Goal: Task Accomplishment & Management: Complete application form

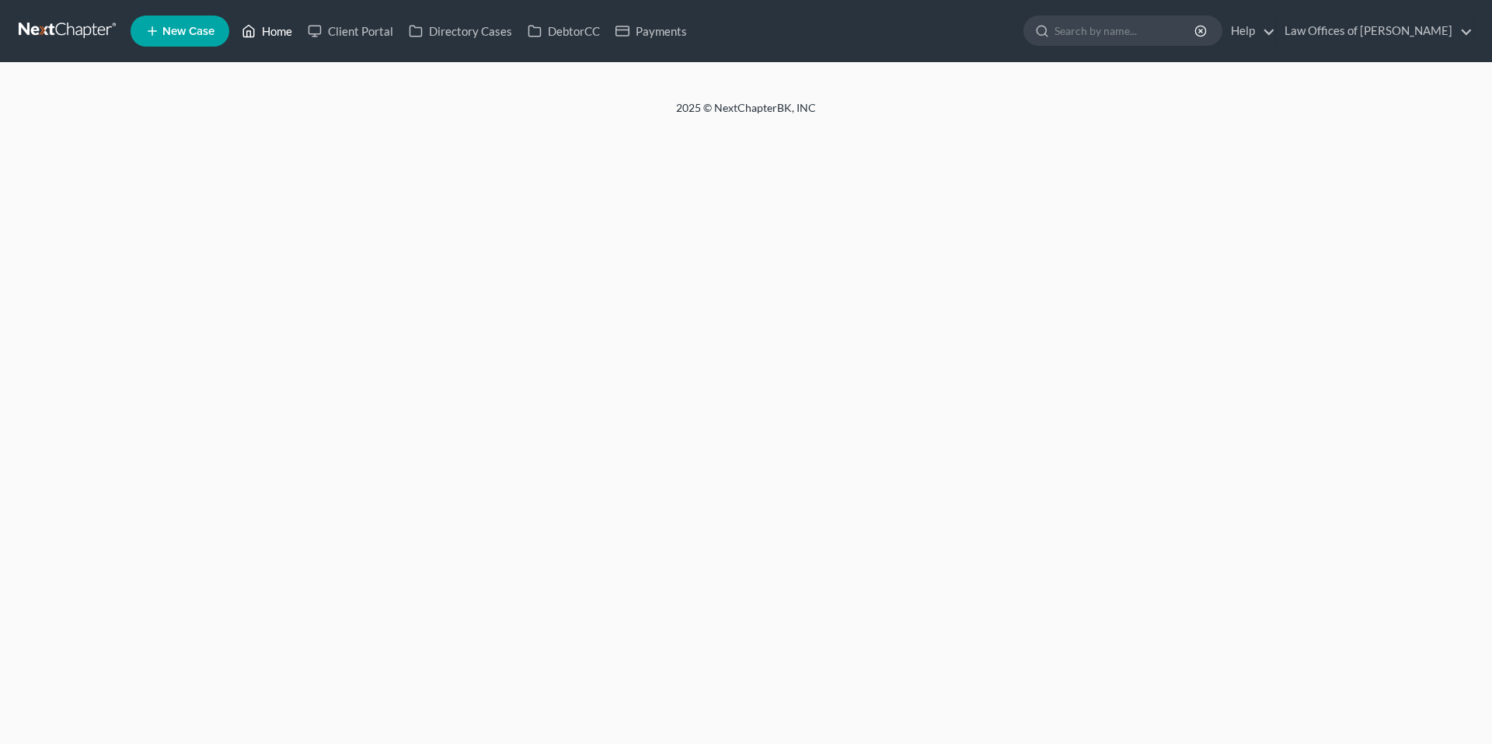
click at [284, 33] on link "Home" at bounding box center [267, 31] width 66 height 28
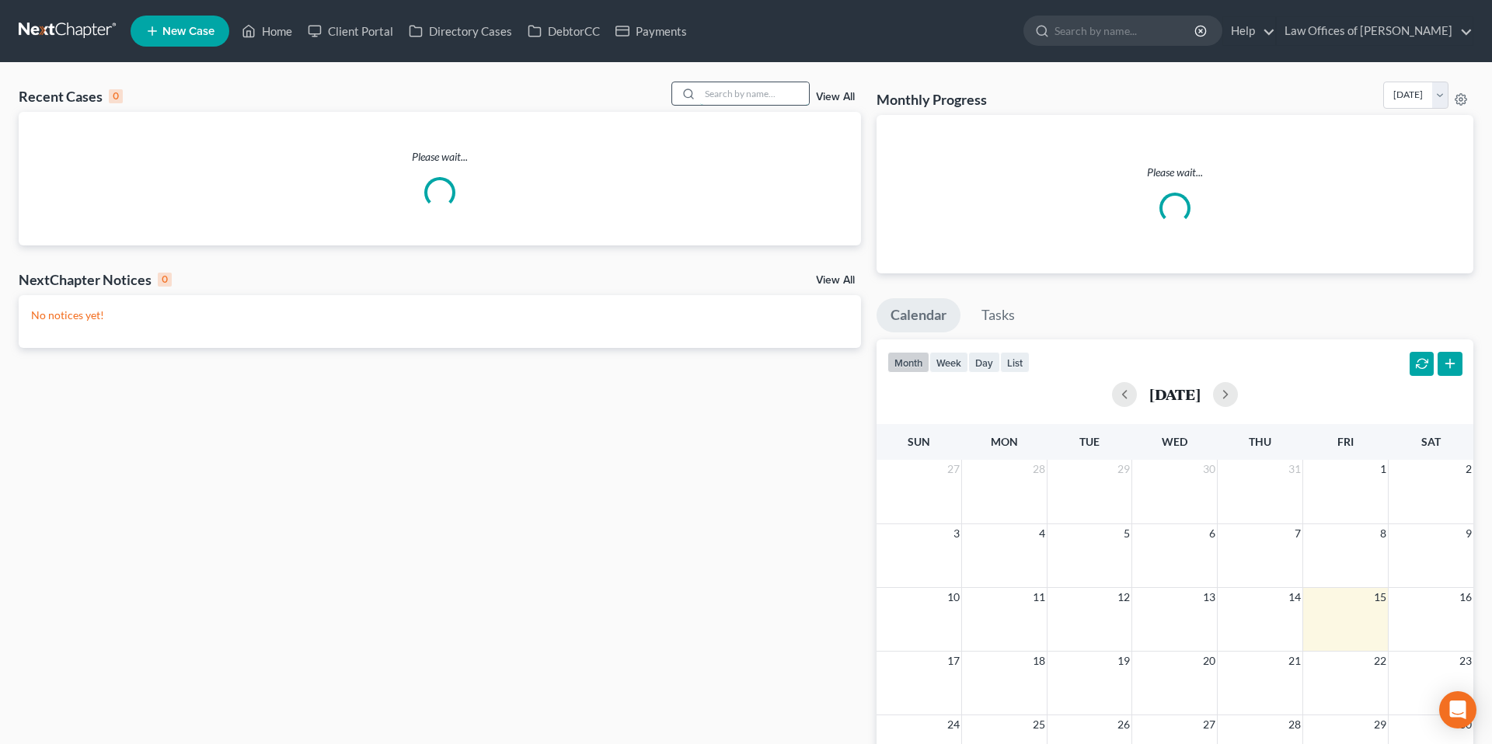
click at [763, 93] on input "search" at bounding box center [754, 93] width 109 height 23
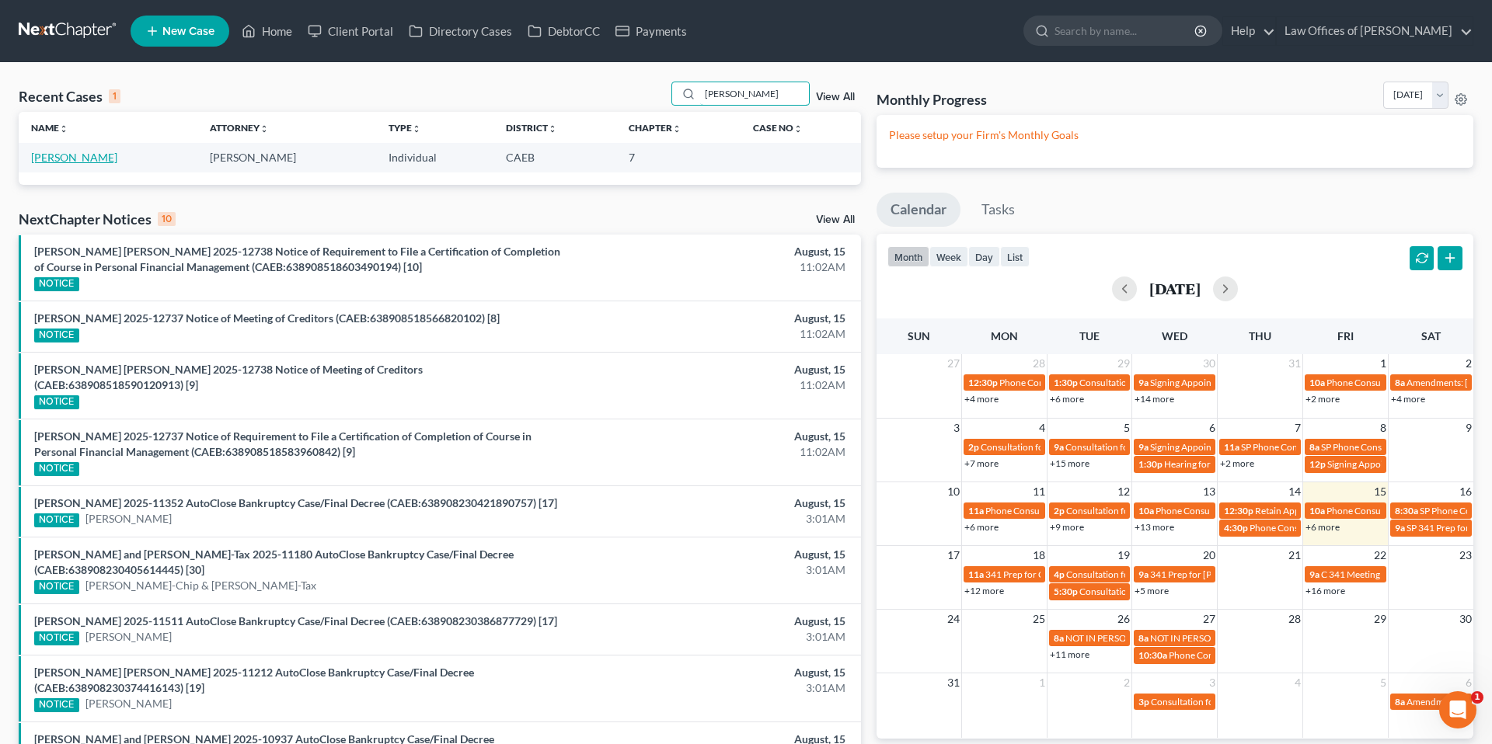
type input "[PERSON_NAME]"
click at [77, 155] on link "[PERSON_NAME]" at bounding box center [74, 157] width 86 height 13
select select "2"
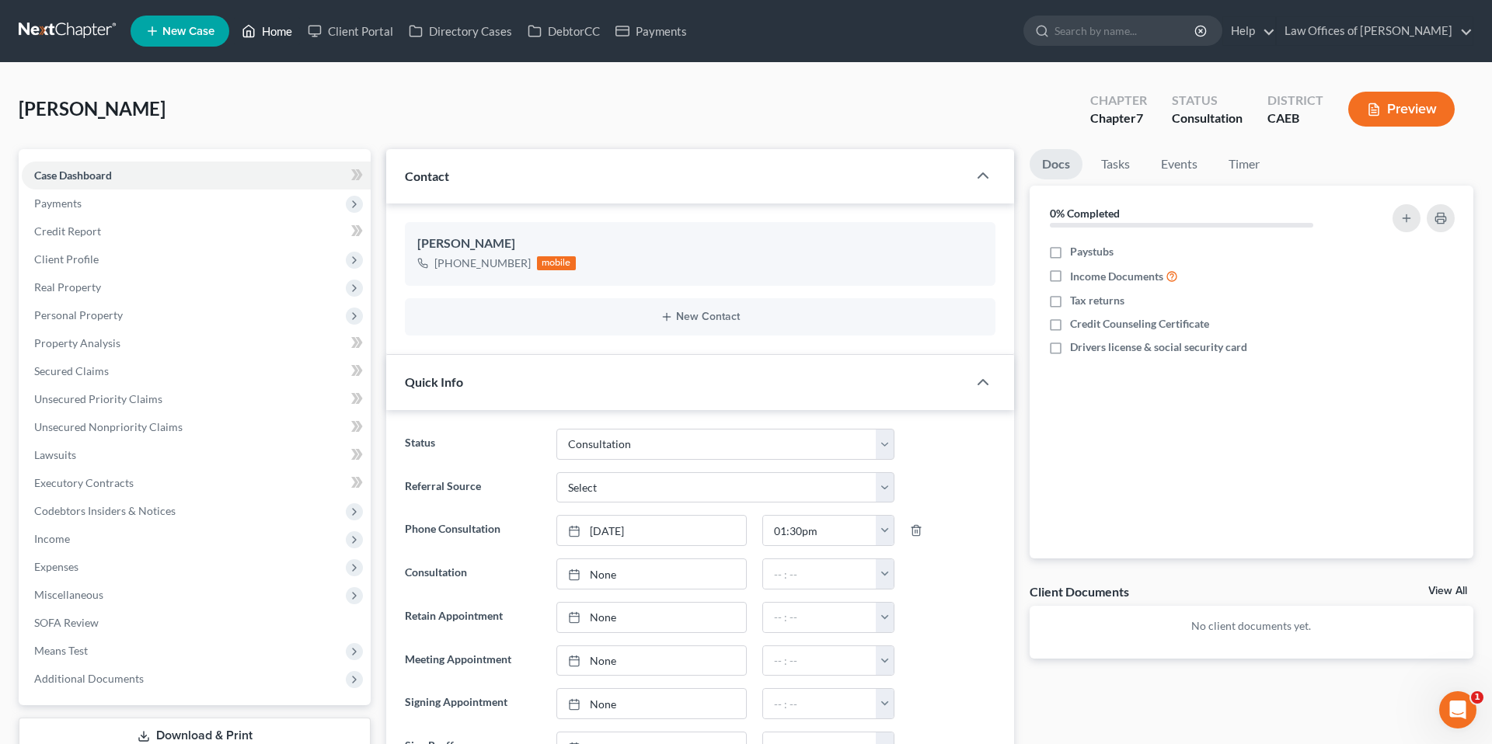
click at [273, 32] on link "Home" at bounding box center [267, 31] width 66 height 28
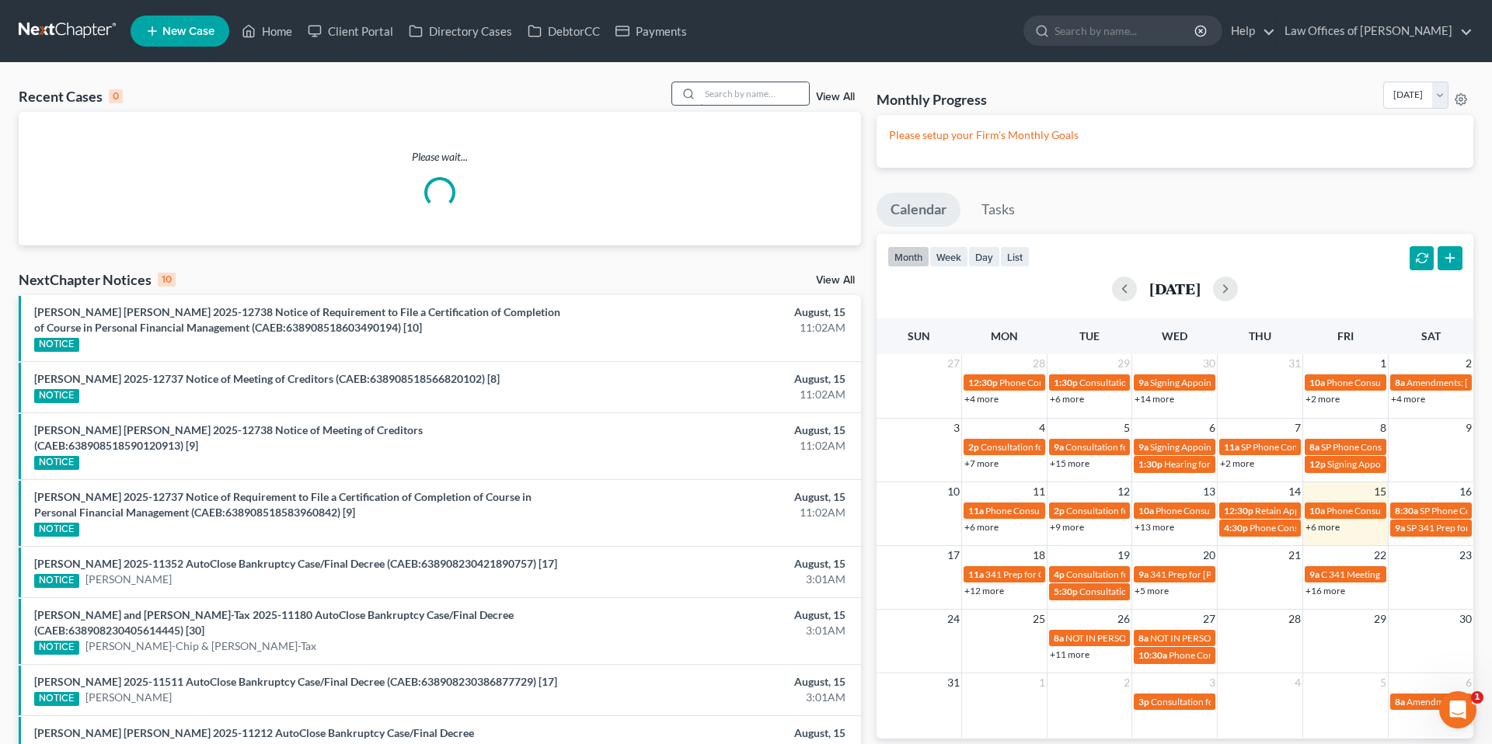
click at [740, 99] on input "search" at bounding box center [754, 93] width 109 height 23
type input "a"
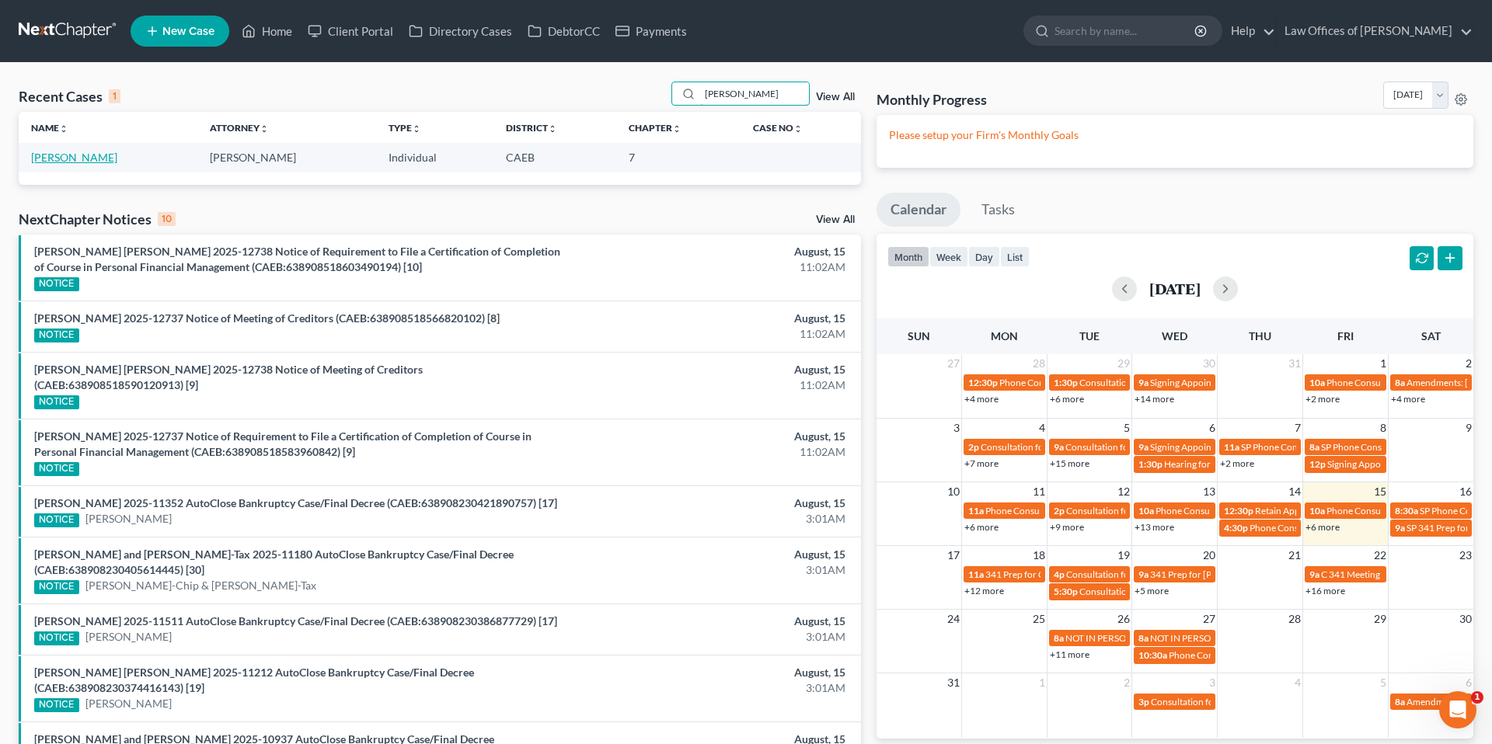
type input "[PERSON_NAME]"
click at [62, 158] on link "[PERSON_NAME]" at bounding box center [74, 157] width 86 height 13
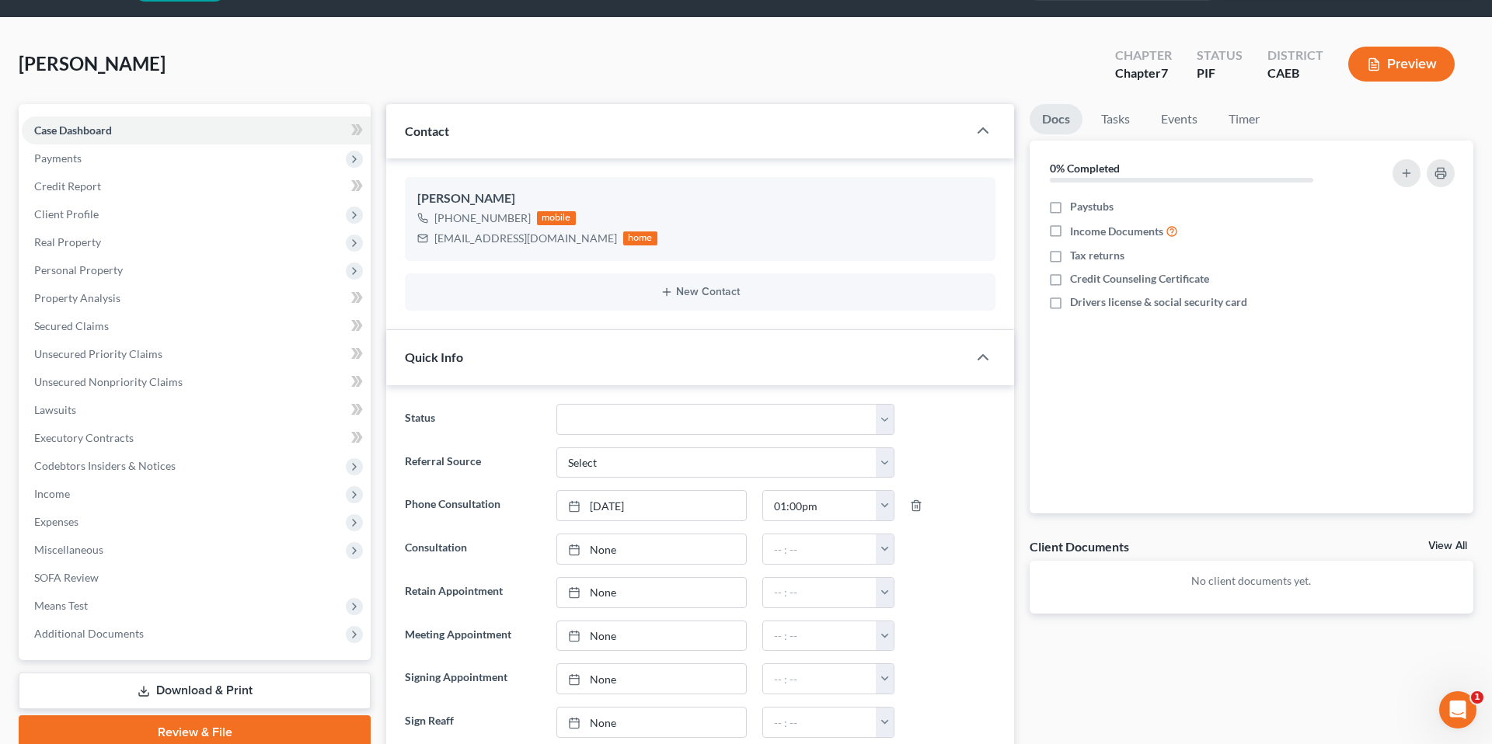
scroll to position [41, 0]
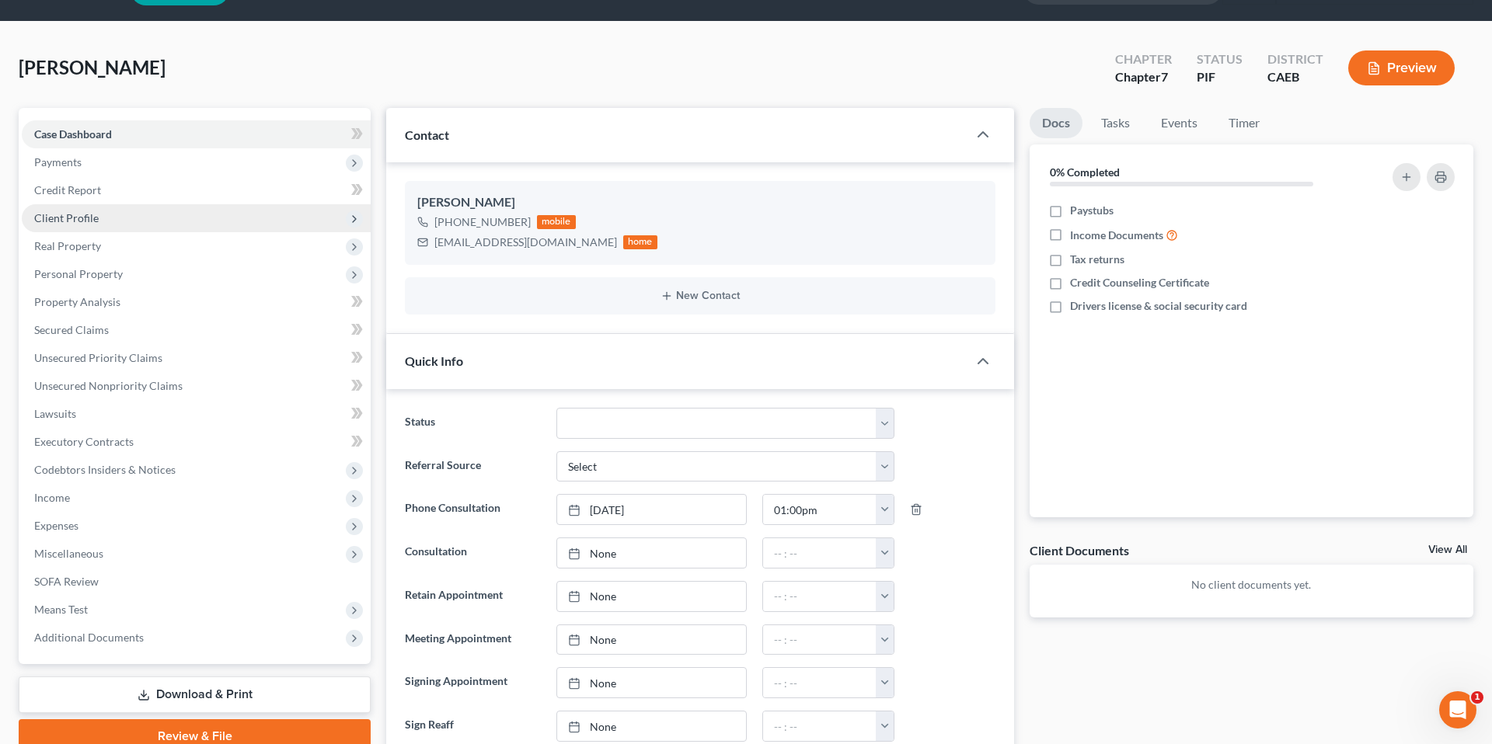
click at [90, 217] on span "Client Profile" at bounding box center [66, 217] width 64 height 13
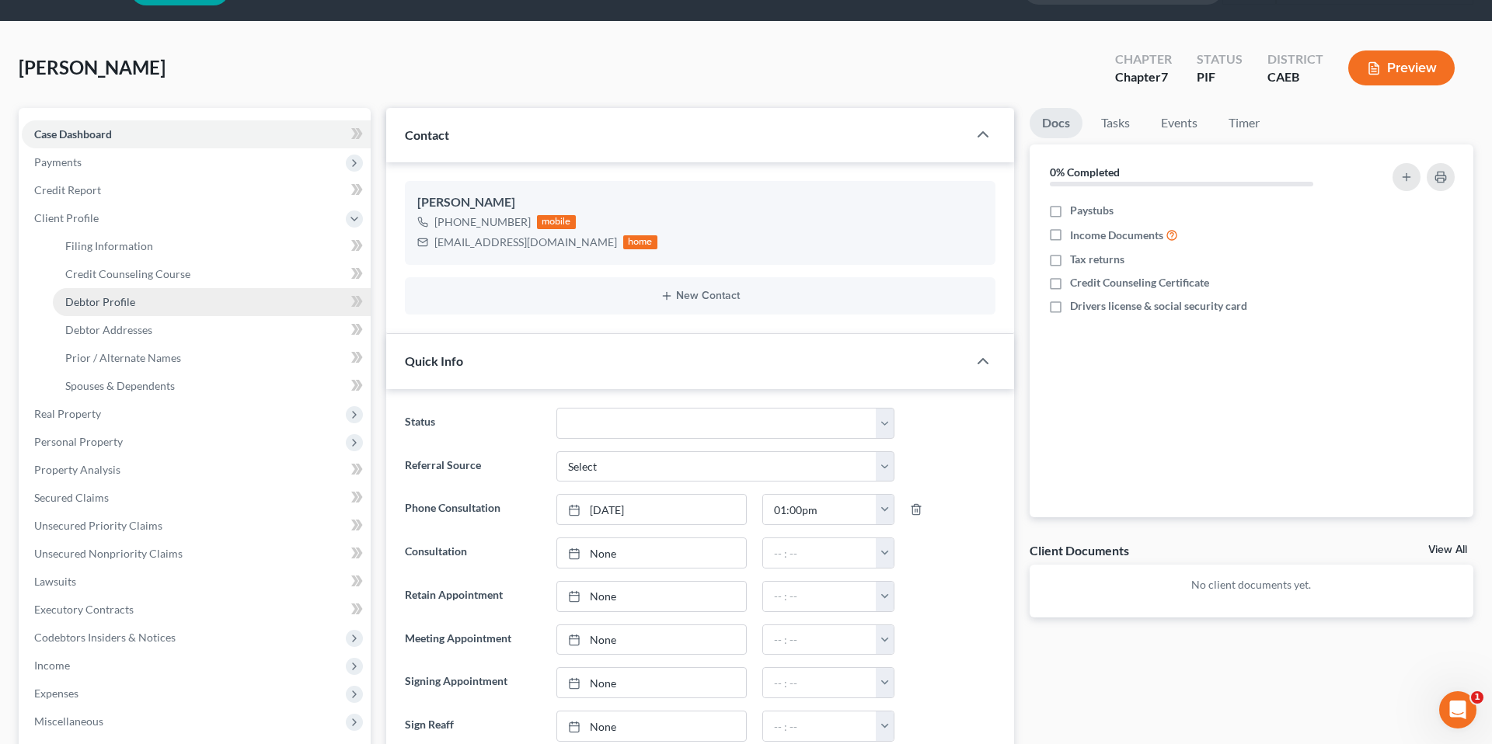
click at [134, 291] on link "Debtor Profile" at bounding box center [212, 302] width 318 height 28
select select "0"
select select "1"
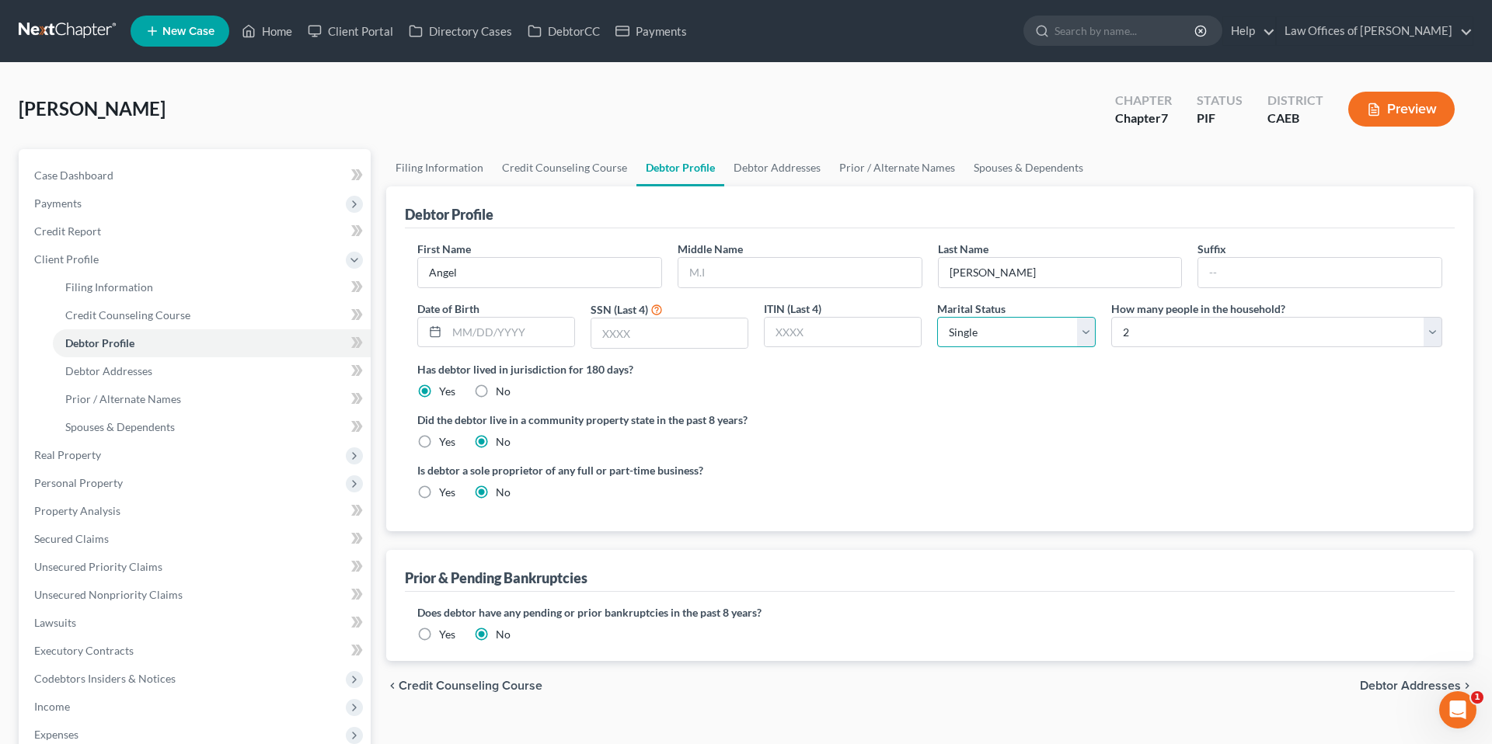
click at [1003, 333] on select "Select Single Married Separated Divorced Widowed" at bounding box center [1016, 332] width 158 height 31
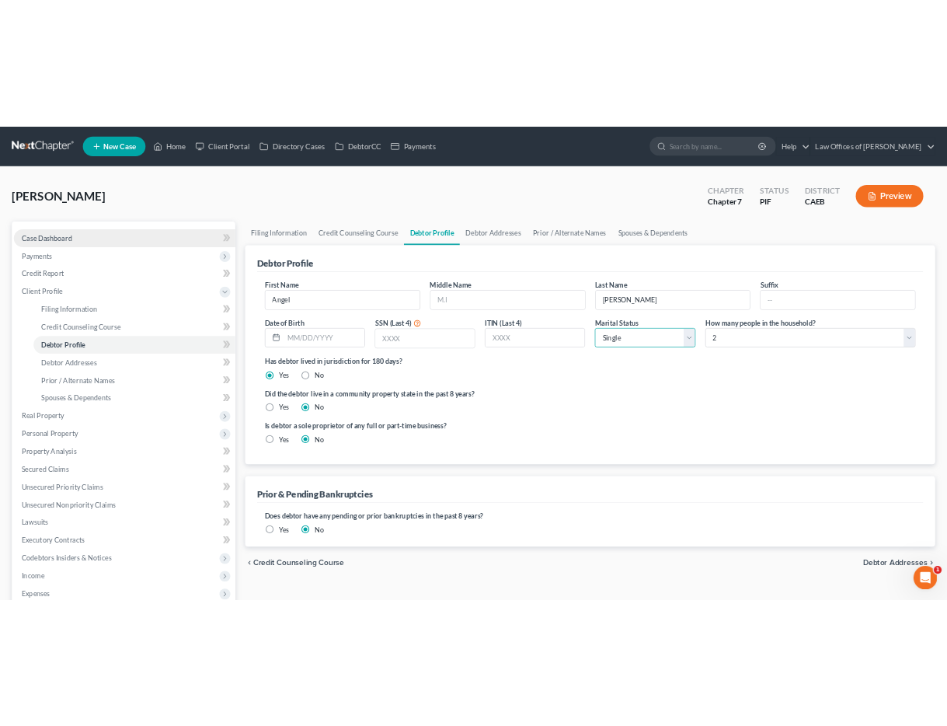
scroll to position [26, 0]
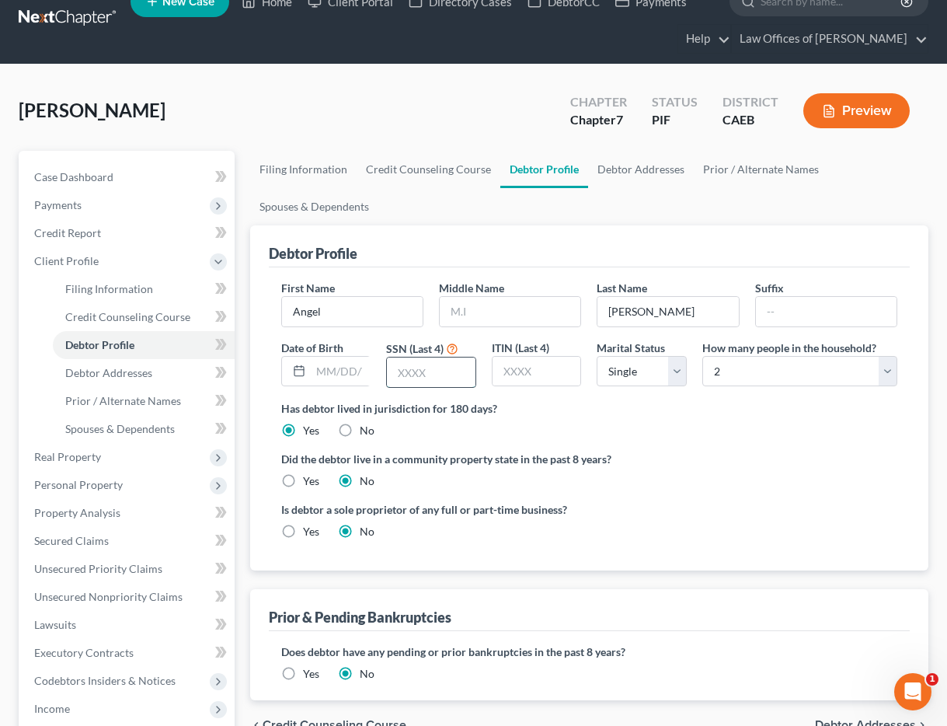
click at [432, 379] on input "text" at bounding box center [431, 372] width 89 height 30
type input "7731"
click at [342, 373] on input "text" at bounding box center [342, 372] width 62 height 30
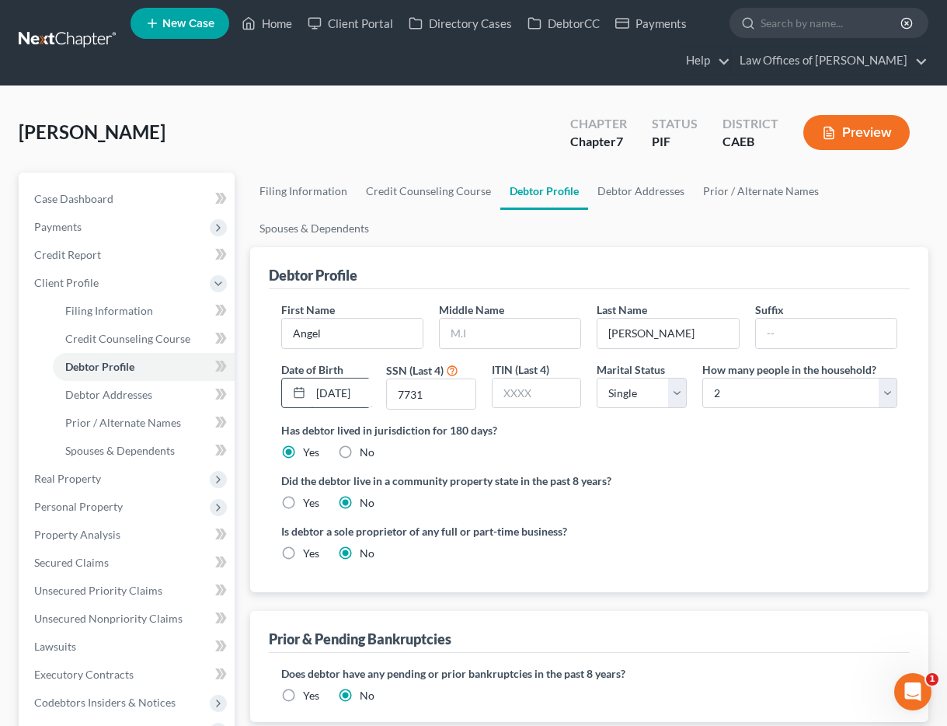
scroll to position [0, 0]
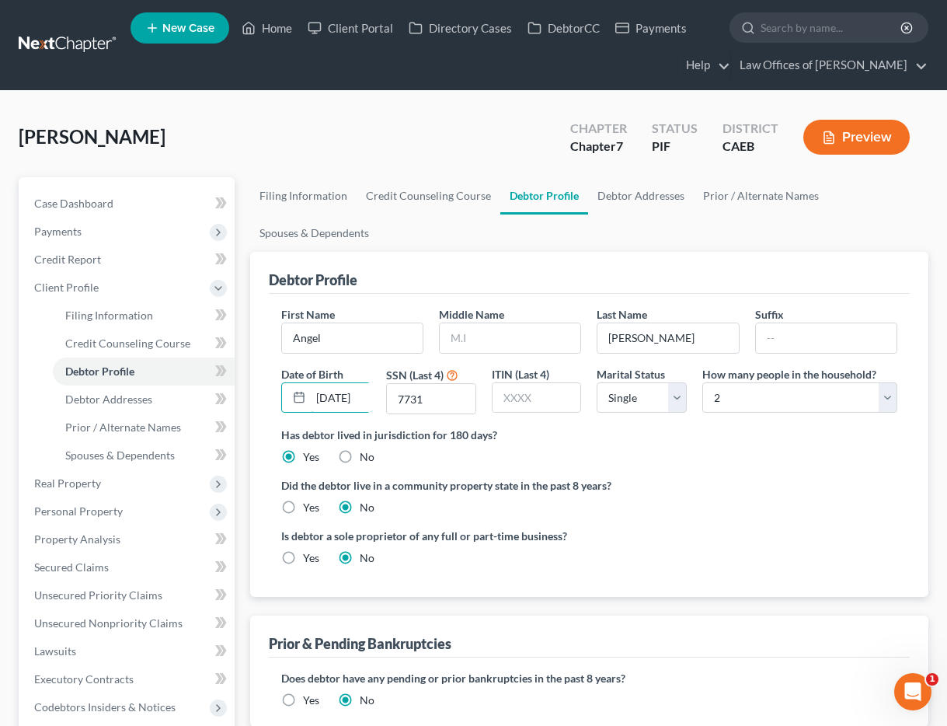
type input "[DATE]"
click at [685, 451] on div "Has debtor lived in jurisdiction for 180 days? Yes No Debtor must reside in jur…" at bounding box center [589, 446] width 616 height 38
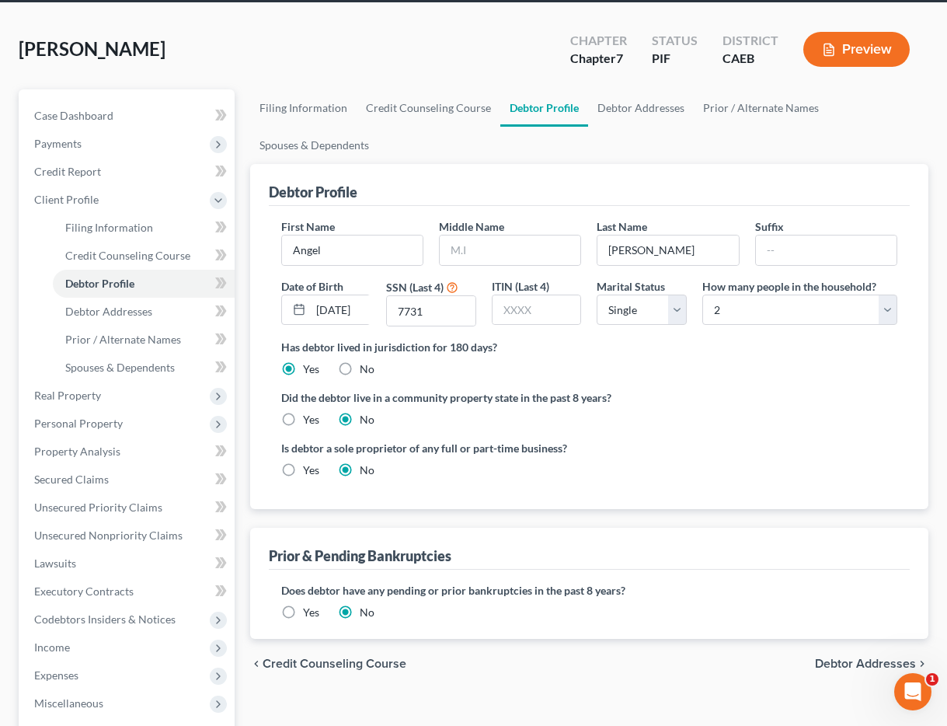
scroll to position [86, 0]
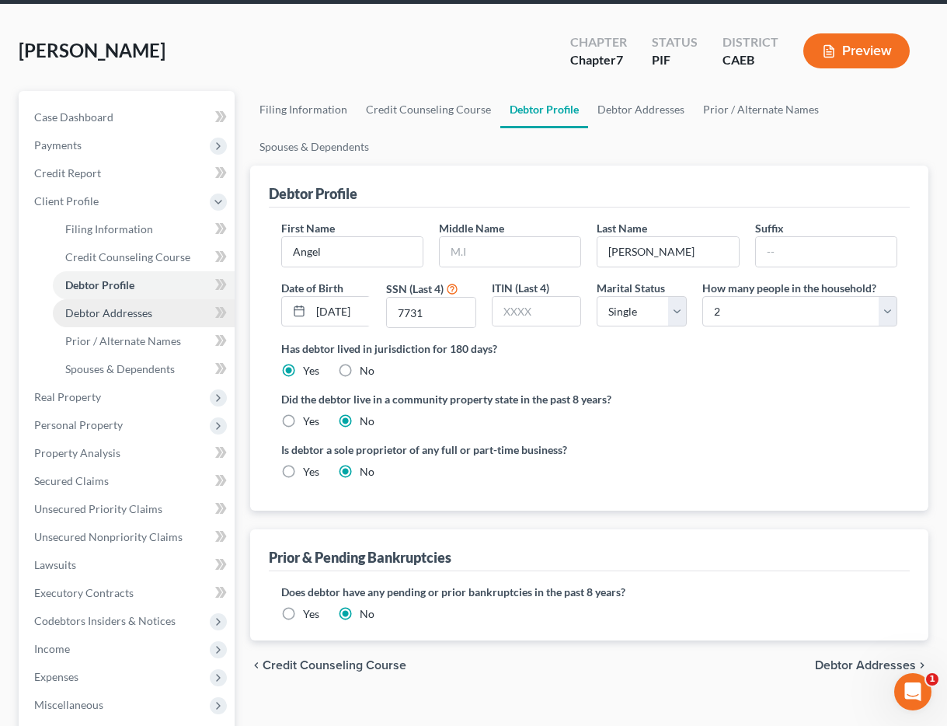
click at [127, 319] on span "Debtor Addresses" at bounding box center [108, 312] width 87 height 13
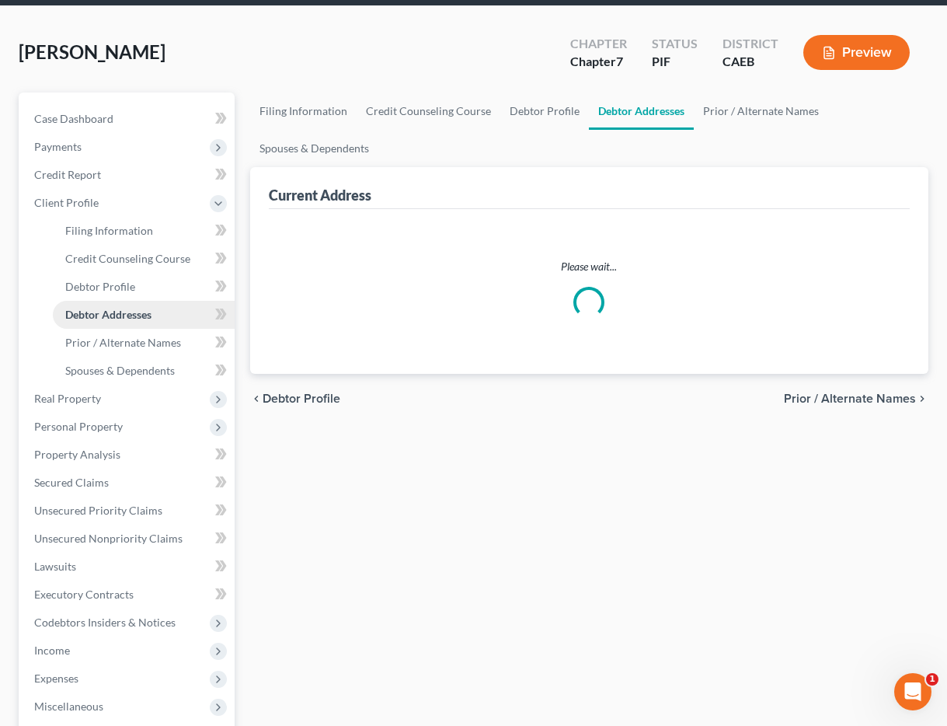
scroll to position [20, 0]
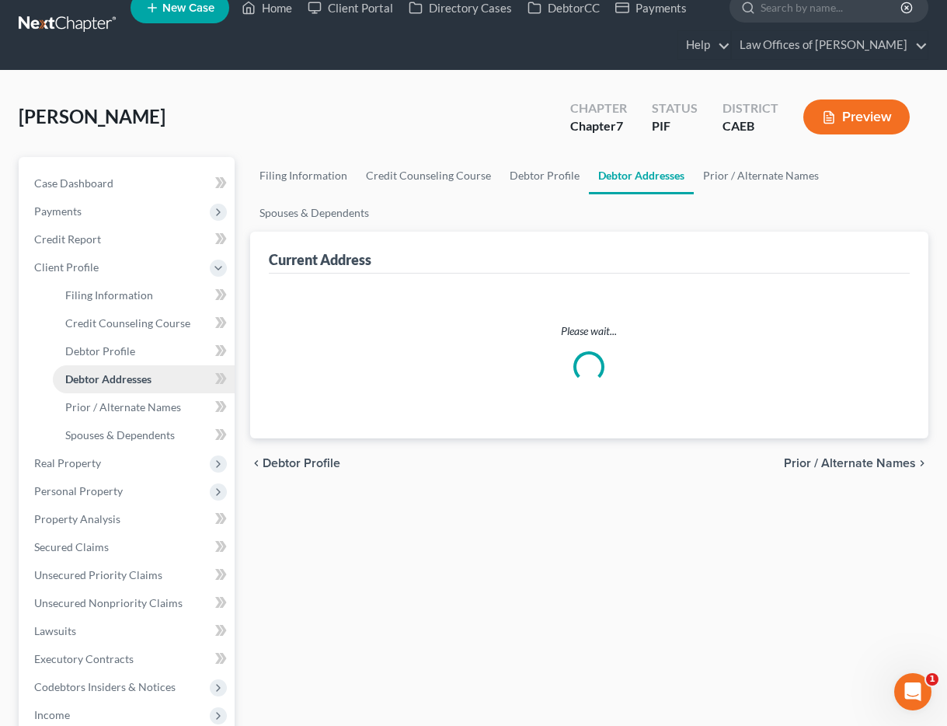
select select "0"
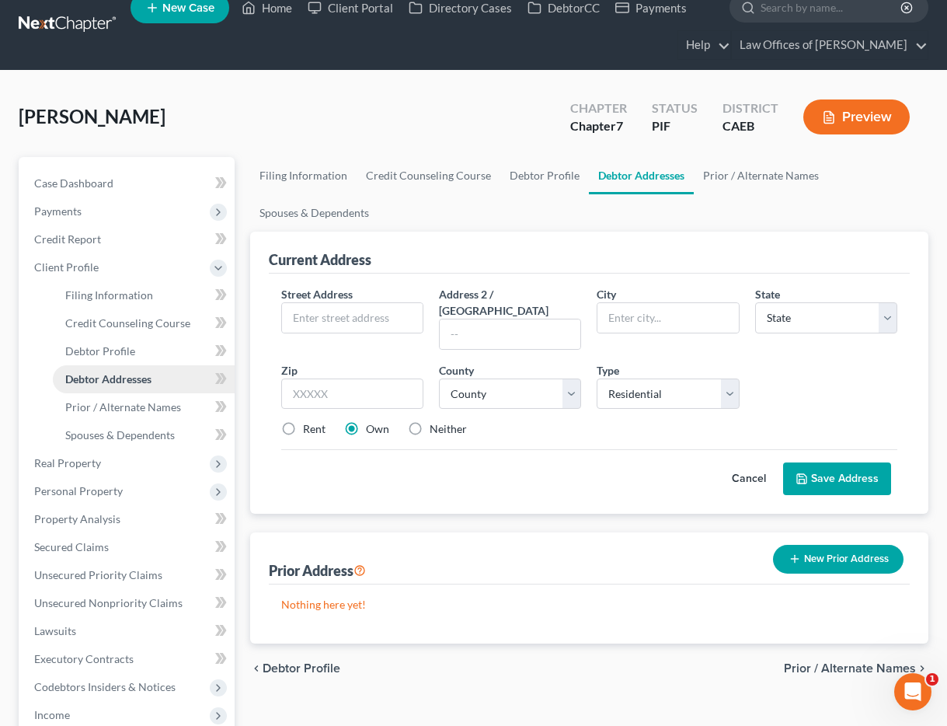
scroll to position [0, 0]
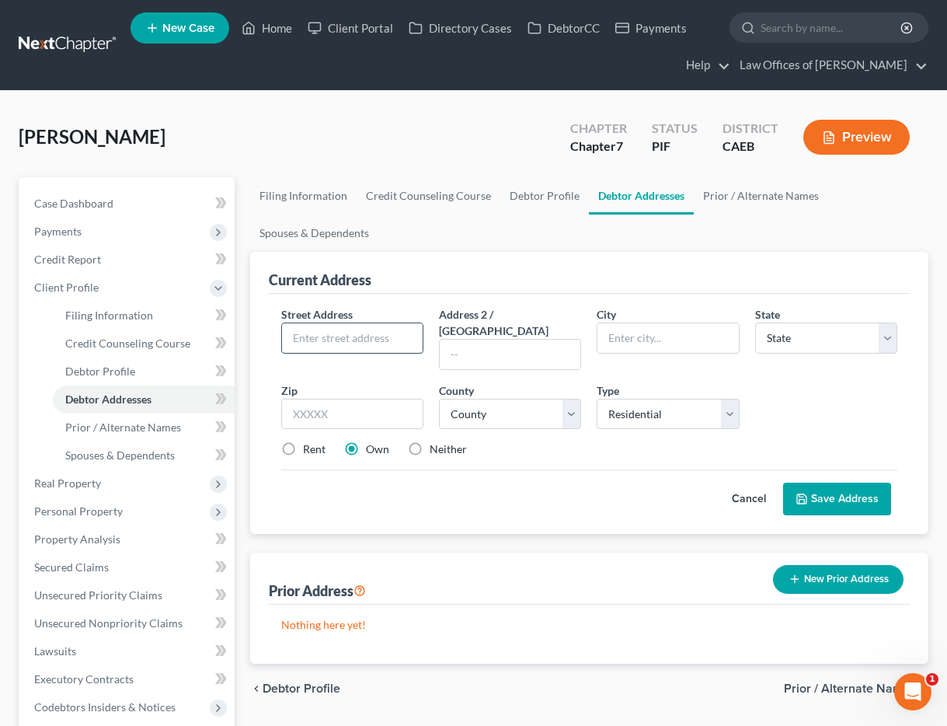
click at [397, 332] on input "text" at bounding box center [352, 338] width 141 height 30
type input "[STREET_ADDRESS][PERSON_NAME]"
type input "[GEOGRAPHIC_DATA]"
select select "4"
click at [348, 408] on input "text" at bounding box center [352, 414] width 142 height 31
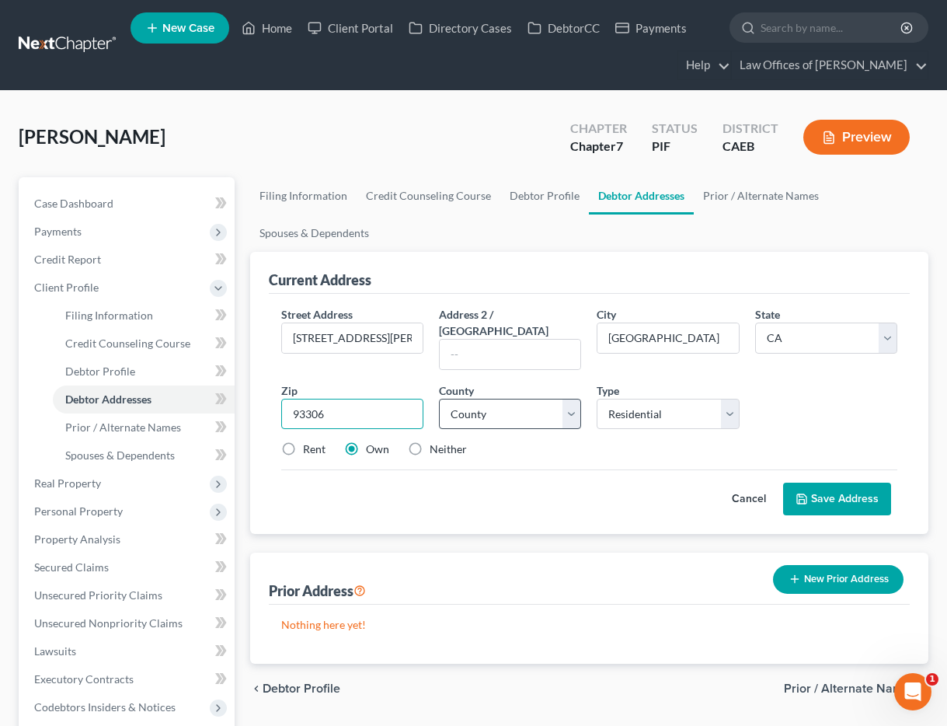
type input "93306"
click at [501, 400] on select "County [GEOGRAPHIC_DATA] [GEOGRAPHIC_DATA] [GEOGRAPHIC_DATA] [GEOGRAPHIC_DATA] …" at bounding box center [510, 414] width 142 height 31
select select "14"
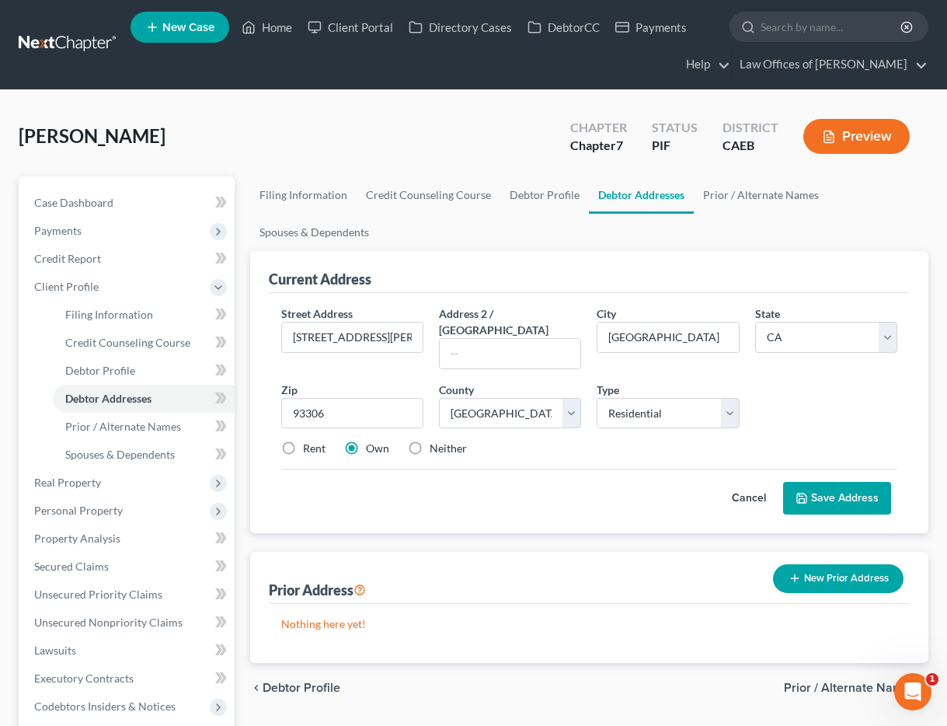
click at [869, 486] on button "Save Address" at bounding box center [837, 498] width 108 height 33
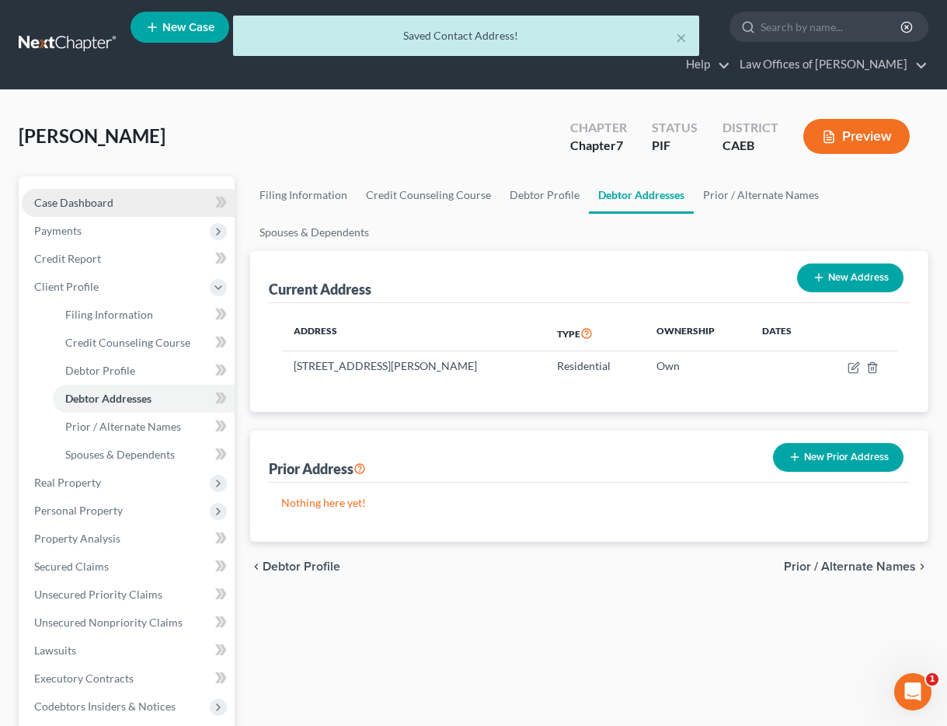
click at [93, 206] on span "Case Dashboard" at bounding box center [73, 202] width 79 height 13
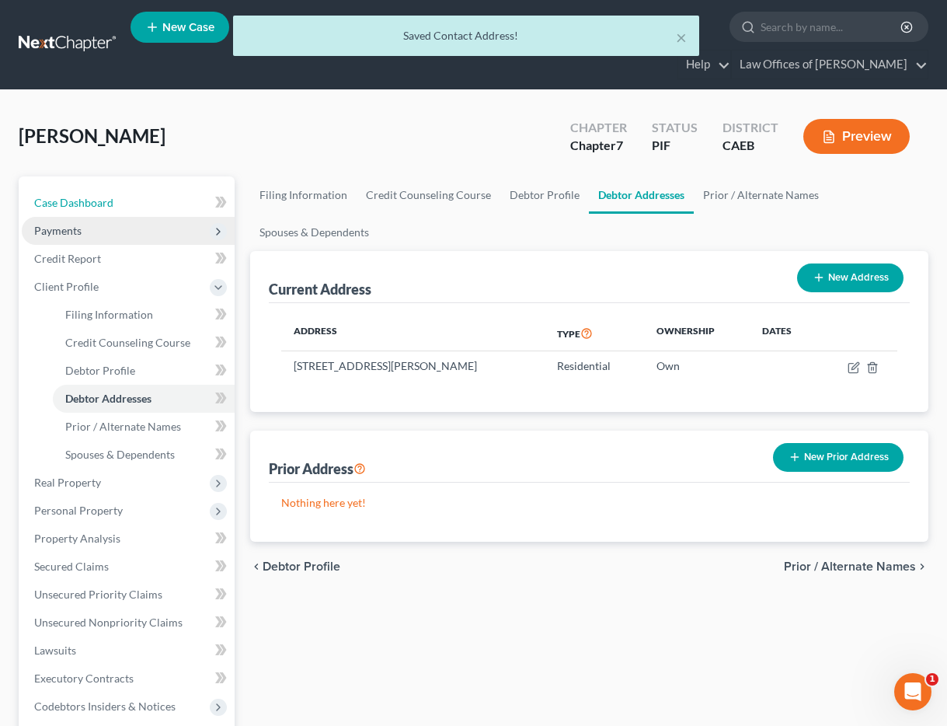
select select "11"
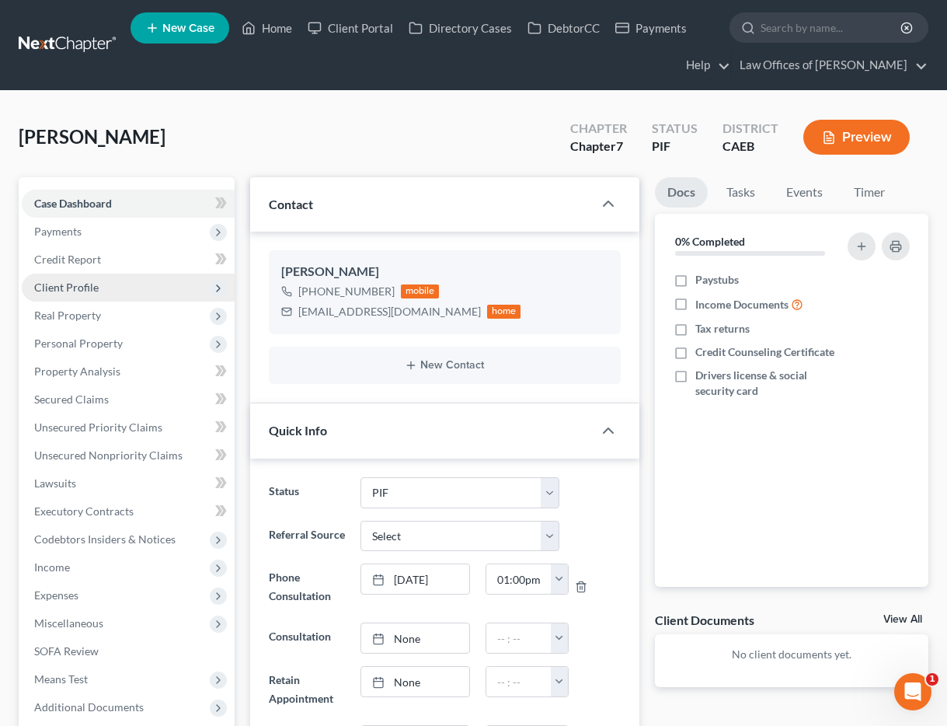
click at [92, 292] on span "Client Profile" at bounding box center [66, 286] width 64 height 13
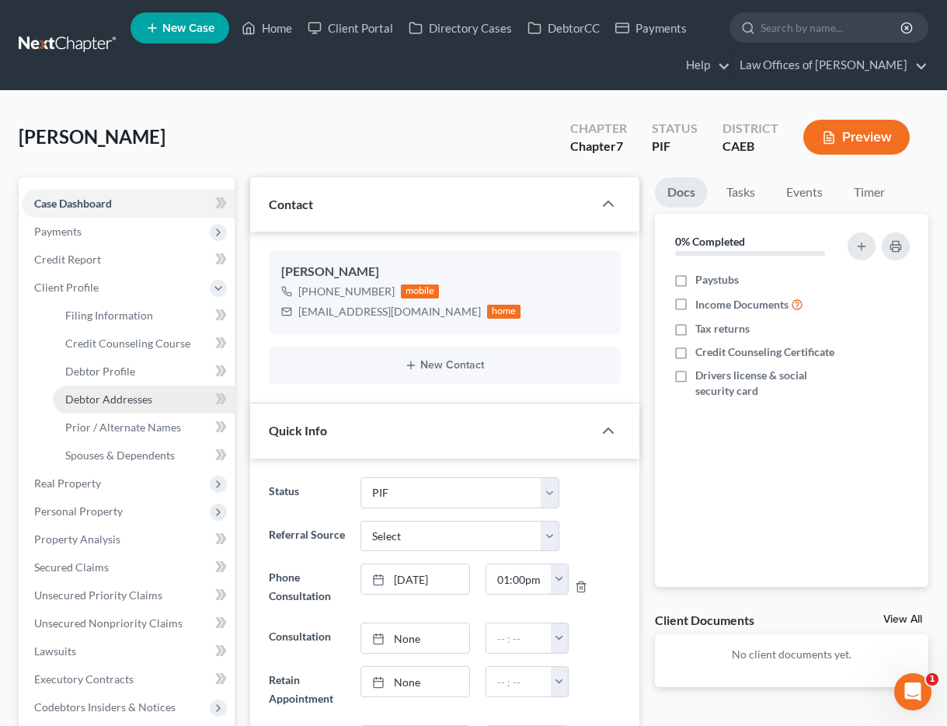
click at [141, 397] on span "Debtor Addresses" at bounding box center [108, 398] width 87 height 13
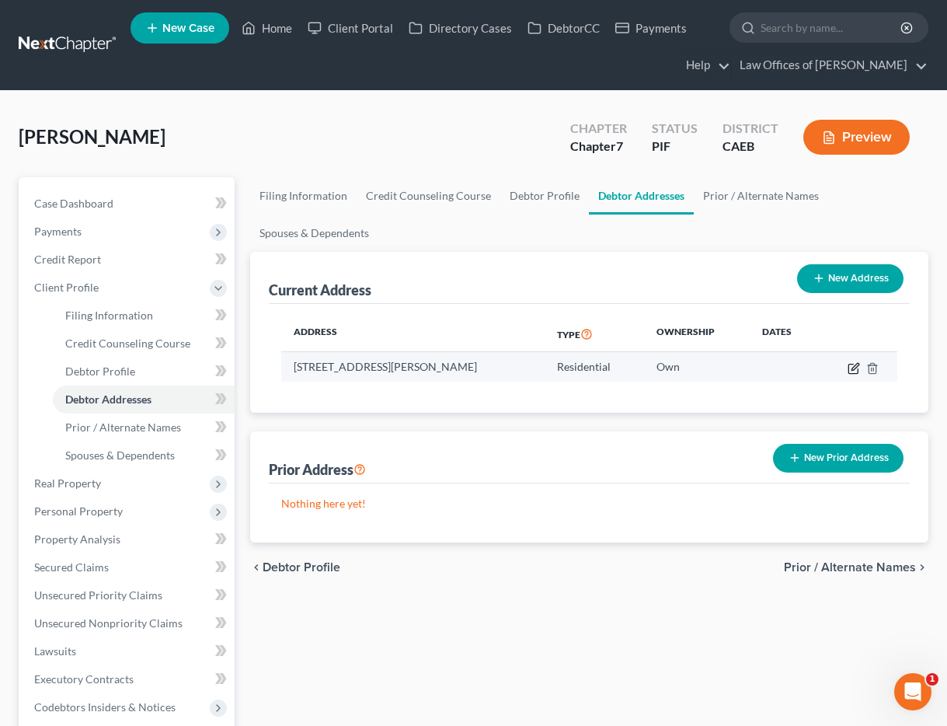
click at [852, 367] on icon "button" at bounding box center [854, 366] width 7 height 7
select select "4"
select select "14"
select select "0"
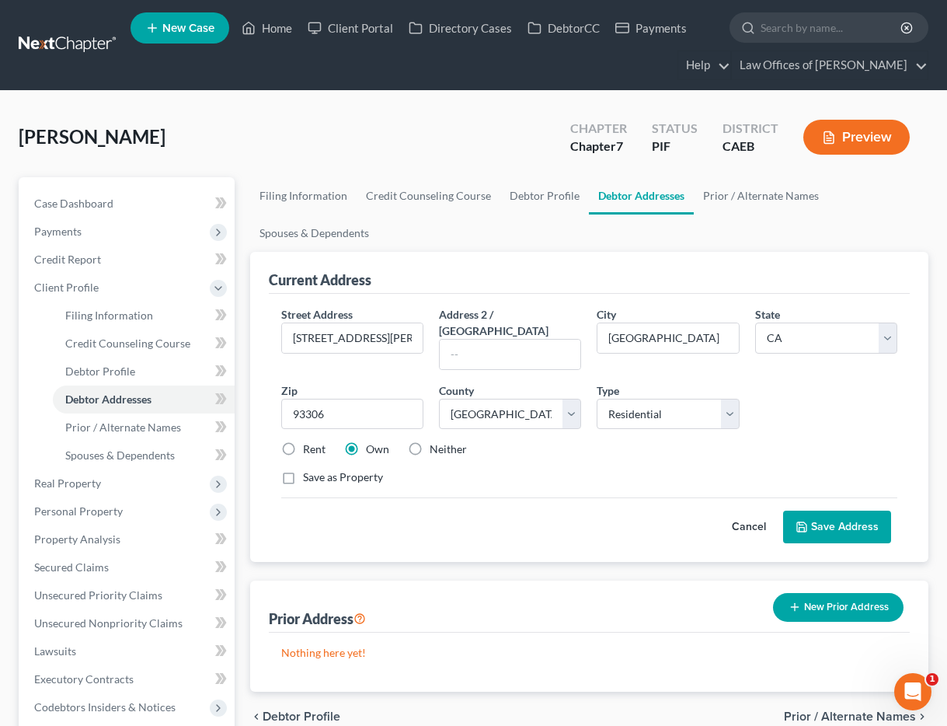
drag, startPoint x: 285, startPoint y: 435, endPoint x: 294, endPoint y: 435, distance: 9.3
click at [303, 441] on label "Rent" at bounding box center [314, 449] width 23 height 16
click at [309, 441] on input "Rent" at bounding box center [314, 446] width 10 height 10
radio input "true"
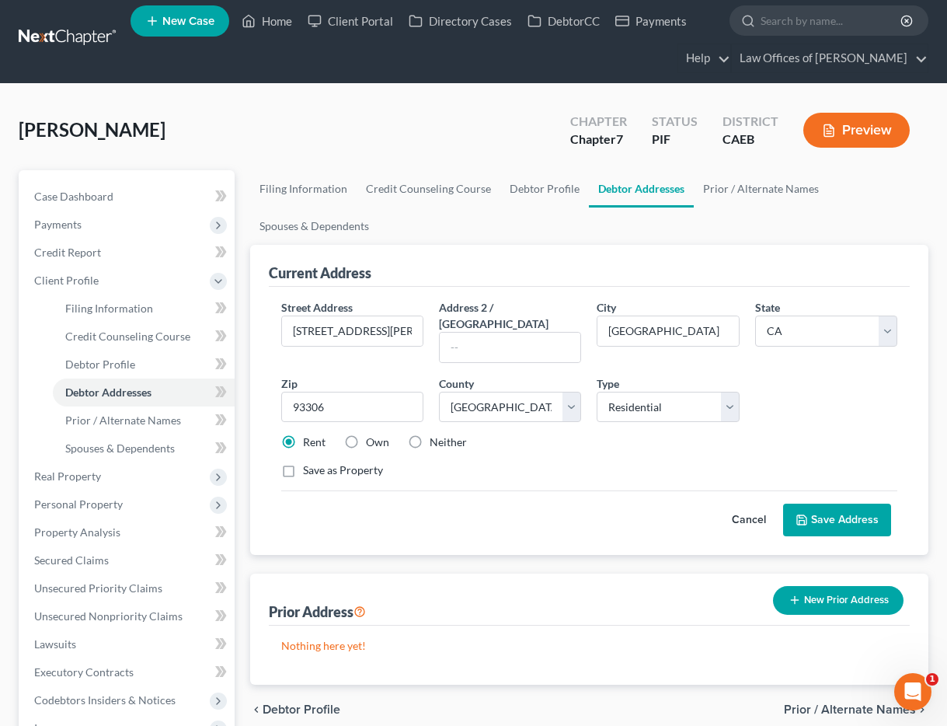
click at [858, 503] on button "Save Address" at bounding box center [837, 519] width 108 height 33
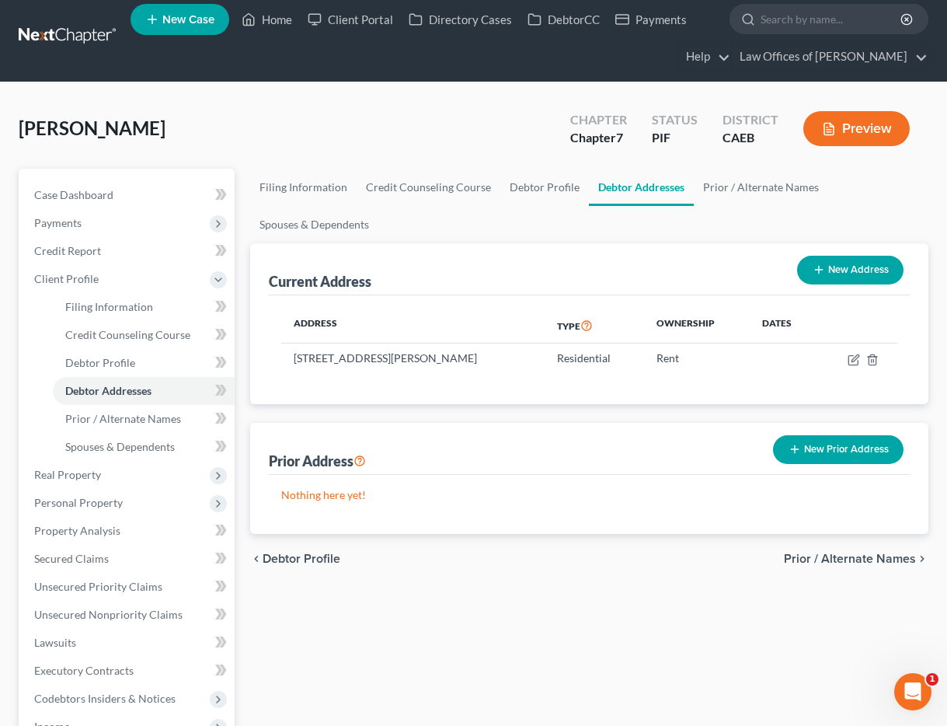
scroll to position [16, 0]
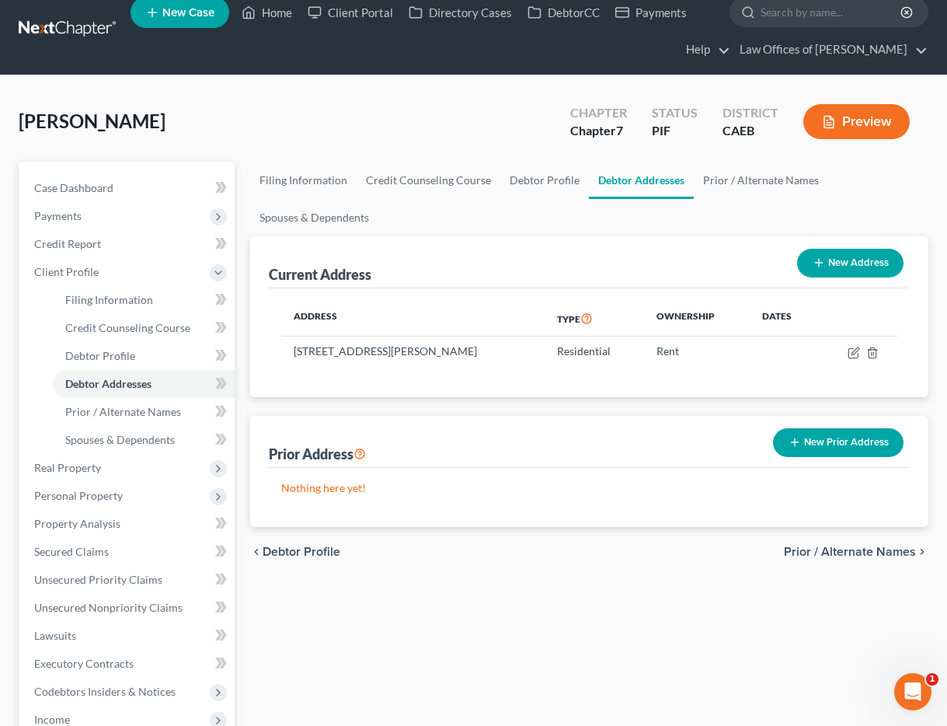
click at [214, 101] on div "[PERSON_NAME] Upgraded Chapter Chapter 7 Status PIF District CAEB Preview" at bounding box center [474, 128] width 910 height 68
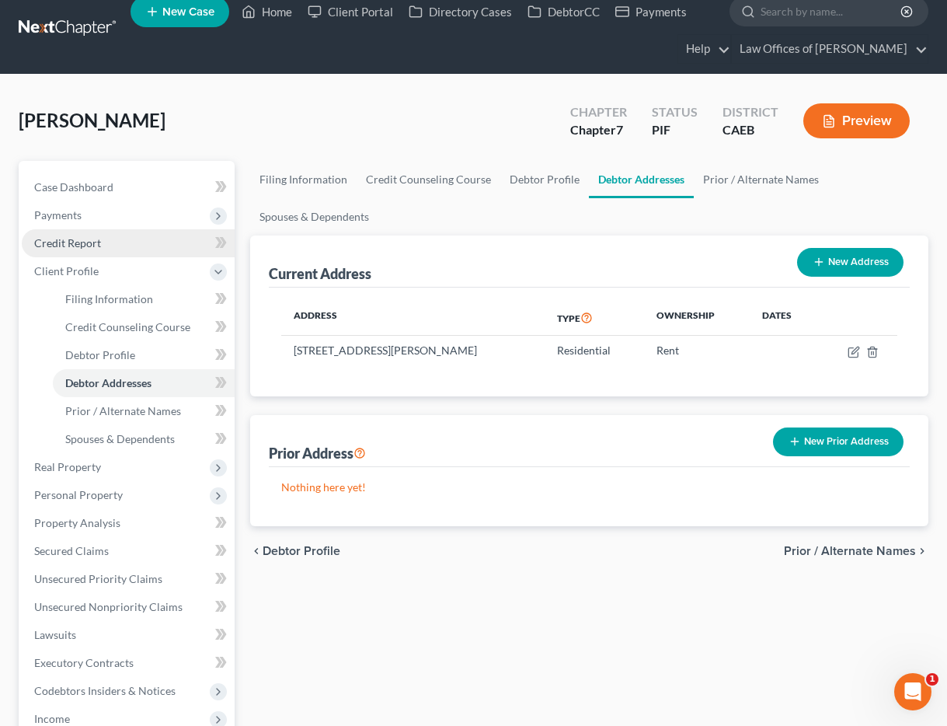
click at [78, 241] on span "Credit Report" at bounding box center [67, 242] width 67 height 13
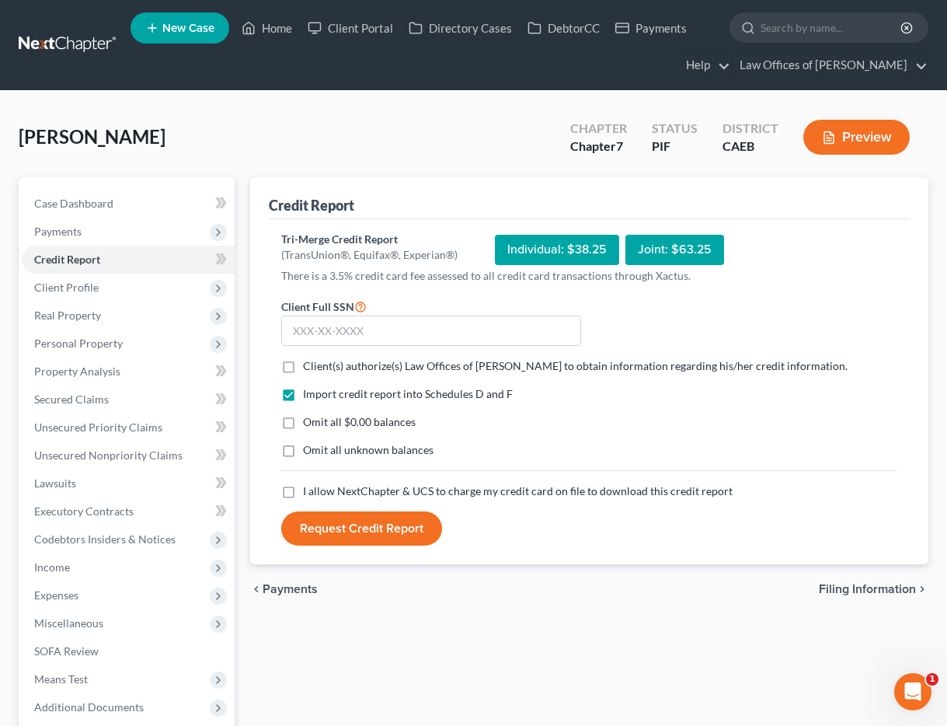
click at [321, 364] on span "Client(s) authorize(s) Law Offices of [PERSON_NAME] to obtain information regar…" at bounding box center [575, 365] width 545 height 13
click at [319, 364] on input "Client(s) authorize(s) Law Offices of [PERSON_NAME] to obtain information regar…" at bounding box center [314, 363] width 10 height 10
checkbox input "true"
click at [322, 421] on span "Omit all $0.00 balances" at bounding box center [359, 421] width 113 height 13
click at [319, 421] on input "Omit all $0.00 balances" at bounding box center [314, 419] width 10 height 10
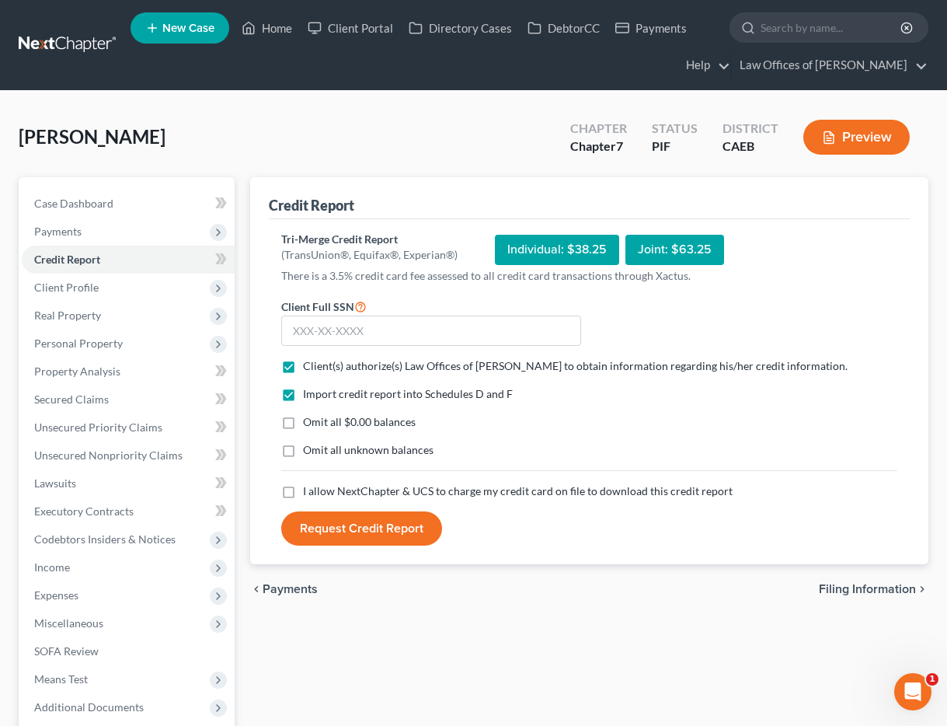
checkbox input "true"
click at [336, 495] on span "I allow NextChapter & UCS to charge my credit card on file to download this cre…" at bounding box center [518, 490] width 430 height 13
click at [319, 493] on input "I allow NextChapter & UCS to charge my credit card on file to download this cre…" at bounding box center [314, 488] width 10 height 10
checkbox input "true"
click at [343, 349] on form "Client Full SSN * Client(s) authorize(s) Law Offices of [PERSON_NAME] to obtain…" at bounding box center [589, 421] width 632 height 249
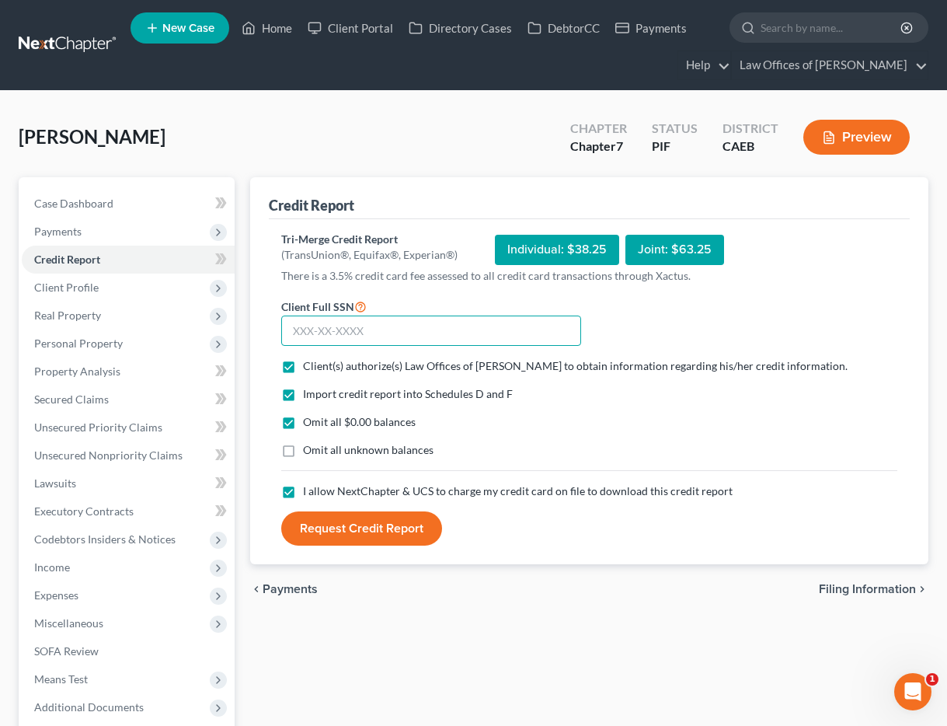
click at [336, 333] on input "text" at bounding box center [431, 330] width 301 height 31
type input "559-49-7731"
click at [390, 535] on button "Request Credit Report" at bounding box center [361, 528] width 161 height 34
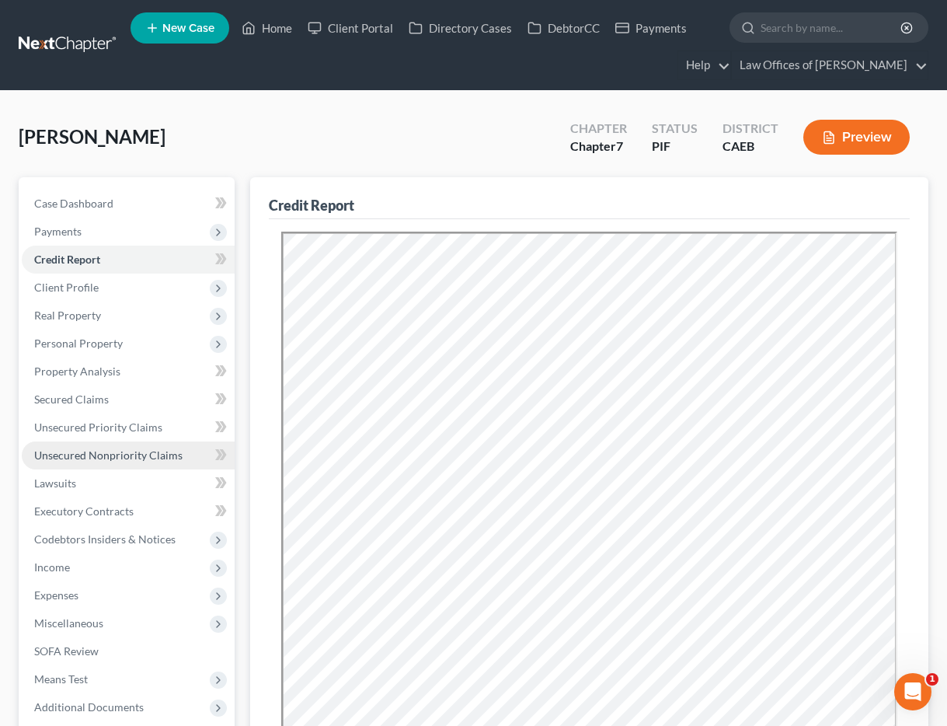
click at [154, 455] on span "Unsecured Nonpriority Claims" at bounding box center [108, 454] width 148 height 13
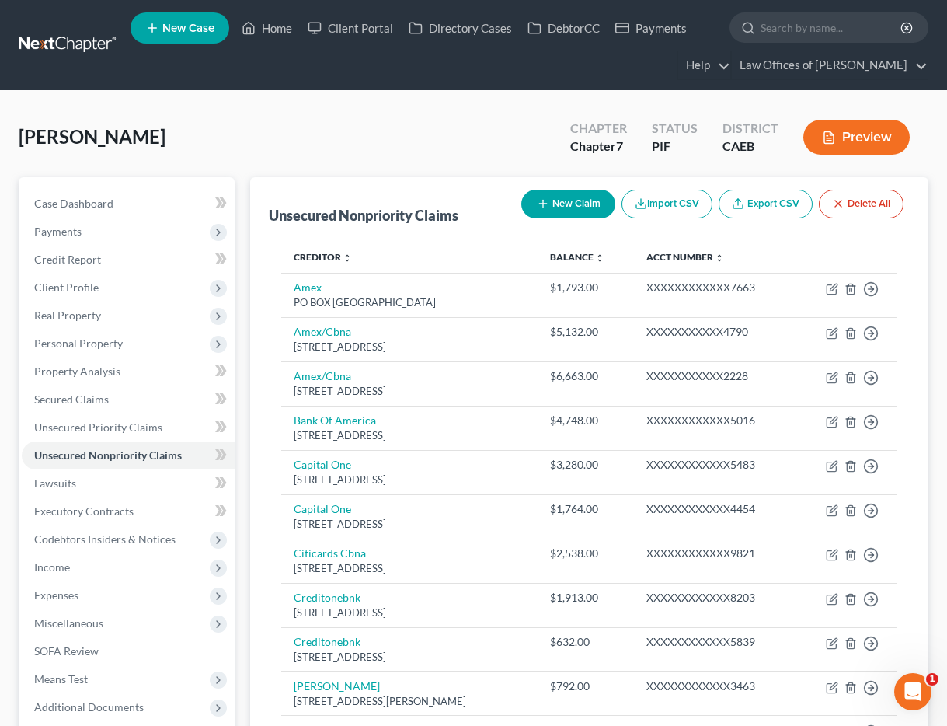
click at [880, 138] on button "Preview" at bounding box center [856, 137] width 106 height 35
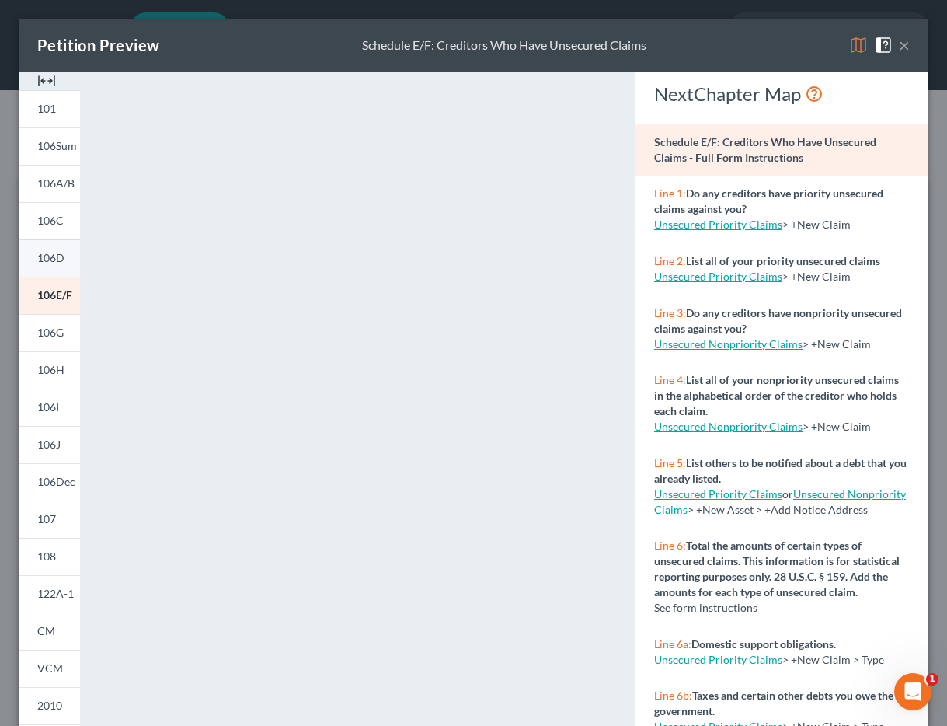
click at [47, 266] on link "106D" at bounding box center [49, 257] width 61 height 37
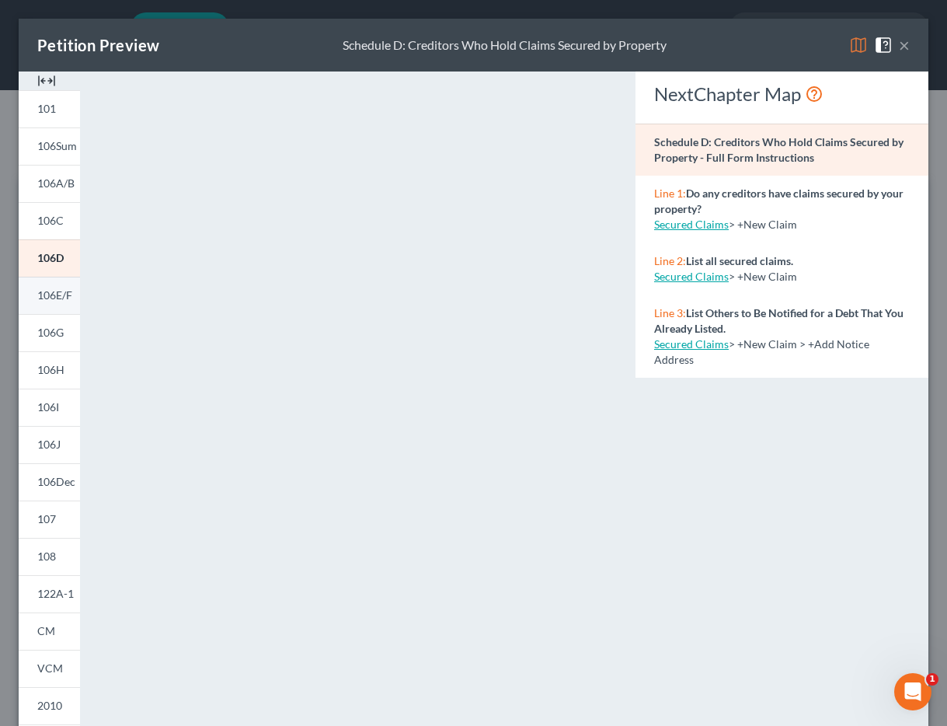
click at [61, 299] on span "106E/F" at bounding box center [54, 294] width 35 height 13
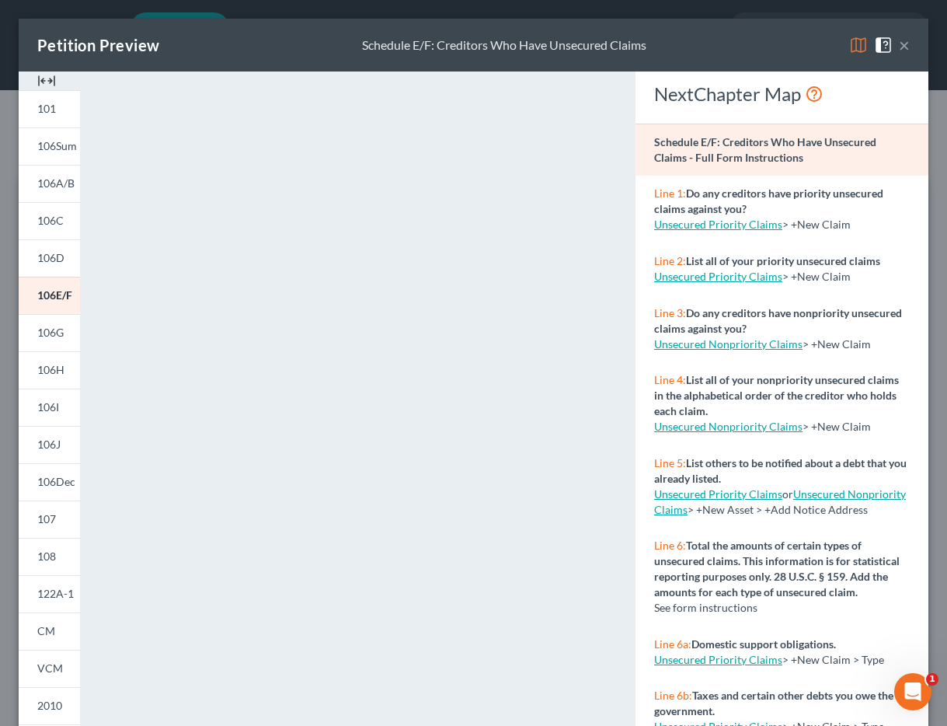
click at [906, 48] on button "×" at bounding box center [904, 45] width 11 height 19
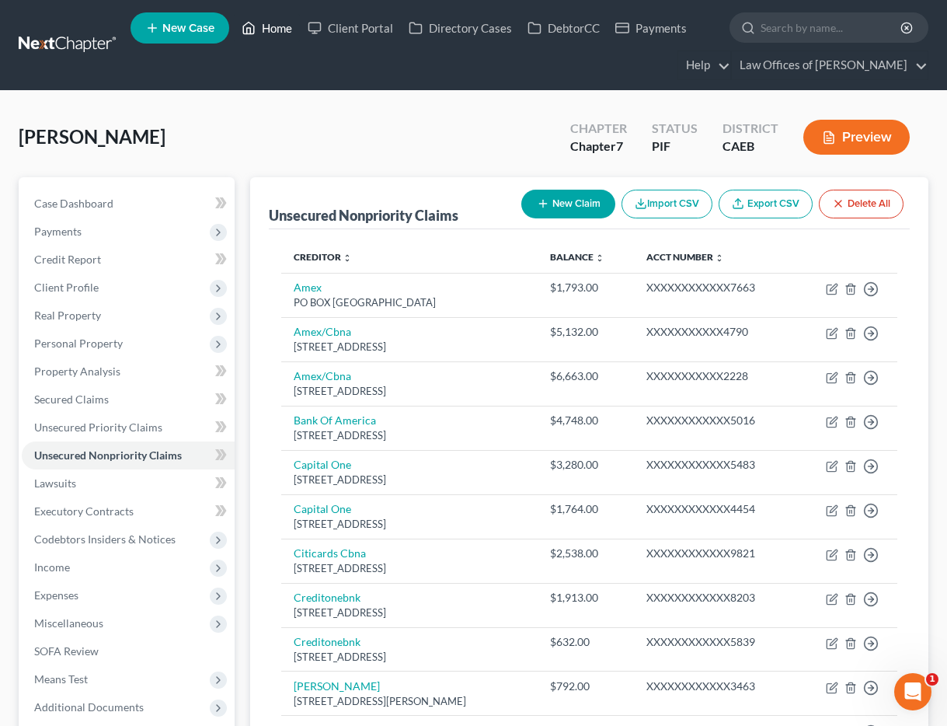
click at [278, 20] on link "Home" at bounding box center [267, 28] width 66 height 28
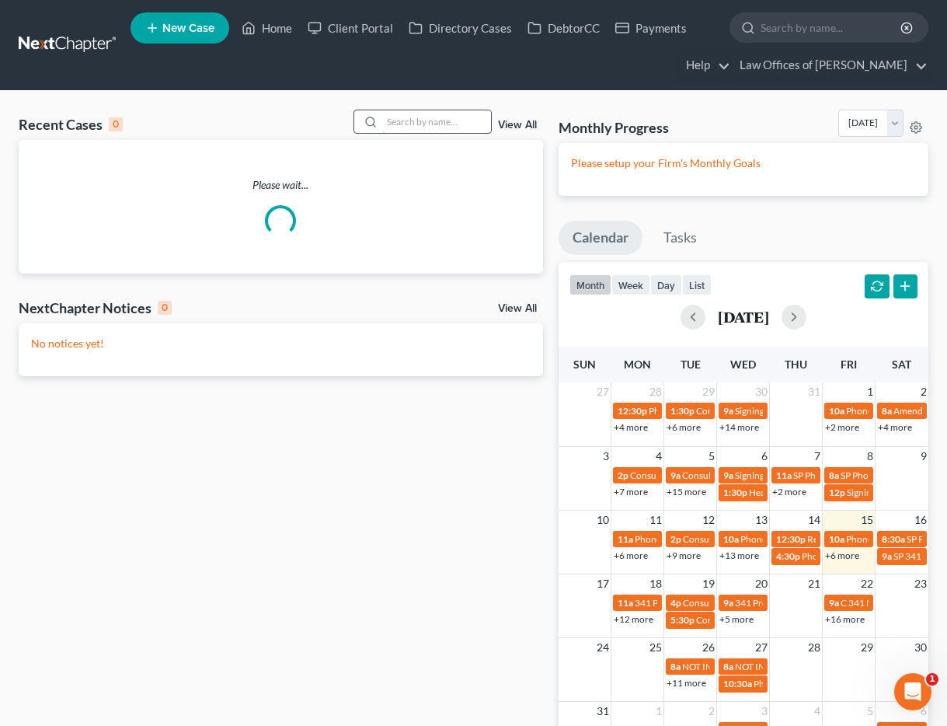
click at [427, 120] on input "search" at bounding box center [436, 121] width 109 height 23
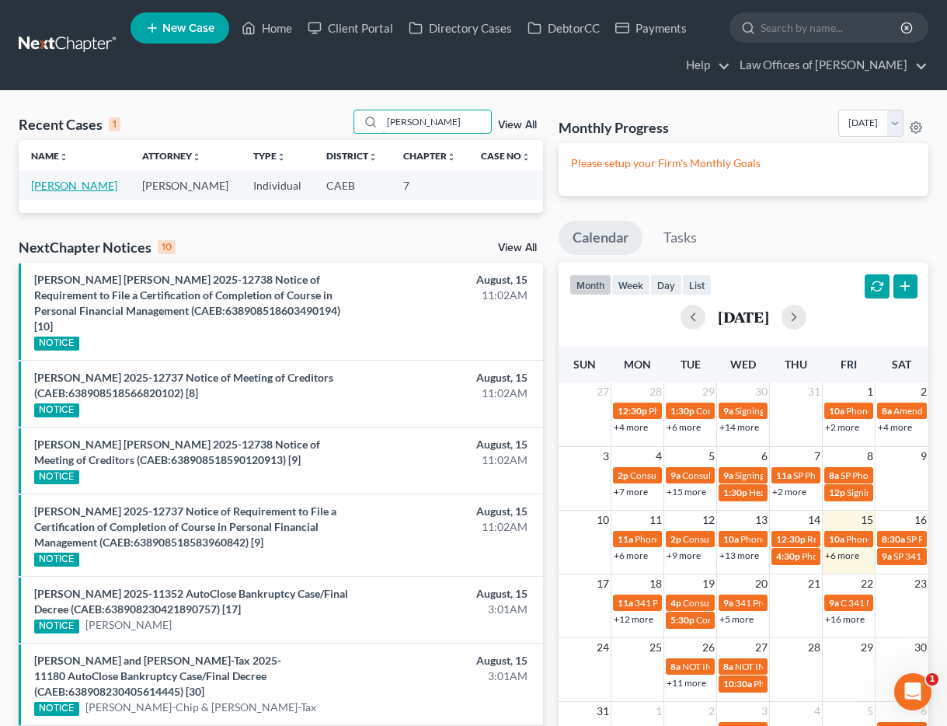
type input "[PERSON_NAME]"
click at [100, 186] on link "[PERSON_NAME]" at bounding box center [74, 185] width 86 height 13
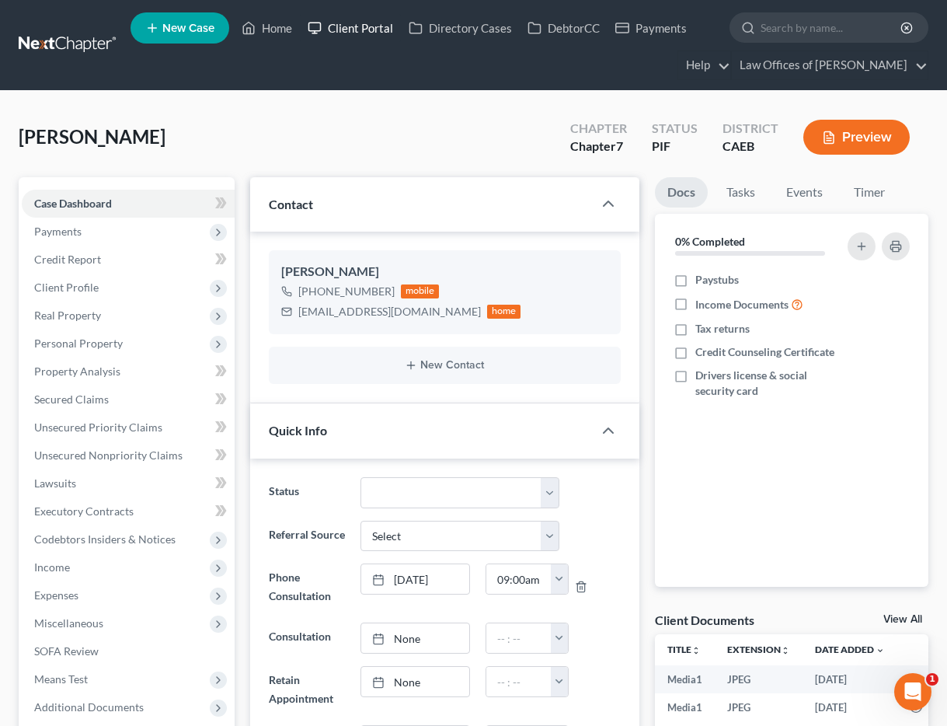
click at [360, 30] on link "Client Portal" at bounding box center [350, 28] width 101 height 28
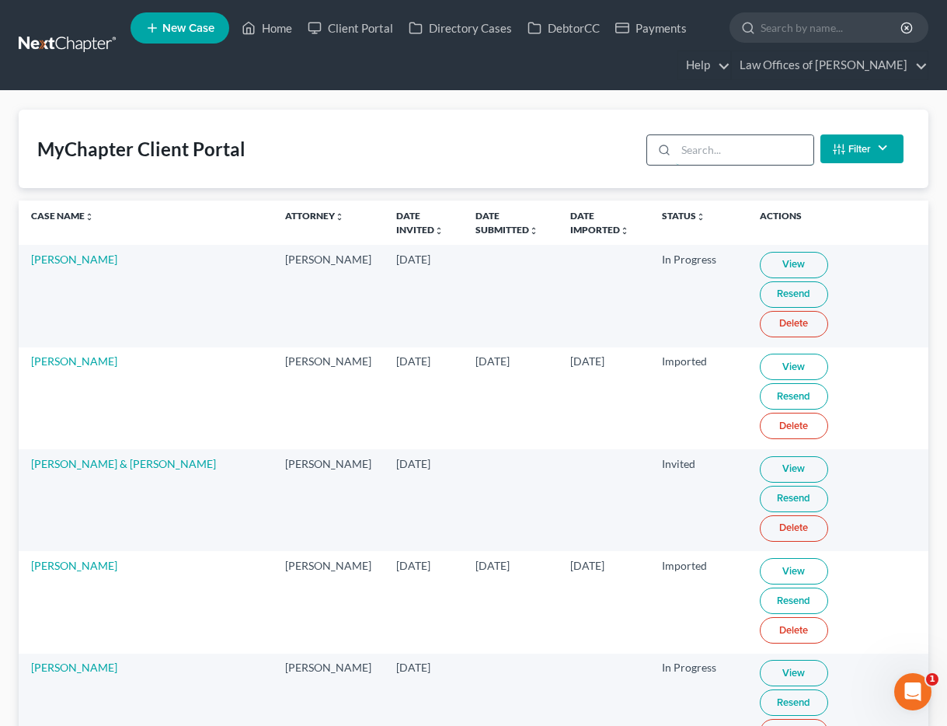
click at [692, 150] on input "search" at bounding box center [745, 150] width 138 height 30
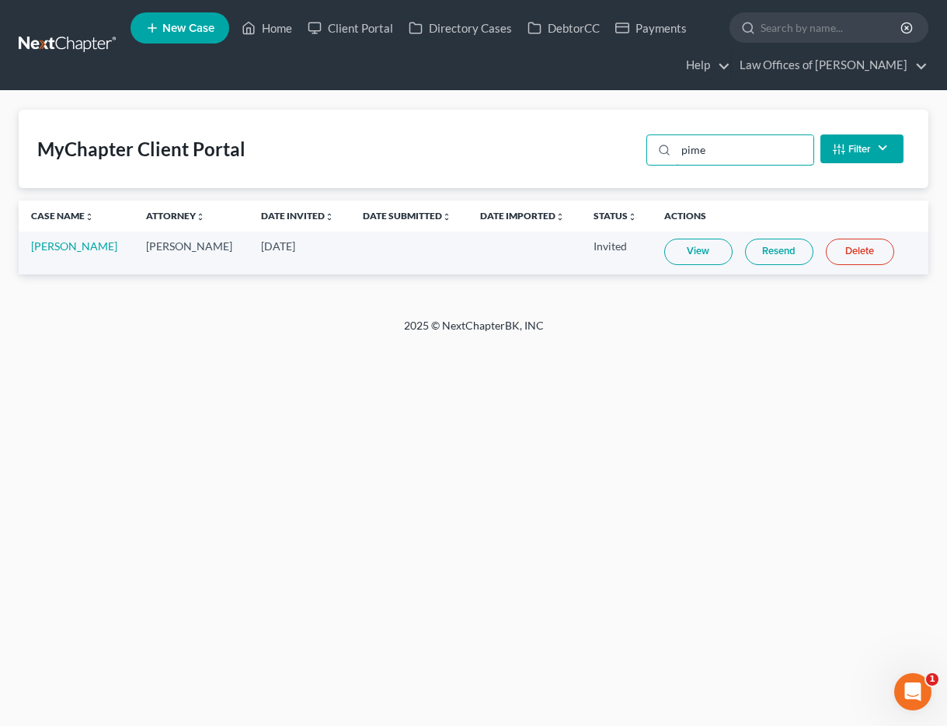
type input "pime"
click at [788, 249] on link "Resend" at bounding box center [779, 252] width 68 height 26
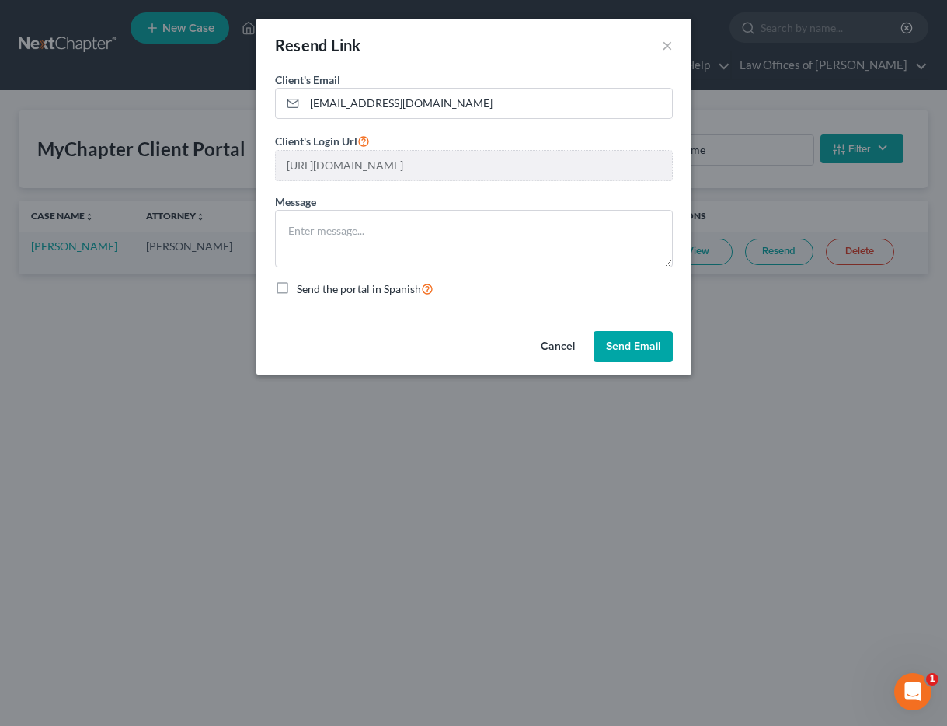
click at [653, 347] on button "Send Email" at bounding box center [633, 346] width 79 height 31
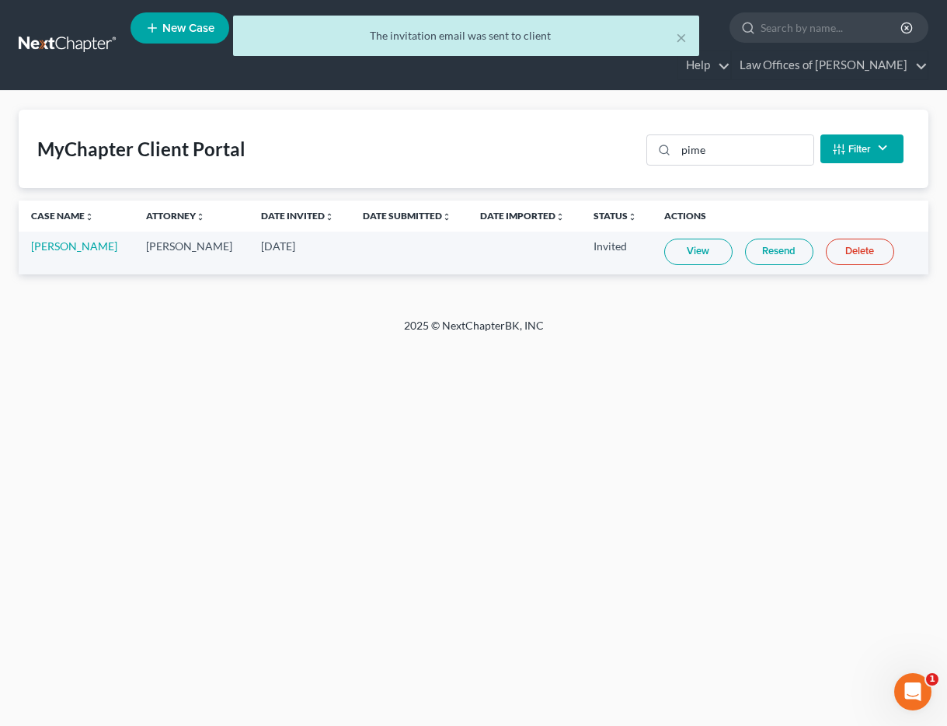
click at [300, 111] on div "MyChapter Client Portal pime Filter Status Filter... Invited With Payment Invit…" at bounding box center [474, 149] width 910 height 78
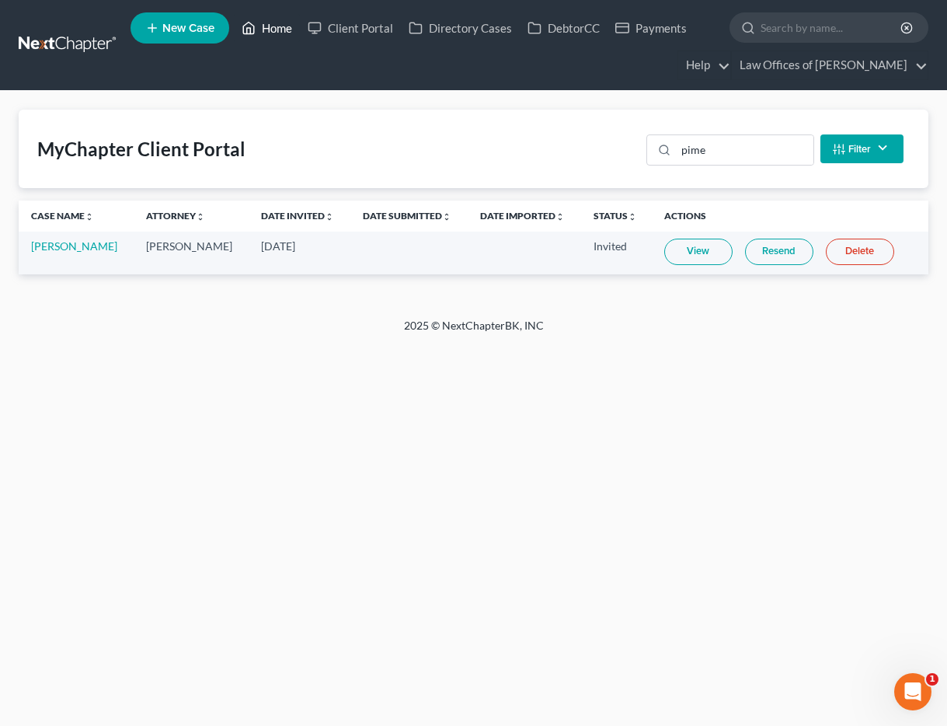
click at [277, 33] on link "Home" at bounding box center [267, 28] width 66 height 28
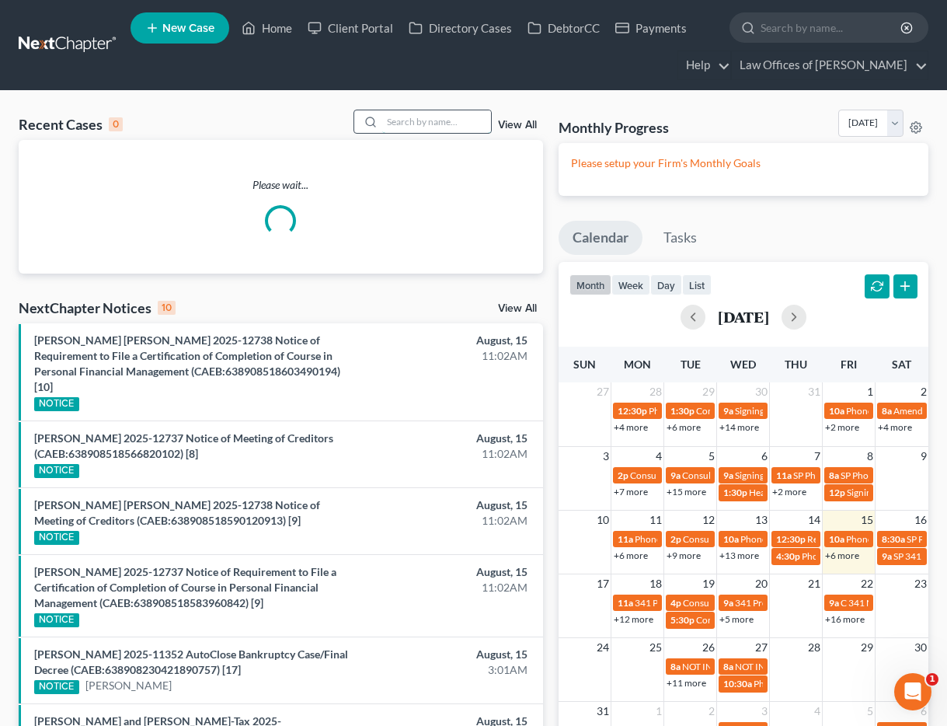
click at [396, 123] on input "search" at bounding box center [436, 121] width 109 height 23
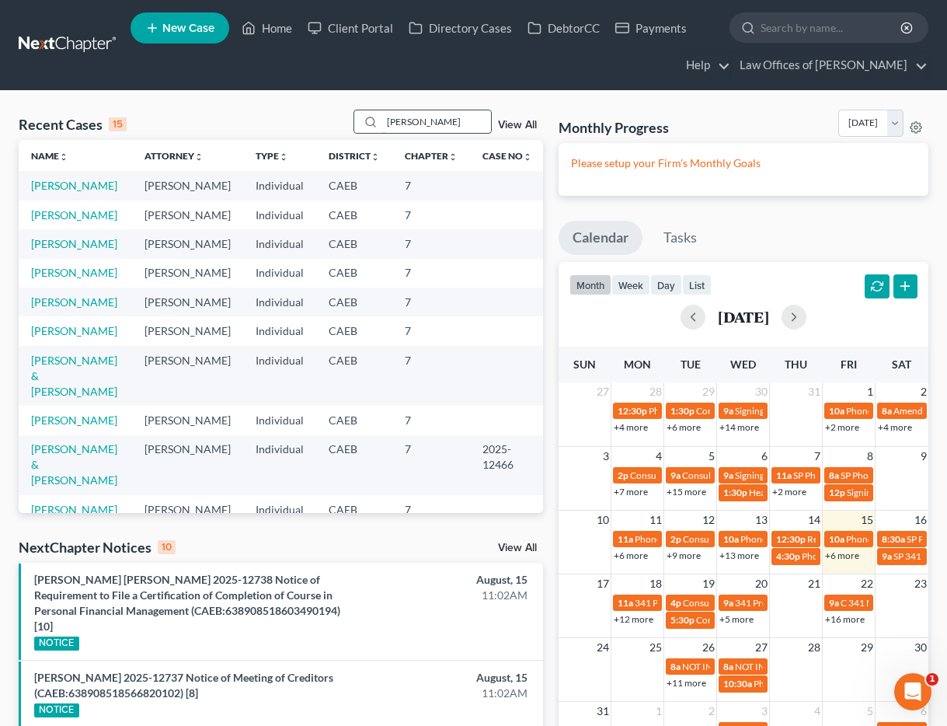
type input "[PERSON_NAME]"
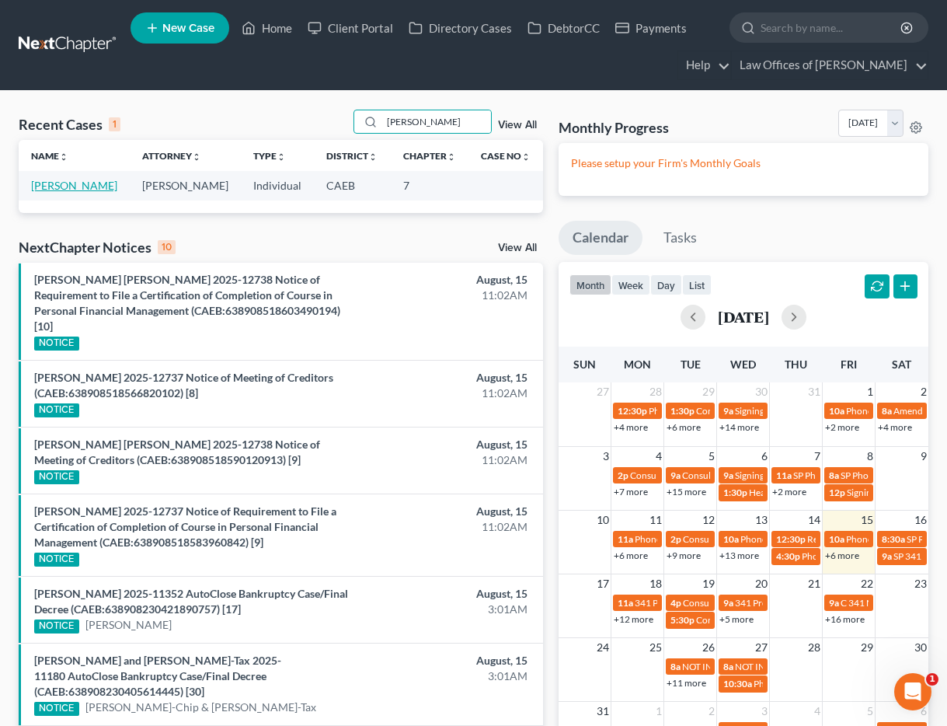
click at [40, 188] on link "[PERSON_NAME]" at bounding box center [74, 185] width 86 height 13
select select "11"
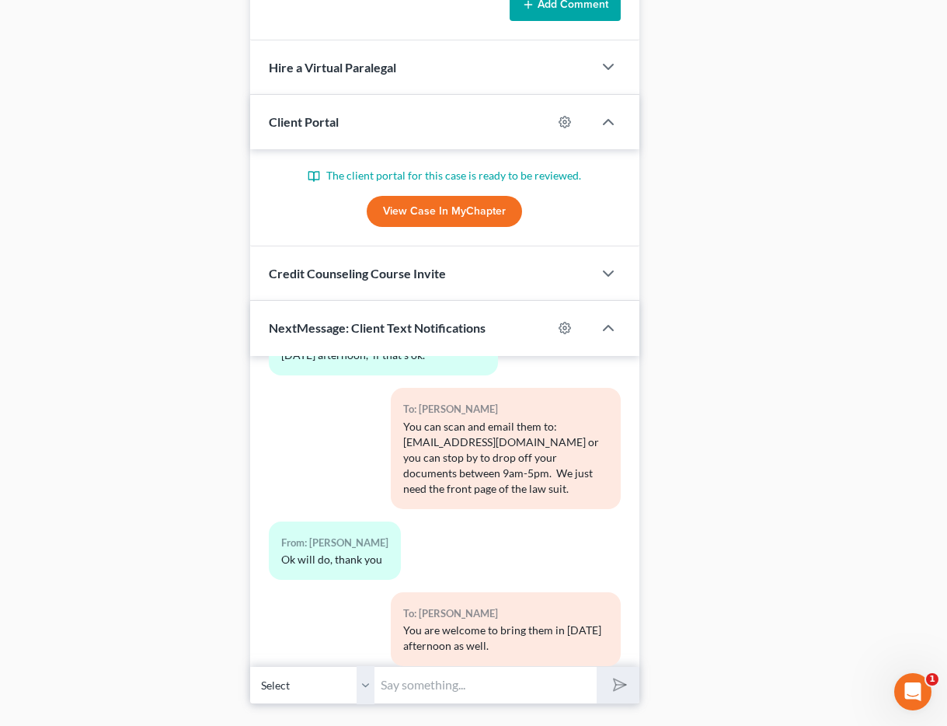
scroll to position [1395, 0]
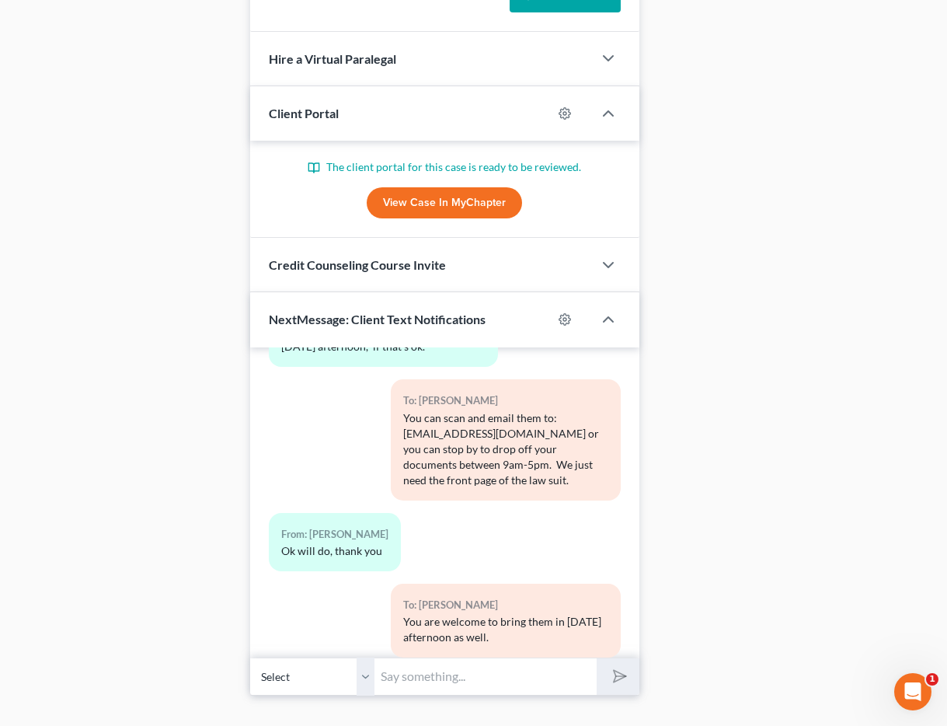
click at [460, 209] on link "View Case in MyChapter" at bounding box center [444, 202] width 155 height 31
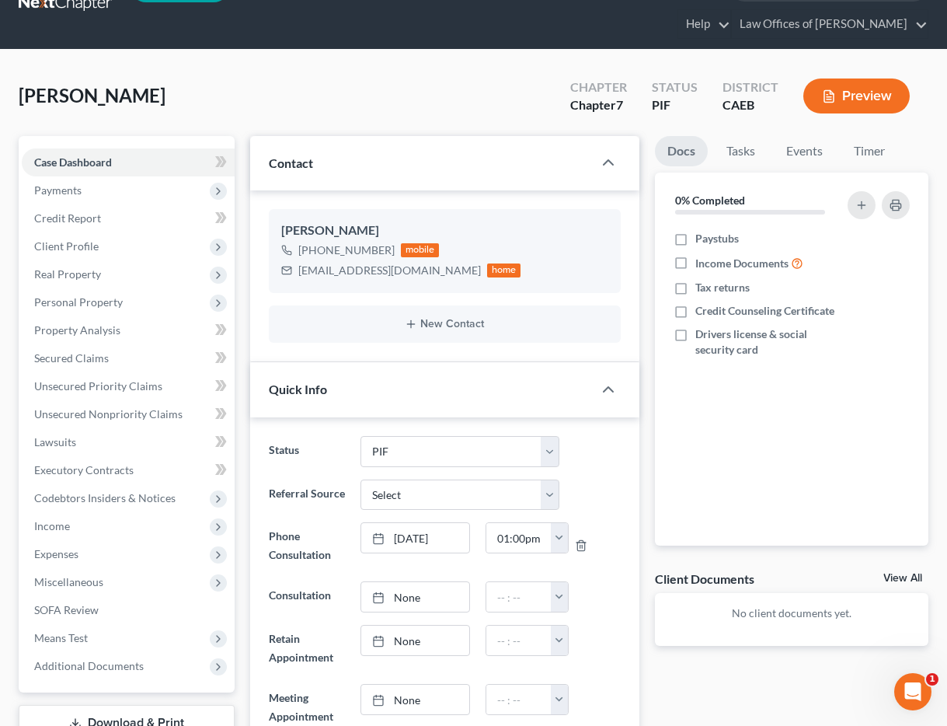
scroll to position [0, 0]
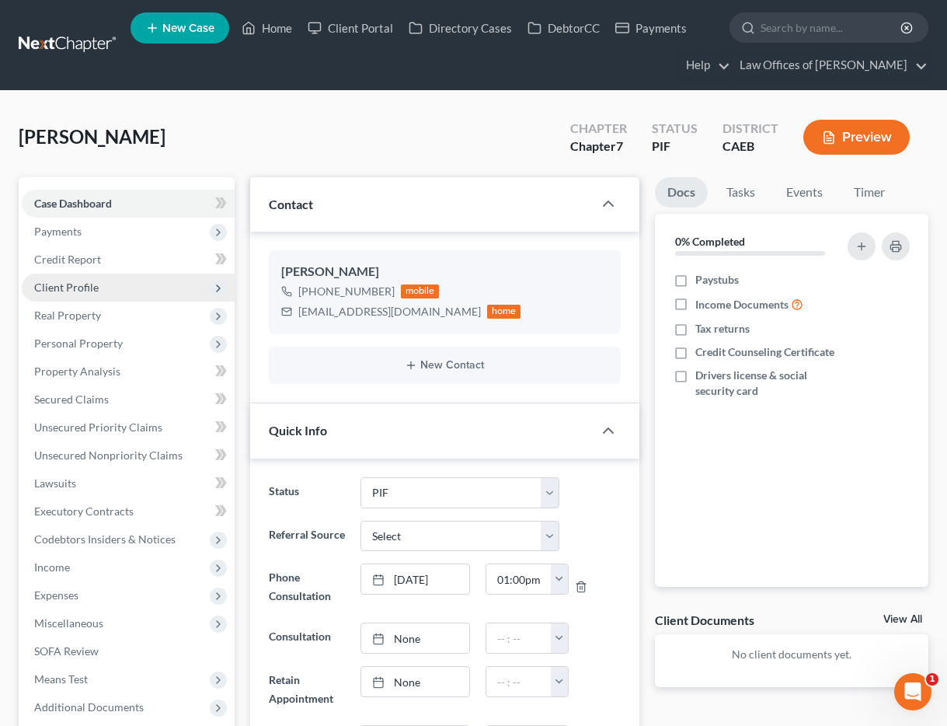
click at [82, 285] on span "Client Profile" at bounding box center [66, 286] width 64 height 13
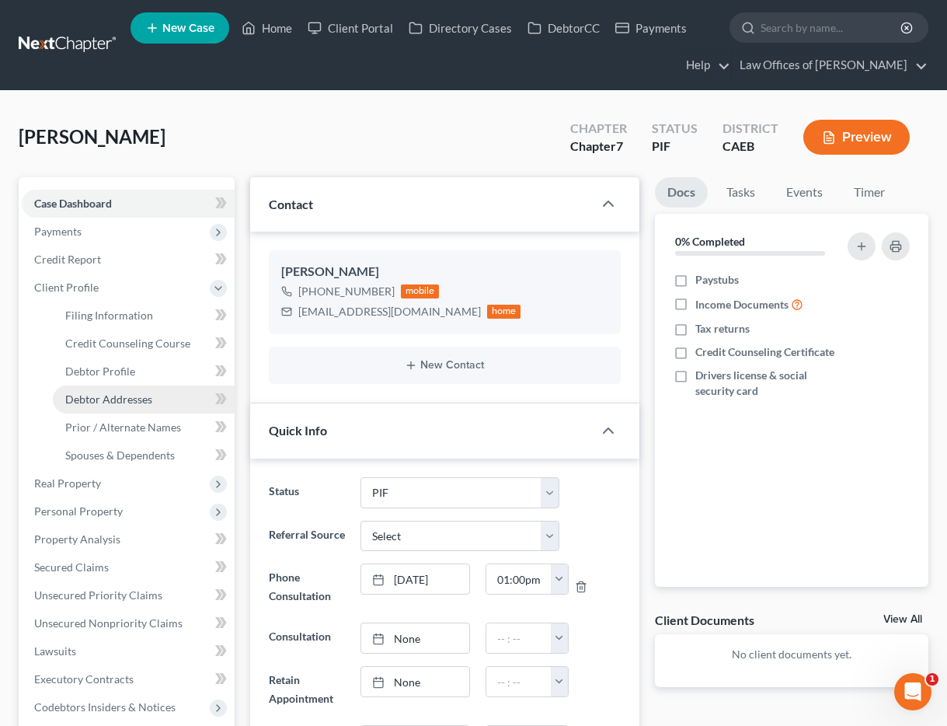
click at [125, 402] on span "Debtor Addresses" at bounding box center [108, 398] width 87 height 13
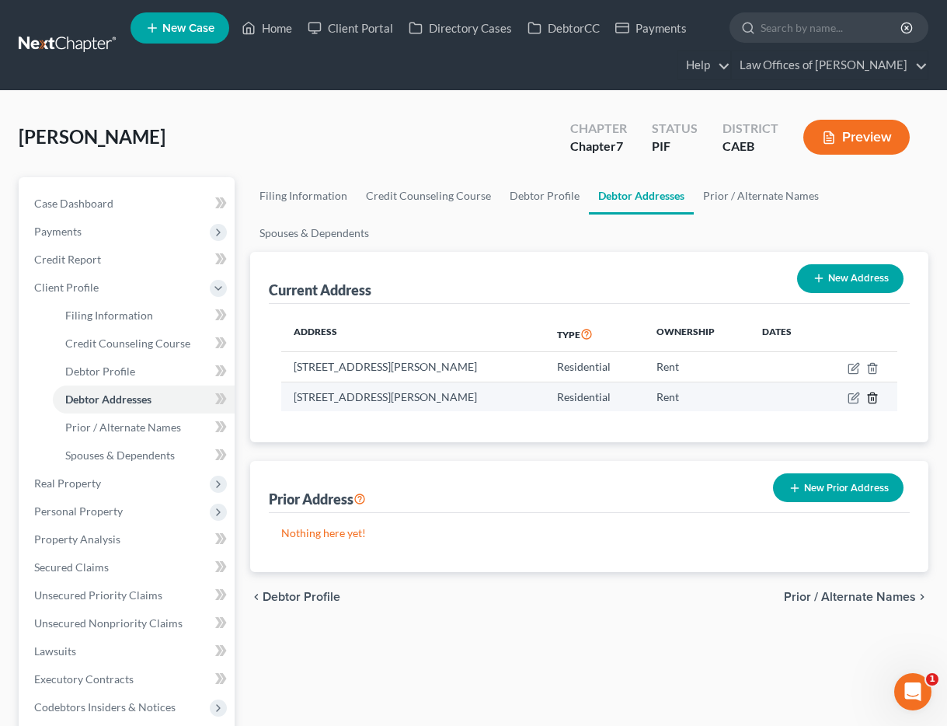
click at [872, 398] on icon "button" at bounding box center [872, 398] width 12 height 12
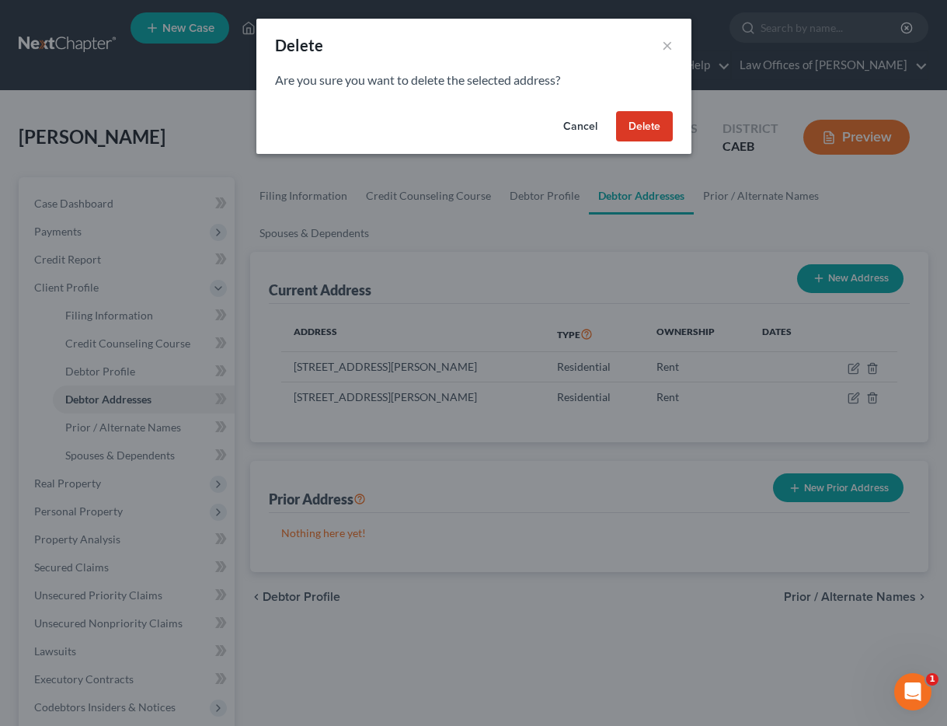
click at [647, 123] on button "Delete" at bounding box center [644, 126] width 57 height 31
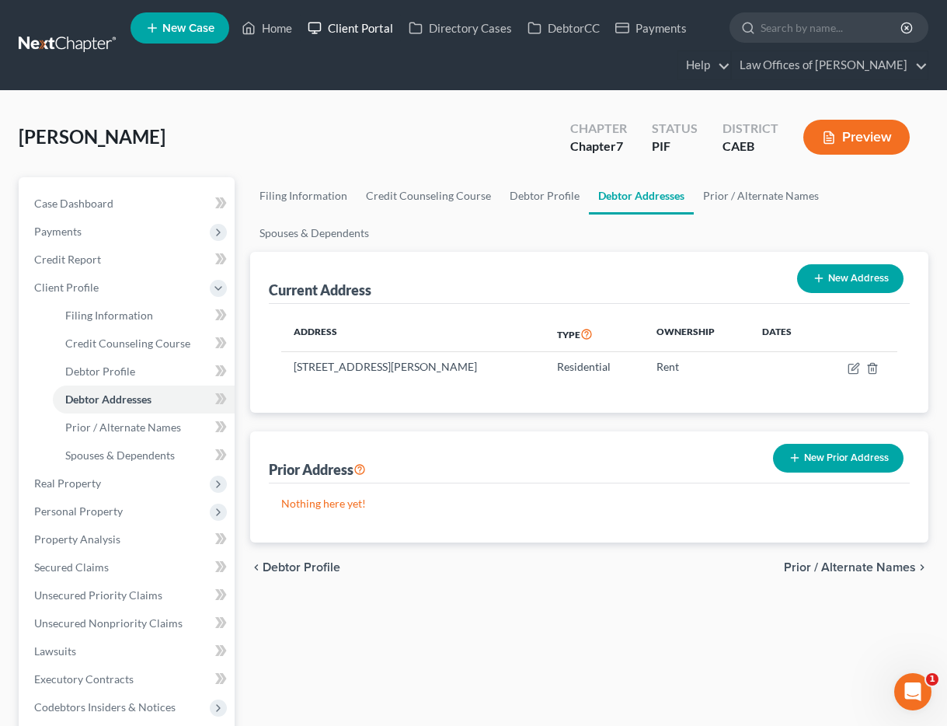
click at [363, 30] on link "Client Portal" at bounding box center [350, 28] width 101 height 28
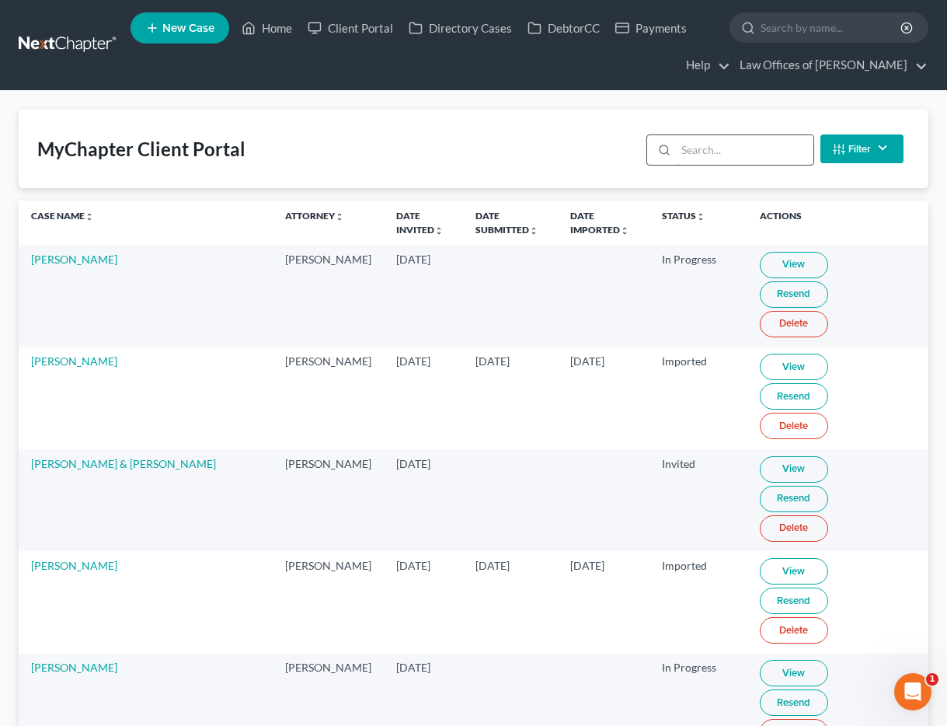
click at [713, 161] on input "search" at bounding box center [745, 150] width 138 height 30
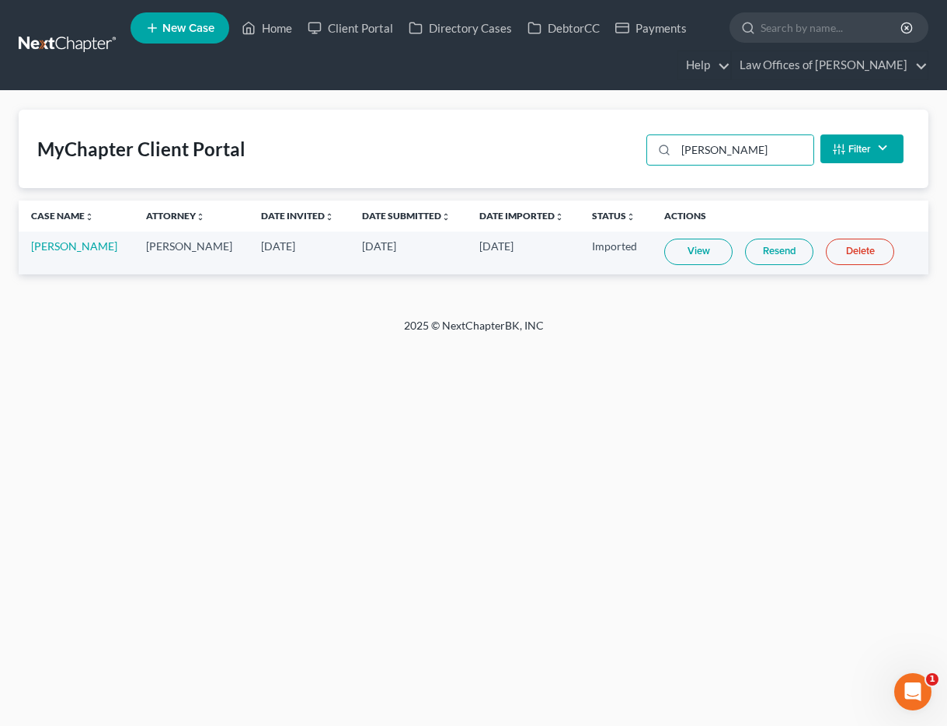
click at [683, 253] on link "View" at bounding box center [698, 252] width 68 height 26
click at [738, 149] on input "[PERSON_NAME]" at bounding box center [745, 150] width 138 height 30
type input "[PERSON_NAME]"
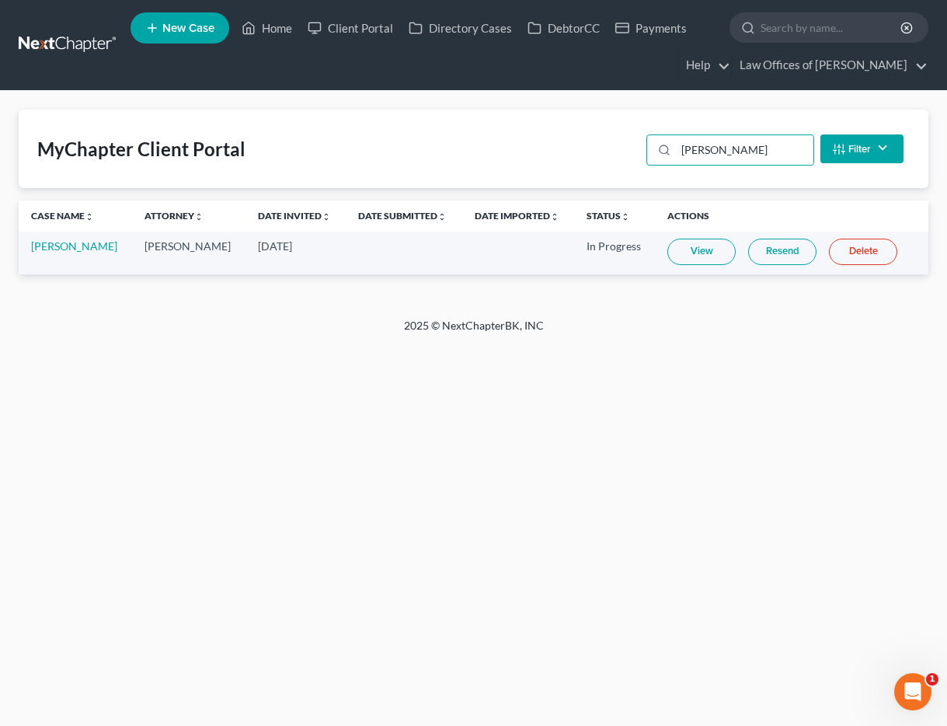
click at [697, 258] on link "View" at bounding box center [701, 252] width 68 height 26
click at [267, 25] on link "Home" at bounding box center [267, 28] width 66 height 28
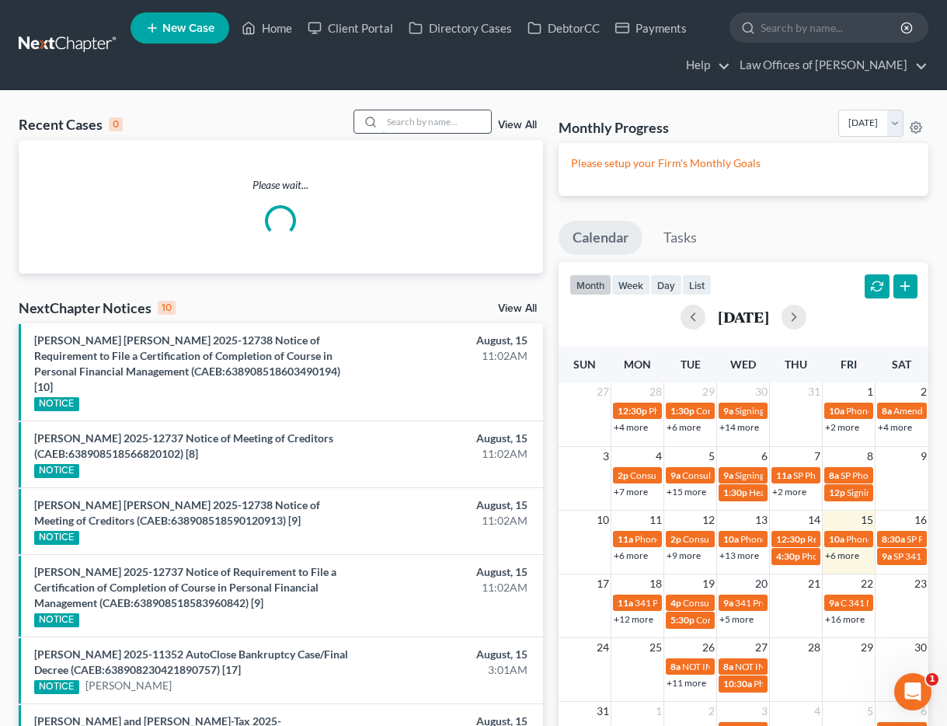
click at [439, 127] on input "search" at bounding box center [436, 121] width 109 height 23
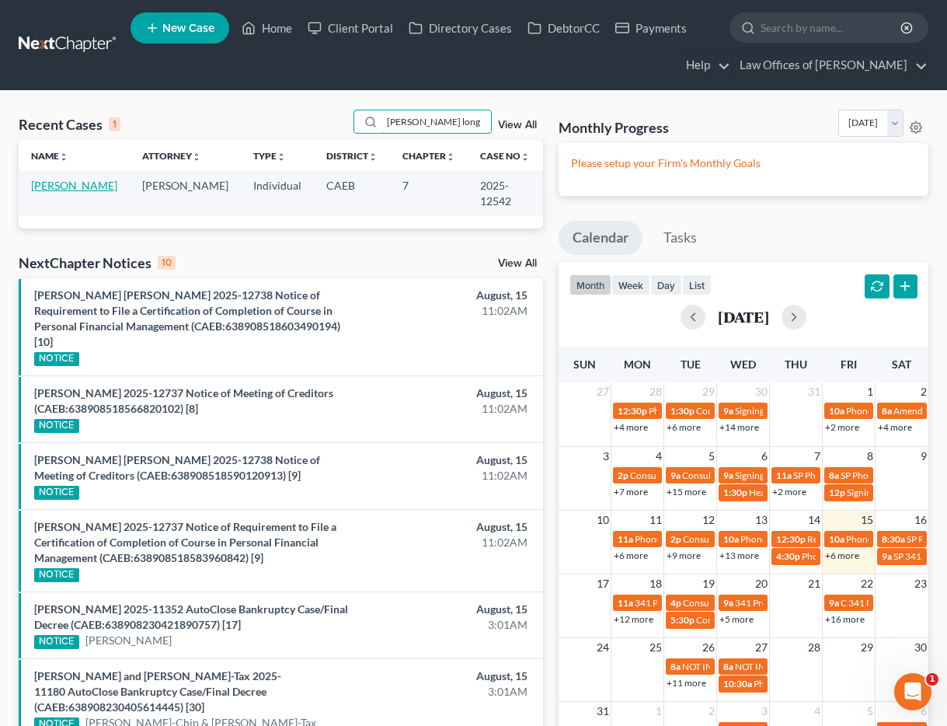
type input "[PERSON_NAME] long"
click at [101, 180] on link "[PERSON_NAME]" at bounding box center [74, 185] width 86 height 13
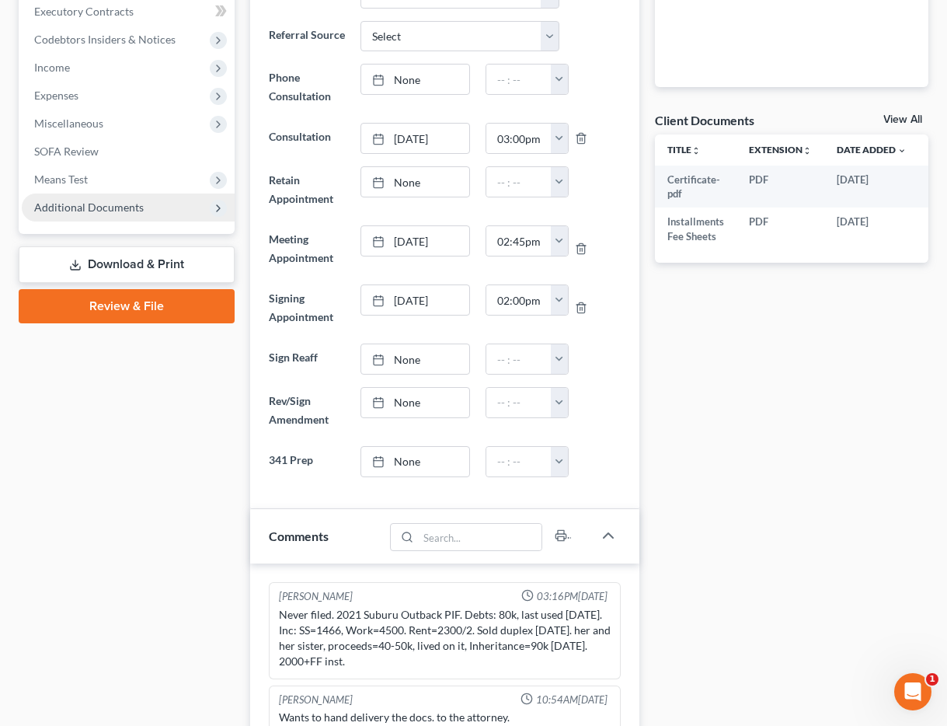
scroll to position [282, 0]
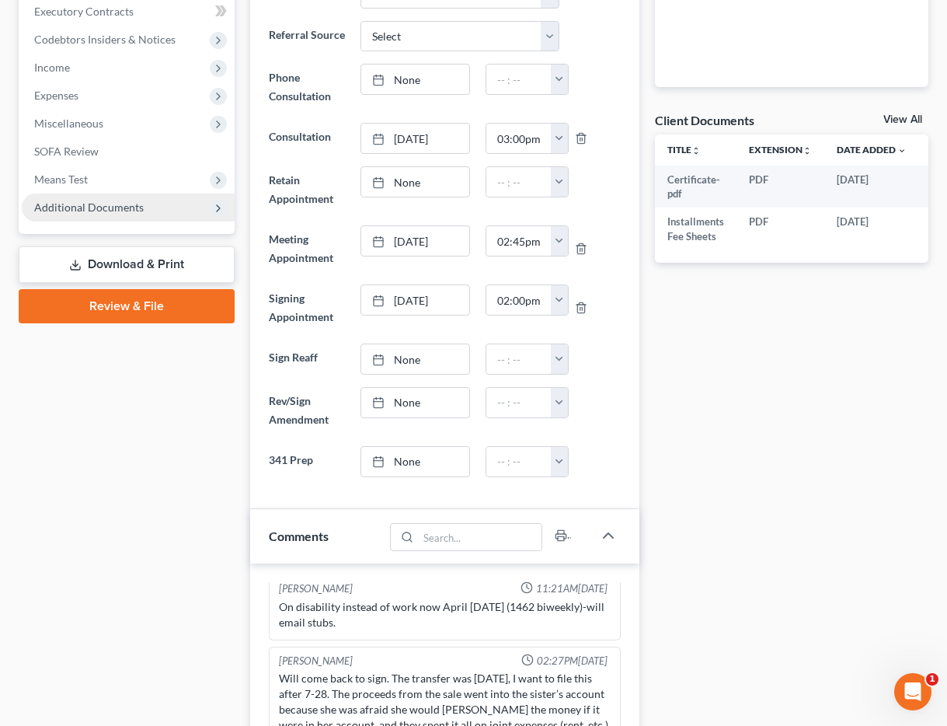
click at [115, 209] on span "Additional Documents" at bounding box center [89, 206] width 110 height 13
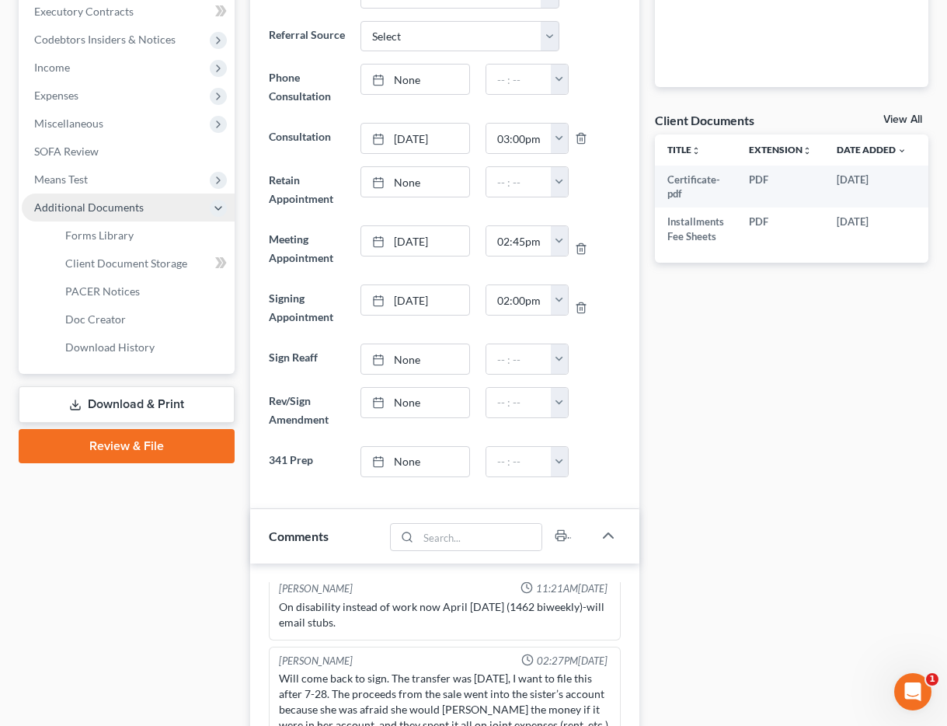
scroll to position [1148, 0]
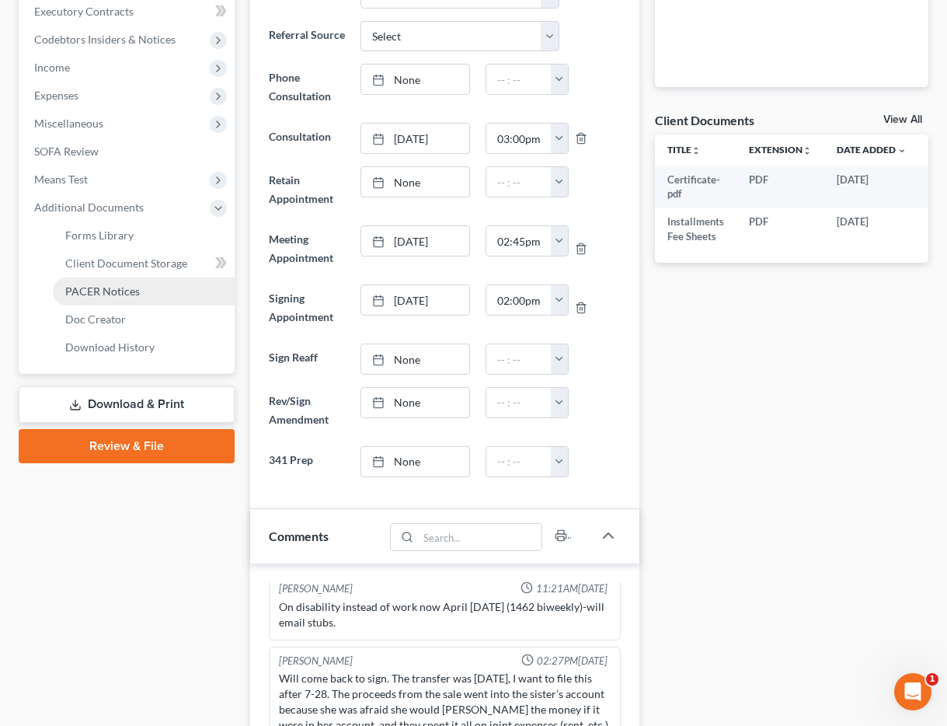
click at [127, 296] on span "PACER Notices" at bounding box center [102, 290] width 75 height 13
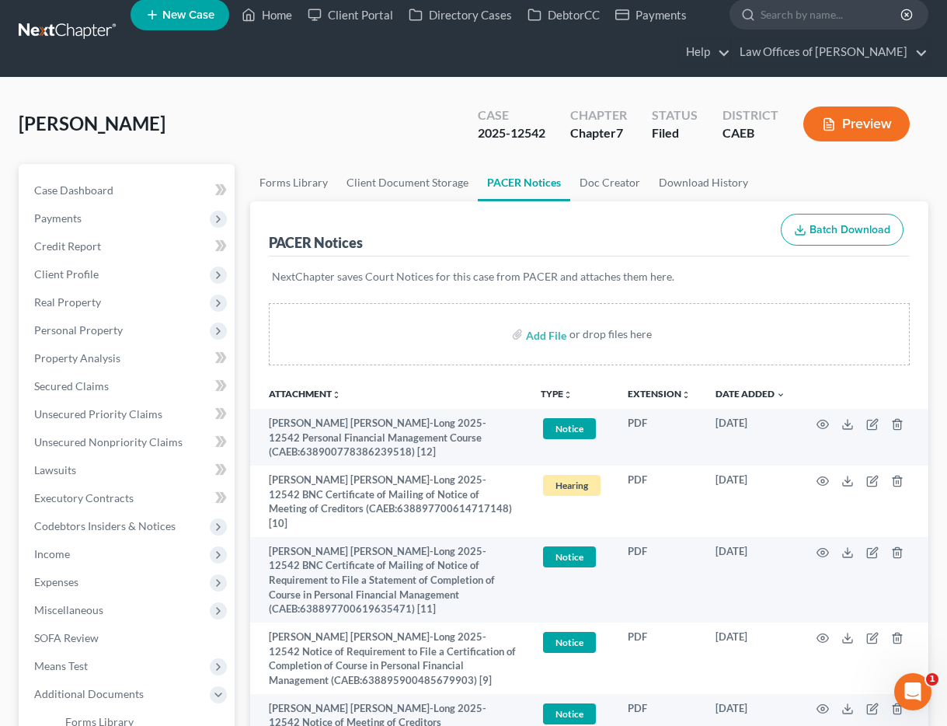
scroll to position [18, 0]
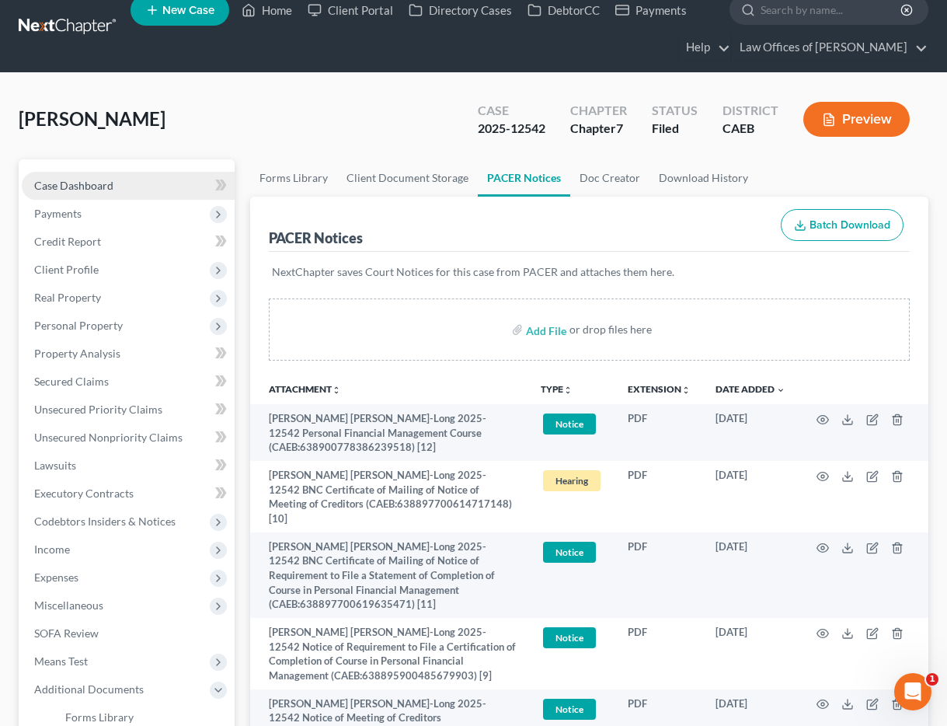
click at [103, 188] on span "Case Dashboard" at bounding box center [73, 185] width 79 height 13
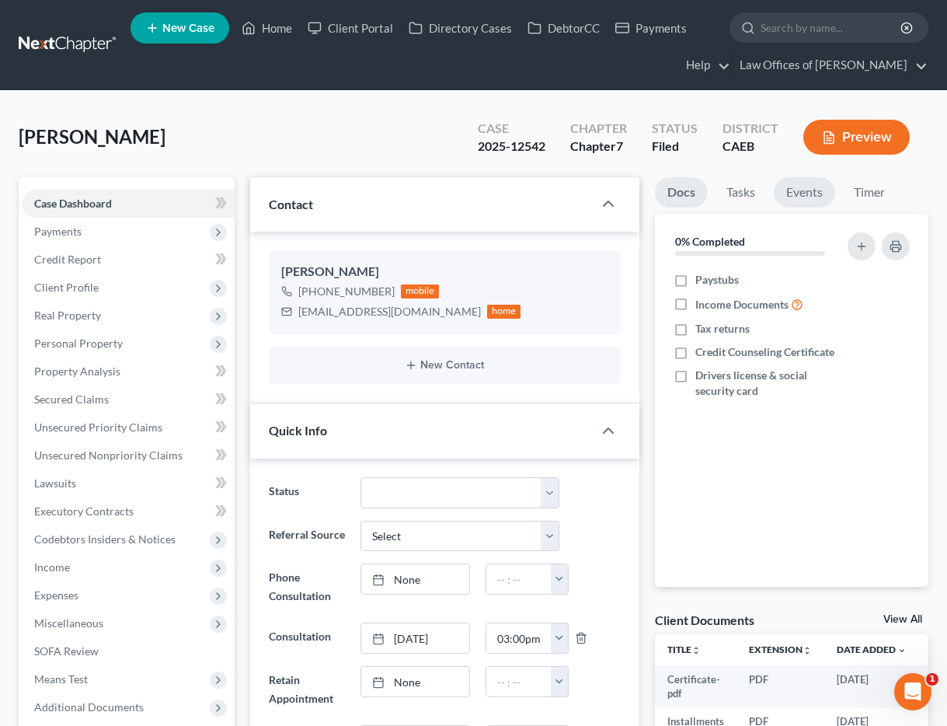
click at [816, 197] on link "Events" at bounding box center [804, 192] width 61 height 30
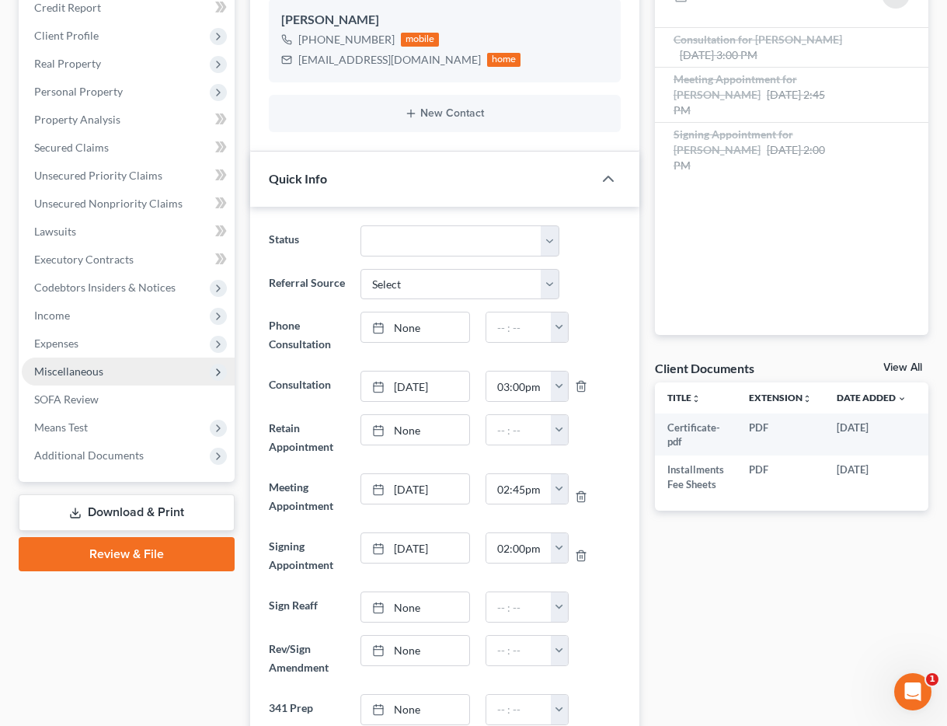
scroll to position [256, 0]
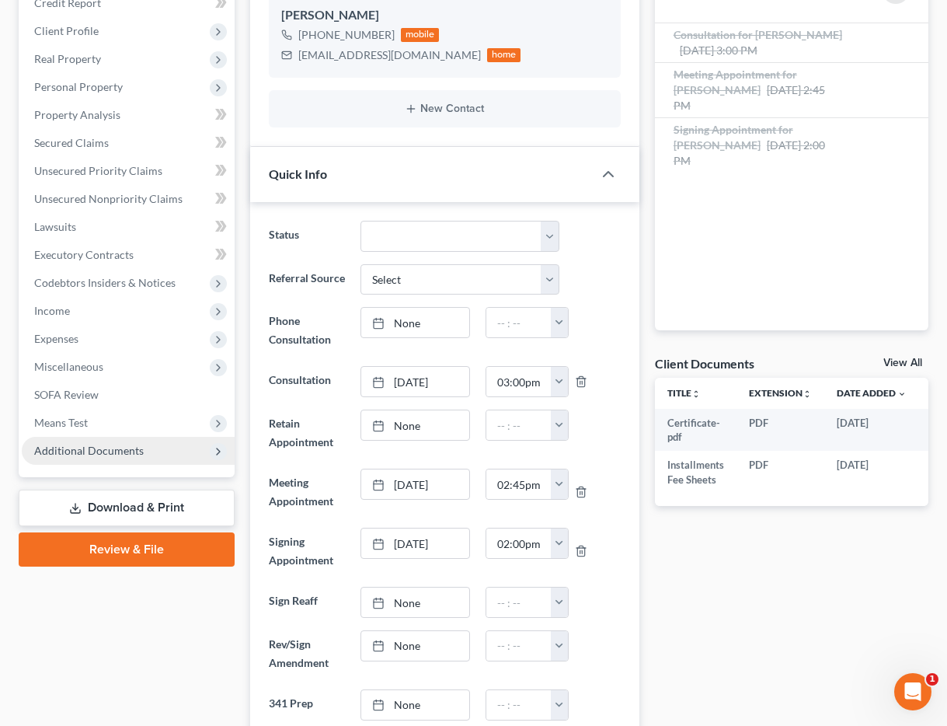
click at [103, 456] on span "Additional Documents" at bounding box center [89, 450] width 110 height 13
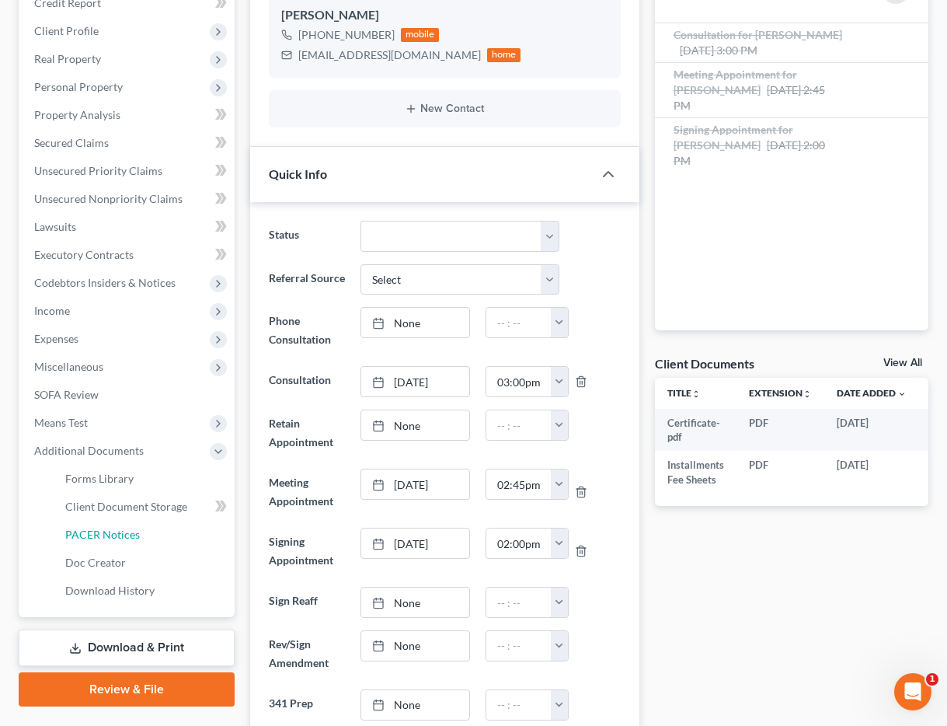
drag, startPoint x: 108, startPoint y: 542, endPoint x: 333, endPoint y: 481, distance: 233.3
click at [108, 541] on link "PACER Notices" at bounding box center [144, 535] width 182 height 28
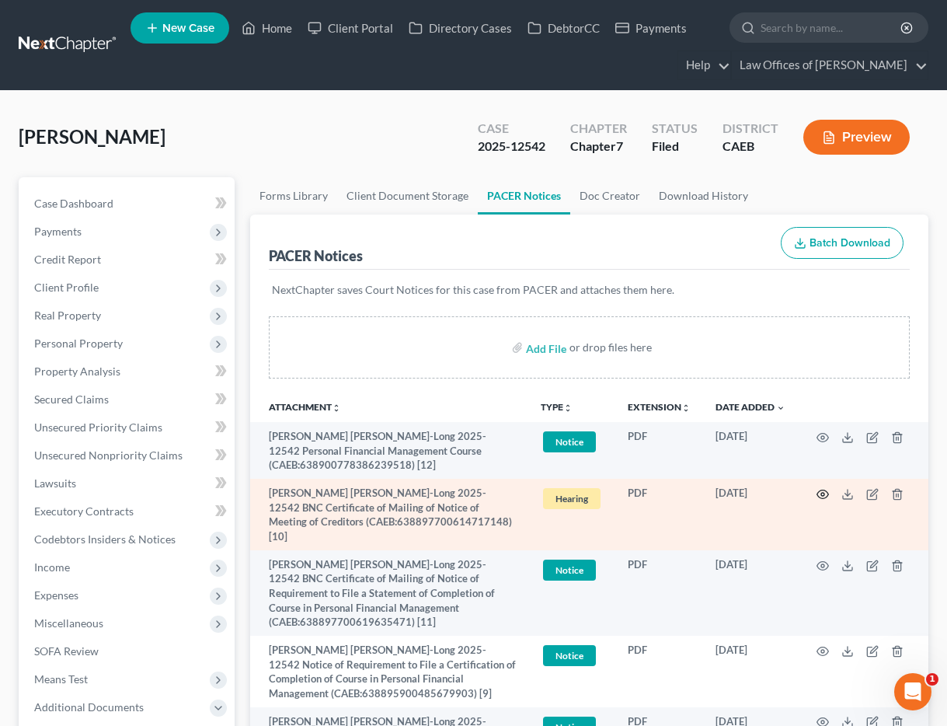
click at [824, 491] on icon "button" at bounding box center [823, 494] width 12 height 12
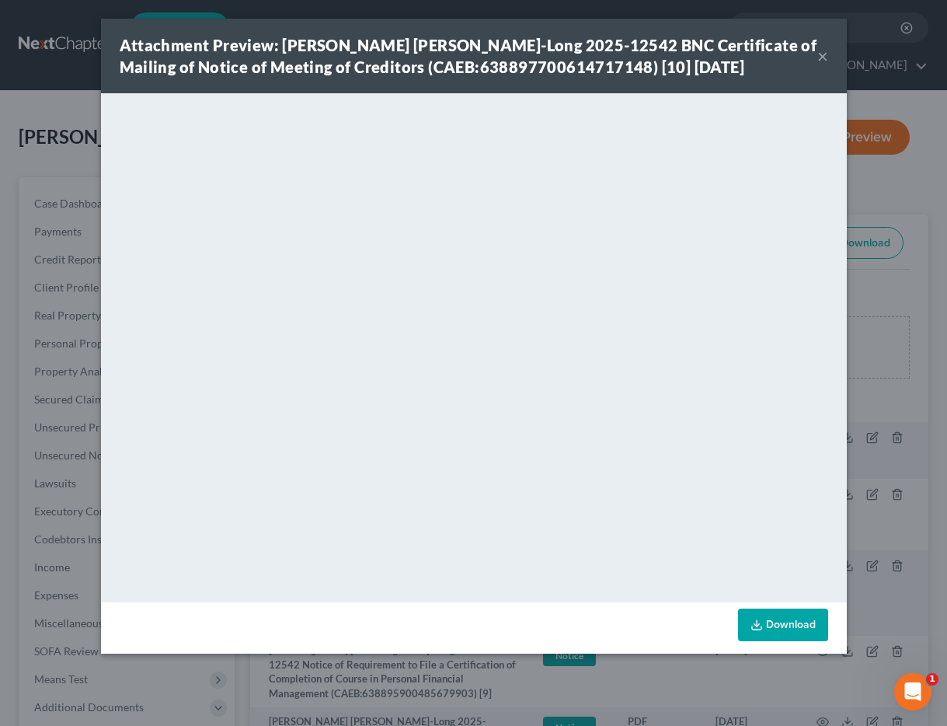
click at [824, 56] on button "×" at bounding box center [822, 56] width 11 height 19
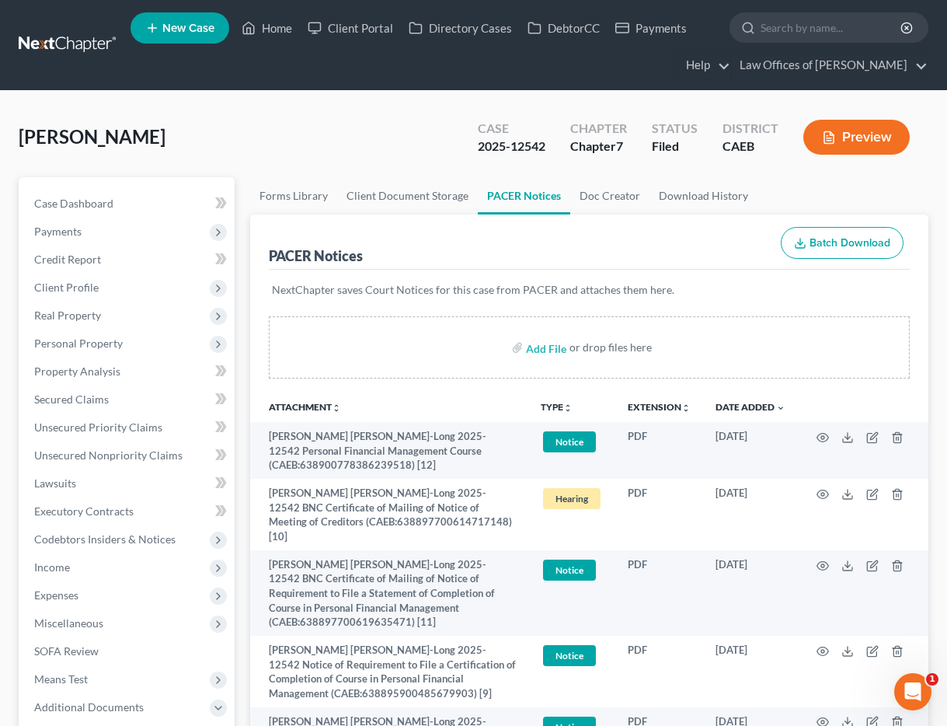
click at [258, 119] on div "[PERSON_NAME] Upgraded Case 2025-12542 Chapter Chapter 7 Status Filed District …" at bounding box center [474, 144] width 910 height 68
click at [281, 26] on link "Home" at bounding box center [267, 28] width 66 height 28
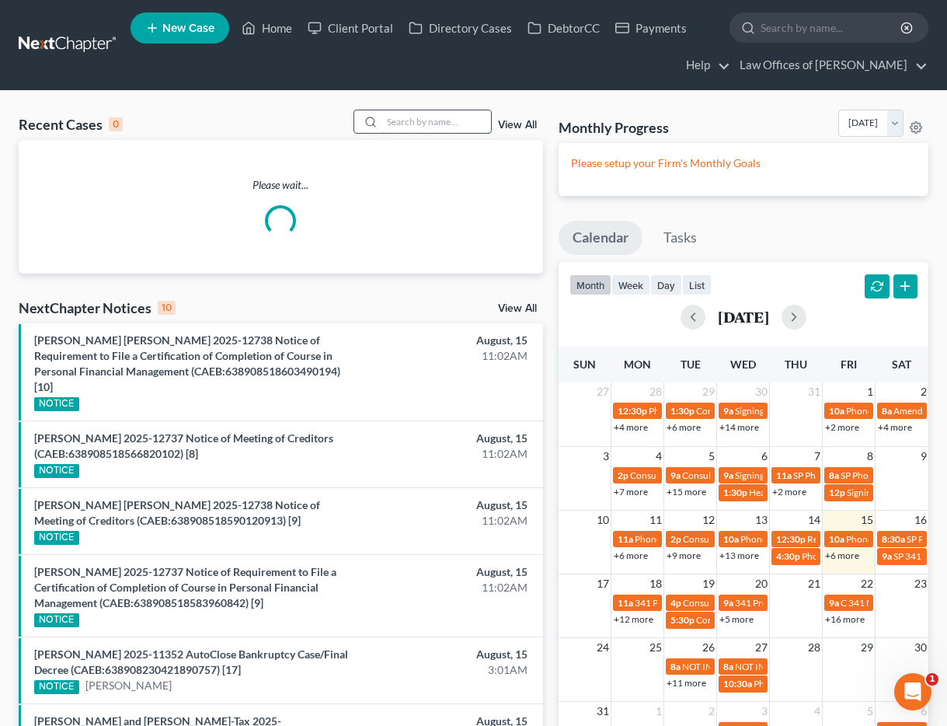
click at [457, 120] on input "search" at bounding box center [436, 121] width 109 height 23
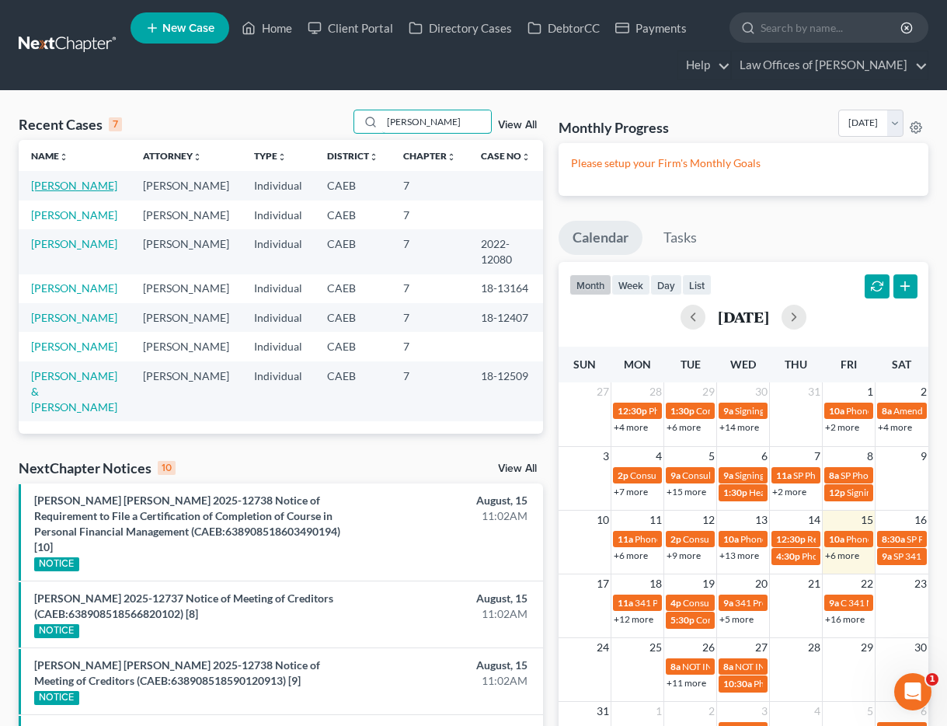
type input "[PERSON_NAME]"
click at [78, 189] on link "[PERSON_NAME]" at bounding box center [74, 185] width 86 height 13
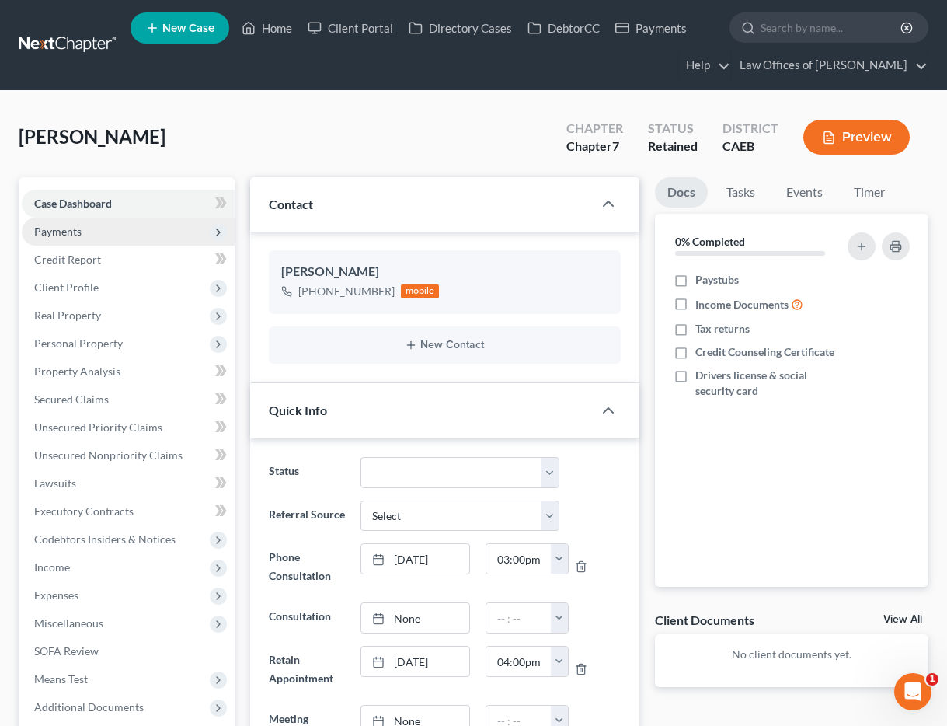
click at [88, 232] on span "Payments" at bounding box center [128, 232] width 213 height 28
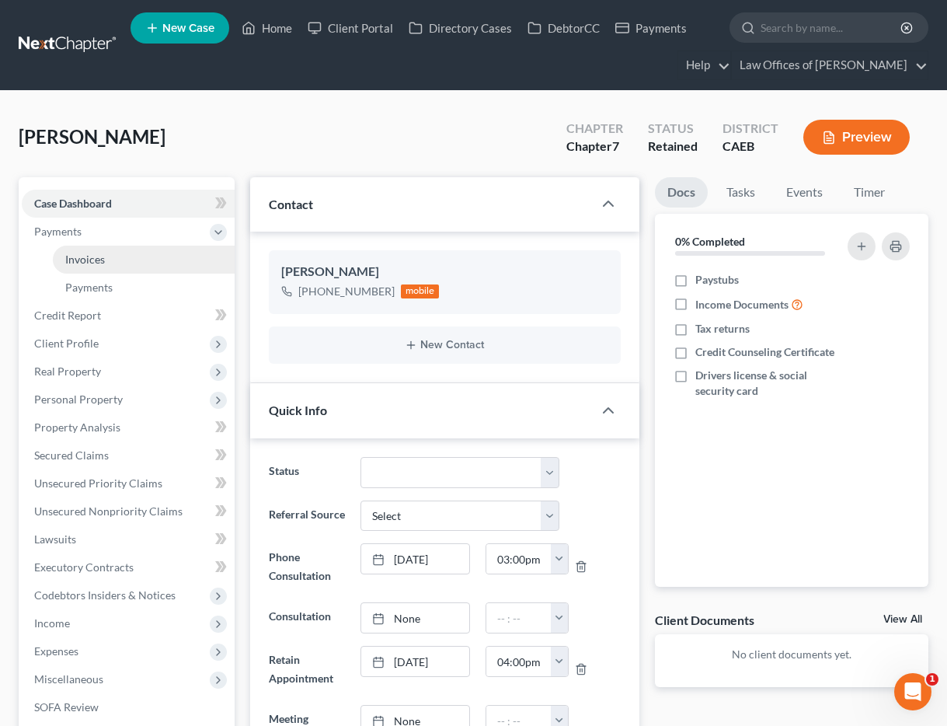
scroll to position [99, 0]
click at [96, 259] on span "Invoices" at bounding box center [85, 258] width 40 height 13
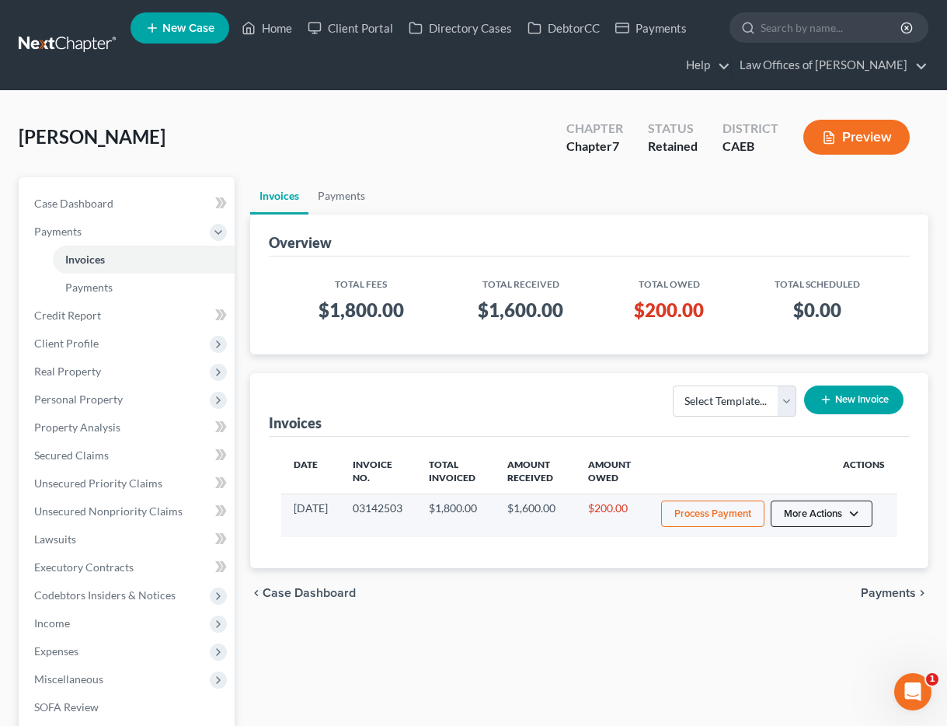
click at [824, 521] on button "More Actions" at bounding box center [822, 513] width 102 height 26
click at [833, 567] on link "Record Cash or Check Payment" at bounding box center [843, 572] width 182 height 26
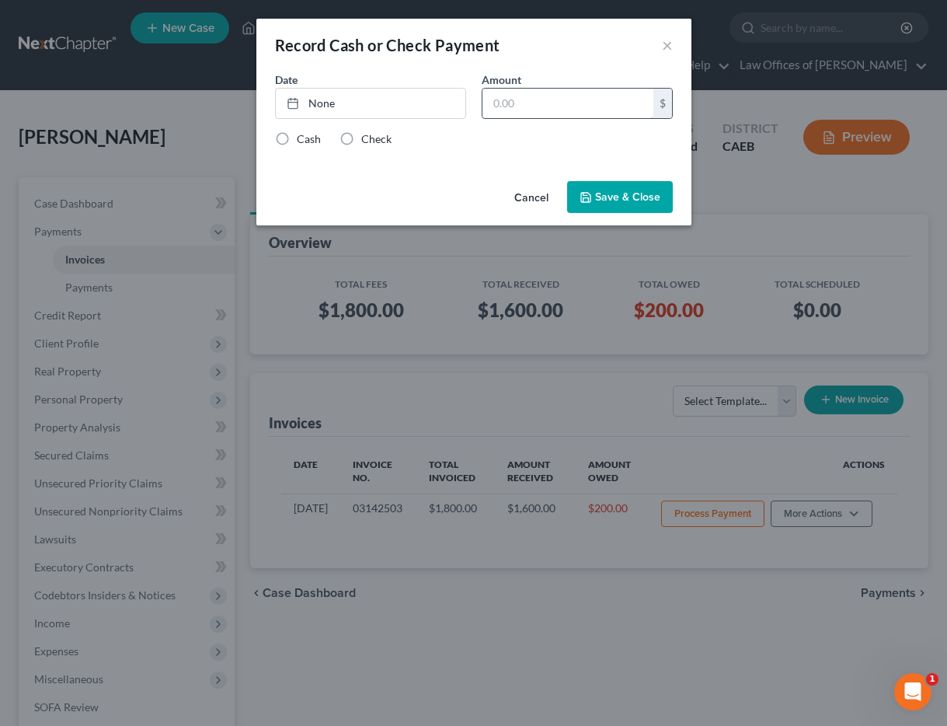
click at [535, 106] on input "text" at bounding box center [567, 104] width 171 height 30
type input "200"
click at [356, 108] on link "None" at bounding box center [371, 104] width 190 height 30
type input "[DATE]"
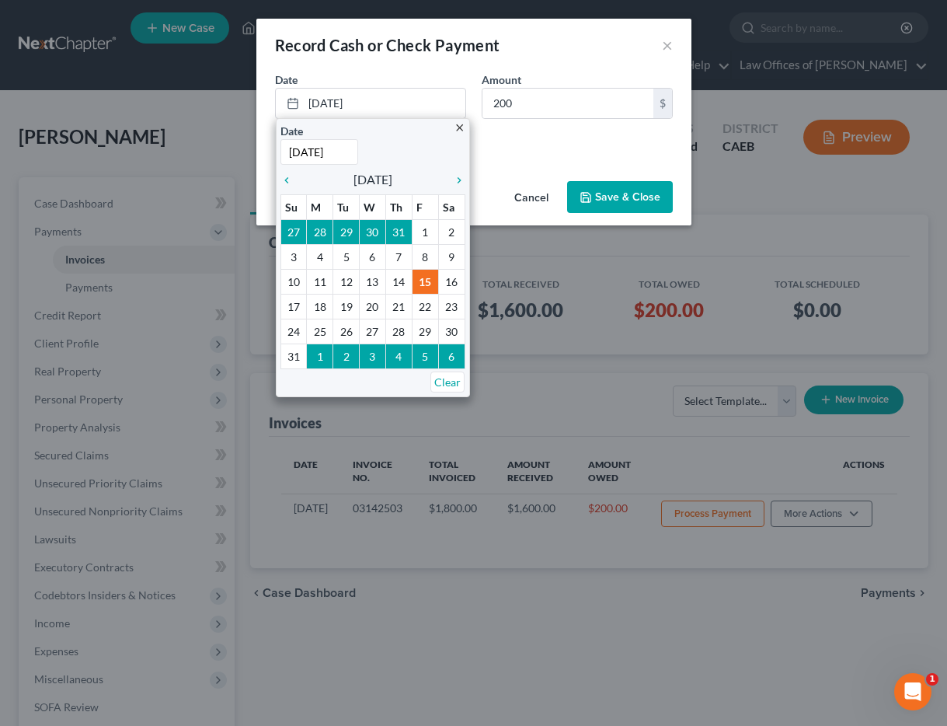
click at [556, 133] on div "Cash Check" at bounding box center [474, 139] width 398 height 16
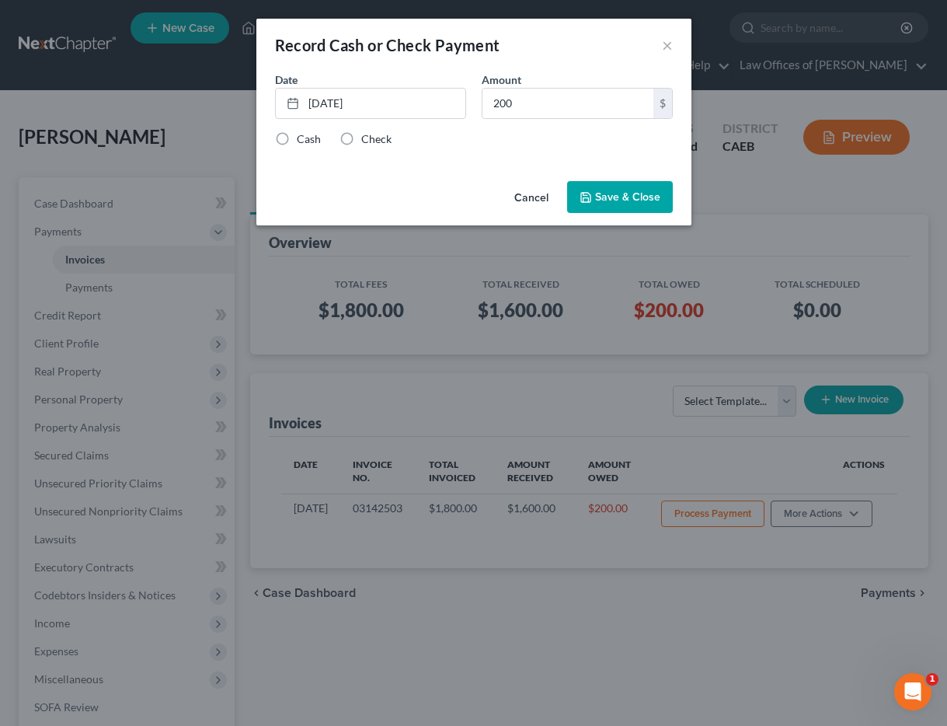
click at [380, 141] on label "Check" at bounding box center [376, 139] width 30 height 16
click at [378, 141] on input "Check" at bounding box center [372, 136] width 10 height 10
radio input "true"
click at [638, 198] on button "Save & Close" at bounding box center [620, 197] width 106 height 33
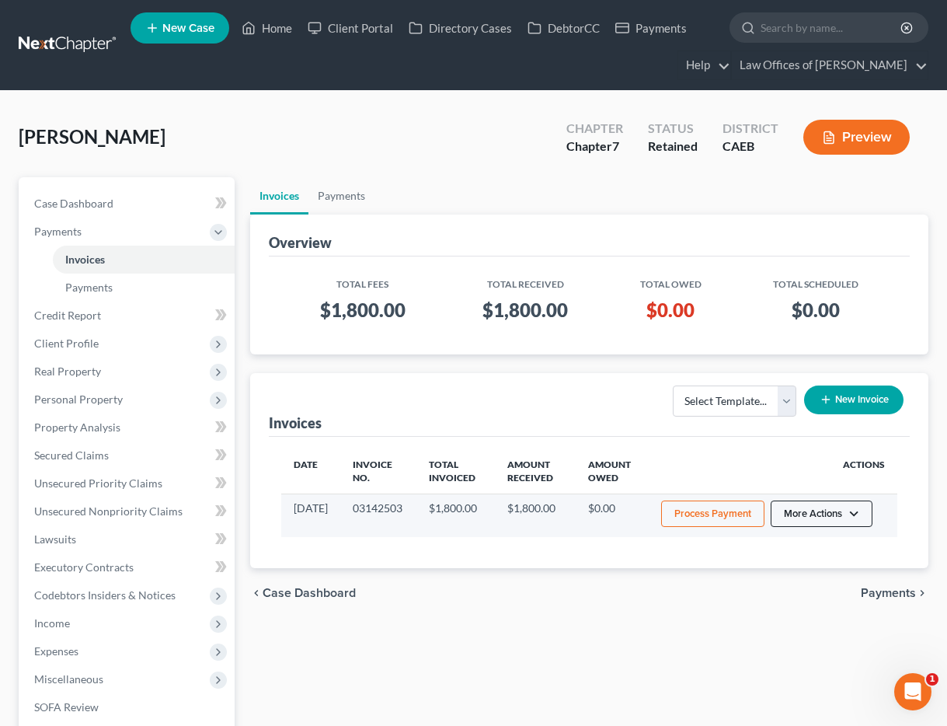
click at [838, 511] on button "More Actions" at bounding box center [822, 513] width 102 height 26
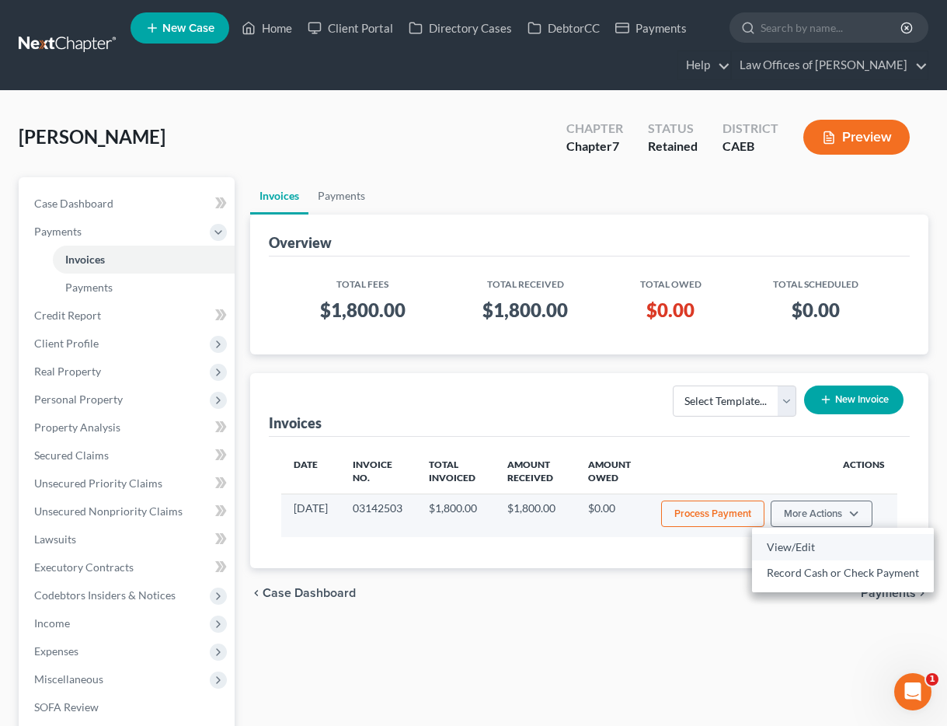
click at [808, 549] on link "View/Edit" at bounding box center [843, 547] width 182 height 26
select select "0"
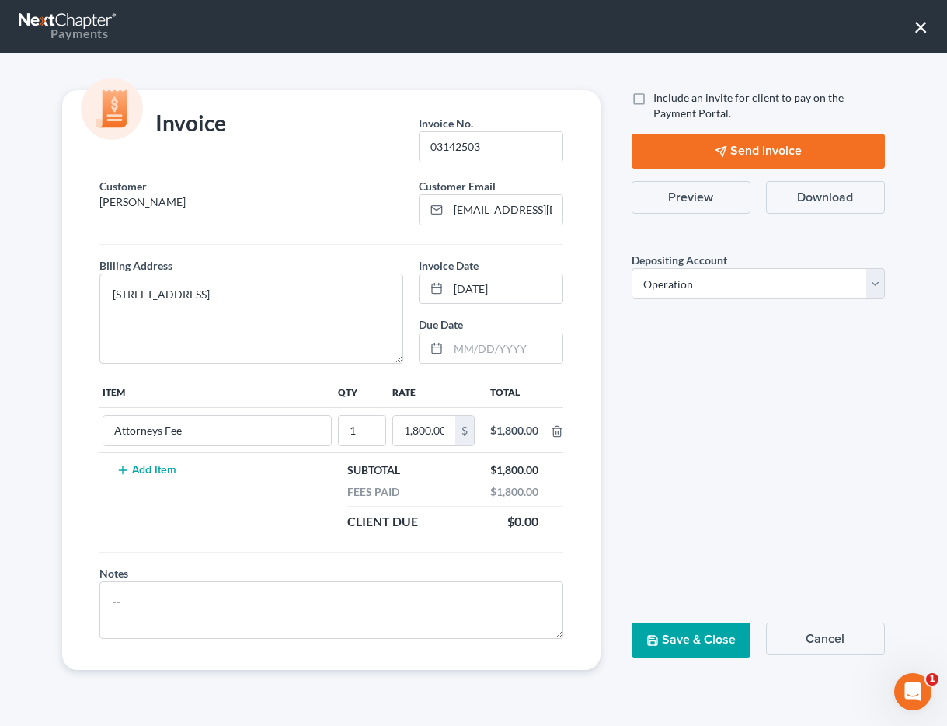
click at [720, 200] on button "Preview" at bounding box center [691, 197] width 119 height 33
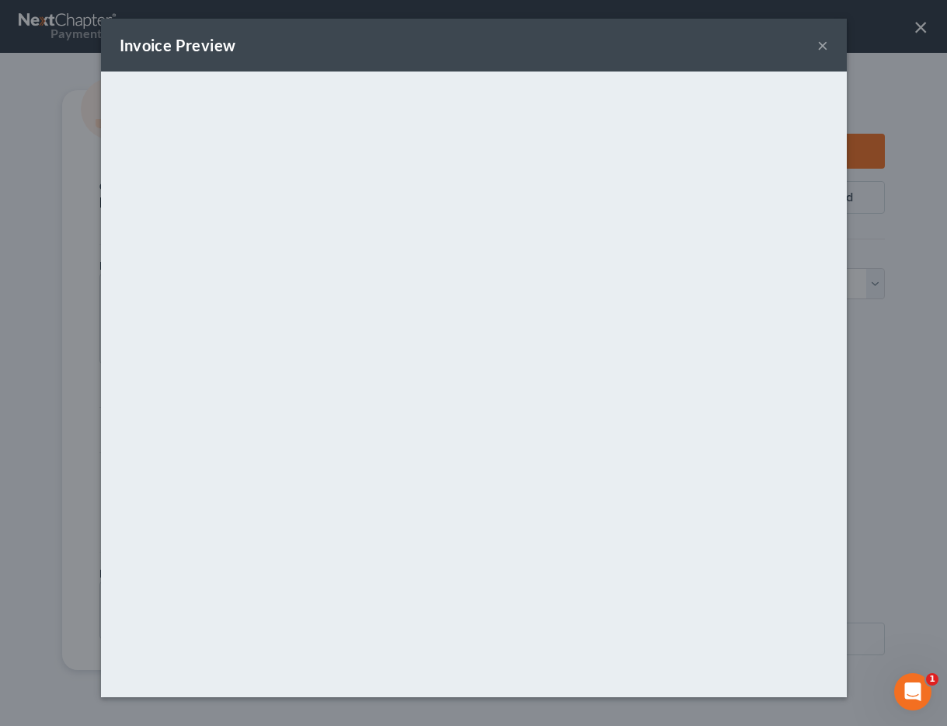
click at [821, 44] on button "×" at bounding box center [822, 45] width 11 height 19
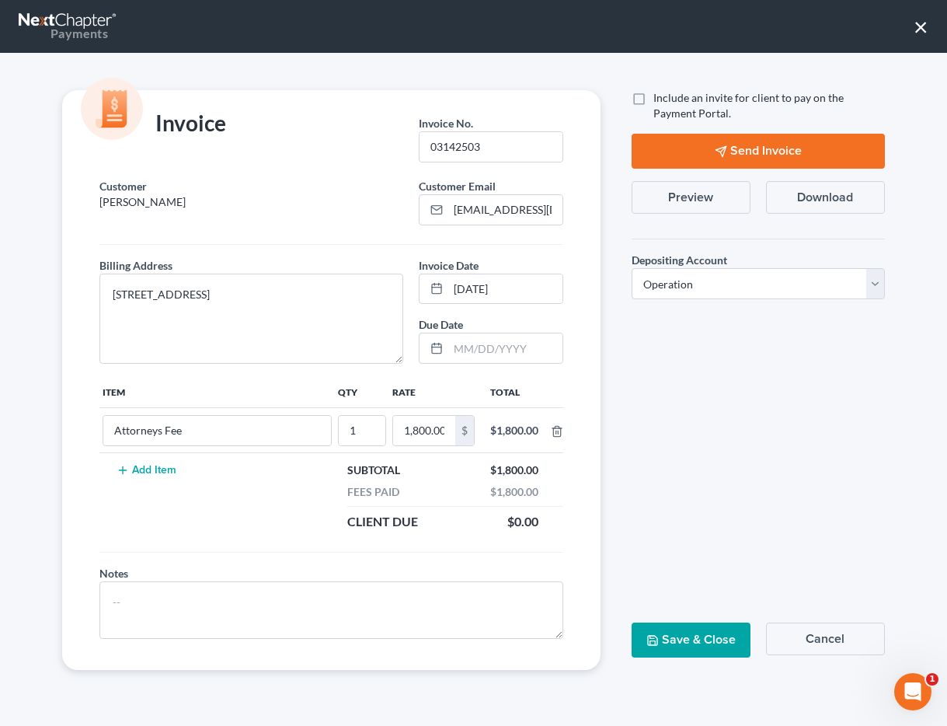
click at [921, 29] on button "×" at bounding box center [921, 26] width 15 height 25
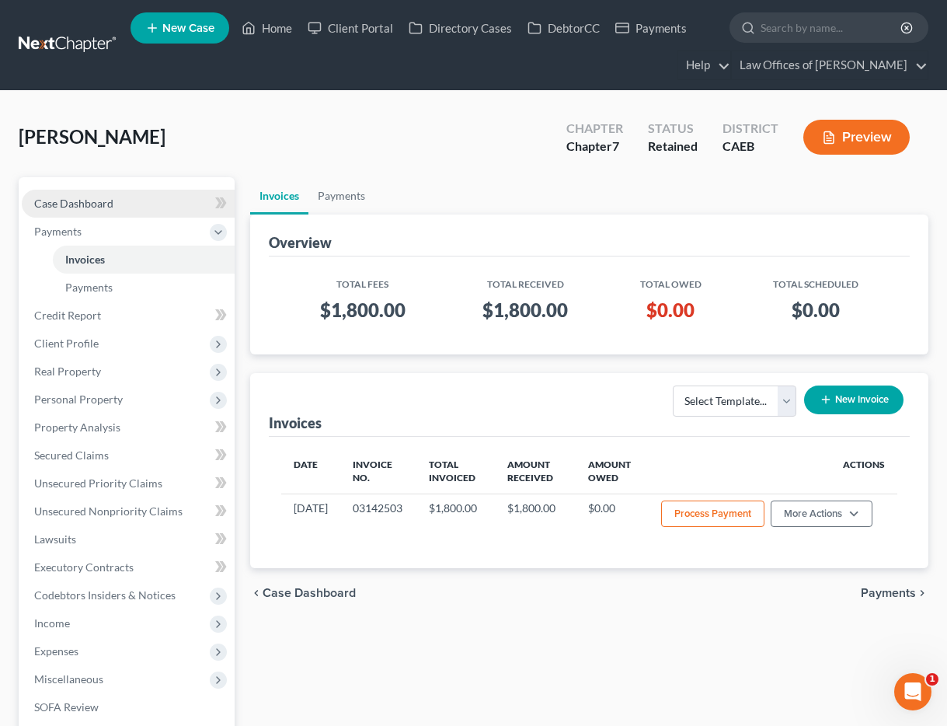
click at [97, 203] on span "Case Dashboard" at bounding box center [73, 203] width 79 height 13
select select "14"
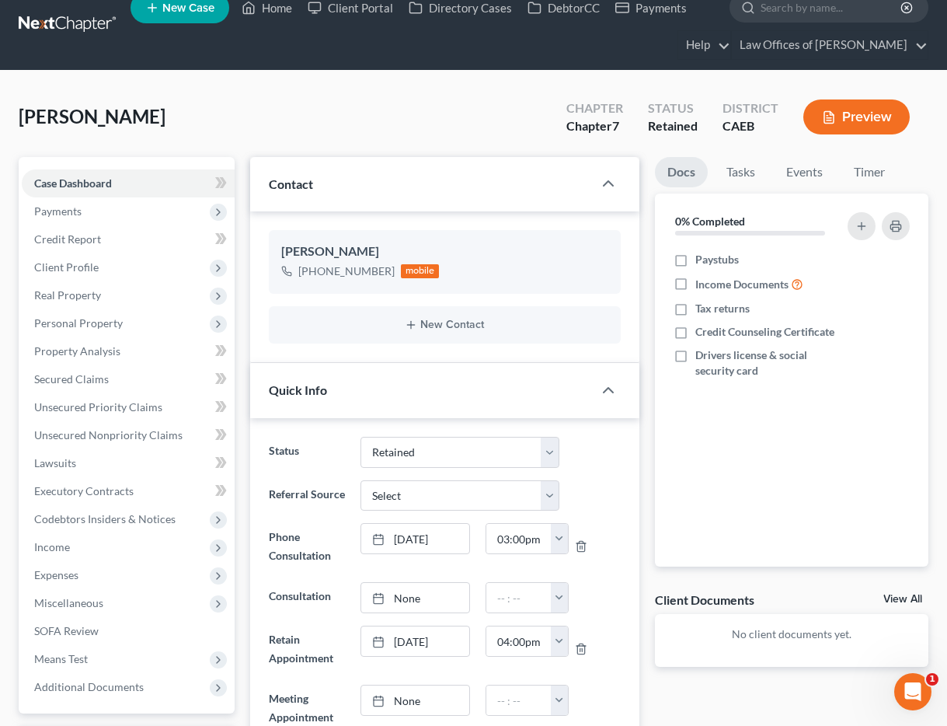
scroll to position [22, 0]
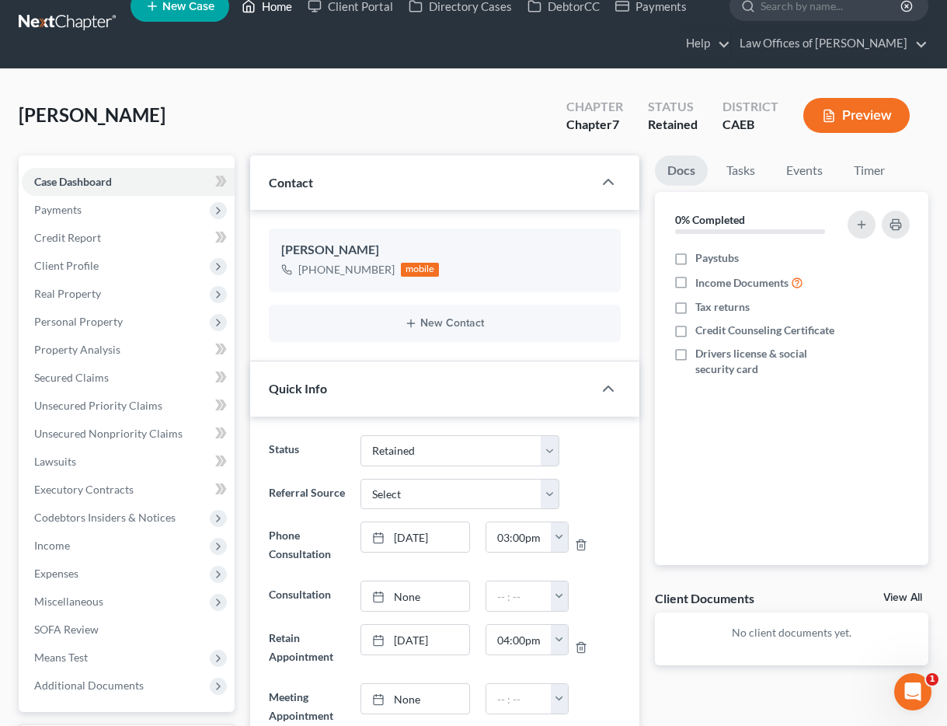
click at [277, 9] on link "Home" at bounding box center [267, 6] width 66 height 28
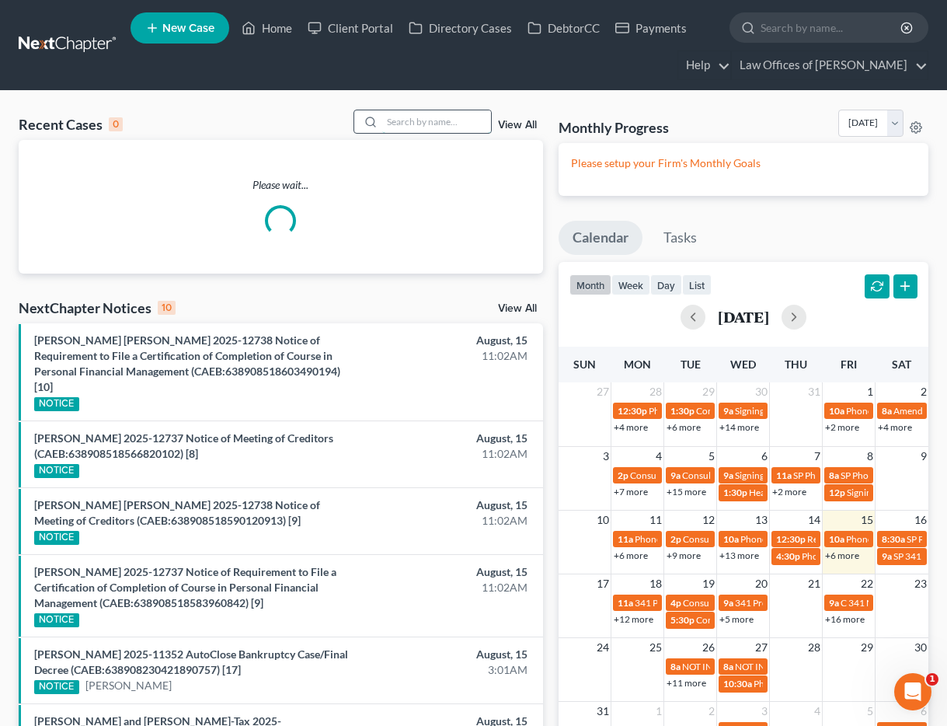
click at [423, 117] on input "search" at bounding box center [436, 121] width 109 height 23
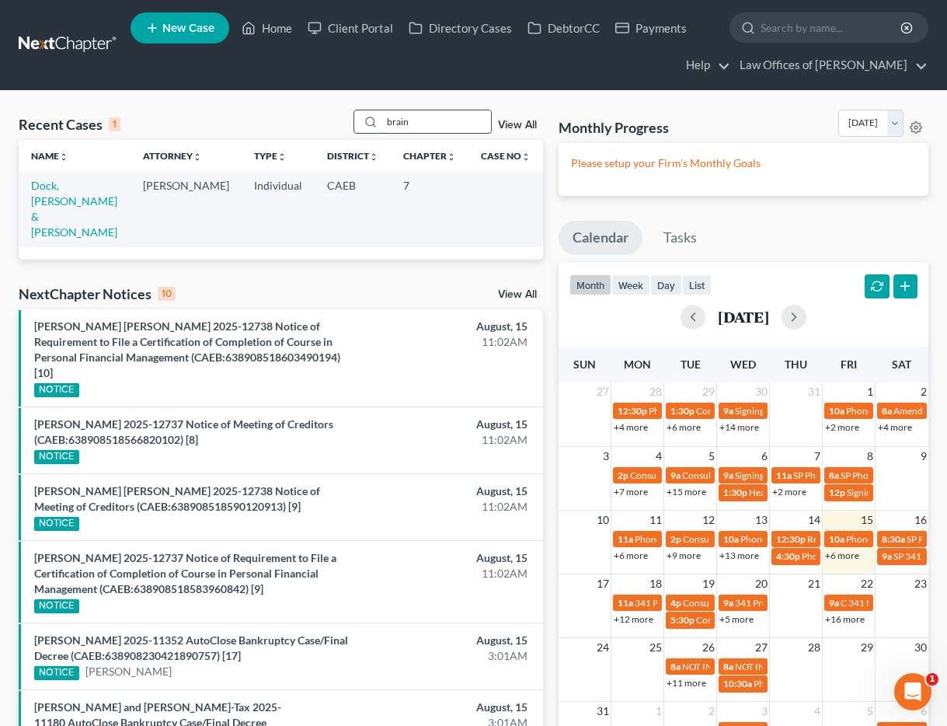
click at [425, 127] on input "brain" at bounding box center [436, 121] width 109 height 23
click at [422, 124] on input "brain" at bounding box center [436, 121] width 109 height 23
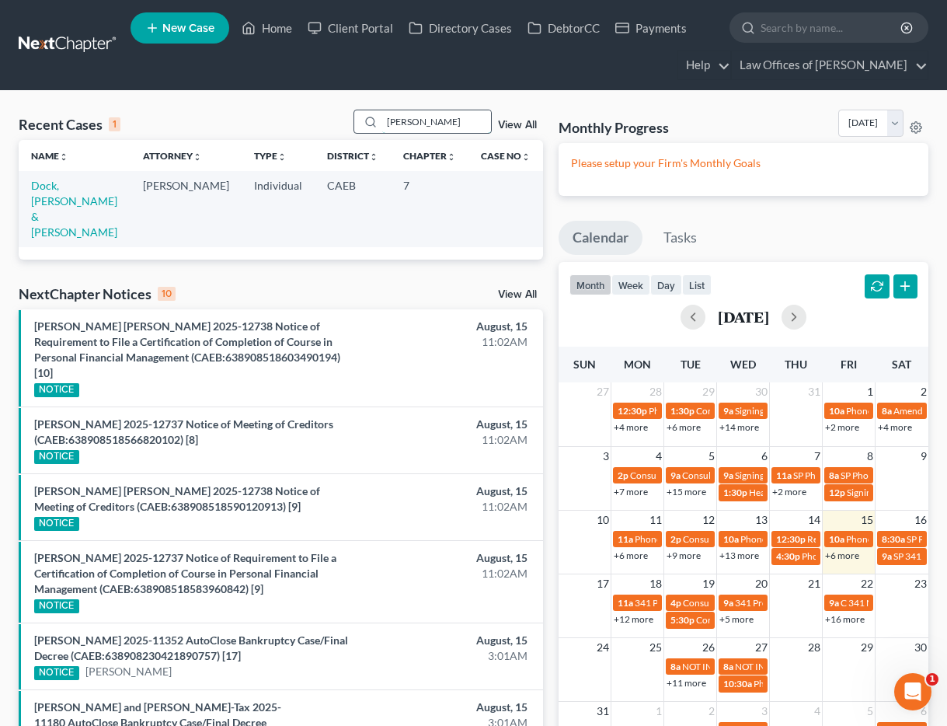
type input "[PERSON_NAME]"
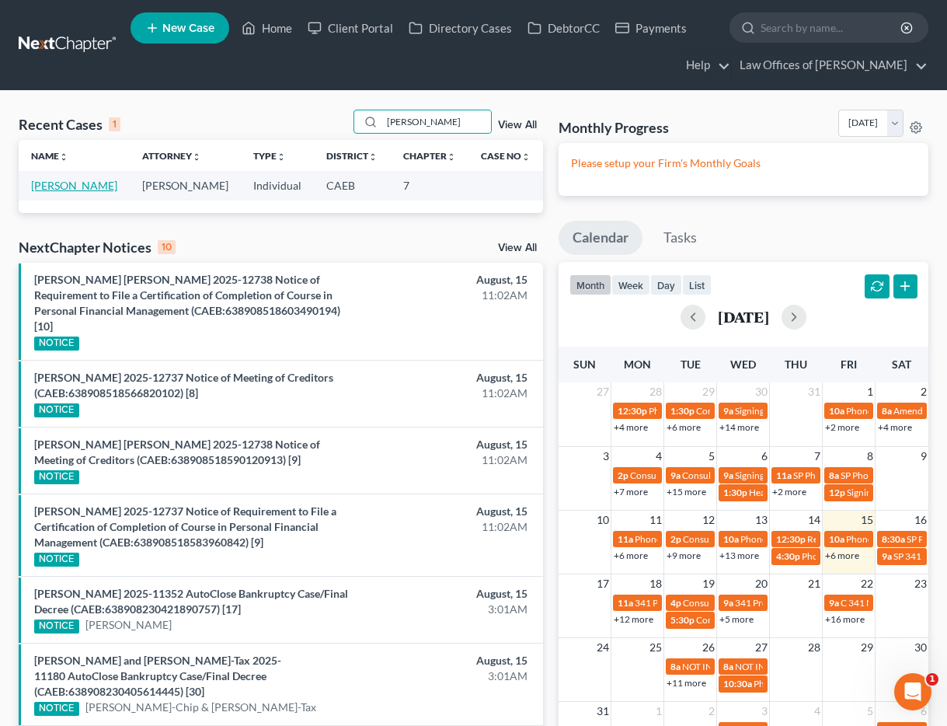
click at [86, 186] on link "[PERSON_NAME]" at bounding box center [74, 185] width 86 height 13
select select "10"
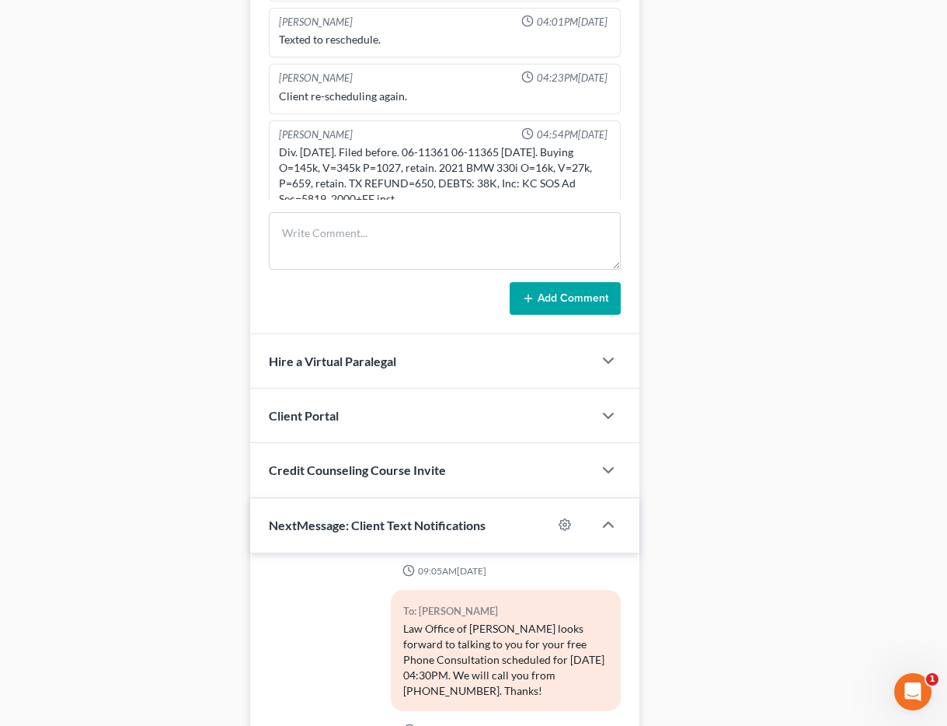
scroll to position [6058, 0]
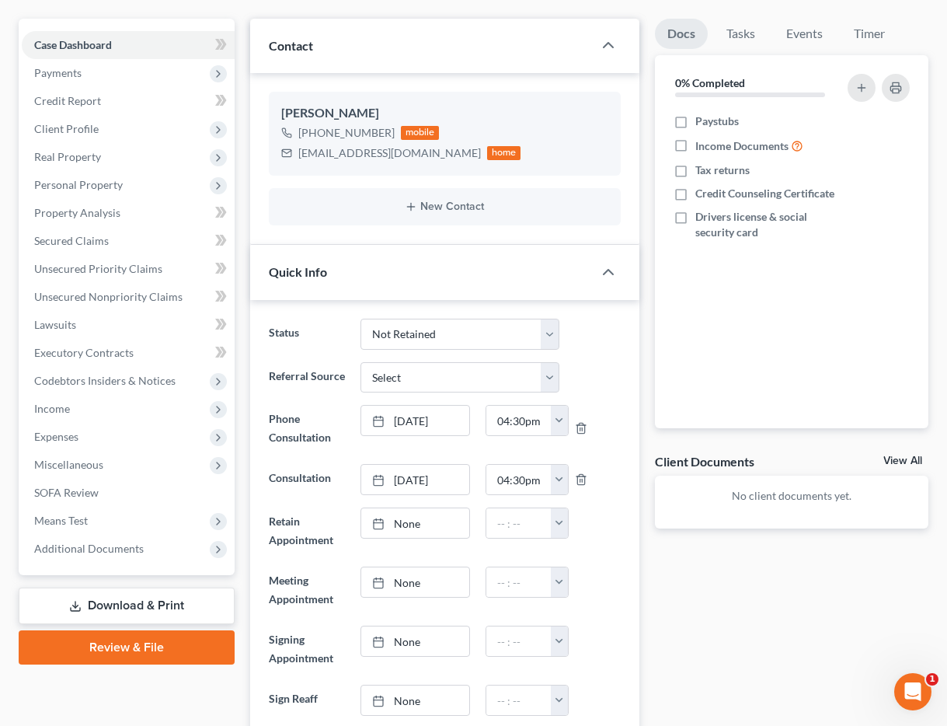
scroll to position [0, 0]
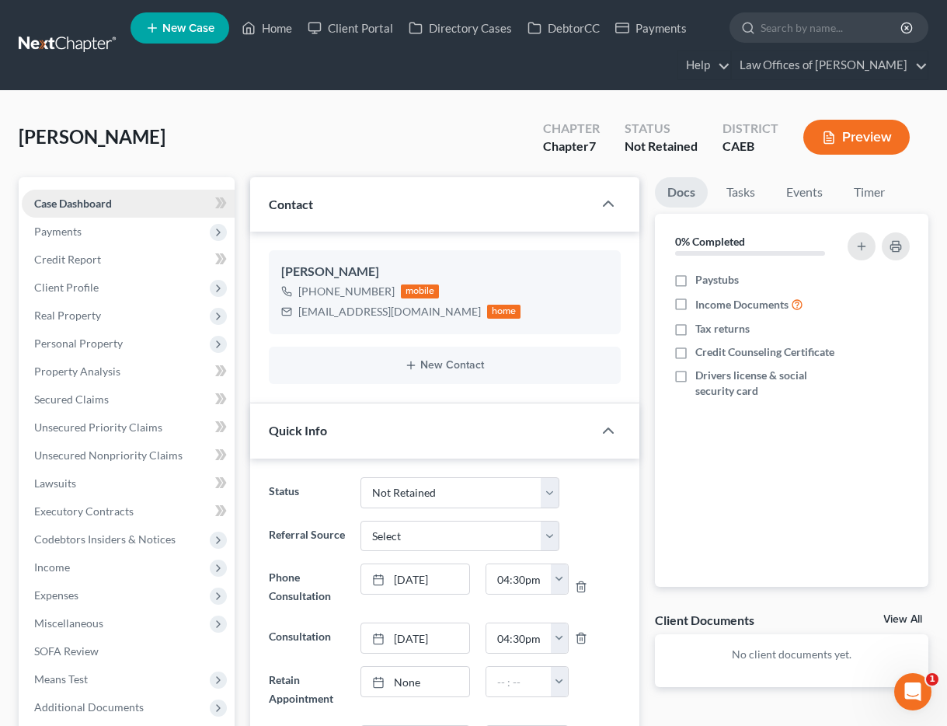
click at [81, 199] on span "Case Dashboard" at bounding box center [73, 203] width 78 height 13
click at [286, 23] on link "Home" at bounding box center [267, 28] width 66 height 28
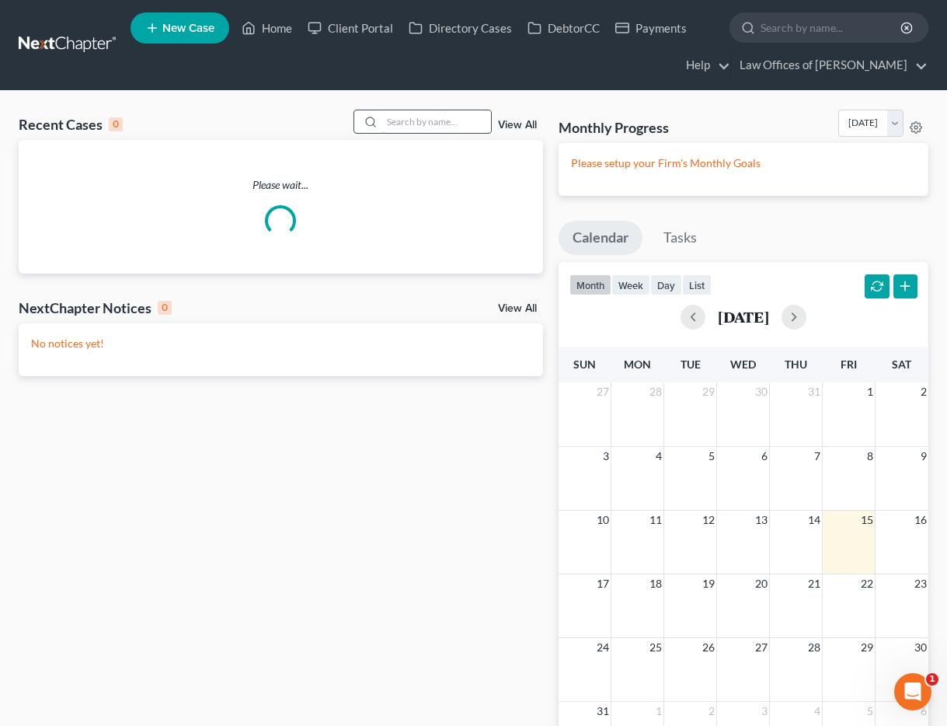
click at [420, 115] on input "search" at bounding box center [436, 121] width 109 height 23
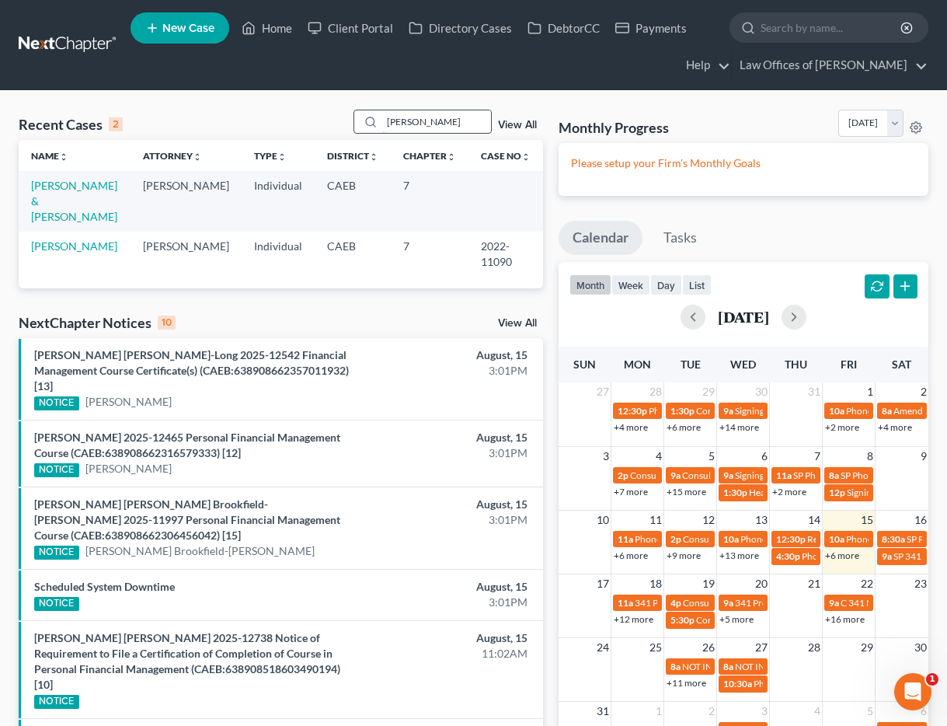
click at [444, 123] on input "[PERSON_NAME]" at bounding box center [436, 121] width 109 height 23
type input "paoli"
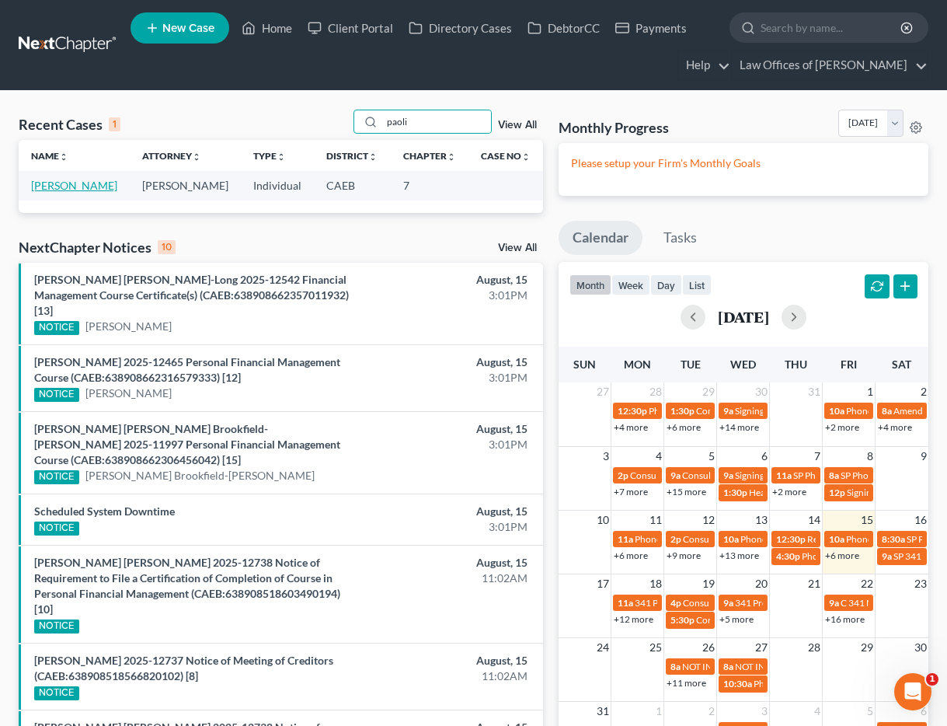
click at [102, 185] on link "[PERSON_NAME]" at bounding box center [74, 185] width 86 height 13
select select "0"
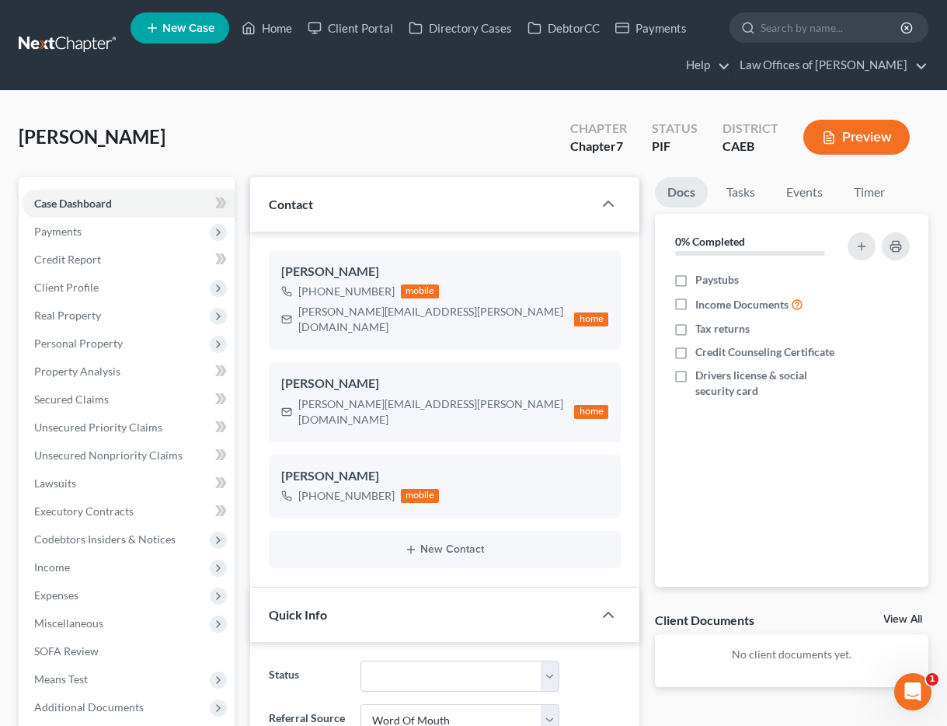
scroll to position [3313, 0]
click at [119, 258] on link "Credit Report" at bounding box center [128, 260] width 213 height 28
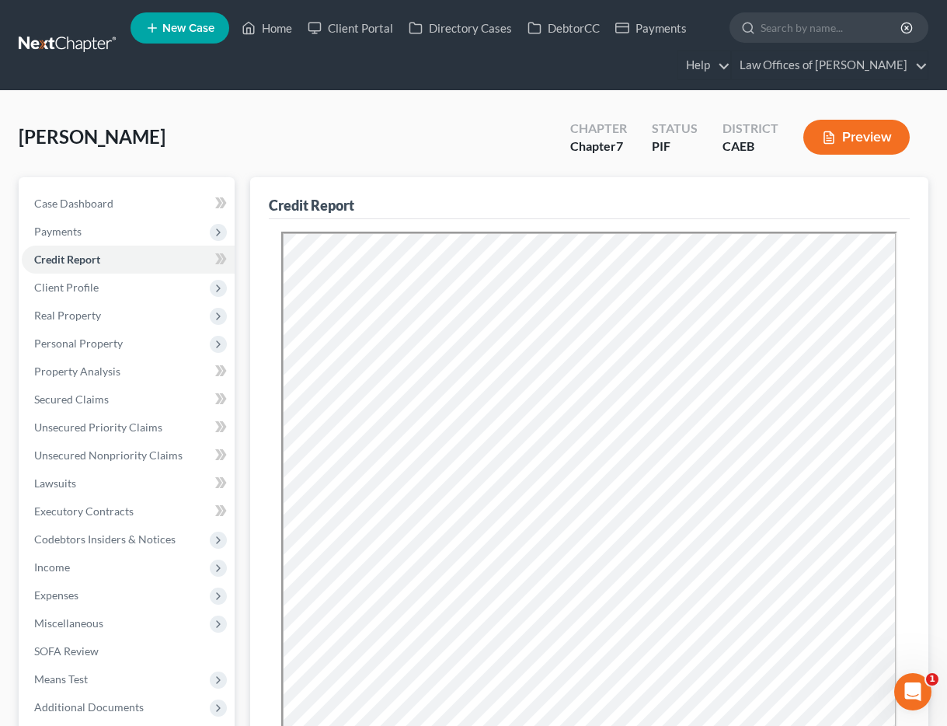
click at [431, 121] on div "[PERSON_NAME] Upgraded Chapter Chapter 7 Status PIF District CAEB Preview" at bounding box center [474, 144] width 910 height 68
click at [277, 30] on link "Home" at bounding box center [267, 28] width 66 height 28
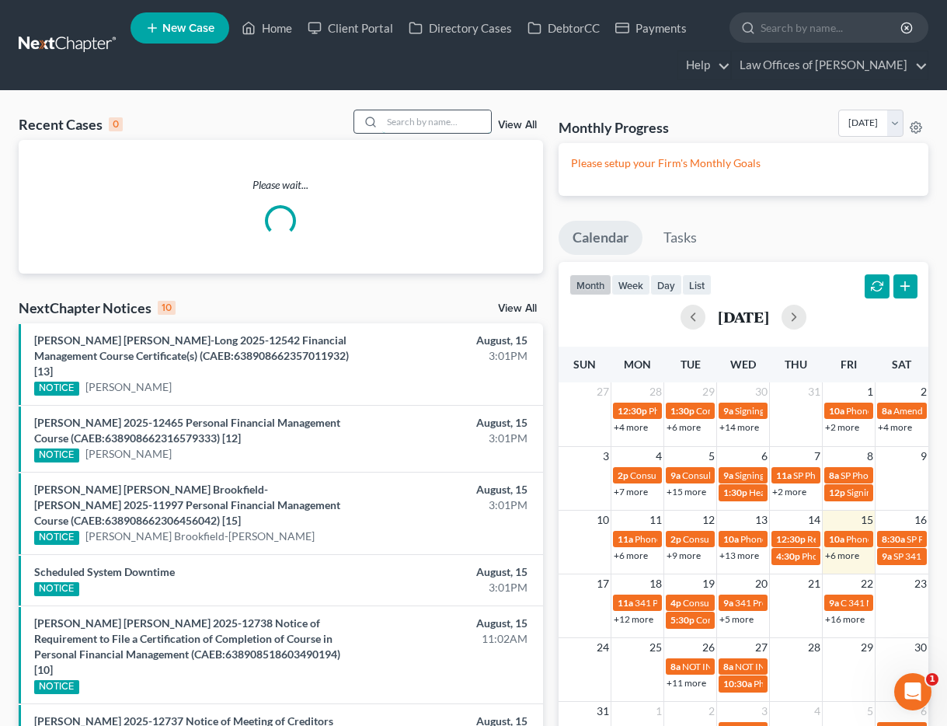
click at [452, 124] on input "search" at bounding box center [436, 121] width 109 height 23
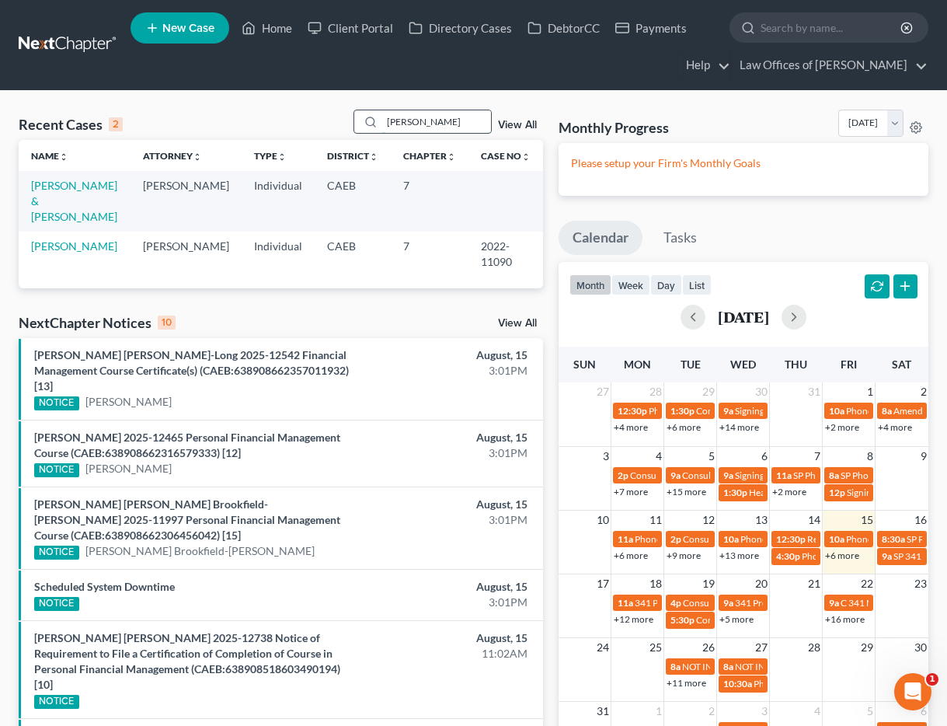
click at [456, 121] on input "[PERSON_NAME]" at bounding box center [436, 121] width 109 height 23
type input "[PERSON_NAME]"
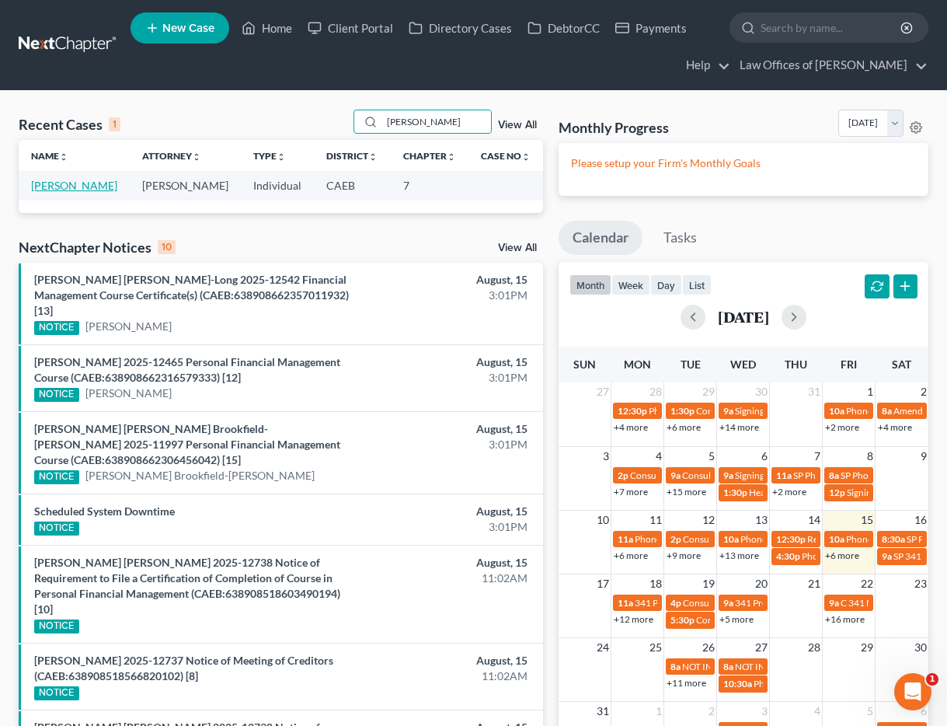
click at [95, 186] on link "[PERSON_NAME]" at bounding box center [74, 185] width 86 height 13
select select "11"
select select "0"
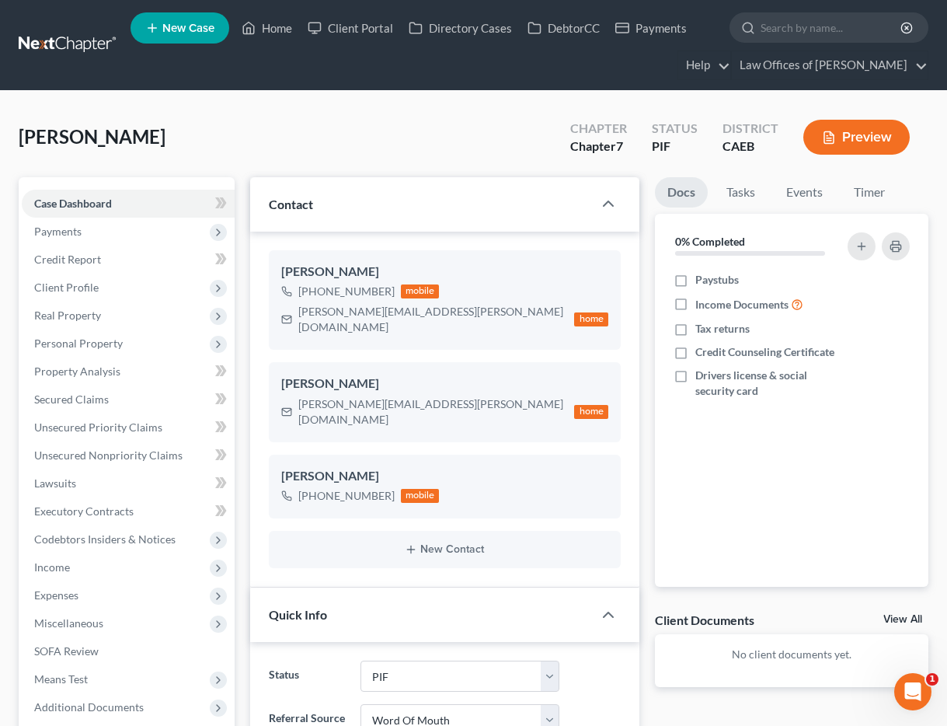
click at [102, 292] on span "Client Profile" at bounding box center [128, 287] width 213 height 28
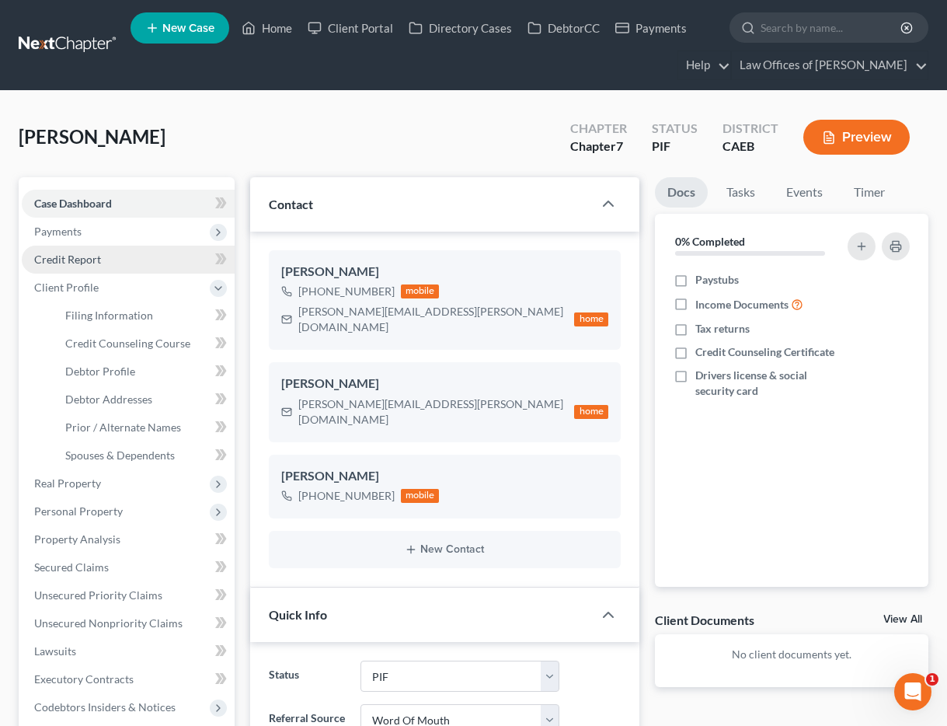
scroll to position [470, 0]
click at [82, 264] on span "Credit Report" at bounding box center [67, 258] width 67 height 13
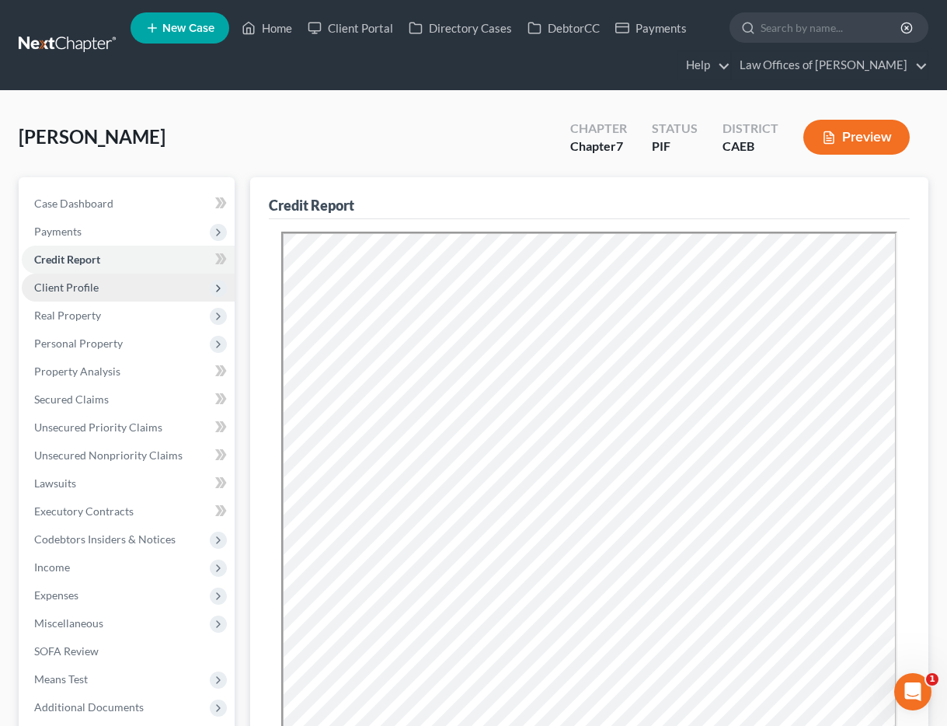
click at [75, 291] on span "Client Profile" at bounding box center [66, 286] width 64 height 13
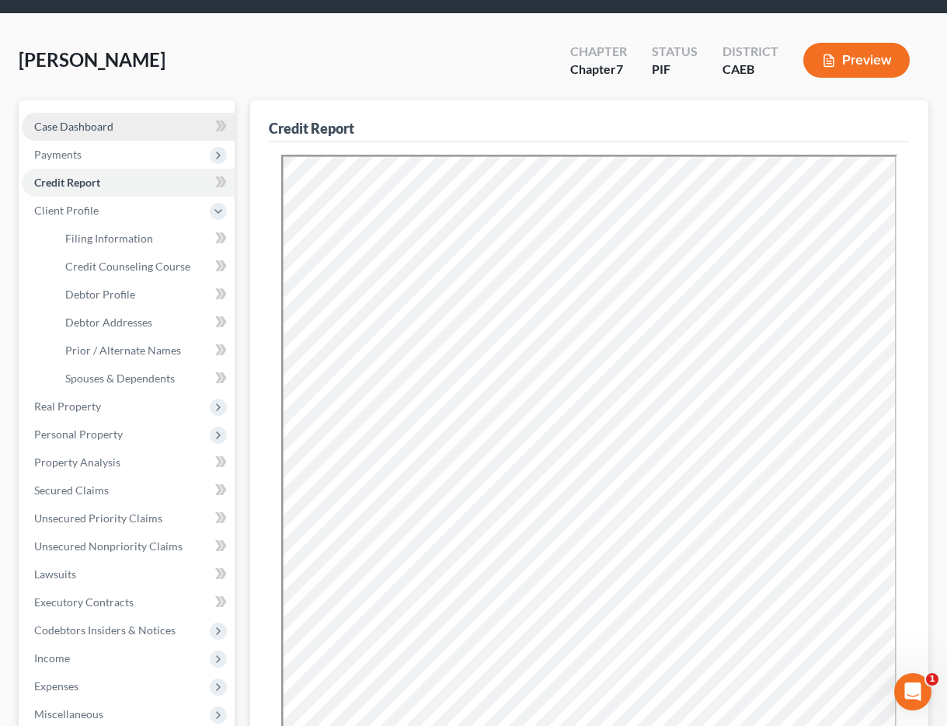
scroll to position [78, 0]
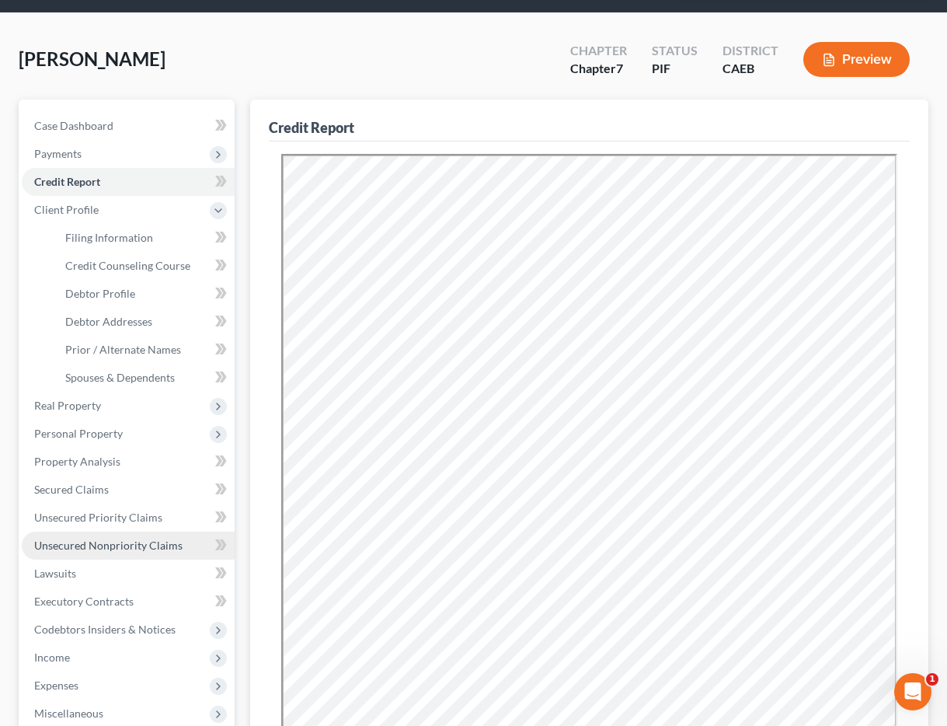
click at [87, 540] on span "Unsecured Nonpriority Claims" at bounding box center [108, 544] width 148 height 13
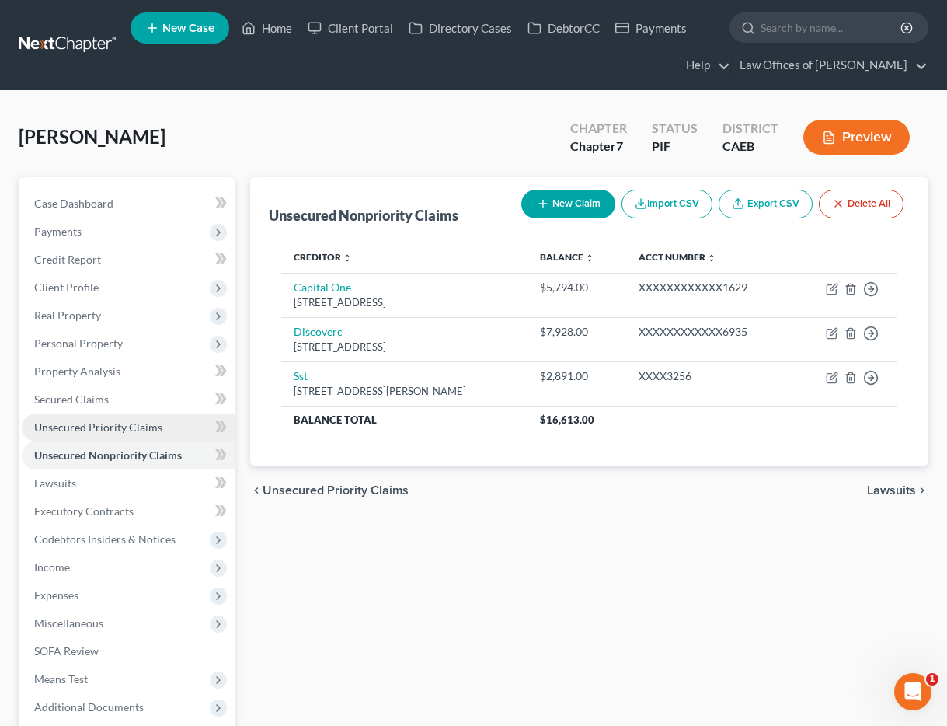
click at [76, 418] on link "Unsecured Priority Claims" at bounding box center [128, 427] width 213 height 28
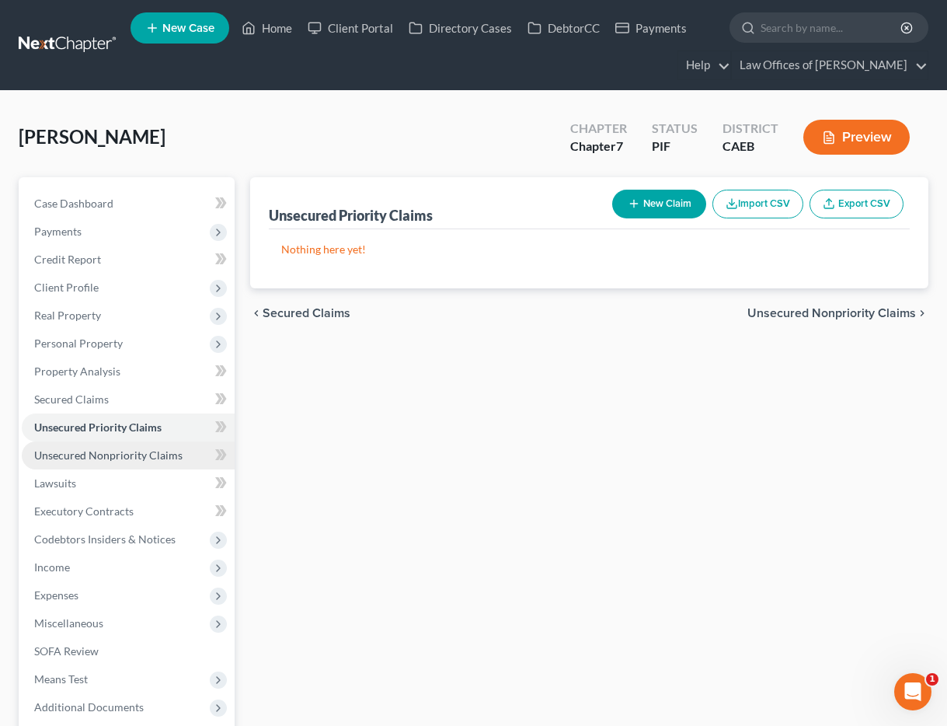
click at [85, 461] on link "Unsecured Nonpriority Claims" at bounding box center [128, 455] width 213 height 28
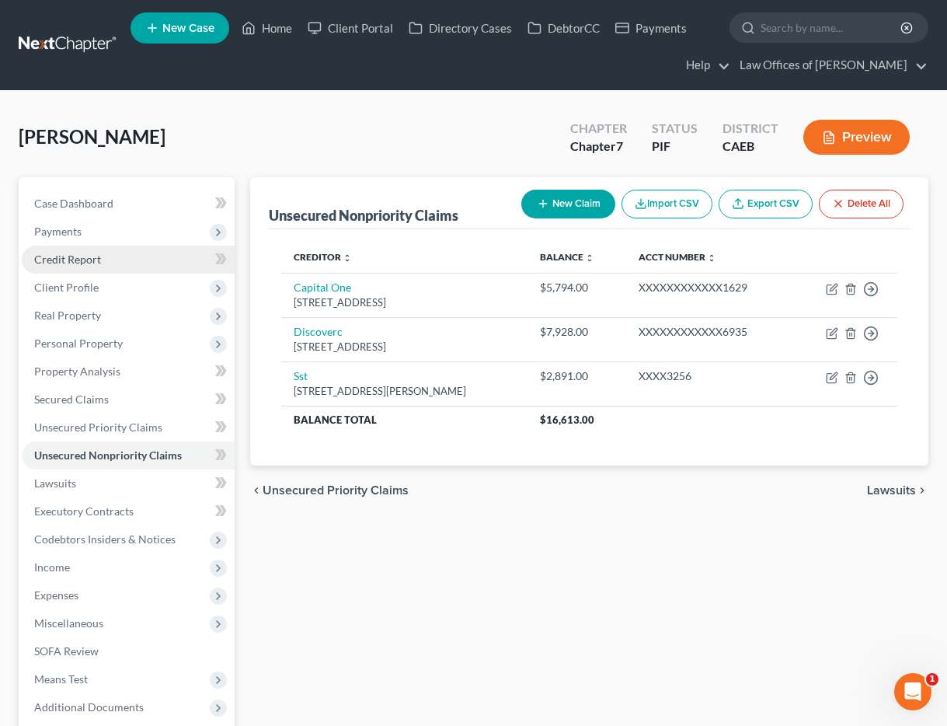
click at [68, 261] on span "Credit Report" at bounding box center [67, 258] width 67 height 13
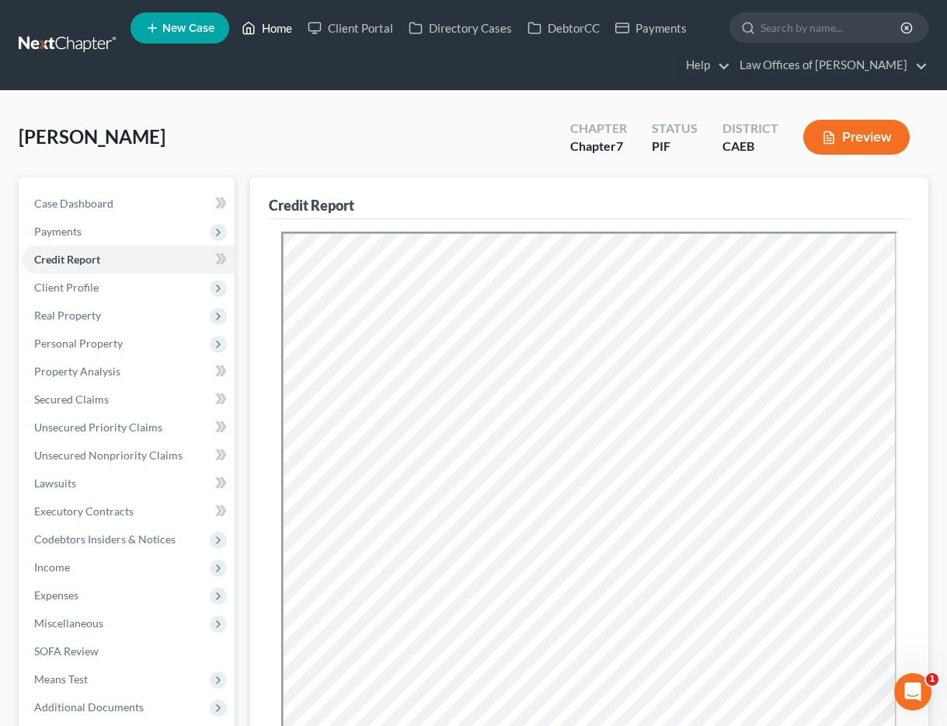
click at [286, 33] on link "Home" at bounding box center [267, 28] width 66 height 28
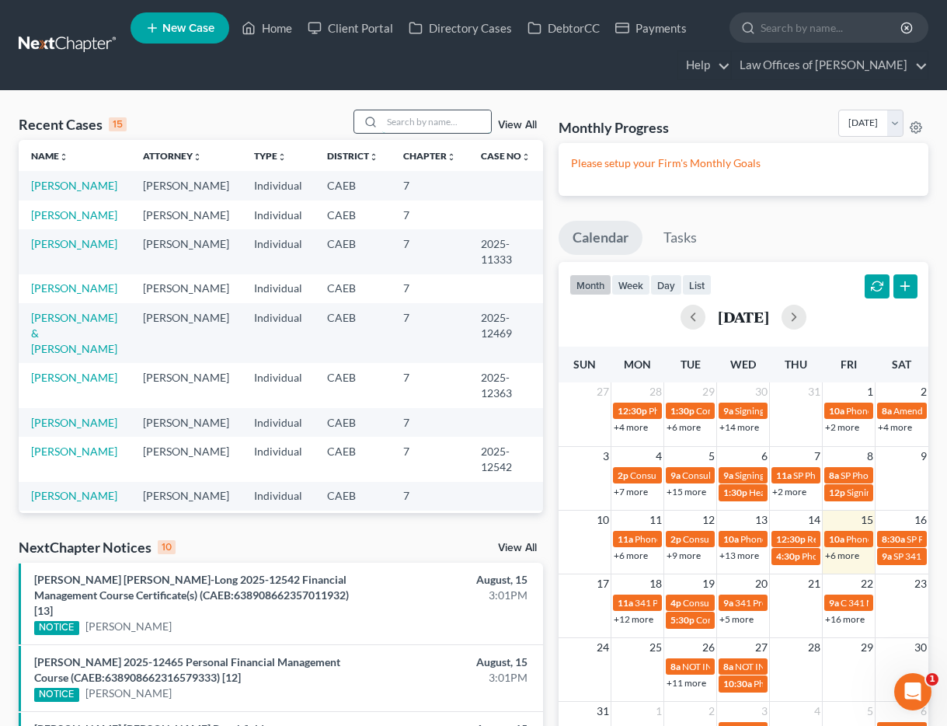
click at [437, 120] on input "search" at bounding box center [436, 121] width 109 height 23
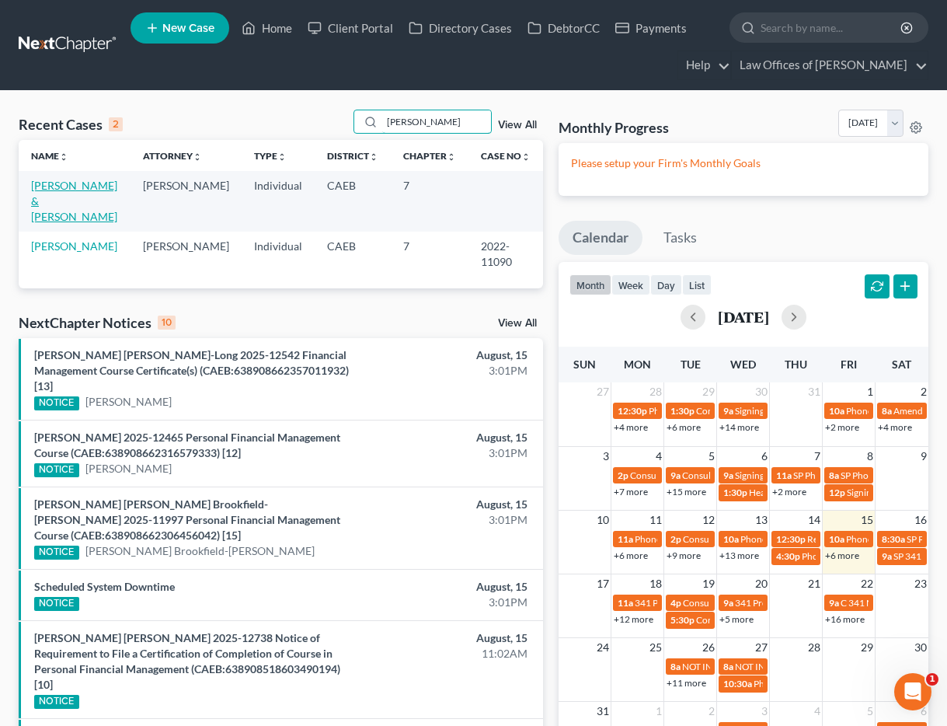
type input "[PERSON_NAME]"
click at [64, 188] on link "[PERSON_NAME] & [PERSON_NAME]" at bounding box center [74, 201] width 86 height 44
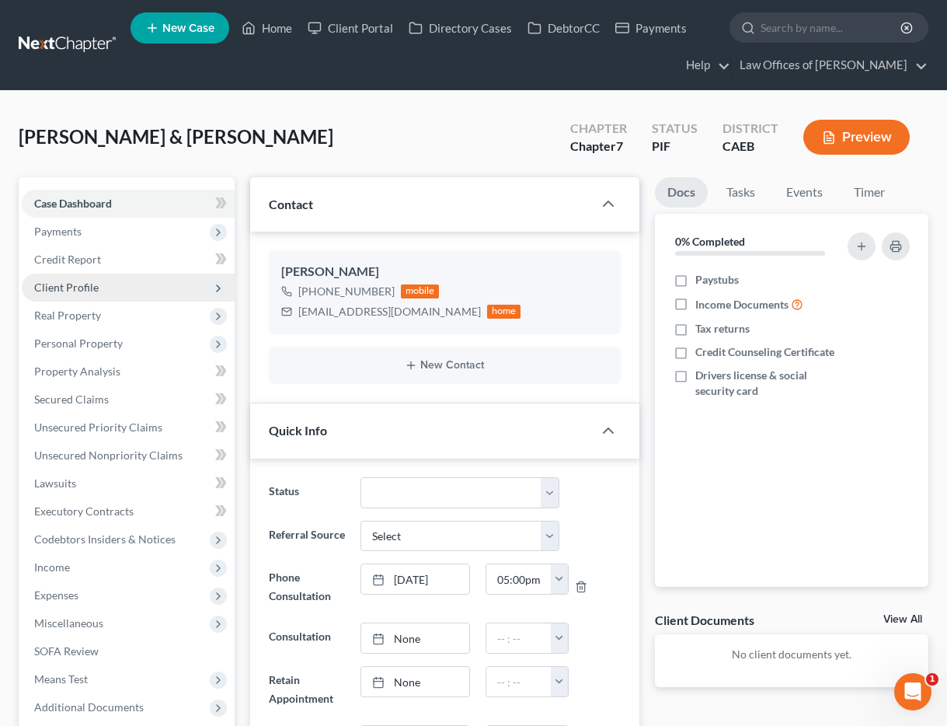
click at [102, 289] on span "Client Profile" at bounding box center [128, 287] width 213 height 28
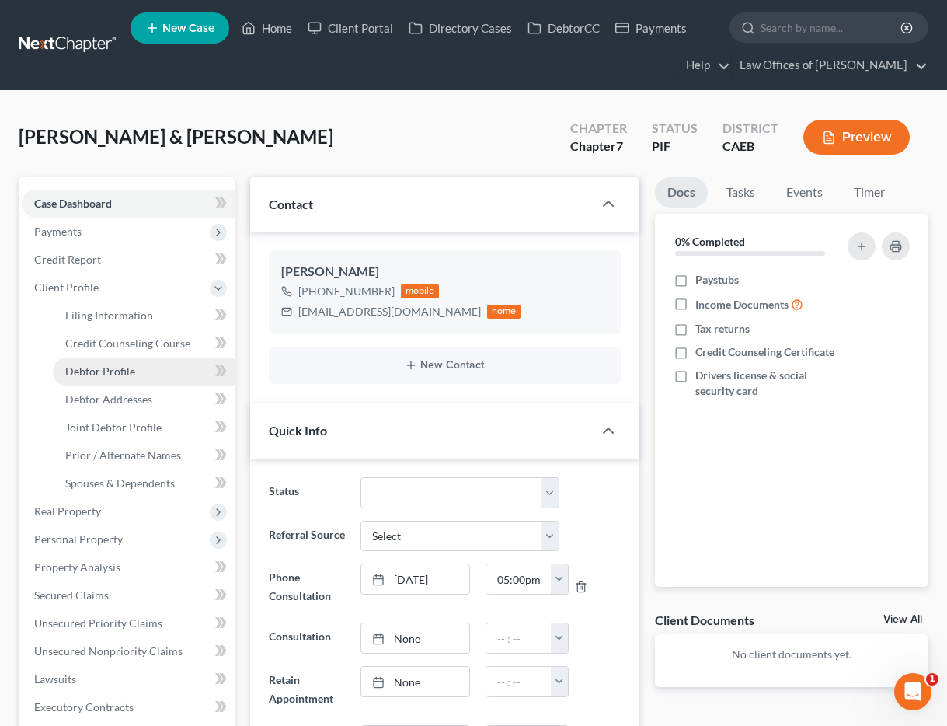
click at [124, 374] on span "Debtor Profile" at bounding box center [100, 370] width 70 height 13
select select "1"
select select "0"
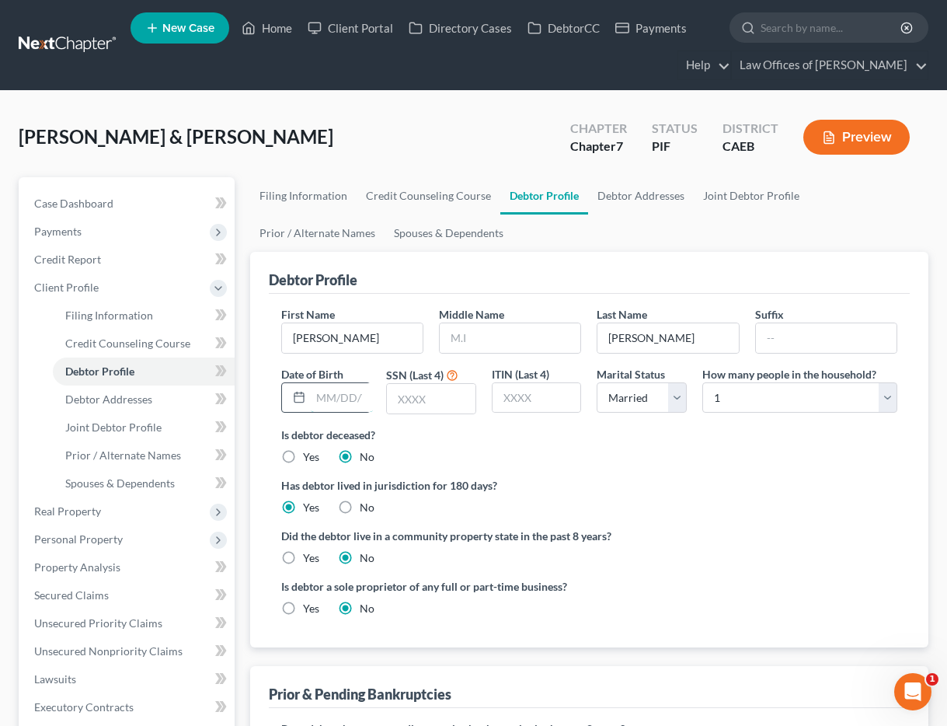
click at [347, 398] on input "text" at bounding box center [342, 398] width 62 height 30
type input "[DATE]"
click at [434, 402] on input "text" at bounding box center [431, 399] width 89 height 30
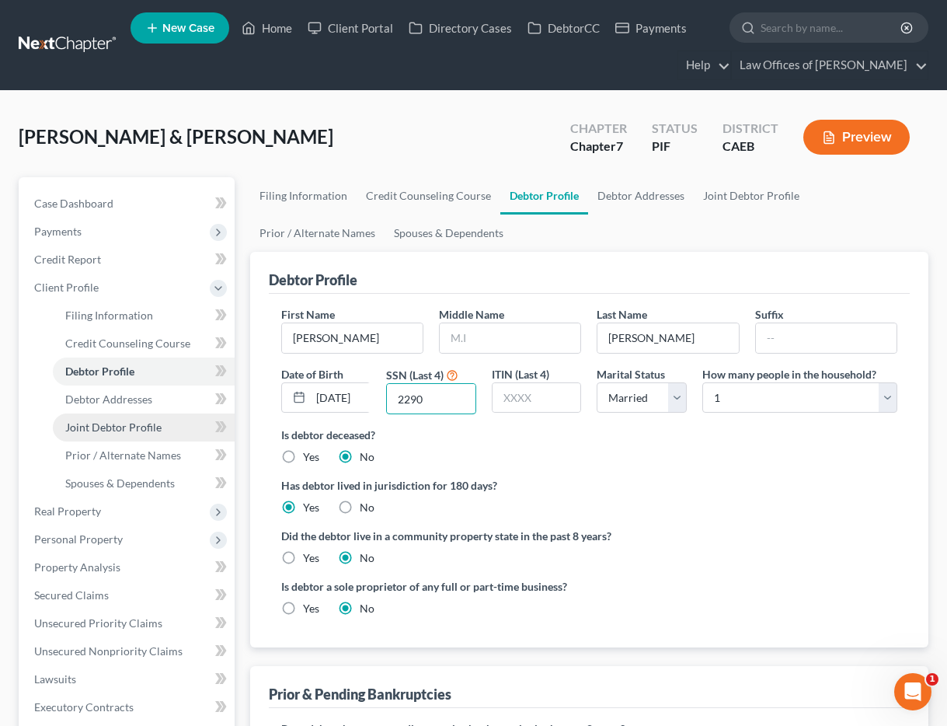
type input "2290"
click at [112, 420] on span "Joint Debtor Profile" at bounding box center [113, 426] width 96 height 13
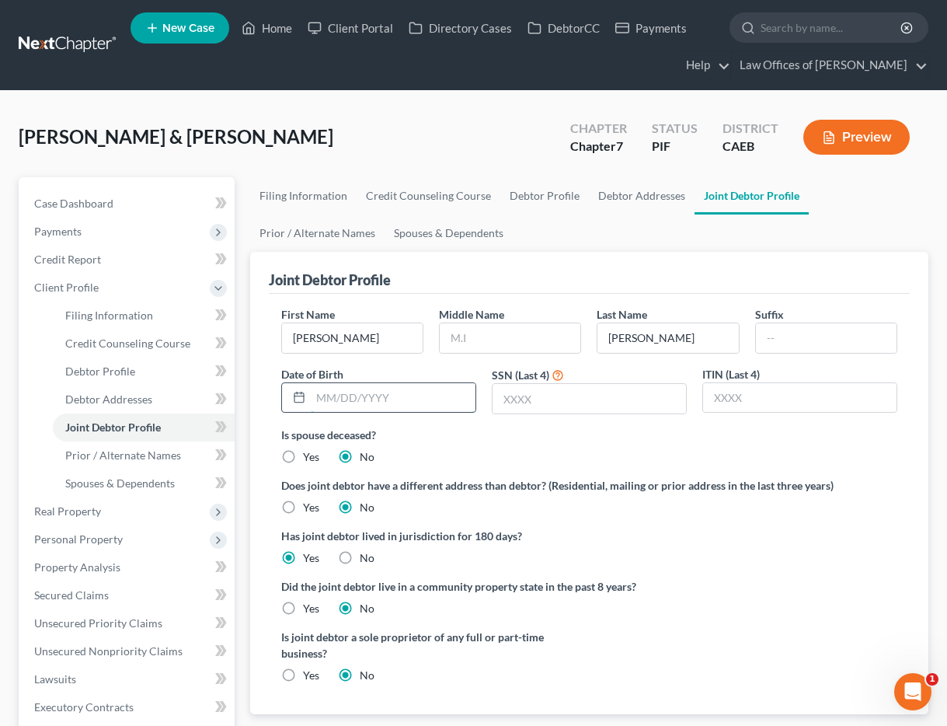
click at [331, 399] on input "text" at bounding box center [393, 398] width 165 height 30
type input "[DATE]"
click at [545, 402] on input "text" at bounding box center [589, 399] width 193 height 30
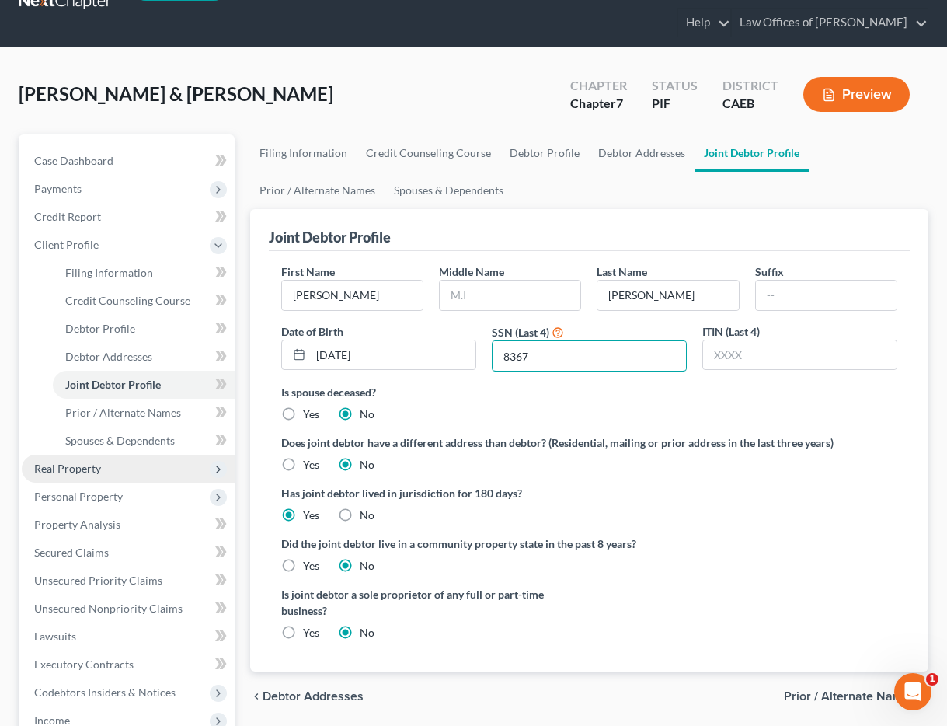
scroll to position [41, 0]
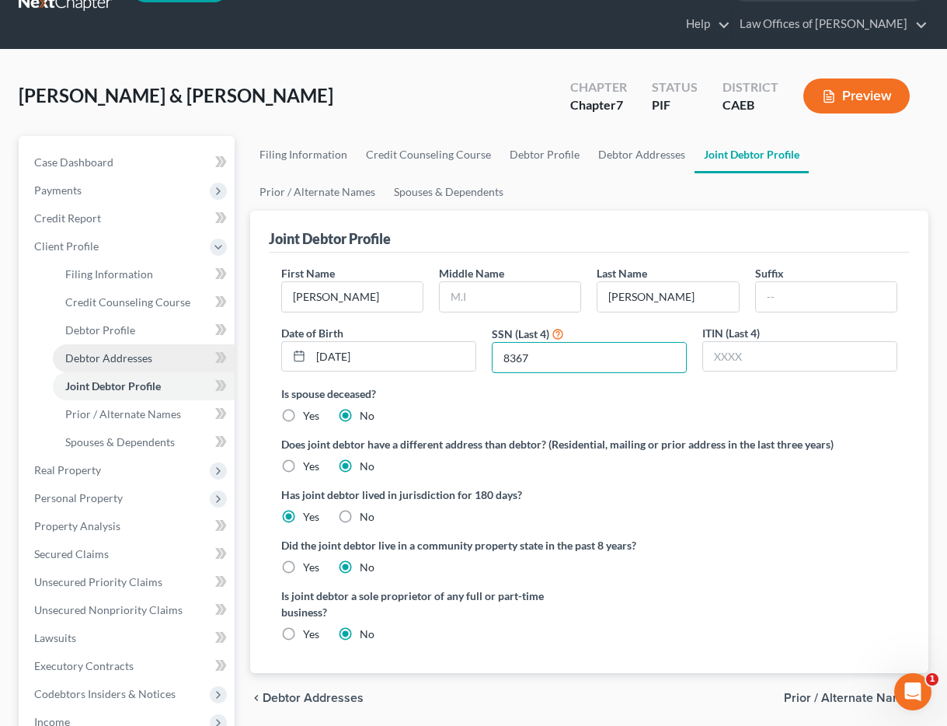
type input "8367"
click at [137, 355] on span "Debtor Addresses" at bounding box center [108, 357] width 87 height 13
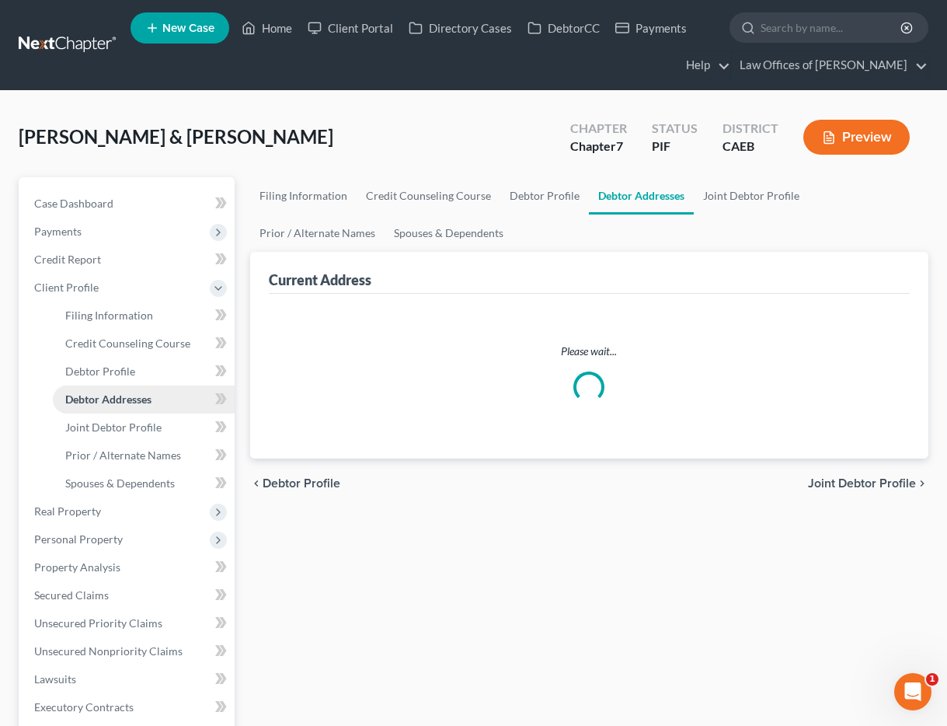
select select "0"
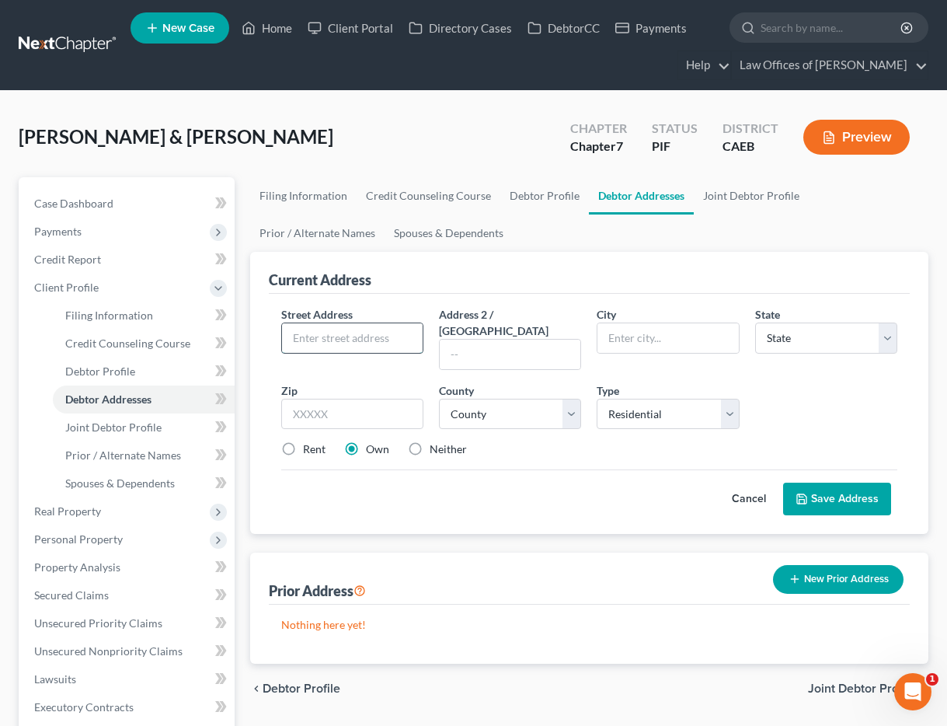
click at [332, 343] on input "text" at bounding box center [352, 338] width 141 height 30
type input "[STREET_ADDRESS][PERSON_NAME]"
type input "[GEOGRAPHIC_DATA]"
select select "4"
type input "93307"
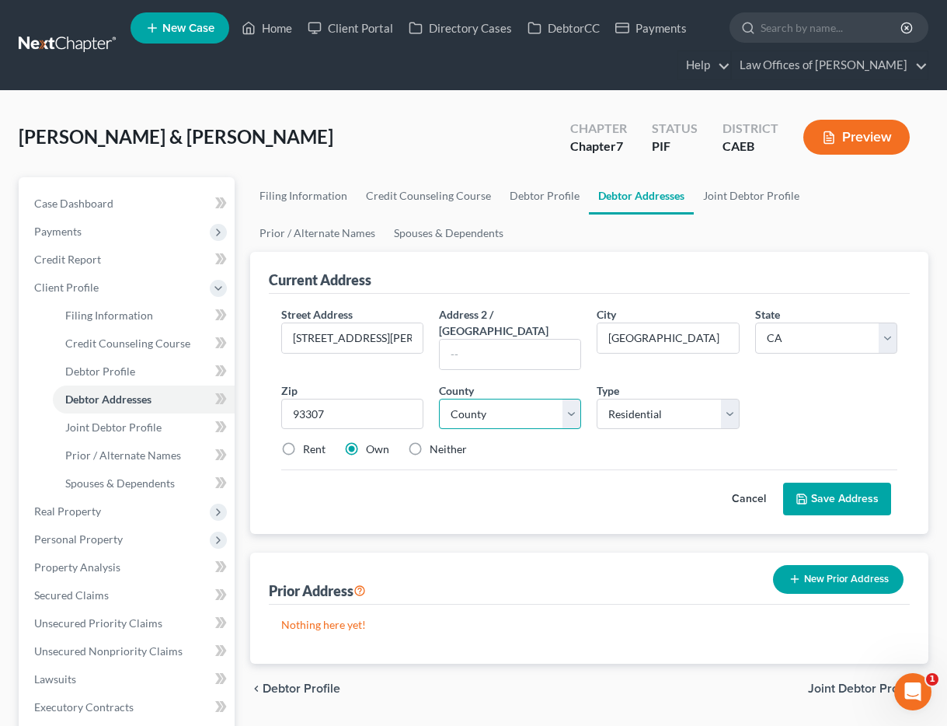
click at [483, 402] on select "County [GEOGRAPHIC_DATA] [GEOGRAPHIC_DATA] [GEOGRAPHIC_DATA] [GEOGRAPHIC_DATA] …" at bounding box center [510, 414] width 142 height 31
select select "14"
click at [315, 441] on label "Rent" at bounding box center [314, 449] width 23 height 16
click at [315, 441] on input "Rent" at bounding box center [314, 446] width 10 height 10
radio input "true"
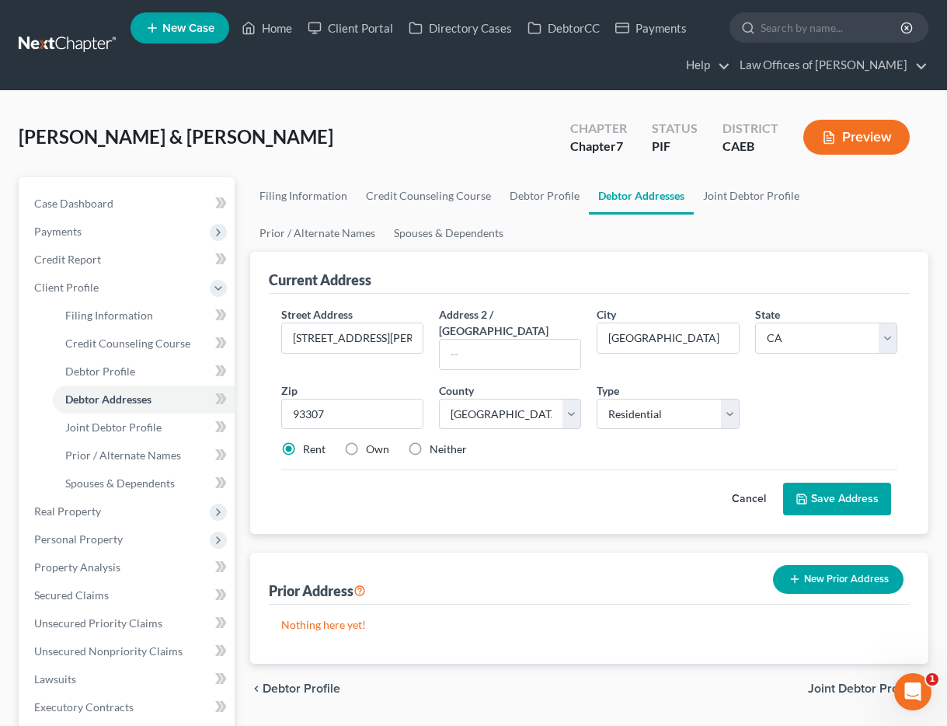
click at [849, 482] on button "Save Address" at bounding box center [837, 498] width 108 height 33
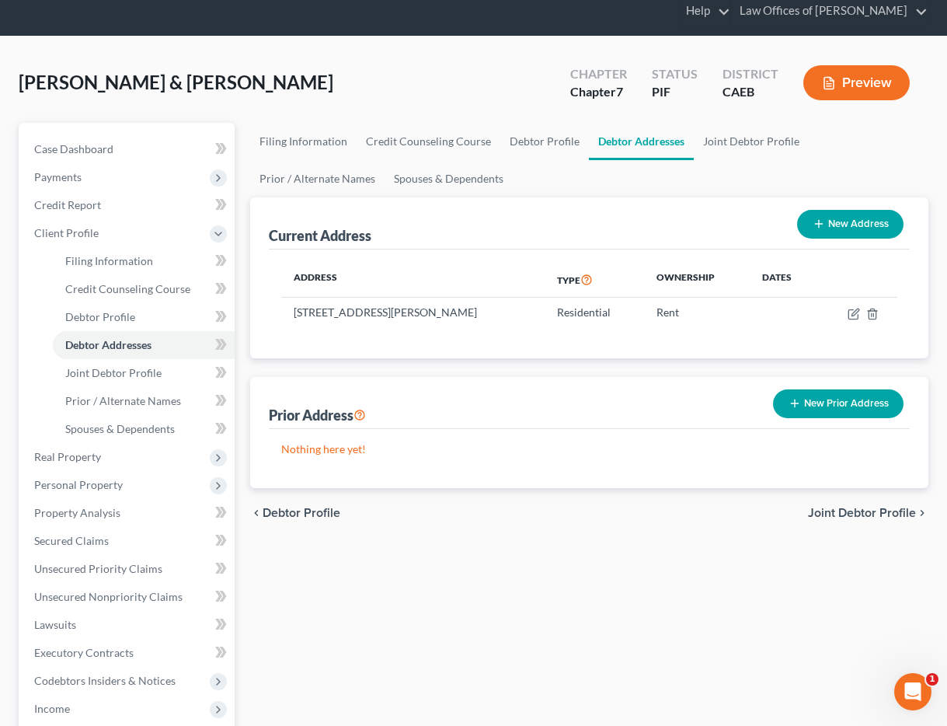
scroll to position [64, 0]
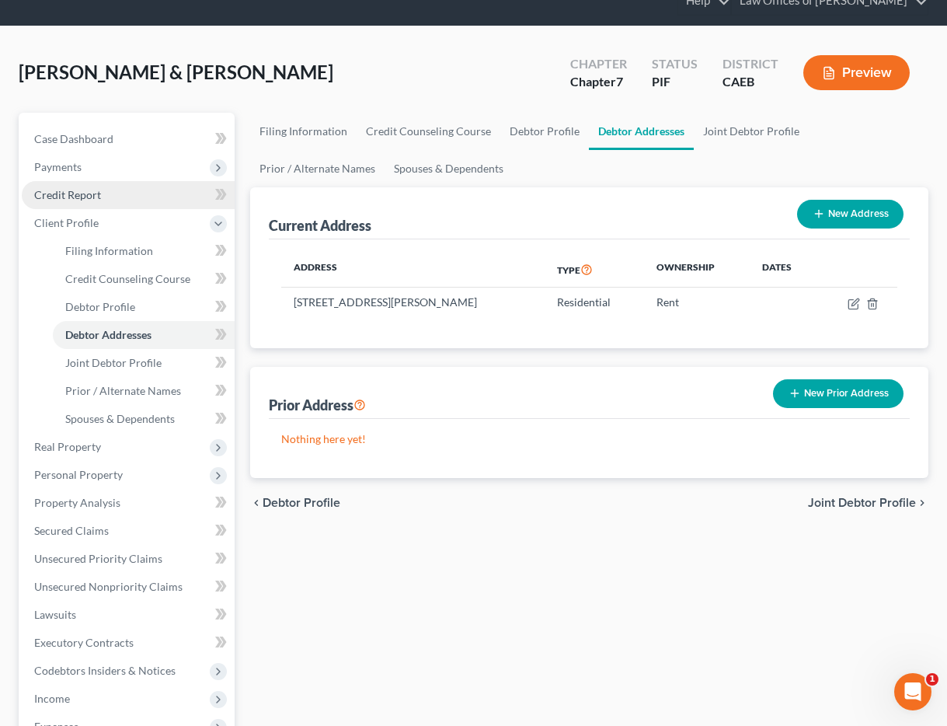
click at [106, 198] on link "Credit Report" at bounding box center [128, 195] width 213 height 28
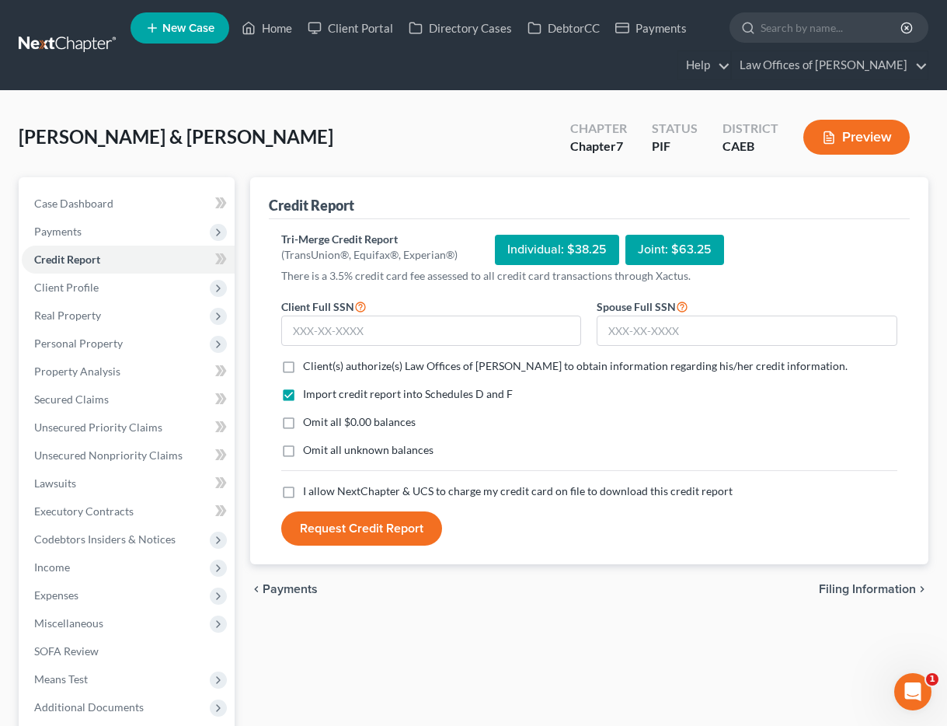
click at [303, 370] on label "Client(s) authorize(s) Law Offices of [PERSON_NAME] to obtain information regar…" at bounding box center [575, 366] width 545 height 16
click at [309, 368] on input "Client(s) authorize(s) Law Offices of [PERSON_NAME] to obtain information regar…" at bounding box center [314, 363] width 10 height 10
checkbox input "true"
click at [303, 429] on label "Omit all $0.00 balances" at bounding box center [359, 422] width 113 height 16
click at [309, 424] on input "Omit all $0.00 balances" at bounding box center [314, 419] width 10 height 10
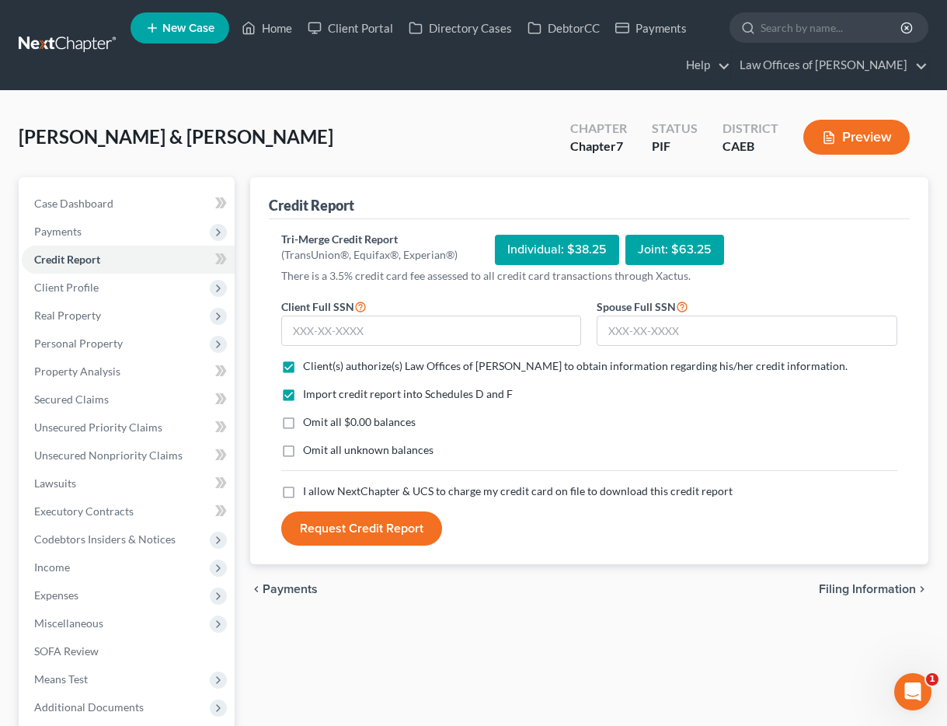
checkbox input "true"
click at [304, 493] on span "I allow NextChapter & UCS to charge my credit card on file to download this cre…" at bounding box center [518, 490] width 430 height 13
click at [309, 493] on input "I allow NextChapter & UCS to charge my credit card on file to download this cre…" at bounding box center [314, 488] width 10 height 10
checkbox input "true"
click at [328, 340] on input "text" at bounding box center [431, 330] width 301 height 31
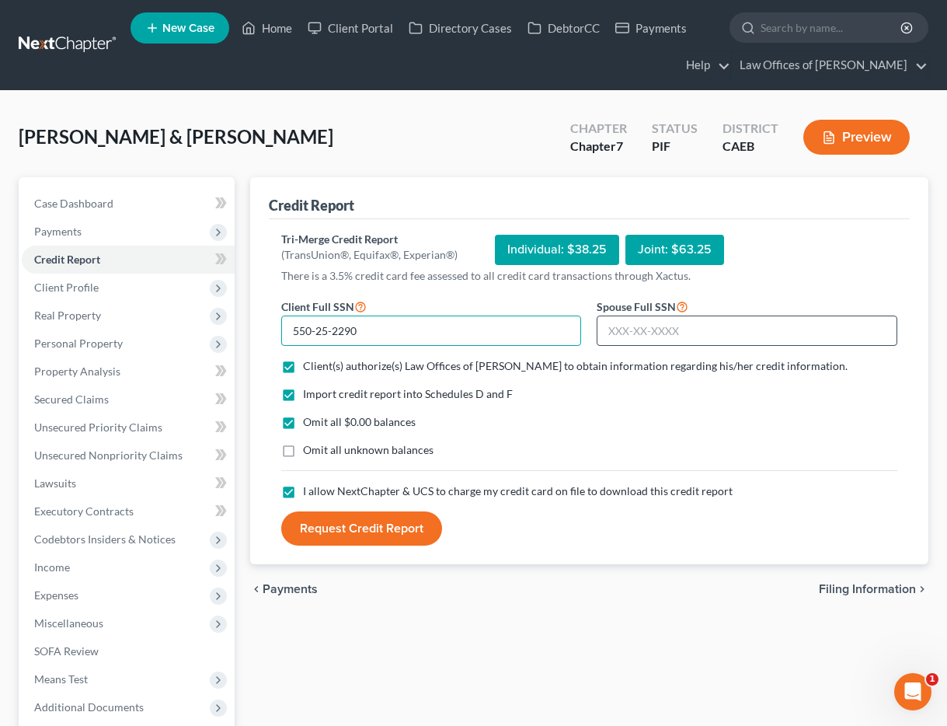
type input "550-25-2290"
click at [658, 342] on input "text" at bounding box center [747, 330] width 301 height 31
type input "550-57-8367"
click at [341, 530] on button "Request Credit Report" at bounding box center [361, 528] width 161 height 34
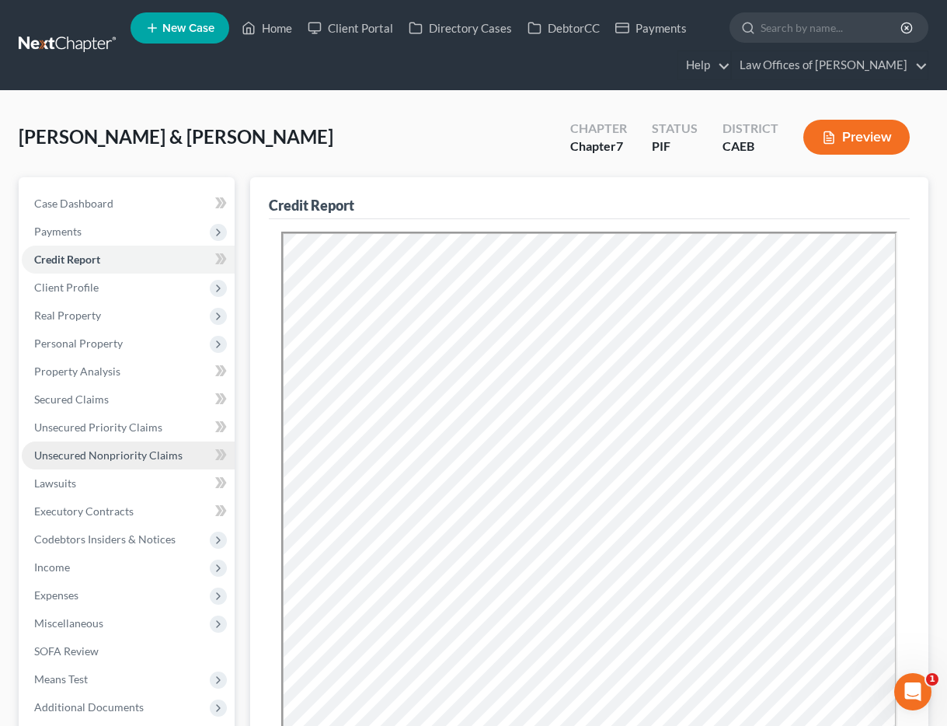
click at [124, 453] on span "Unsecured Nonpriority Claims" at bounding box center [108, 454] width 148 height 13
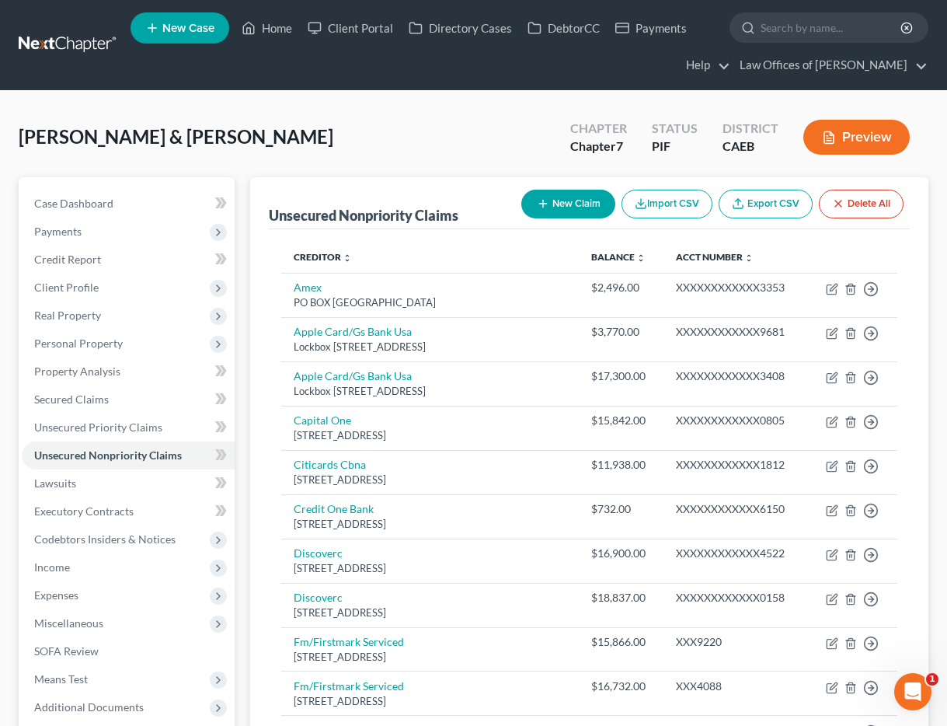
click at [839, 138] on button "Preview" at bounding box center [856, 137] width 106 height 35
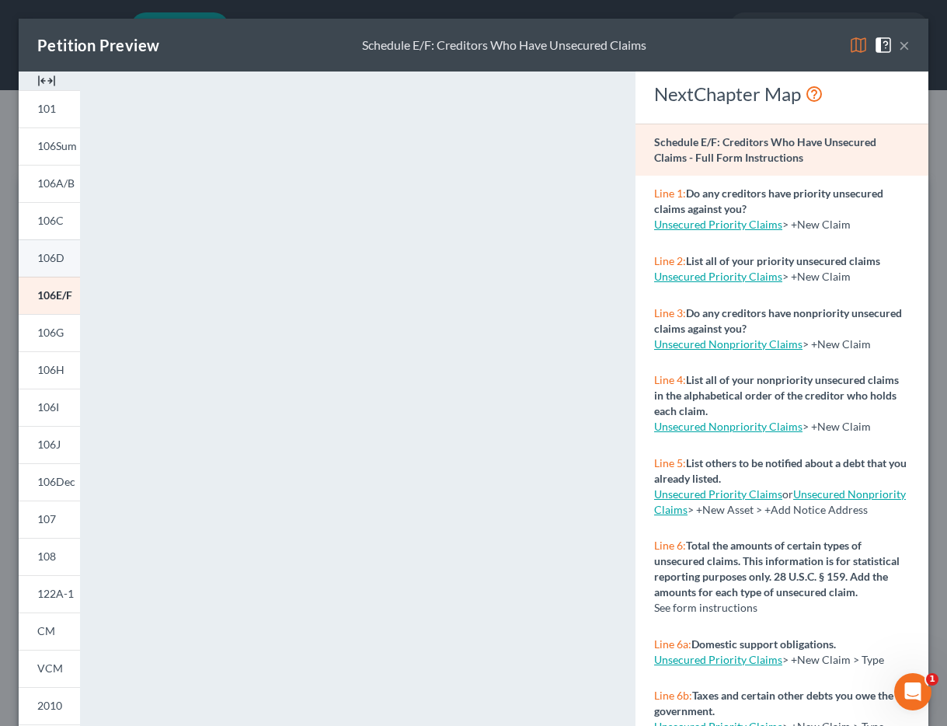
click at [47, 265] on link "106D" at bounding box center [49, 257] width 61 height 37
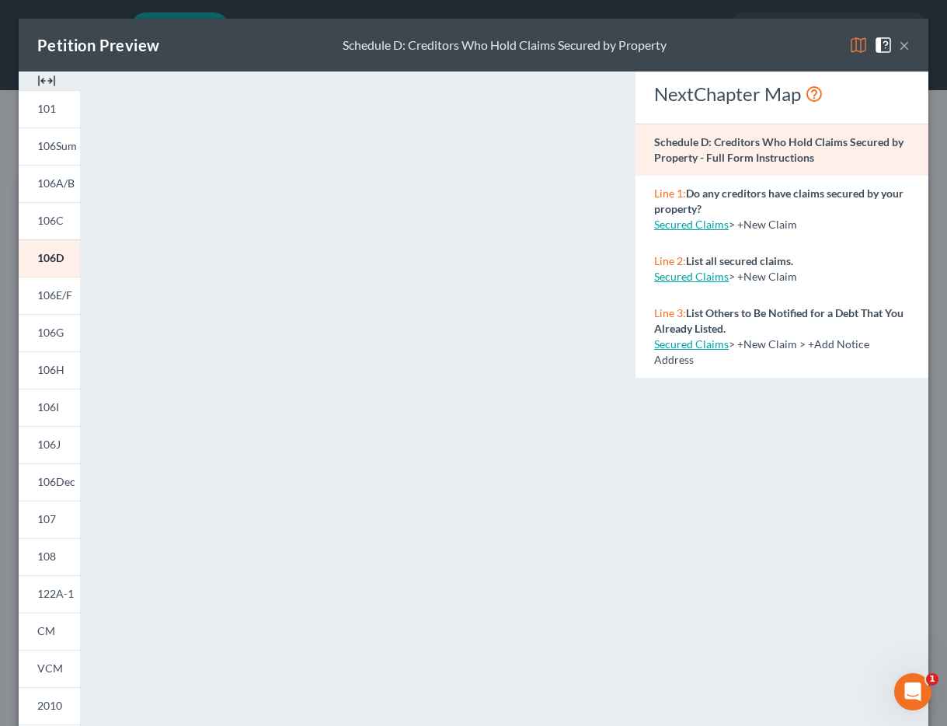
click at [906, 49] on button "×" at bounding box center [904, 45] width 11 height 19
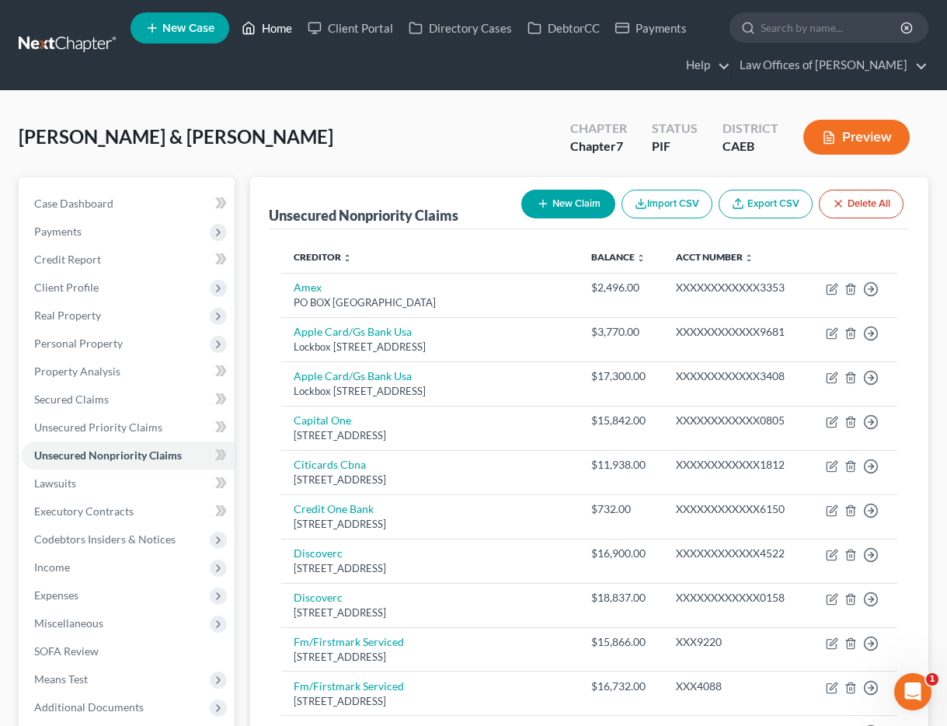
click at [284, 29] on link "Home" at bounding box center [267, 28] width 66 height 28
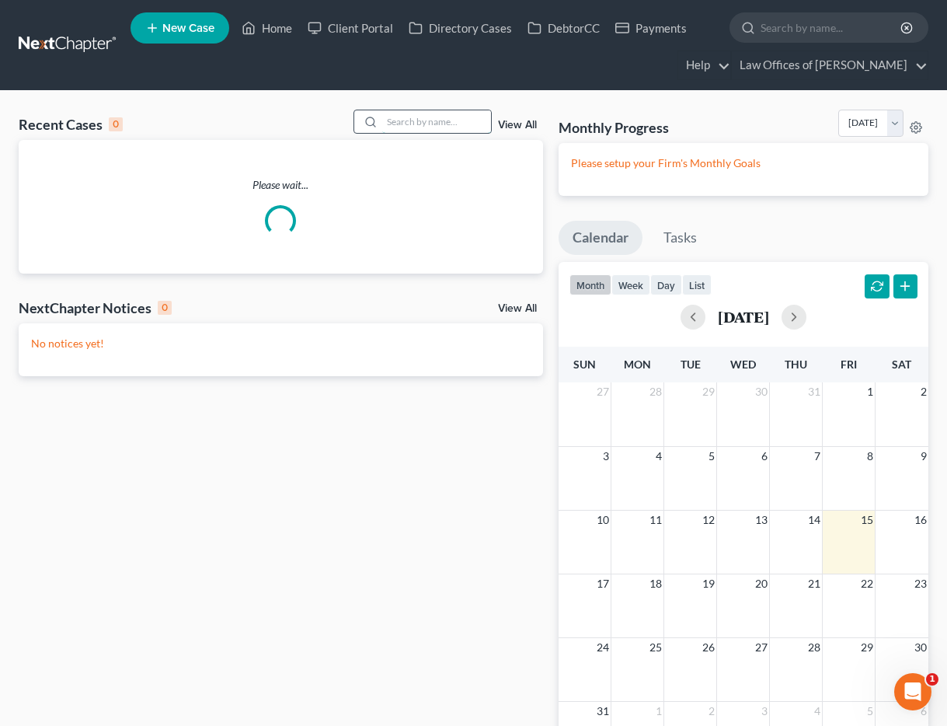
click at [447, 120] on input "search" at bounding box center [436, 121] width 109 height 23
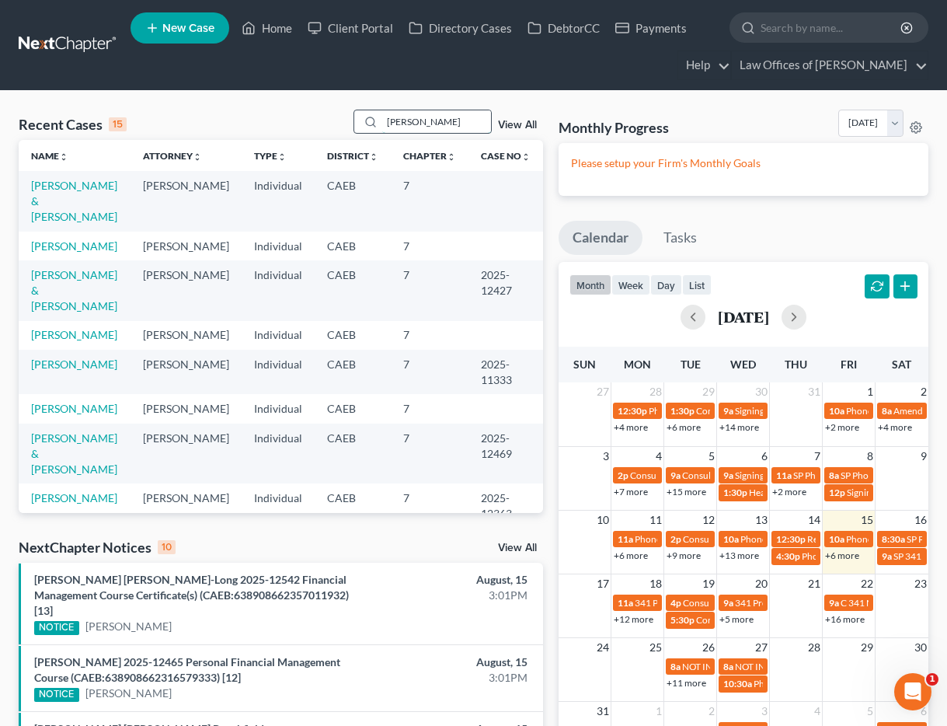
click at [474, 113] on input "[PERSON_NAME]" at bounding box center [436, 121] width 109 height 23
click at [475, 114] on input "[PERSON_NAME]" at bounding box center [436, 121] width 109 height 23
type input "[PERSON_NAME]"
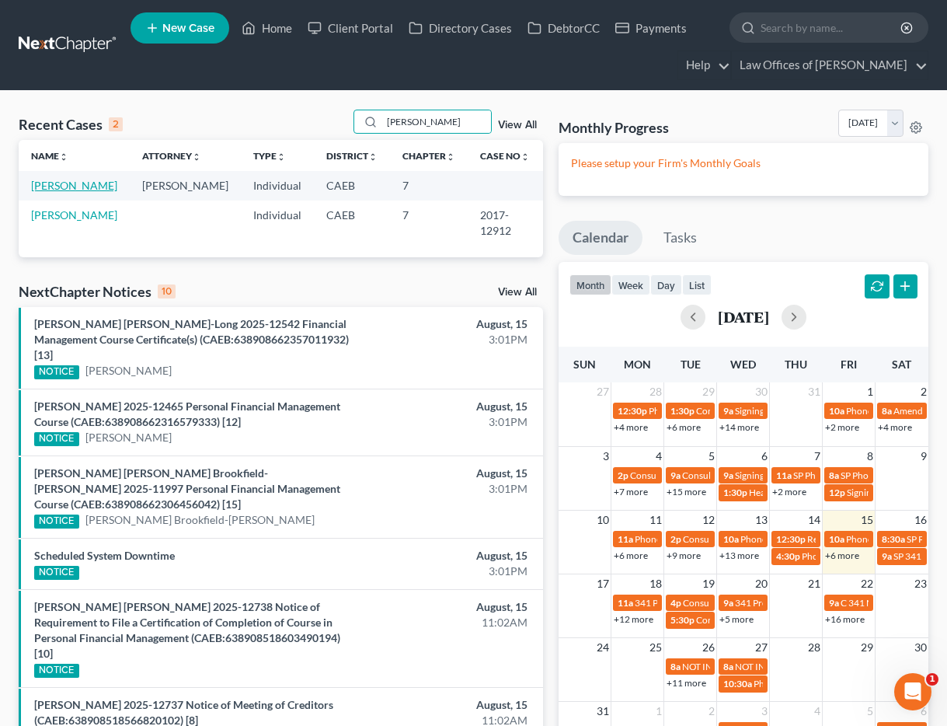
click at [85, 187] on link "[PERSON_NAME]" at bounding box center [74, 185] width 86 height 13
select select "6"
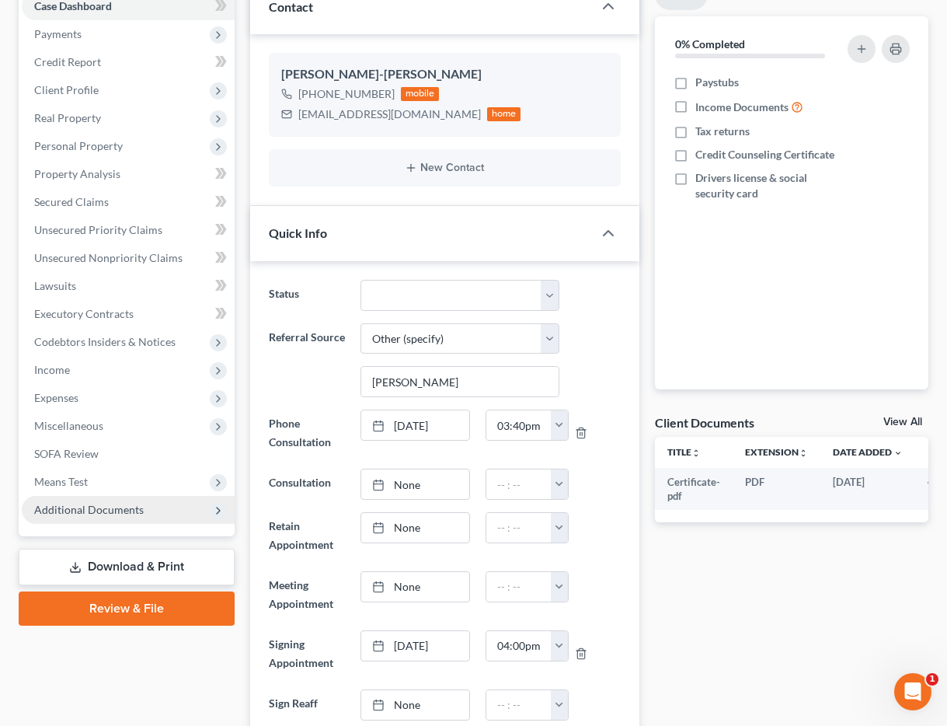
scroll to position [200, 0]
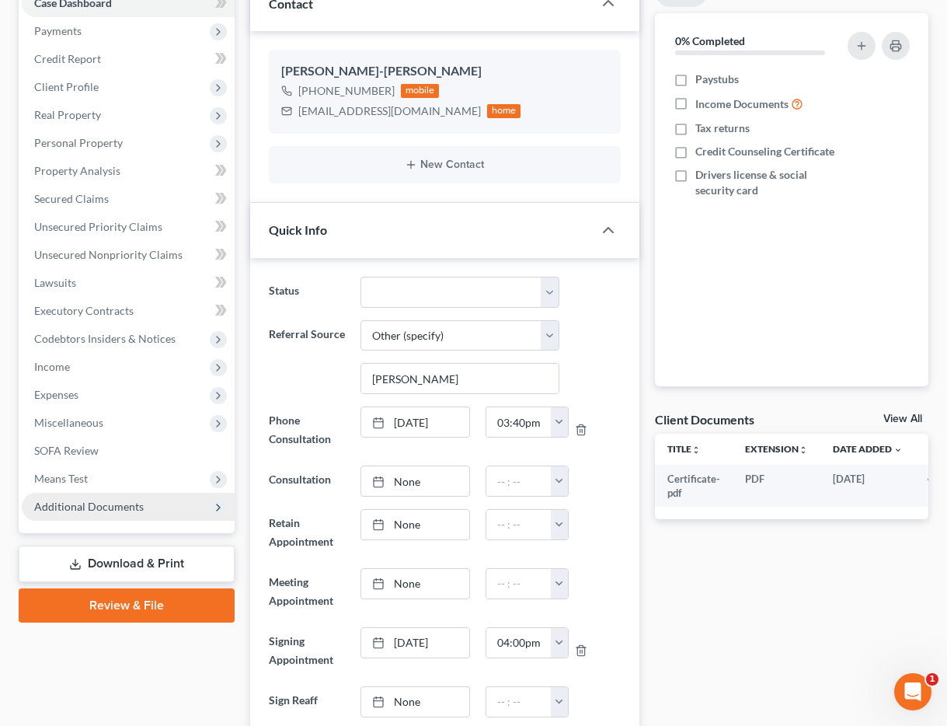
click at [75, 512] on span "Additional Documents" at bounding box center [89, 506] width 110 height 13
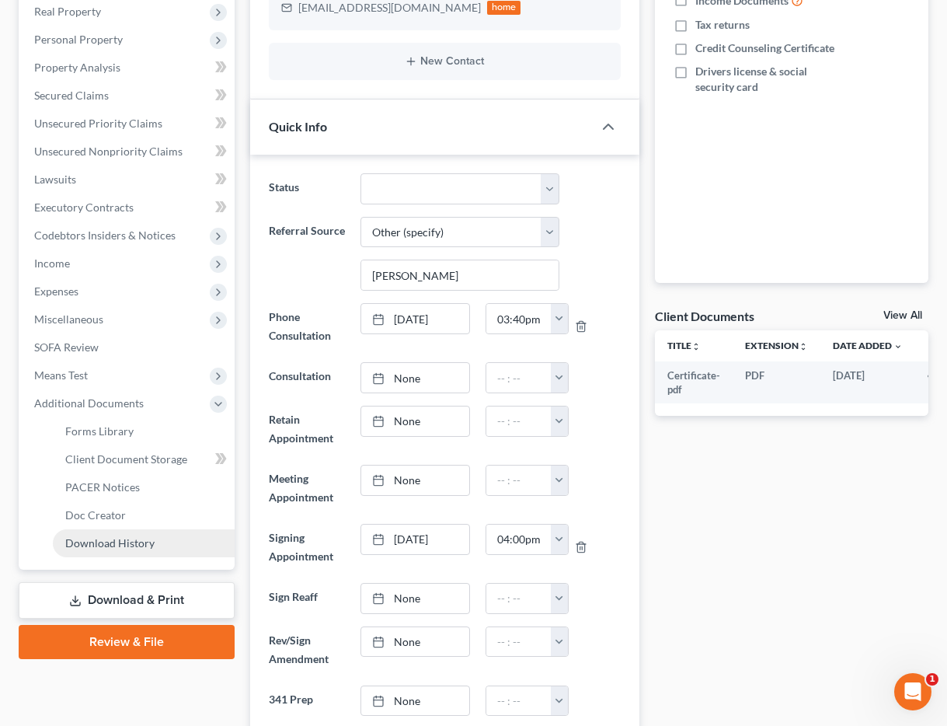
scroll to position [305, 0]
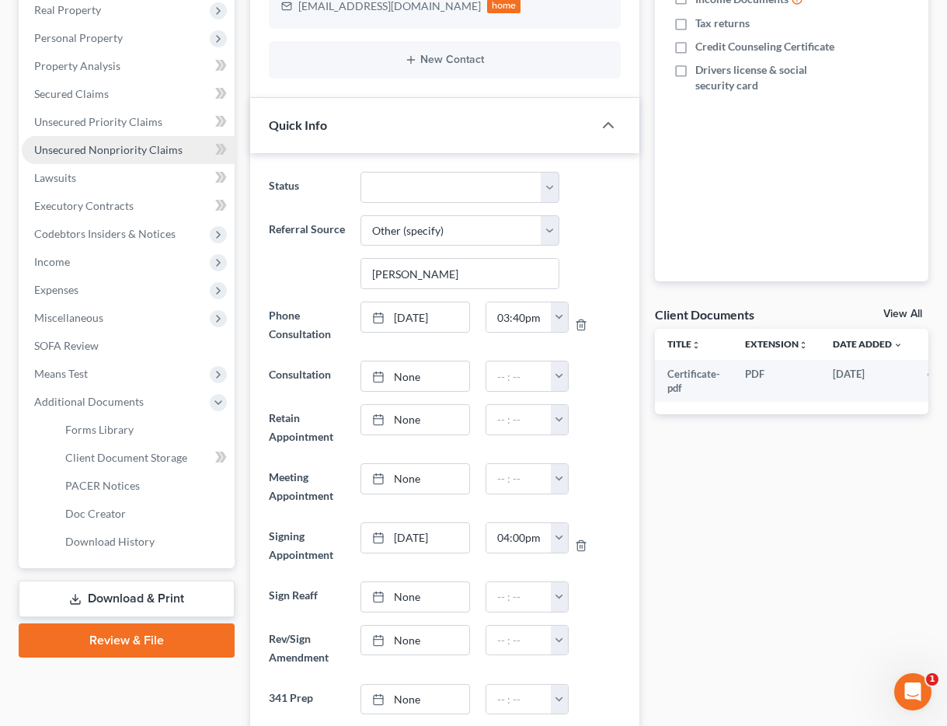
click at [120, 143] on span "Unsecured Nonpriority Claims" at bounding box center [108, 149] width 148 height 13
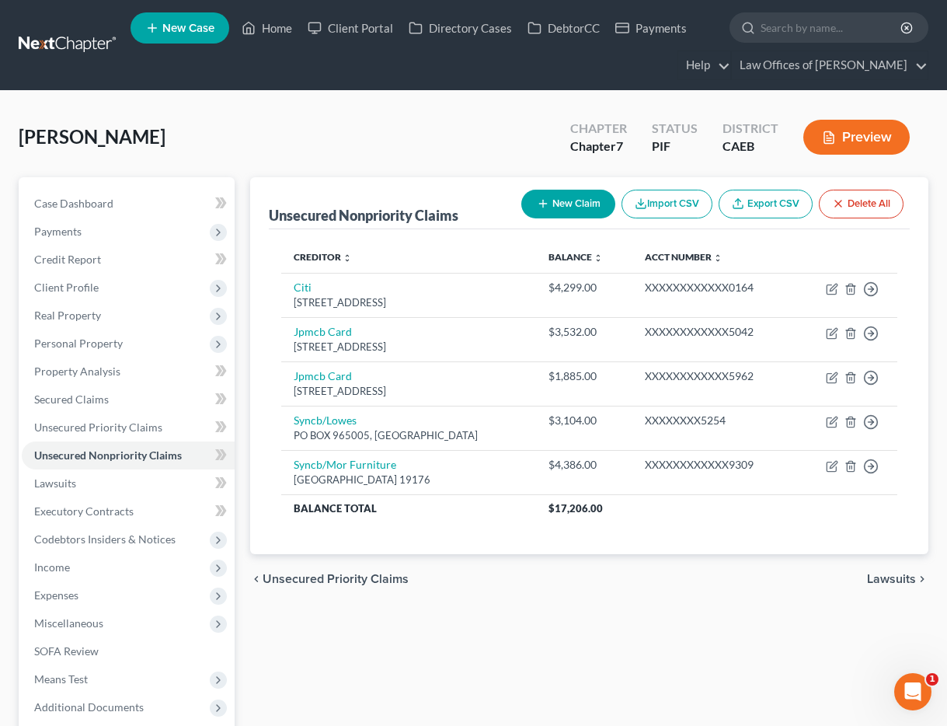
click at [872, 130] on button "Preview" at bounding box center [856, 137] width 106 height 35
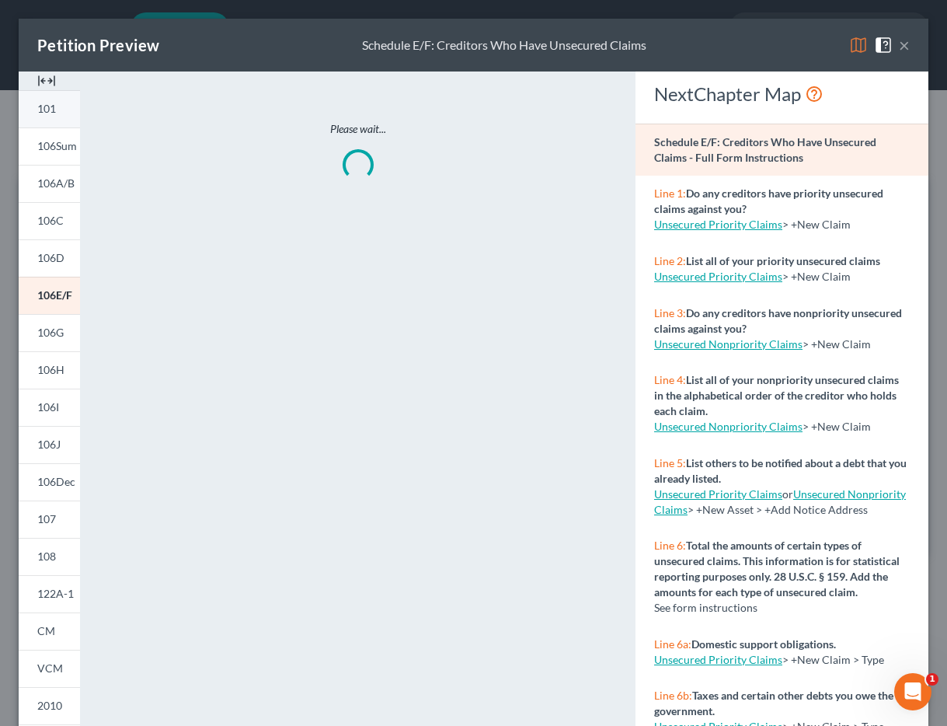
click at [59, 110] on link "101" at bounding box center [49, 108] width 61 height 37
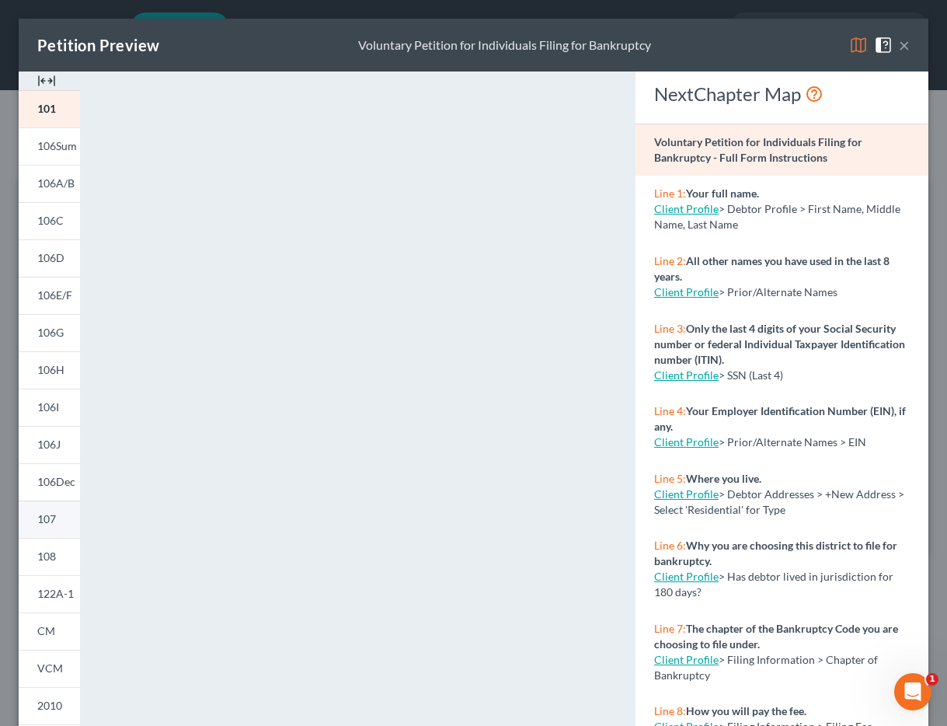
scroll to position [151, 0]
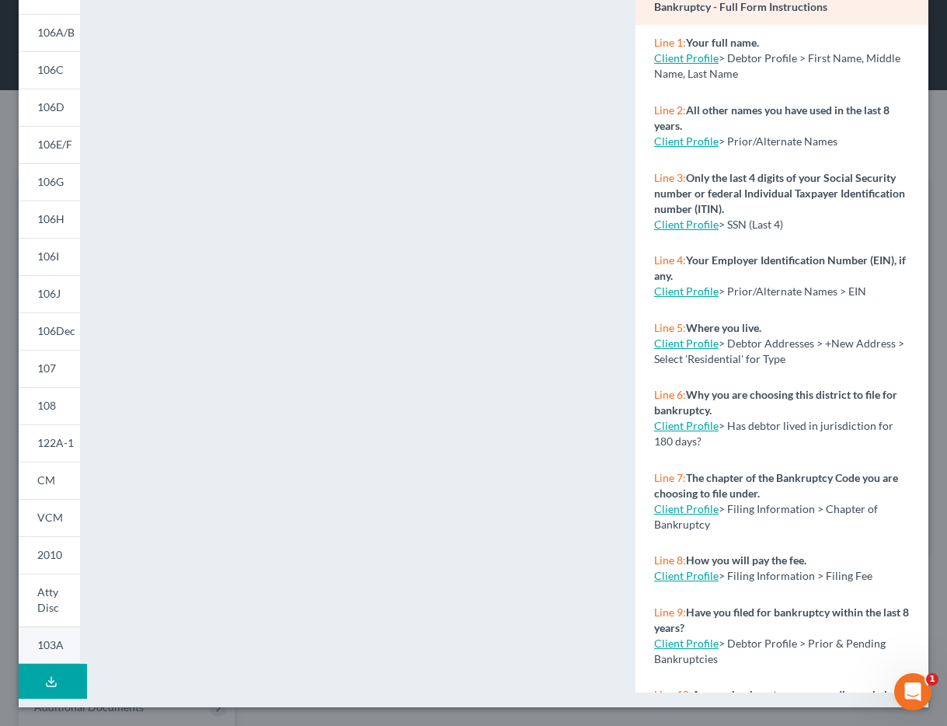
click at [51, 645] on span "103A" at bounding box center [50, 644] width 26 height 13
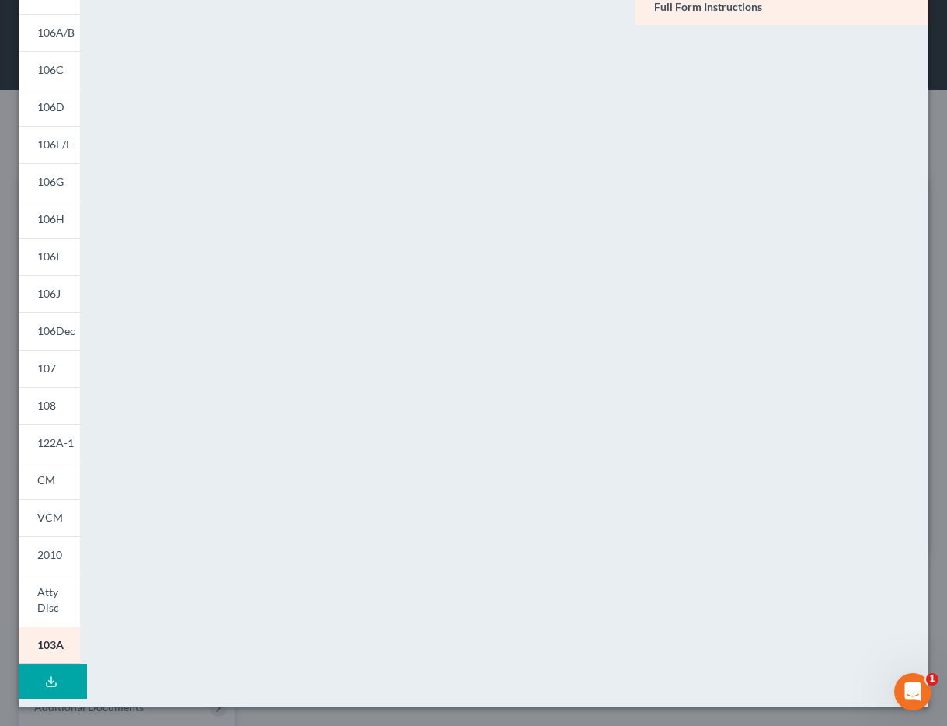
click at [716, 161] on div "NextChapter Map Application to Pay the Filing Fee in Installments - Full Form I…" at bounding box center [782, 306] width 308 height 771
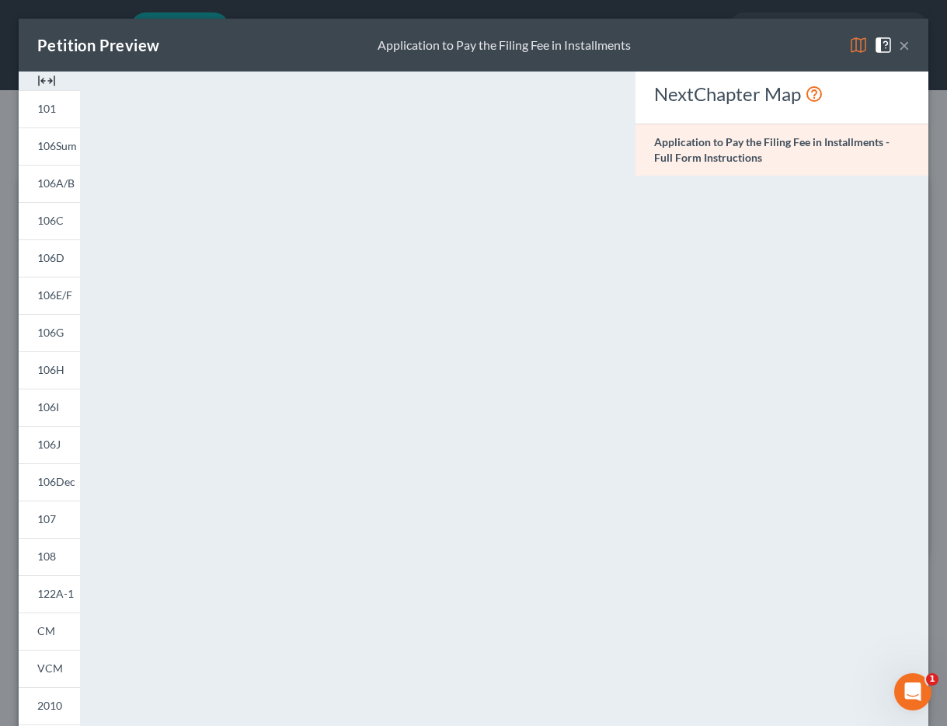
drag, startPoint x: 911, startPoint y: 40, endPoint x: 904, endPoint y: 50, distance: 12.3
click at [911, 41] on div "Petition Preview Application to Pay the Filing Fee in Installments ×" at bounding box center [474, 45] width 910 height 53
click at [904, 50] on button "×" at bounding box center [904, 45] width 11 height 19
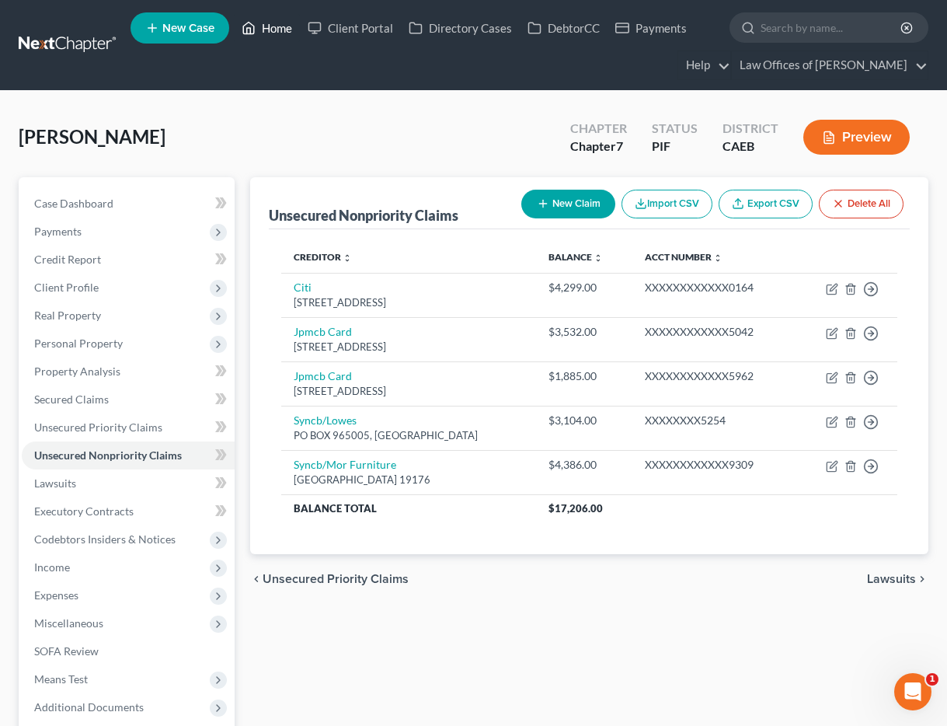
click at [279, 28] on link "Home" at bounding box center [267, 28] width 66 height 28
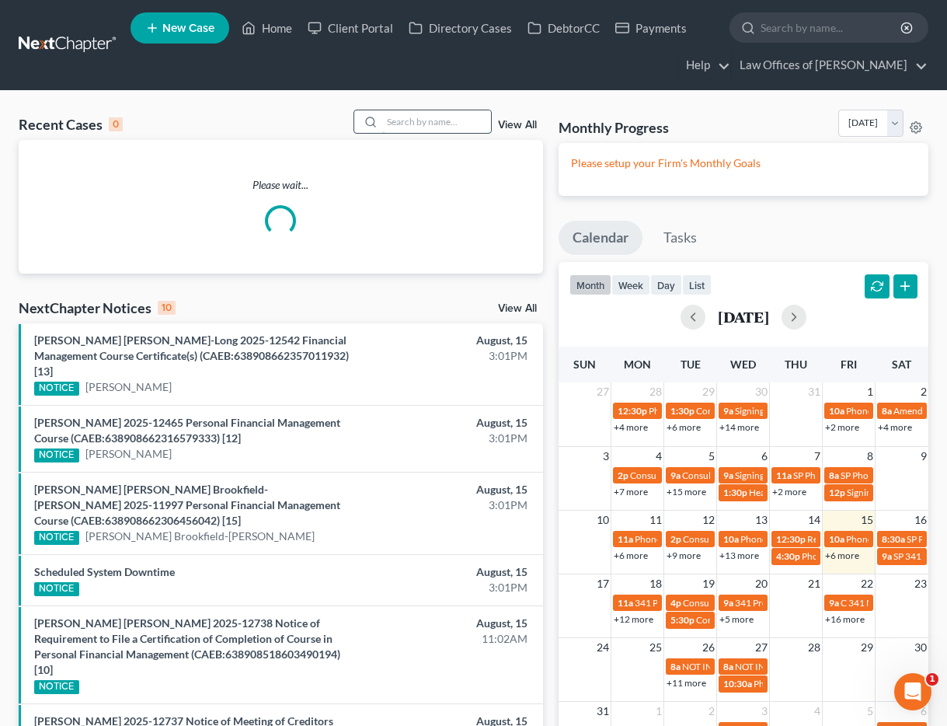
click at [421, 120] on input "search" at bounding box center [436, 121] width 109 height 23
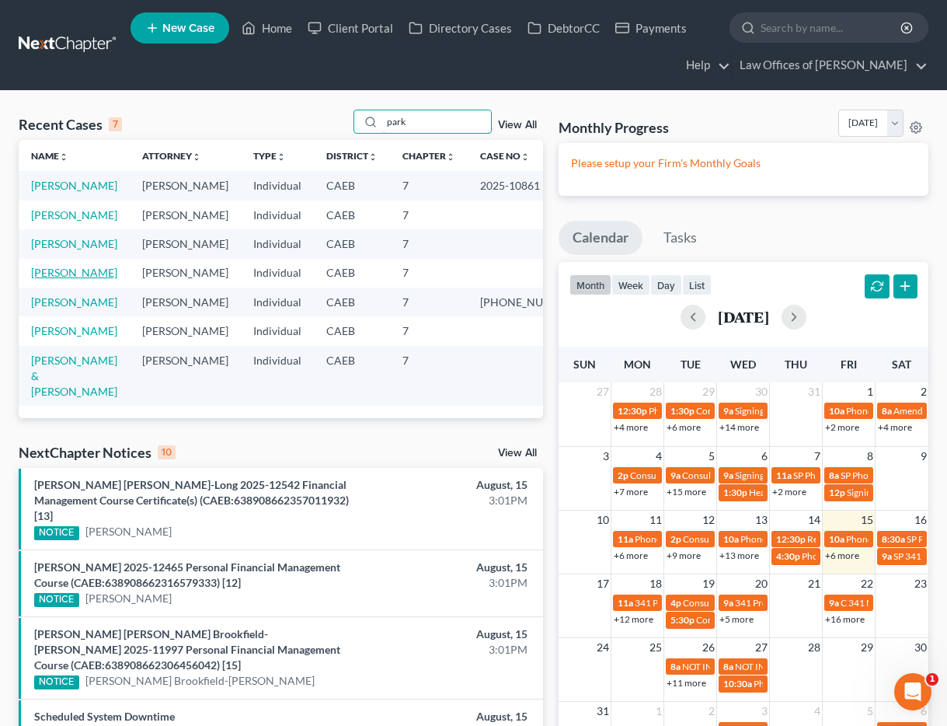
type input "park"
click at [88, 279] on link "[PERSON_NAME]" at bounding box center [74, 272] width 86 height 13
select select "4"
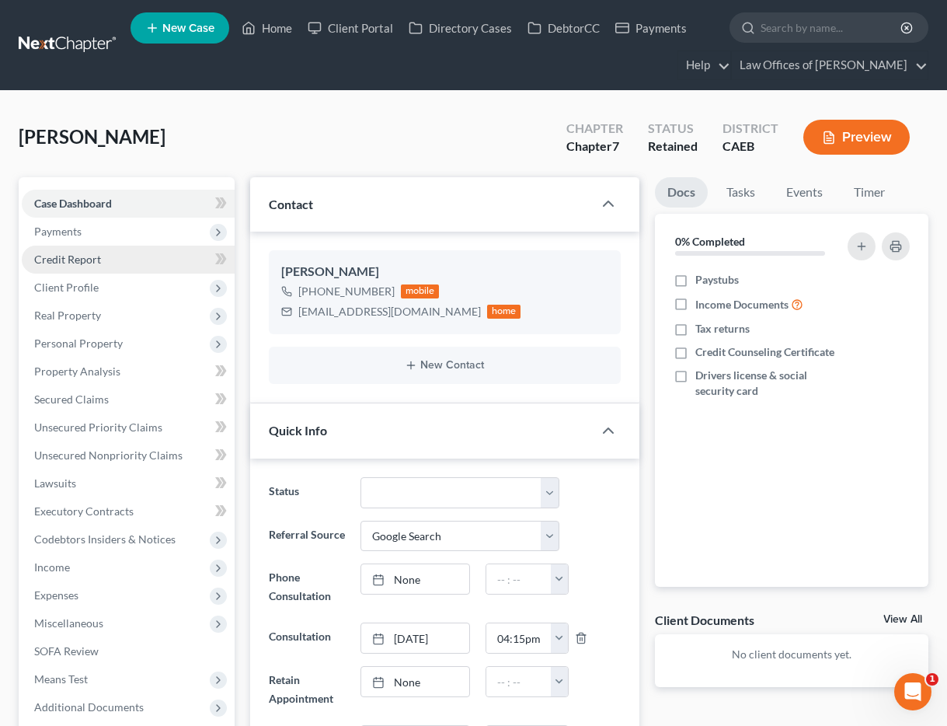
click at [67, 233] on span "Payments" at bounding box center [57, 231] width 47 height 13
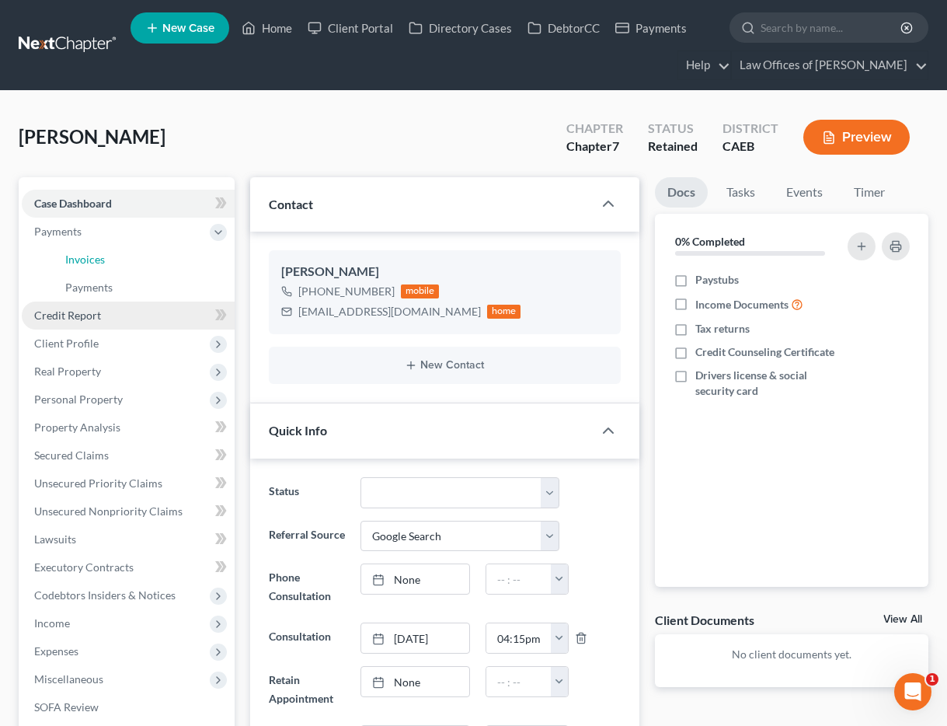
click at [89, 255] on span "Invoices" at bounding box center [85, 258] width 40 height 13
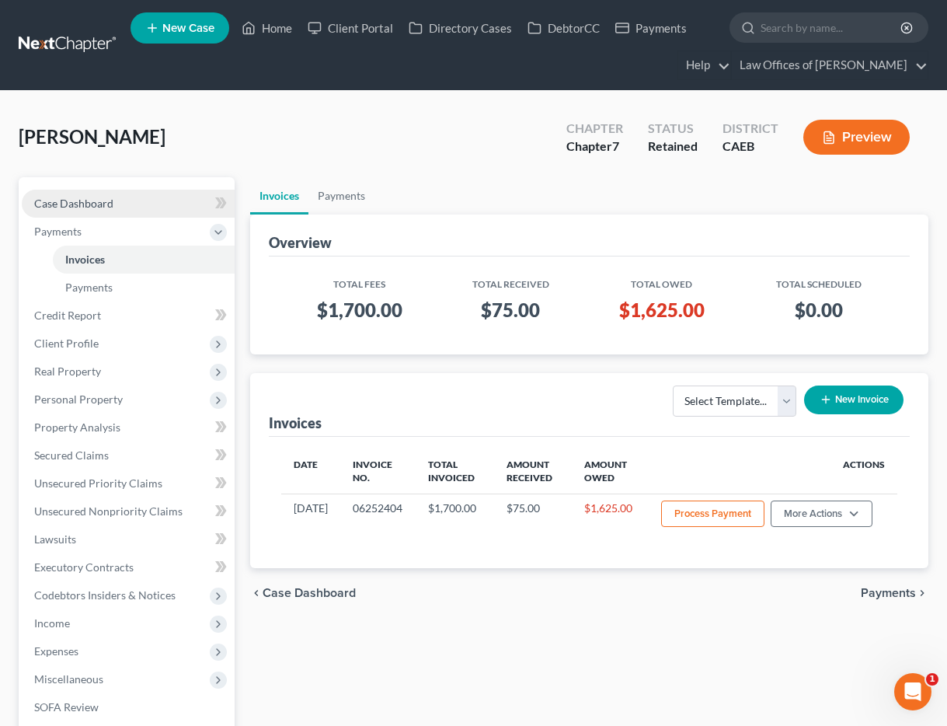
click at [123, 204] on link "Case Dashboard" at bounding box center [128, 204] width 213 height 28
select select "4"
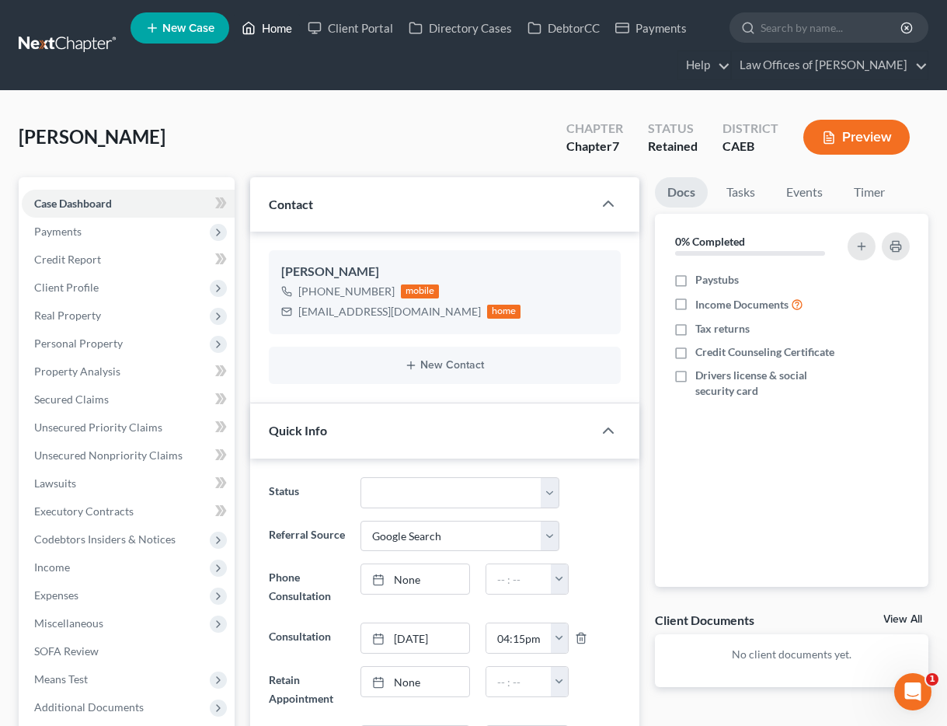
click at [278, 30] on link "Home" at bounding box center [267, 28] width 66 height 28
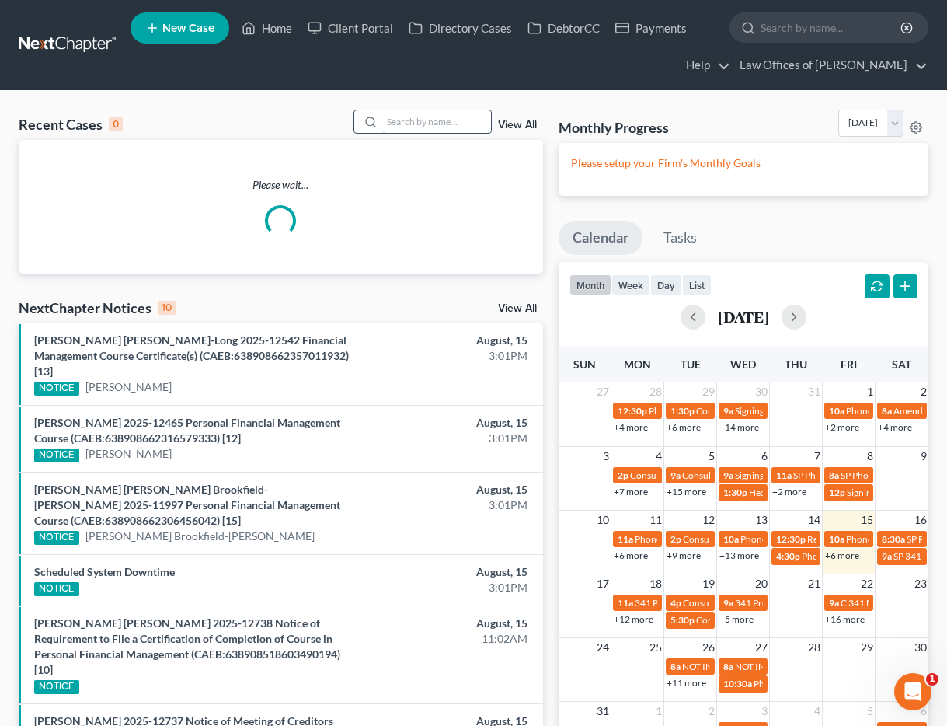
click at [406, 121] on input "search" at bounding box center [436, 121] width 109 height 23
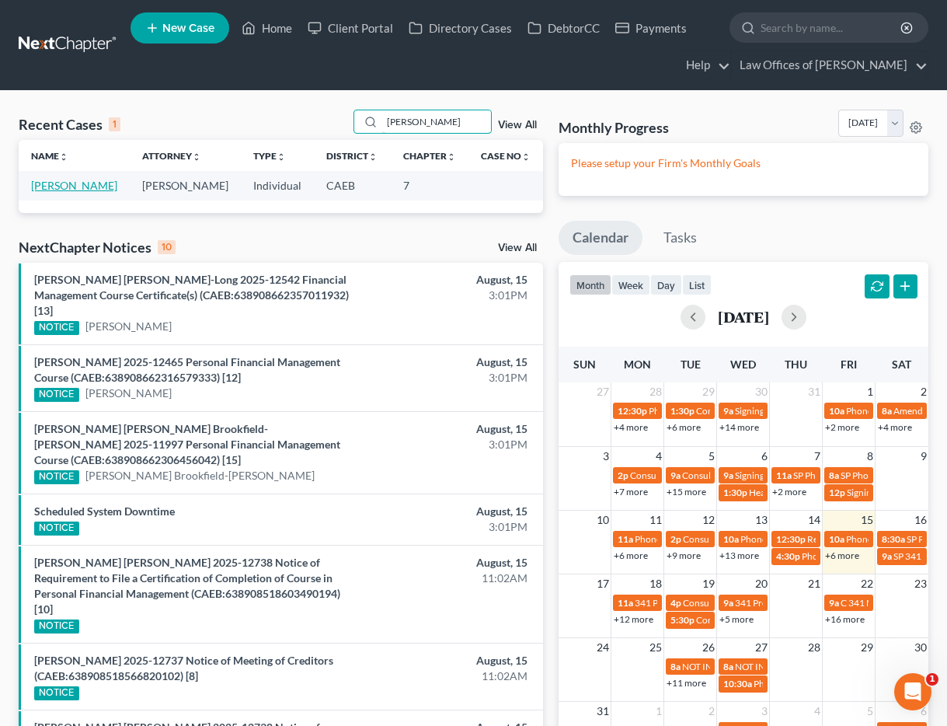
type input "[PERSON_NAME]"
click at [70, 185] on link "[PERSON_NAME]" at bounding box center [74, 185] width 86 height 13
select select "11"
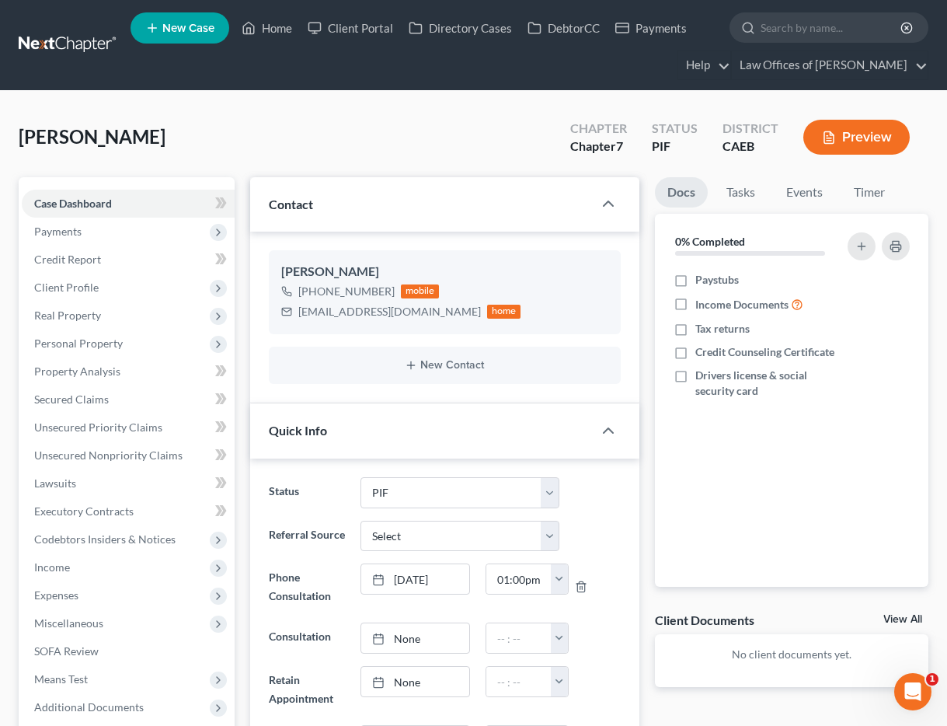
click at [234, 142] on div "[PERSON_NAME] Upgraded Chapter Chapter 7 Status PIF District CAEB Preview" at bounding box center [474, 144] width 910 height 68
click at [277, 28] on link "Home" at bounding box center [267, 28] width 66 height 28
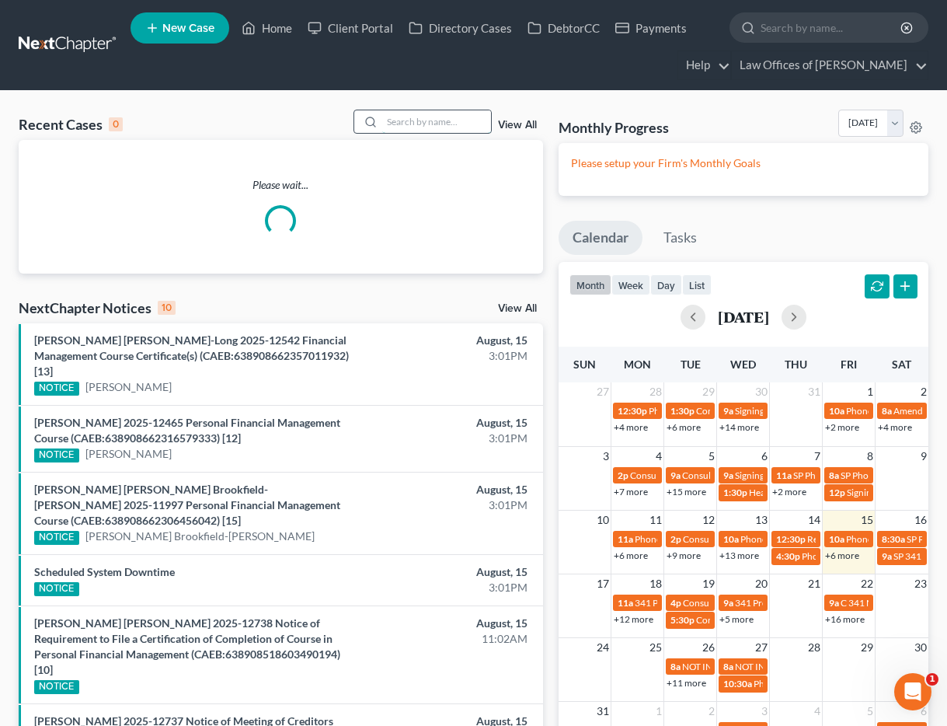
click at [425, 127] on input "search" at bounding box center [436, 121] width 109 height 23
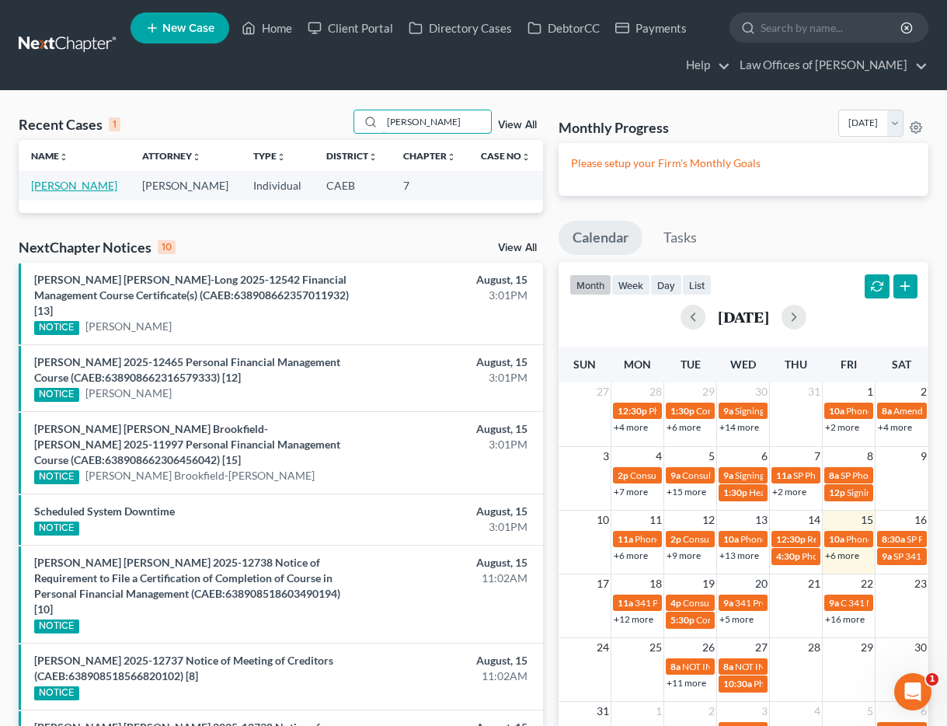
type input "[PERSON_NAME]"
click at [96, 186] on link "[PERSON_NAME]" at bounding box center [74, 185] width 86 height 13
select select "11"
select select "0"
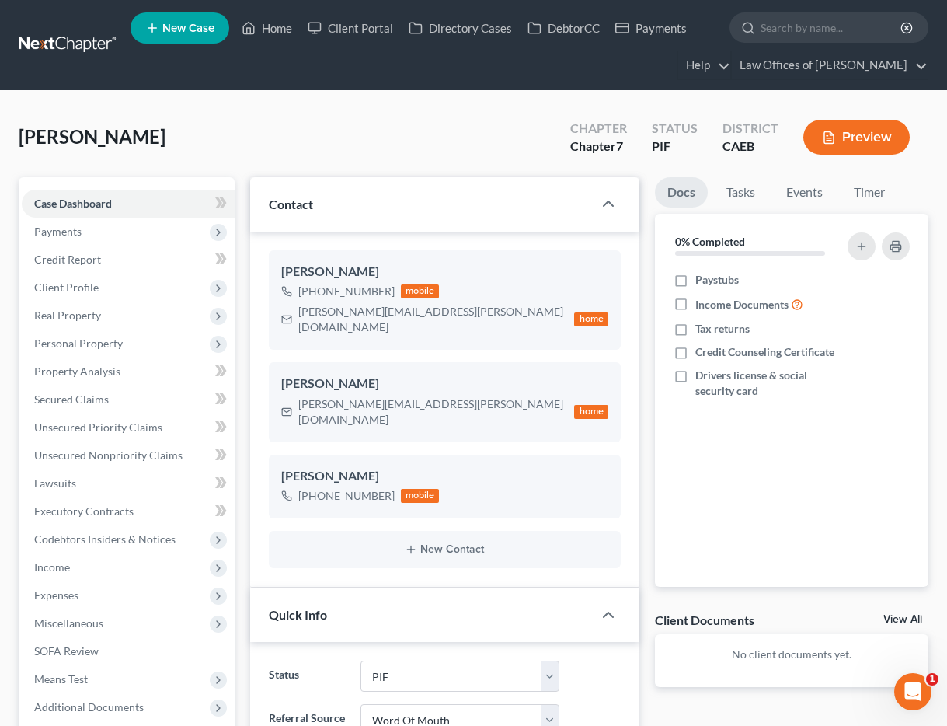
scroll to position [3313, 0]
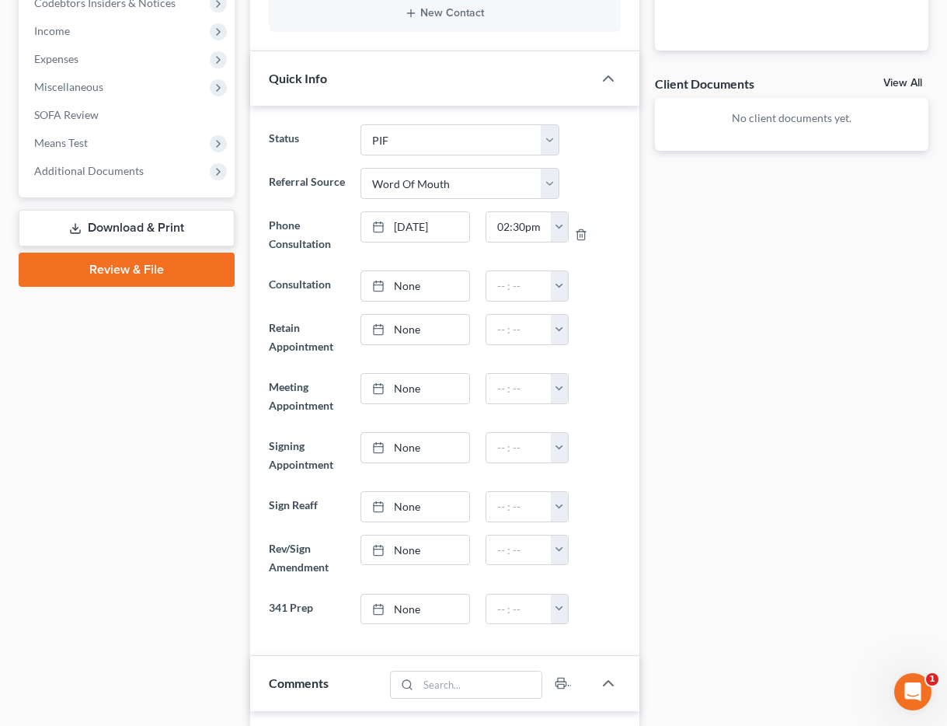
scroll to position [0, 0]
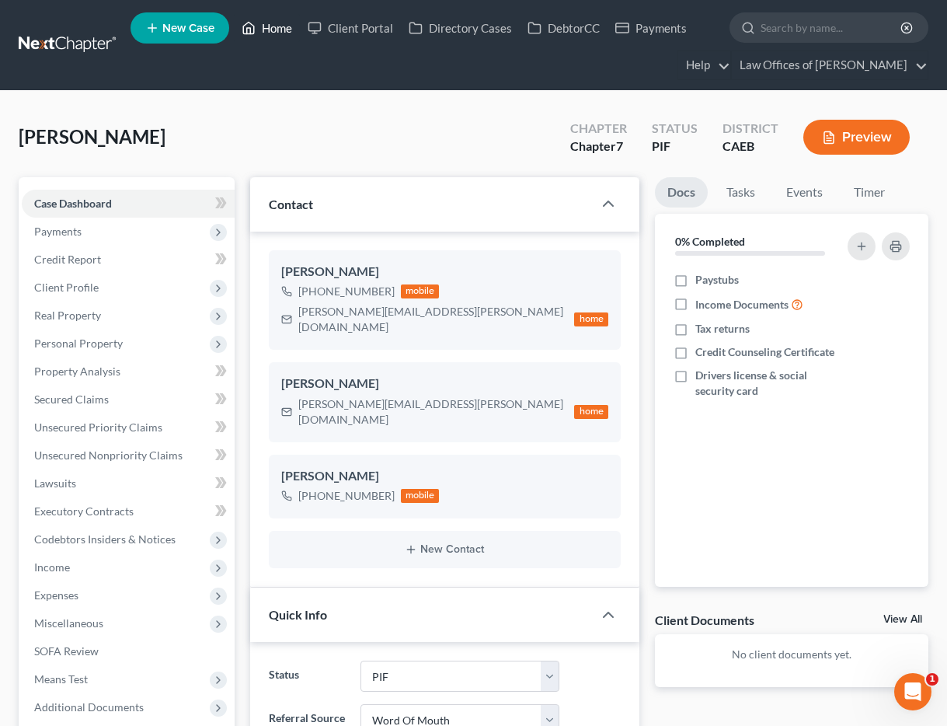
click at [284, 26] on link "Home" at bounding box center [267, 28] width 66 height 28
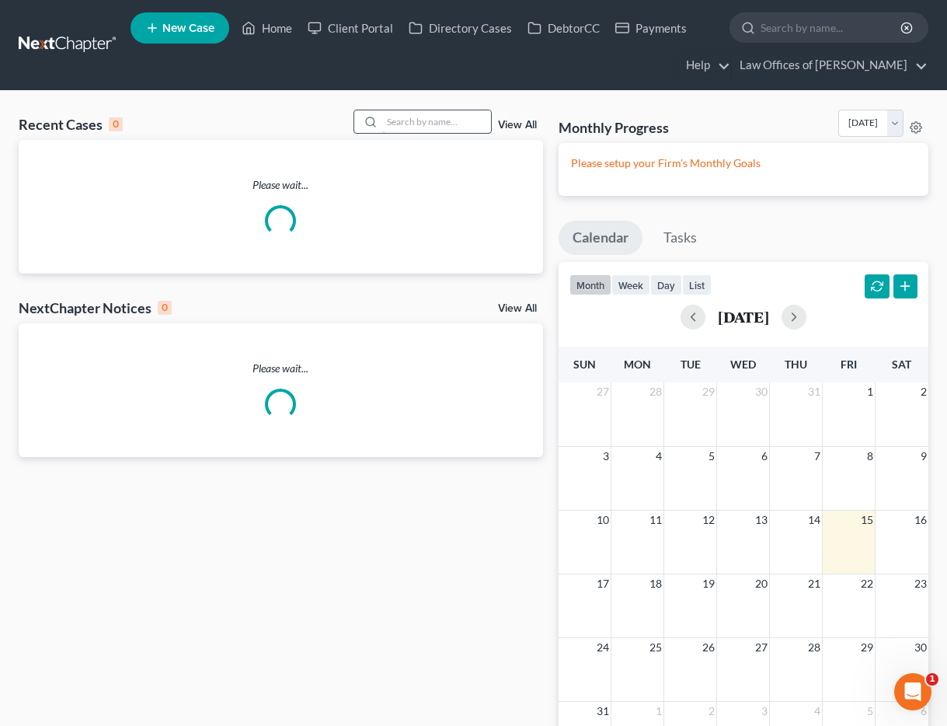
click at [437, 119] on input "search" at bounding box center [436, 121] width 109 height 23
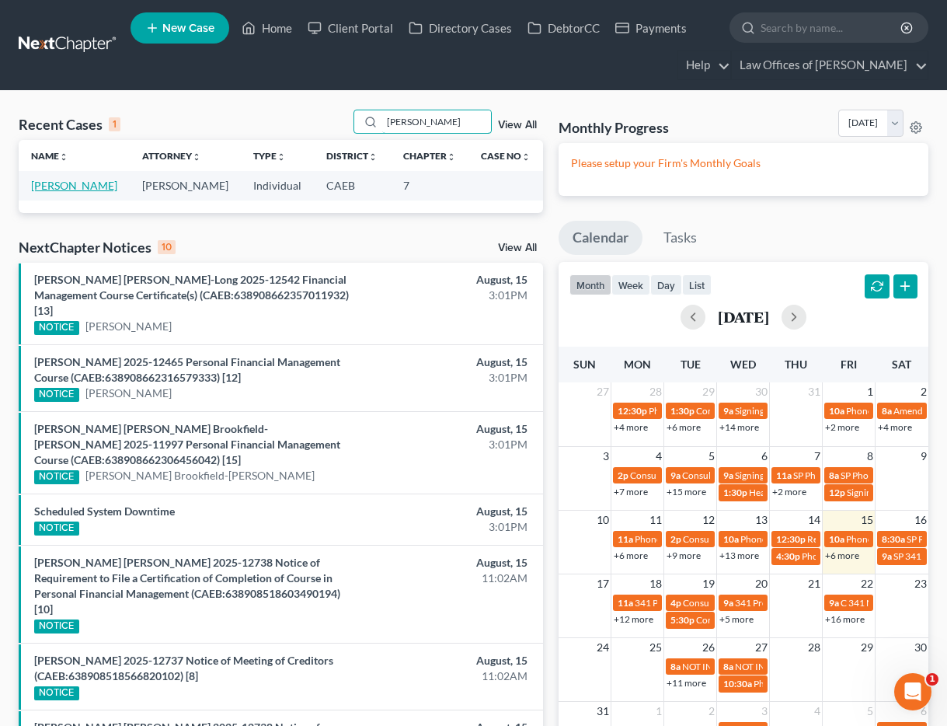
type input "[PERSON_NAME]"
click at [57, 184] on link "[PERSON_NAME]" at bounding box center [74, 185] width 86 height 13
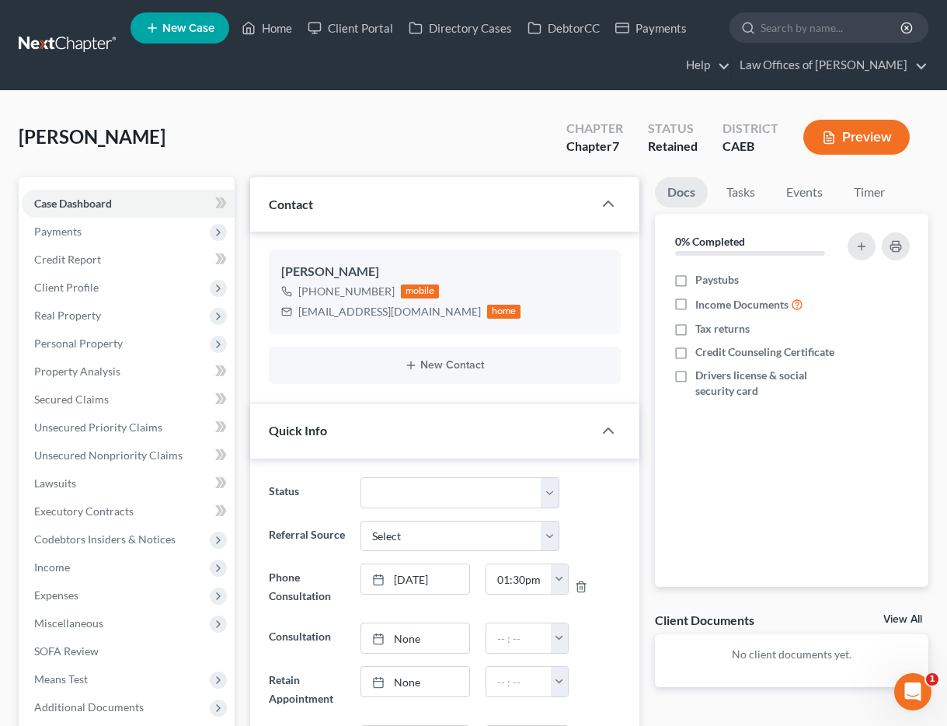
scroll to position [726, 0]
click at [63, 237] on span "Payments" at bounding box center [57, 231] width 47 height 13
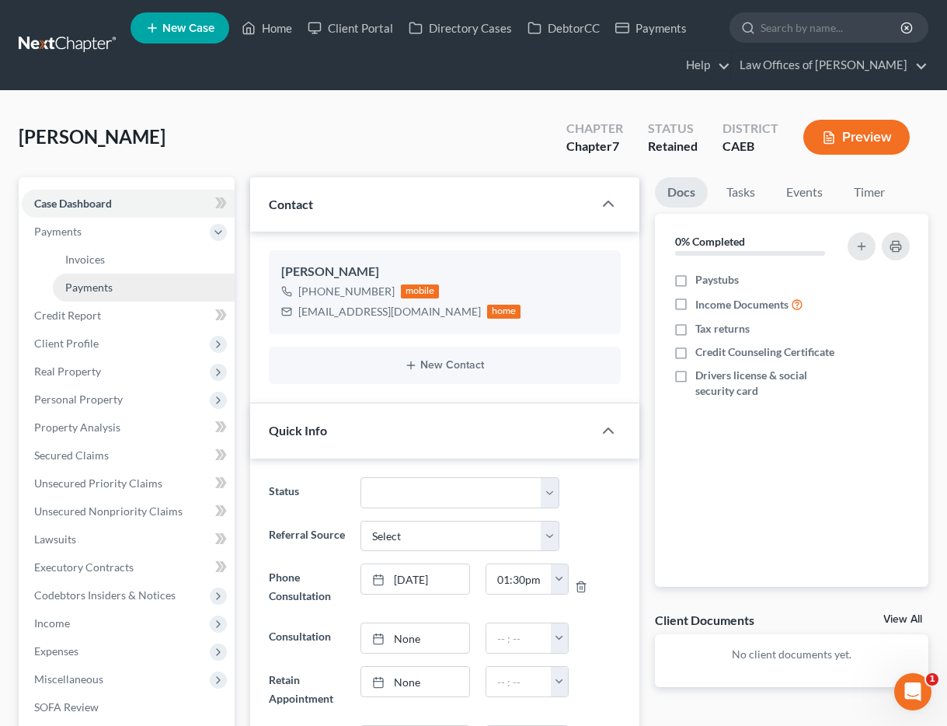
click at [101, 285] on span "Payments" at bounding box center [88, 286] width 47 height 13
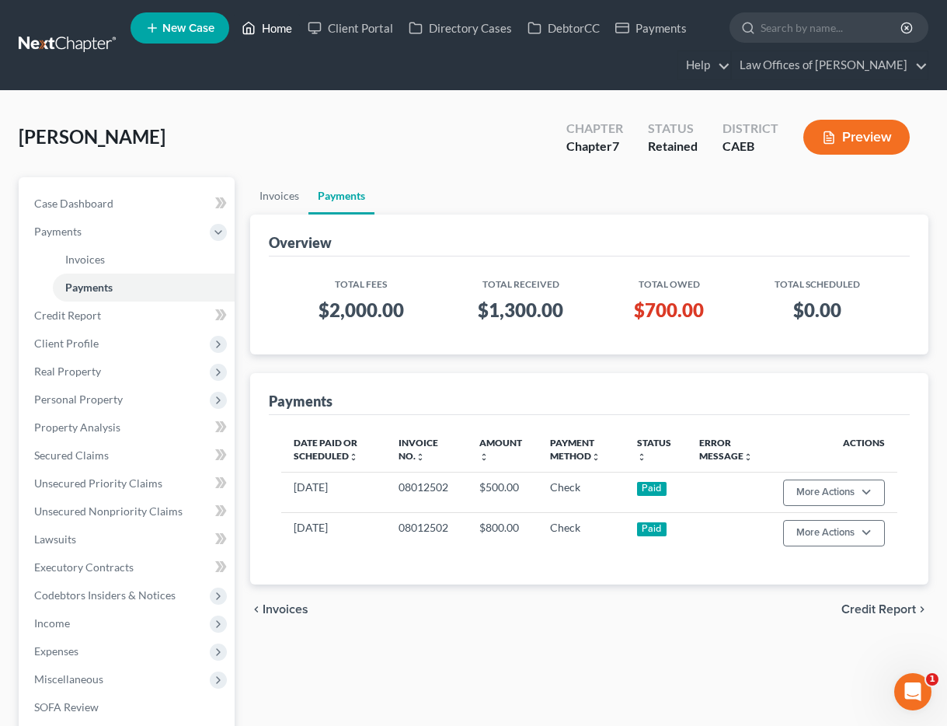
click at [284, 28] on link "Home" at bounding box center [267, 28] width 66 height 28
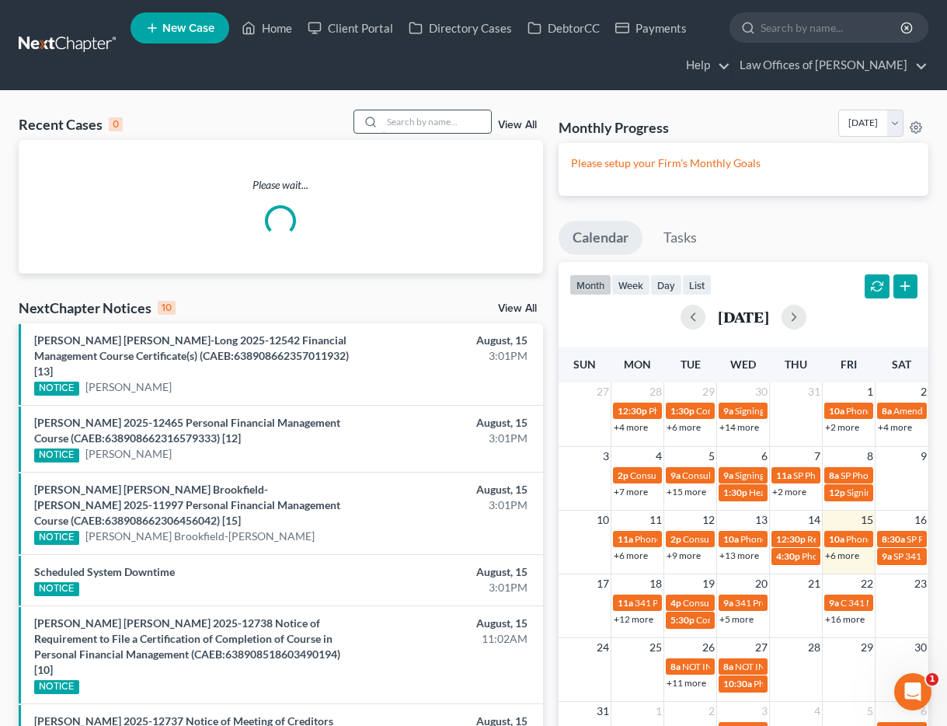
click at [443, 117] on input "search" at bounding box center [436, 121] width 109 height 23
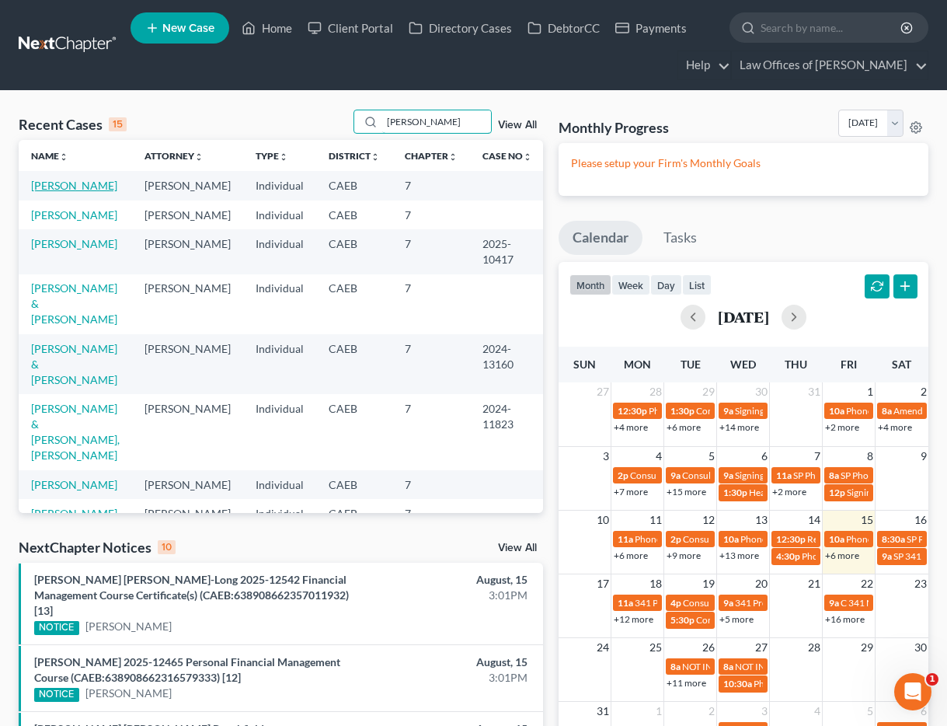
type input "[PERSON_NAME]"
click at [70, 188] on link "[PERSON_NAME]" at bounding box center [74, 185] width 86 height 13
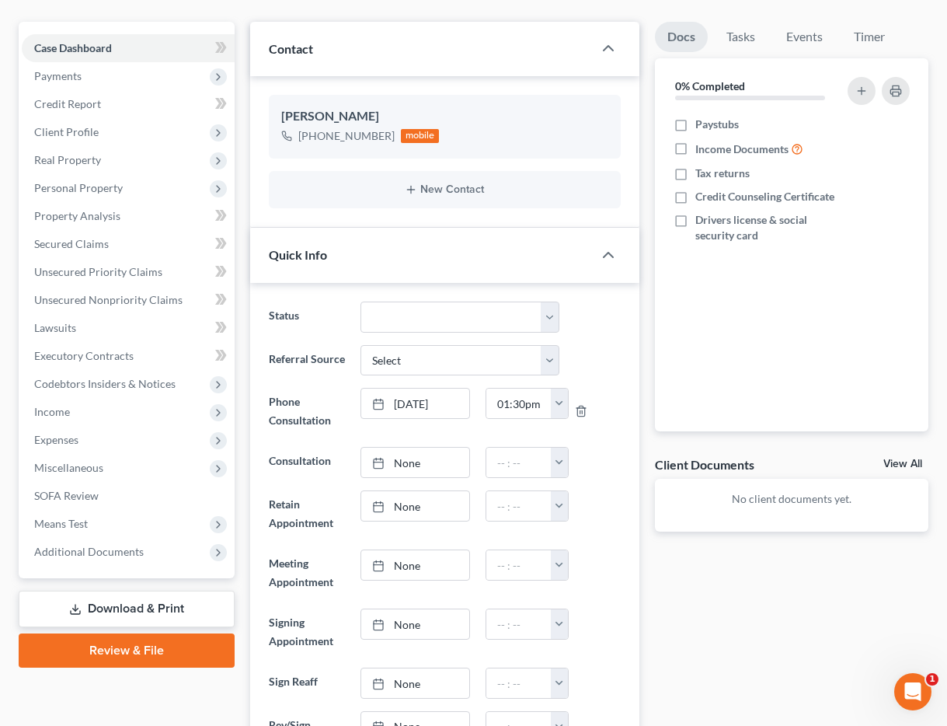
scroll to position [219, 0]
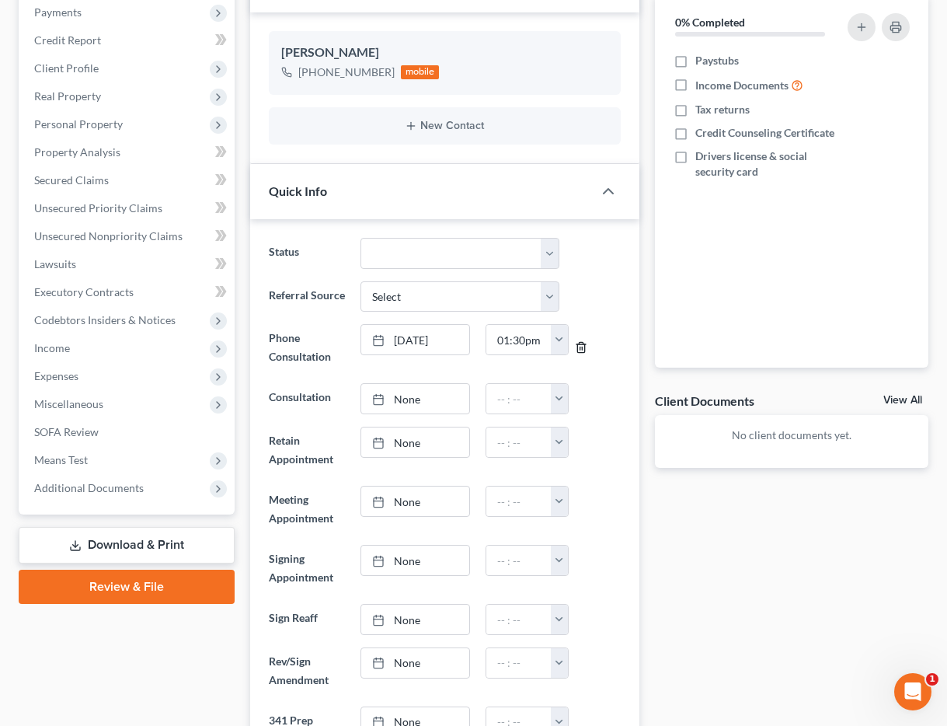
click at [580, 347] on icon "button" at bounding box center [581, 347] width 12 height 12
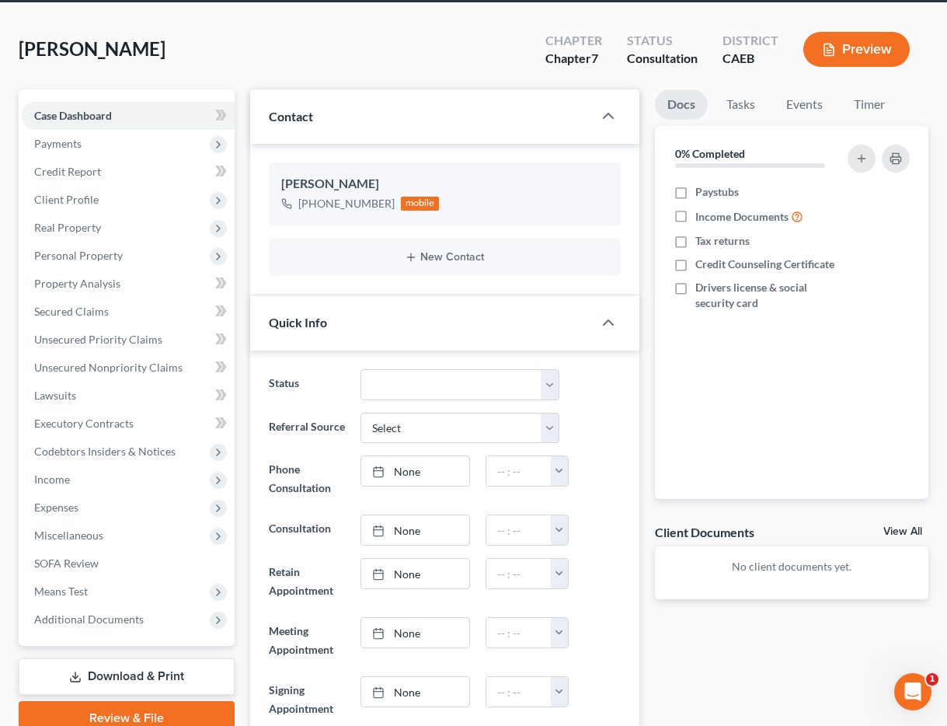
scroll to position [0, 0]
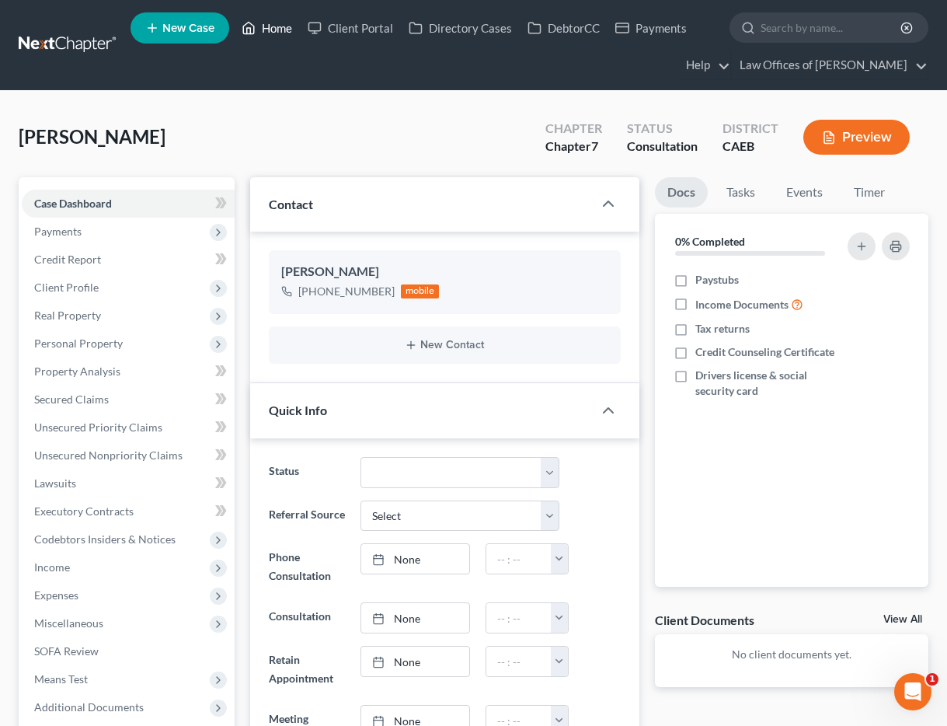
click at [270, 31] on link "Home" at bounding box center [267, 28] width 66 height 28
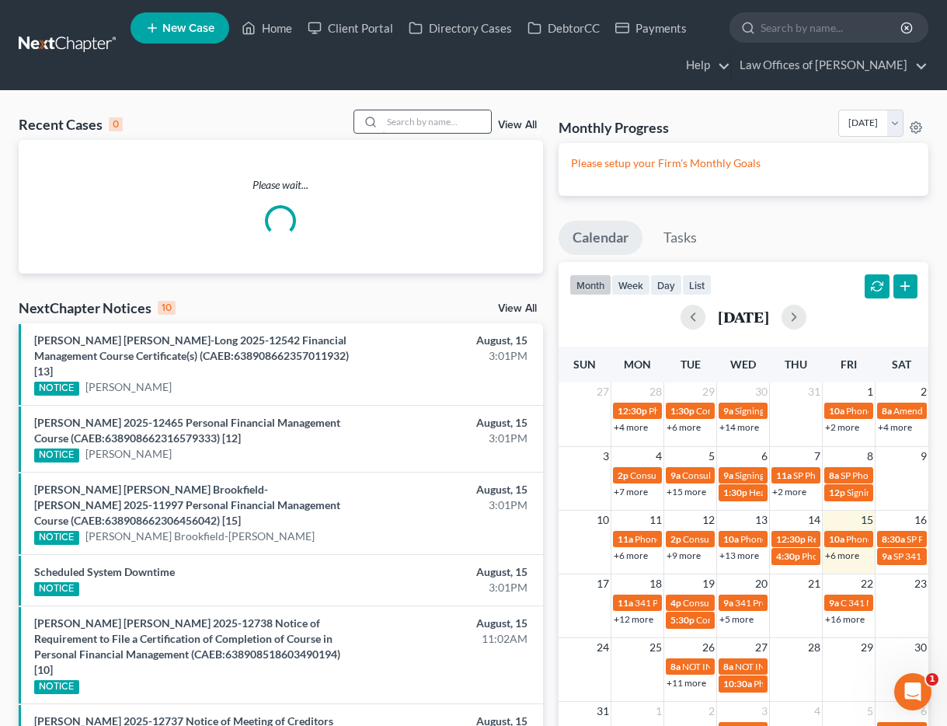
click at [425, 123] on input "search" at bounding box center [436, 121] width 109 height 23
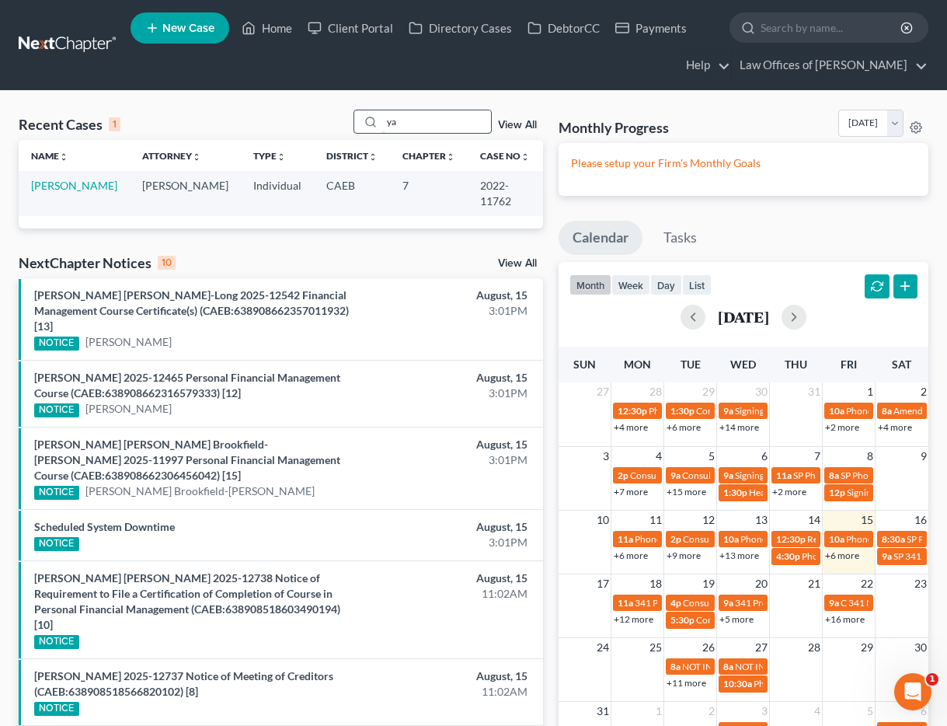
type input "y"
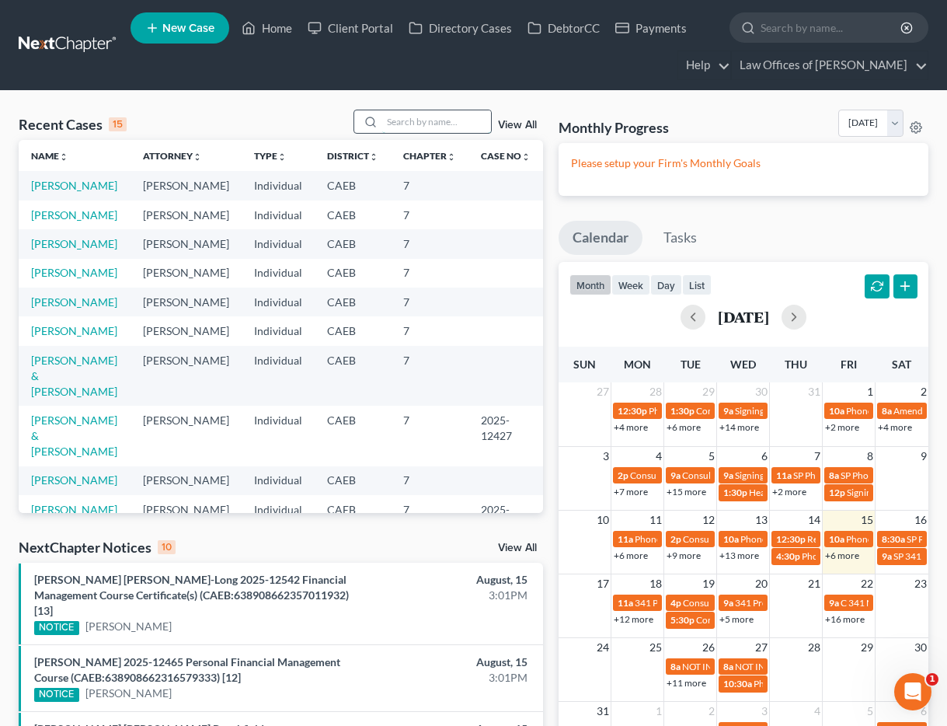
click at [405, 119] on input "search" at bounding box center [436, 121] width 109 height 23
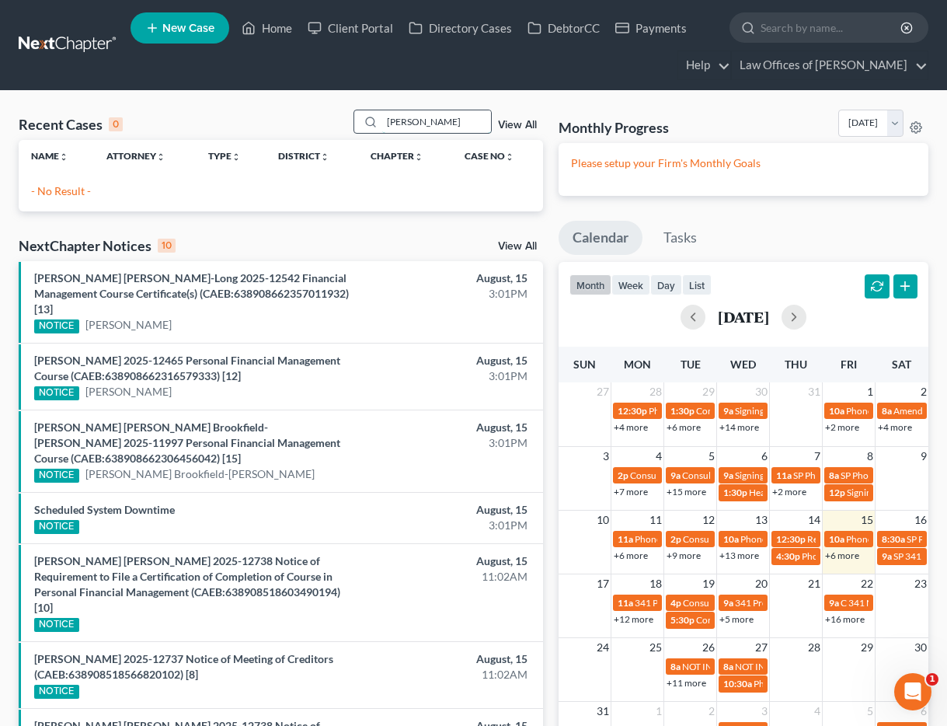
click at [456, 121] on input "[PERSON_NAME]" at bounding box center [436, 121] width 109 height 23
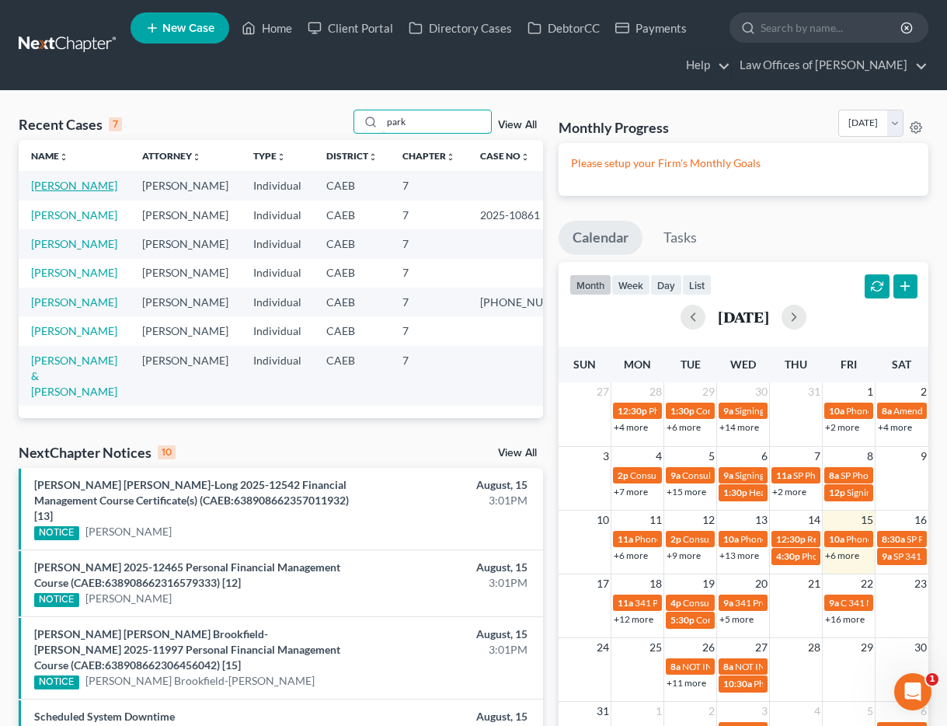
type input "park"
click at [75, 189] on link "[PERSON_NAME]" at bounding box center [74, 185] width 86 height 13
select select "14"
select select "4"
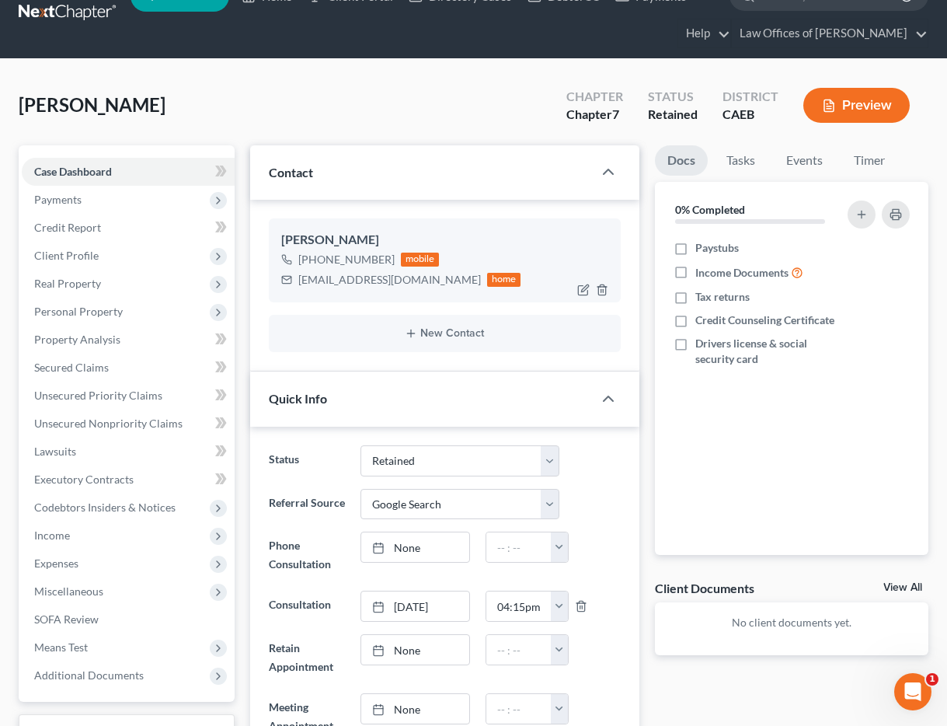
scroll to position [45, 0]
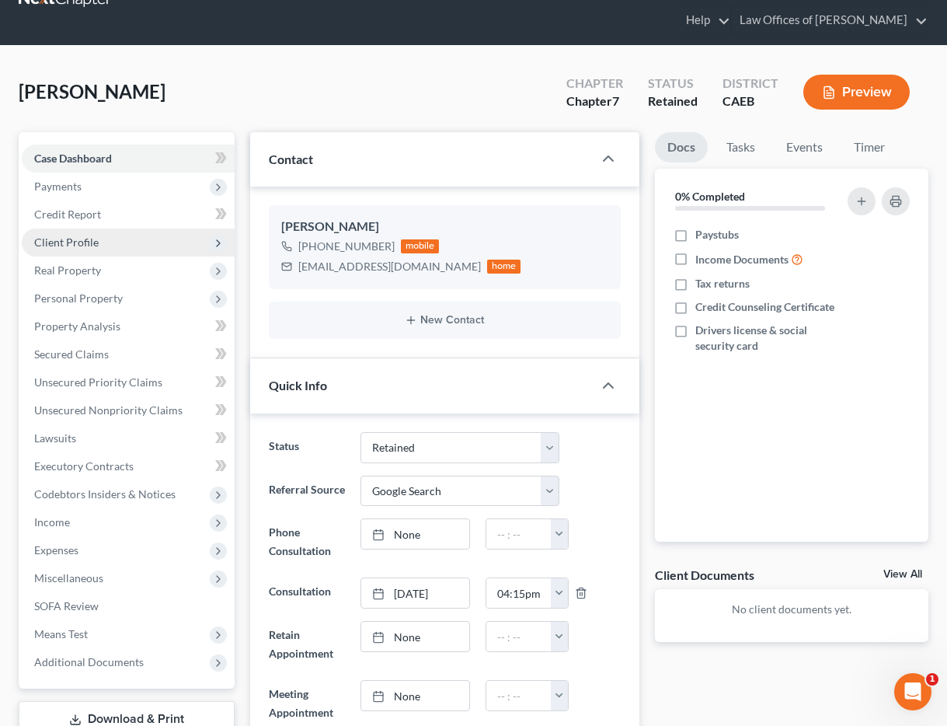
click at [86, 236] on span "Client Profile" at bounding box center [66, 241] width 64 height 13
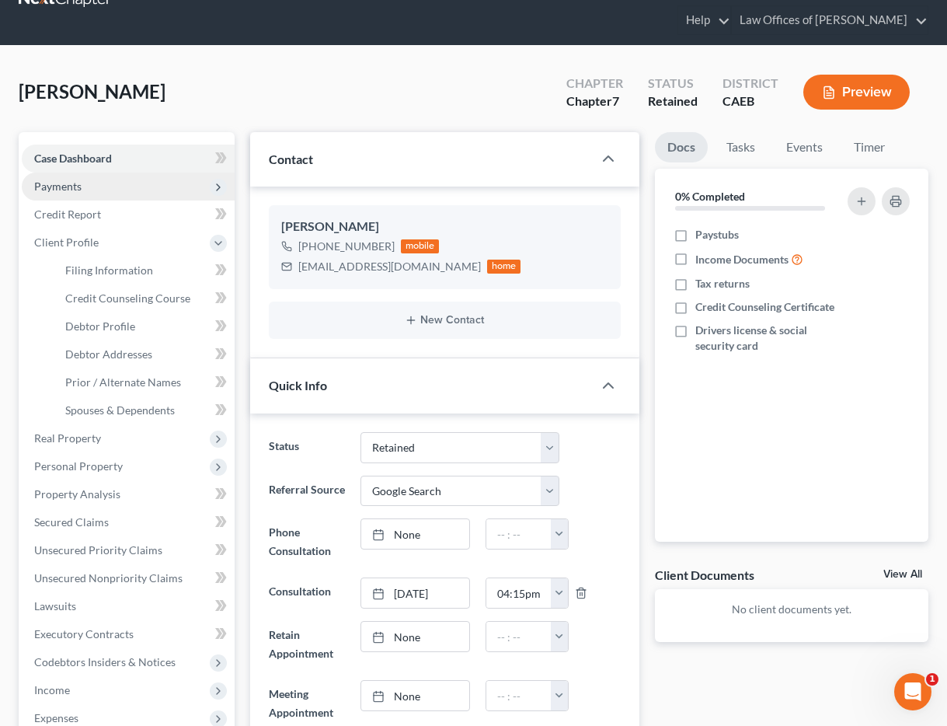
click at [80, 184] on span "Payments" at bounding box center [57, 185] width 47 height 13
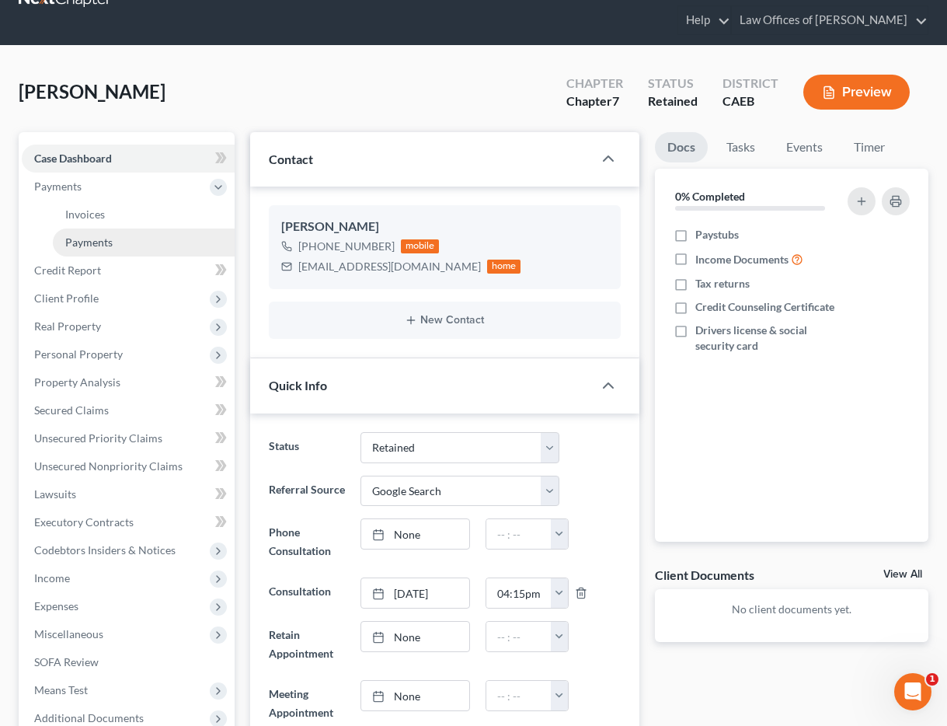
click at [93, 246] on span "Payments" at bounding box center [88, 241] width 47 height 13
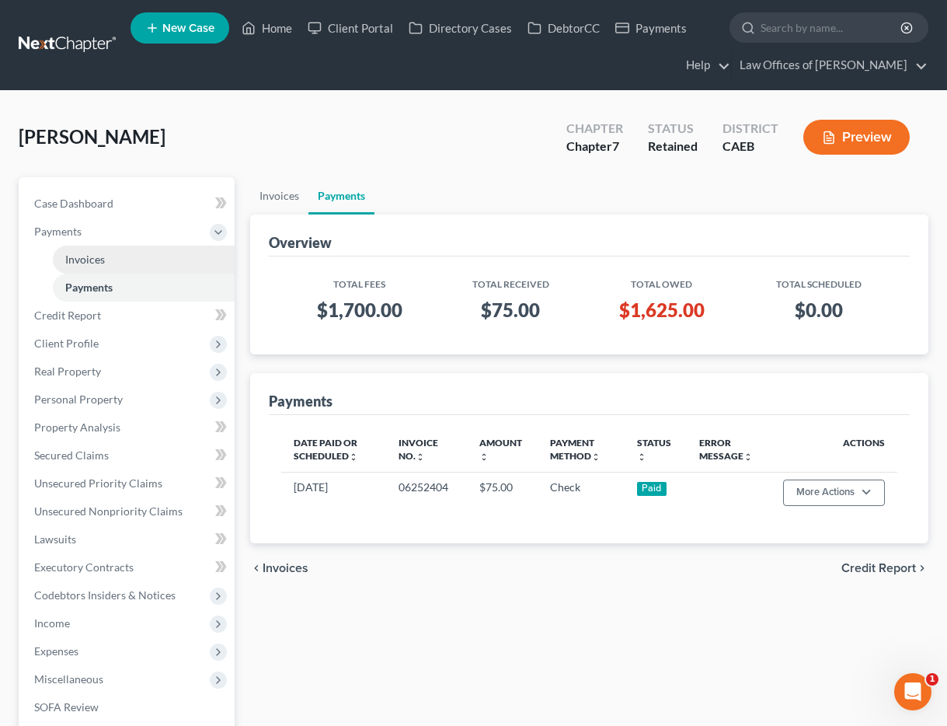
click at [95, 266] on link "Invoices" at bounding box center [144, 260] width 182 height 28
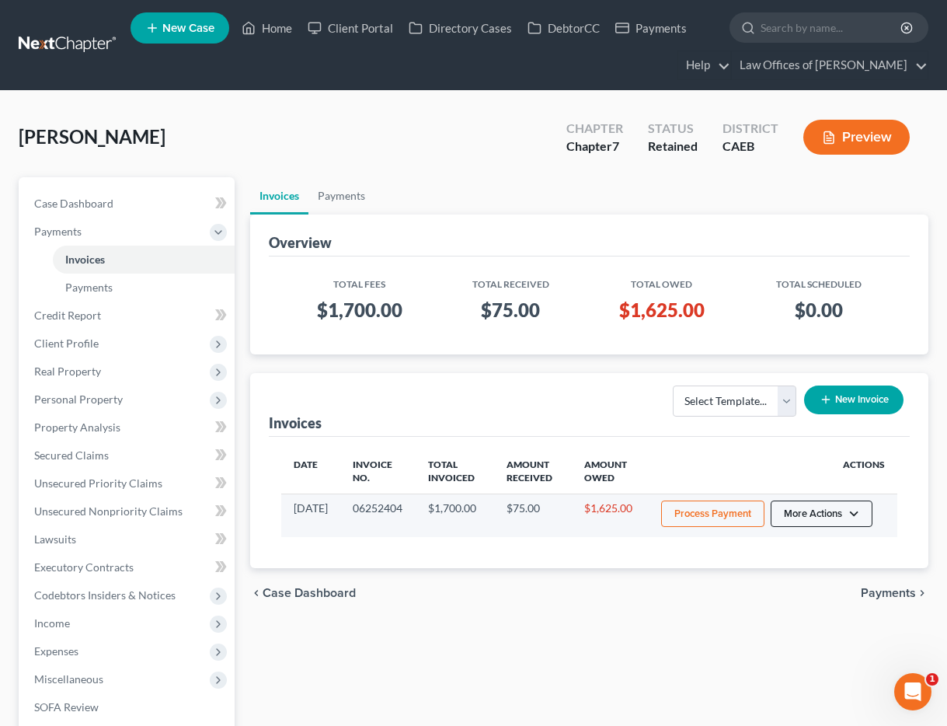
click at [830, 516] on button "More Actions" at bounding box center [822, 513] width 102 height 26
click at [795, 566] on link "Record Cash or Check Payment" at bounding box center [843, 572] width 182 height 26
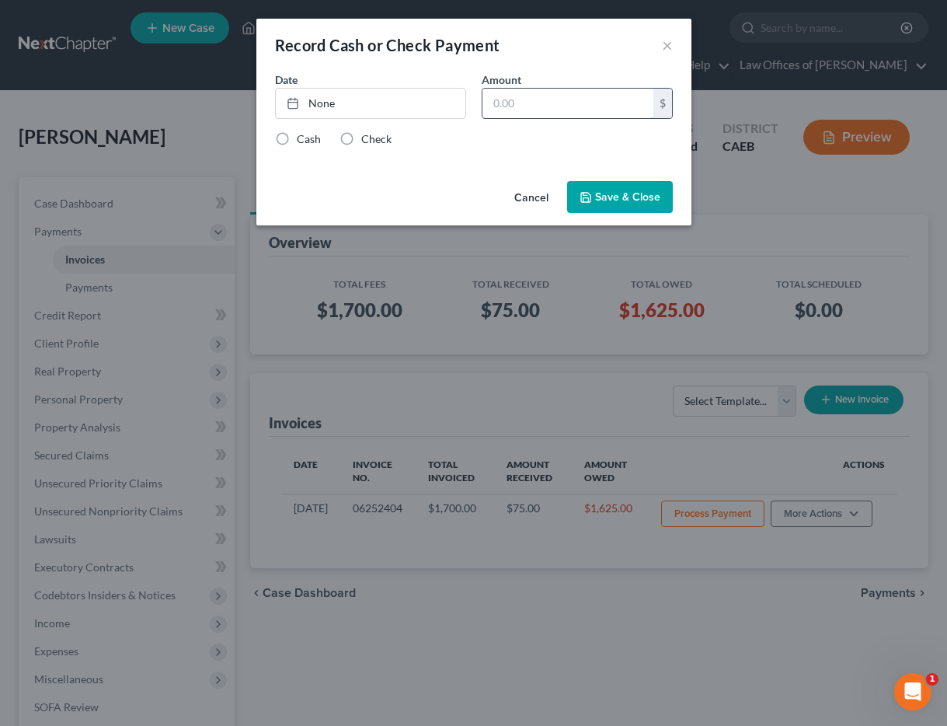
click at [531, 103] on input "text" at bounding box center [567, 104] width 171 height 30
type input "40"
click at [433, 108] on link "None" at bounding box center [371, 104] width 190 height 30
type input "[DATE]"
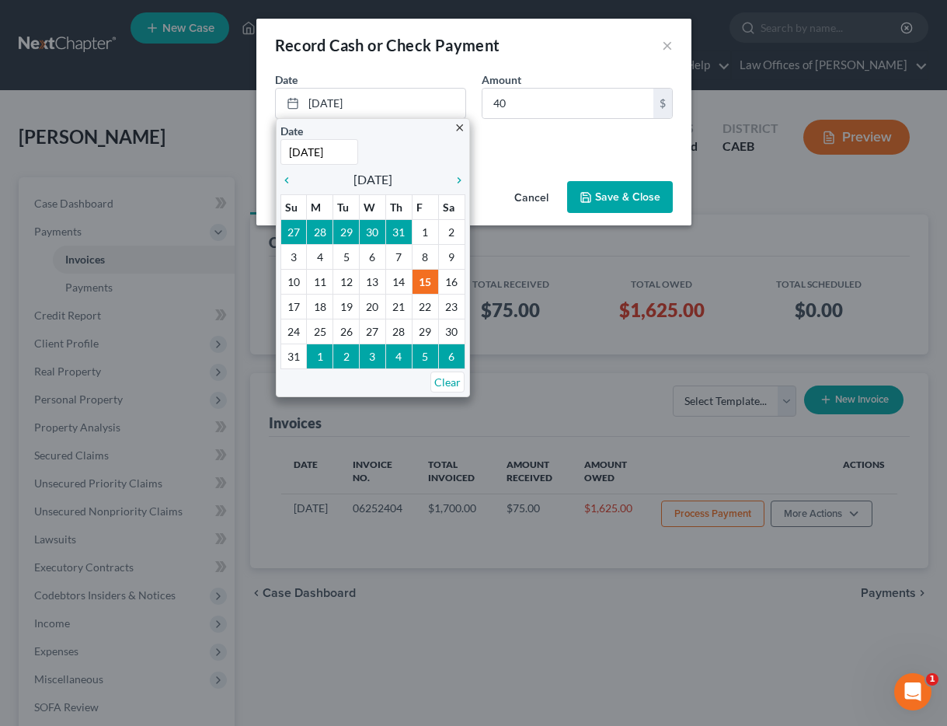
click at [549, 151] on div "Date [DATE] close Date [DATE] Time 12:00 AM chevron_left [DATE] chevron_right S…" at bounding box center [473, 122] width 435 height 103
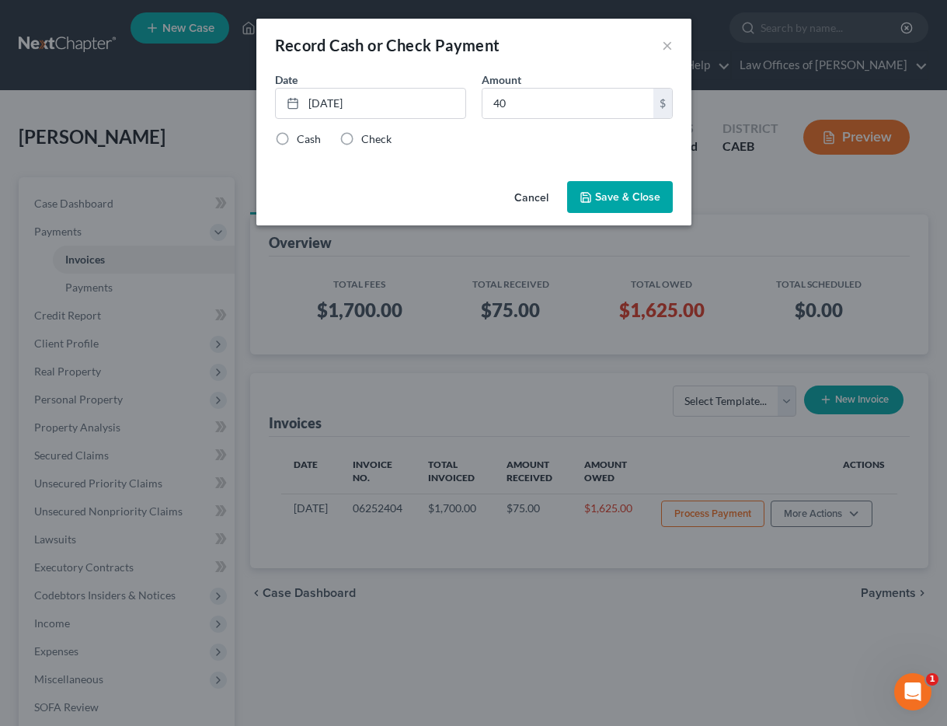
click at [361, 140] on label "Check" at bounding box center [376, 139] width 30 height 16
click at [367, 140] on input "Check" at bounding box center [372, 136] width 10 height 10
radio input "true"
click at [633, 196] on button "Save & Close" at bounding box center [620, 197] width 106 height 33
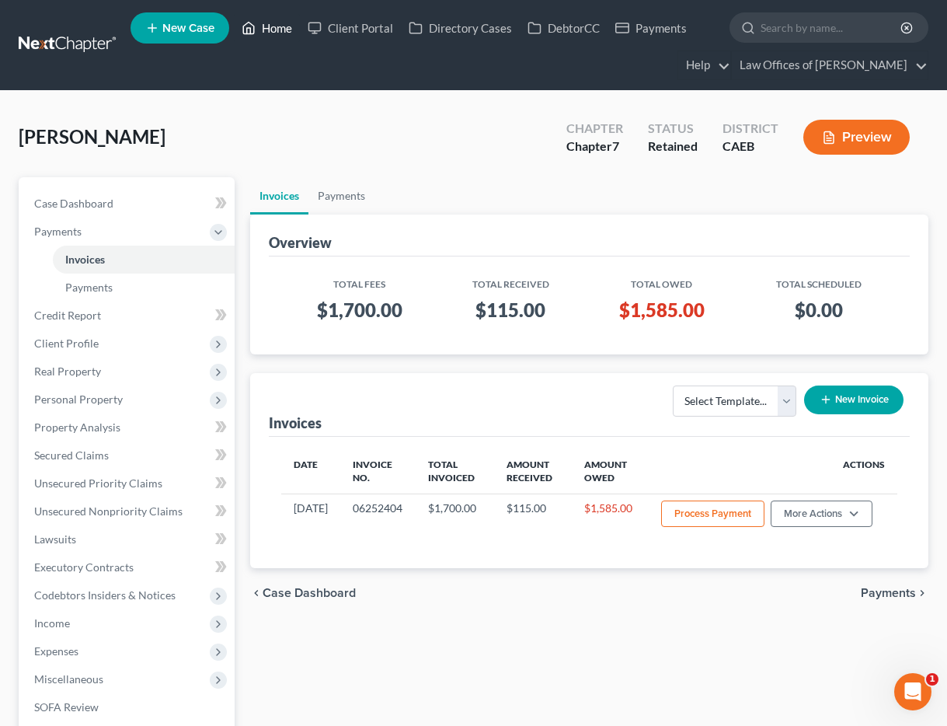
click at [277, 30] on link "Home" at bounding box center [267, 28] width 66 height 28
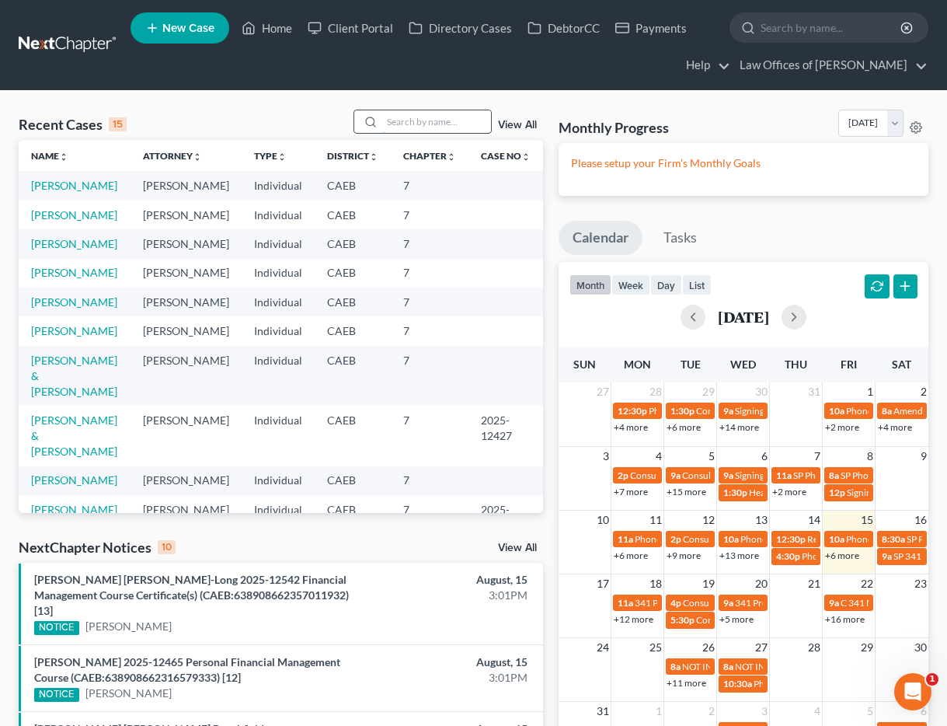
click at [427, 123] on input "search" at bounding box center [436, 121] width 109 height 23
click at [79, 186] on link "[PERSON_NAME]" at bounding box center [74, 185] width 86 height 13
select select "14"
select select "4"
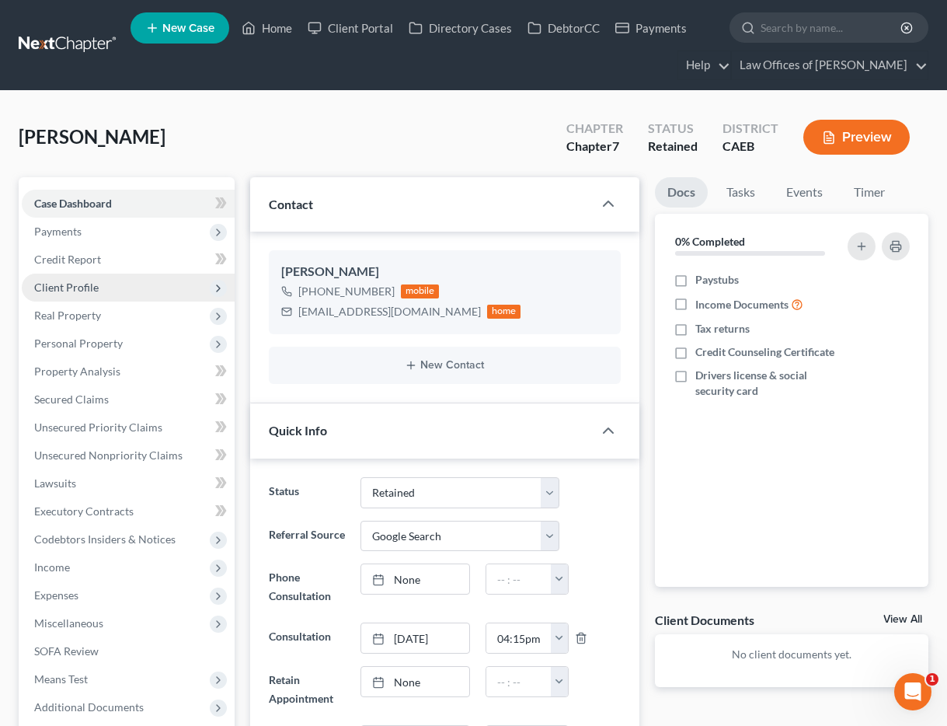
click at [62, 291] on span "Client Profile" at bounding box center [66, 286] width 64 height 13
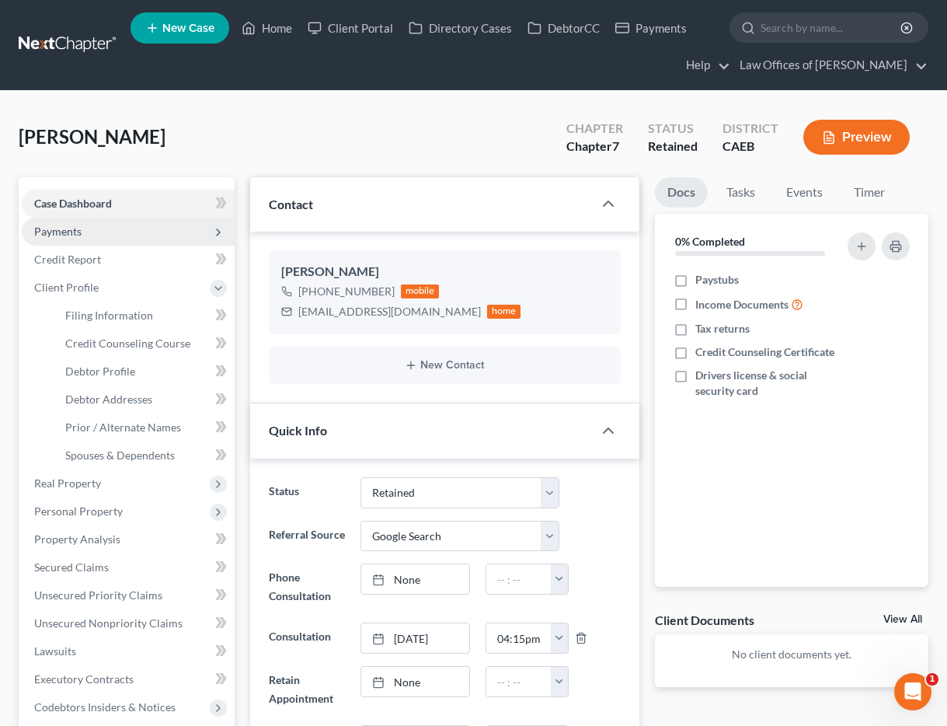
scroll to position [5, 0]
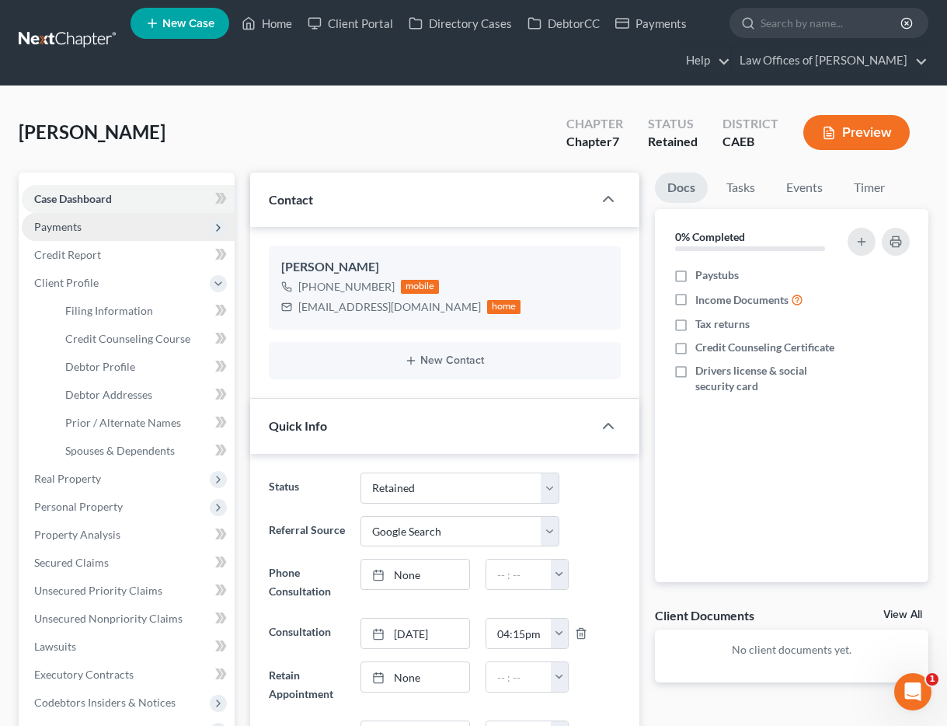
click at [73, 232] on span "Payments" at bounding box center [57, 226] width 47 height 13
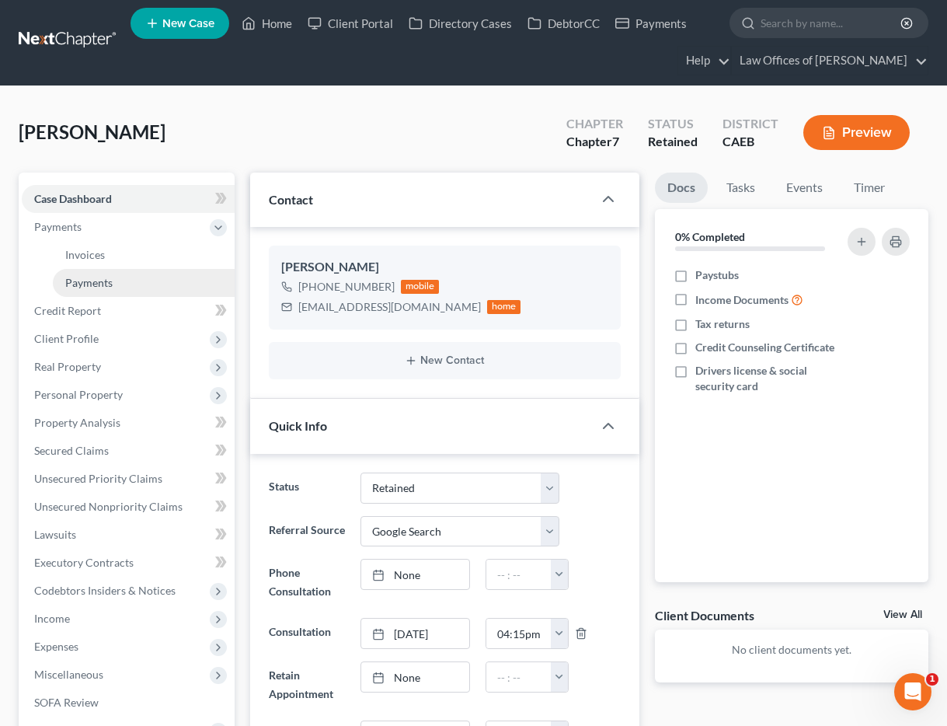
click at [93, 279] on span "Payments" at bounding box center [88, 282] width 47 height 13
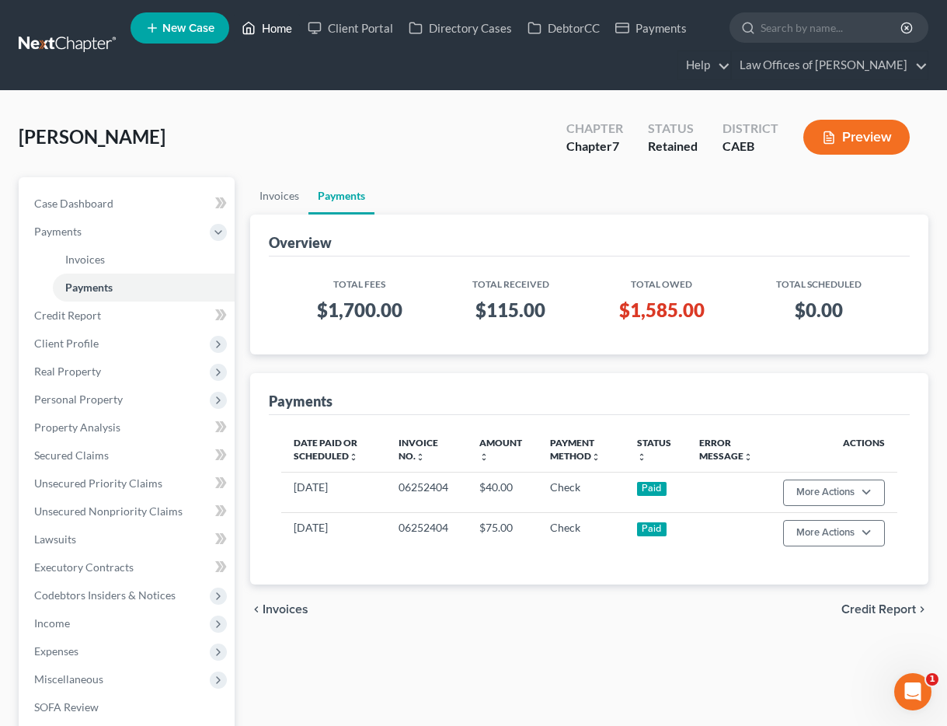
click at [279, 30] on link "Home" at bounding box center [267, 28] width 66 height 28
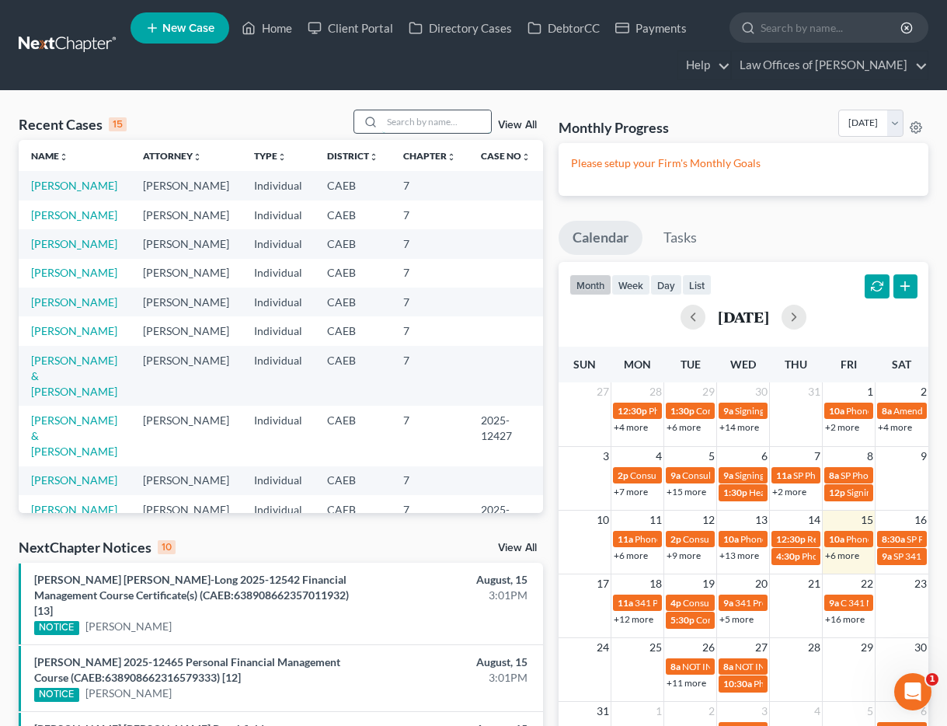
click at [412, 124] on input "search" at bounding box center [436, 121] width 109 height 23
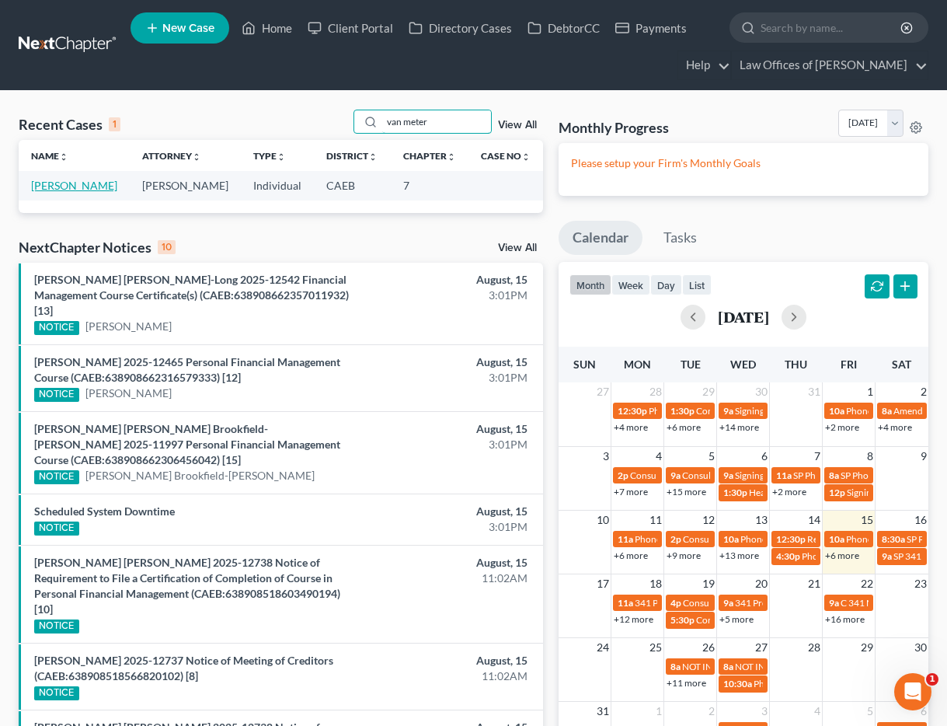
type input "van meter"
click at [79, 180] on link "[PERSON_NAME]" at bounding box center [74, 185] width 86 height 13
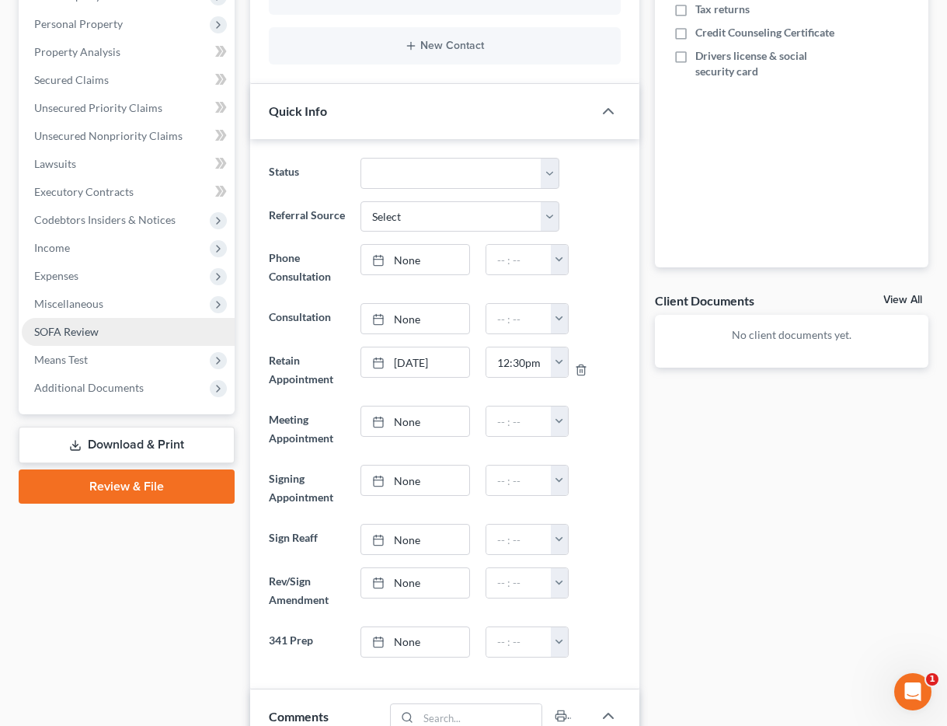
scroll to position [329, 0]
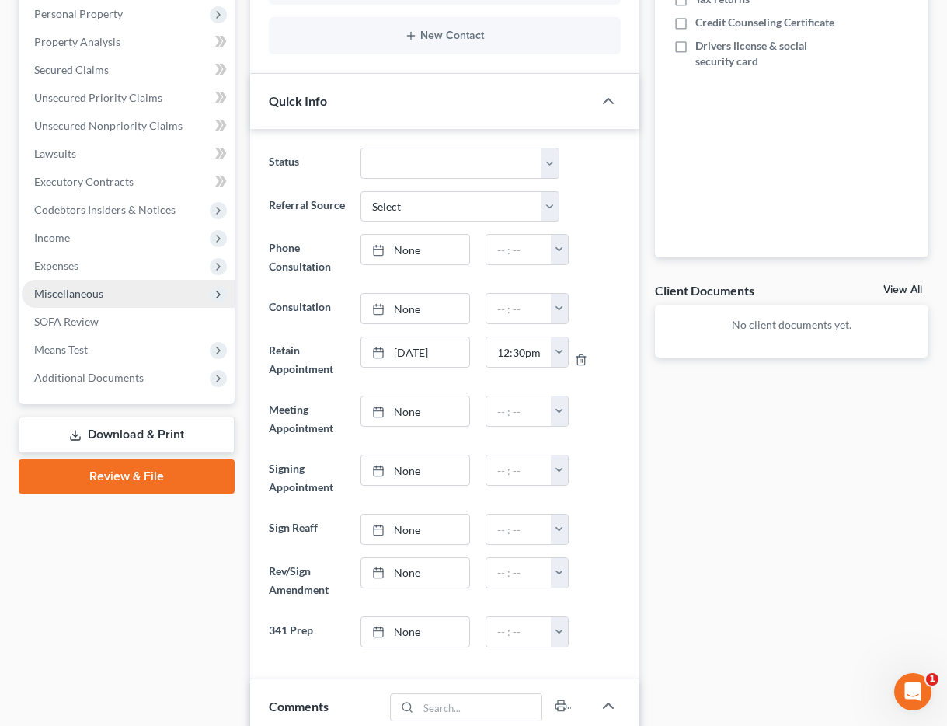
click at [84, 296] on span "Miscellaneous" at bounding box center [68, 293] width 69 height 13
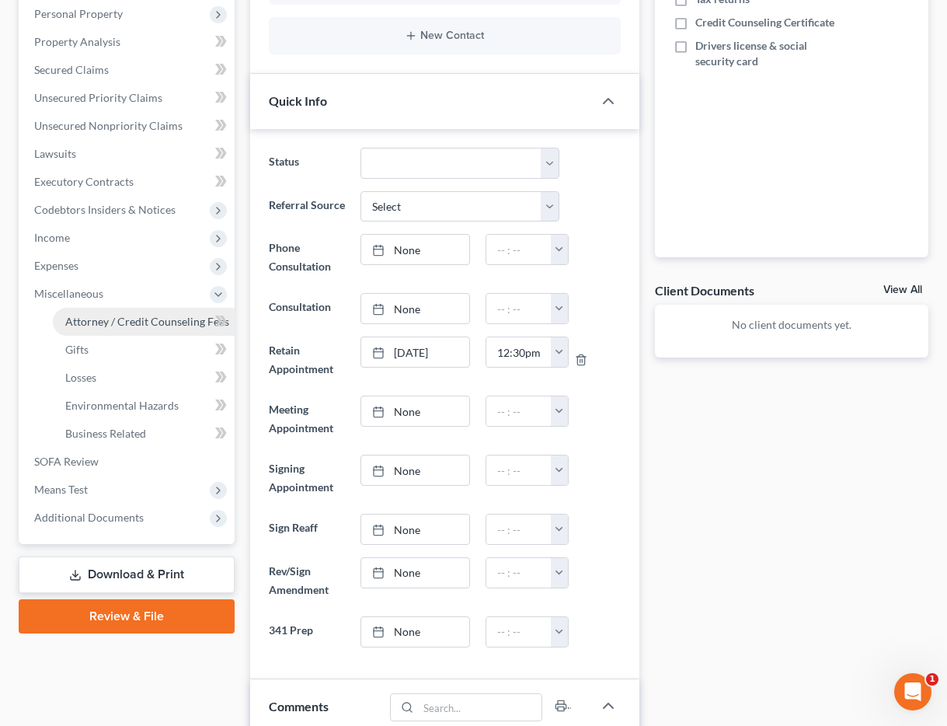
click at [131, 326] on span "Attorney / Credit Counseling Fees" at bounding box center [147, 321] width 164 height 13
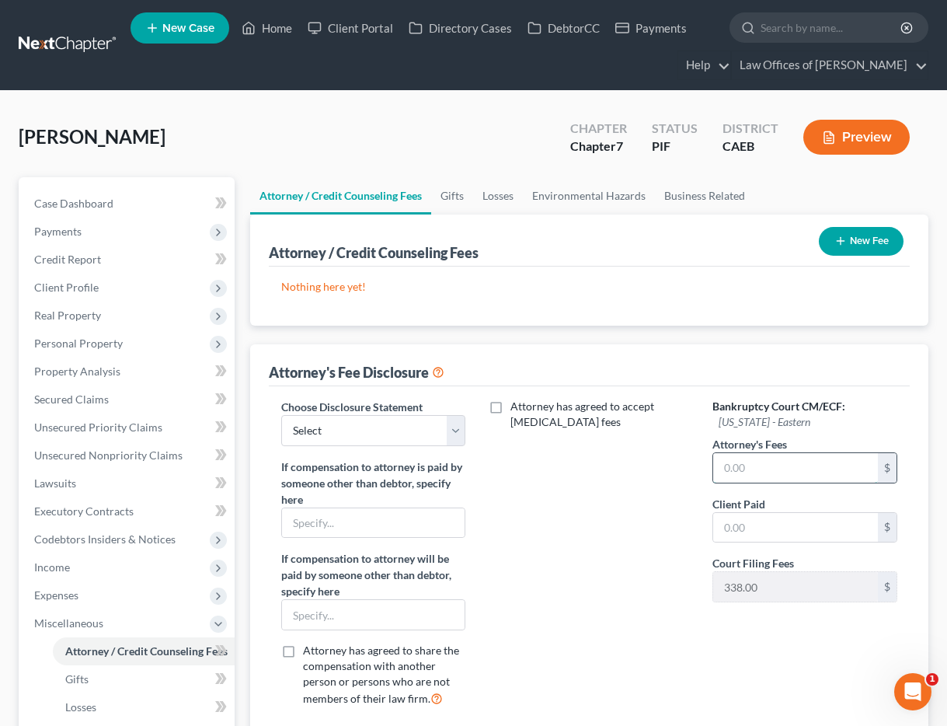
click at [757, 480] on input "text" at bounding box center [795, 468] width 165 height 30
type input "1,900"
click at [747, 521] on input "text" at bounding box center [795, 528] width 165 height 30
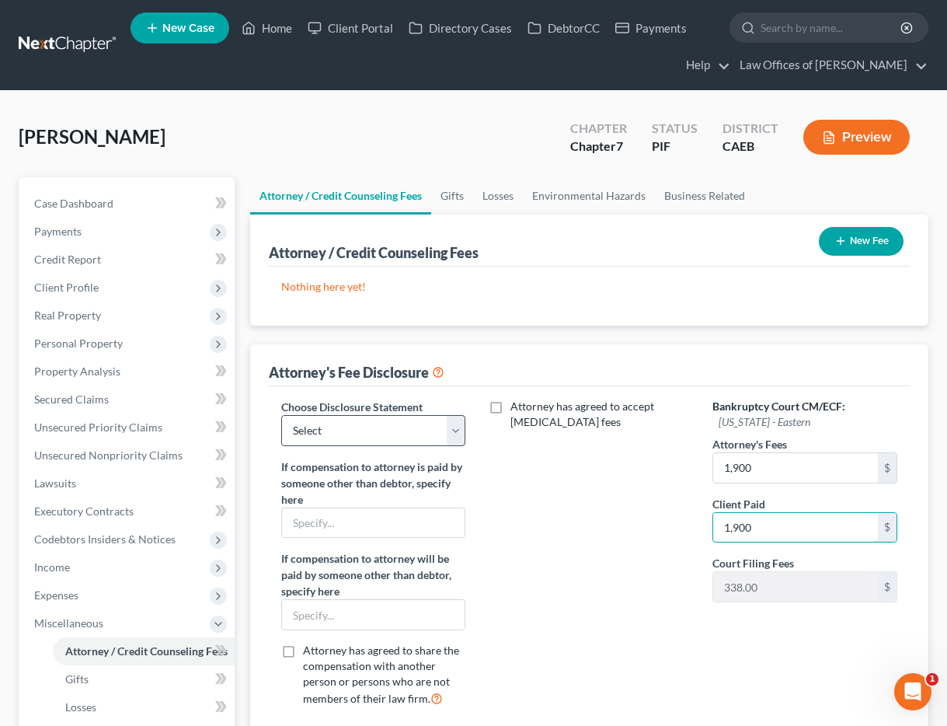
type input "1,900"
click at [341, 427] on select "Select Disclosure" at bounding box center [373, 430] width 185 height 31
select select "0"
click at [848, 237] on button "New Fee" at bounding box center [861, 241] width 85 height 29
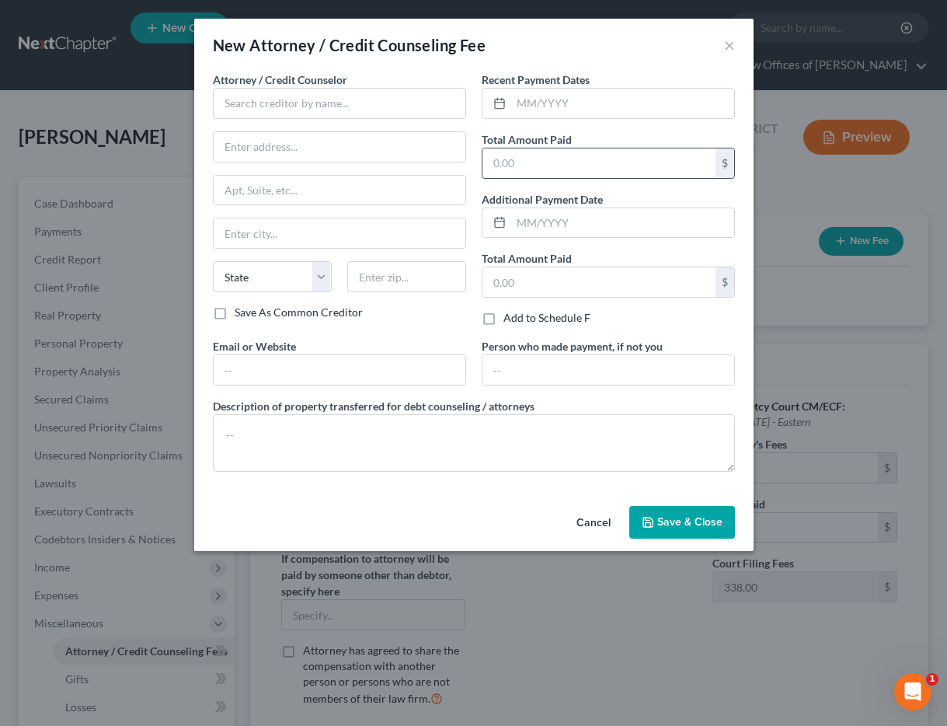
click at [542, 176] on input "text" at bounding box center [598, 163] width 233 height 30
type input "1,900"
click at [531, 104] on input "text" at bounding box center [622, 104] width 223 height 30
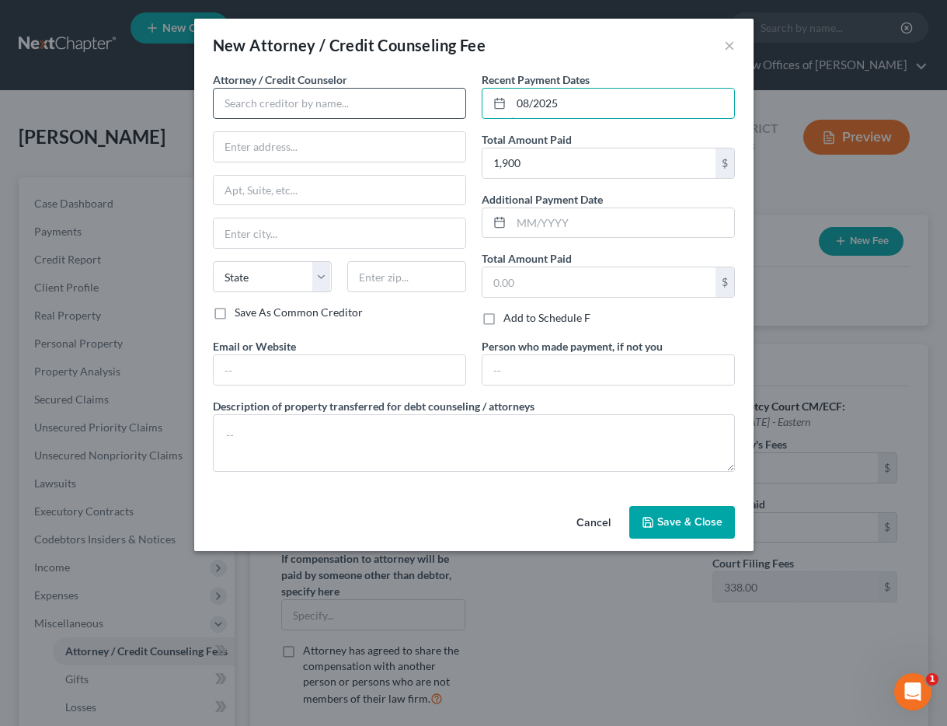
type input "08/2025"
drag, startPoint x: 366, startPoint y: 110, endPoint x: 379, endPoint y: 138, distance: 30.2
click at [366, 111] on input "text" at bounding box center [339, 103] width 253 height 31
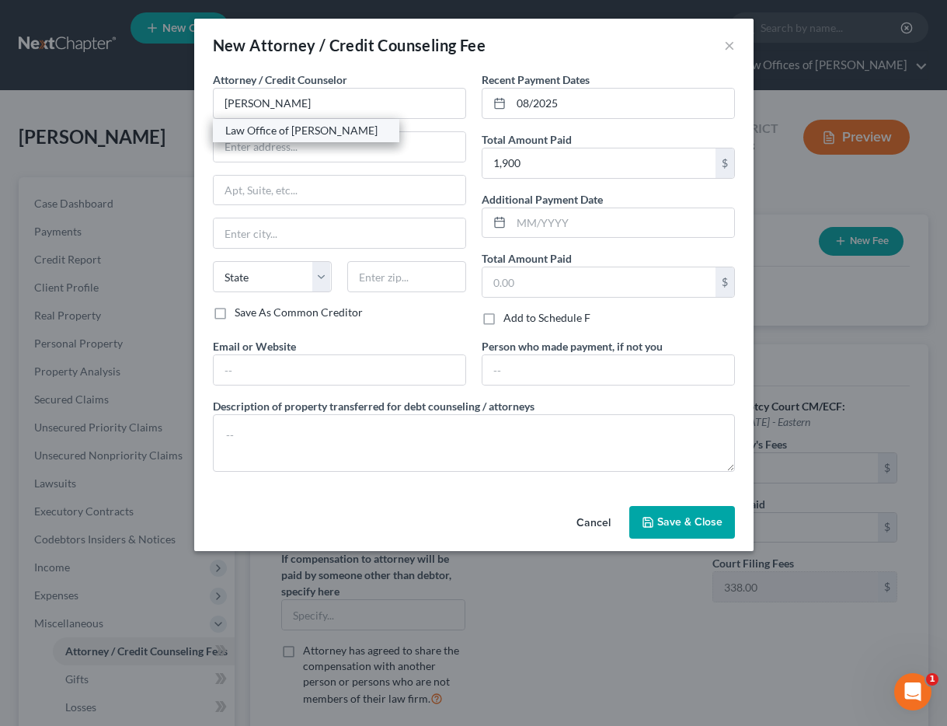
click at [286, 138] on div "Law Office of [PERSON_NAME]" at bounding box center [306, 130] width 186 height 23
type input "Law Office of [PERSON_NAME]"
type input "[STREET_ADDRESS]"
type input "[GEOGRAPHIC_DATA]"
select select "4"
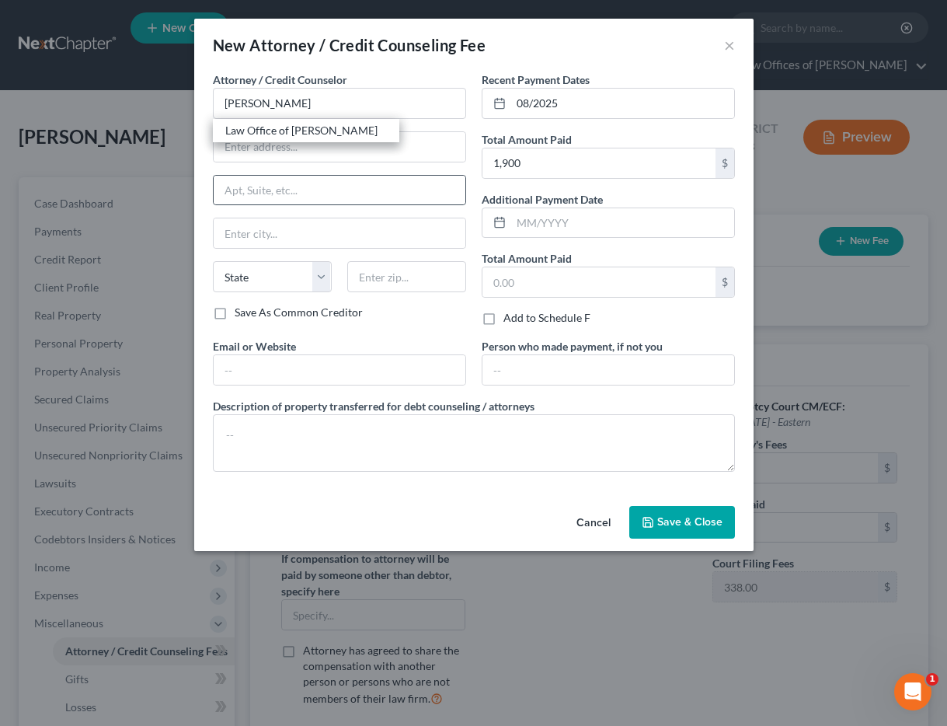
type input "93301"
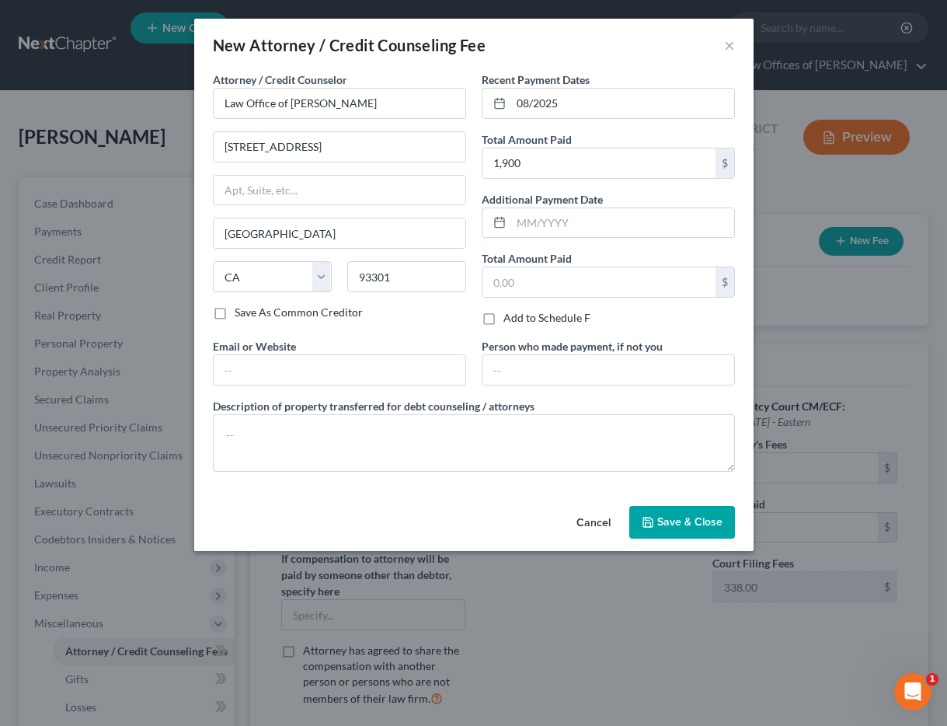
click at [674, 517] on span "Save & Close" at bounding box center [689, 521] width 65 height 13
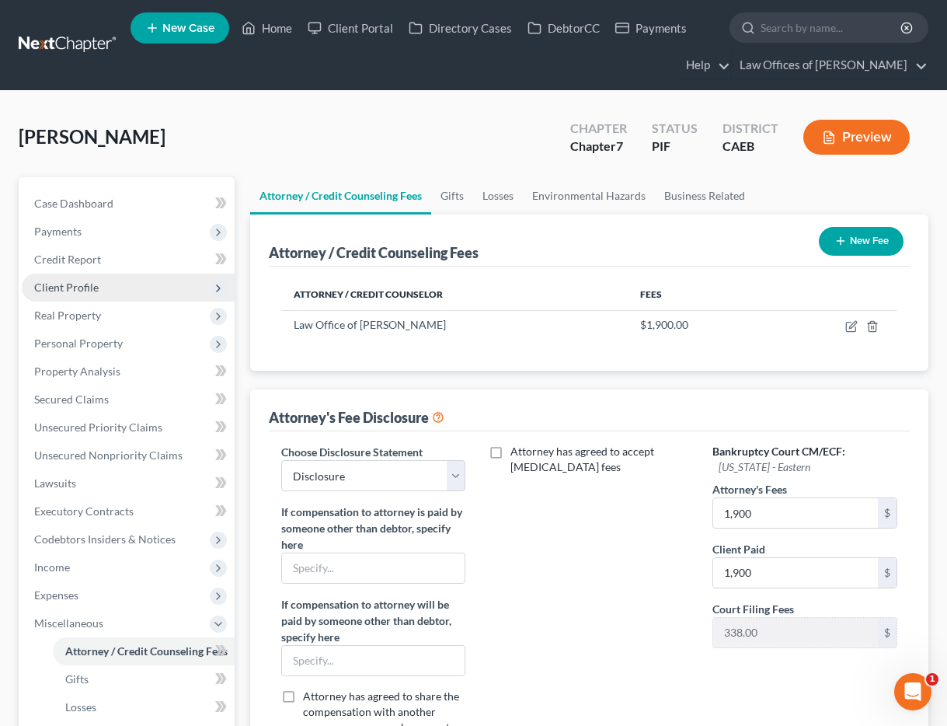
click at [95, 287] on span "Client Profile" at bounding box center [66, 286] width 64 height 13
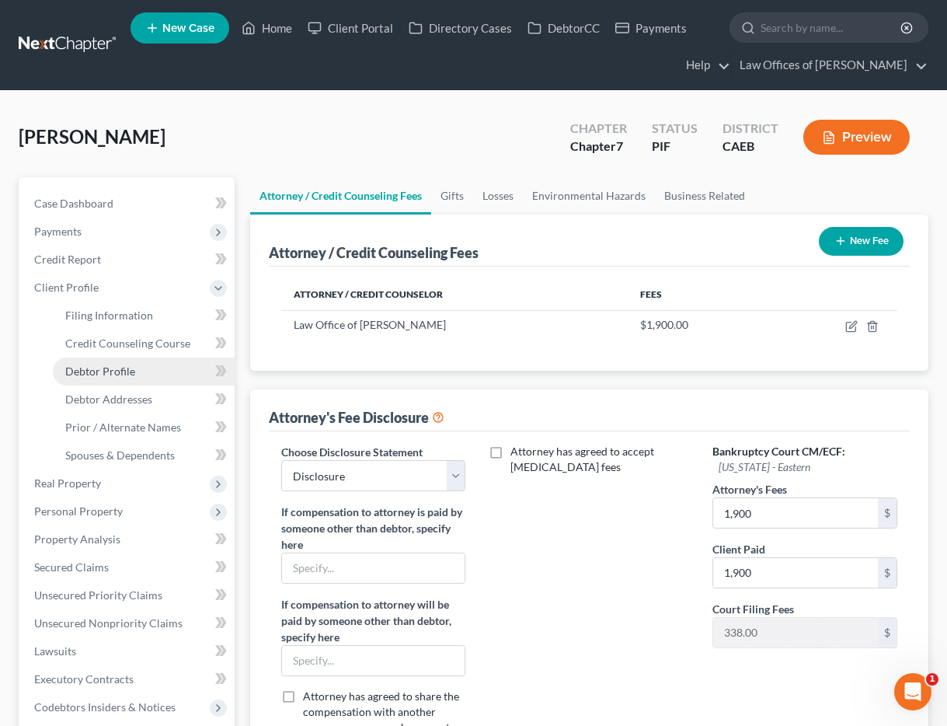
click at [115, 370] on span "Debtor Profile" at bounding box center [100, 370] width 70 height 13
select select "0"
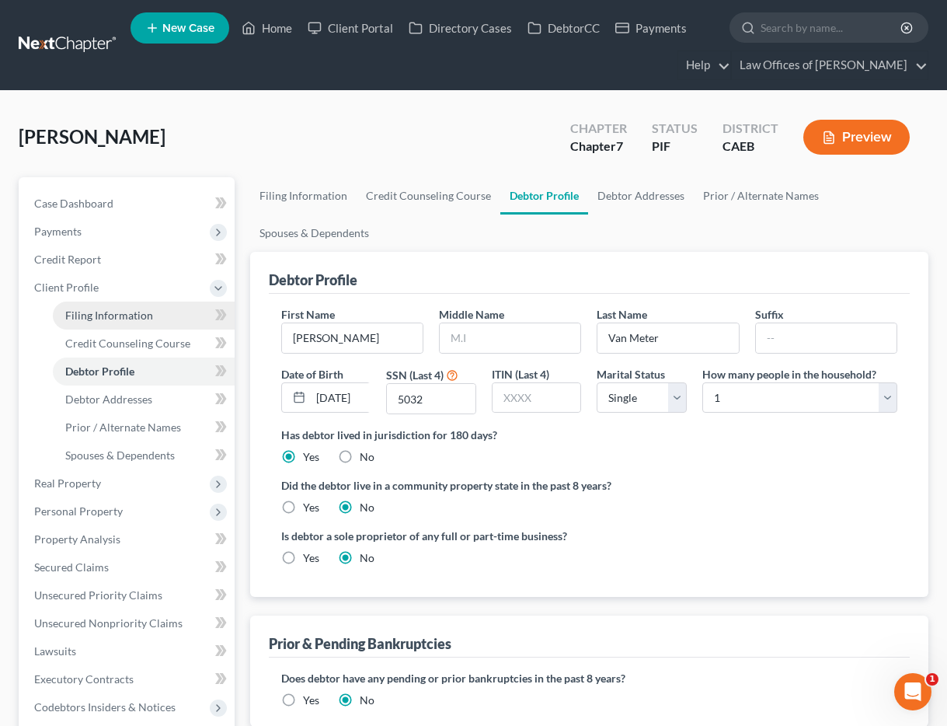
click at [155, 318] on link "Filing Information" at bounding box center [144, 315] width 182 height 28
select select "1"
select select "0"
select select "4"
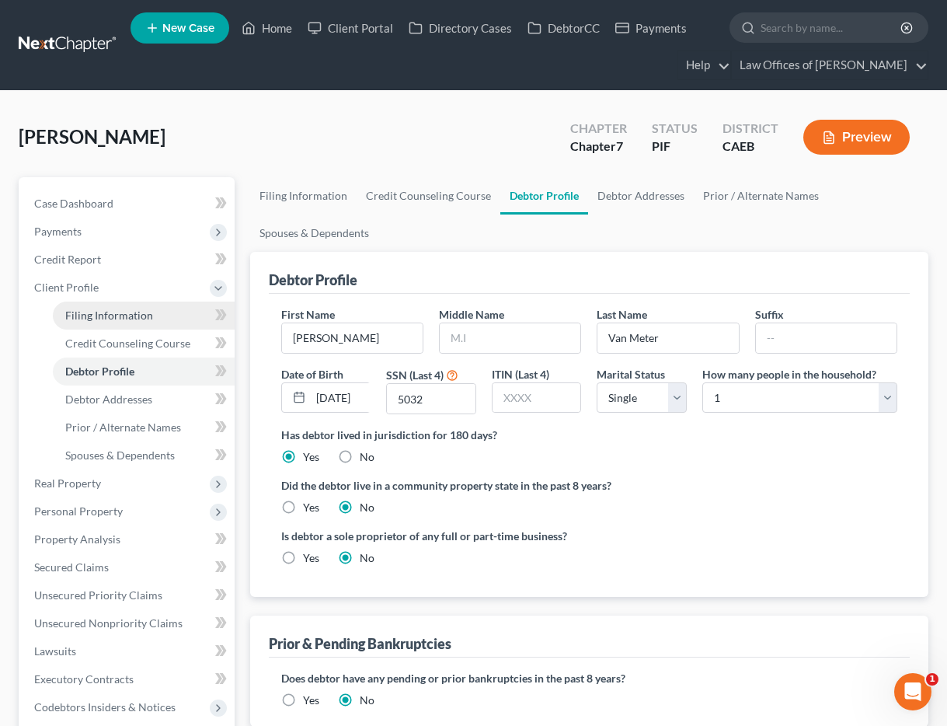
select select "0"
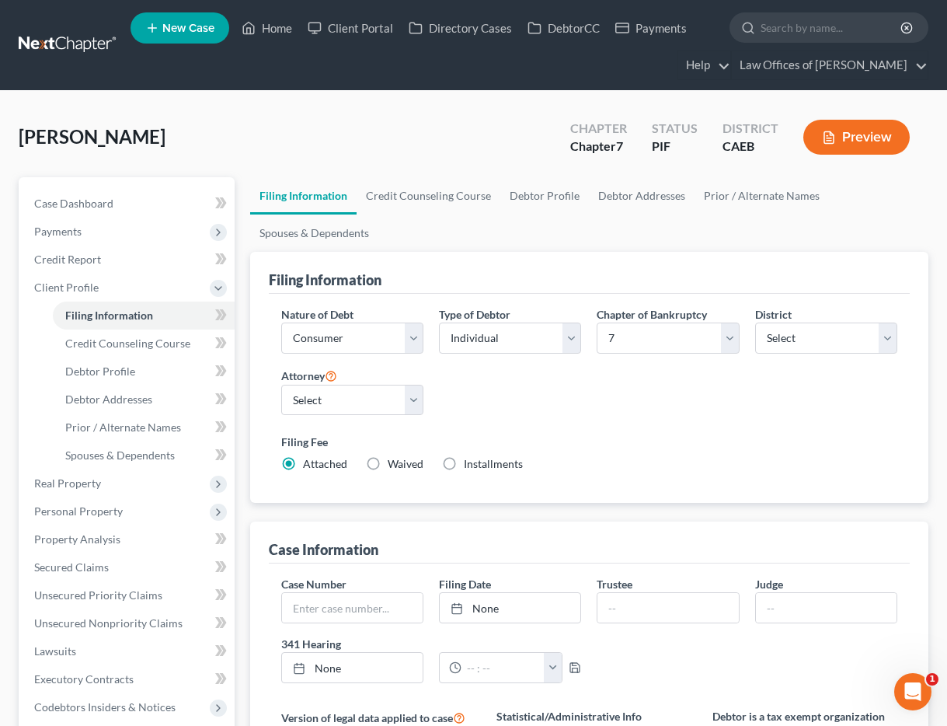
click at [475, 464] on span "Installments" at bounding box center [493, 463] width 59 height 13
click at [475, 464] on input "Installments Installments" at bounding box center [475, 461] width 10 height 10
radio input "true"
radio input "false"
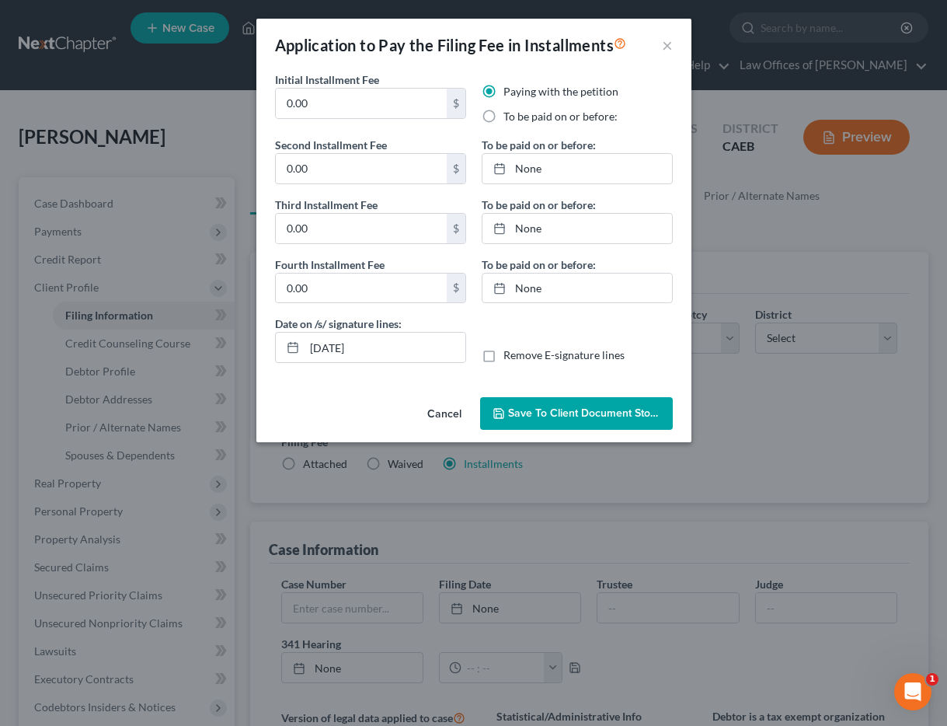
click at [437, 410] on button "Cancel" at bounding box center [444, 414] width 59 height 31
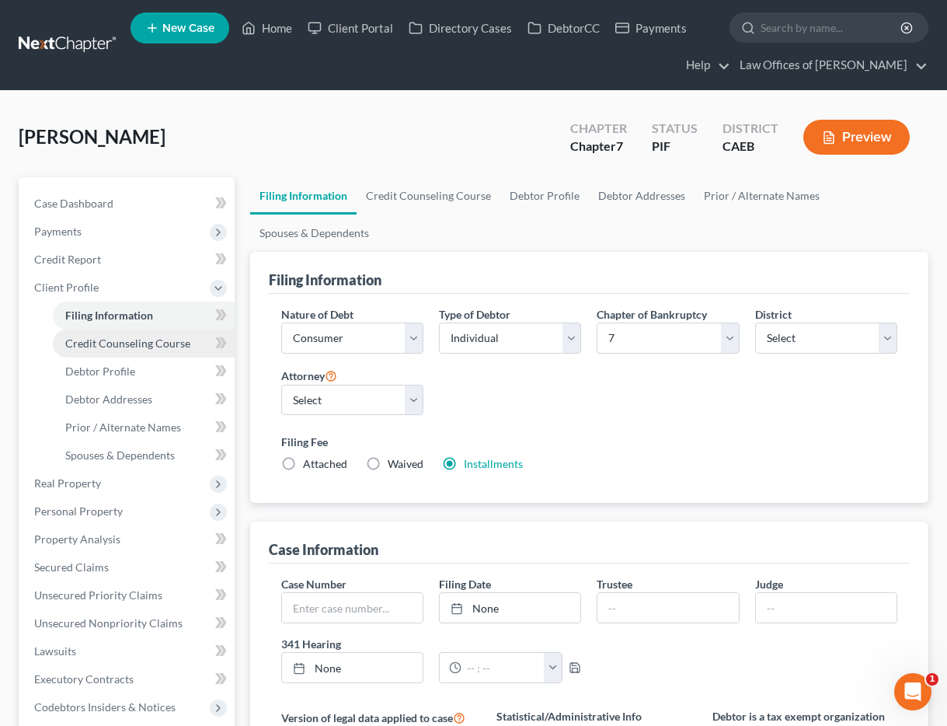
click at [126, 338] on span "Credit Counseling Course" at bounding box center [127, 342] width 125 height 13
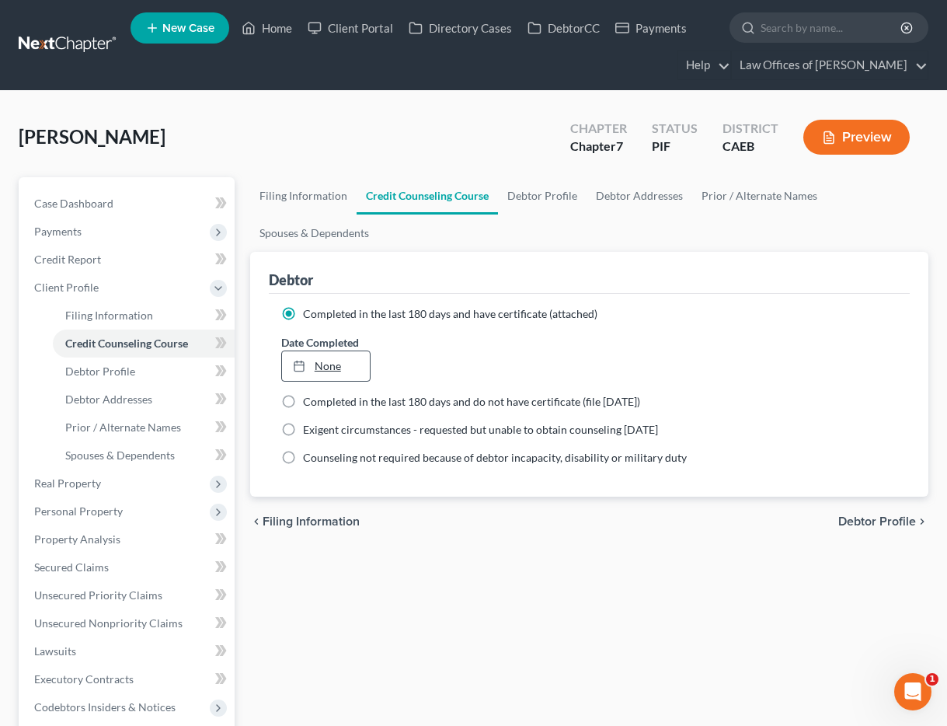
click at [306, 361] on div at bounding box center [304, 365] width 22 height 13
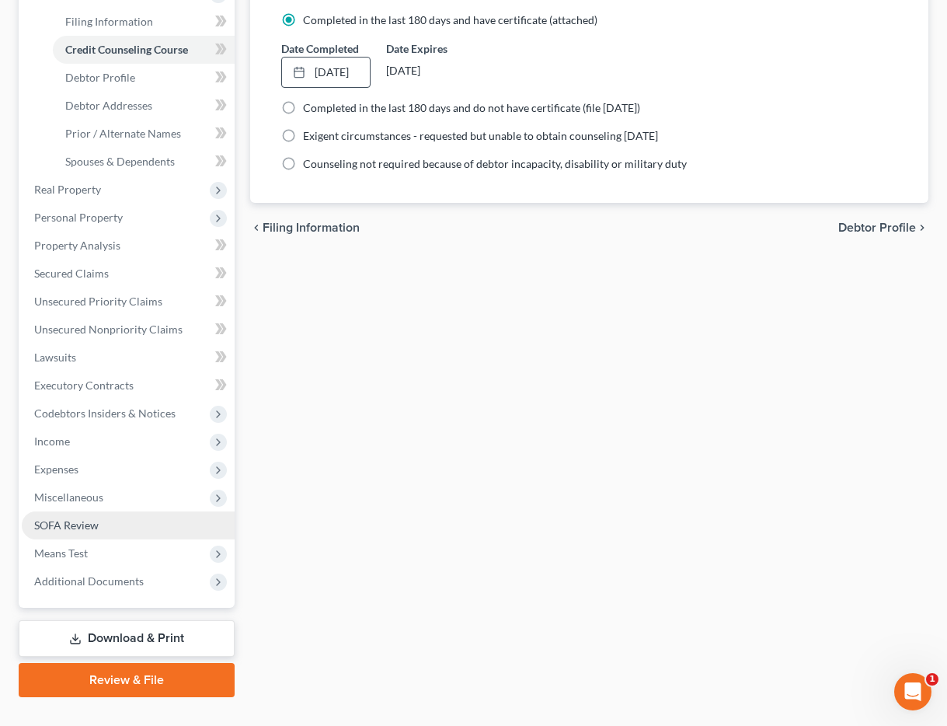
scroll to position [324, 0]
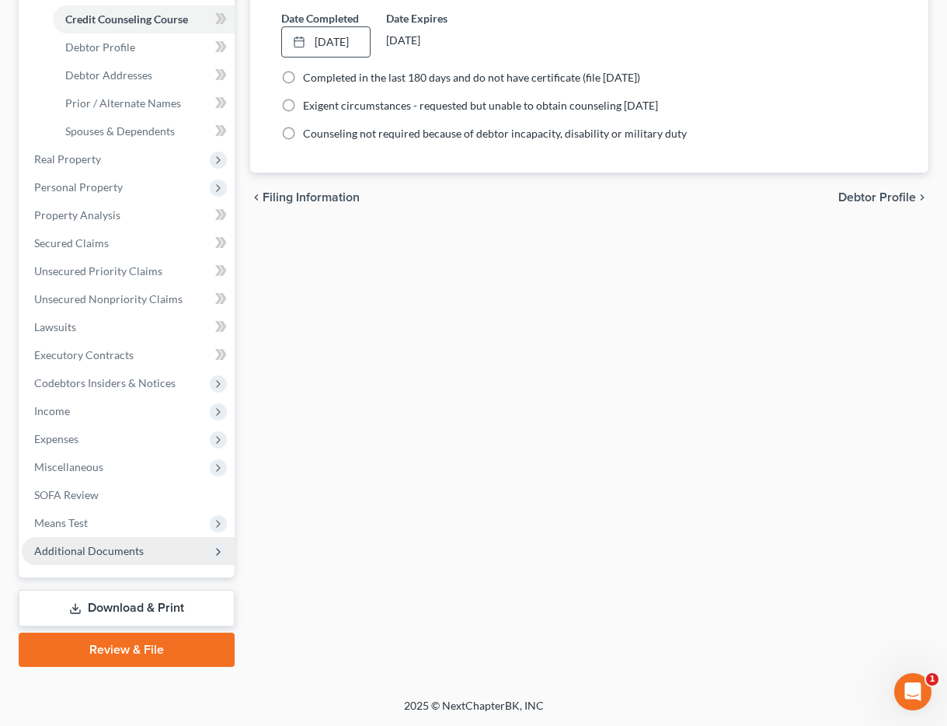
click at [87, 550] on span "Additional Documents" at bounding box center [89, 550] width 110 height 13
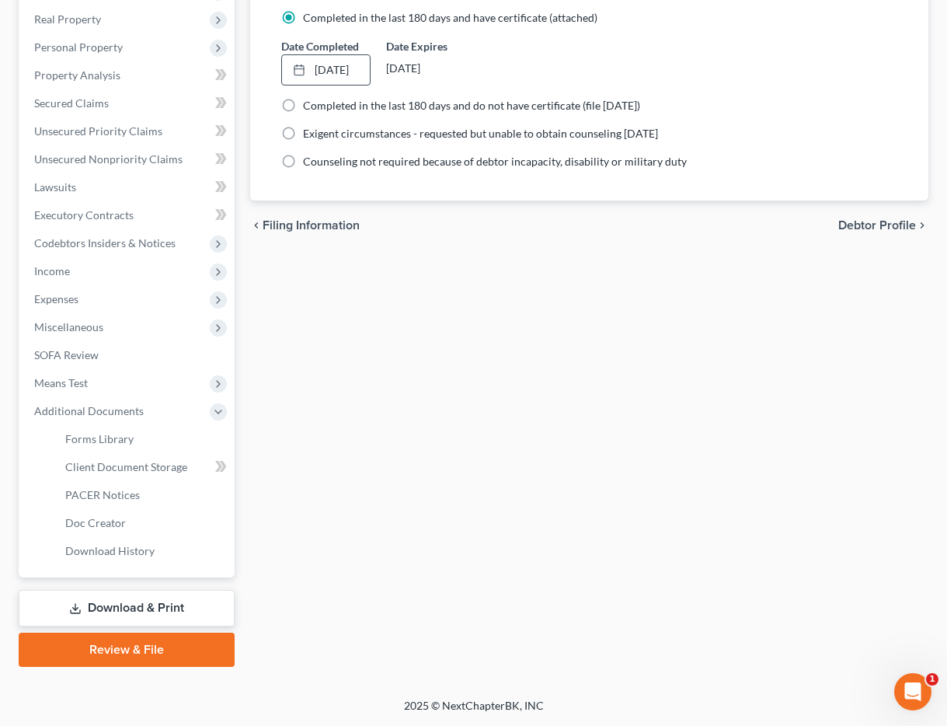
scroll to position [296, 0]
click at [142, 460] on span "Client Document Storage" at bounding box center [126, 466] width 122 height 13
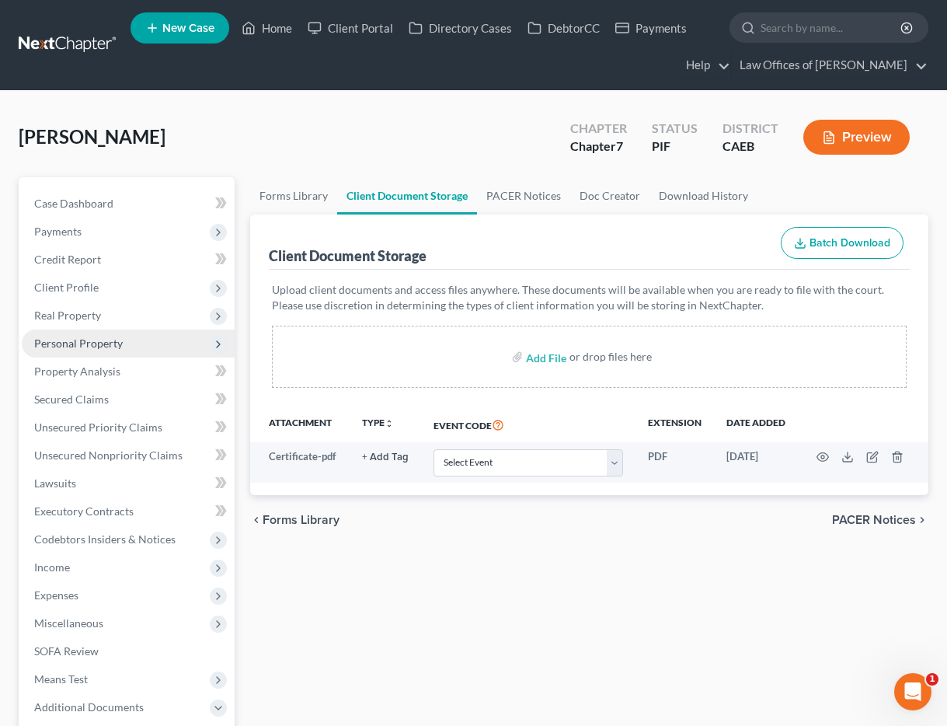
click at [111, 348] on span "Personal Property" at bounding box center [78, 342] width 89 height 13
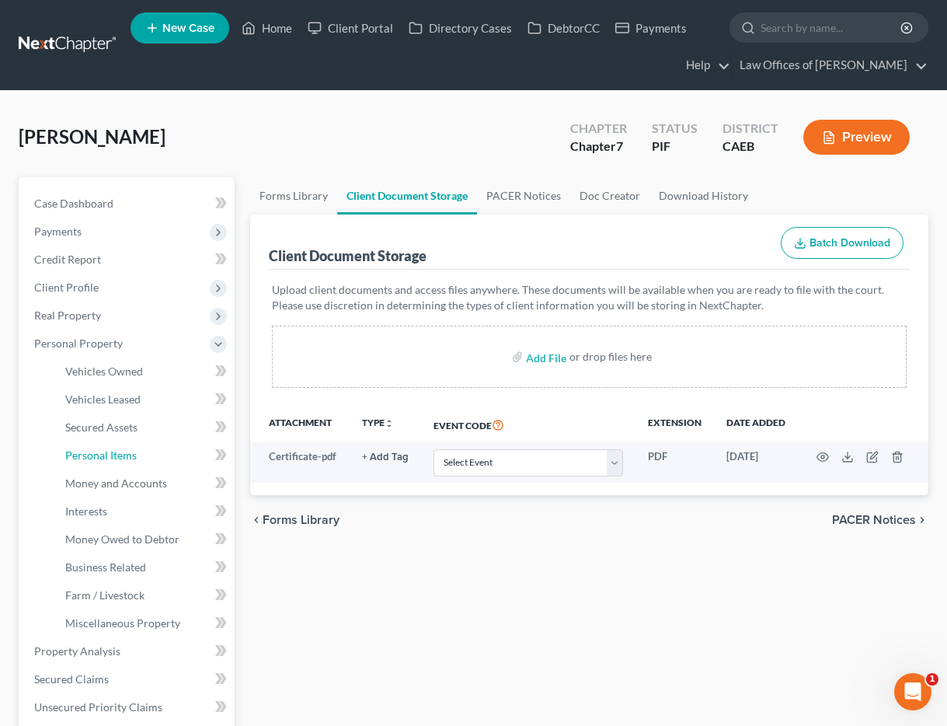
drag, startPoint x: 116, startPoint y: 454, endPoint x: 385, endPoint y: 371, distance: 281.1
click at [116, 454] on span "Personal Items" at bounding box center [100, 454] width 71 height 13
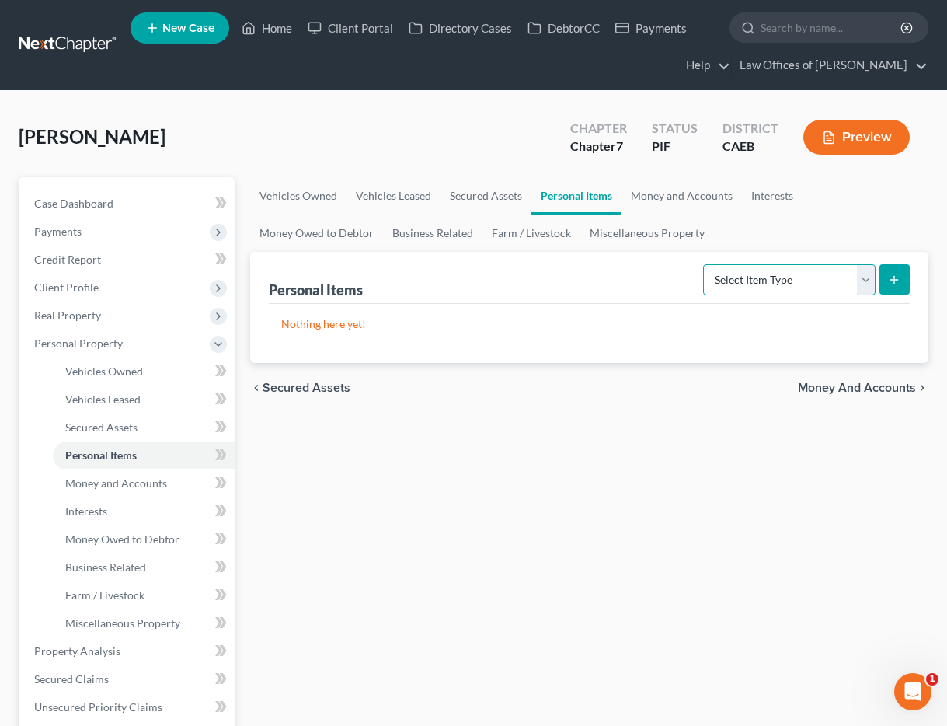
click at [798, 272] on select "Select Item Type Clothing Collectibles Of Value Electronics Firearms Household …" at bounding box center [789, 279] width 172 height 31
select select "clothing"
click at [884, 280] on button "submit" at bounding box center [894, 279] width 30 height 30
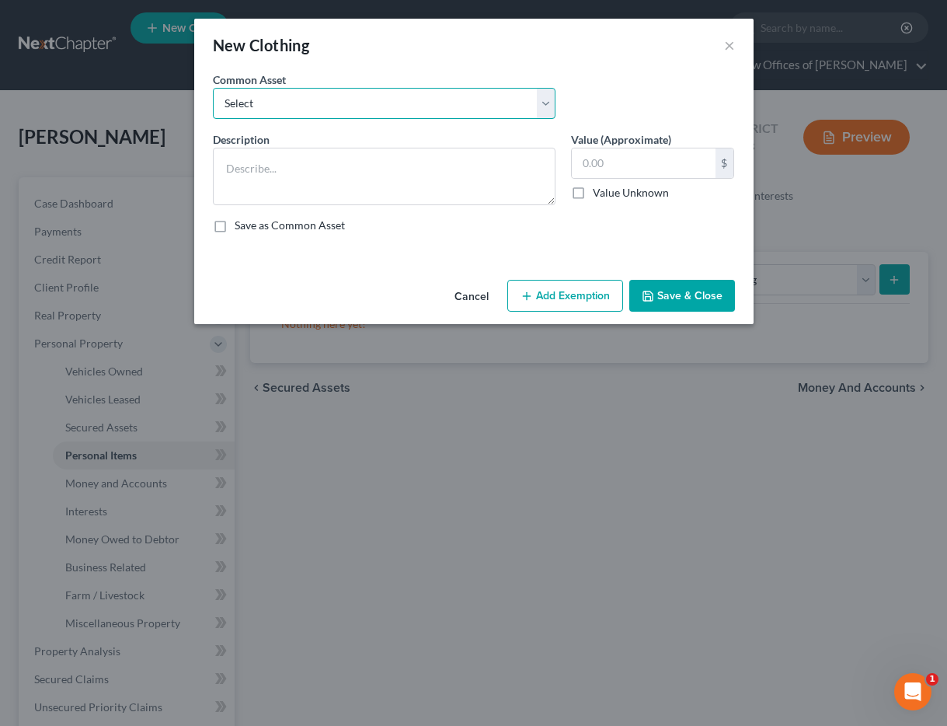
click at [451, 107] on select "Select Wardrobe" at bounding box center [384, 103] width 343 height 31
select select "0"
type textarea "Wardrobe"
type input "600.00"
click at [593, 289] on button "Add Exemption" at bounding box center [565, 296] width 116 height 33
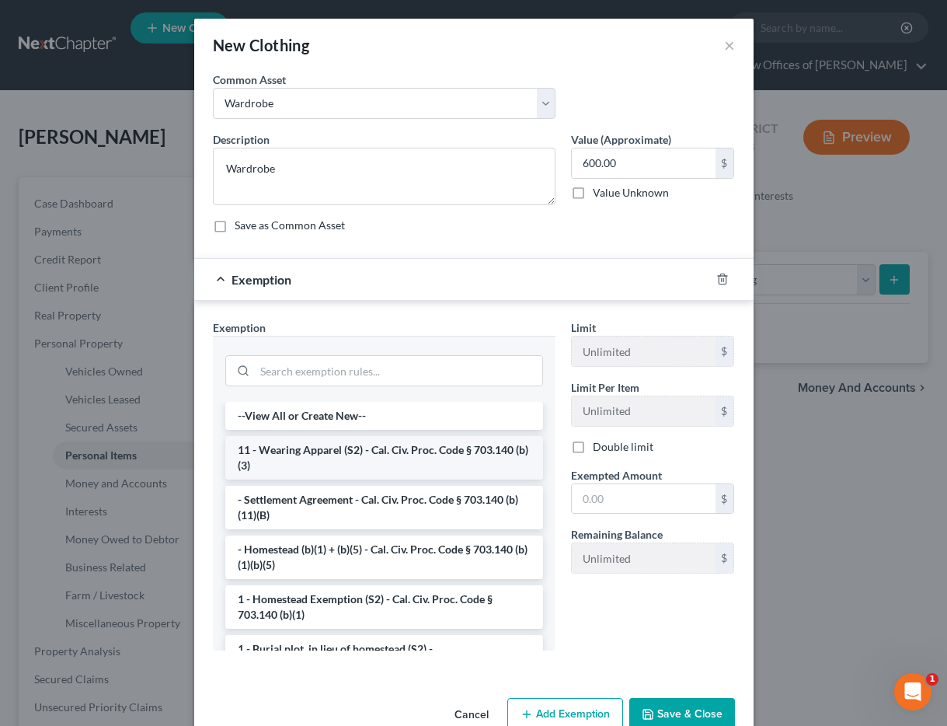
click at [370, 454] on li "11 - Wearing Apparel (S2) - Cal. Civ. Proc. Code § 703.140 (b)(3)" at bounding box center [384, 458] width 318 height 44
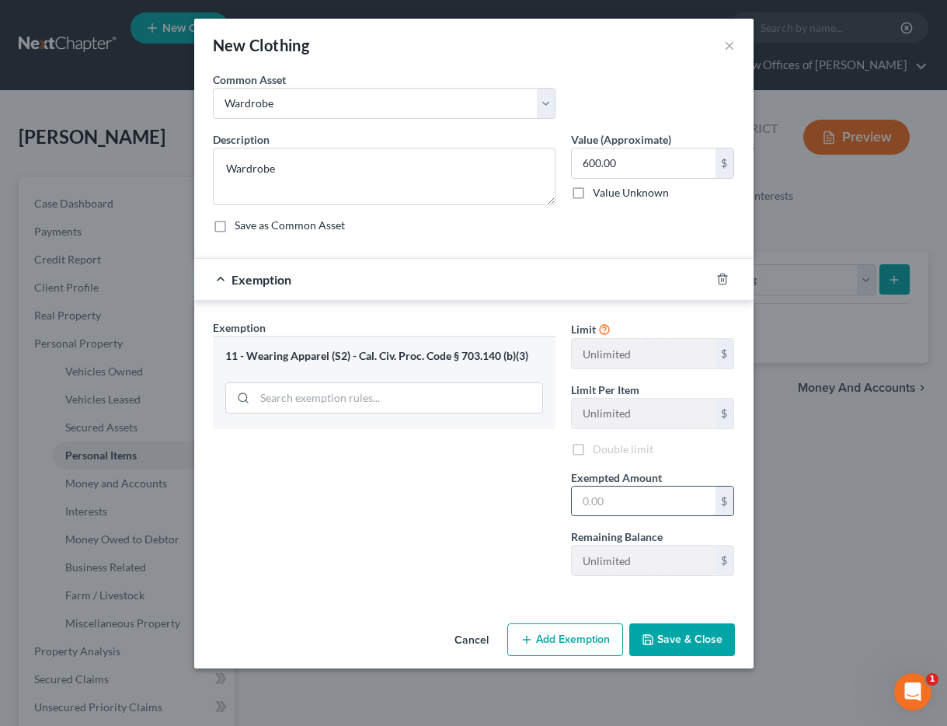
click at [619, 509] on input "text" at bounding box center [644, 501] width 144 height 30
type input "600"
click at [364, 538] on div "Exemption Set must be selected for CA. Exemption * 11 - Wearing Apparel (S2) - …" at bounding box center [384, 453] width 358 height 269
click at [656, 629] on button "Save & Close" at bounding box center [682, 639] width 106 height 33
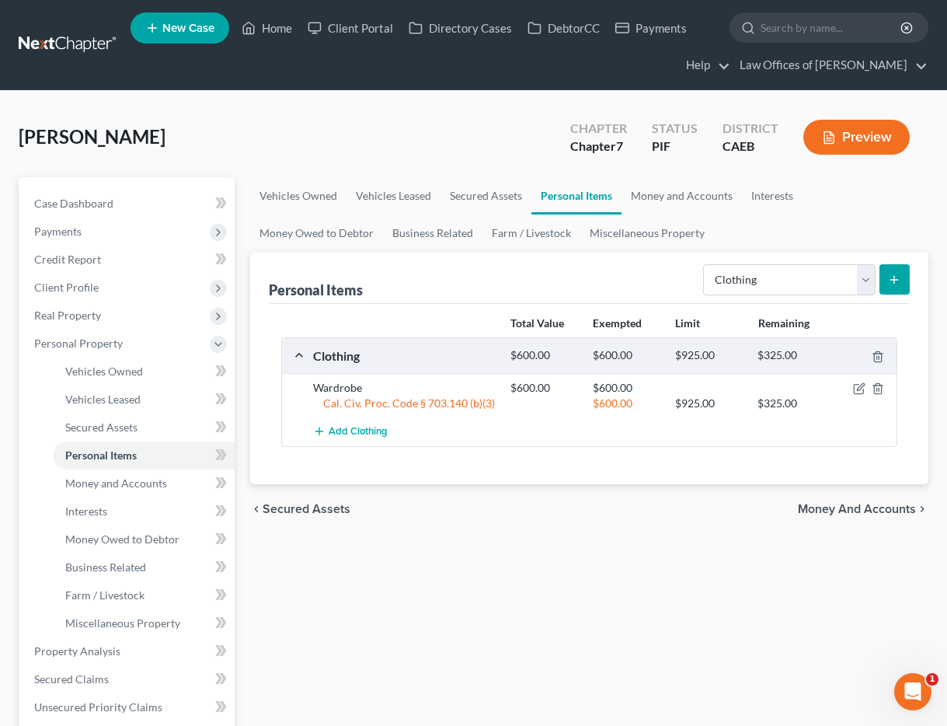
click at [886, 285] on button "submit" at bounding box center [894, 279] width 30 height 30
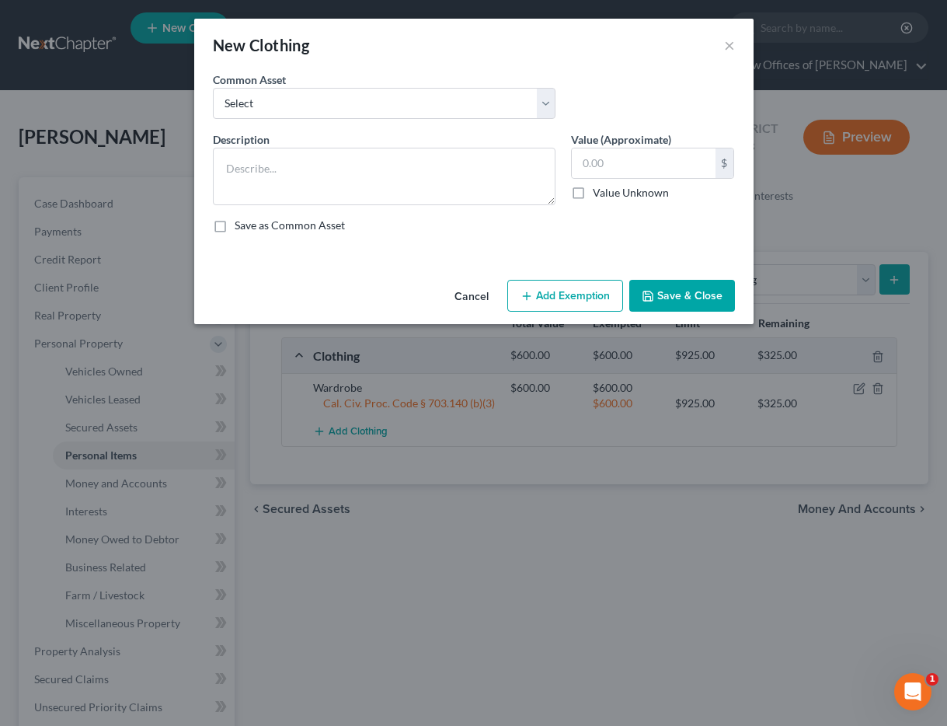
click at [474, 292] on button "Cancel" at bounding box center [471, 296] width 59 height 31
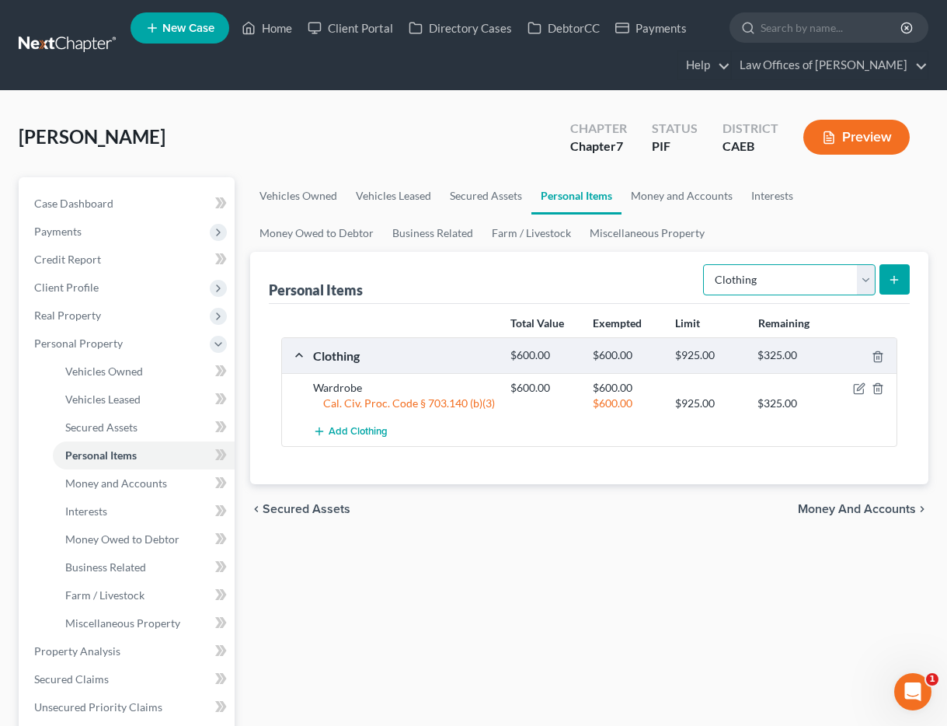
click at [777, 283] on select "Select Item Type Clothing Collectibles Of Value Electronics Firearms Household …" at bounding box center [789, 279] width 172 height 31
select select "electronics"
click at [897, 277] on icon "submit" at bounding box center [894, 279] width 12 height 12
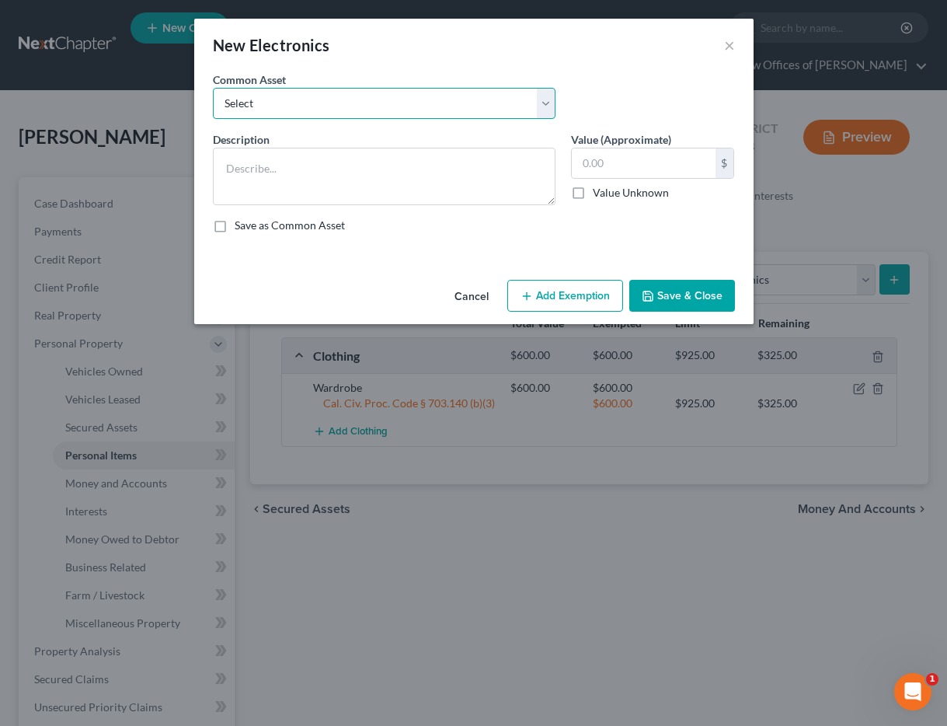
click at [348, 101] on select "Select Miscellaneous Electronic Items" at bounding box center [384, 103] width 343 height 31
select select "0"
type textarea "Miscellaneous Electronic Items"
type input "700.00"
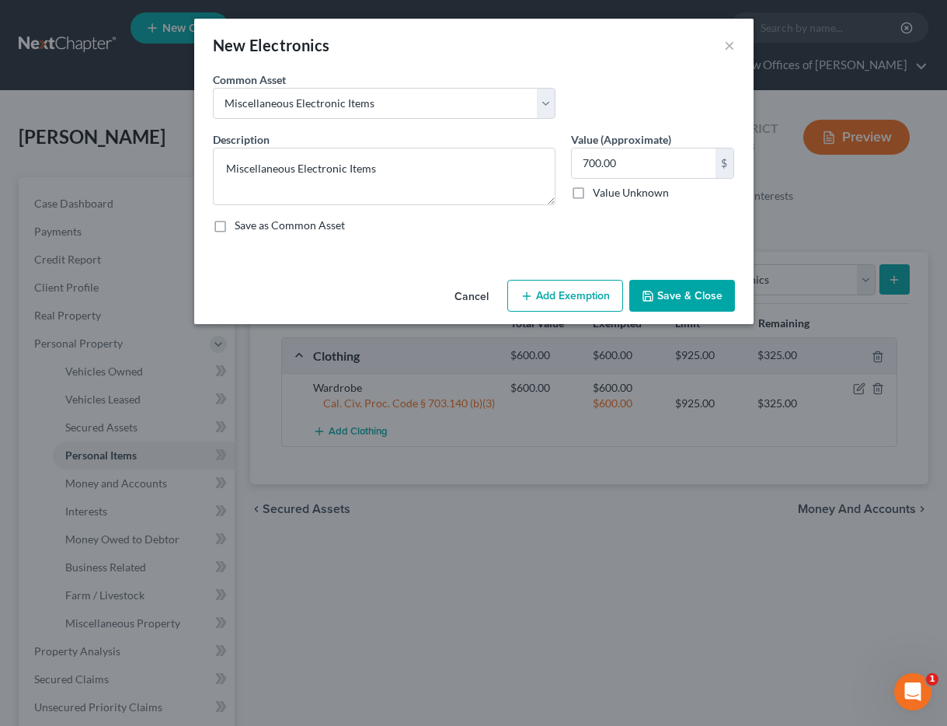
click at [578, 288] on button "Add Exemption" at bounding box center [565, 296] width 116 height 33
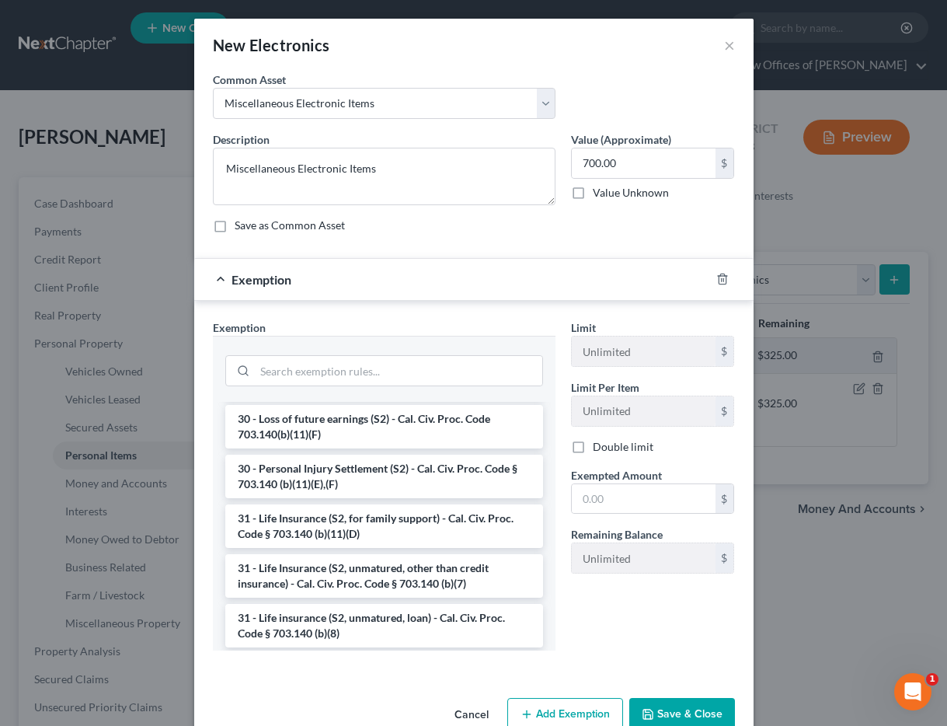
scroll to position [1237, 0]
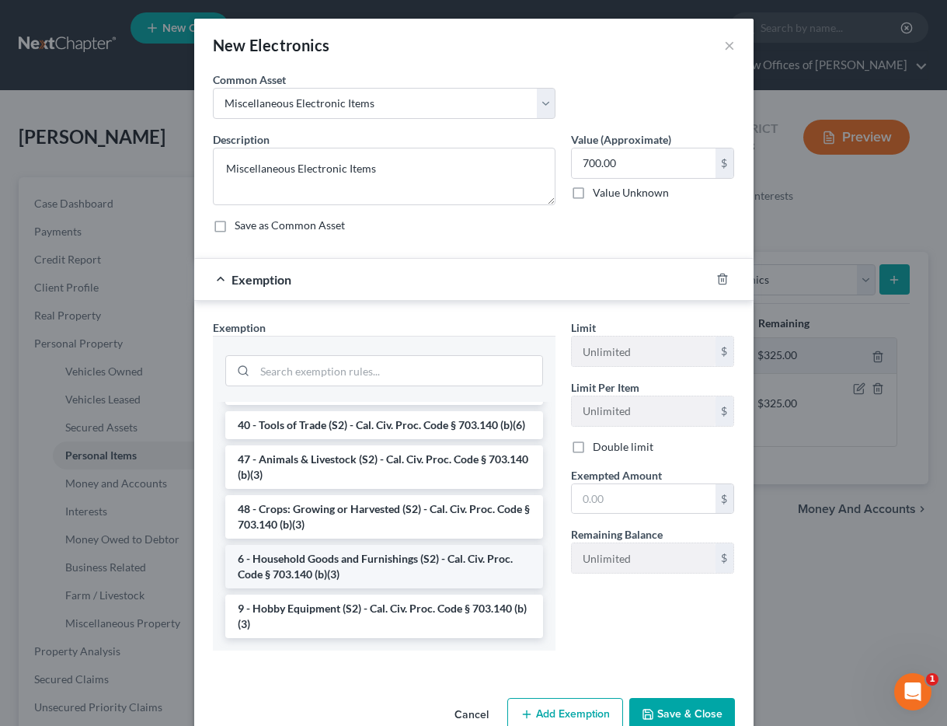
click at [326, 582] on li "6 - Household Goods and Furnishings (S2) - Cal. Civ. Proc. Code § 703.140 (b)(3)" at bounding box center [384, 567] width 318 height 44
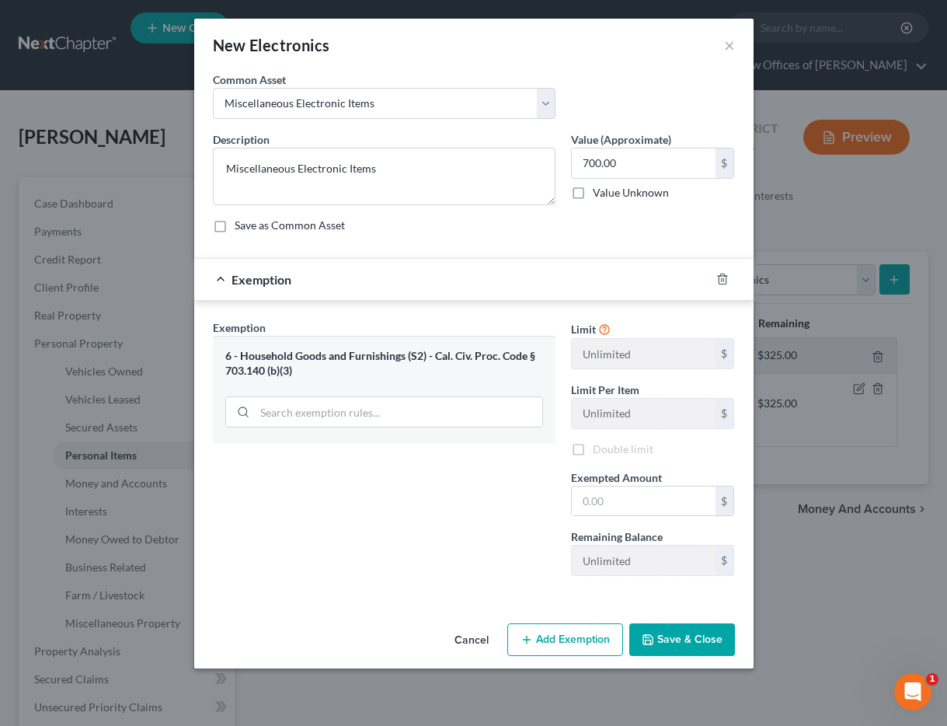
scroll to position [0, 0]
click at [594, 506] on input "text" at bounding box center [644, 501] width 144 height 30
type input "700"
click at [356, 572] on div "Exemption Set must be selected for CA. Exemption * 6 - Household Goods and Furn…" at bounding box center [384, 453] width 358 height 269
click at [719, 642] on button "Save & Close" at bounding box center [682, 639] width 106 height 33
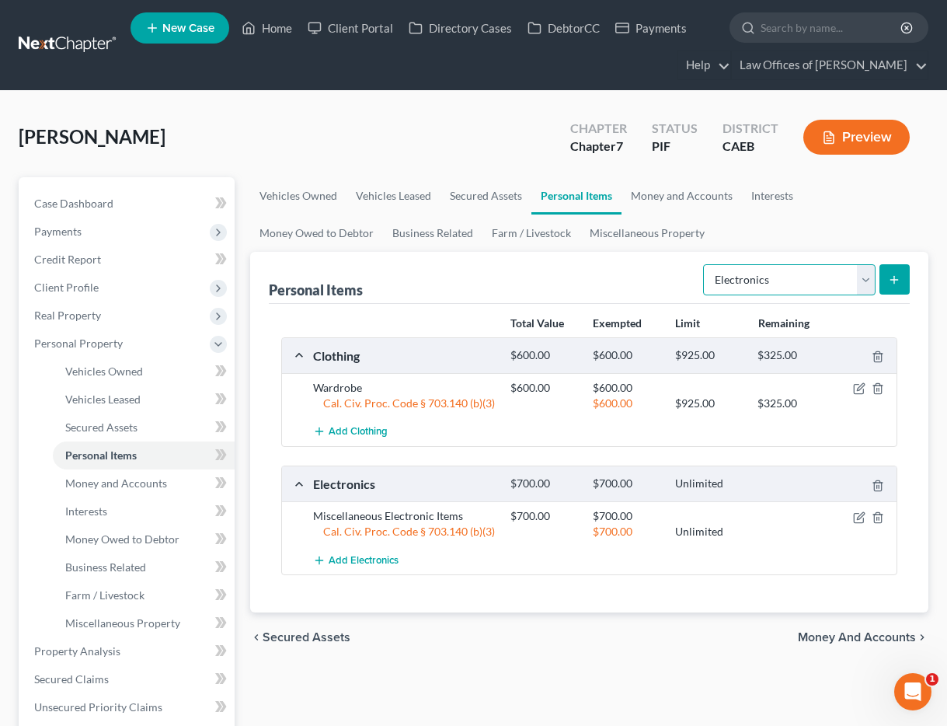
click at [747, 284] on select "Select Item Type Clothing Collectibles Of Value Electronics Firearms Household …" at bounding box center [789, 279] width 172 height 31
select select "household_goods"
click at [901, 277] on button "submit" at bounding box center [894, 279] width 30 height 30
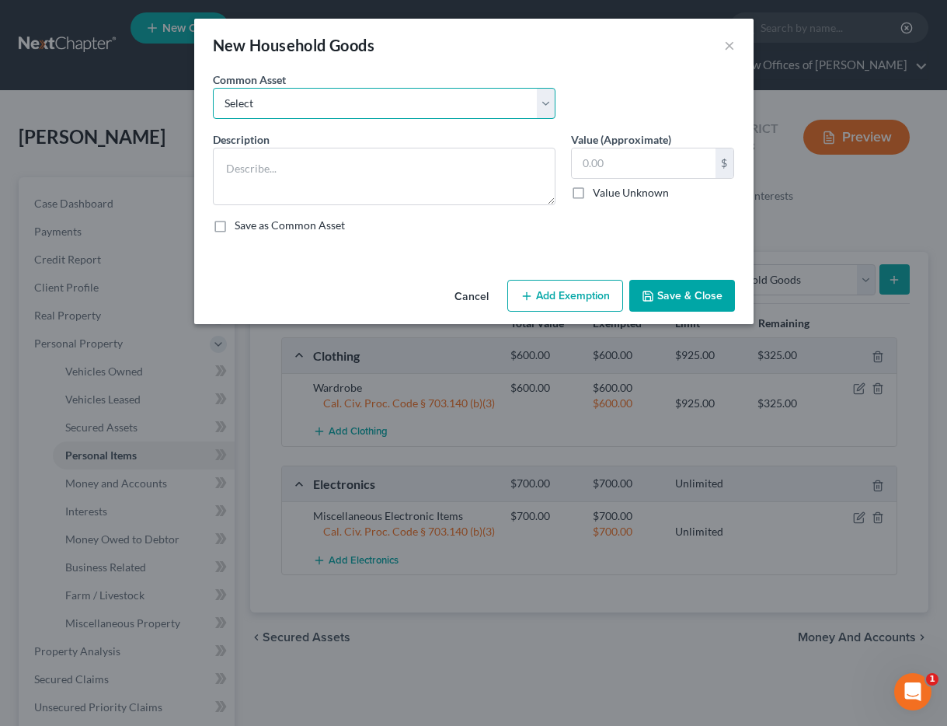
click at [366, 98] on select "Select Furniture and furnishings" at bounding box center [384, 103] width 343 height 31
select select "0"
type textarea "Furniture and furnishings"
type input "1,200.00"
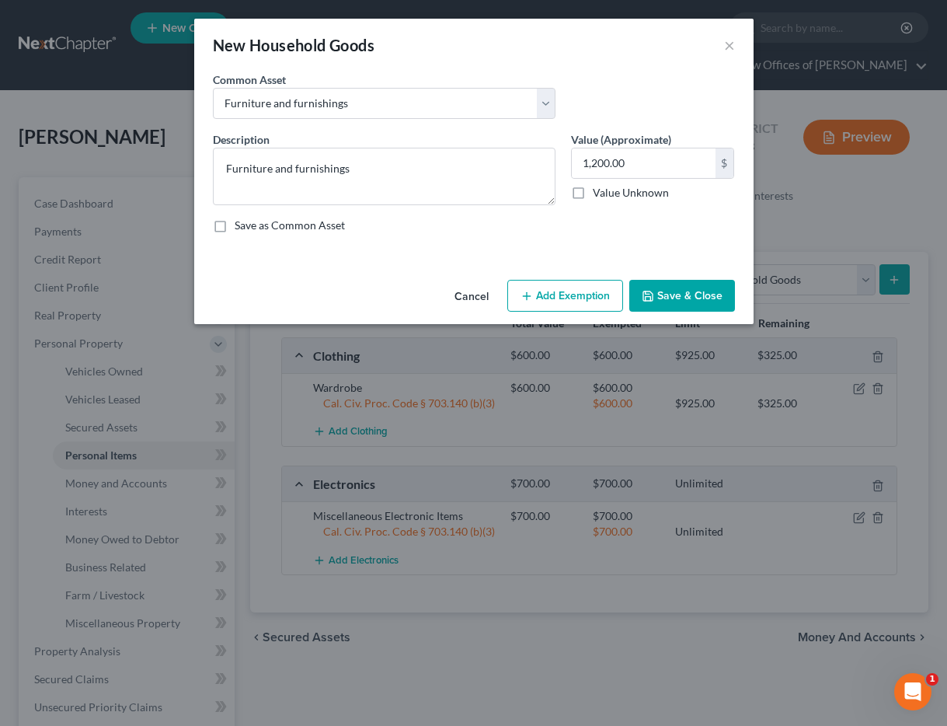
click at [562, 288] on button "Add Exemption" at bounding box center [565, 296] width 116 height 33
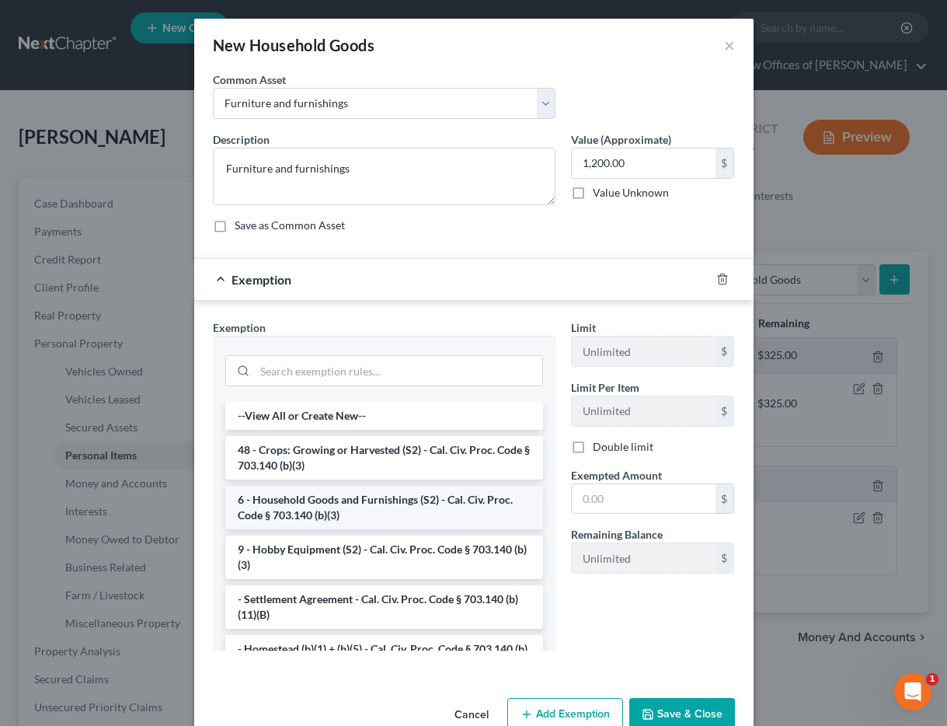
click at [350, 510] on li "6 - Household Goods and Furnishings (S2) - Cal. Civ. Proc. Code § 703.140 (b)(3)" at bounding box center [384, 508] width 318 height 44
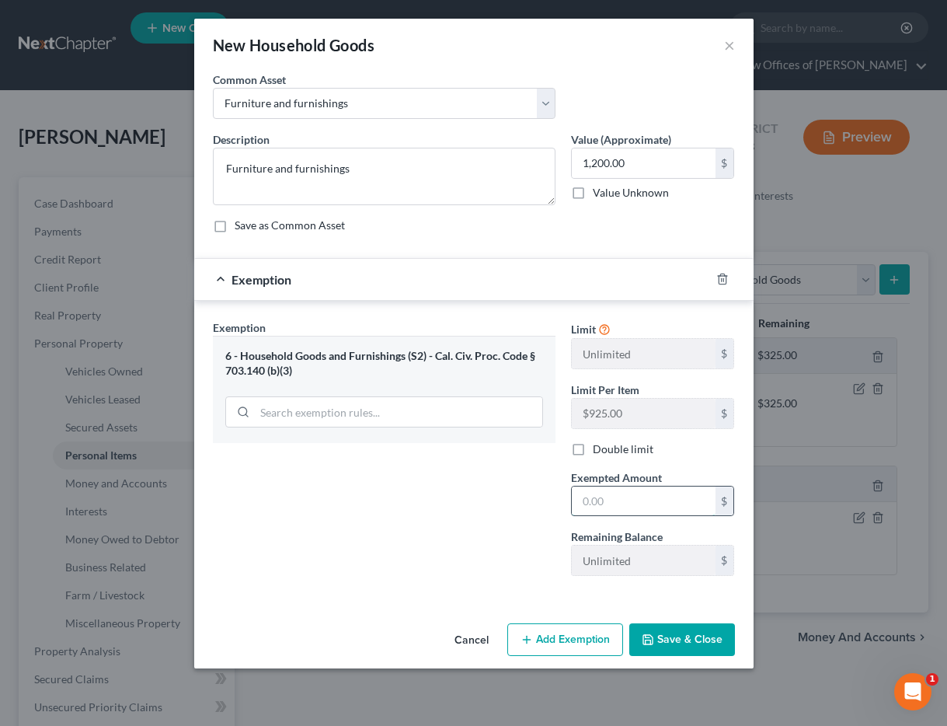
click at [617, 510] on input "text" at bounding box center [644, 501] width 144 height 30
type input "1,200"
click at [371, 578] on div "Exemption Set must be selected for CA. Exemption * 6 - Household Goods and Furn…" at bounding box center [384, 453] width 358 height 269
click at [646, 629] on button "Save & Close" at bounding box center [682, 639] width 106 height 33
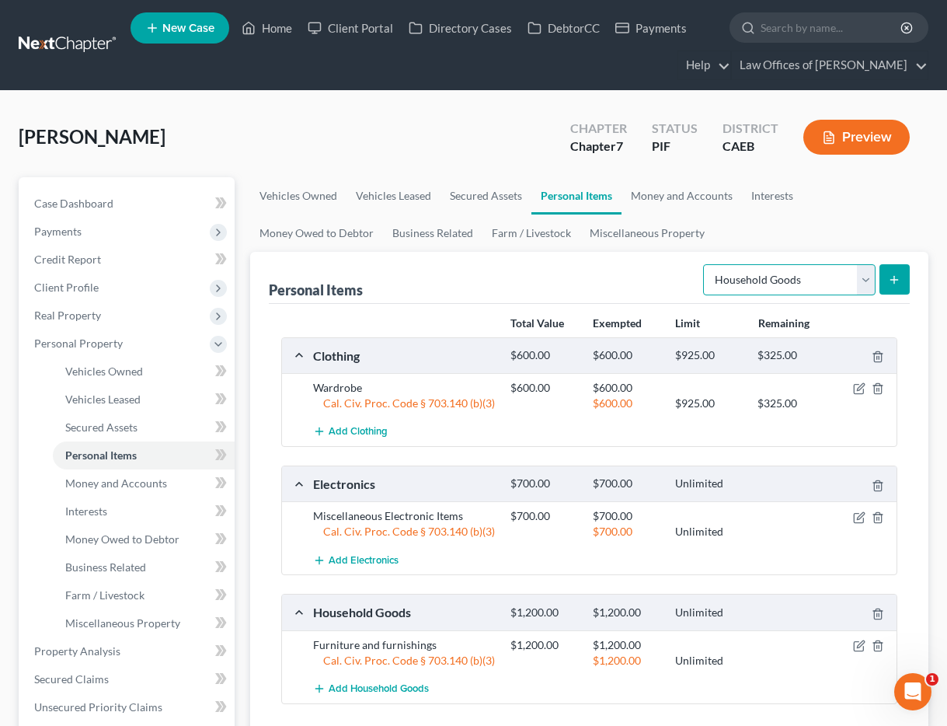
click at [736, 285] on select "Select Item Type Clothing Collectibles Of Value Electronics Firearms Household …" at bounding box center [789, 279] width 172 height 31
select select "jewelry"
click at [897, 282] on icon "submit" at bounding box center [894, 279] width 12 height 12
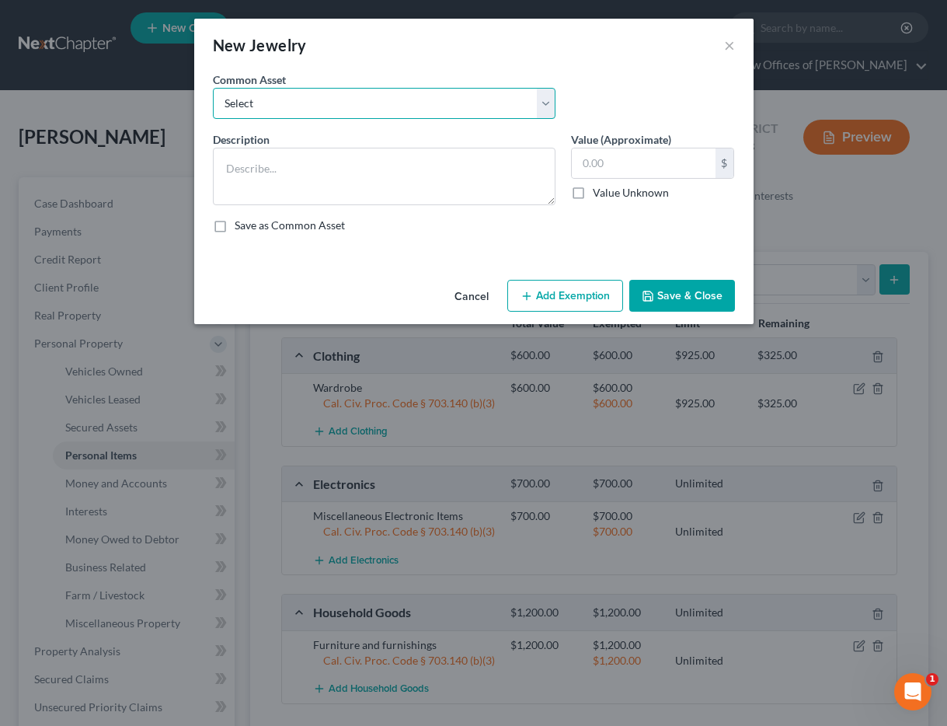
click at [461, 108] on select "Select Miscellaneous Jewelry" at bounding box center [384, 103] width 343 height 31
select select "0"
type textarea "Miscellaneous Jewelry"
type input "100.00"
click at [591, 286] on button "Add Exemption" at bounding box center [565, 296] width 116 height 33
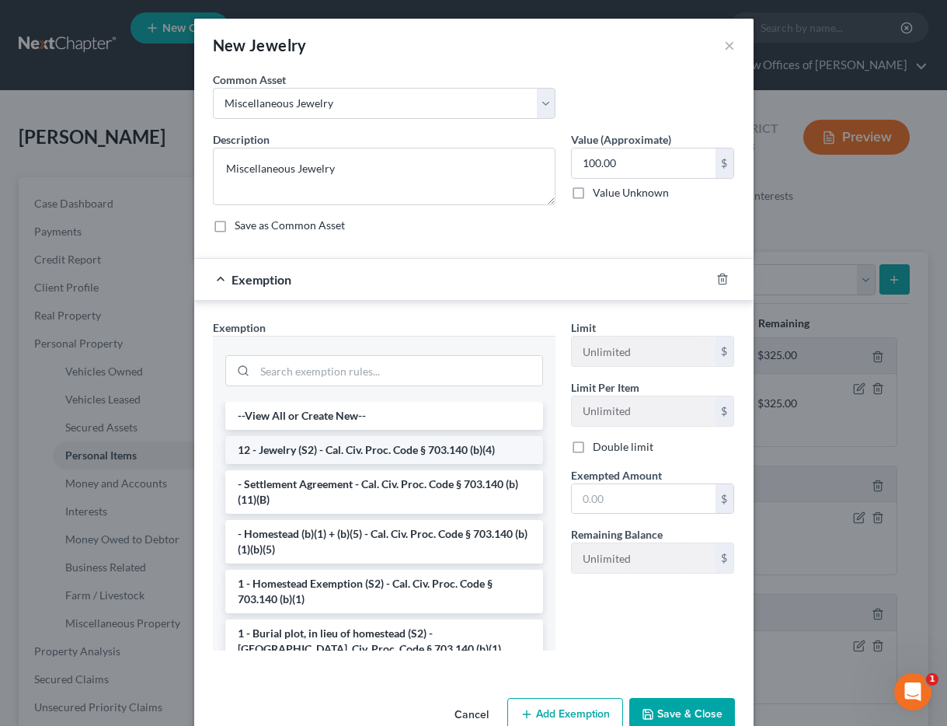
click at [364, 451] on li "12 - Jewelry (S2) - Cal. Civ. Proc. Code § 703.140 (b)(4)" at bounding box center [384, 450] width 318 height 28
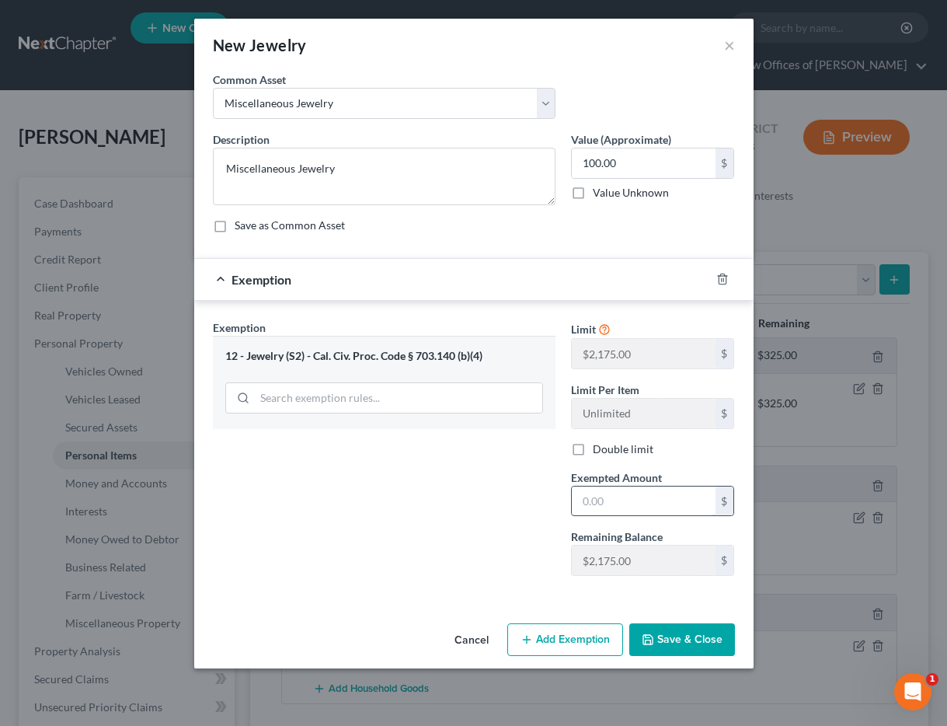
click at [614, 499] on input "text" at bounding box center [644, 501] width 144 height 30
type input "100"
click at [479, 528] on div "Exemption Set must be selected for CA. Exemption * 12 - Jewelry (S2) - Cal. Civ…" at bounding box center [384, 453] width 358 height 269
click at [668, 635] on button "Save & Close" at bounding box center [682, 639] width 106 height 33
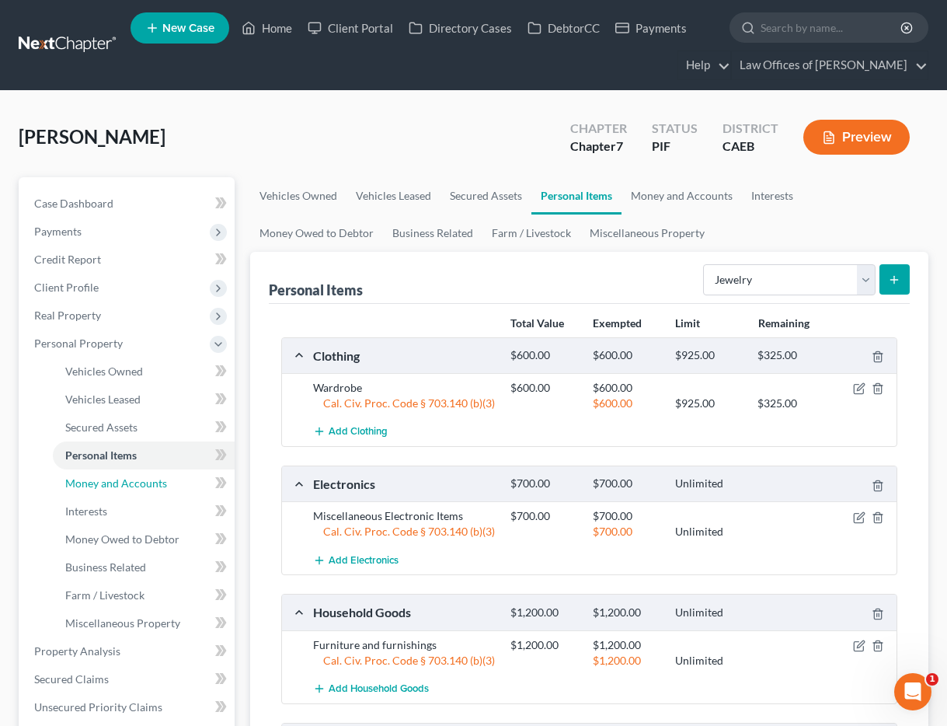
drag, startPoint x: 147, startPoint y: 479, endPoint x: 232, endPoint y: 459, distance: 87.1
click at [147, 479] on span "Money and Accounts" at bounding box center [116, 482] width 102 height 13
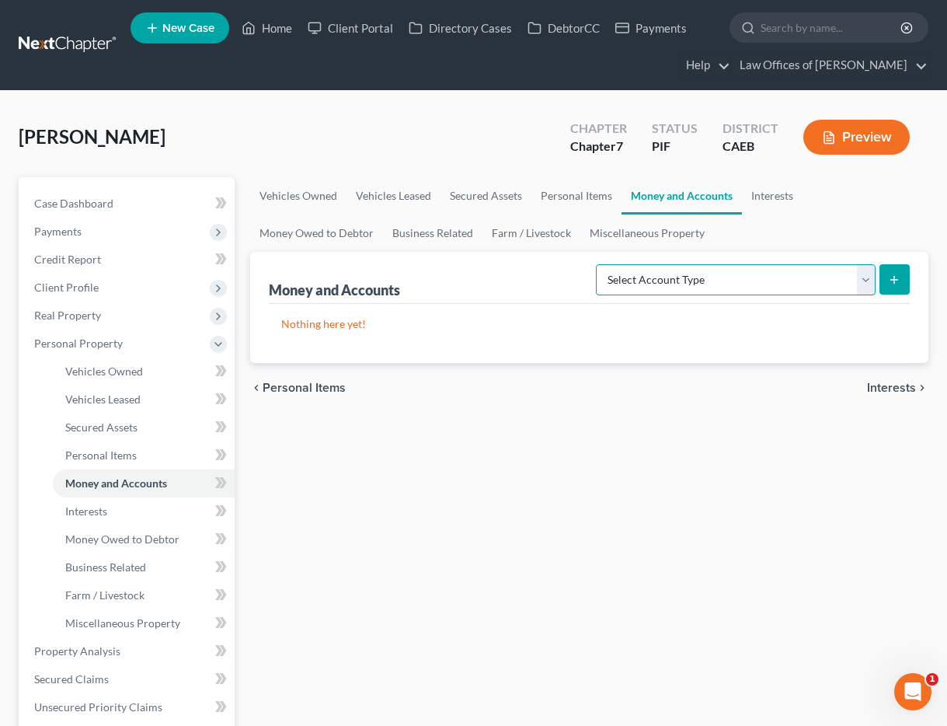
click at [709, 284] on select "Select Account Type Brokerage Cash on Hand Certificates of Deposit Checking Acc…" at bounding box center [736, 279] width 280 height 31
select select "cash_on_hand"
click at [894, 274] on icon "submit" at bounding box center [894, 279] width 12 height 12
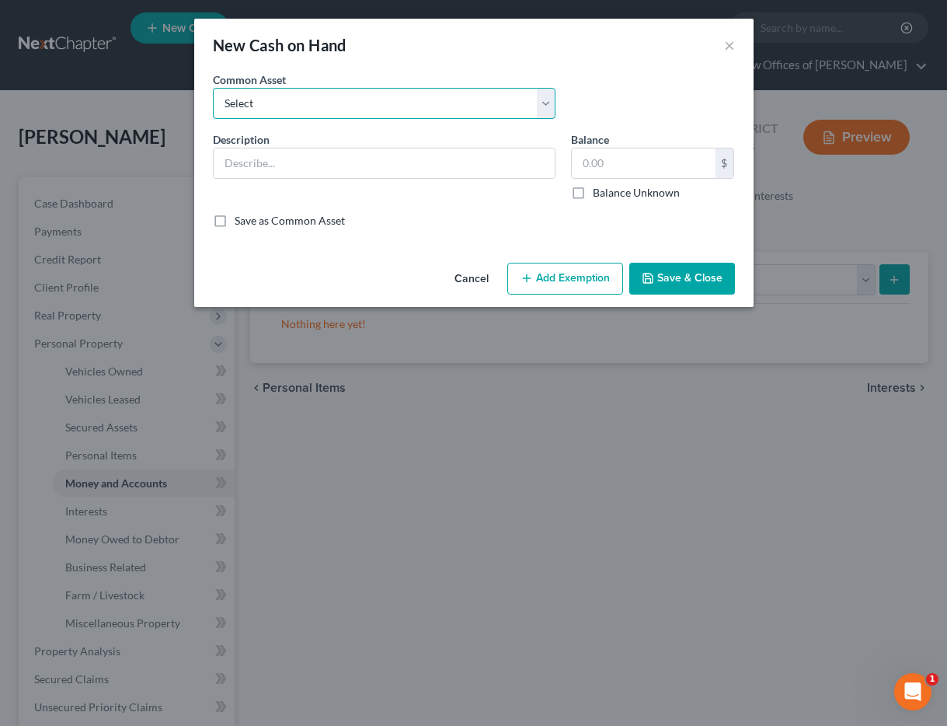
click at [368, 109] on select "Select Cash on Hand" at bounding box center [384, 103] width 343 height 31
select select "0"
type input "Cash on Hand"
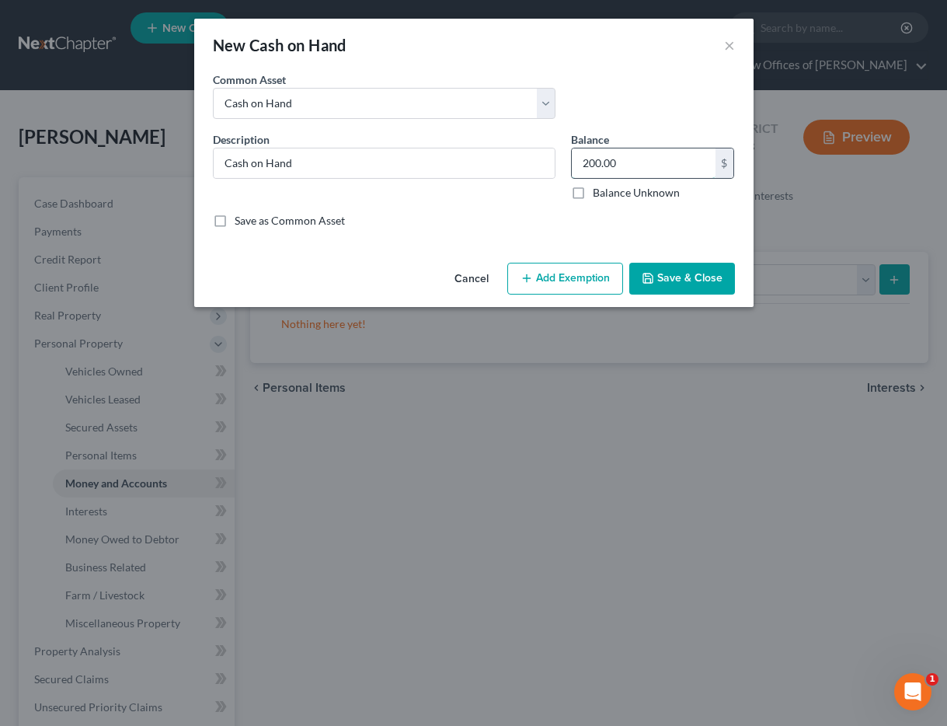
click at [578, 165] on input "200.00" at bounding box center [644, 163] width 144 height 30
type input "50"
click at [595, 287] on button "Add Exemption" at bounding box center [565, 279] width 116 height 33
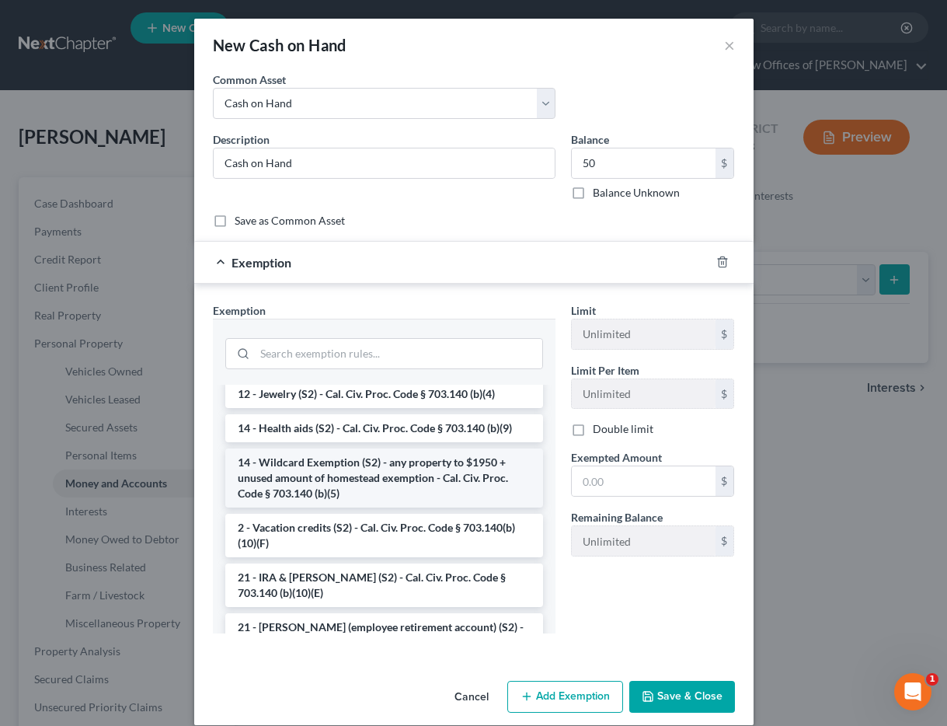
scroll to position [288, 0]
click at [374, 474] on li "14 - Wildcard Exemption (S2) - any property to $1950 + unused amount of homeste…" at bounding box center [384, 477] width 318 height 59
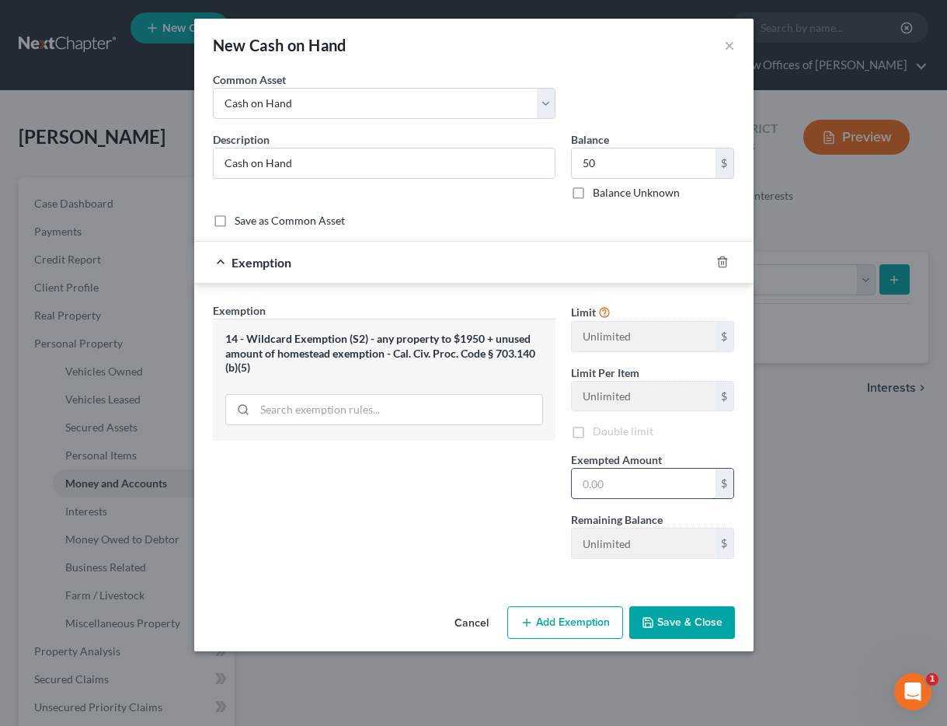
click at [648, 489] on input "text" at bounding box center [644, 483] width 144 height 30
type input "50"
click at [461, 552] on div "Exemption Set must be selected for CA. Exemption * 14 - Wildcard Exemption (S2)…" at bounding box center [384, 436] width 358 height 269
click at [679, 618] on button "Save & Close" at bounding box center [682, 622] width 106 height 33
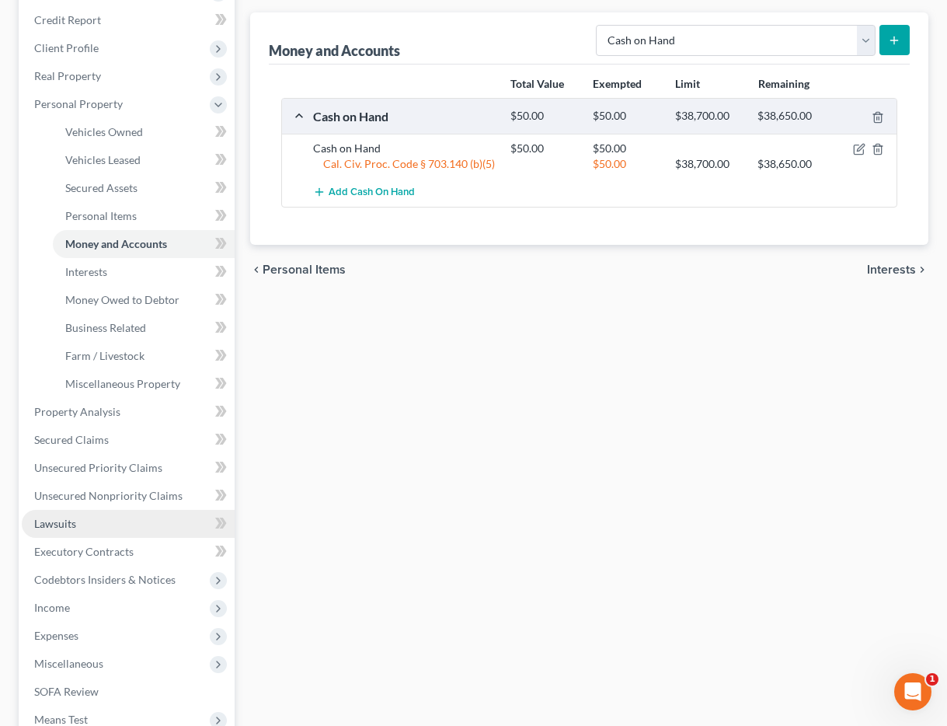
scroll to position [248, 0]
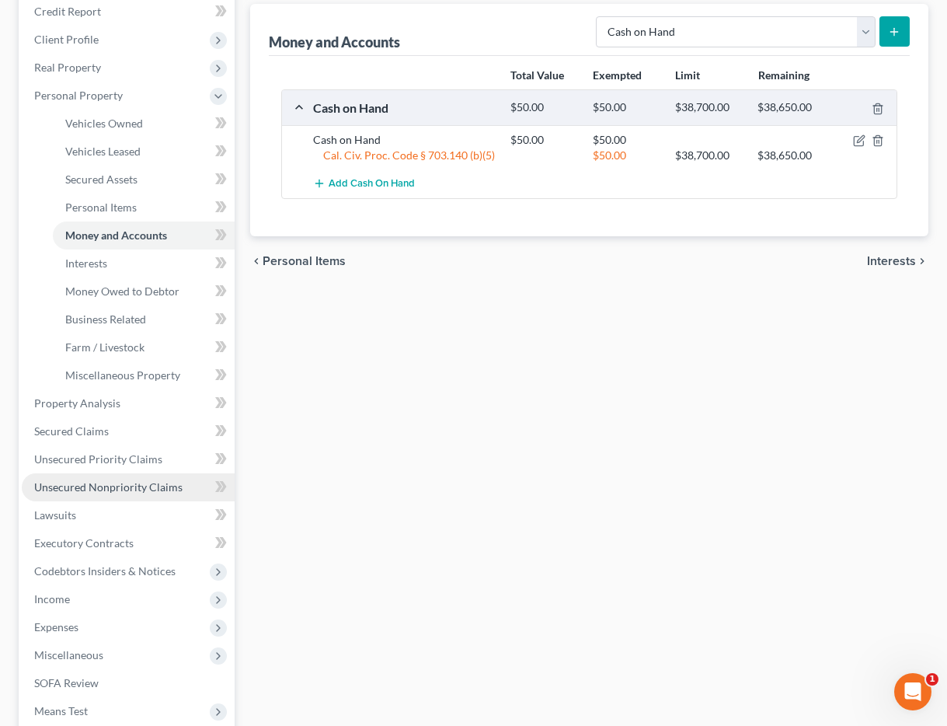
click at [122, 486] on span "Unsecured Nonpriority Claims" at bounding box center [108, 486] width 148 height 13
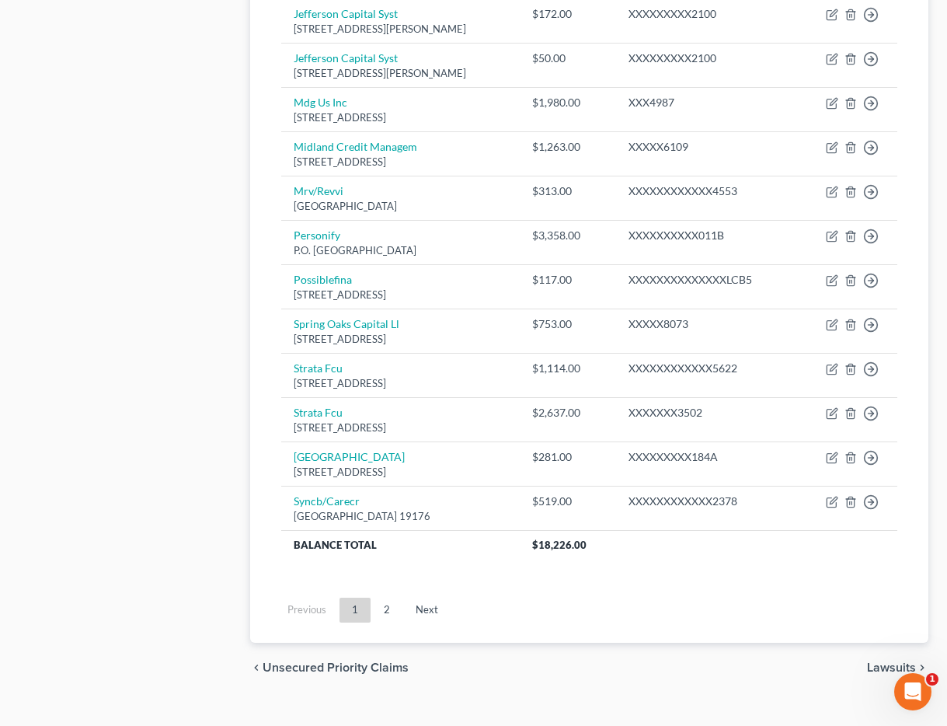
scroll to position [1096, 0]
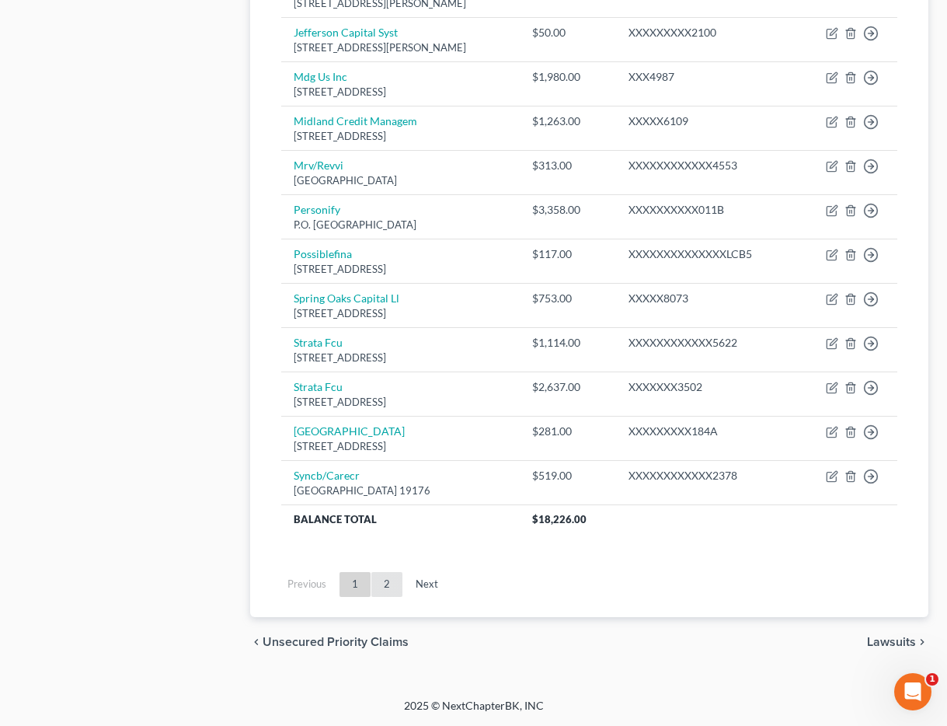
click at [388, 581] on link "2" at bounding box center [386, 584] width 31 height 25
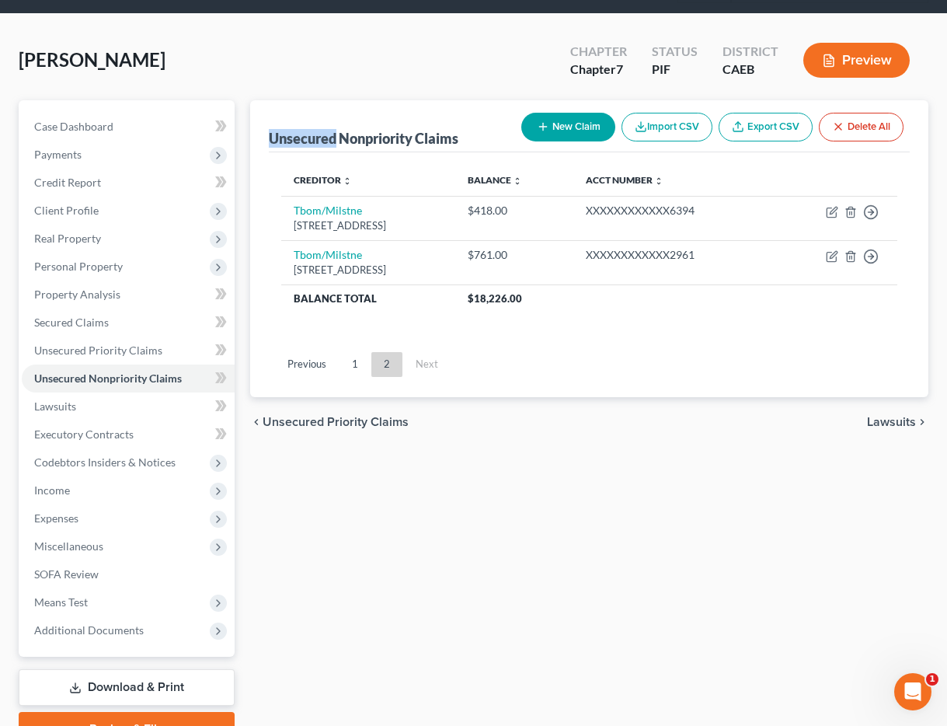
scroll to position [72, 0]
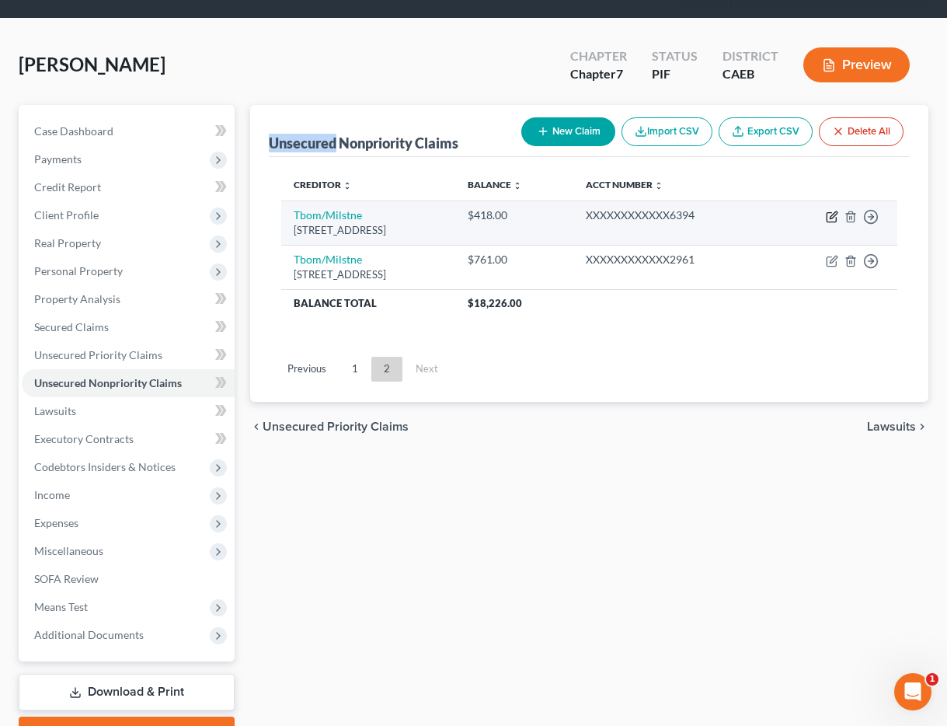
click at [831, 218] on icon "button" at bounding box center [833, 214] width 7 height 7
select select "38"
select select "2"
select select "0"
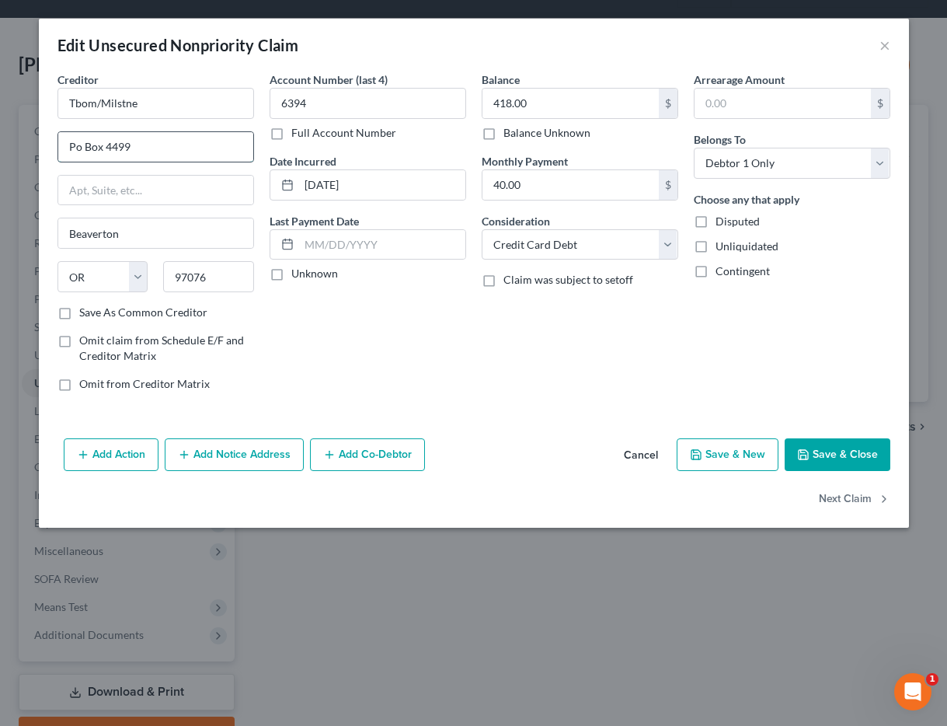
click at [132, 152] on input "Po Box 4499" at bounding box center [155, 147] width 195 height 30
type input "Po Box 4477"
click at [812, 458] on button "Save & Close" at bounding box center [838, 454] width 106 height 33
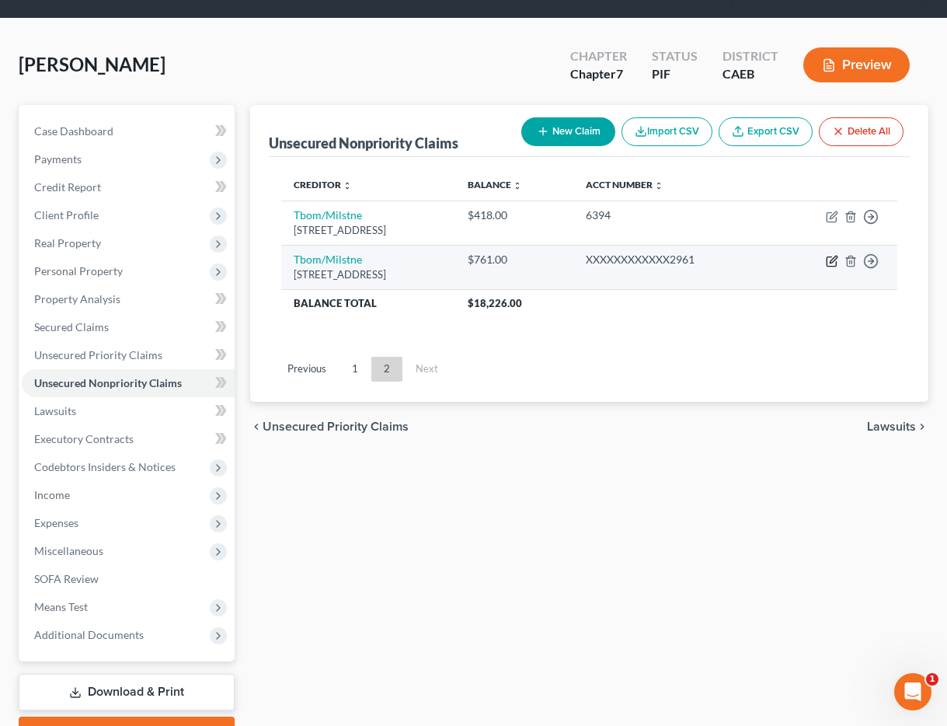
click at [829, 259] on icon "button" at bounding box center [832, 261] width 12 height 12
select select "38"
select select "2"
select select "0"
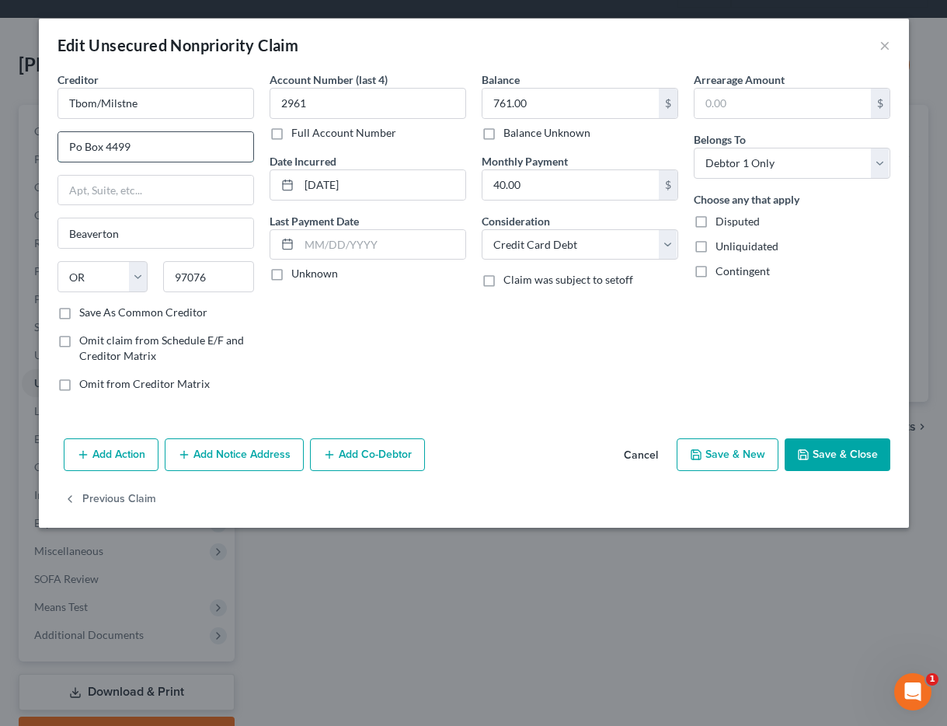
click at [136, 148] on input "Po Box 4499" at bounding box center [155, 147] width 195 height 30
type input "Po Box 4477"
click at [816, 454] on button "Save & Close" at bounding box center [838, 454] width 106 height 33
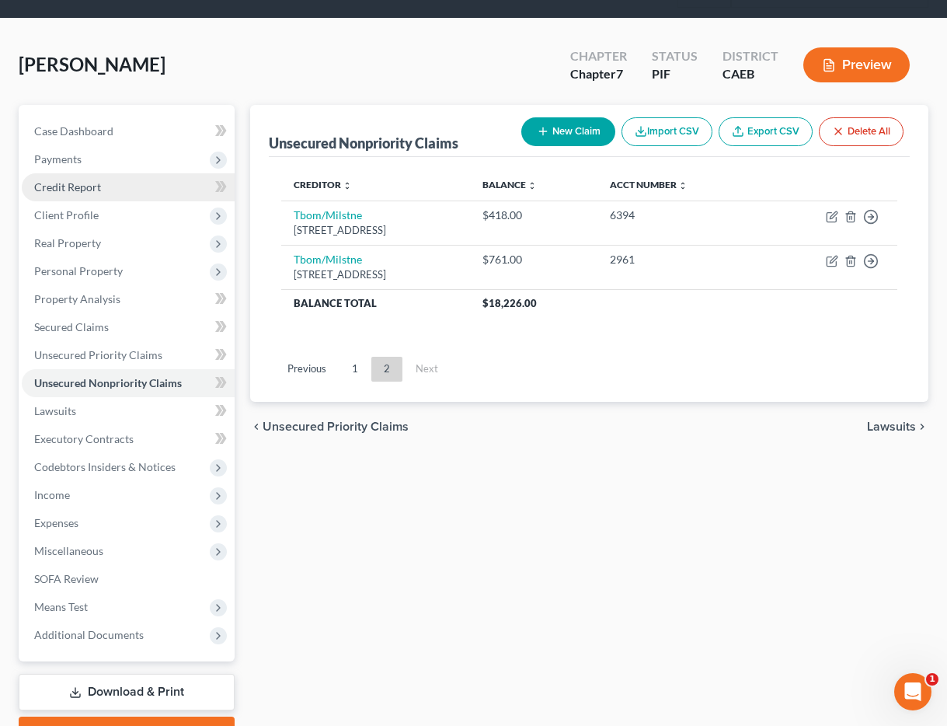
scroll to position [0, 0]
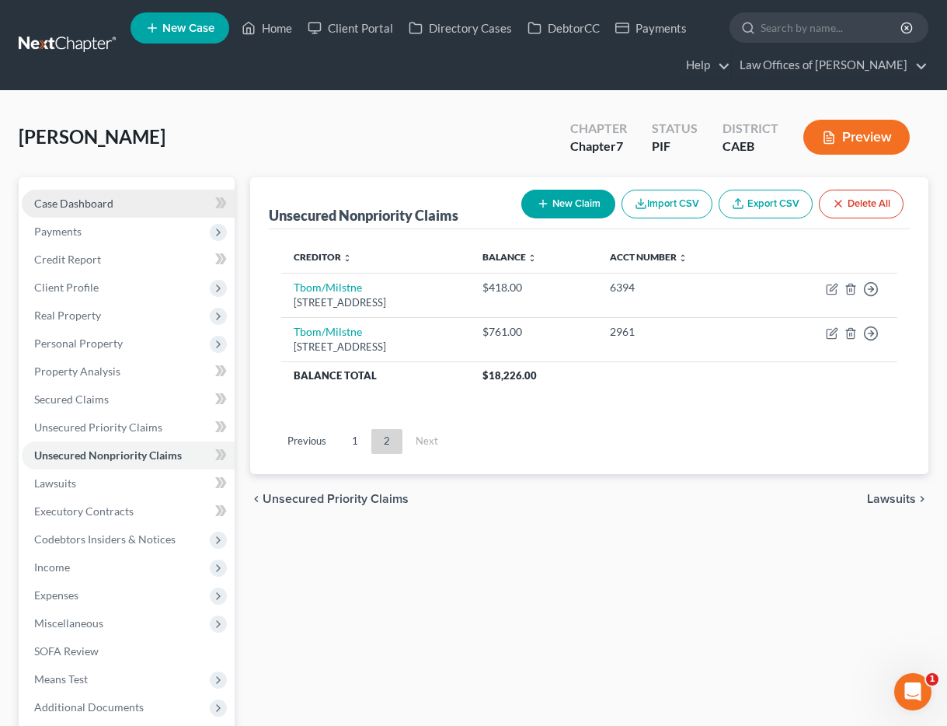
click at [67, 202] on span "Case Dashboard" at bounding box center [73, 203] width 79 height 13
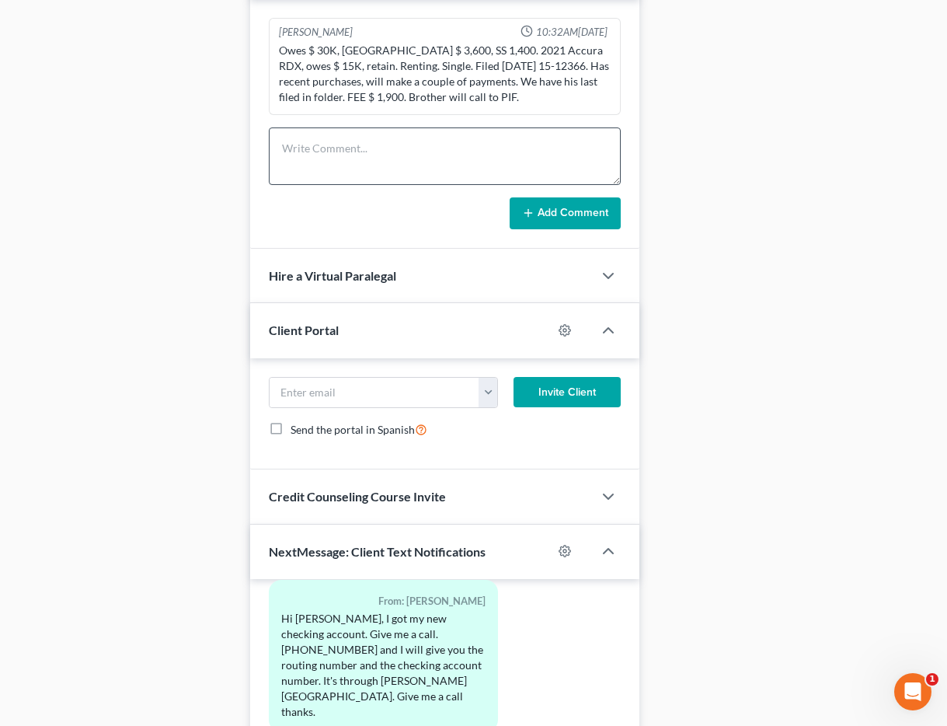
scroll to position [998, 0]
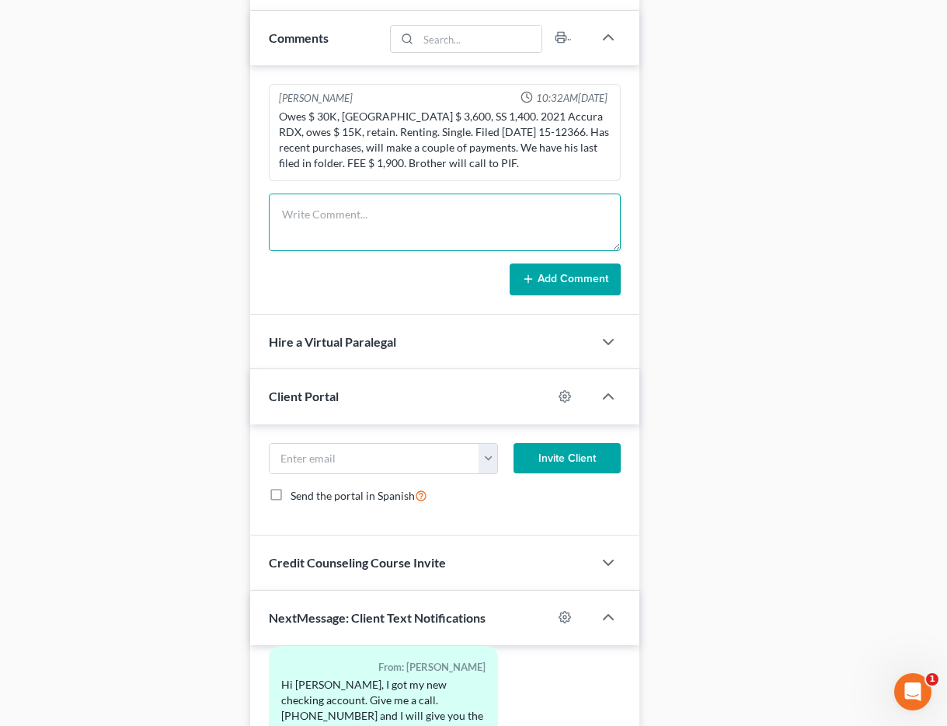
click at [362, 225] on textarea at bounding box center [445, 221] width 352 height 57
type textarea "Pre-petition complete."
drag, startPoint x: 550, startPoint y: 294, endPoint x: 274, endPoint y: 75, distance: 352.2
click at [550, 294] on button "Add Comment" at bounding box center [565, 279] width 111 height 33
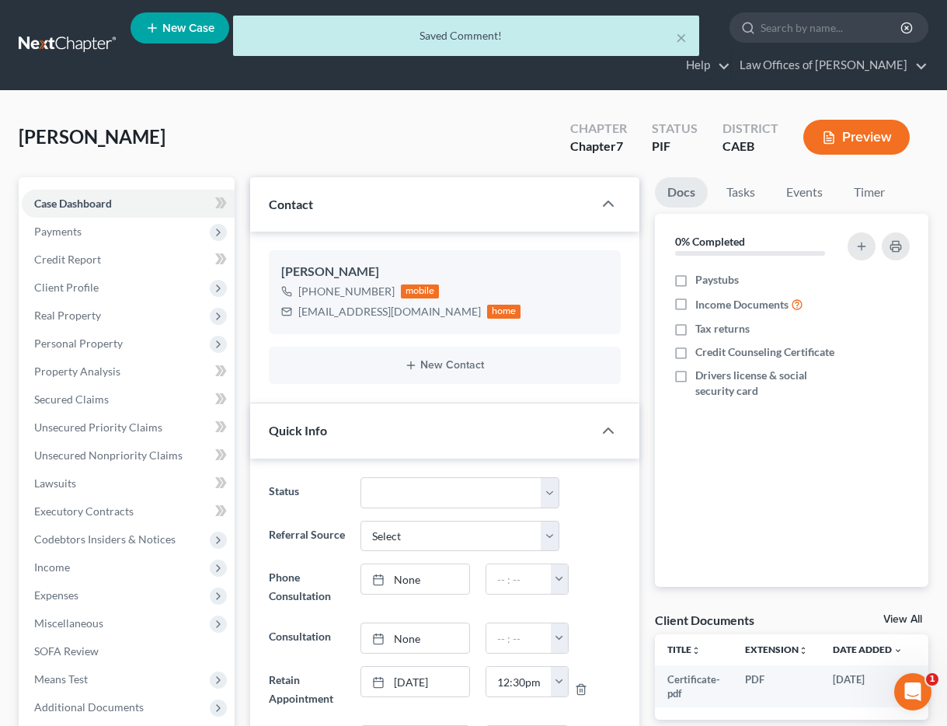
click at [275, 30] on div "Saved Comment!" at bounding box center [466, 36] width 441 height 16
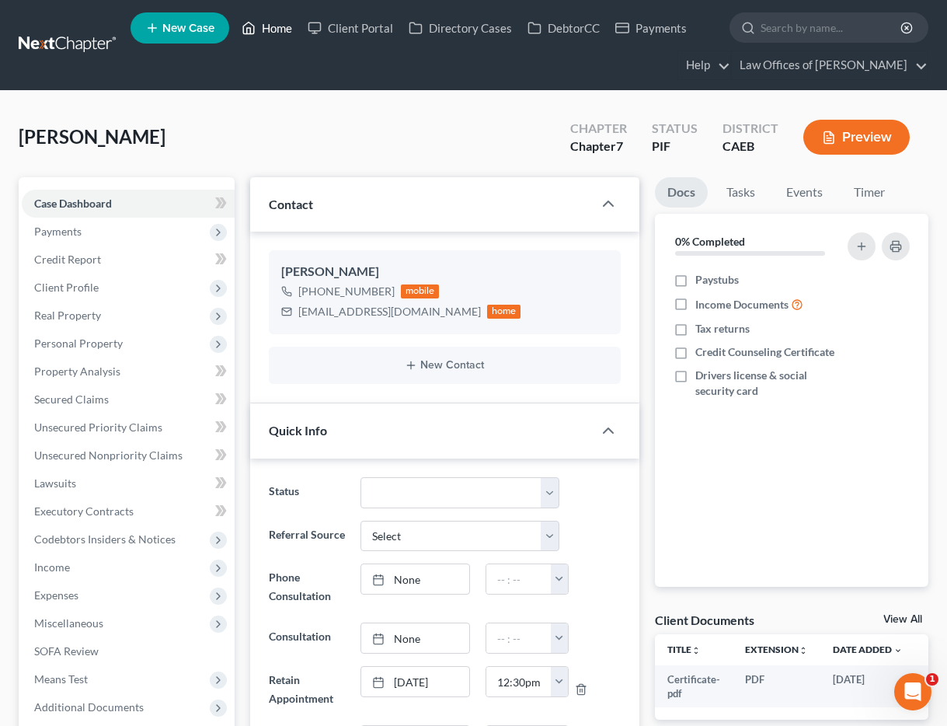
click at [275, 30] on link "Home" at bounding box center [267, 28] width 66 height 28
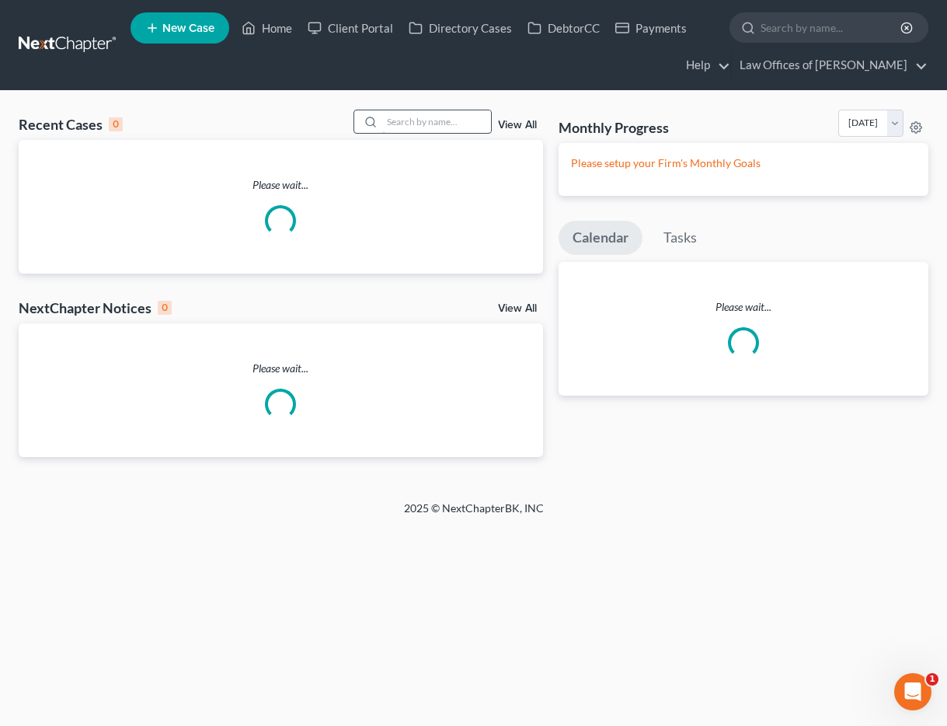
click at [434, 114] on input "search" at bounding box center [436, 121] width 109 height 23
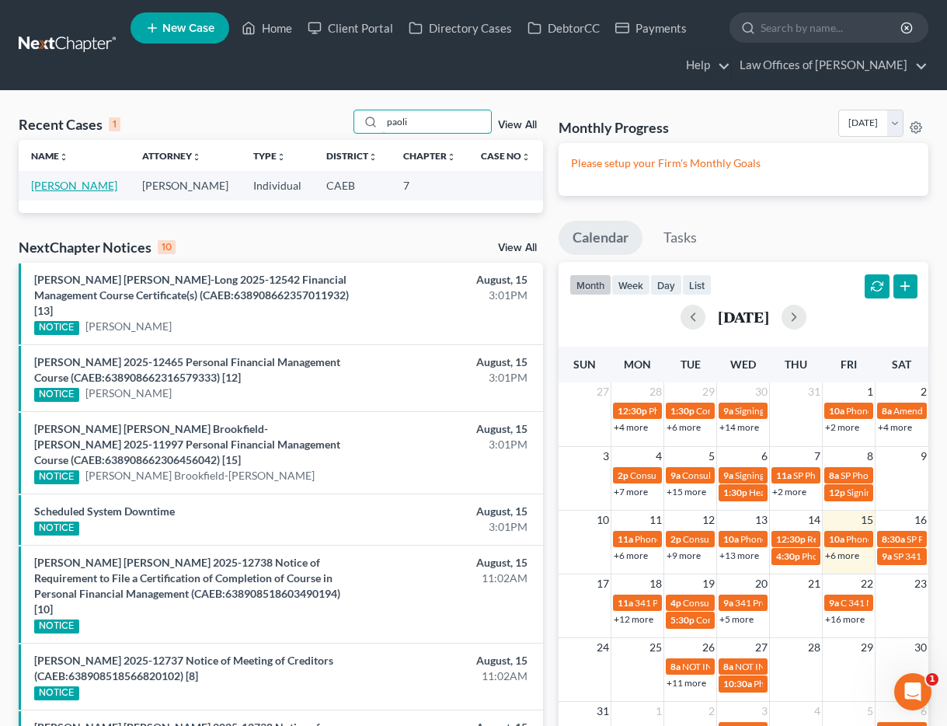
type input "paoli"
click at [59, 183] on link "[PERSON_NAME]" at bounding box center [74, 185] width 86 height 13
select select "0"
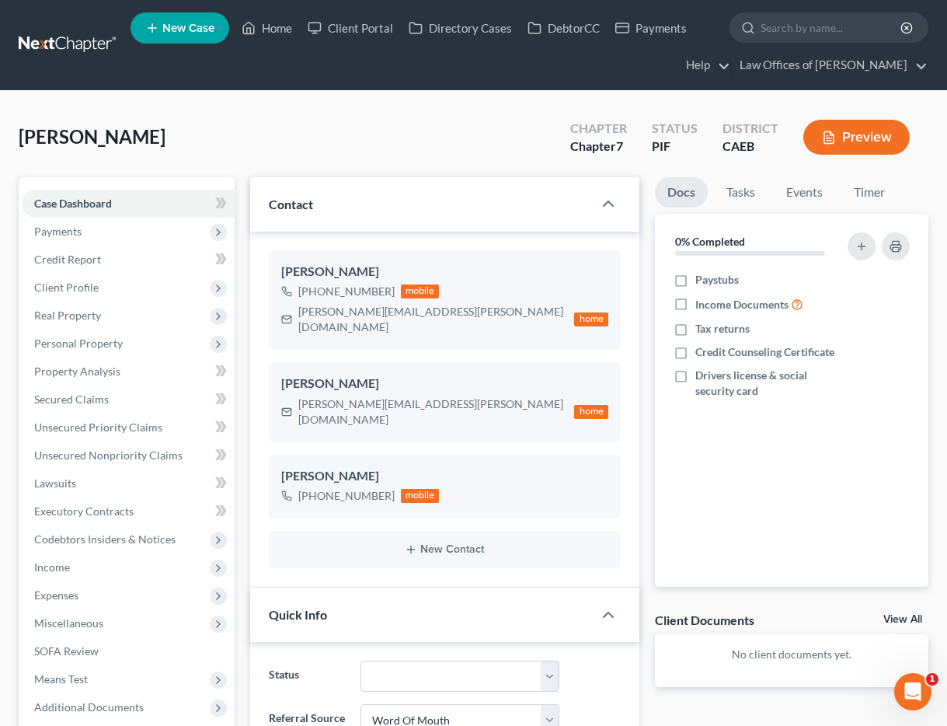
scroll to position [470, 0]
select select "11"
select select "0"
click at [85, 229] on span "Payments" at bounding box center [128, 232] width 213 height 28
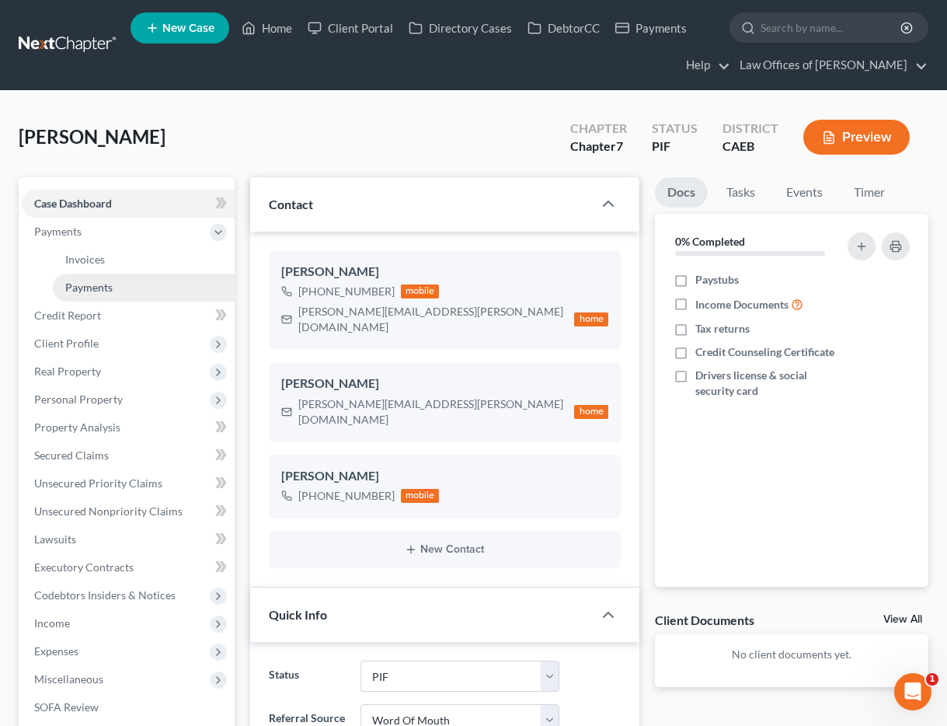
click at [94, 281] on span "Payments" at bounding box center [88, 286] width 47 height 13
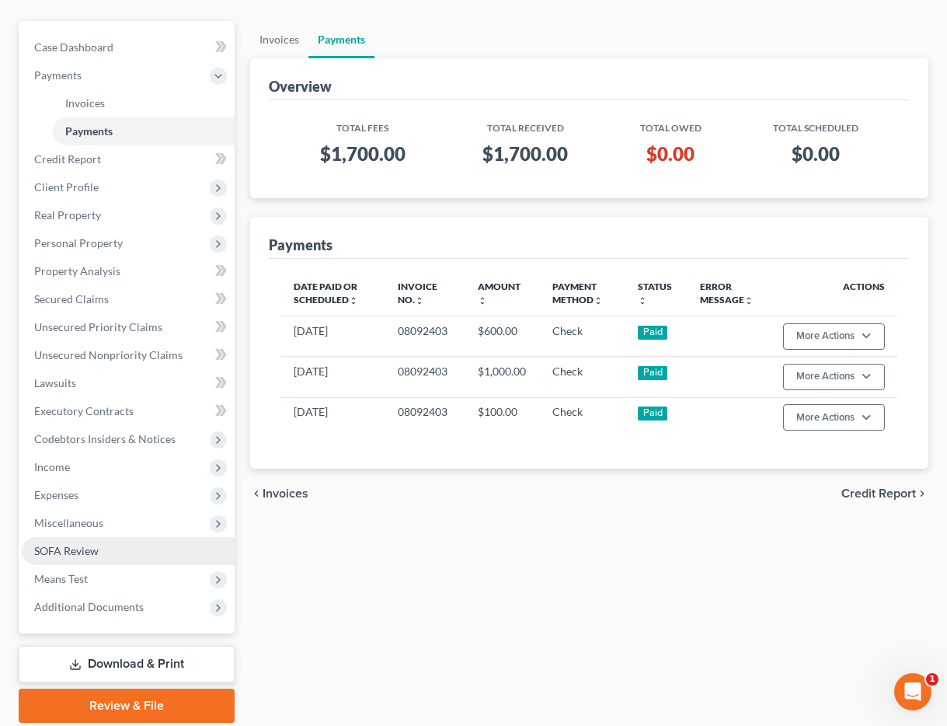
scroll to position [212, 0]
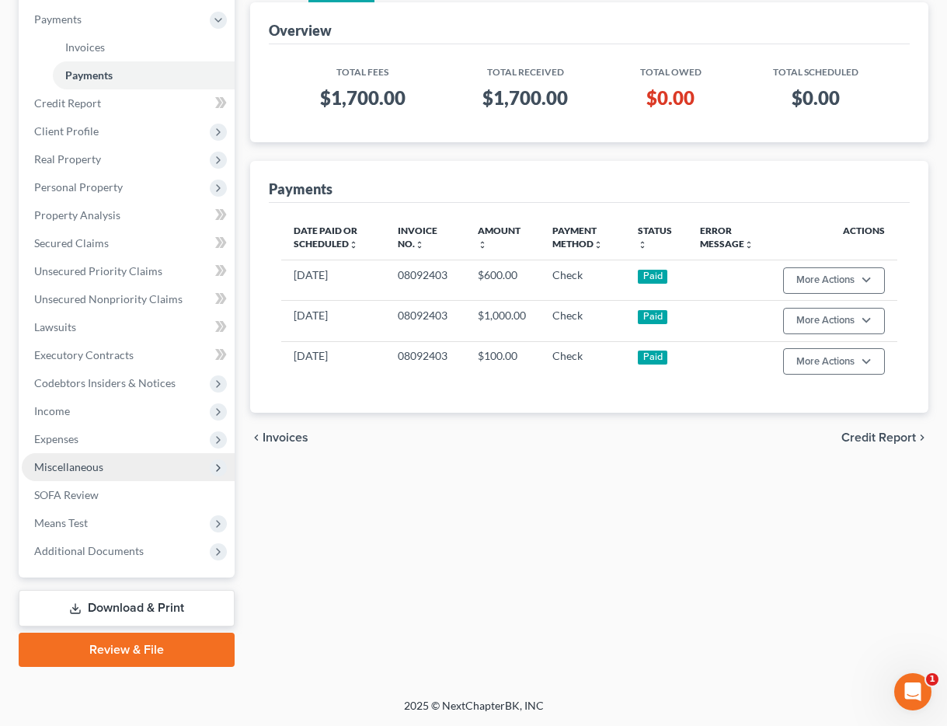
click at [85, 472] on span "Miscellaneous" at bounding box center [68, 466] width 69 height 13
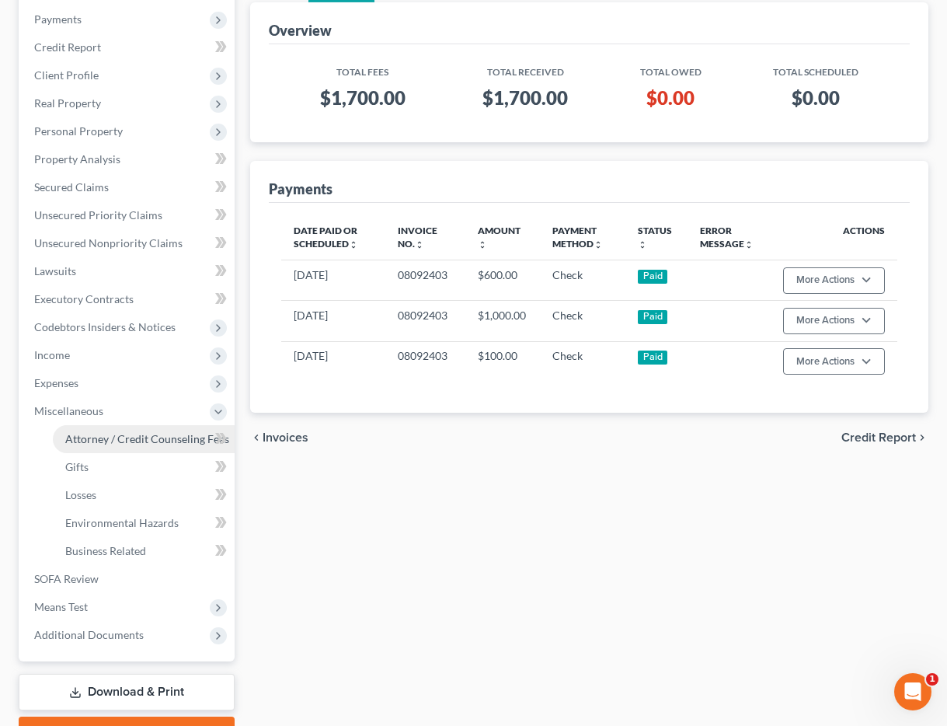
click at [121, 441] on span "Attorney / Credit Counseling Fees" at bounding box center [147, 438] width 164 height 13
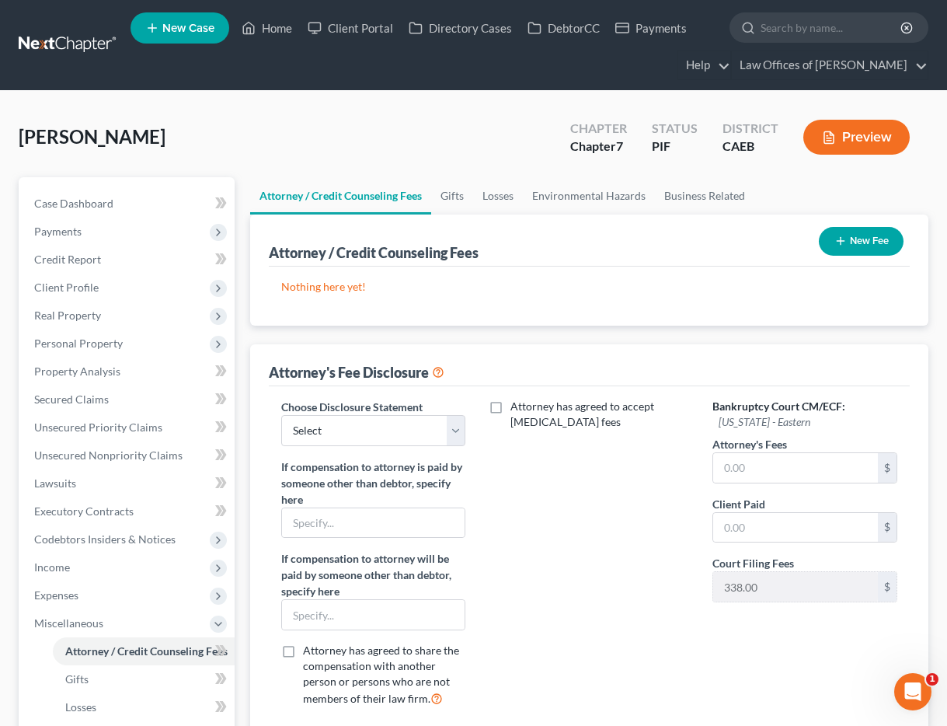
click at [837, 244] on icon "button" at bounding box center [840, 241] width 12 height 12
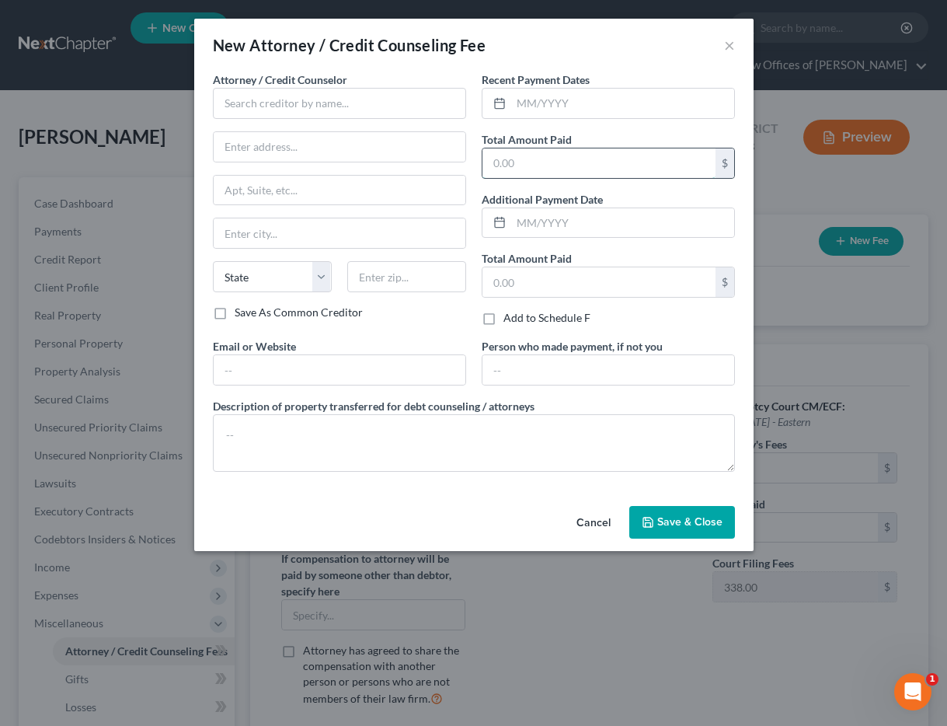
click at [573, 165] on input "text" at bounding box center [598, 163] width 233 height 30
type input "1,700"
click at [570, 103] on input "text" at bounding box center [622, 104] width 223 height 30
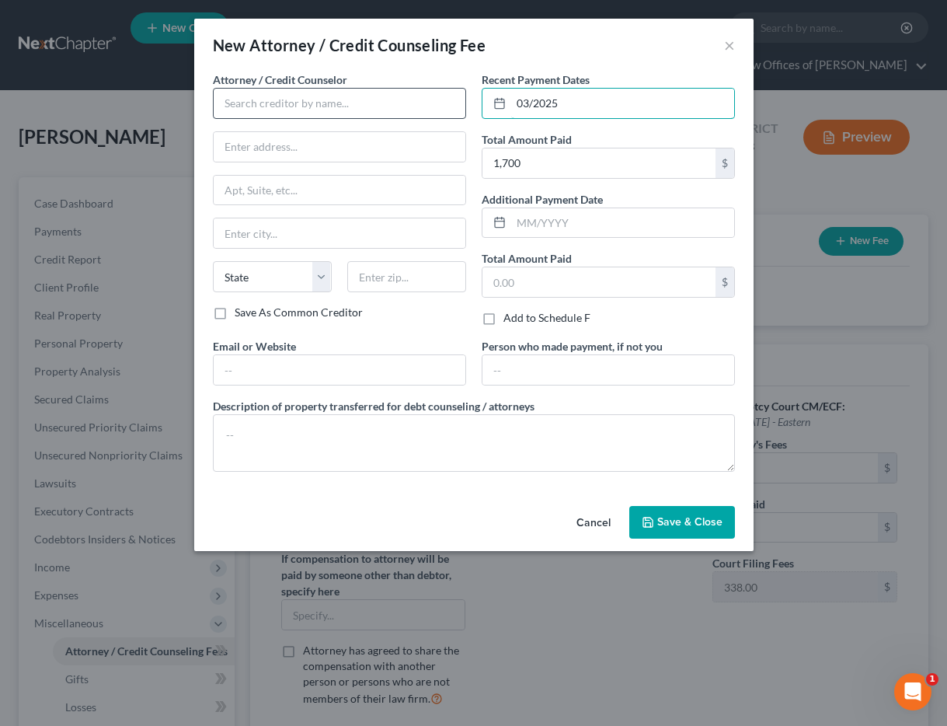
type input "03/2025"
click at [370, 106] on input "text" at bounding box center [339, 103] width 253 height 31
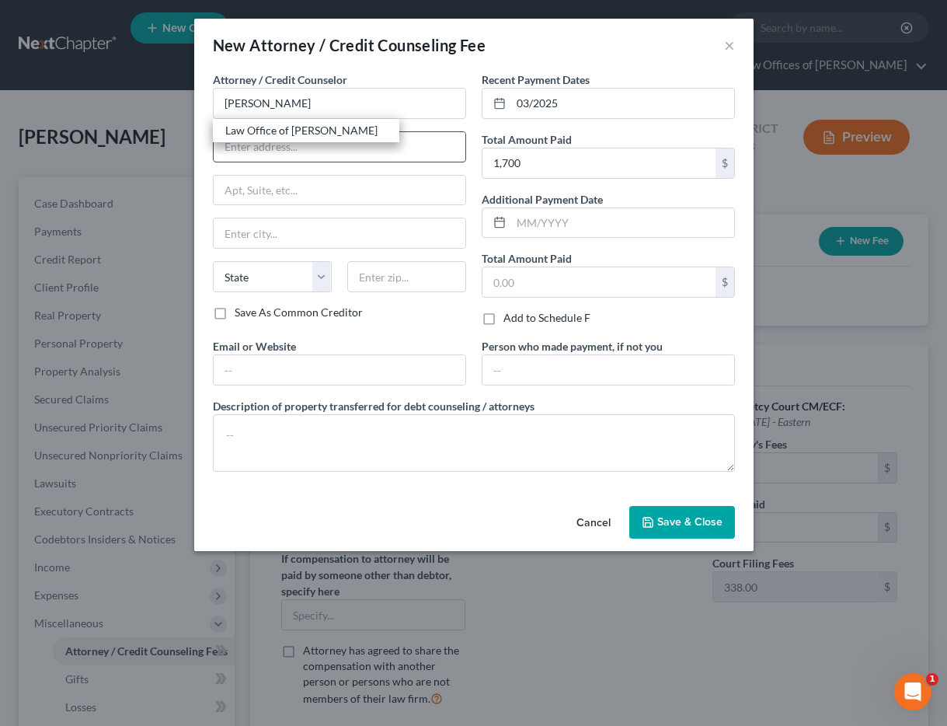
click at [329, 133] on div "Law Office of [PERSON_NAME]" at bounding box center [306, 131] width 162 height 16
type input "Law Office of [PERSON_NAME]"
type input "[STREET_ADDRESS]"
type input "[GEOGRAPHIC_DATA]"
select select "4"
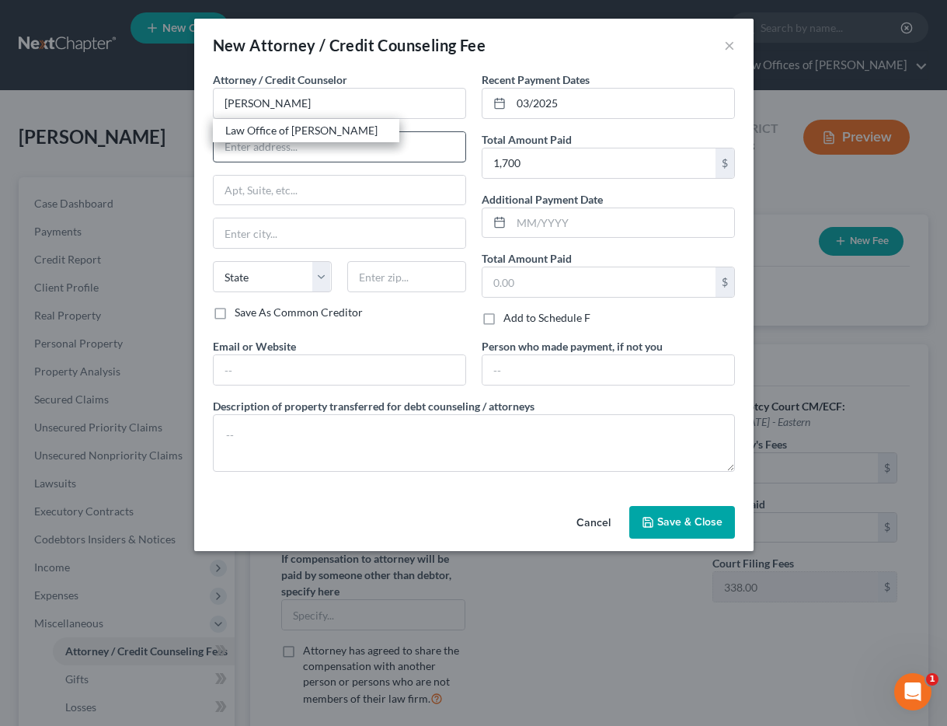
type input "93301"
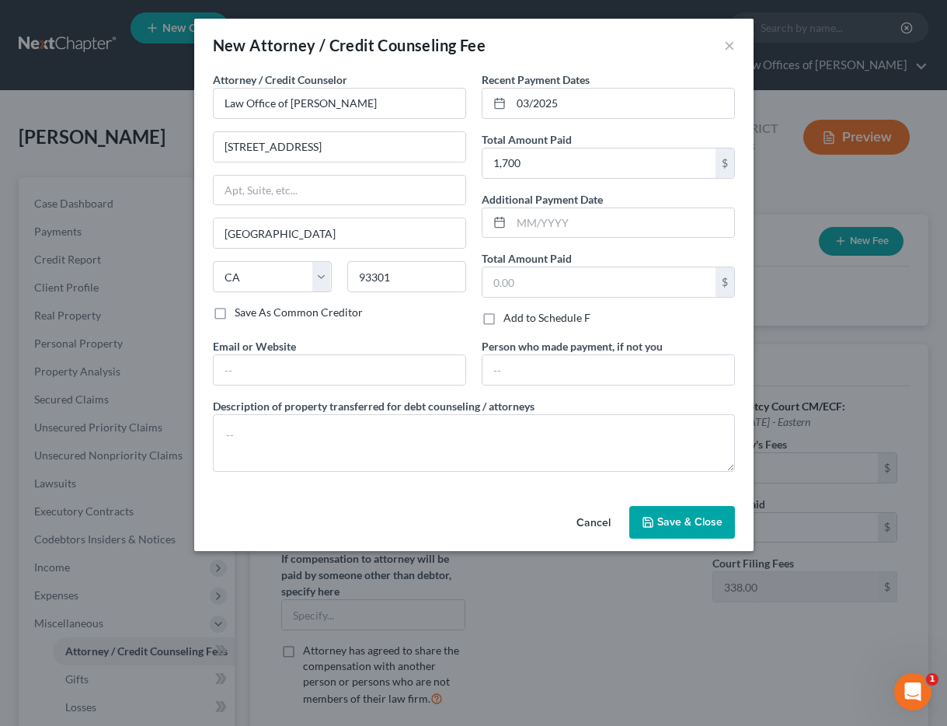
click at [660, 524] on span "Save & Close" at bounding box center [689, 521] width 65 height 13
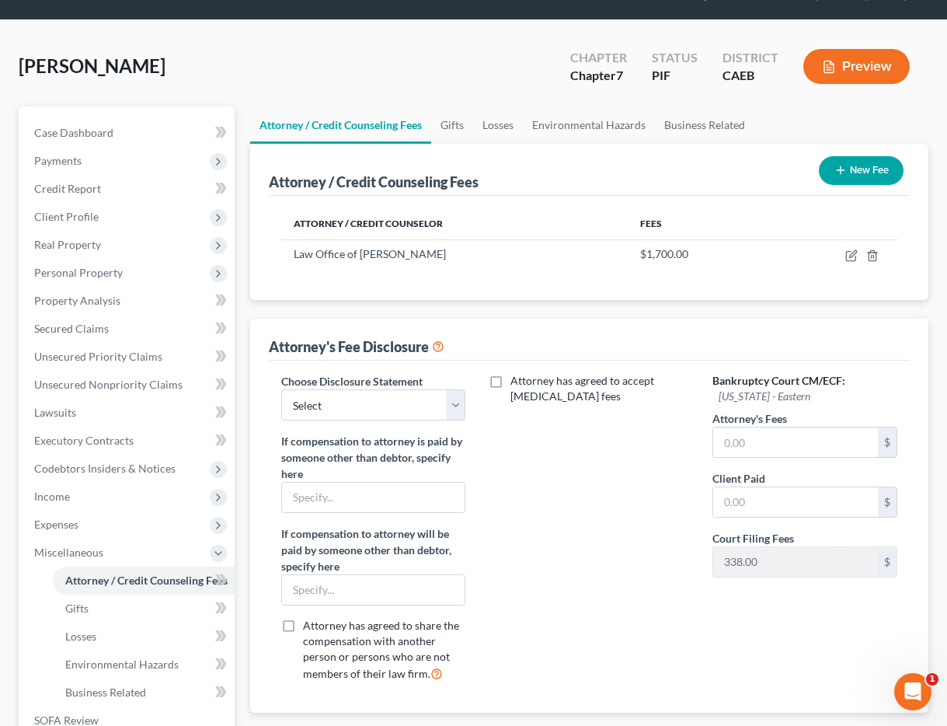
scroll to position [96, 0]
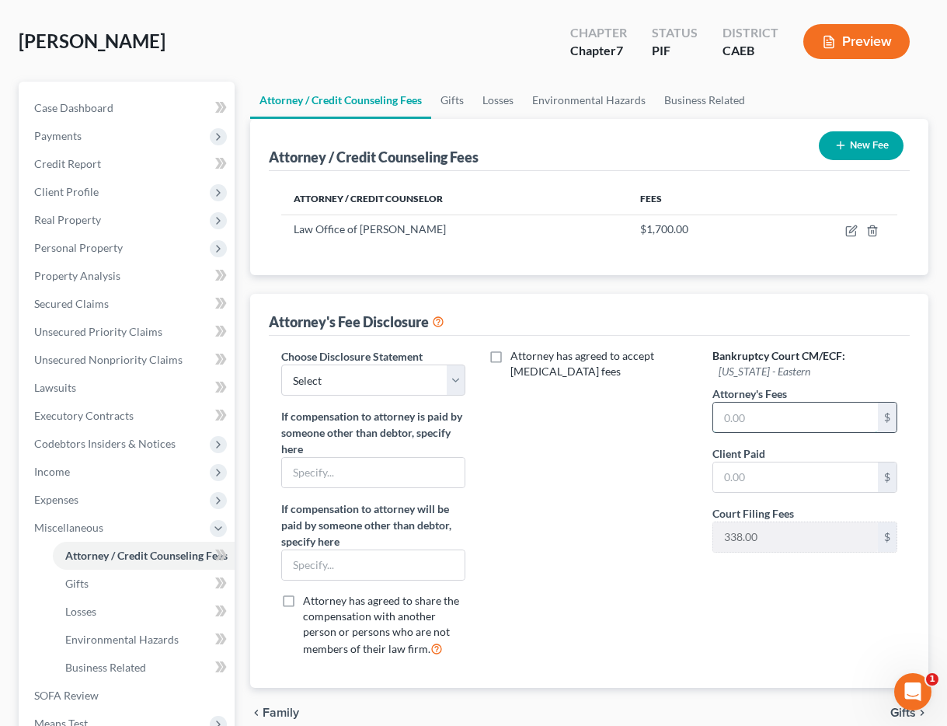
click at [737, 412] on input "text" at bounding box center [795, 417] width 165 height 30
type input "1,700"
click at [740, 468] on input "text" at bounding box center [795, 477] width 165 height 30
type input "1,700"
click at [386, 387] on select "Select Disclosure" at bounding box center [373, 379] width 185 height 31
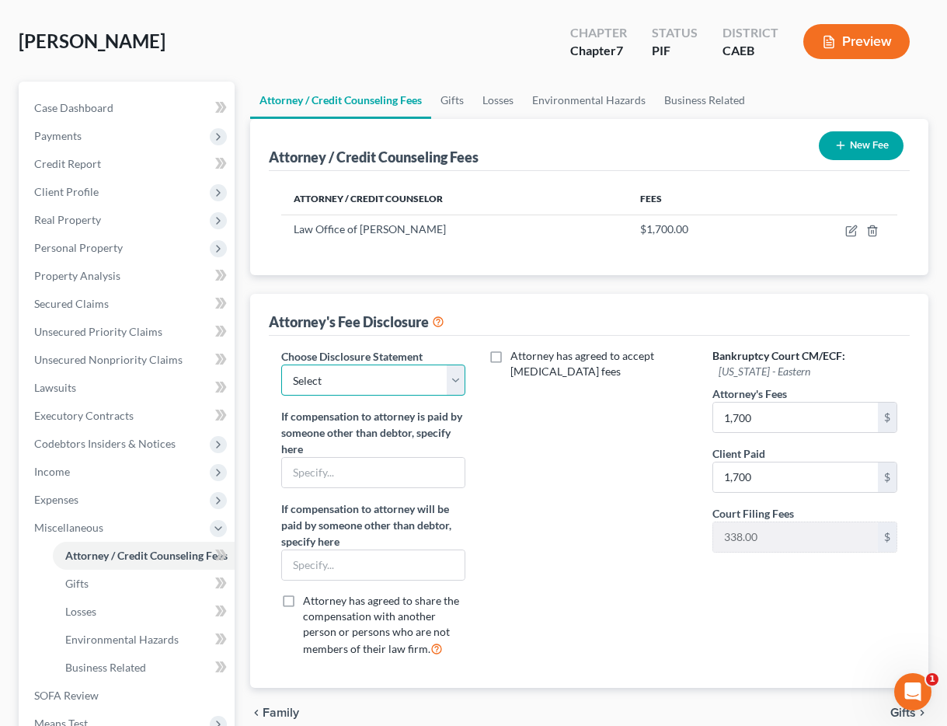
select select "0"
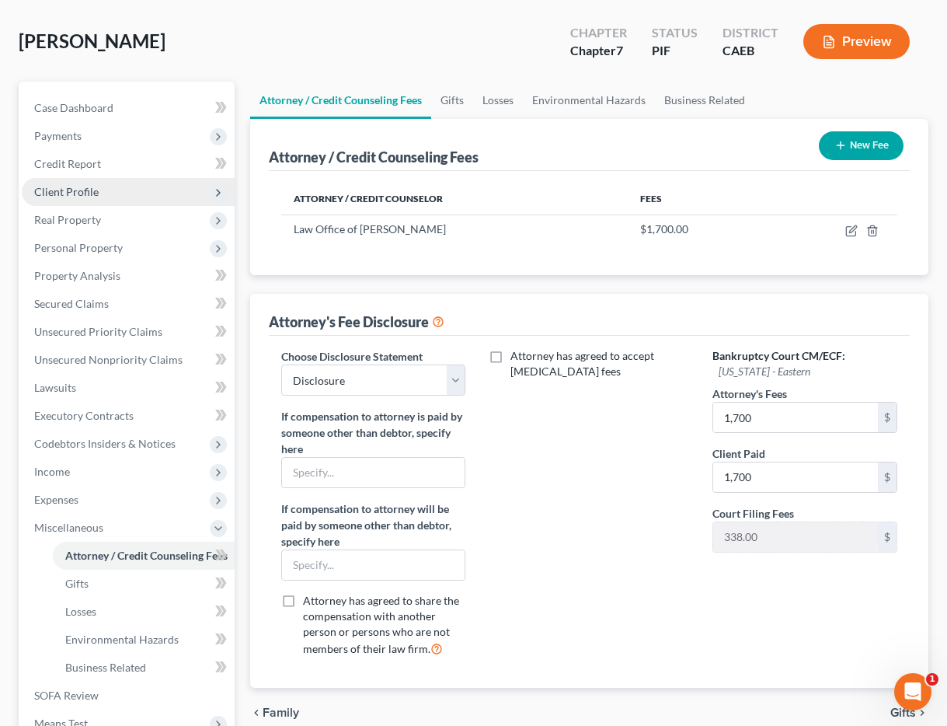
click at [81, 189] on span "Client Profile" at bounding box center [66, 191] width 64 height 13
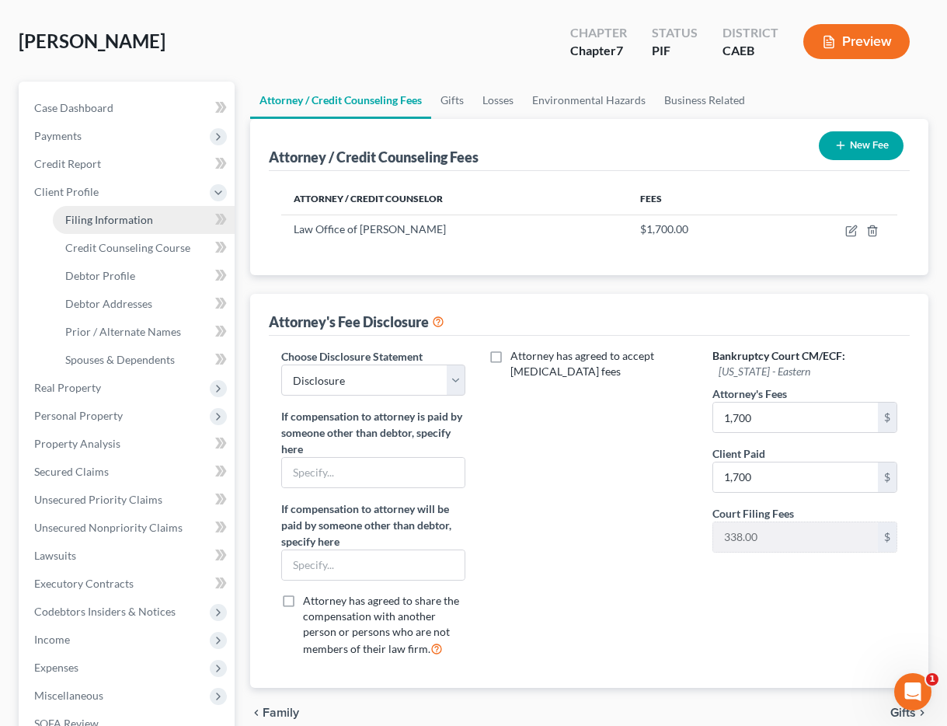
click at [120, 226] on link "Filing Information" at bounding box center [144, 220] width 182 height 28
select select "1"
select select "0"
select select "8"
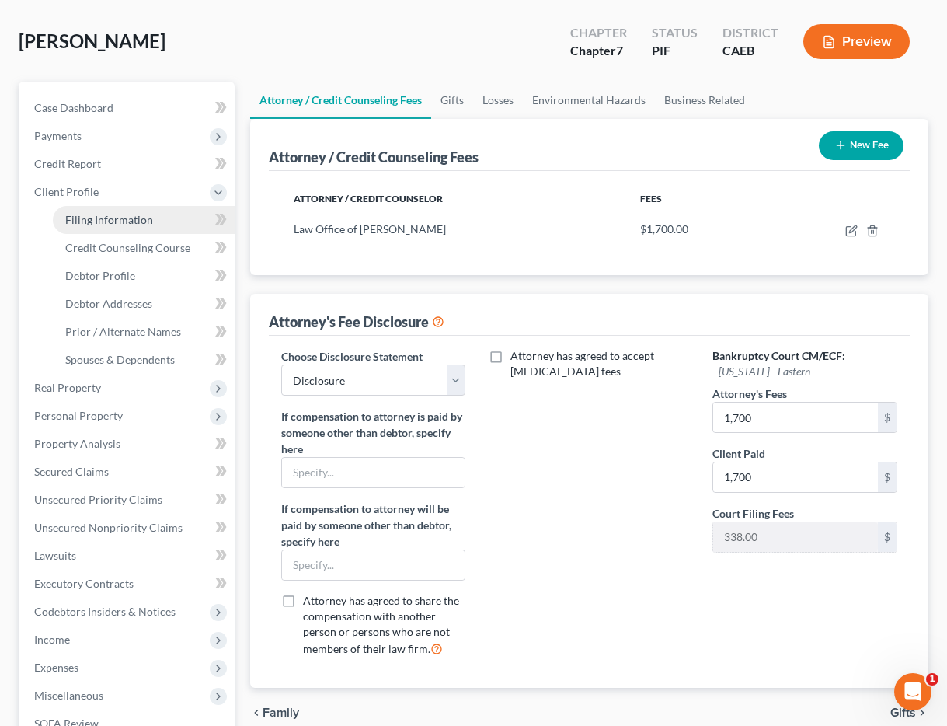
select select "0"
select select "4"
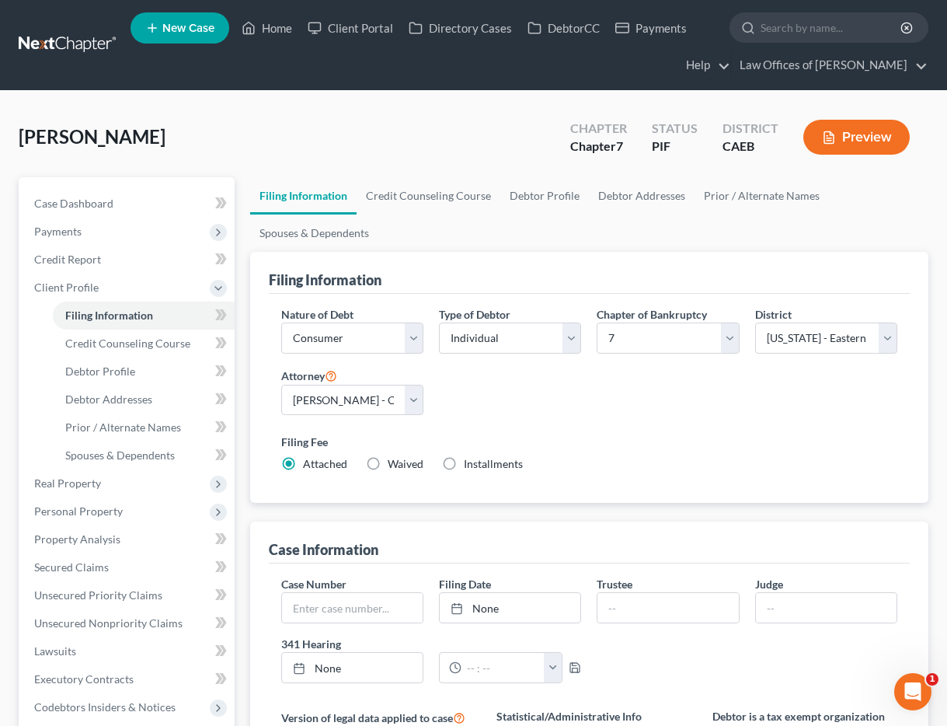
click at [464, 465] on label "Installments Installments" at bounding box center [493, 464] width 59 height 16
click at [470, 465] on input "Installments Installments" at bounding box center [475, 461] width 10 height 10
radio input "true"
radio input "false"
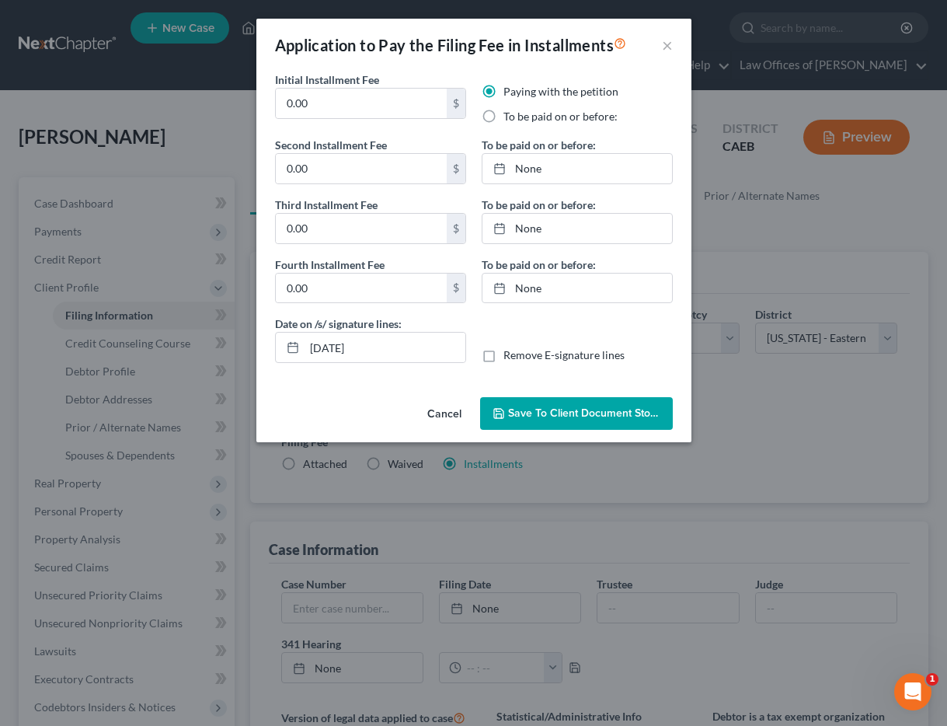
click at [438, 415] on button "Cancel" at bounding box center [444, 414] width 59 height 31
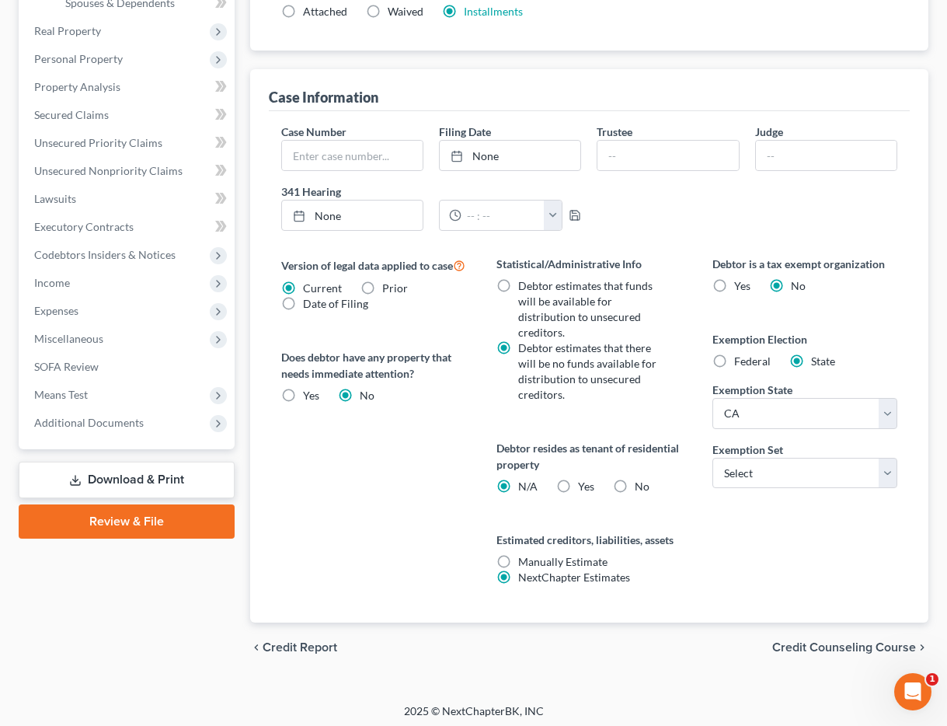
scroll to position [458, 0]
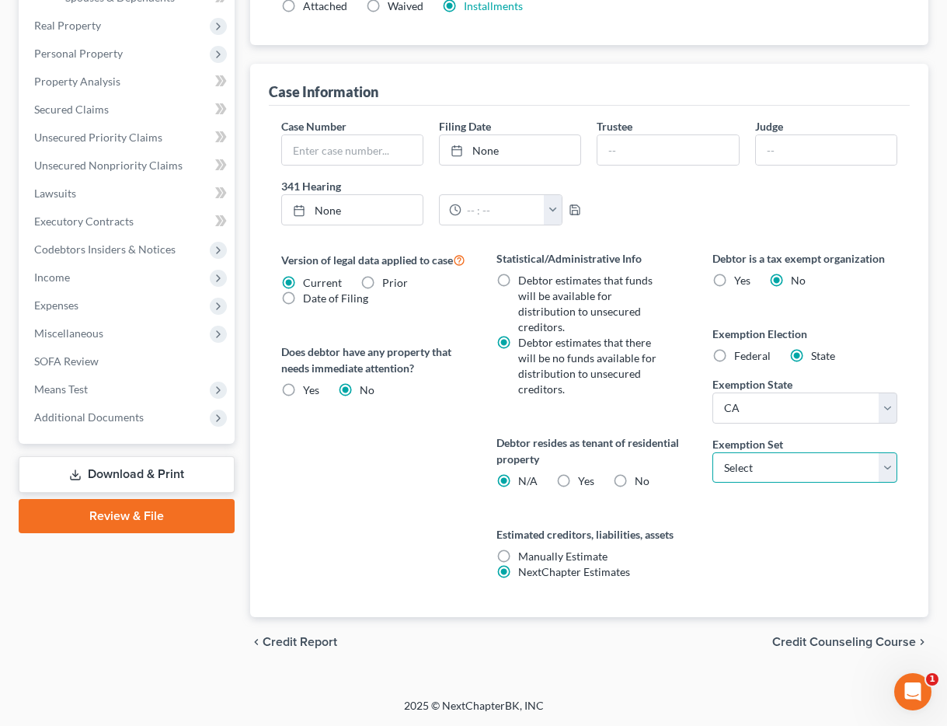
click at [756, 479] on select "Select 703 704" at bounding box center [804, 467] width 185 height 31
select select "0"
click at [578, 479] on label "Yes Yes" at bounding box center [586, 481] width 16 height 16
click at [584, 479] on input "Yes Yes" at bounding box center [589, 478] width 10 height 10
radio input "true"
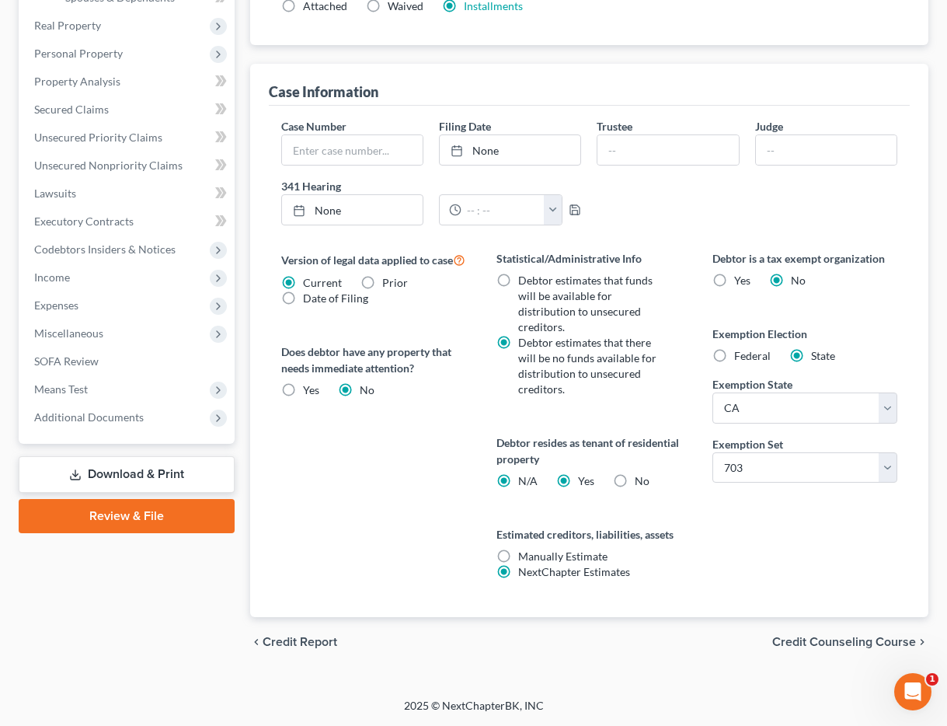
radio input "false"
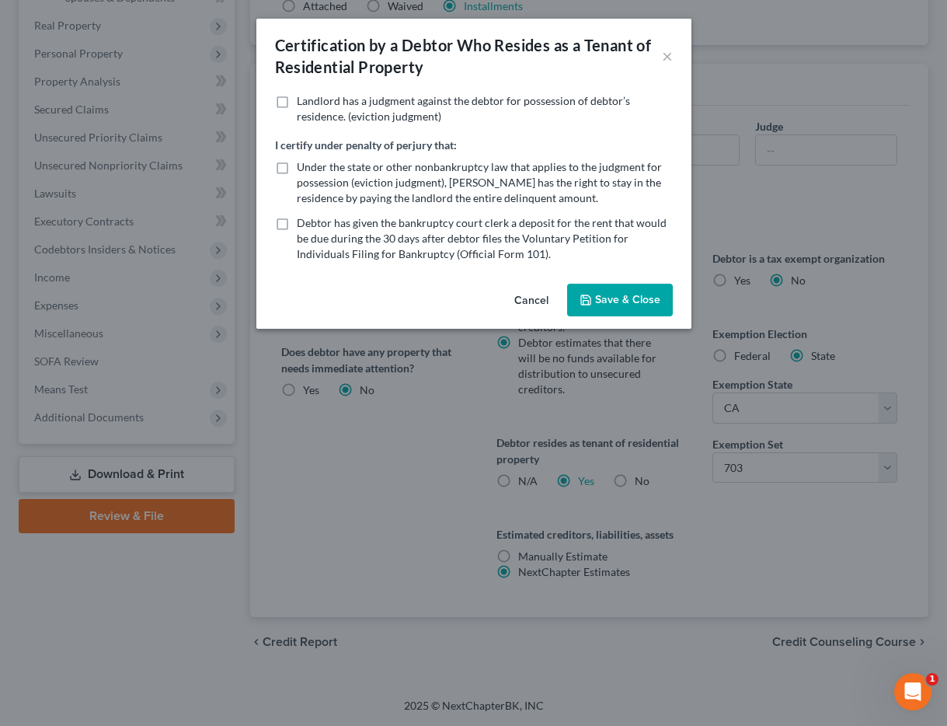
click at [531, 297] on button "Cancel" at bounding box center [531, 300] width 59 height 31
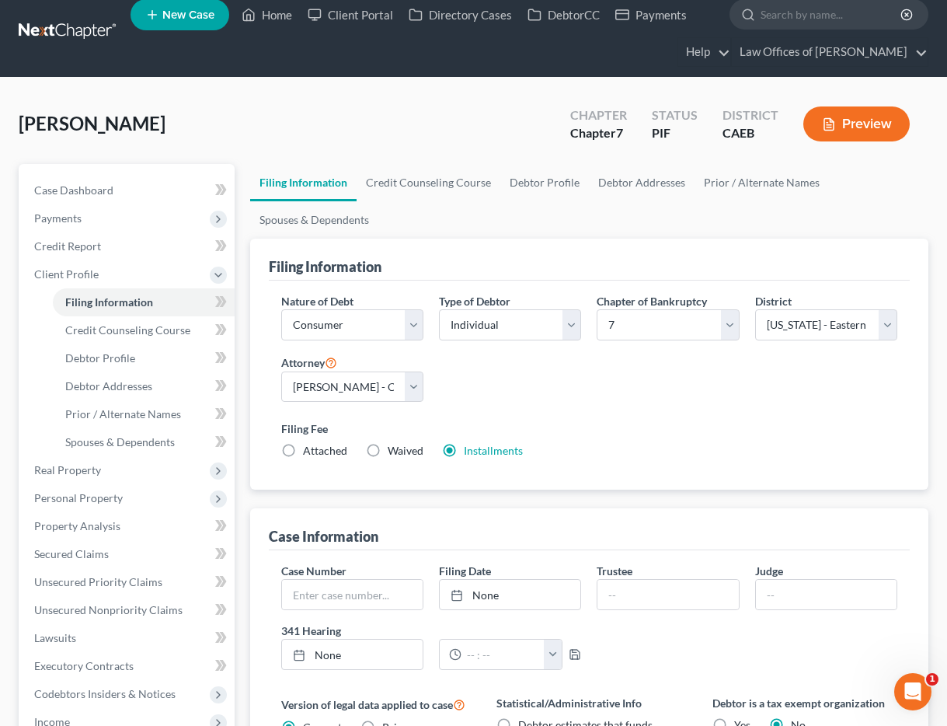
scroll to position [0, 0]
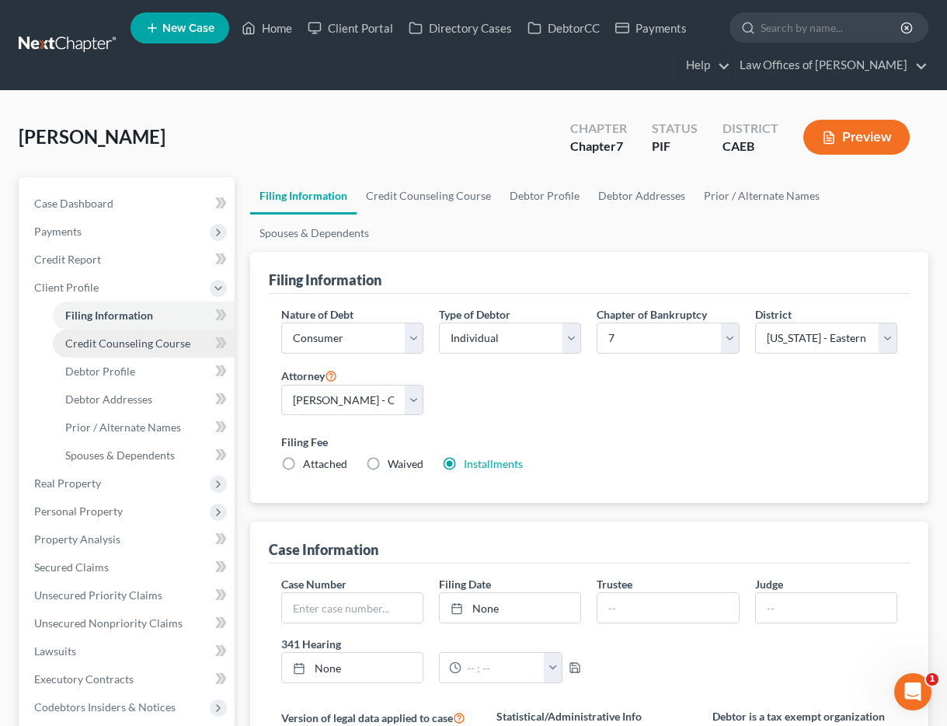
click at [130, 350] on link "Credit Counseling Course" at bounding box center [144, 343] width 182 height 28
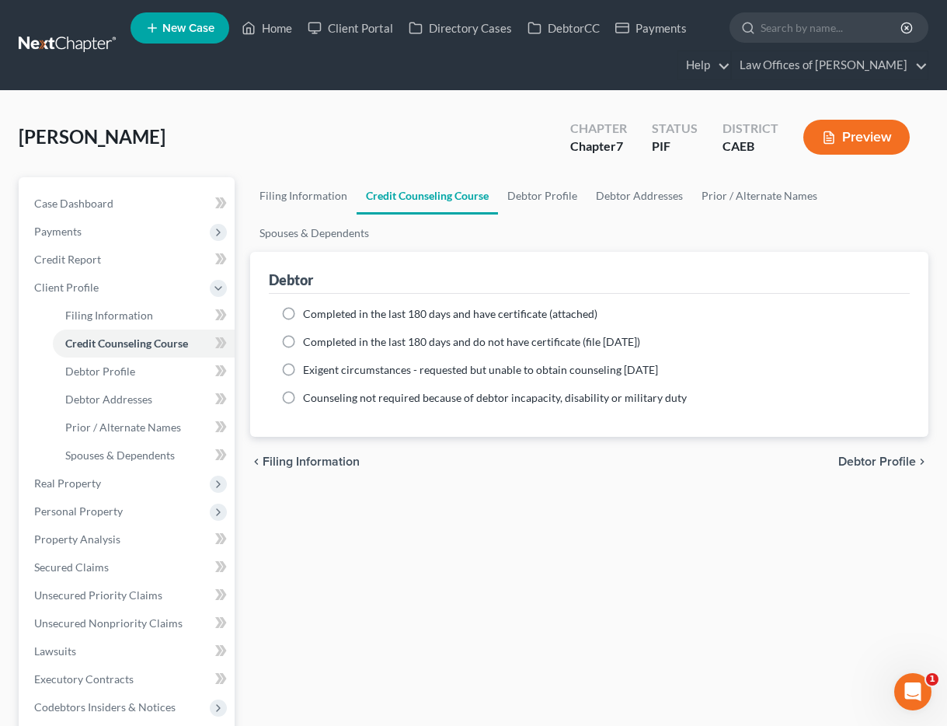
click at [322, 311] on span "Completed in the last 180 days and have certificate (attached)" at bounding box center [450, 313] width 294 height 13
click at [319, 311] on input "Completed in the last 180 days and have certificate (attached)" at bounding box center [314, 311] width 10 height 10
radio input "true"
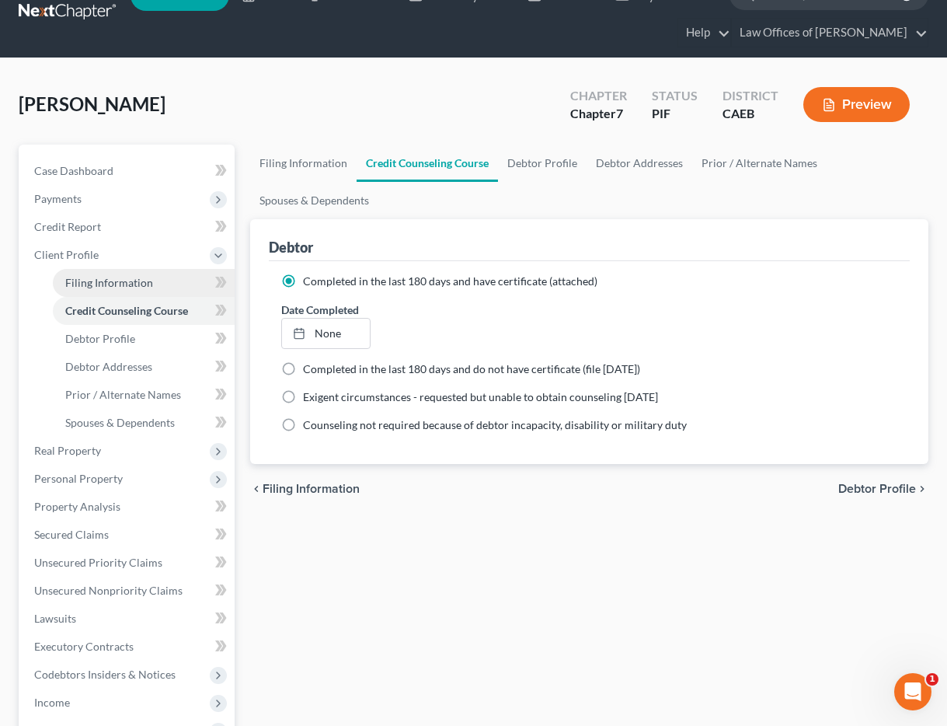
scroll to position [37, 0]
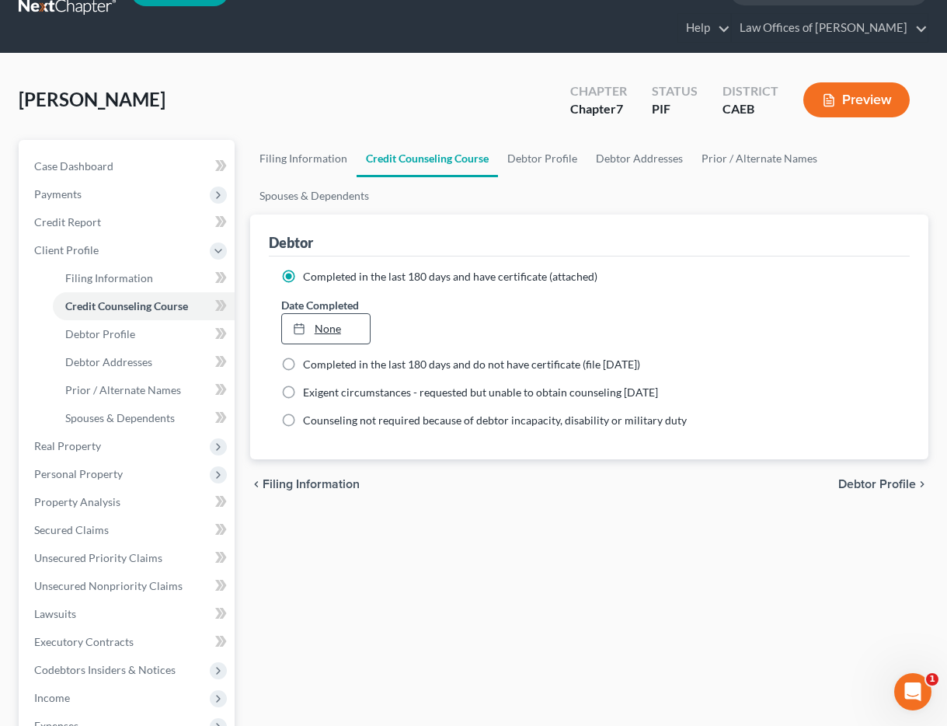
click at [357, 336] on link "None" at bounding box center [326, 329] width 89 height 30
type input "[DATE]"
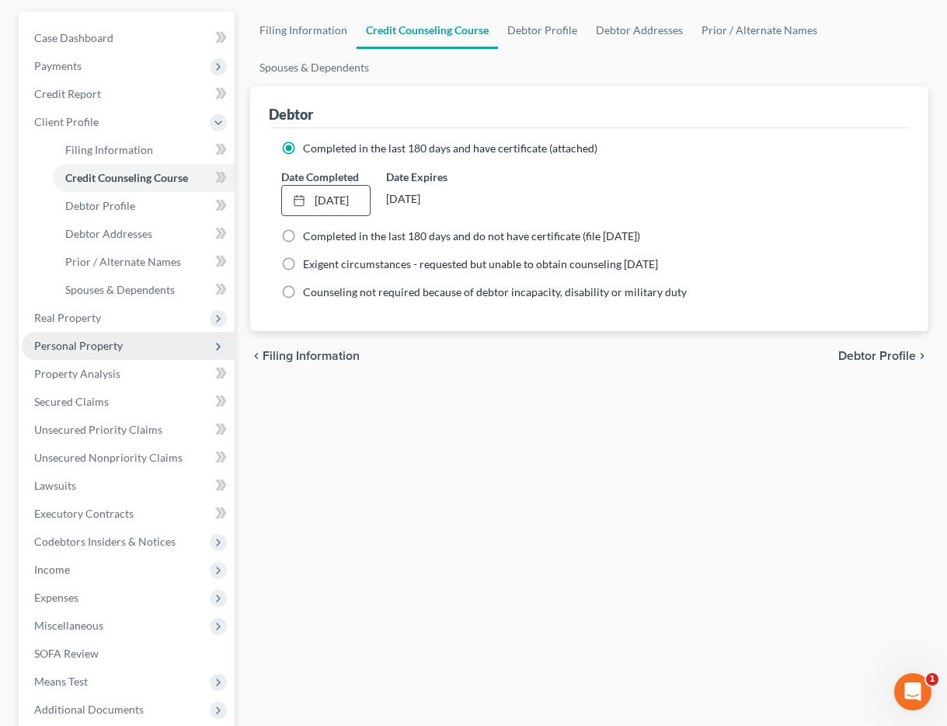
scroll to position [324, 0]
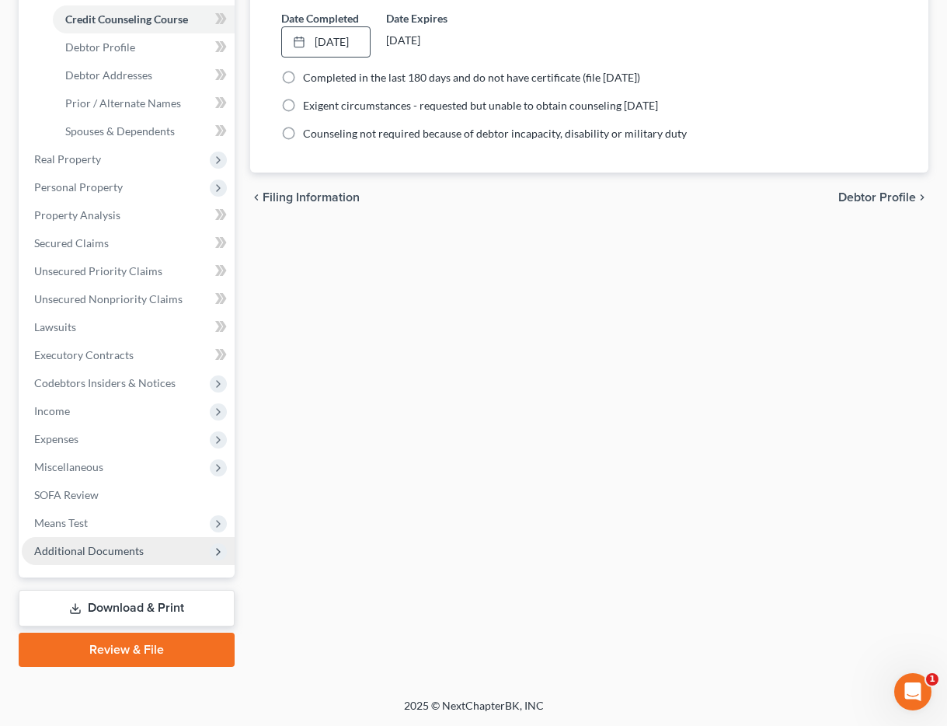
click at [135, 549] on span "Additional Documents" at bounding box center [89, 550] width 110 height 13
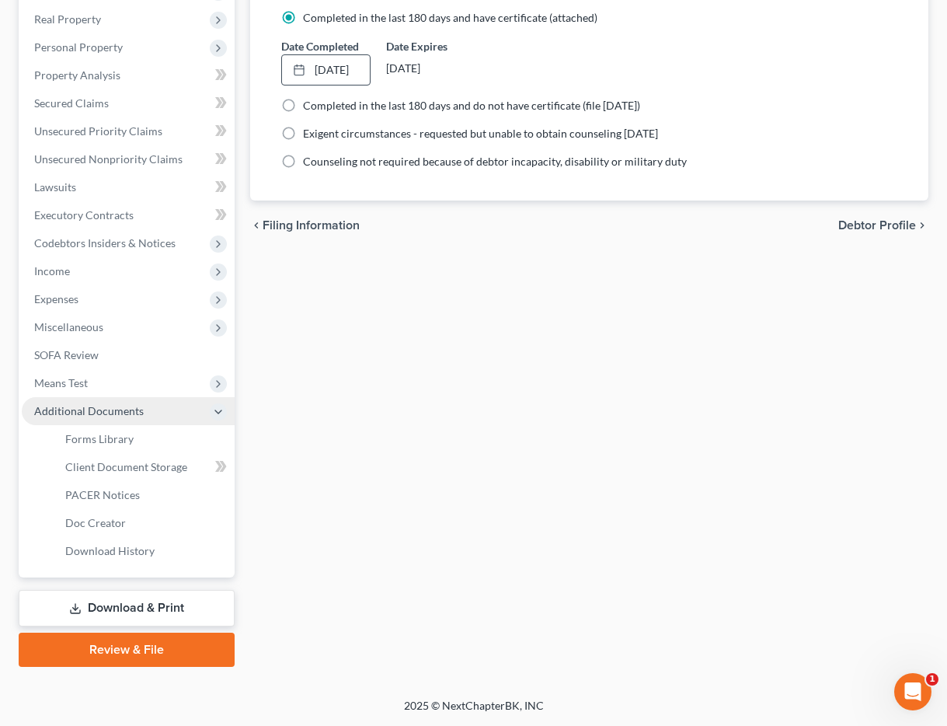
scroll to position [296, 0]
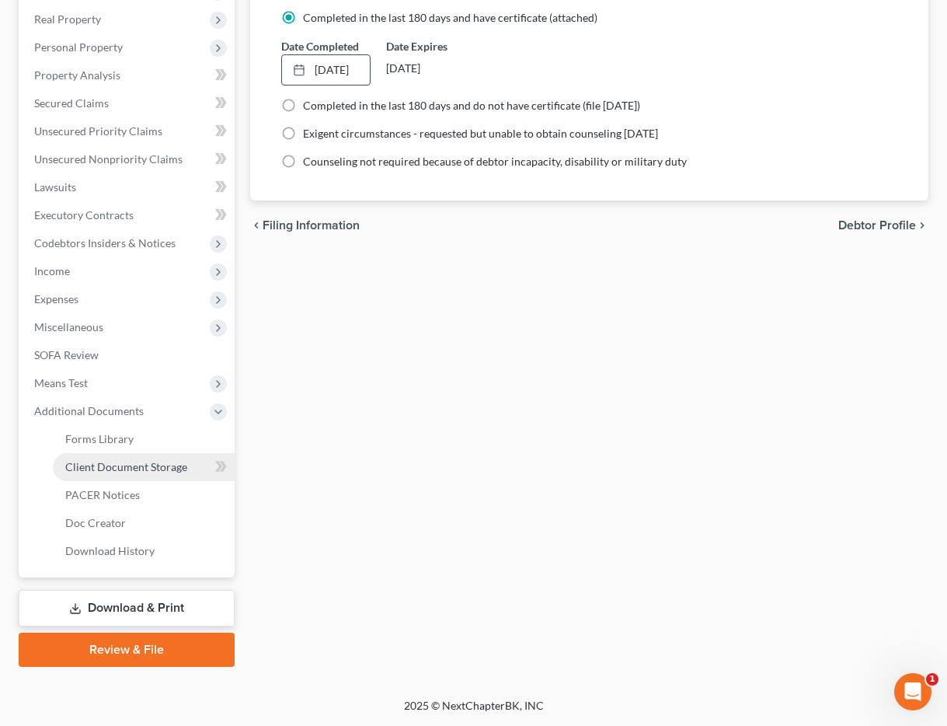
click at [121, 465] on span "Client Document Storage" at bounding box center [126, 466] width 122 height 13
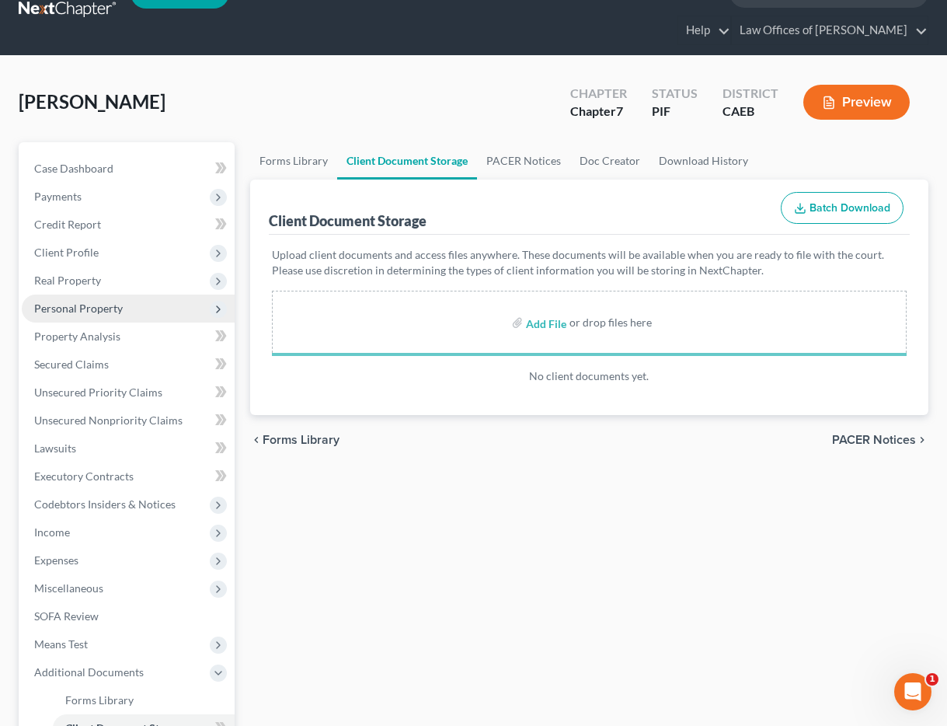
scroll to position [37, 0]
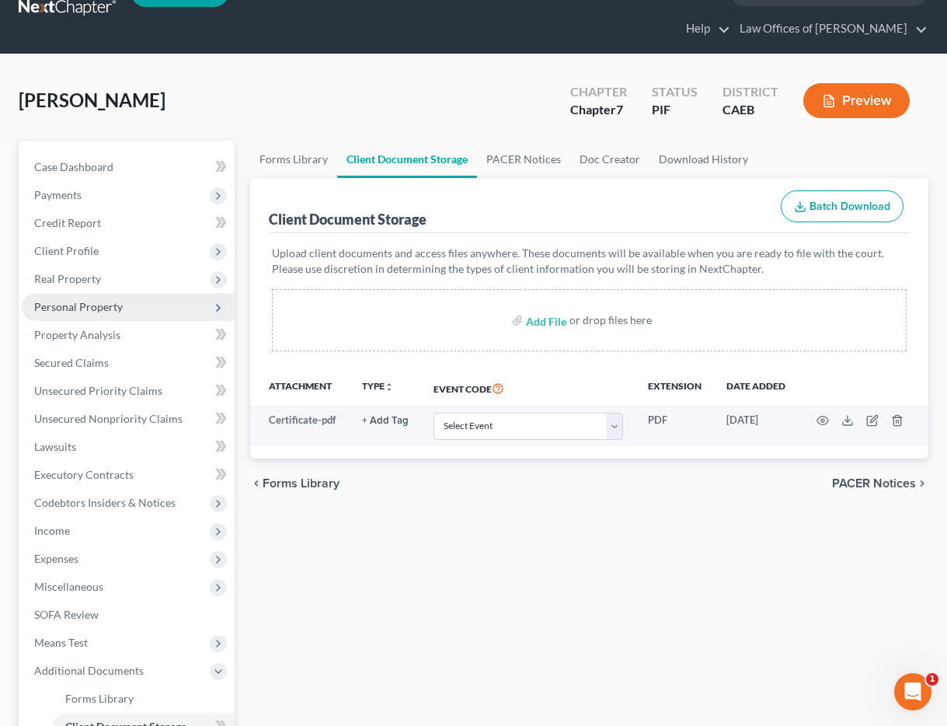
click at [120, 311] on span "Personal Property" at bounding box center [78, 306] width 89 height 13
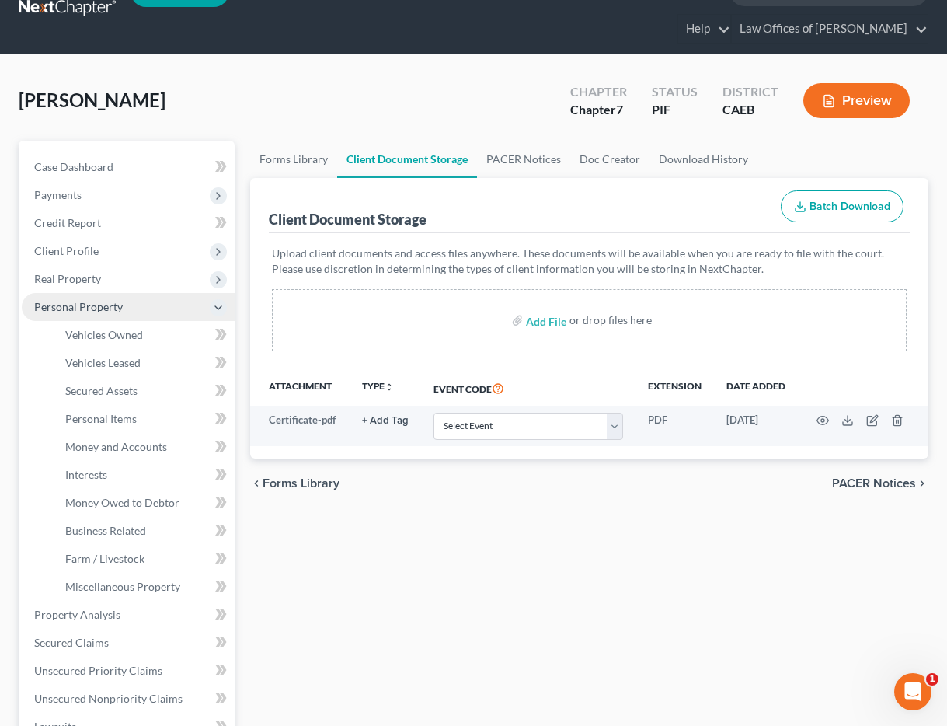
scroll to position [104, 0]
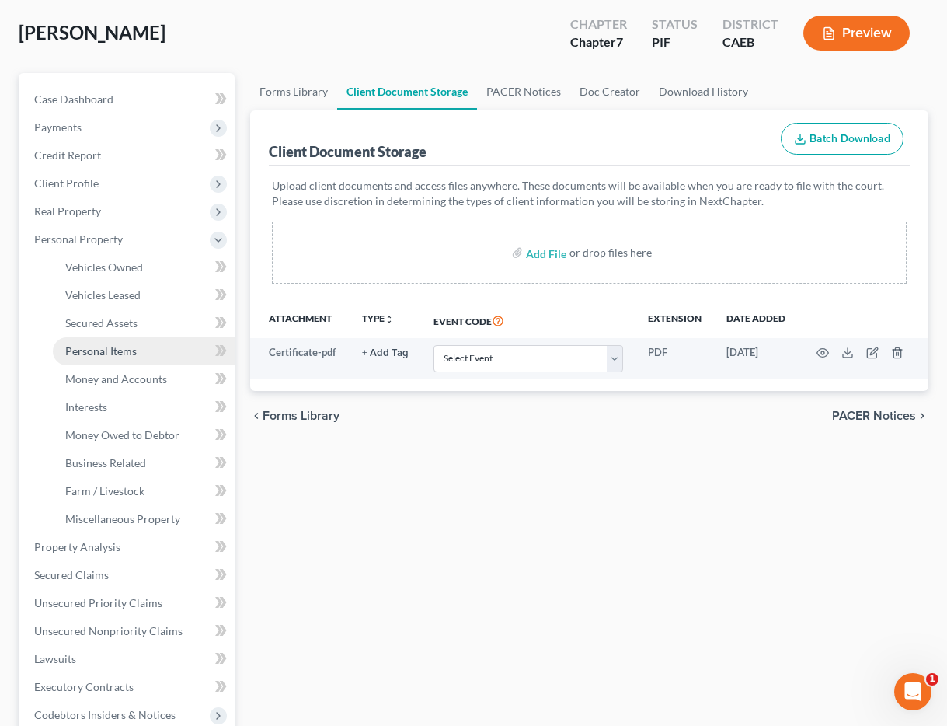
click at [106, 350] on span "Personal Items" at bounding box center [100, 350] width 71 height 13
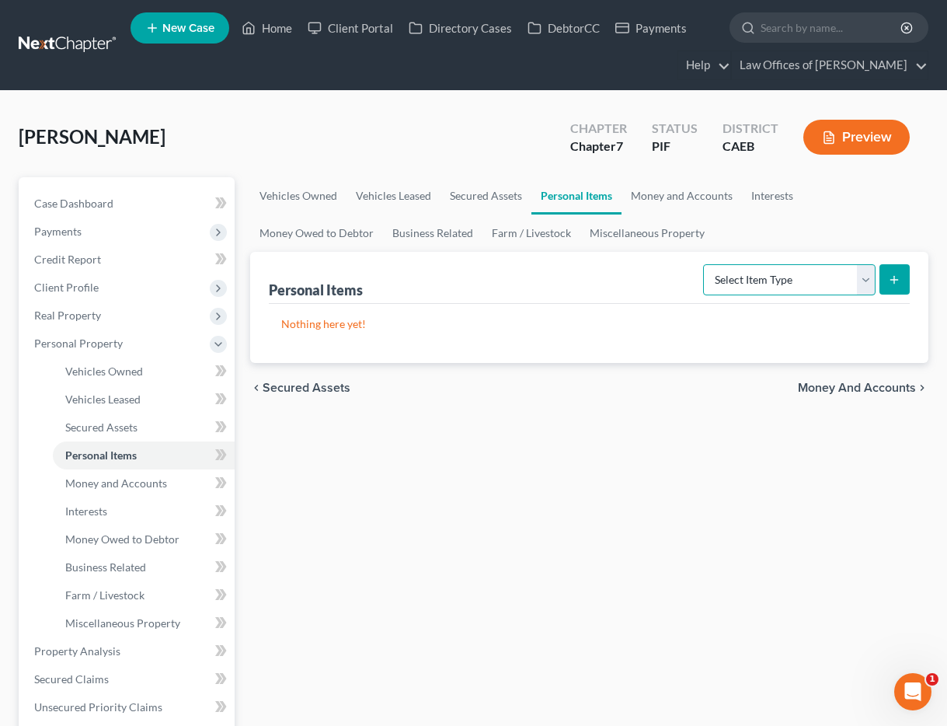
click at [731, 280] on select "Select Item Type Clothing Collectibles Of Value Electronics Firearms Household …" at bounding box center [789, 279] width 172 height 31
select select "clothing"
click at [897, 283] on icon "submit" at bounding box center [894, 279] width 12 height 12
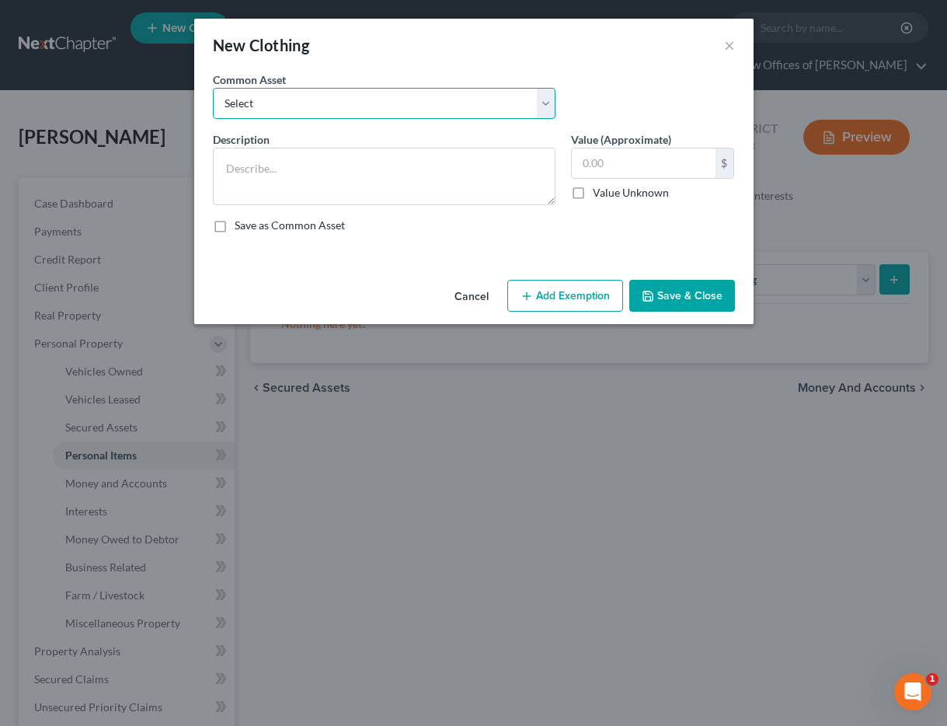
click at [432, 113] on select "Select Wardrobe" at bounding box center [384, 103] width 343 height 31
select select "0"
type textarea "Wardrobe"
type input "600.00"
click at [580, 290] on button "Add Exemption" at bounding box center [565, 296] width 116 height 33
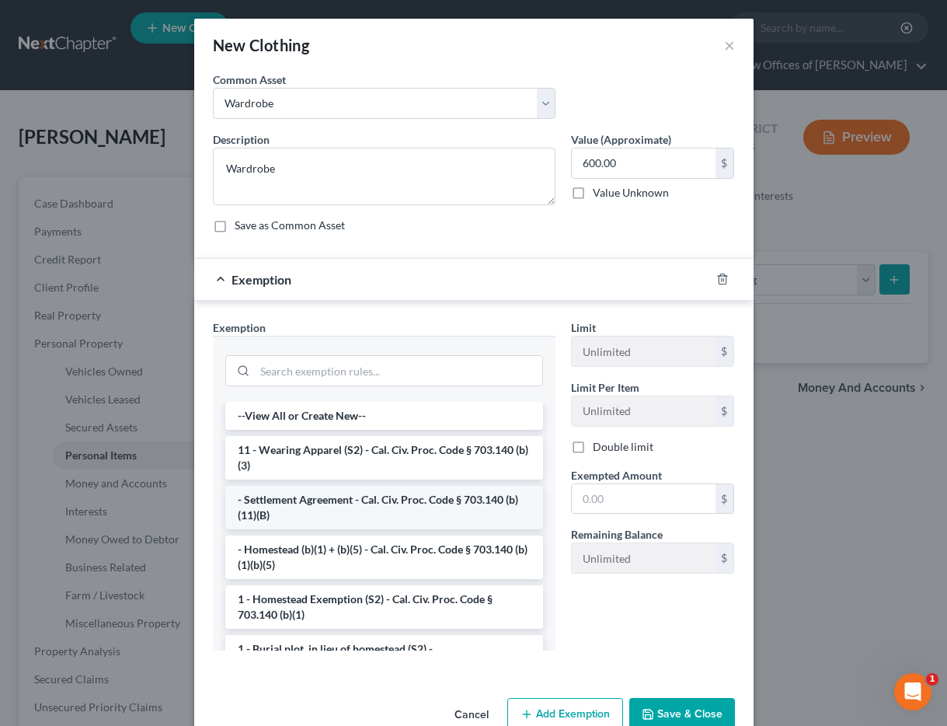
scroll to position [32, 0]
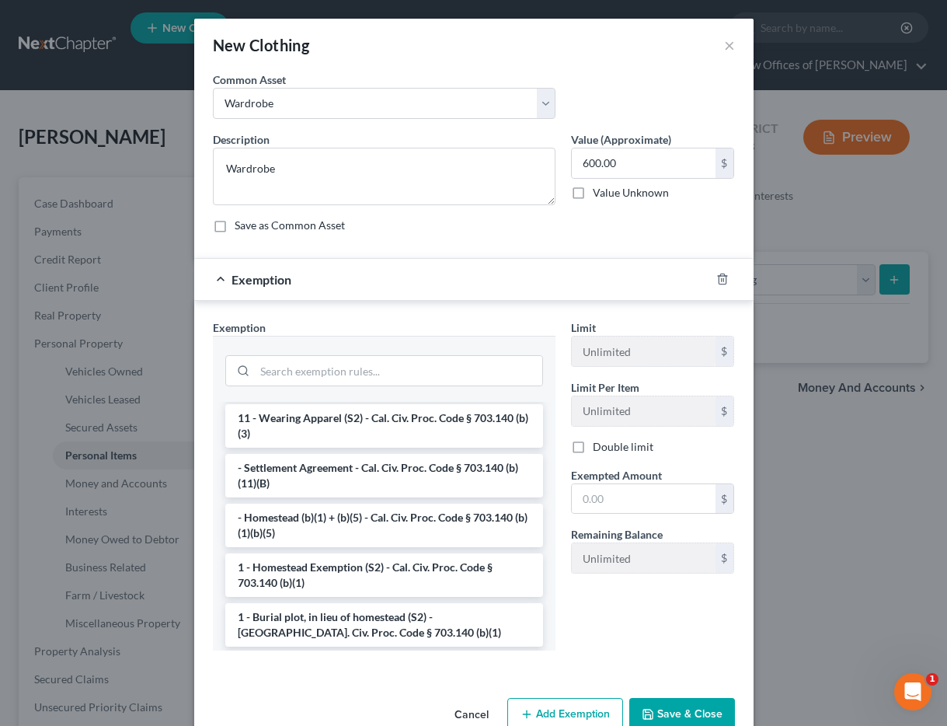
drag, startPoint x: 360, startPoint y: 437, endPoint x: 480, endPoint y: 450, distance: 121.1
click at [360, 437] on li "11 - Wearing Apparel (S2) - Cal. Civ. Proc. Code § 703.140 (b)(3)" at bounding box center [384, 426] width 318 height 44
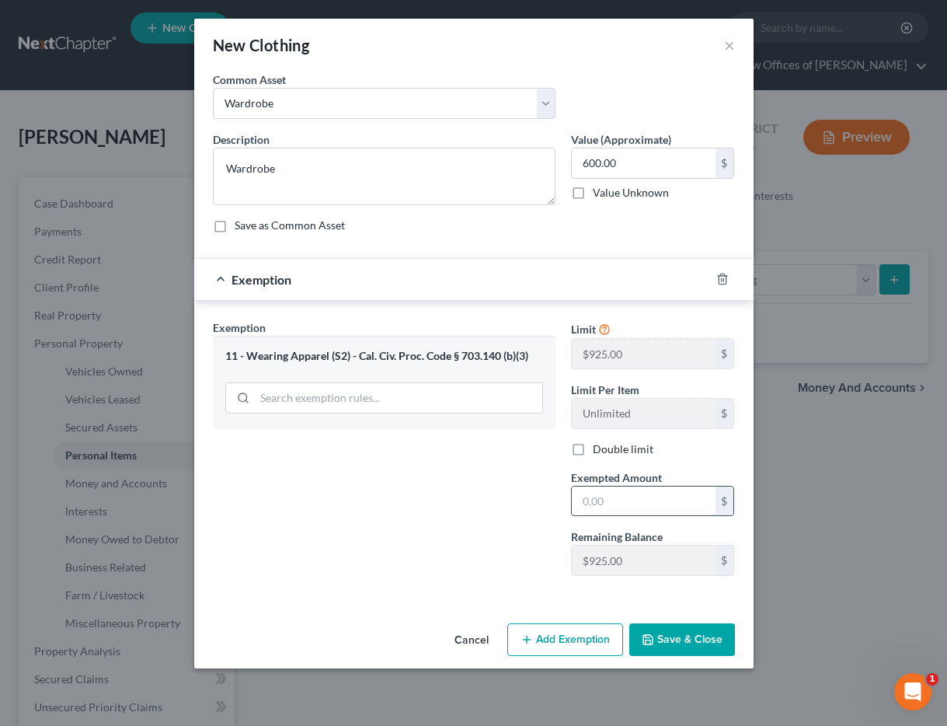
click at [631, 500] on input "text" at bounding box center [644, 501] width 144 height 30
type input "600"
click at [514, 518] on div "Exemption Set must be selected for CA. Exemption * 11 - Wearing Apparel (S2) - …" at bounding box center [384, 453] width 358 height 269
click at [664, 645] on button "Save & Close" at bounding box center [682, 639] width 106 height 33
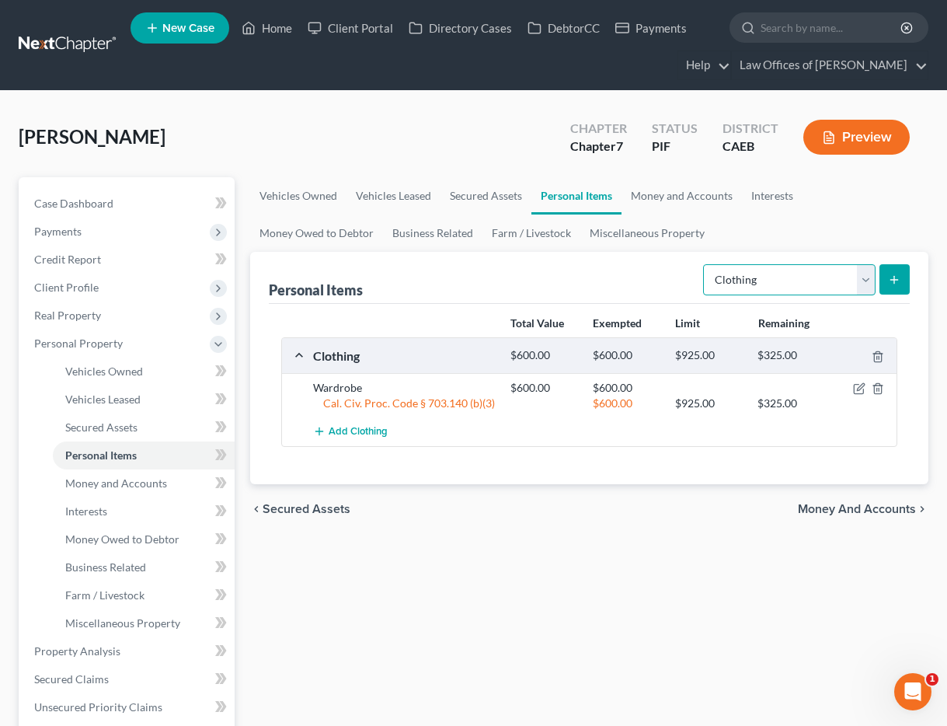
click at [768, 284] on select "Select Item Type Clothing Collectibles Of Value Electronics Firearms Household …" at bounding box center [789, 279] width 172 height 31
select select "electronics"
click at [891, 280] on line "submit" at bounding box center [894, 280] width 7 height 0
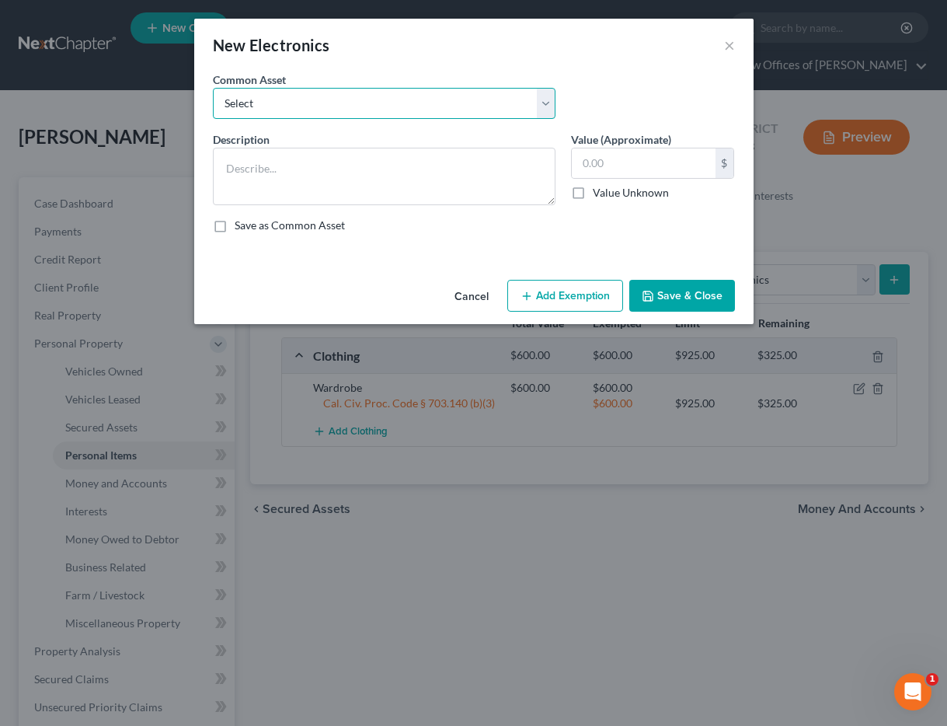
click at [427, 110] on select "Select Miscellaneous Electronic Items" at bounding box center [384, 103] width 343 height 31
select select "0"
type textarea "Miscellaneous Electronic Items"
type input "700.00"
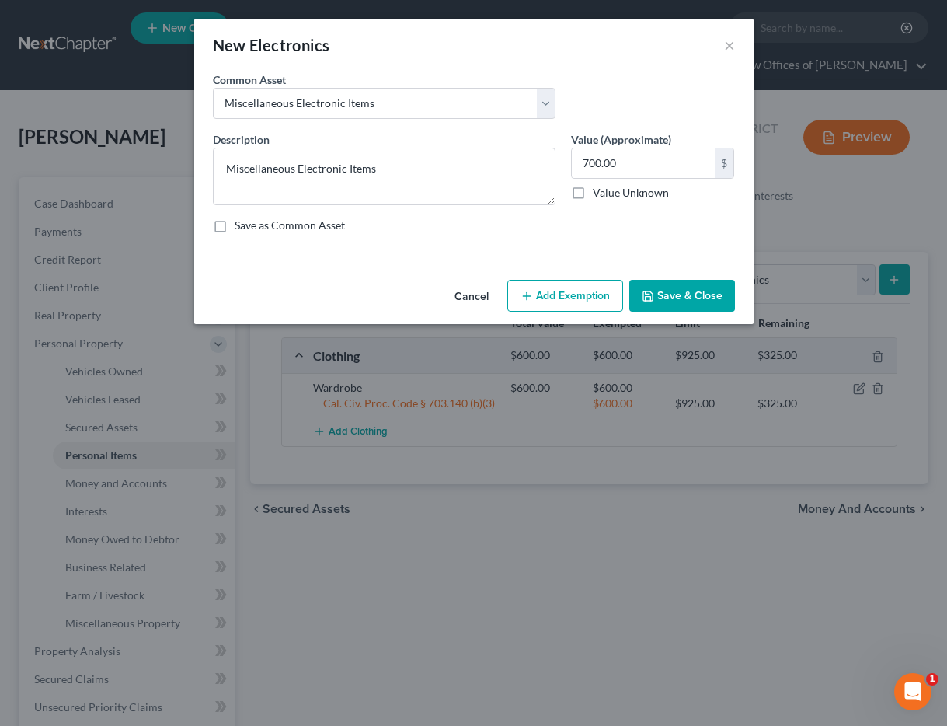
click at [566, 293] on button "Add Exemption" at bounding box center [565, 296] width 116 height 33
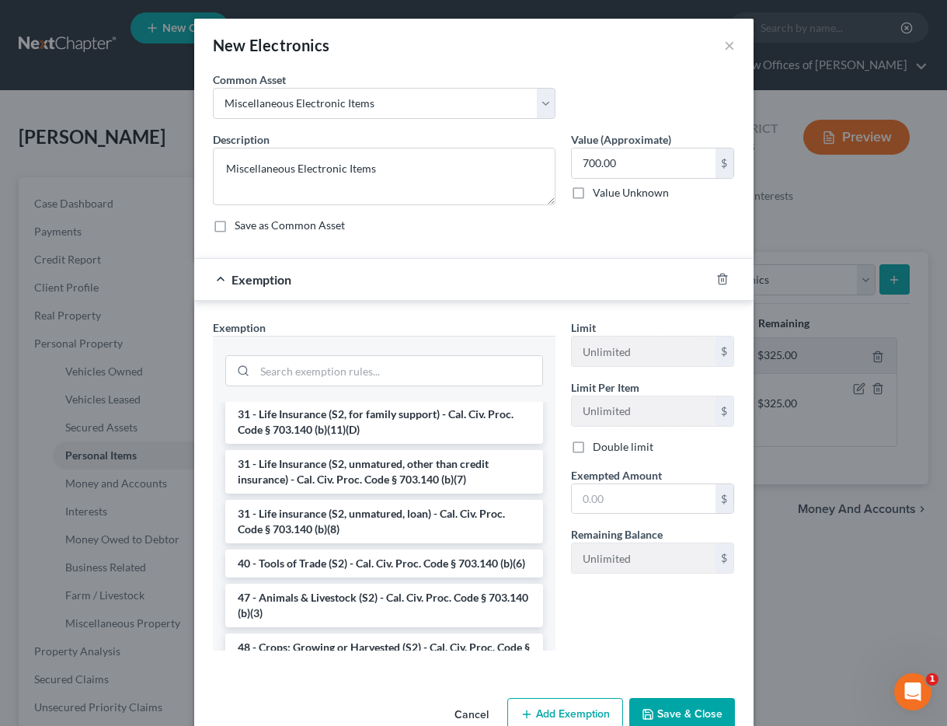
scroll to position [1237, 0]
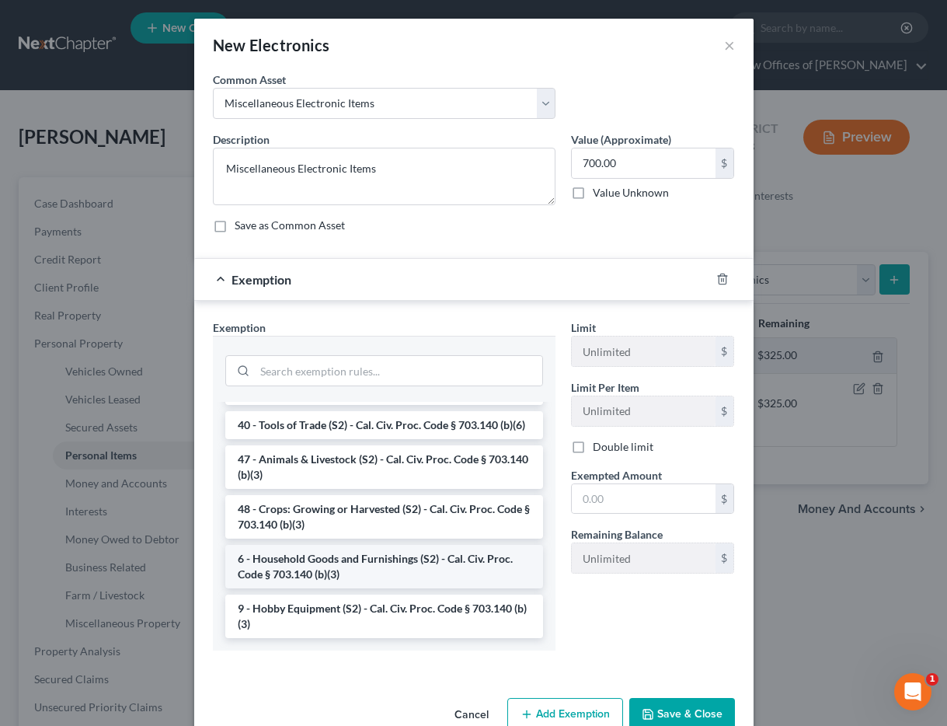
click at [336, 573] on li "6 - Household Goods and Furnishings (S2) - Cal. Civ. Proc. Code § 703.140 (b)(3)" at bounding box center [384, 567] width 318 height 44
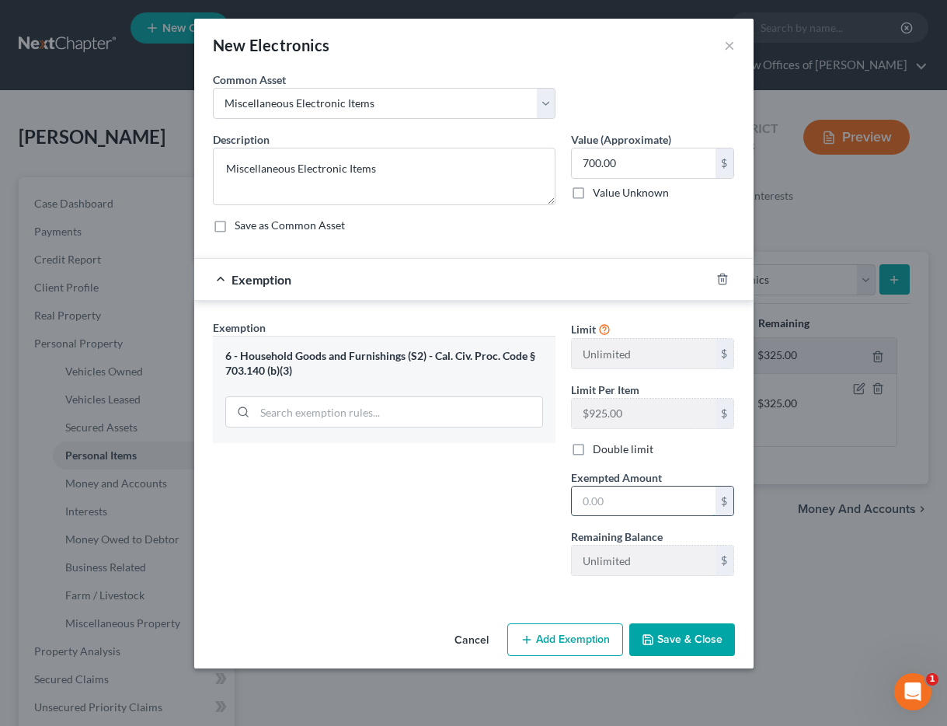
click at [592, 501] on input "text" at bounding box center [644, 501] width 144 height 30
type input "700"
click at [430, 542] on div "Exemption Set must be selected for CA. Exemption * 6 - Household Goods and Furn…" at bounding box center [384, 453] width 358 height 269
click at [683, 644] on button "Save & Close" at bounding box center [682, 639] width 106 height 33
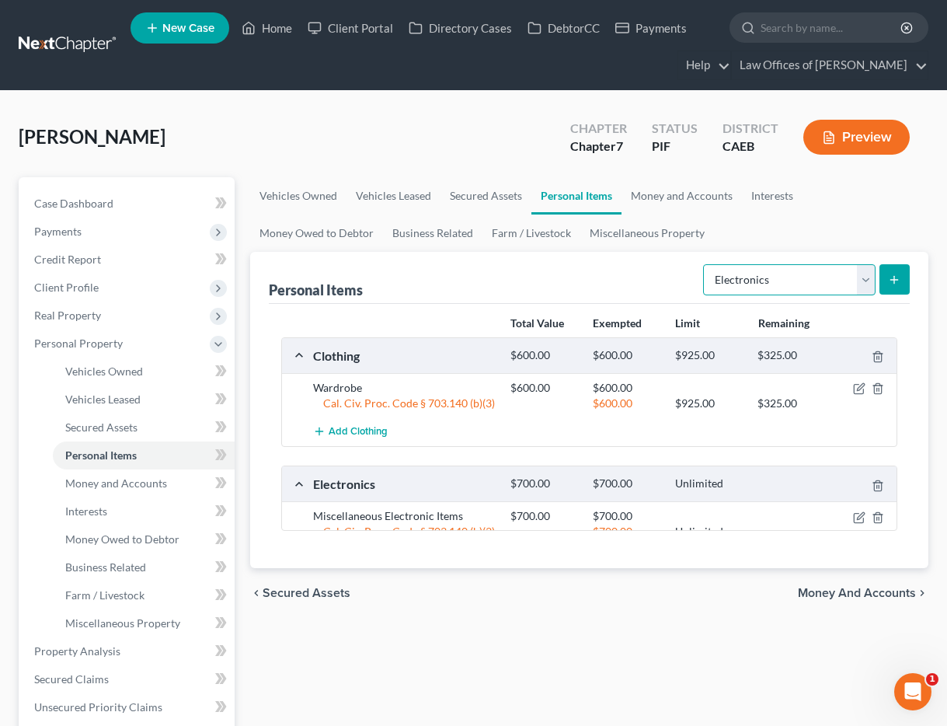
click at [806, 276] on select "Select Item Type Clothing Collectibles Of Value Electronics Firearms Household …" at bounding box center [789, 279] width 172 height 31
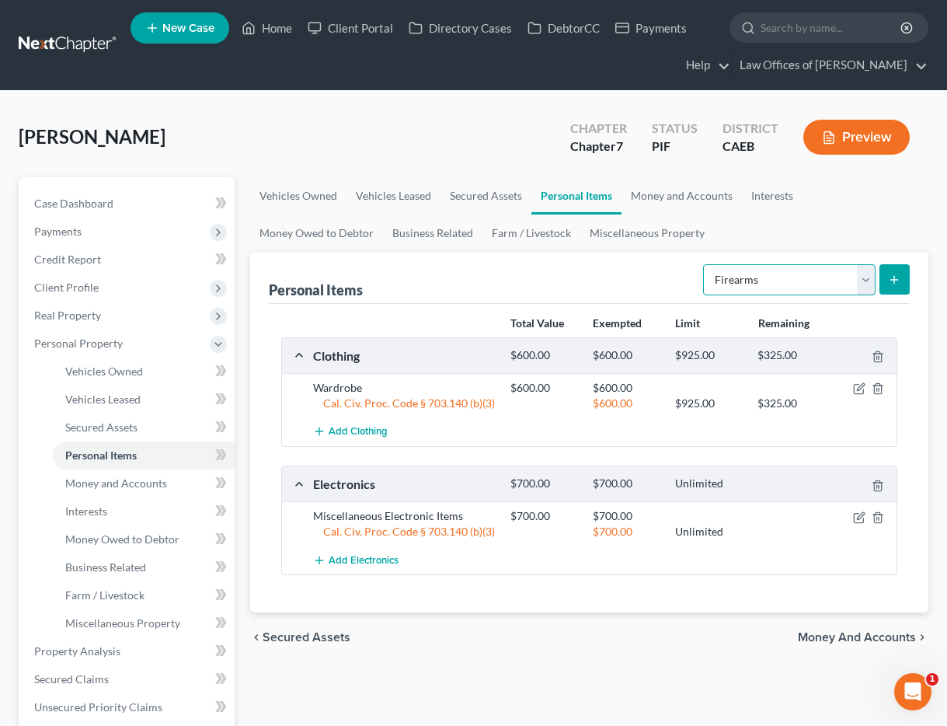
click at [778, 284] on select "Select Item Type Clothing Collectibles Of Value Electronics Firearms Household …" at bounding box center [789, 279] width 172 height 31
select select "household_goods"
click at [903, 282] on button "submit" at bounding box center [894, 279] width 30 height 30
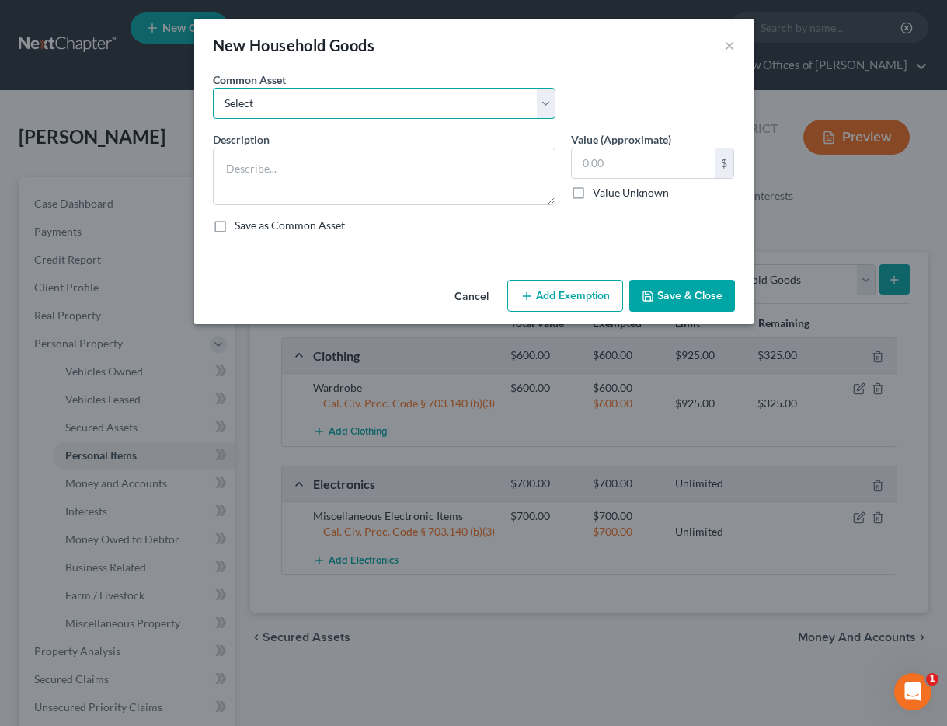
click at [300, 113] on select "Select Furniture and furnishings" at bounding box center [384, 103] width 343 height 31
select select "0"
type textarea "Furniture and furnishings"
type input "1,200.00"
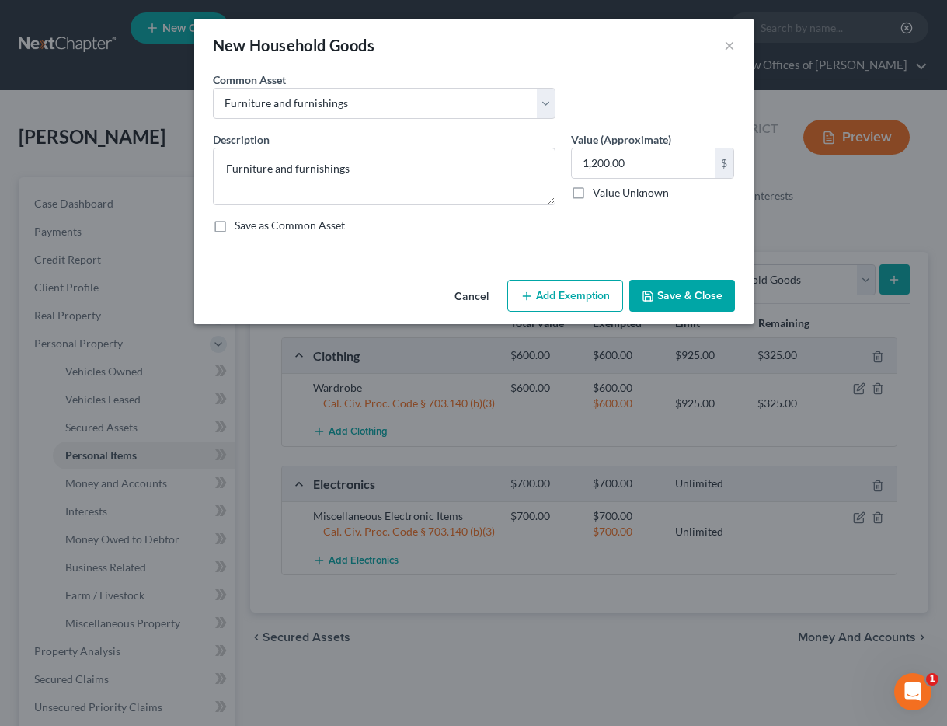
click at [554, 298] on button "Add Exemption" at bounding box center [565, 296] width 116 height 33
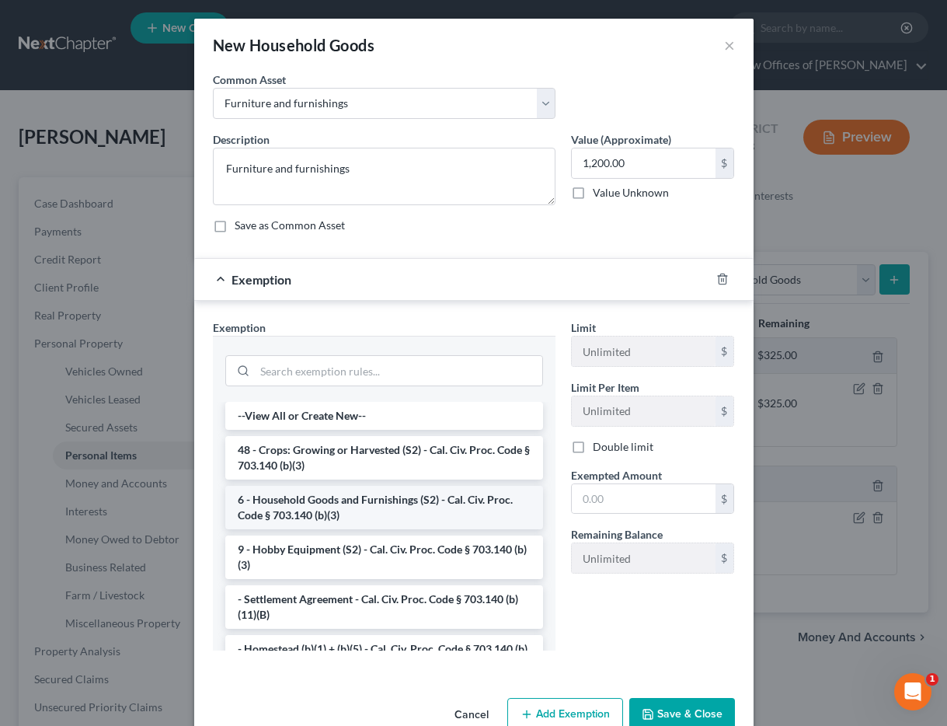
click at [356, 510] on li "6 - Household Goods and Furnishings (S2) - Cal. Civ. Proc. Code § 703.140 (b)(3)" at bounding box center [384, 508] width 318 height 44
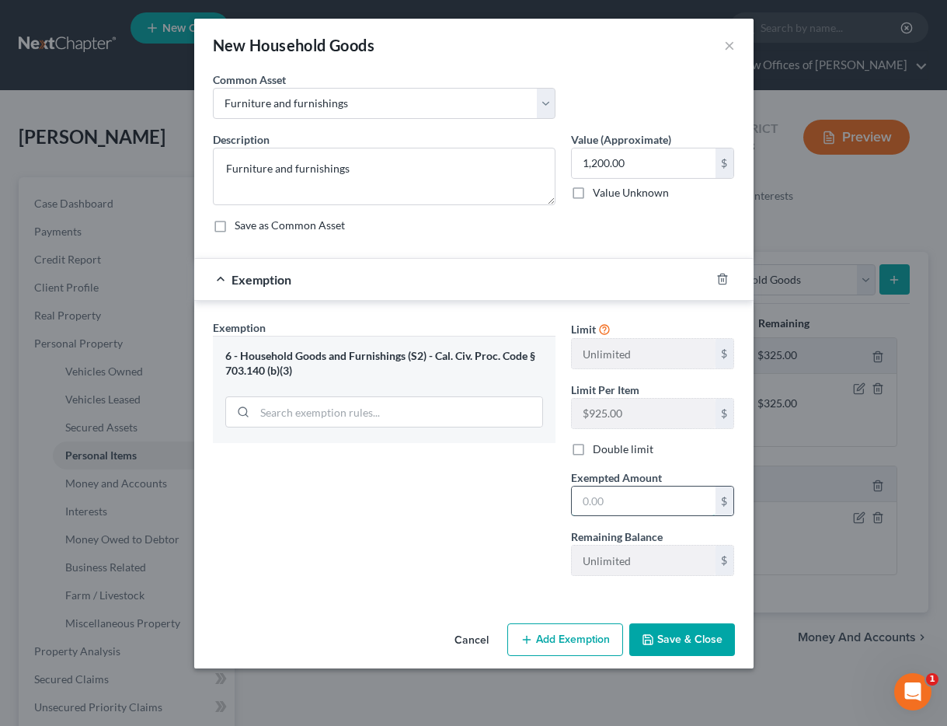
click at [614, 501] on input "text" at bounding box center [644, 501] width 144 height 30
type input "1,200"
click at [365, 546] on div "Exemption Set must be selected for CA. Exemption * 6 - Household Goods and Furn…" at bounding box center [384, 453] width 358 height 269
click at [685, 646] on button "Save & Close" at bounding box center [682, 639] width 106 height 33
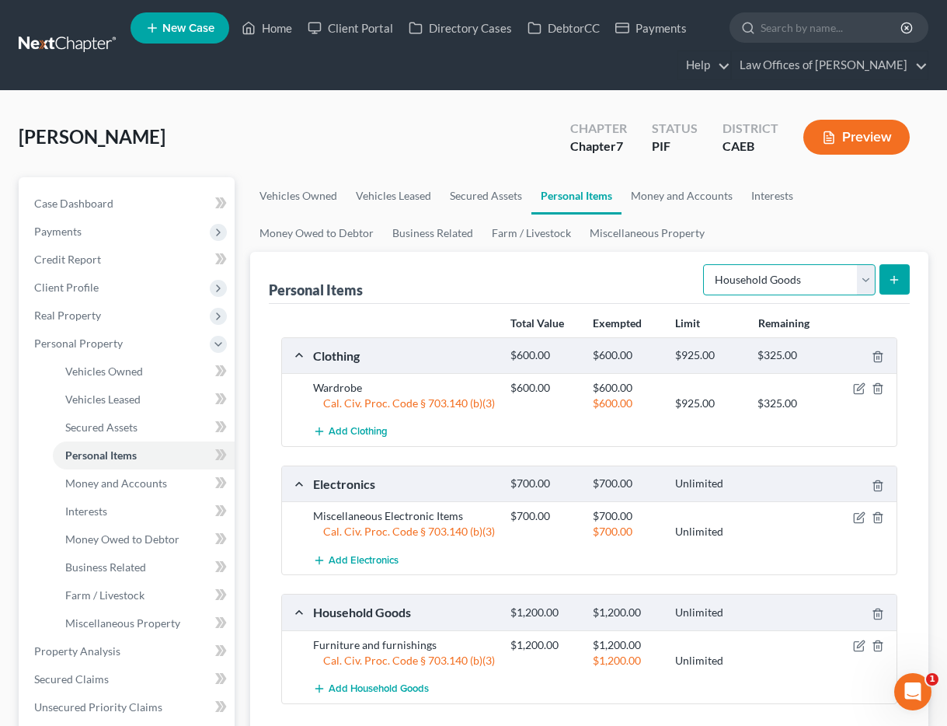
click at [760, 281] on select "Select Item Type Clothing Collectibles Of Value Electronics Firearms Household …" at bounding box center [789, 279] width 172 height 31
select select "jewelry"
click at [895, 272] on button "submit" at bounding box center [894, 279] width 30 height 30
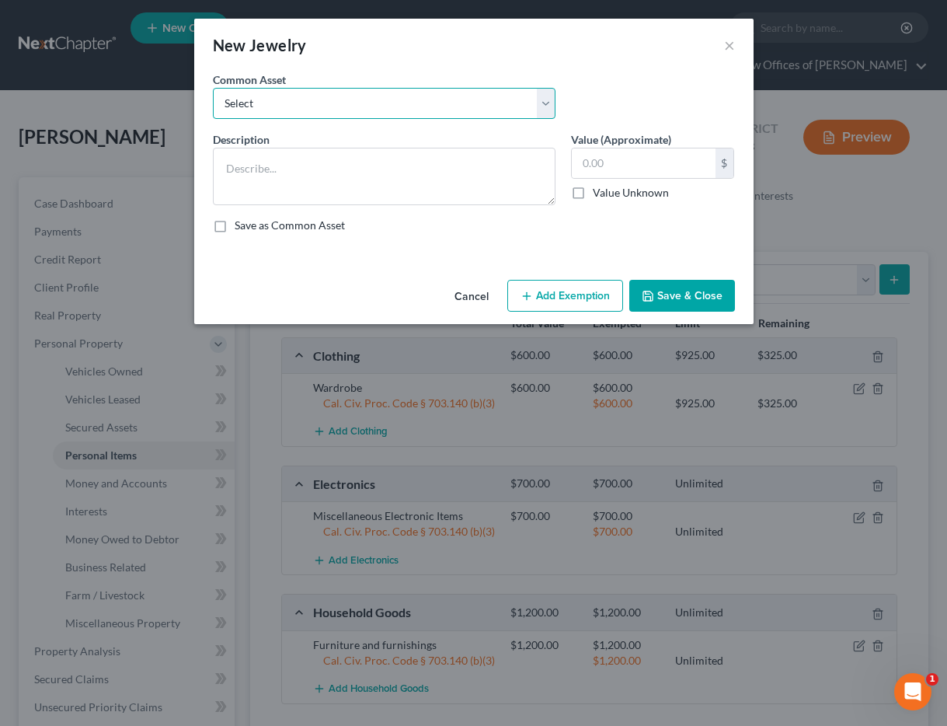
click at [308, 99] on select "Select Miscellaneous Jewelry" at bounding box center [384, 103] width 343 height 31
click at [306, 104] on select "Select Miscellaneous Jewelry" at bounding box center [384, 103] width 343 height 31
click at [301, 109] on select "Select Miscellaneous Jewelry" at bounding box center [384, 103] width 343 height 31
select select "0"
type textarea "Miscellaneous Jewelry"
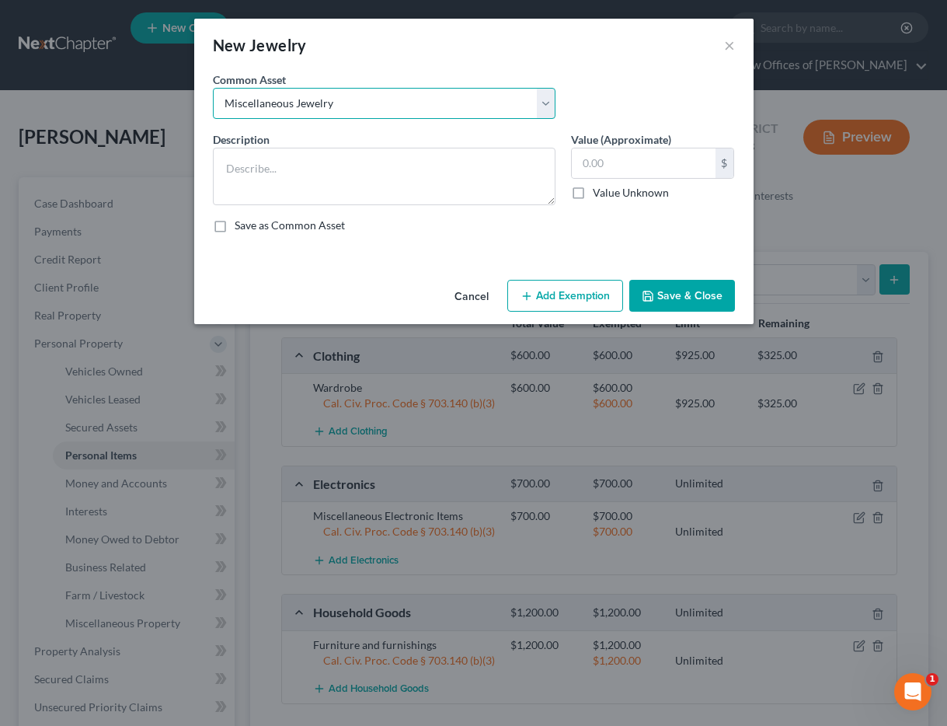
type input "100.00"
click at [544, 302] on button "Add Exemption" at bounding box center [565, 296] width 116 height 33
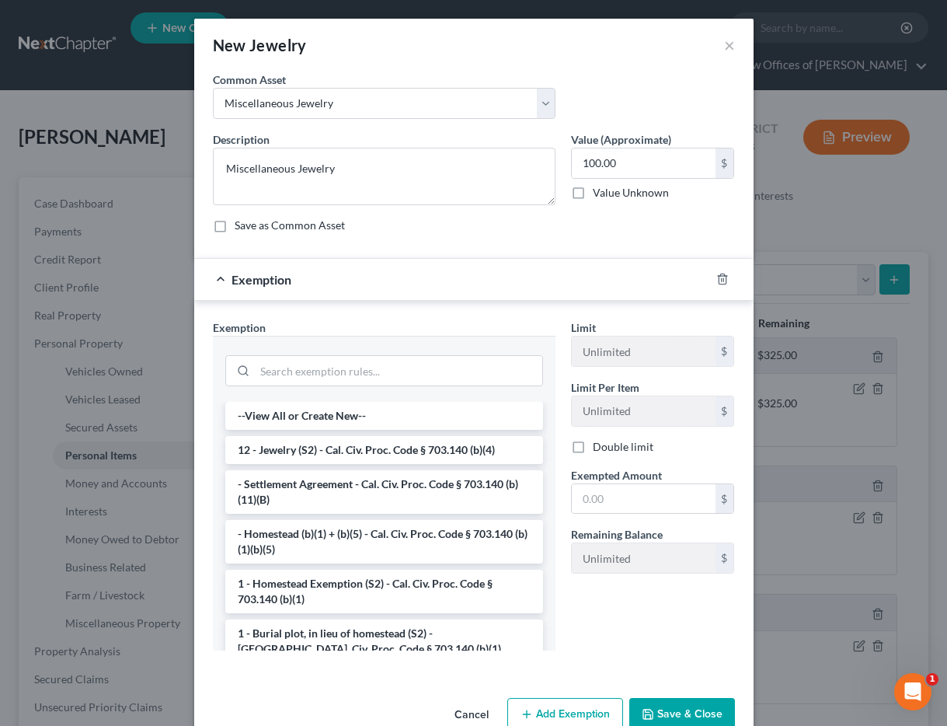
click at [311, 452] on li "12 - Jewelry (S2) - Cal. Civ. Proc. Code § 703.140 (b)(4)" at bounding box center [384, 450] width 318 height 28
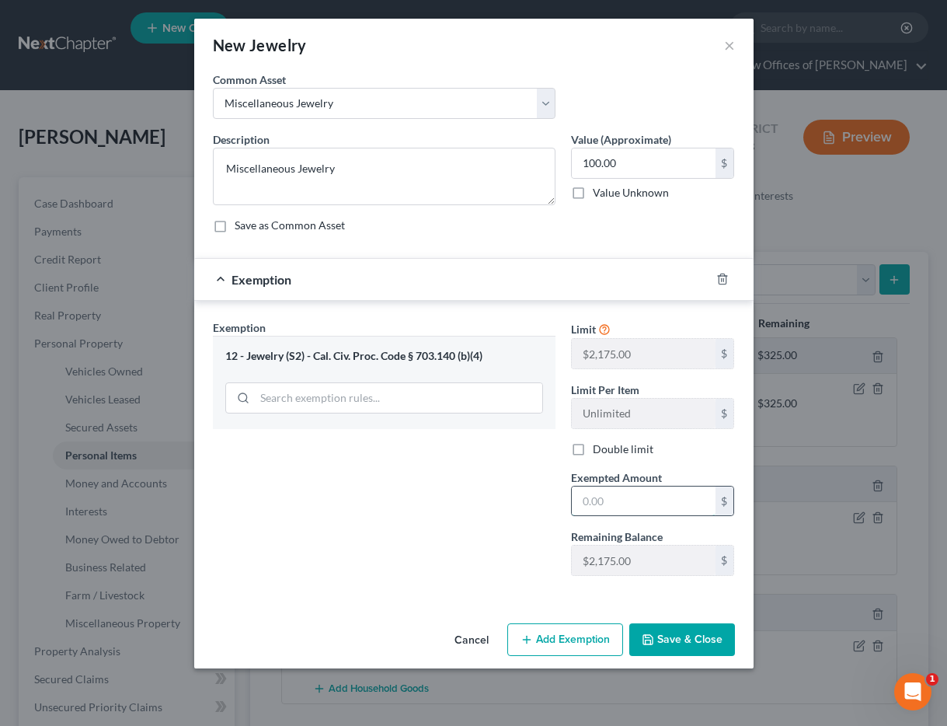
click at [636, 496] on input "text" at bounding box center [644, 501] width 144 height 30
type input "100"
click at [330, 571] on div "Exemption Set must be selected for CA. Exemption * 12 - Jewelry (S2) - Cal. Civ…" at bounding box center [384, 453] width 358 height 269
click at [703, 632] on button "Save & Close" at bounding box center [682, 639] width 106 height 33
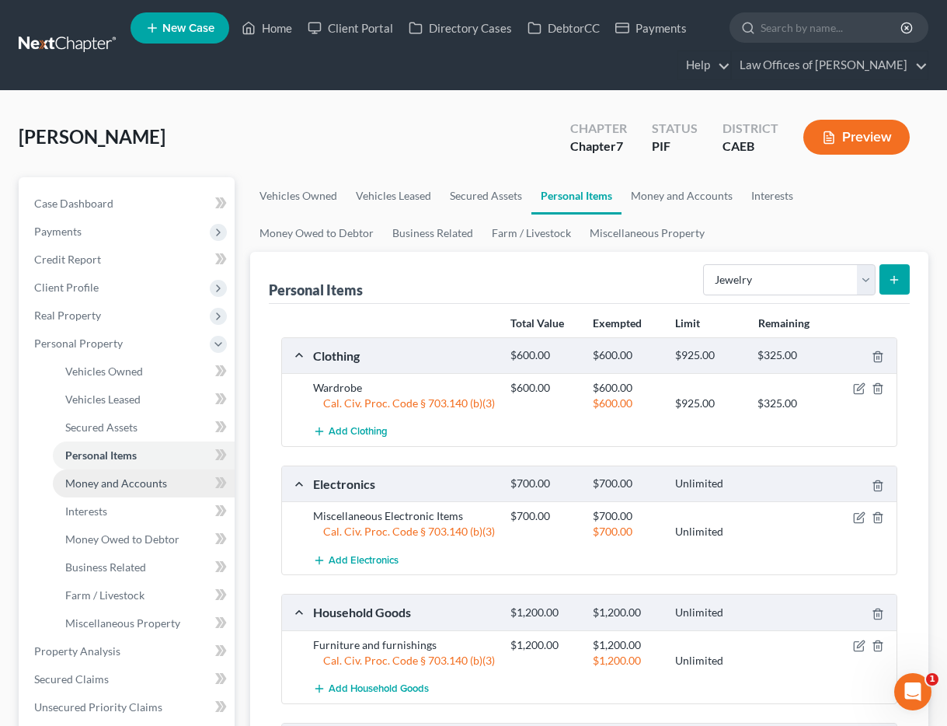
click at [120, 481] on span "Money and Accounts" at bounding box center [116, 482] width 102 height 13
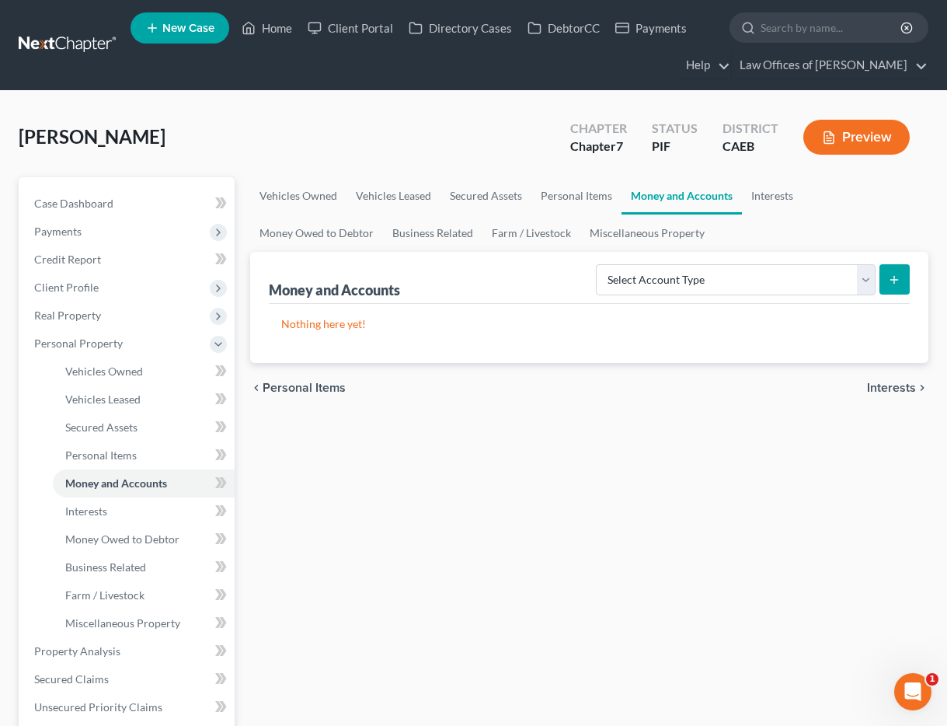
click at [771, 296] on div "Select Account Type Brokerage Cash on Hand Certificates of Deposit Checking Acc…" at bounding box center [750, 278] width 320 height 41
click at [759, 284] on select "Select Account Type Brokerage Cash on Hand Certificates of Deposit Checking Acc…" at bounding box center [736, 279] width 280 height 31
select select "cash_on_hand"
click at [889, 274] on icon "submit" at bounding box center [894, 279] width 12 height 12
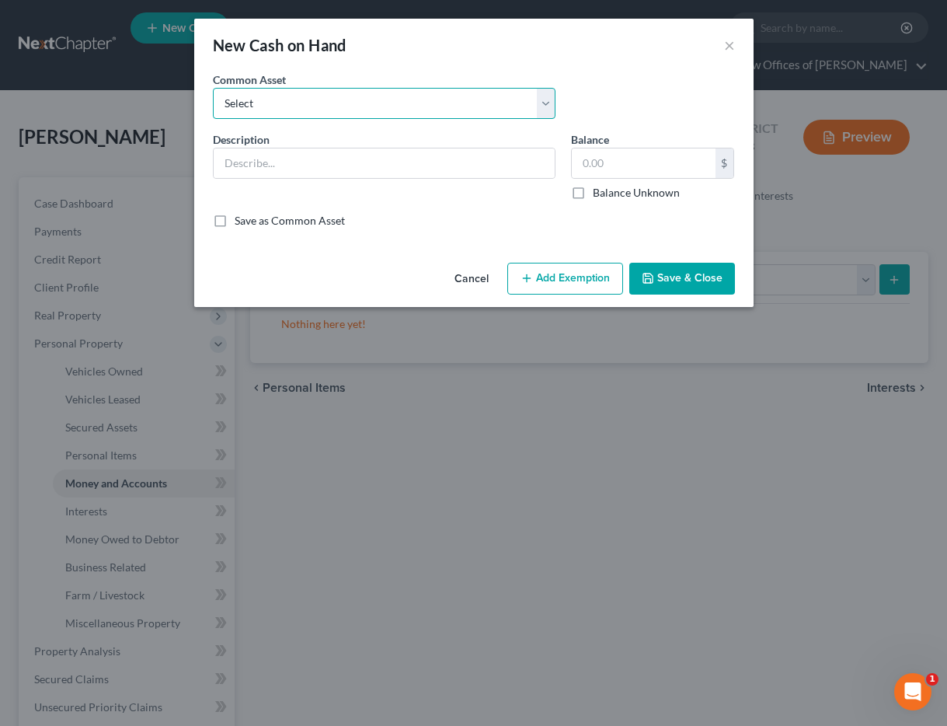
click at [445, 107] on select "Select Cash on Hand" at bounding box center [384, 103] width 343 height 31
select select "0"
type input "Cash on Hand"
click at [569, 286] on button "Add Exemption" at bounding box center [565, 279] width 116 height 33
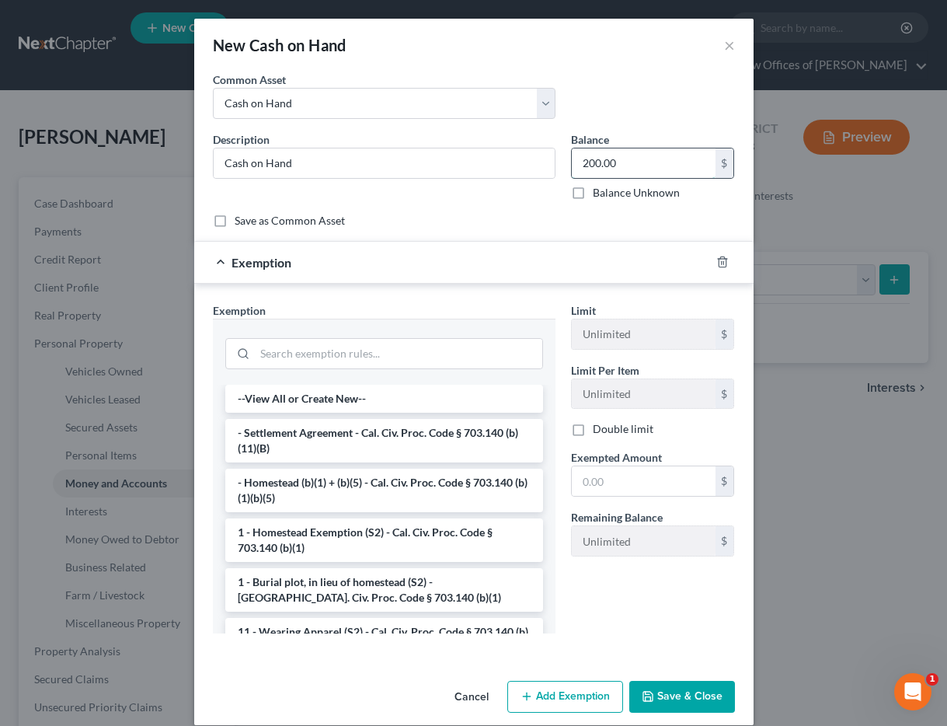
click at [625, 155] on input "200.00" at bounding box center [644, 163] width 144 height 30
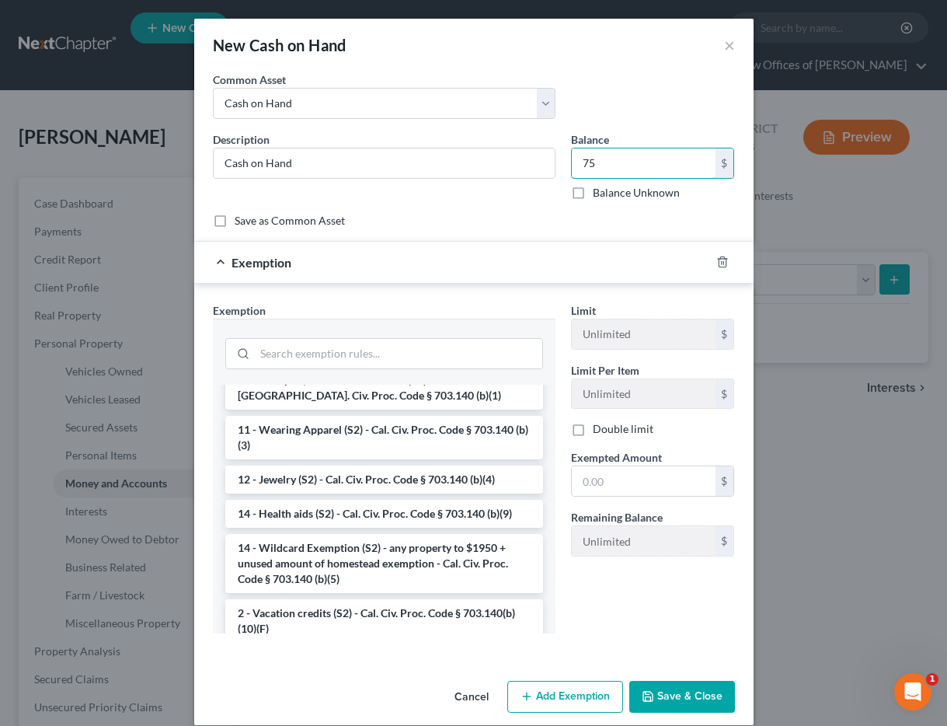
scroll to position [218, 0]
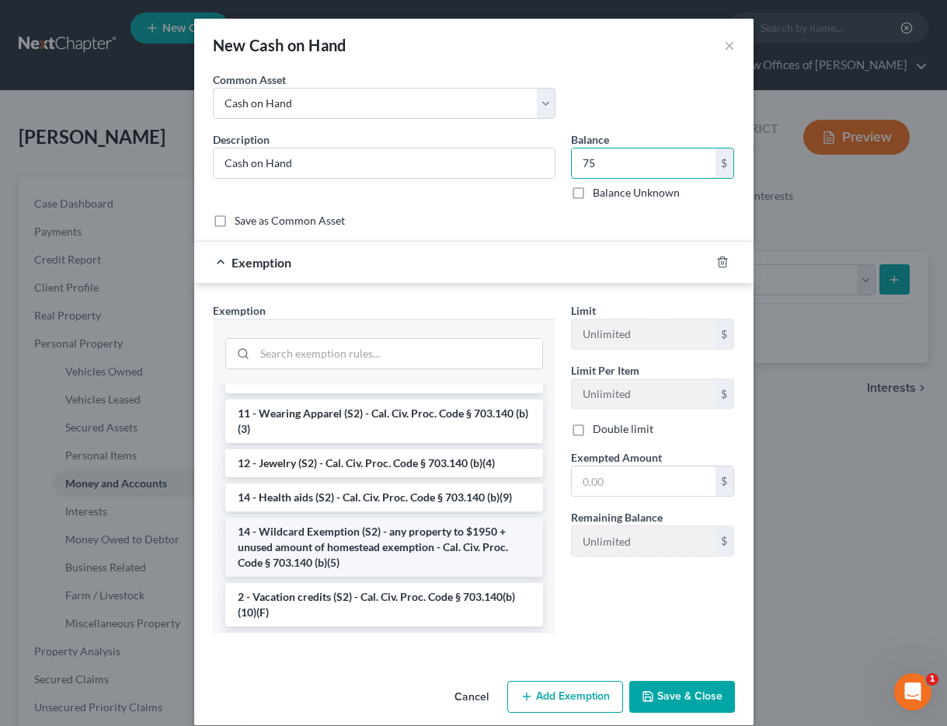
type input "75"
click at [410, 555] on li "14 - Wildcard Exemption (S2) - any property to $1950 + unused amount of homeste…" at bounding box center [384, 546] width 318 height 59
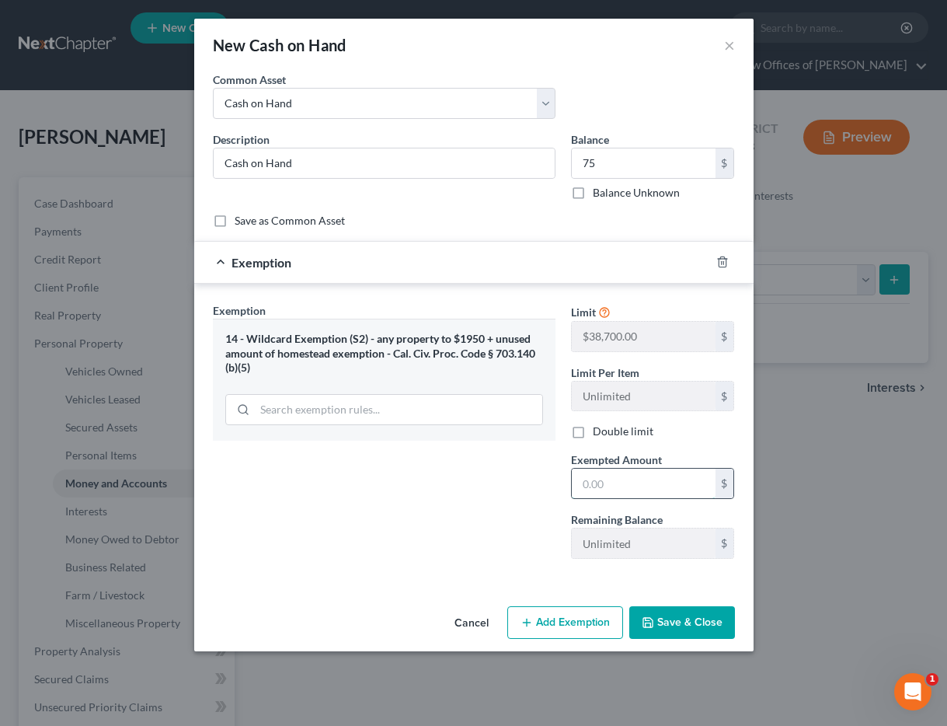
click at [616, 480] on input "text" at bounding box center [644, 483] width 144 height 30
type input "75"
click at [376, 531] on div "Exemption Set must be selected for CA. Exemption * 14 - Wildcard Exemption (S2)…" at bounding box center [384, 436] width 358 height 269
click at [681, 629] on button "Save & Close" at bounding box center [682, 622] width 106 height 33
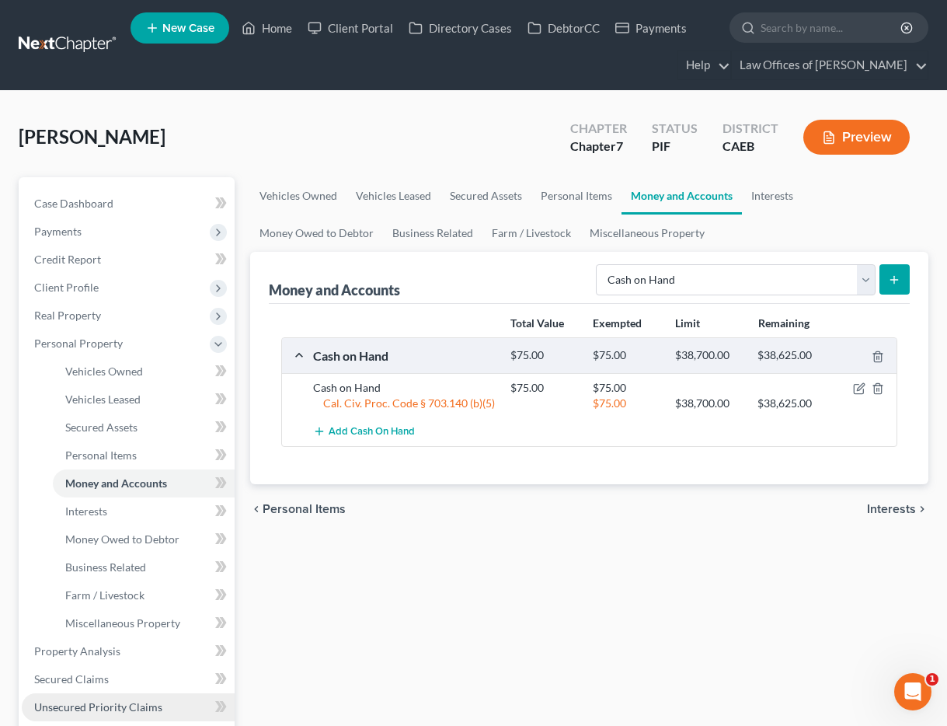
scroll to position [100, 0]
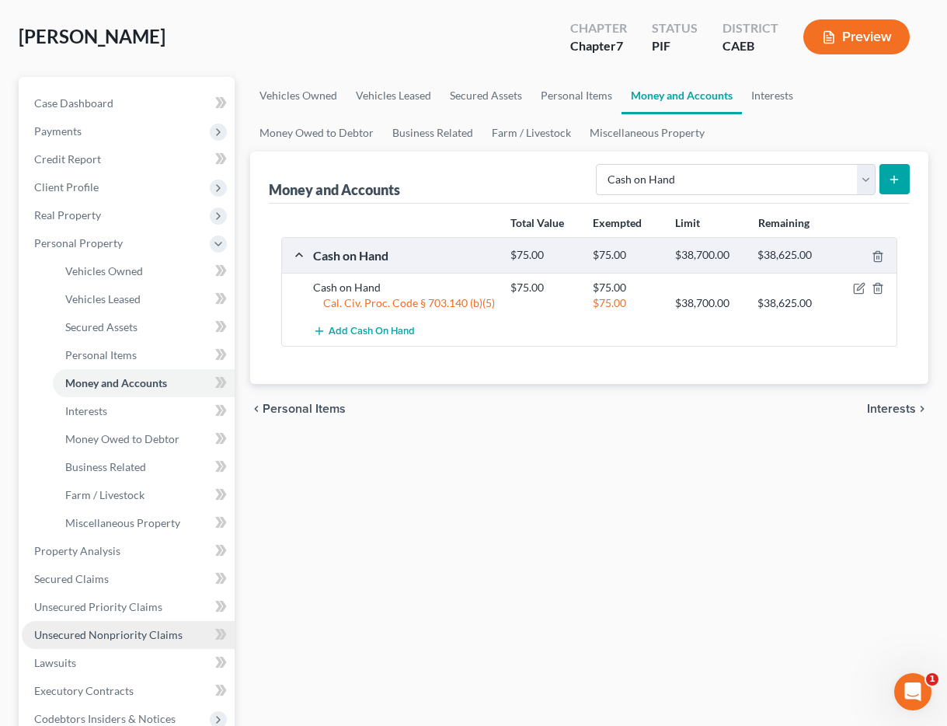
click at [90, 629] on span "Unsecured Nonpriority Claims" at bounding box center [108, 634] width 148 height 13
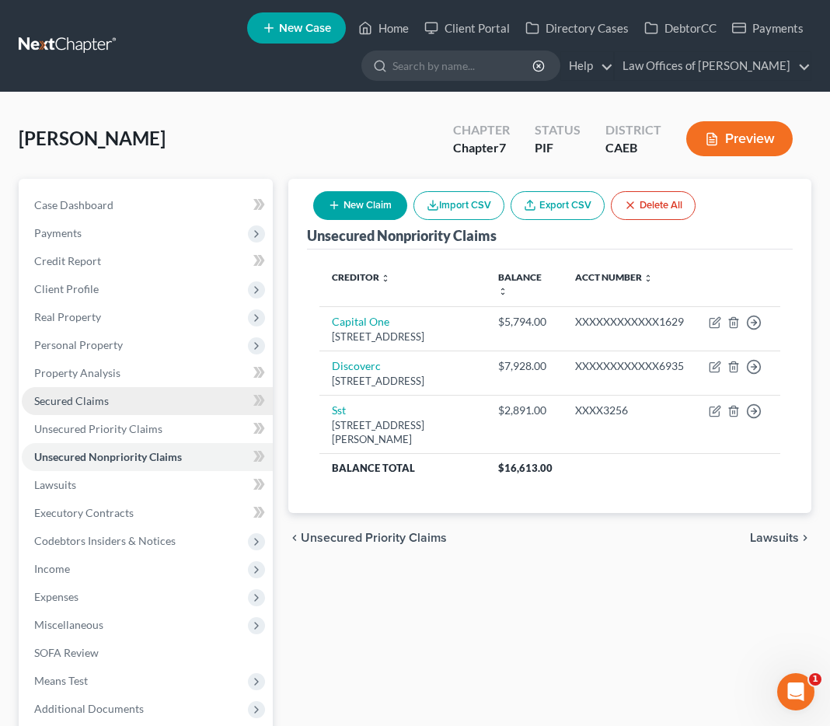
click at [132, 403] on link "Secured Claims" at bounding box center [147, 401] width 251 height 28
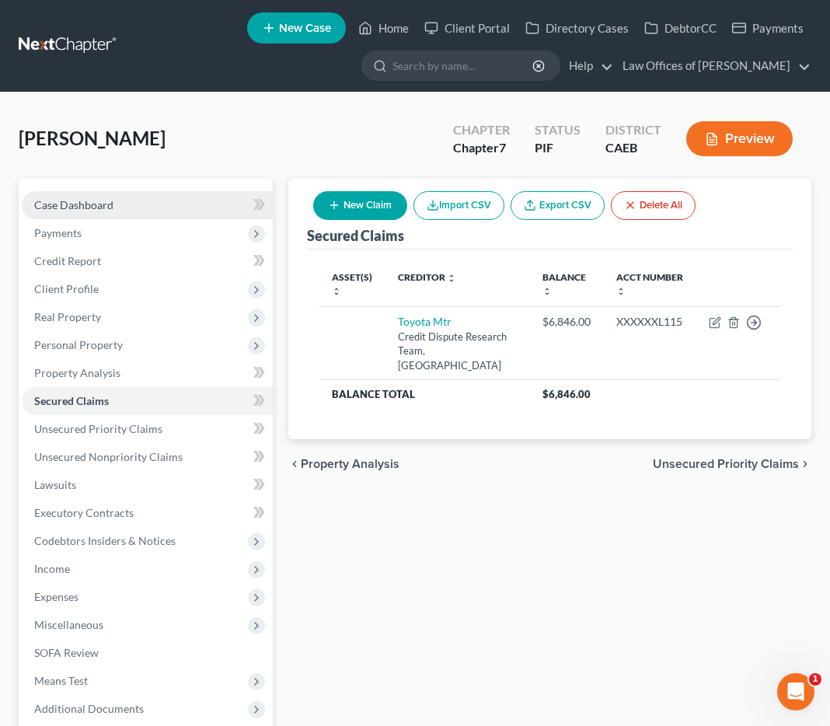
click at [70, 209] on span "Case Dashboard" at bounding box center [73, 204] width 79 height 13
select select "0"
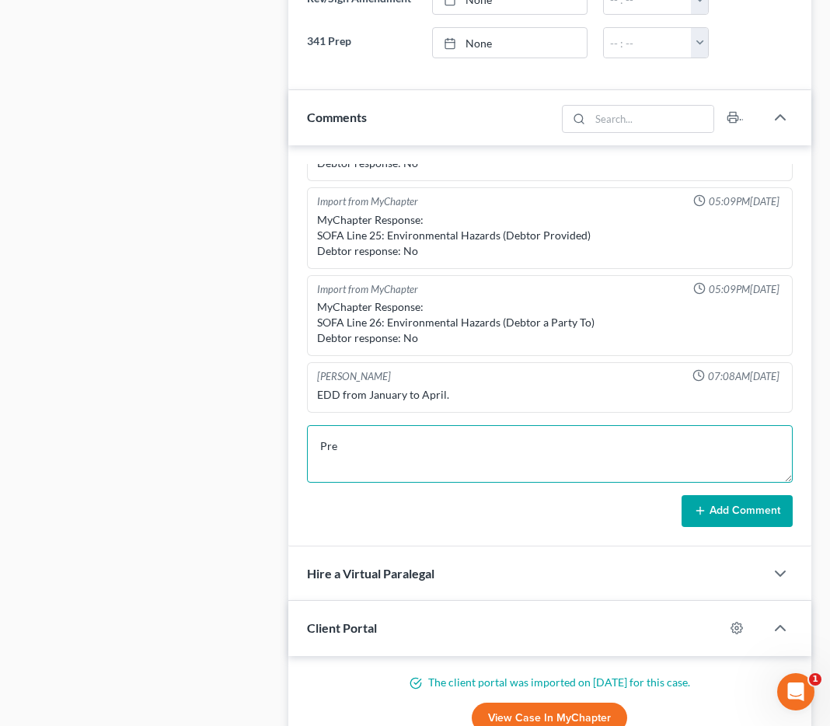
scroll to position [3018, 0]
type textarea "Pre-petition complete."
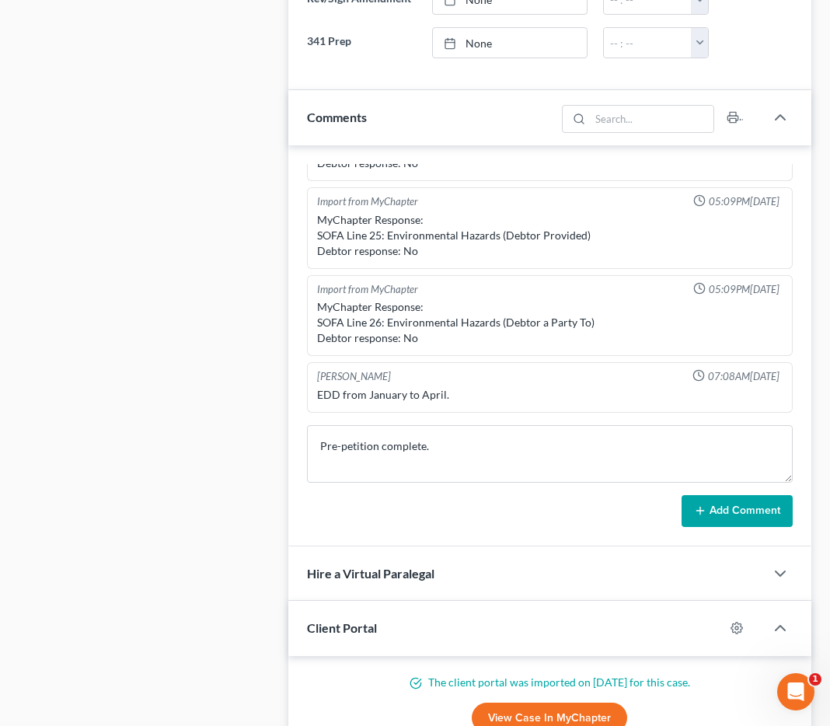
click at [712, 517] on button "Add Comment" at bounding box center [736, 511] width 111 height 33
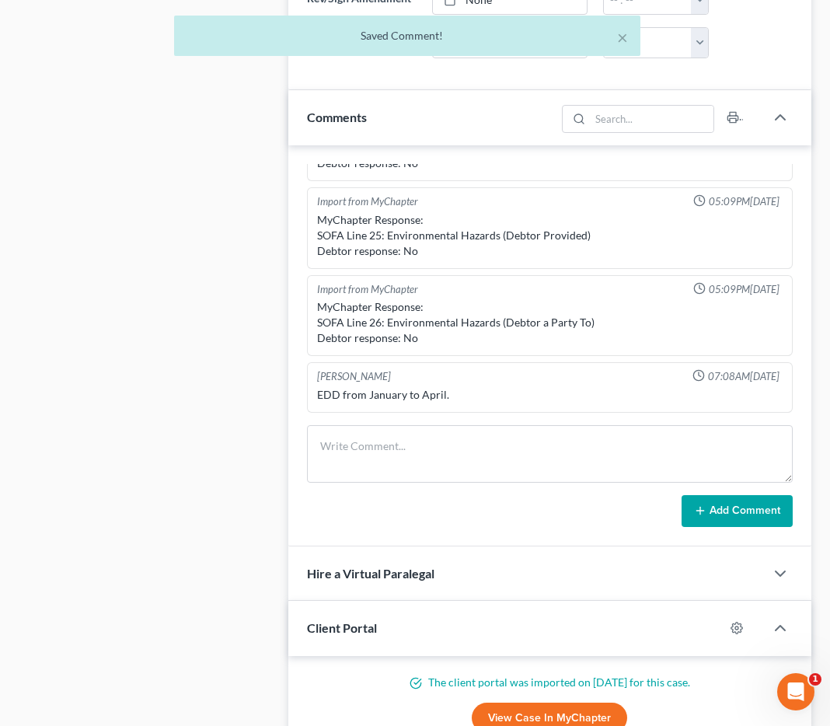
click at [252, 441] on div "Case Dashboard Payments Invoices Payments Payments Credit Report Client Profile" at bounding box center [146, 483] width 270 height 2597
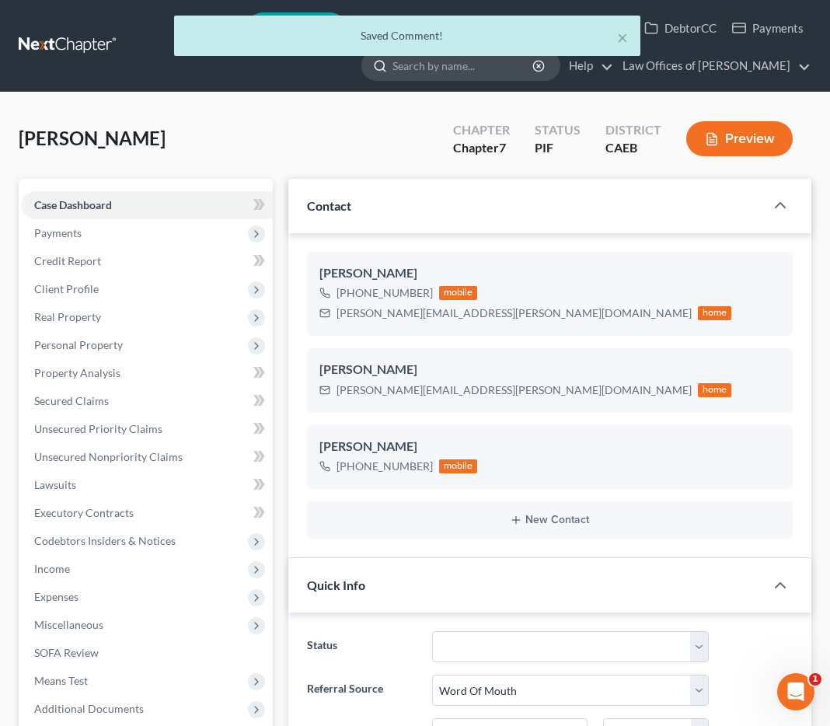
scroll to position [512, 0]
click at [367, 115] on div "[PERSON_NAME] Upgraded Chapter Chapter 7 Status PIF District CAEB Preview" at bounding box center [415, 145] width 792 height 68
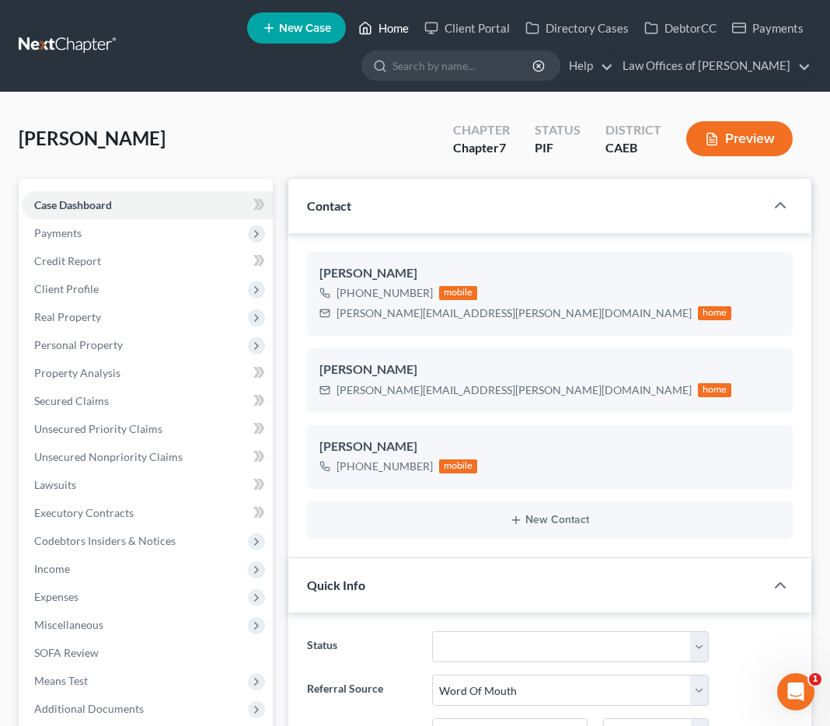
click at [386, 28] on link "Home" at bounding box center [383, 28] width 66 height 28
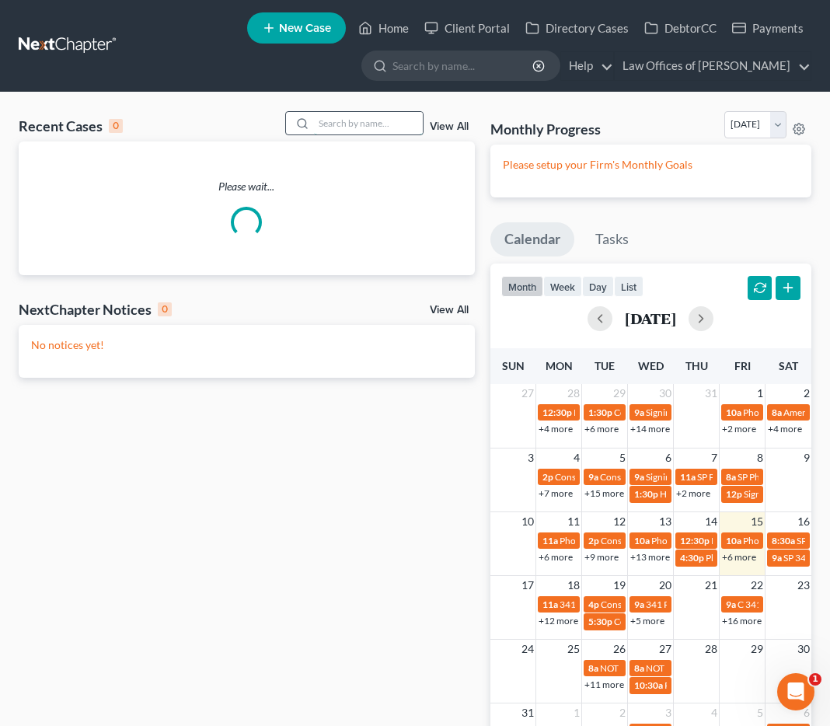
click at [377, 122] on input "search" at bounding box center [368, 123] width 109 height 23
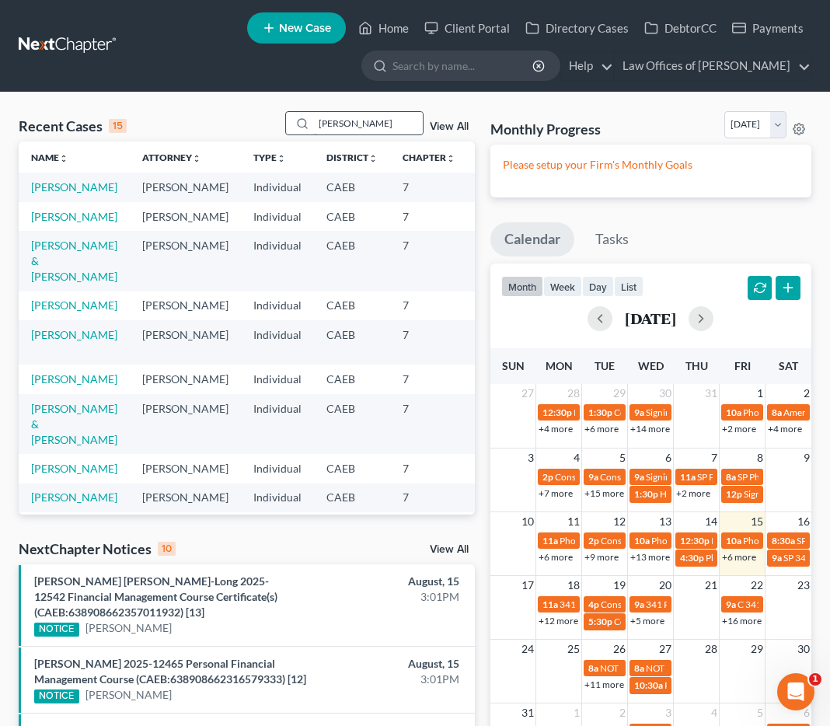
click at [374, 123] on input "[PERSON_NAME]" at bounding box center [368, 123] width 109 height 23
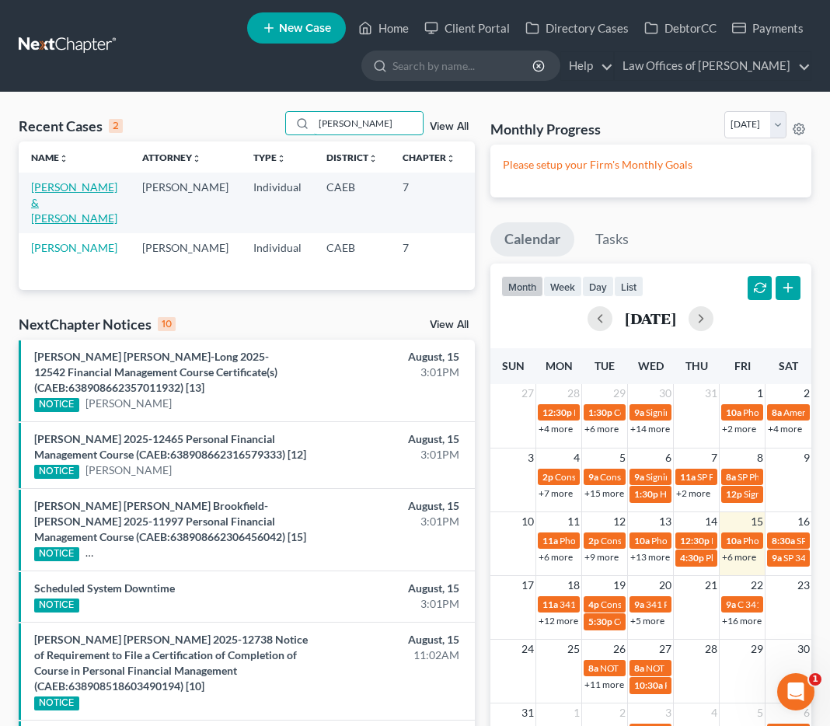
type input "[PERSON_NAME]"
click at [61, 192] on link "[PERSON_NAME] & [PERSON_NAME]" at bounding box center [74, 202] width 86 height 44
select select "11"
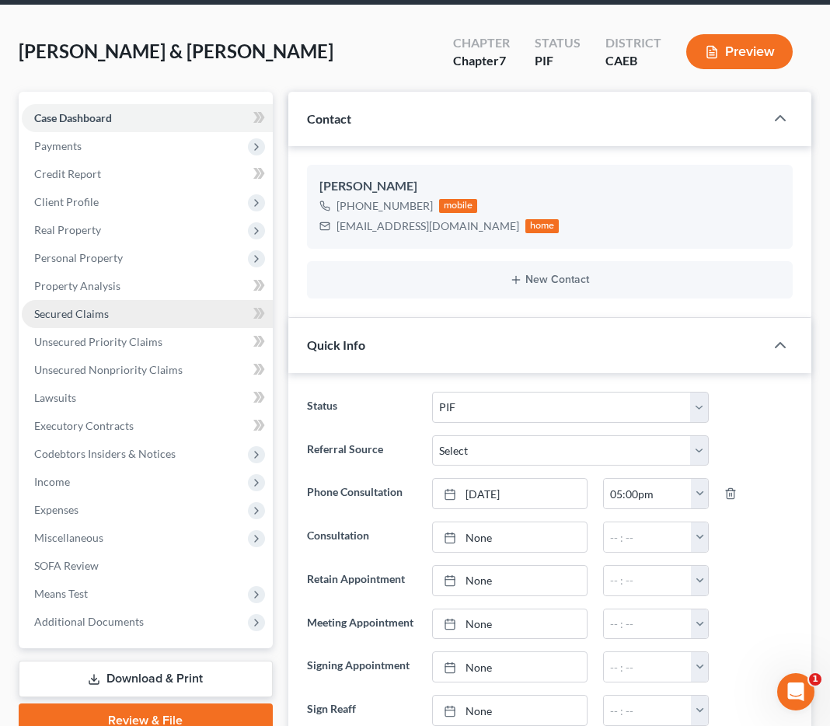
scroll to position [92, 0]
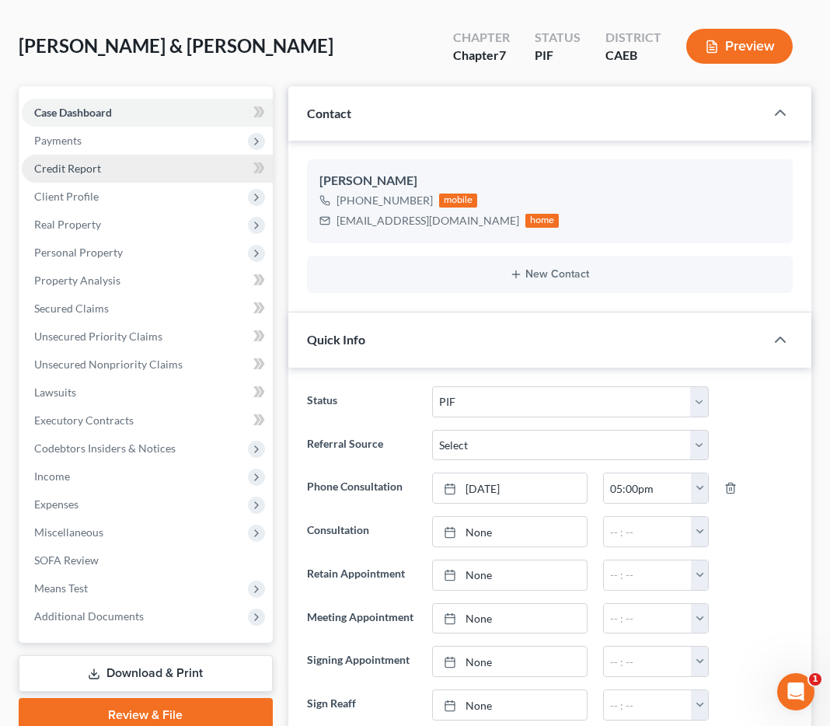
click at [92, 166] on span "Credit Report" at bounding box center [67, 168] width 67 height 13
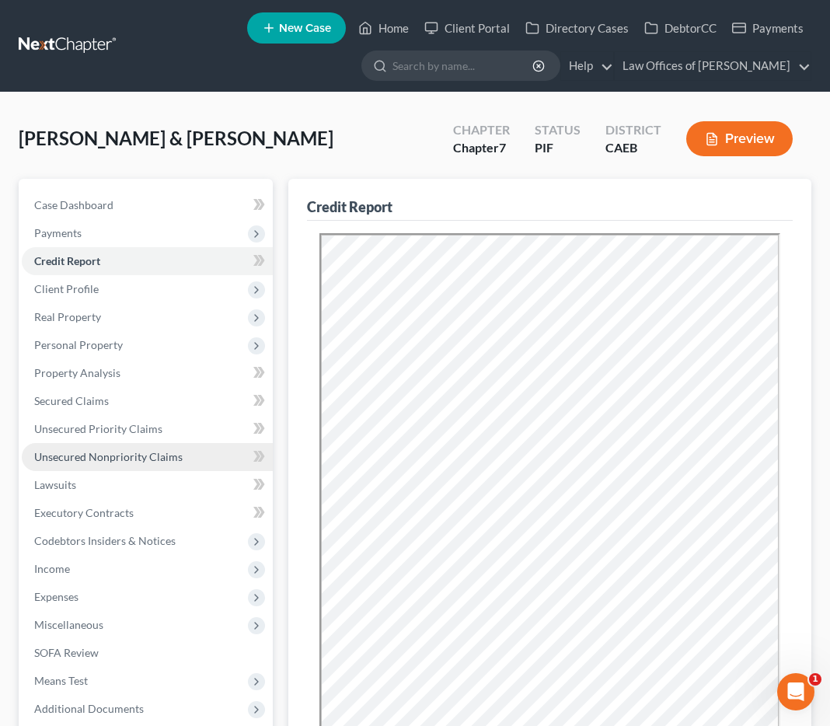
scroll to position [15, 0]
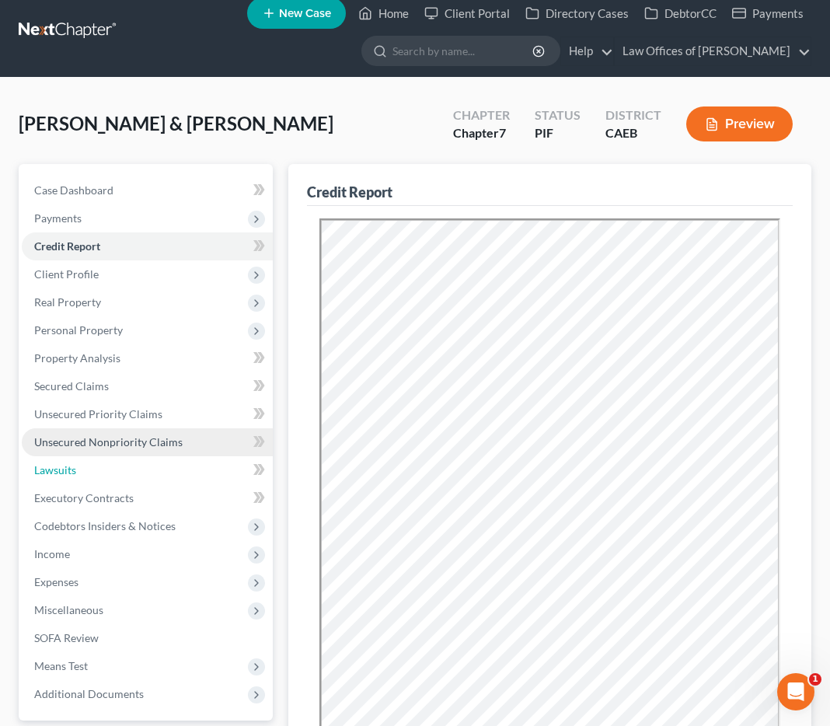
click at [85, 463] on link "Lawsuits" at bounding box center [147, 470] width 251 height 28
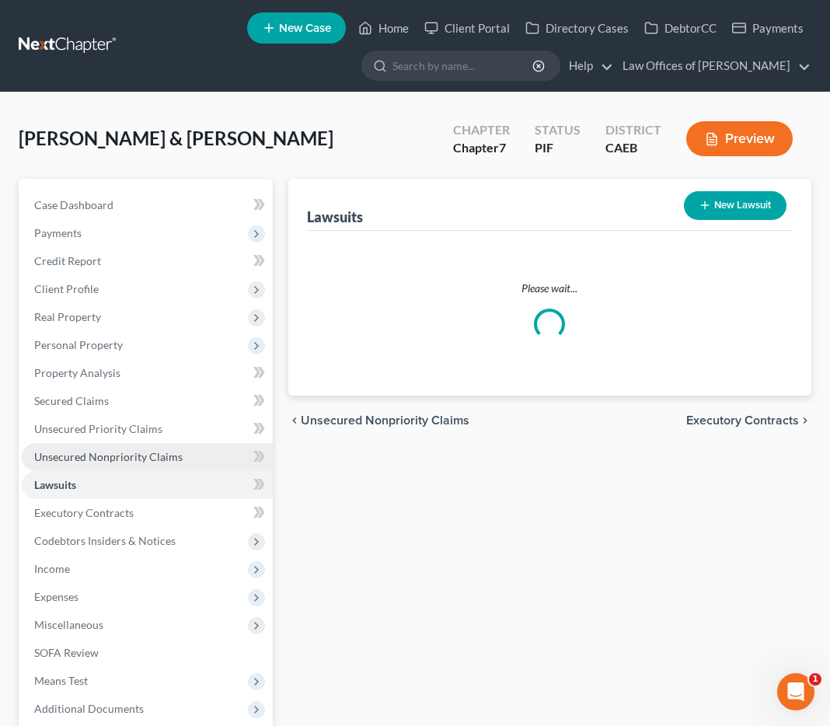
click at [86, 445] on link "Unsecured Nonpriority Claims" at bounding box center [147, 457] width 251 height 28
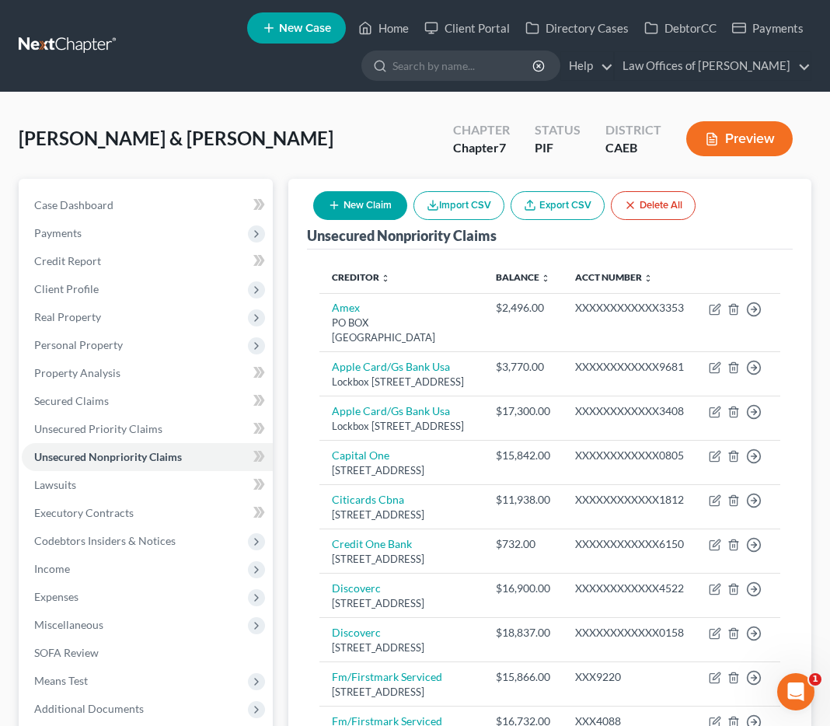
click at [340, 205] on button "New Claim" at bounding box center [360, 205] width 94 height 29
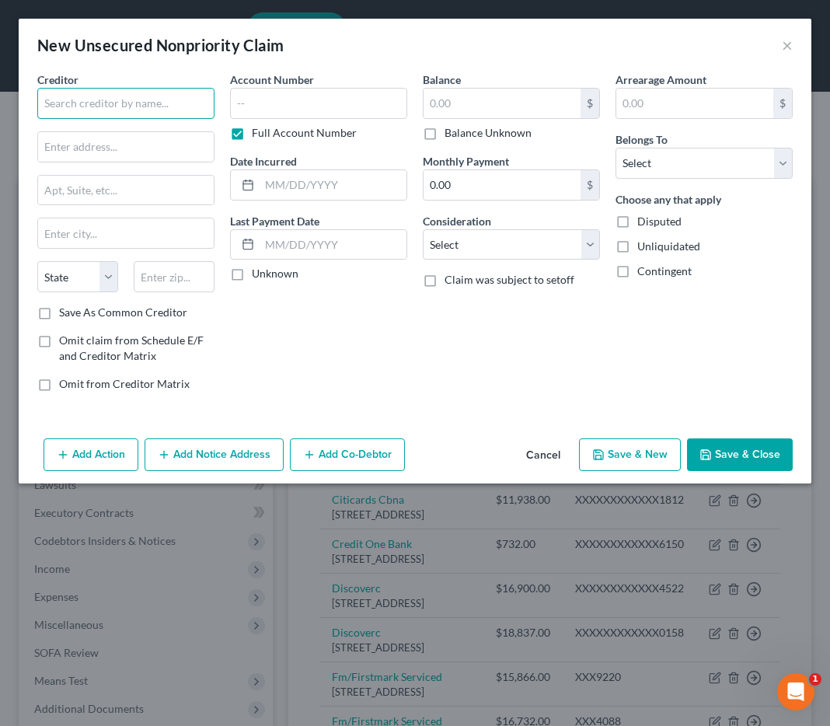
click at [128, 103] on input "text" at bounding box center [125, 103] width 177 height 31
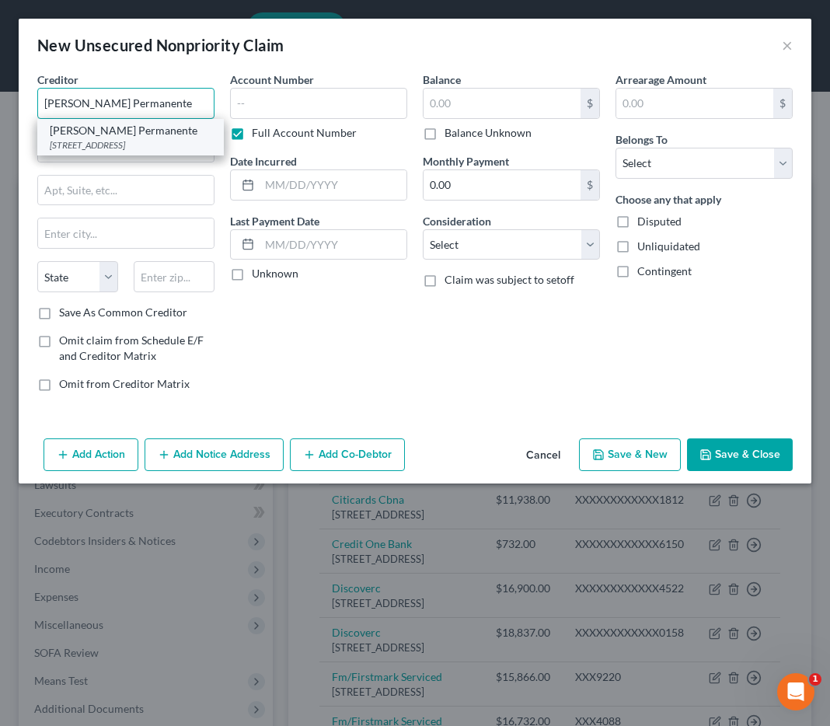
type input "Kaiser Permanente"
click at [127, 148] on div "PO Box 12923, Oakland, CA 94604" at bounding box center [131, 144] width 162 height 13
type input "PO Box 12923"
type input "Oakland"
select select "4"
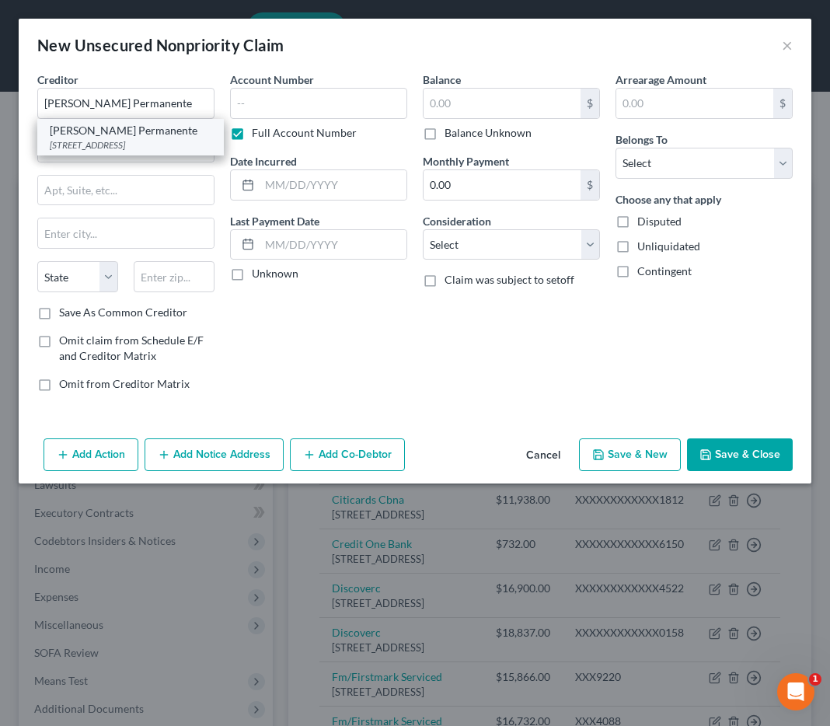
type input "94604"
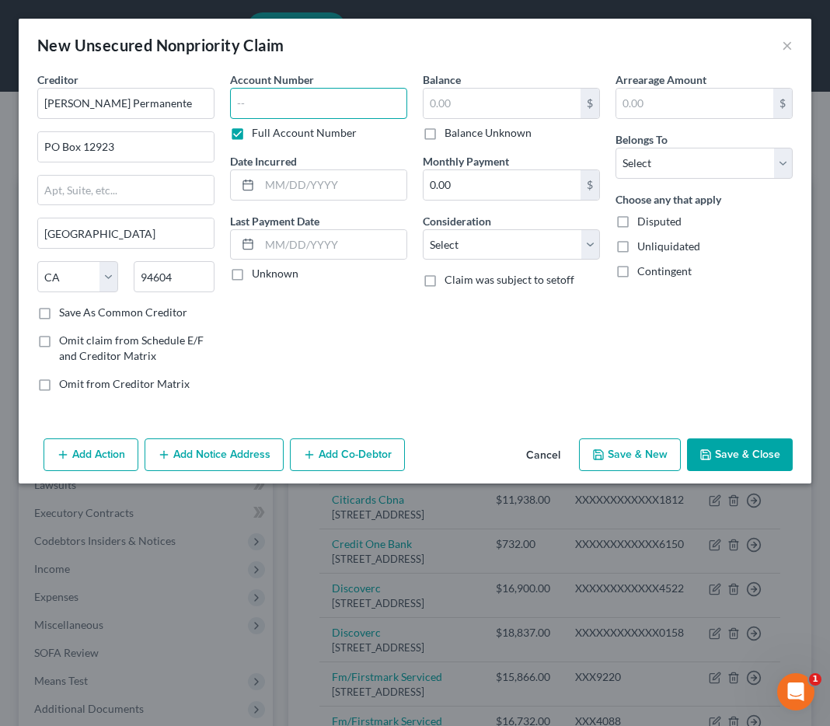
click at [327, 105] on input "text" at bounding box center [318, 103] width 177 height 31
type input "xxxxxx0893"
click at [455, 102] on input "text" at bounding box center [501, 104] width 157 height 30
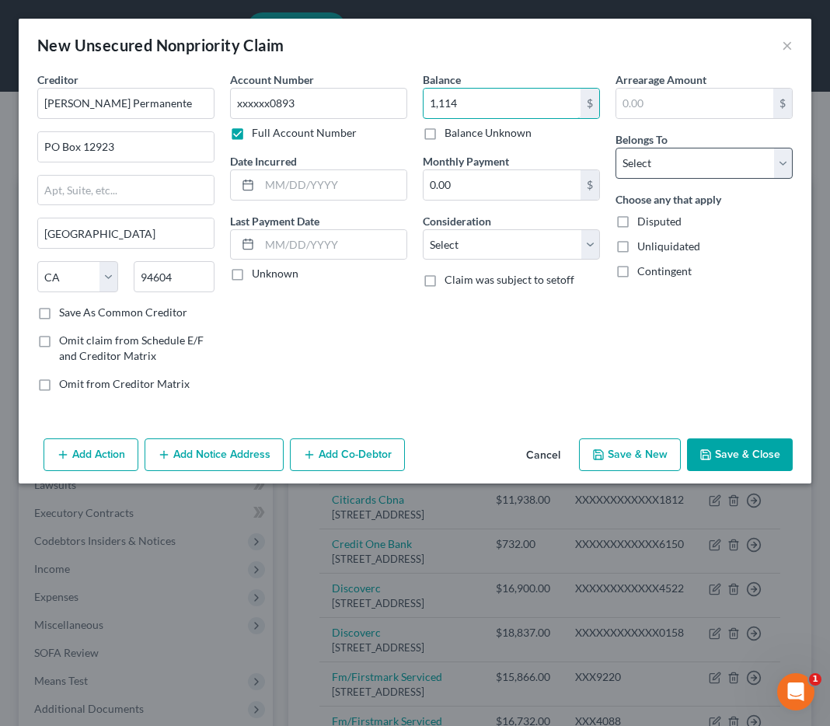
type input "1,114"
click at [650, 168] on select "Select Debtor 1 Only Debtor 2 Only Debtor 1 And Debtor 2 Only At Least One Of T…" at bounding box center [703, 163] width 177 height 31
select select "0"
click at [726, 447] on button "Save & Close" at bounding box center [740, 454] width 106 height 33
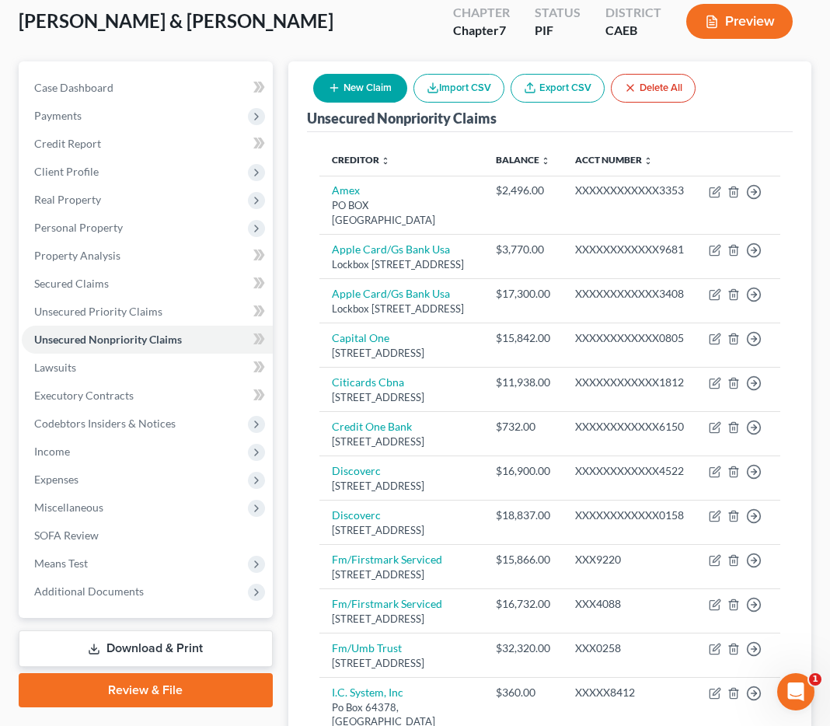
scroll to position [122, 0]
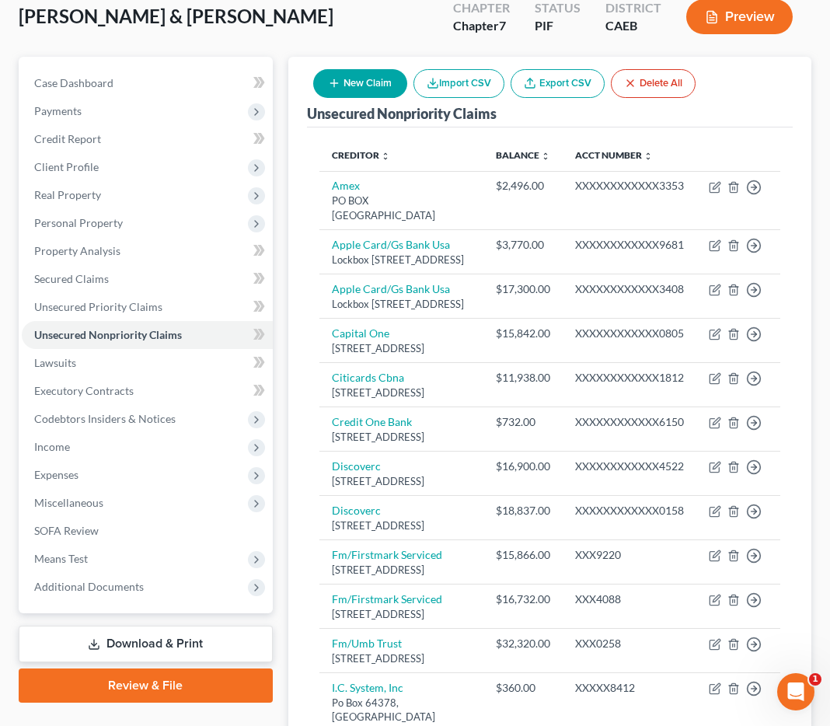
click at [360, 87] on button "New Claim" at bounding box center [360, 83] width 94 height 29
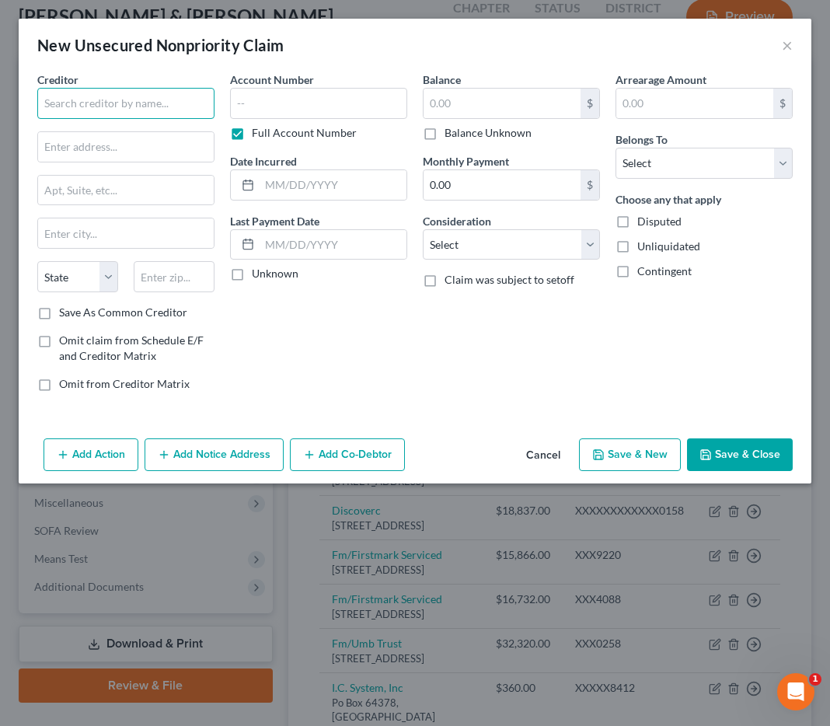
click at [143, 103] on input "text" at bounding box center [125, 103] width 177 height 31
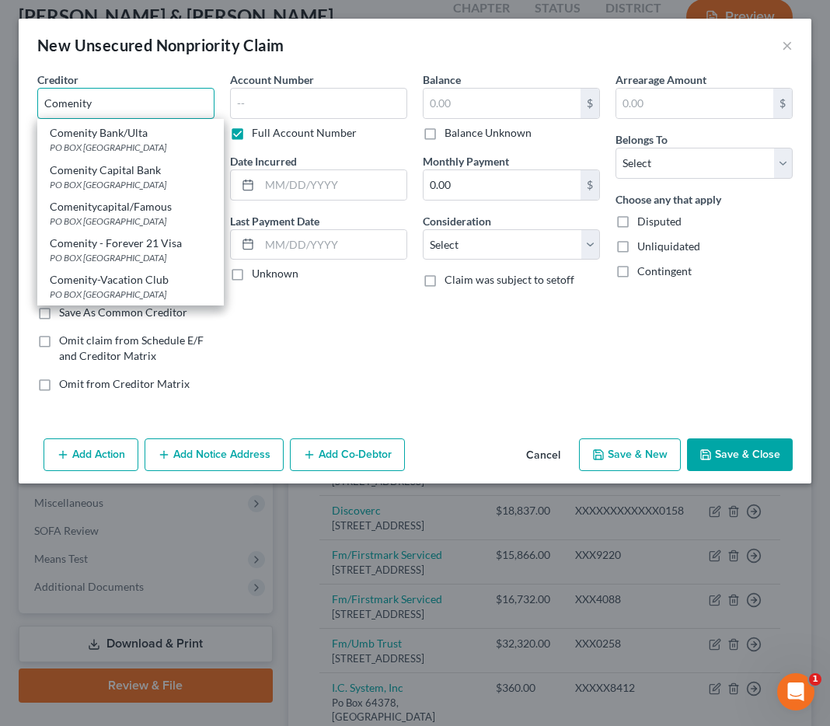
scroll to position [197, 0]
click at [141, 177] on div "PO BOX 183003, Columbus, OH 43218" at bounding box center [131, 183] width 162 height 13
type input "Comenity Capital Bank"
type input "PO BOX 183003"
type input "Columbus"
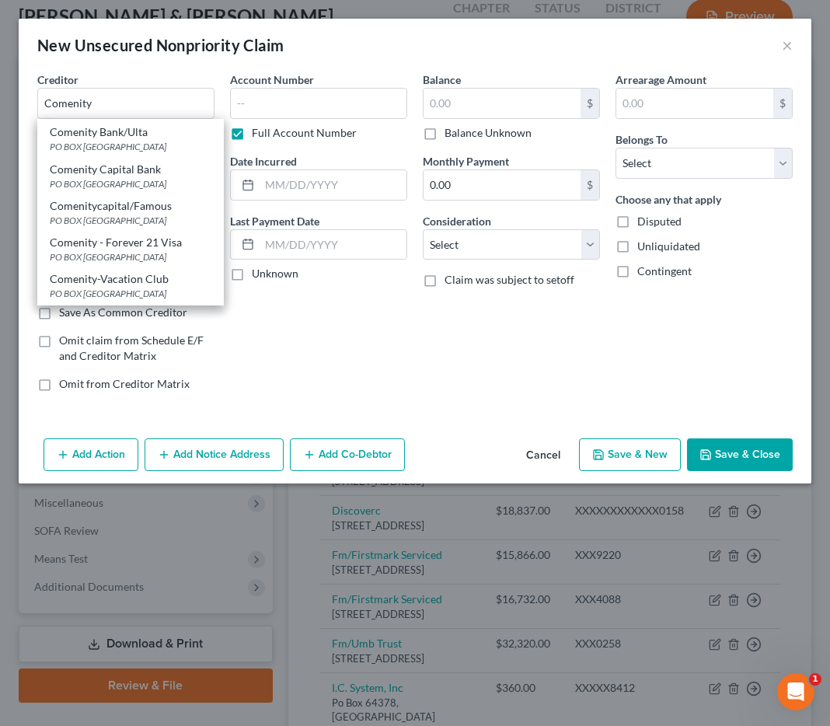
select select "36"
type input "43218"
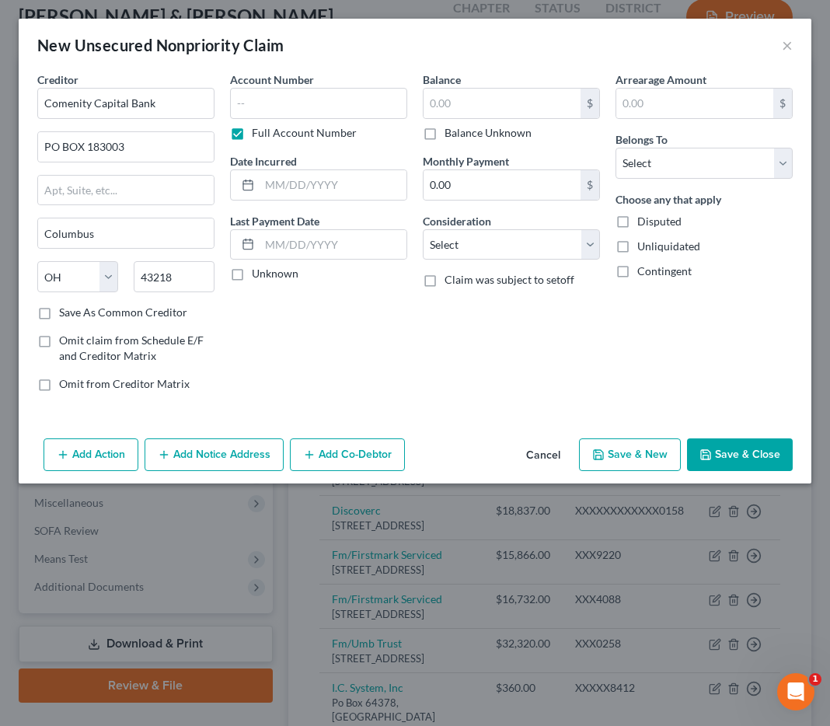
scroll to position [0, 0]
click at [285, 90] on input "text" at bounding box center [318, 103] width 177 height 31
type input "7423"
click at [464, 107] on input "text" at bounding box center [501, 104] width 157 height 30
type input "1,934"
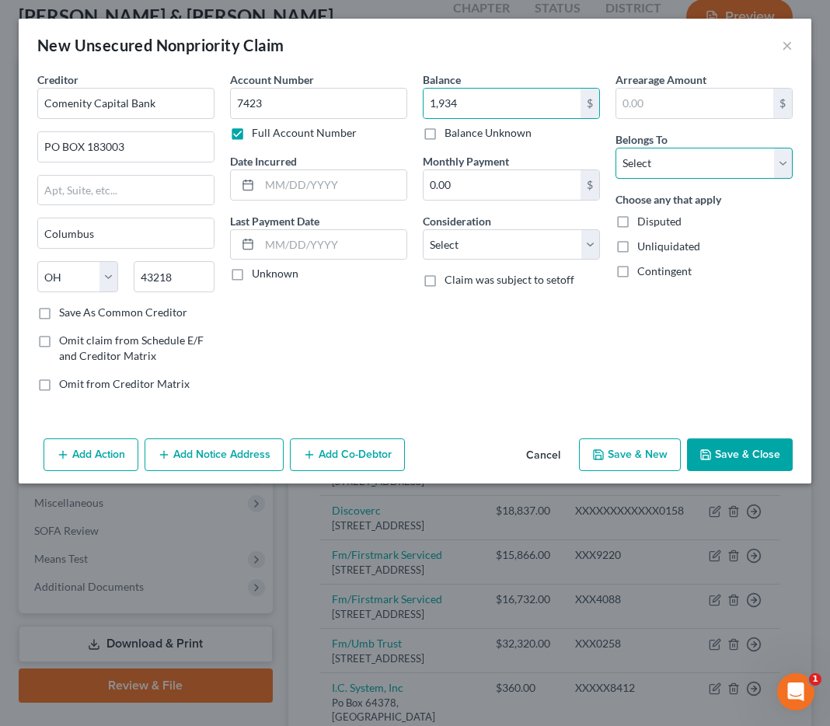
click at [640, 166] on select "Select Debtor 1 Only Debtor 2 Only Debtor 1 And Debtor 2 Only At Least One Of T…" at bounding box center [703, 163] width 177 height 31
click at [657, 174] on select "Select Debtor 1 Only Debtor 2 Only Debtor 1 And Debtor 2 Only At Least One Of T…" at bounding box center [703, 163] width 177 height 31
select select "1"
click at [734, 451] on button "Save & Close" at bounding box center [740, 454] width 106 height 33
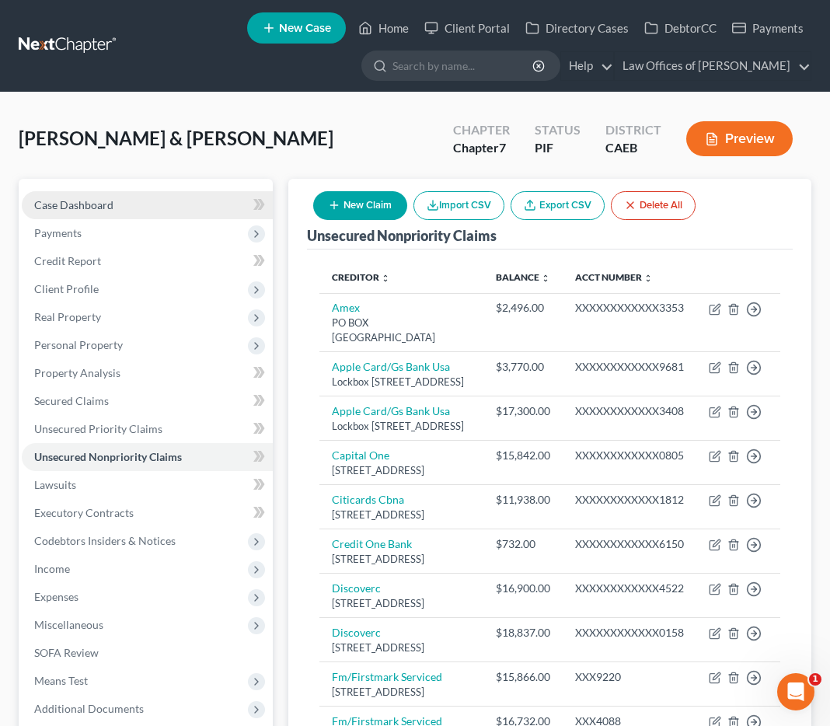
scroll to position [1, 0]
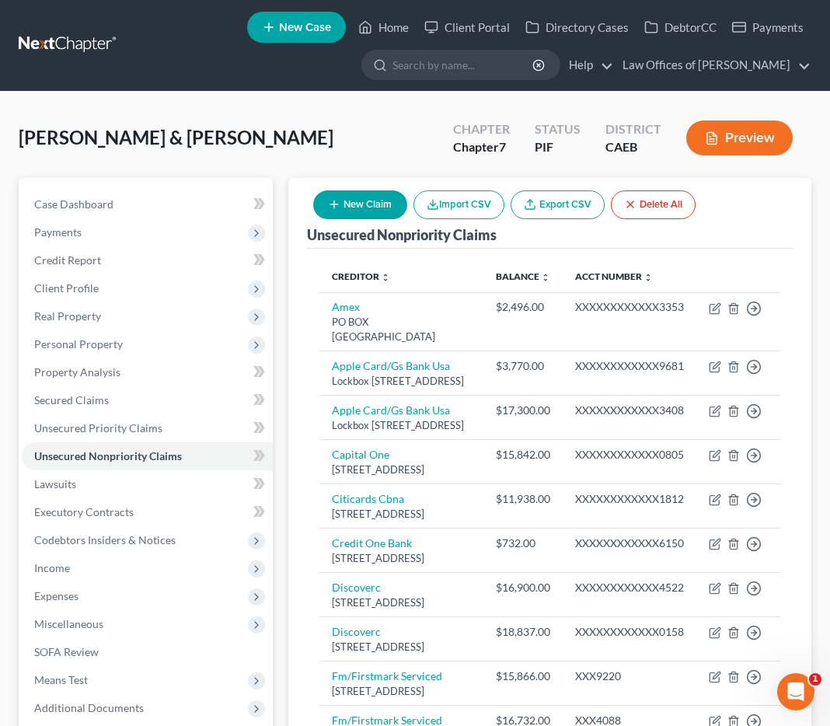
click at [351, 204] on button "New Claim" at bounding box center [360, 204] width 94 height 29
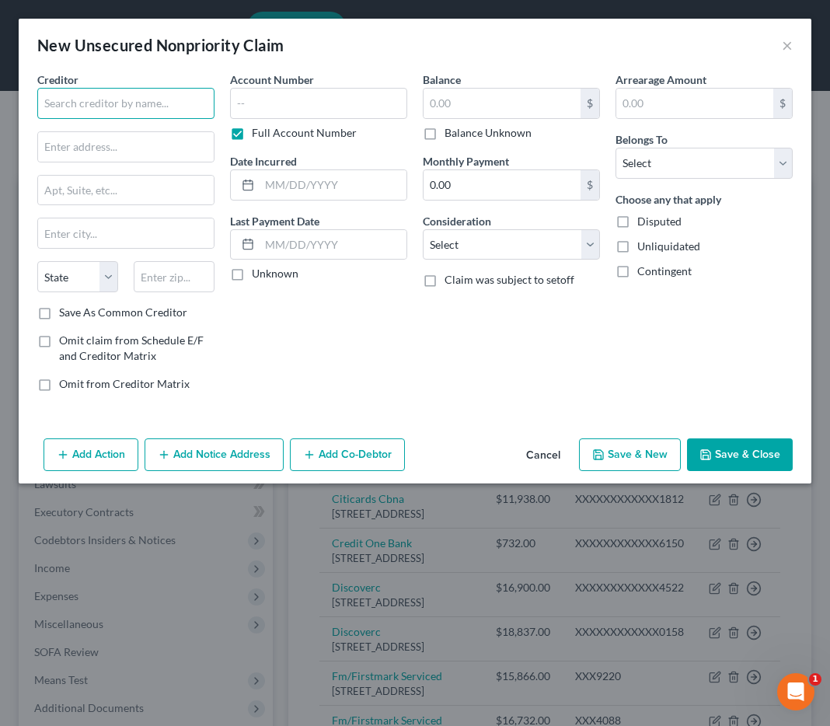
click at [86, 97] on input "text" at bounding box center [125, 103] width 177 height 31
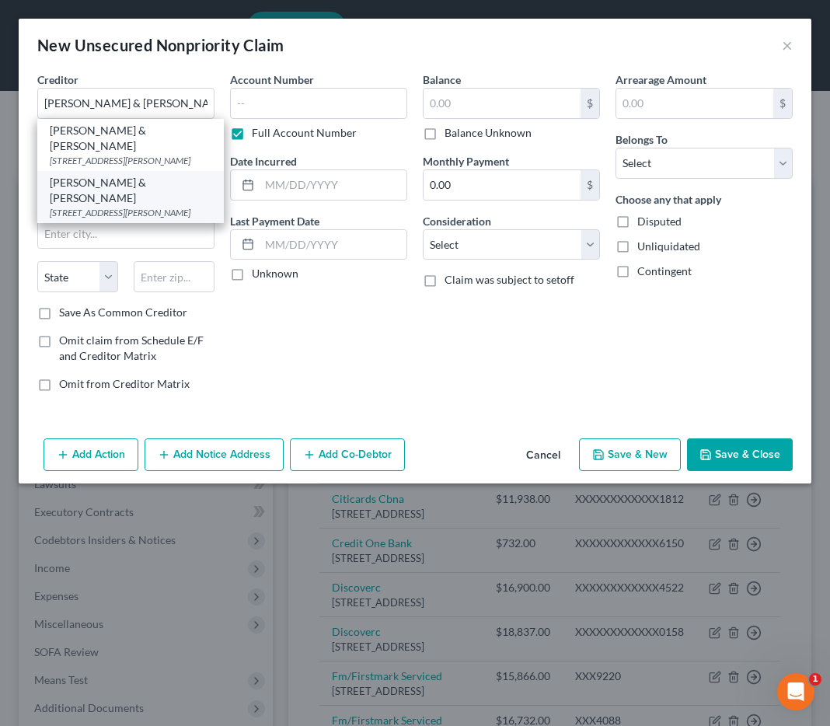
click at [155, 206] on div "26000 Cannon Road, Cleveland, OH 44146" at bounding box center [131, 212] width 162 height 13
type input "McCarthy, Burgess & Wolff"
type input "26000 Cannon Road"
type input "Cleveland"
select select "36"
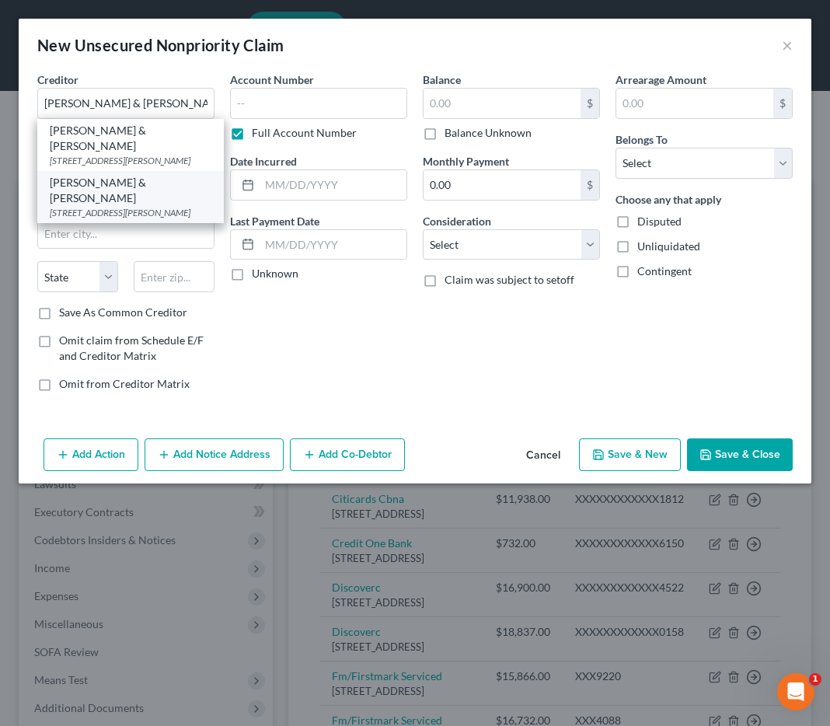
type input "44146"
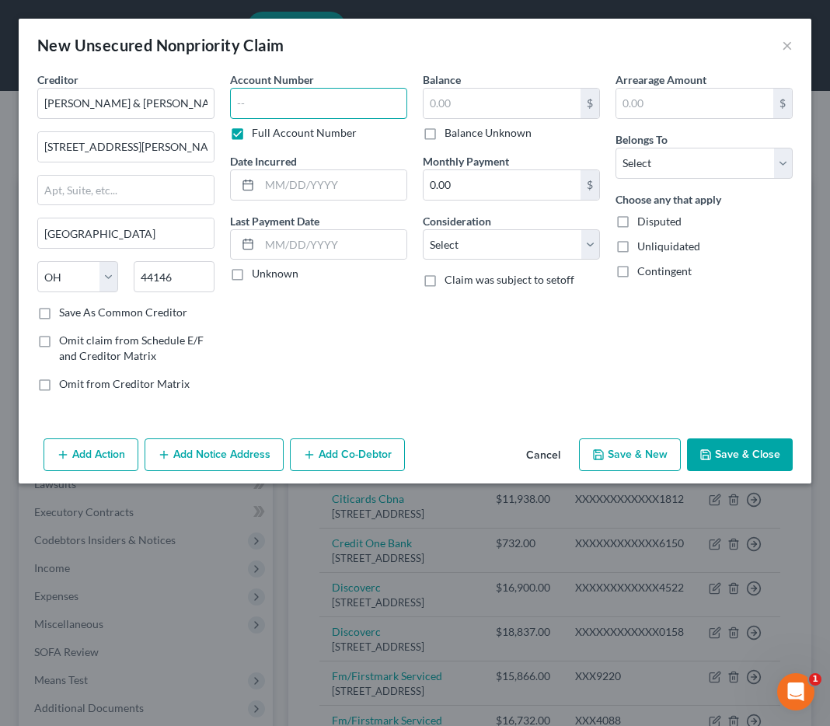
click at [273, 106] on input "text" at bounding box center [318, 103] width 177 height 31
type input "1812"
click at [450, 113] on input "text" at bounding box center [501, 104] width 157 height 30
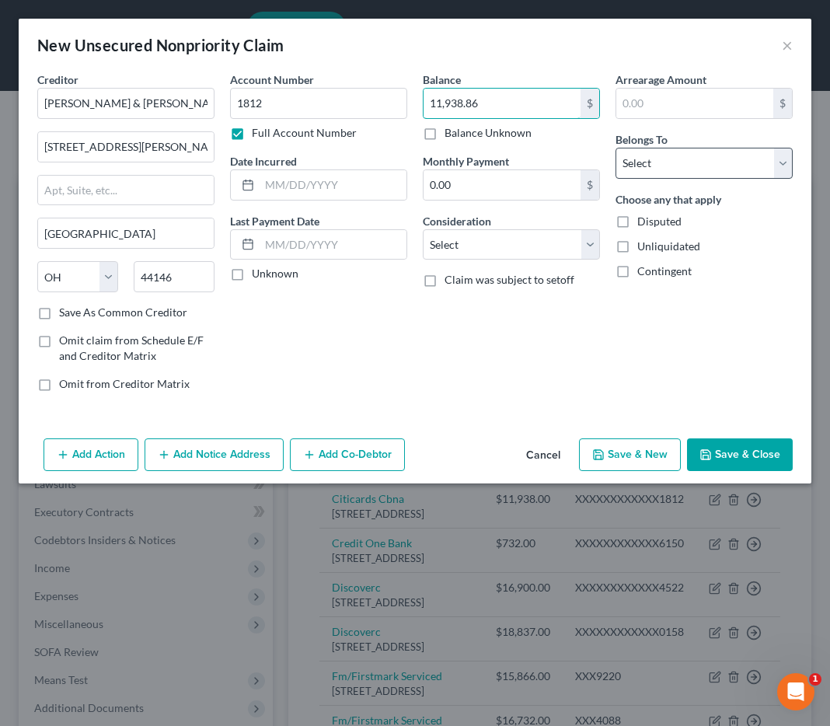
type input "11,938.86"
click at [663, 172] on select "Select Debtor 1 Only Debtor 2 Only Debtor 1 And Debtor 2 Only At Least One Of T…" at bounding box center [703, 163] width 177 height 31
select select "1"
click at [740, 466] on button "Save & Close" at bounding box center [740, 454] width 106 height 33
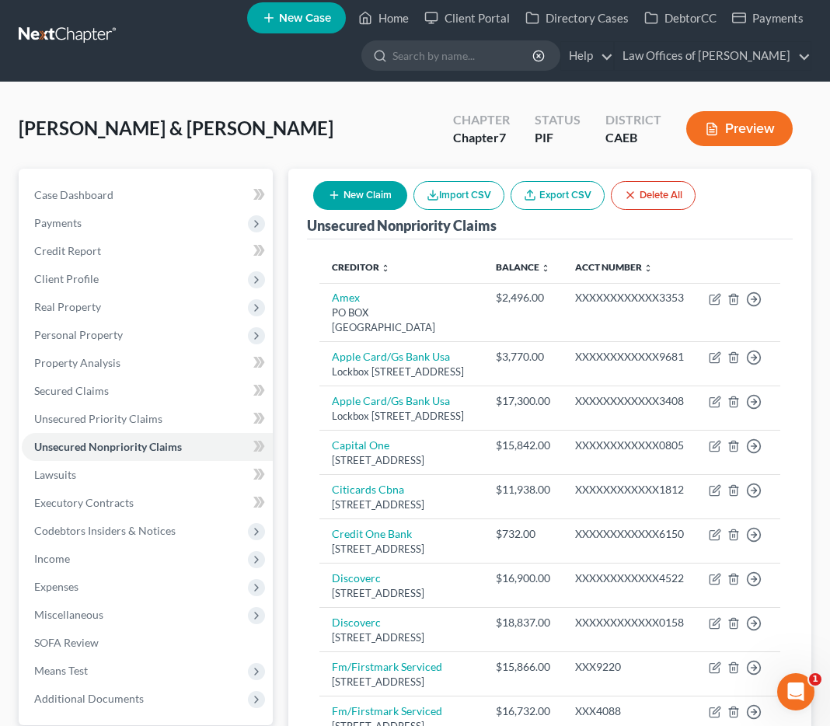
drag, startPoint x: 265, startPoint y: 142, endPoint x: 65, endPoint y: 11, distance: 239.0
click at [265, 142] on div "Cadena, Jacob & Amy Upgraded Chapter Chapter 7 Status PIF District CAEB Preview" at bounding box center [415, 135] width 792 height 68
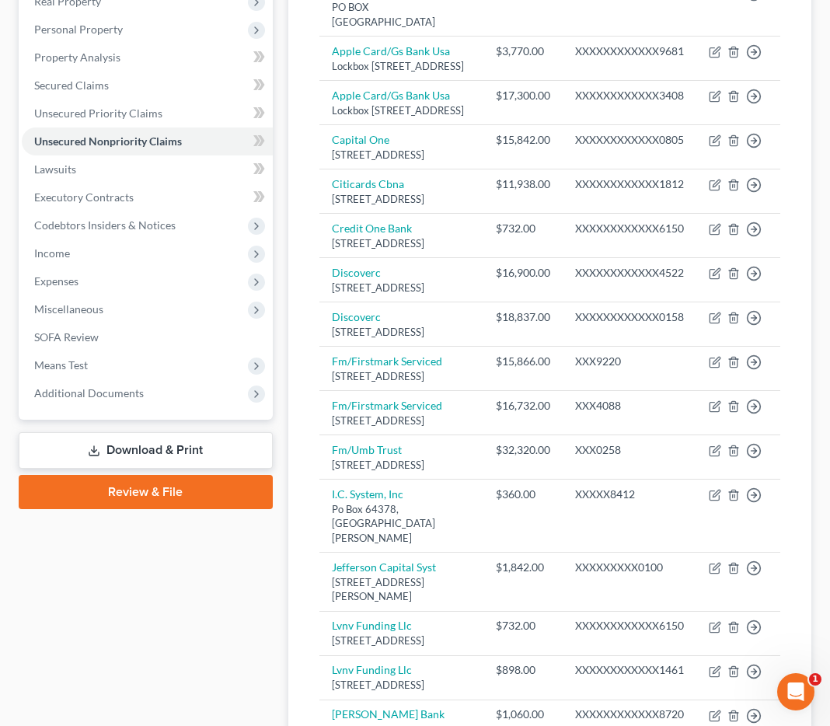
scroll to position [0, 0]
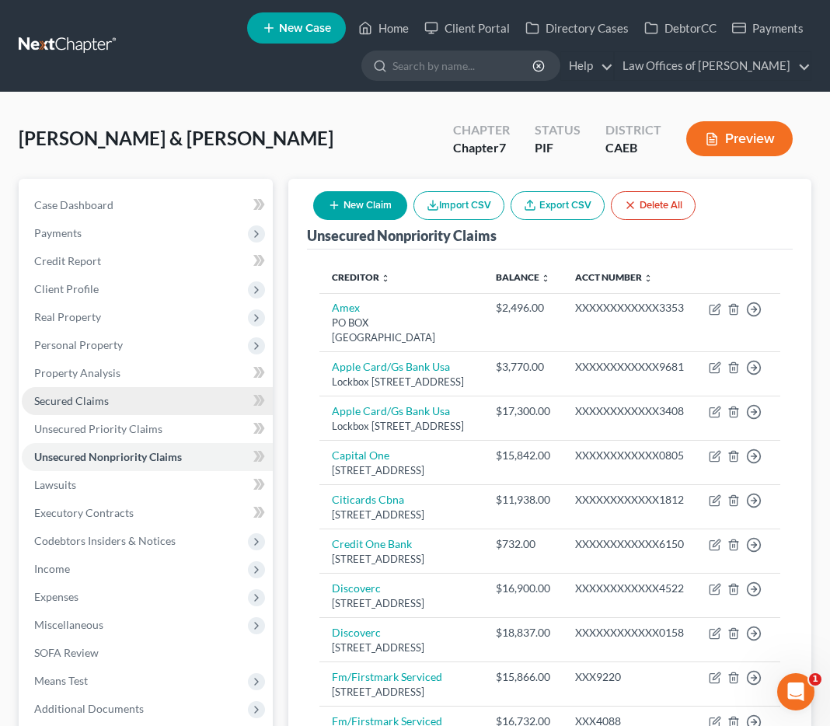
click at [99, 400] on span "Secured Claims" at bounding box center [71, 400] width 75 height 13
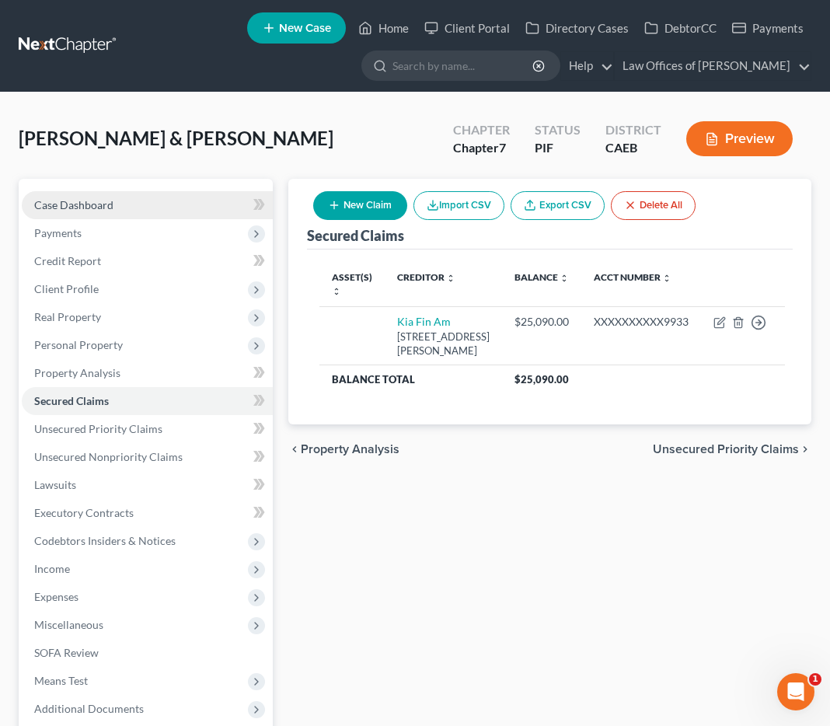
click at [86, 203] on span "Case Dashboard" at bounding box center [73, 204] width 79 height 13
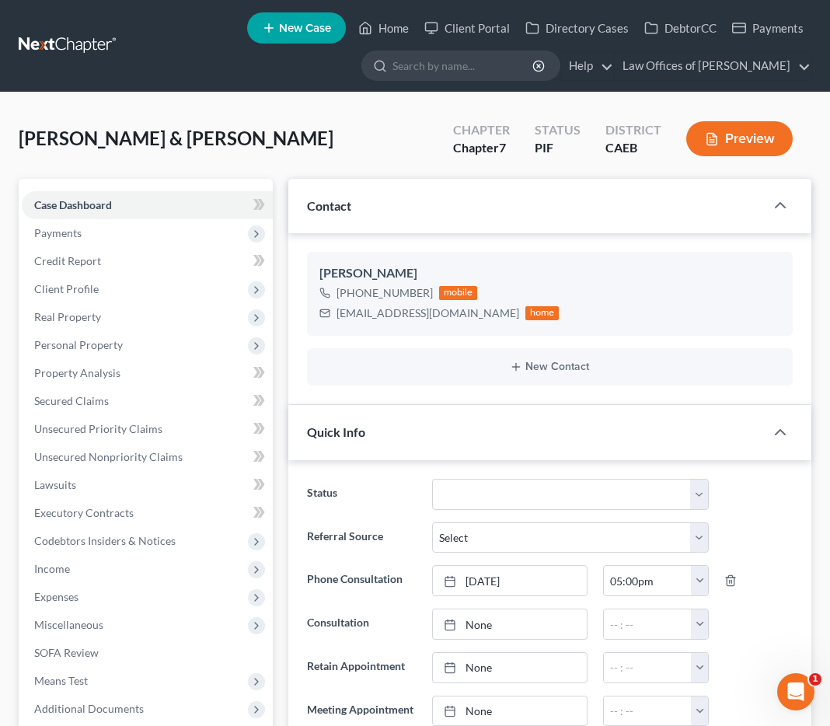
type textarea "Prepre-pe"
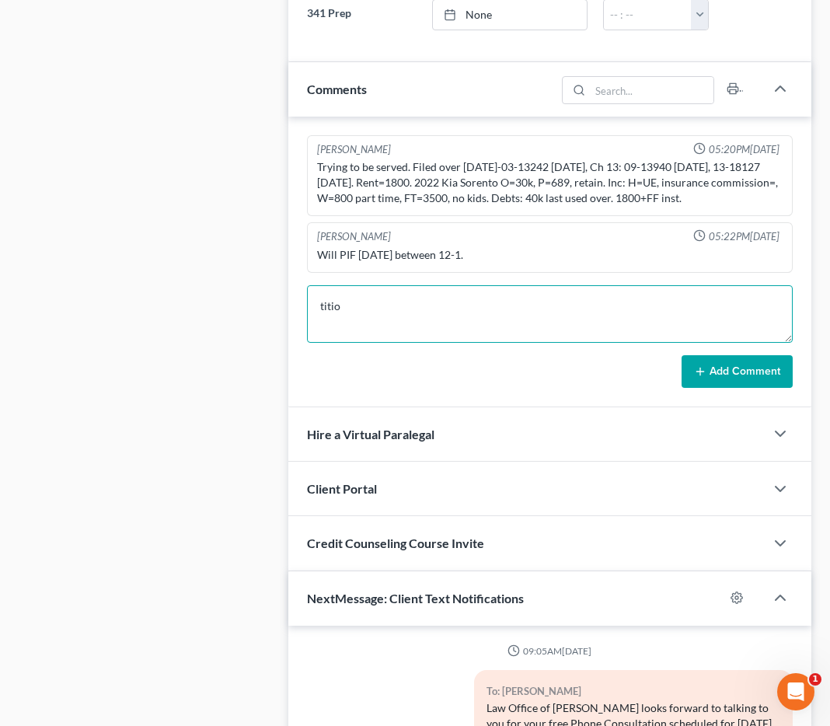
scroll to position [1376, 0]
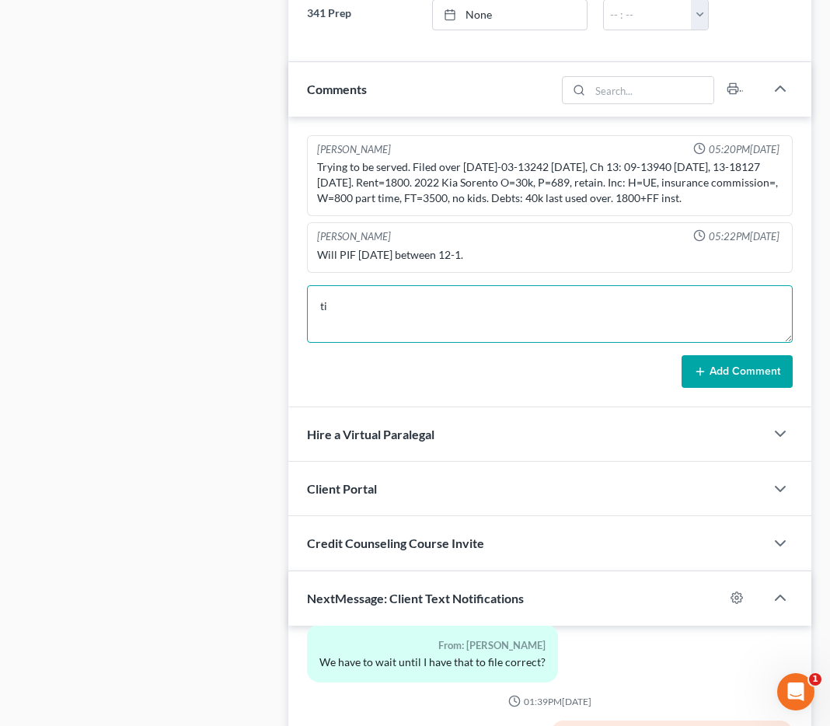
type textarea "t"
type textarea "Pre-petition complete."
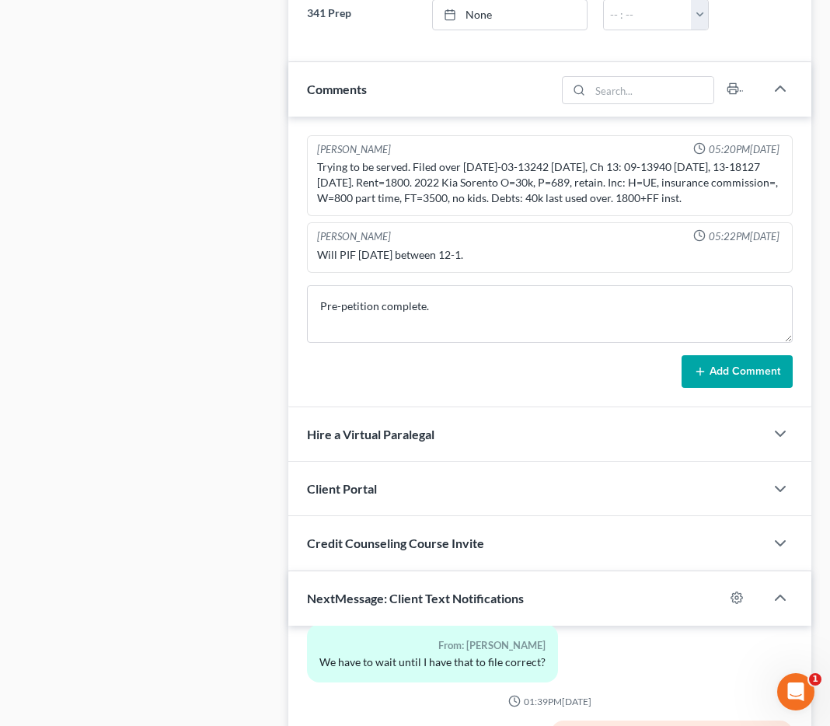
click at [675, 369] on div "Add Comment" at bounding box center [550, 371] width 486 height 33
click at [716, 371] on button "Add Comment" at bounding box center [736, 371] width 111 height 33
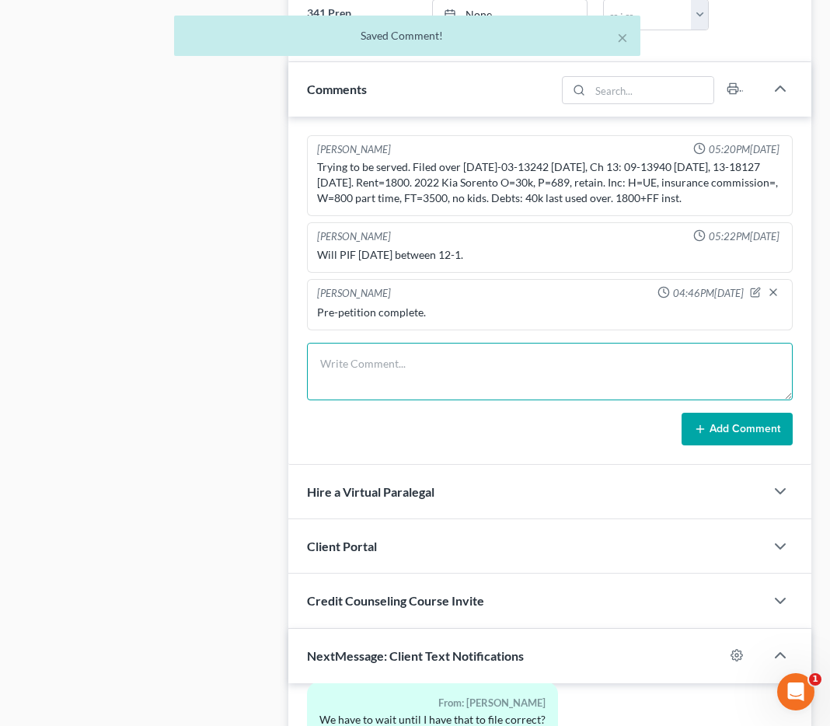
click at [705, 370] on textarea at bounding box center [550, 371] width 486 height 57
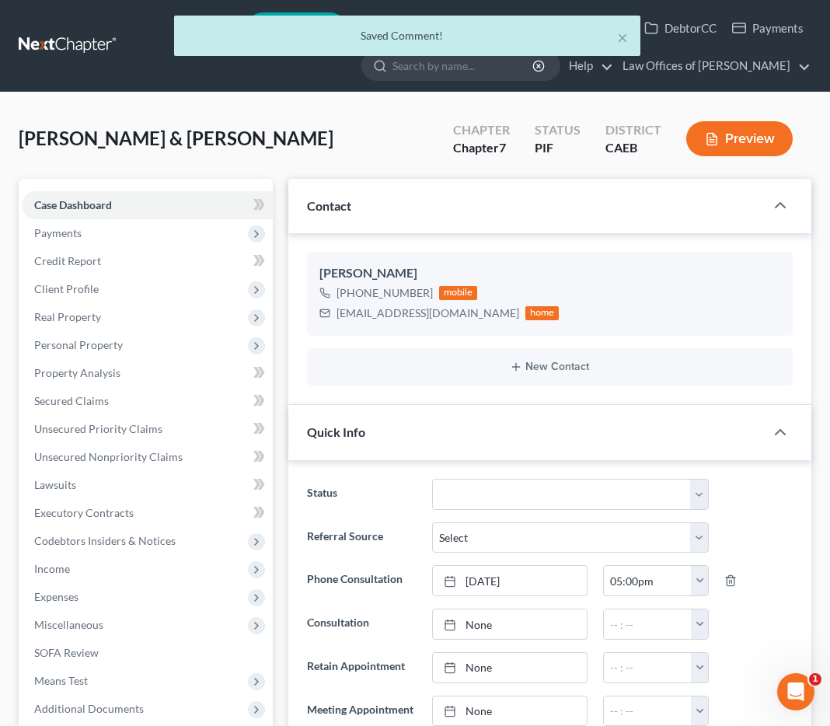
drag, startPoint x: 336, startPoint y: 112, endPoint x: 371, endPoint y: 66, distance: 58.1
click at [336, 113] on div "Cadena, Jacob & Amy Upgraded Chapter Chapter 7 Status PIF District CAEB Preview" at bounding box center [415, 145] width 792 height 68
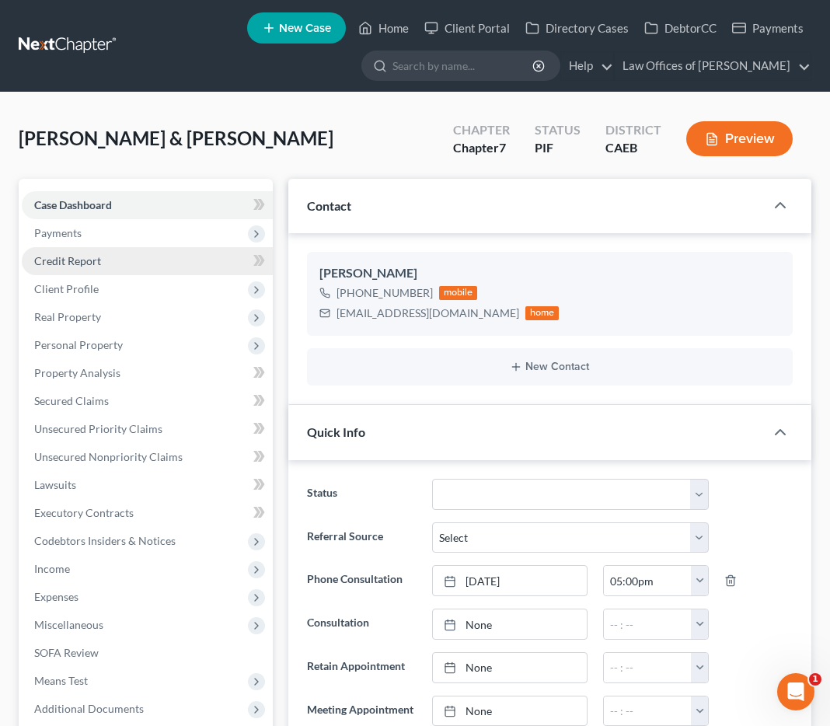
click at [80, 255] on span "Credit Report" at bounding box center [67, 260] width 67 height 13
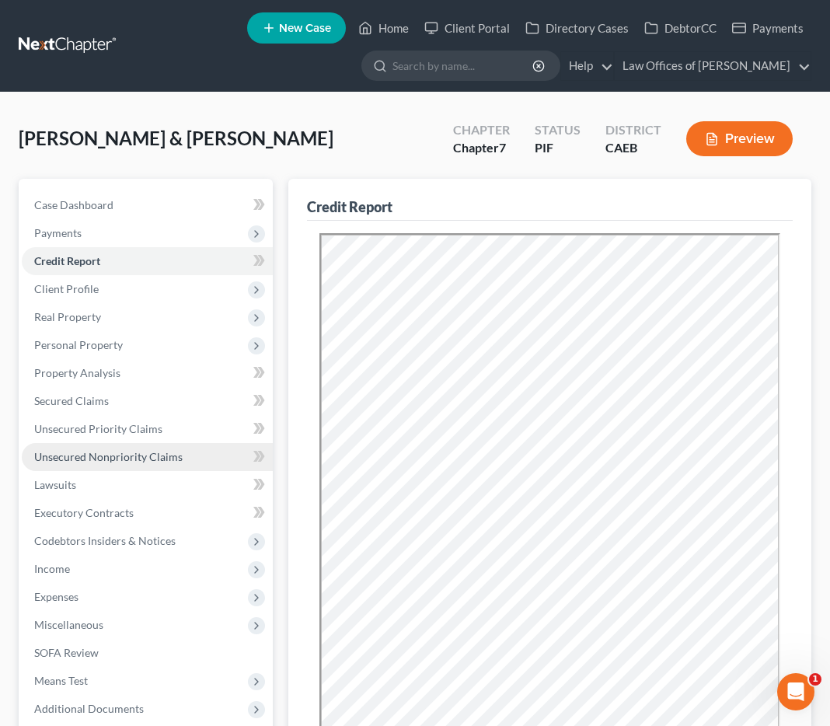
click at [120, 460] on span "Unsecured Nonpriority Claims" at bounding box center [108, 456] width 148 height 13
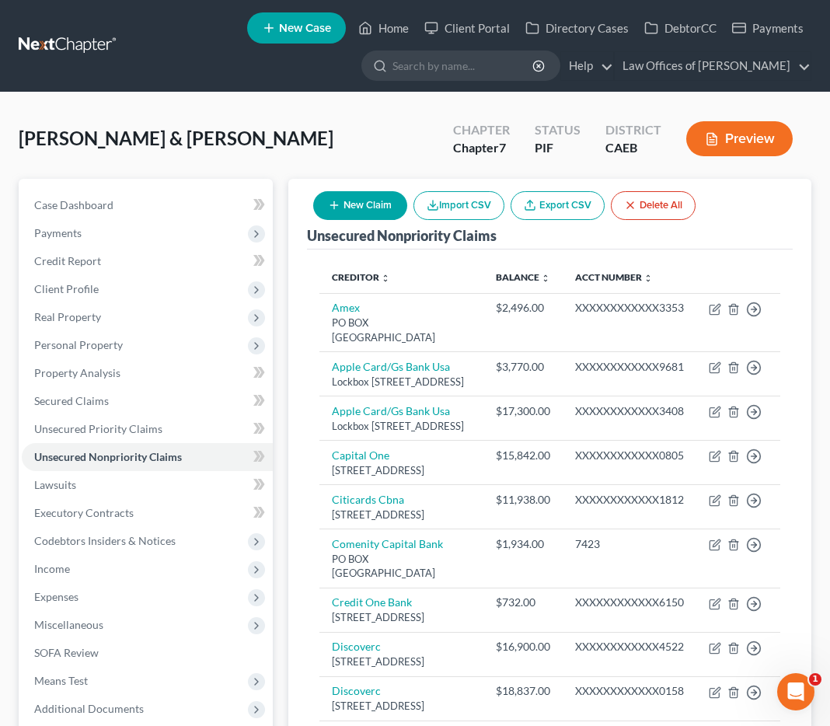
click at [725, 138] on button "Preview" at bounding box center [739, 138] width 106 height 35
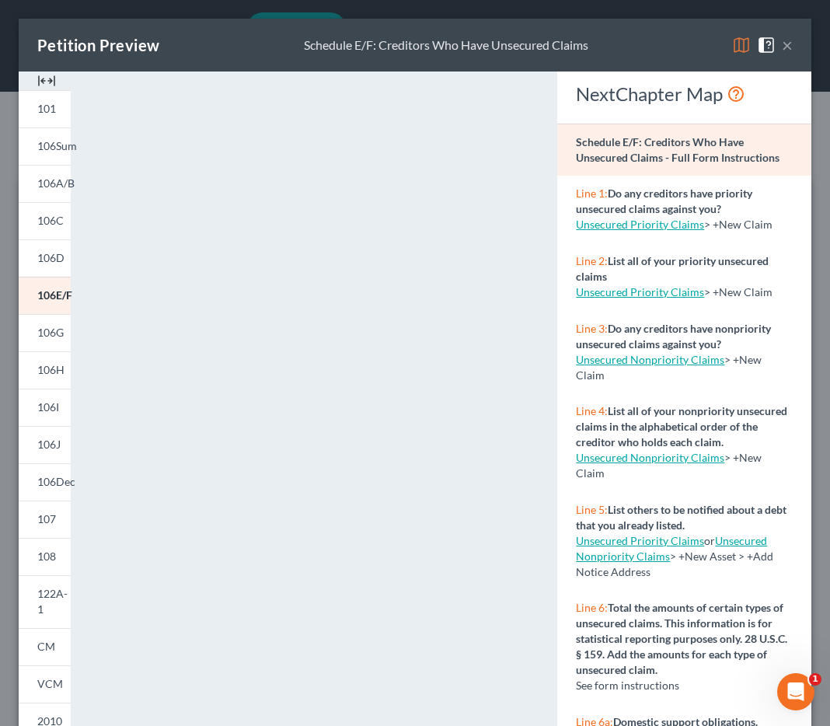
click at [789, 45] on button "×" at bounding box center [787, 45] width 11 height 19
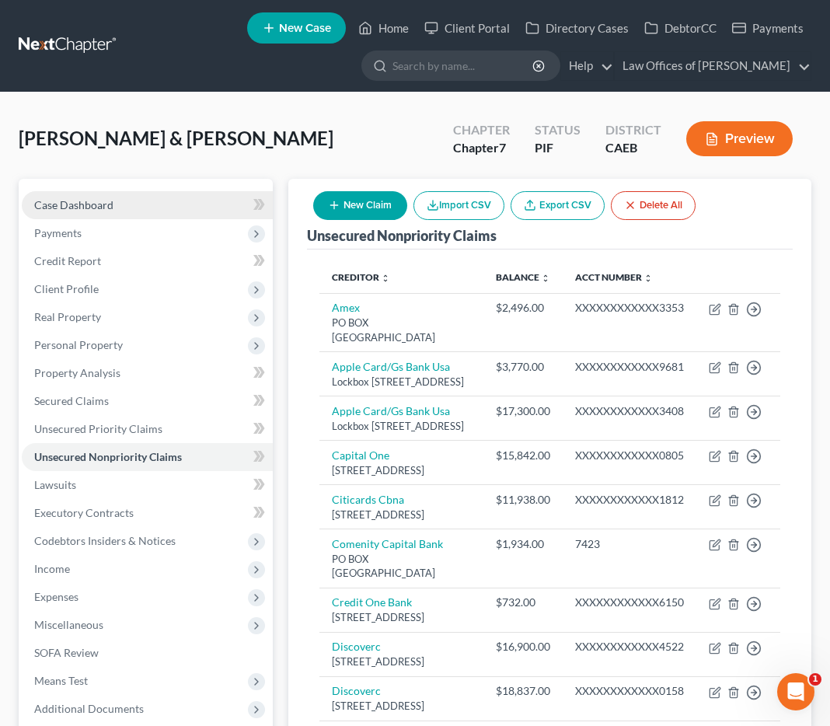
click at [91, 200] on span "Case Dashboard" at bounding box center [73, 204] width 79 height 13
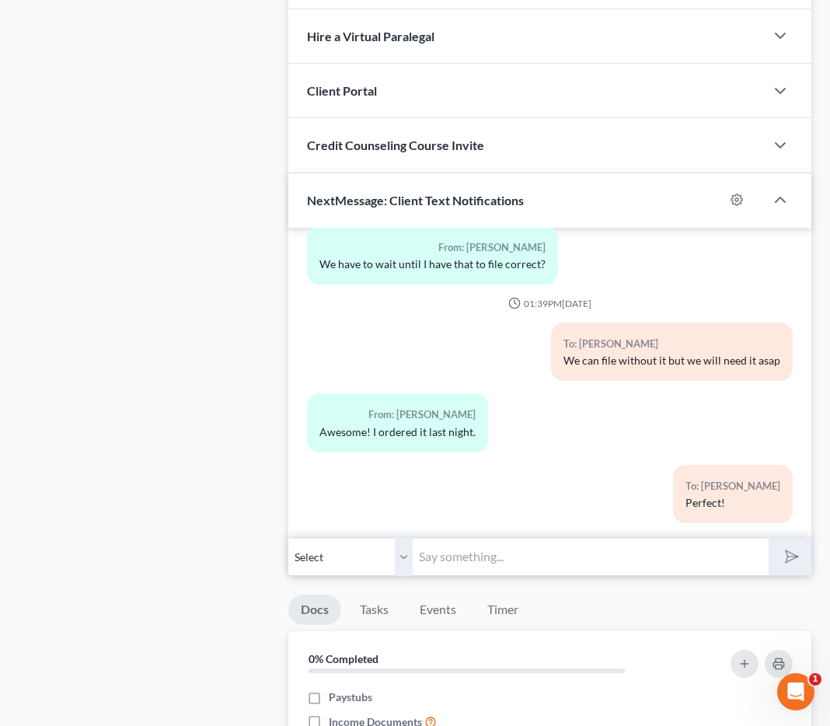
scroll to position [1122, 0]
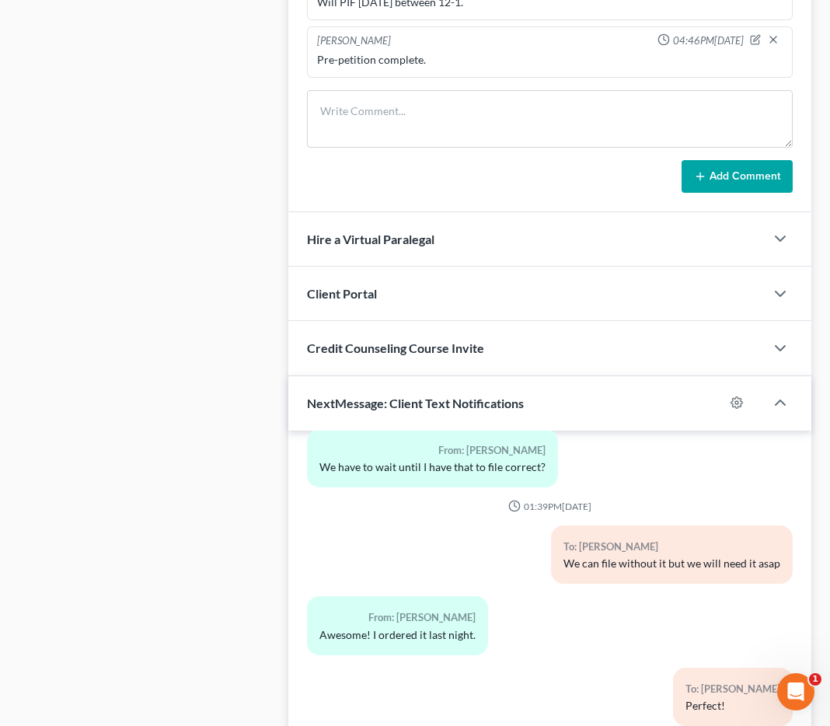
click at [432, 290] on div "Client Portal" at bounding box center [526, 293] width 476 height 54
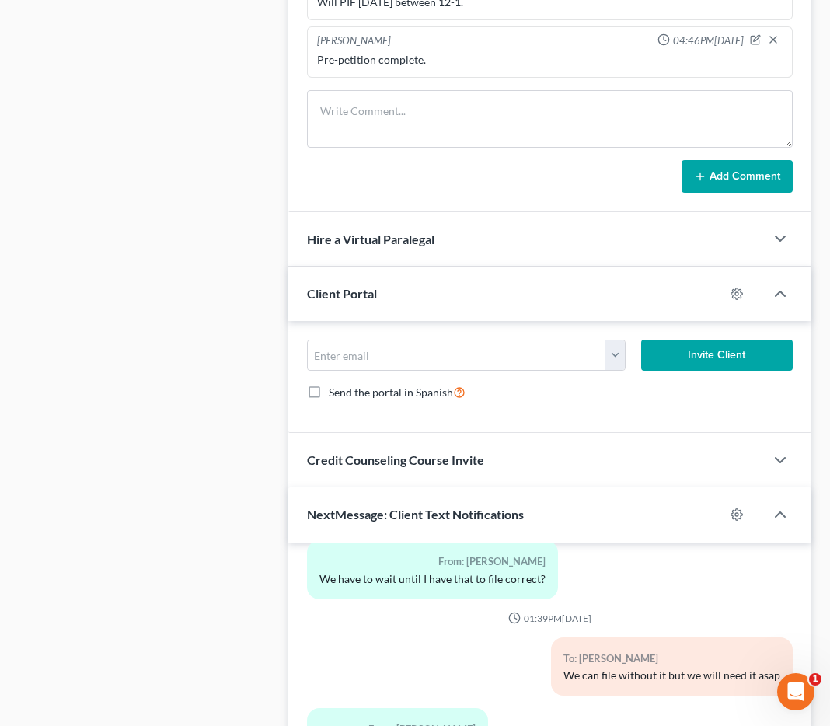
click at [501, 290] on div "Client Portal" at bounding box center [506, 293] width 436 height 54
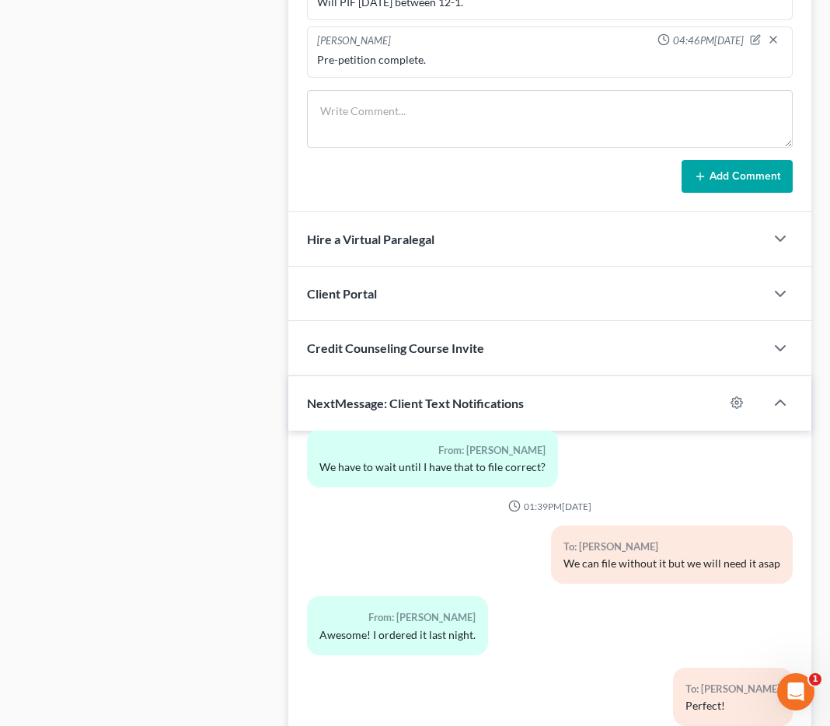
scroll to position [0, 0]
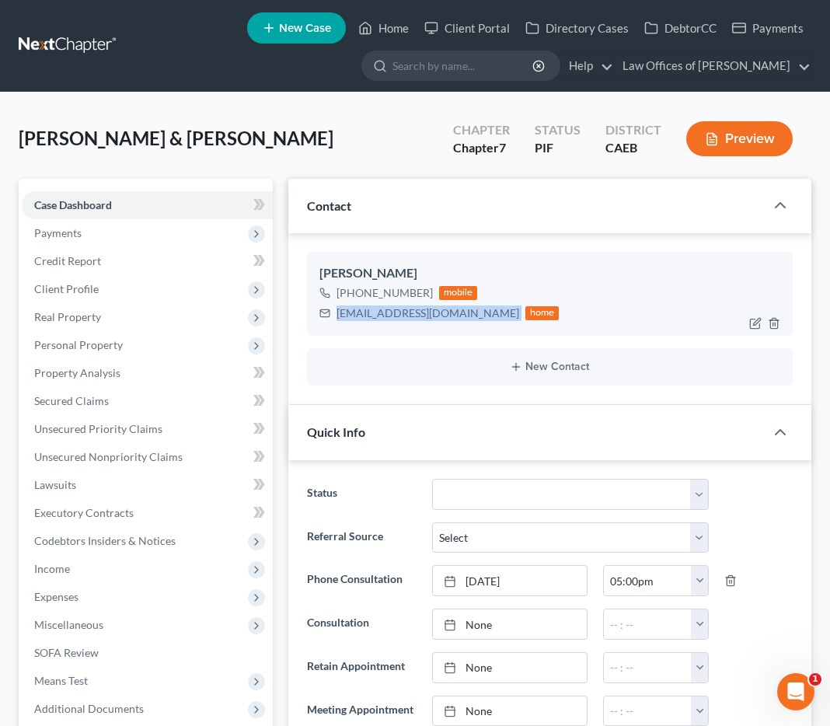
drag, startPoint x: 336, startPoint y: 312, endPoint x: 480, endPoint y: 308, distance: 144.5
click at [480, 308] on div "jacob.cadena01@icloud.com home" at bounding box center [439, 313] width 240 height 20
copy div "[EMAIL_ADDRESS][DOMAIN_NAME]"
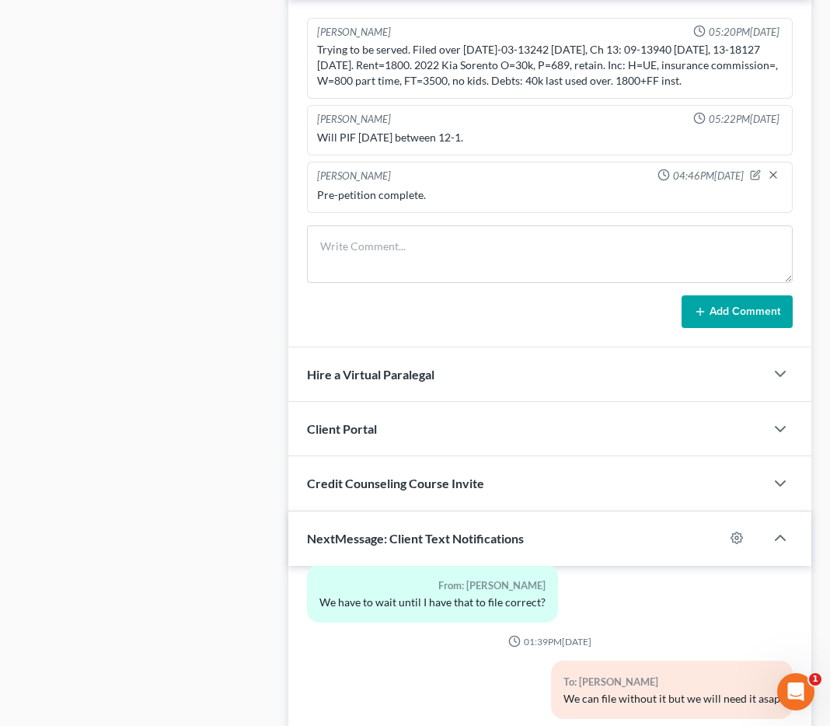
scroll to position [1055, 0]
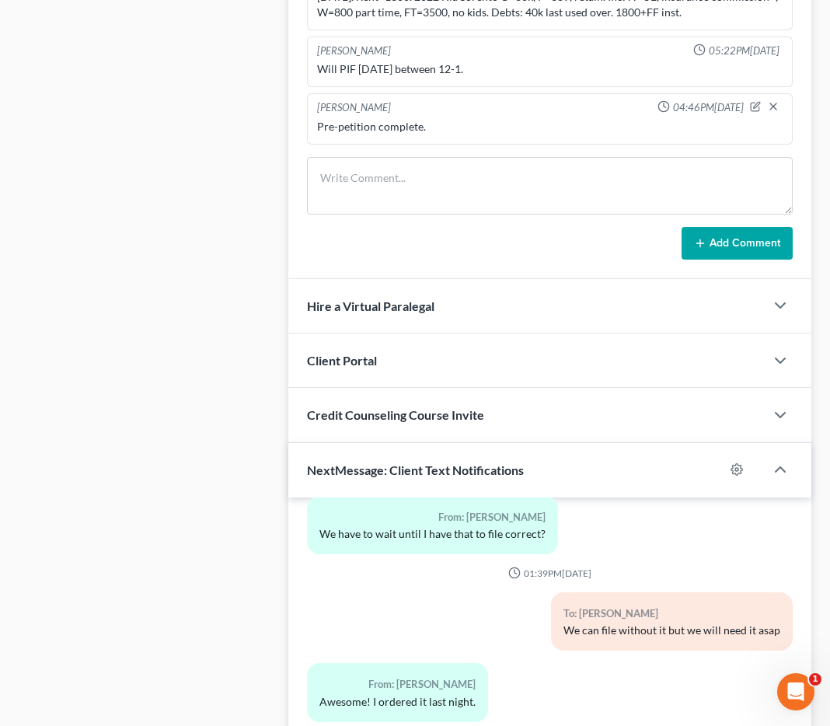
click at [398, 347] on div "Client Portal" at bounding box center [526, 360] width 476 height 54
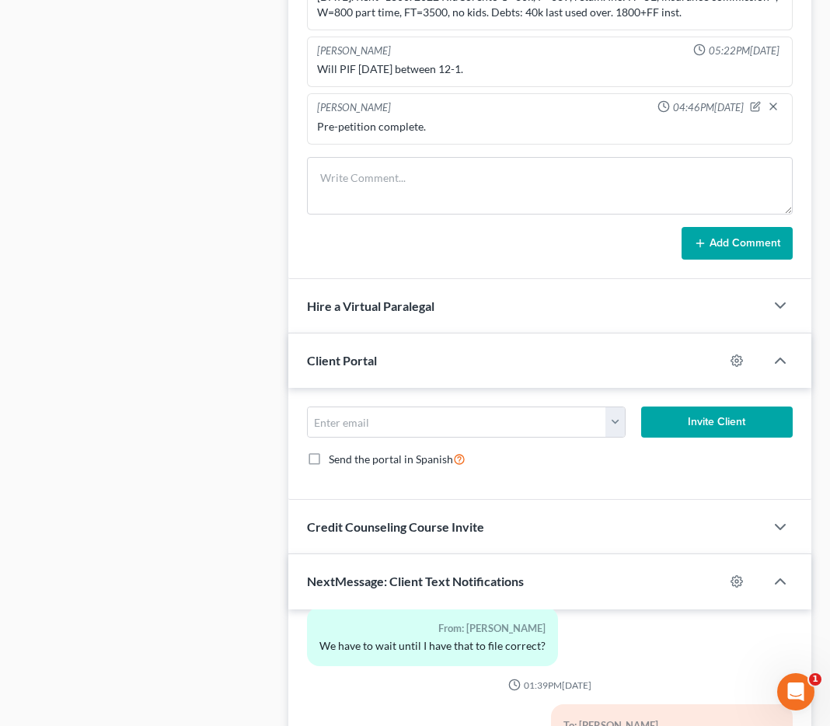
click at [388, 362] on div "Client Portal" at bounding box center [506, 360] width 436 height 54
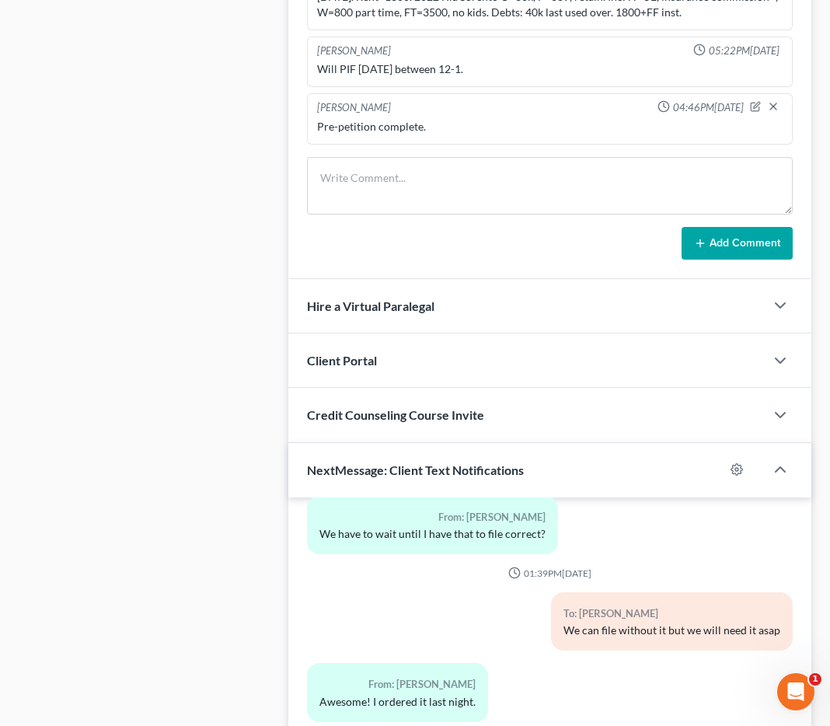
click at [388, 362] on div "Client Portal" at bounding box center [526, 360] width 476 height 54
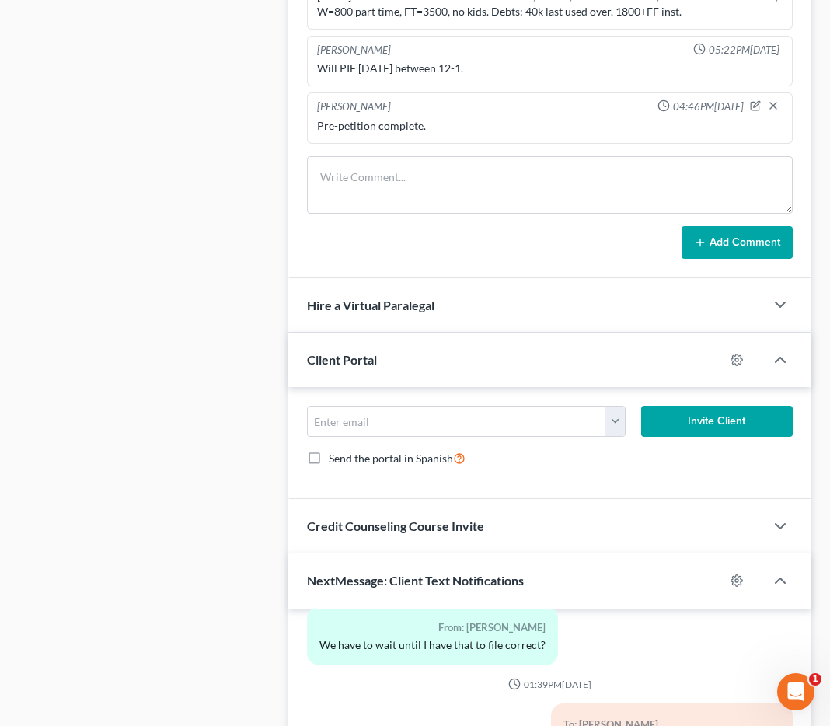
scroll to position [1057, 0]
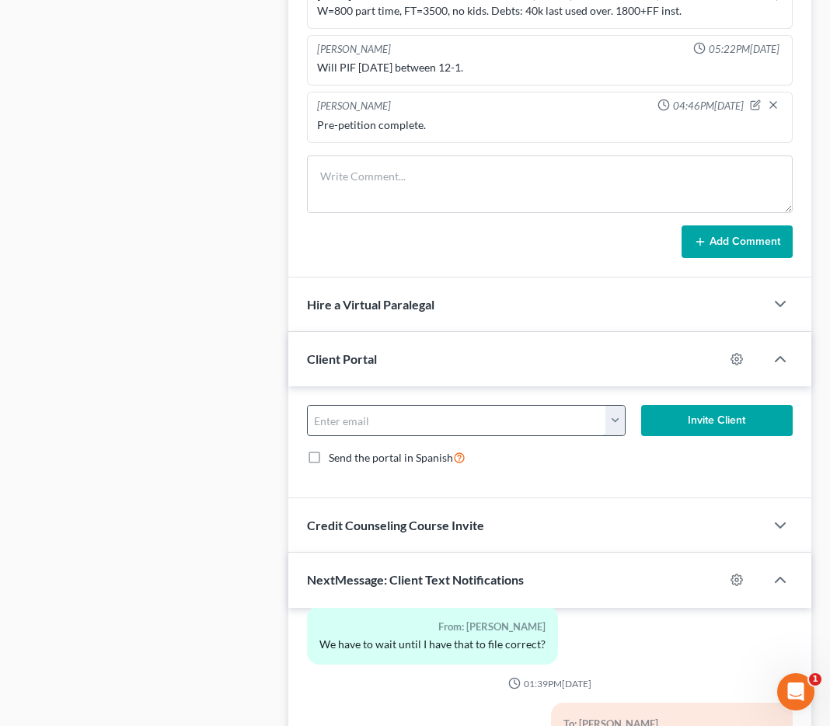
click at [359, 415] on input "email" at bounding box center [457, 421] width 299 height 30
paste input "[EMAIL_ADDRESS][DOMAIN_NAME]"
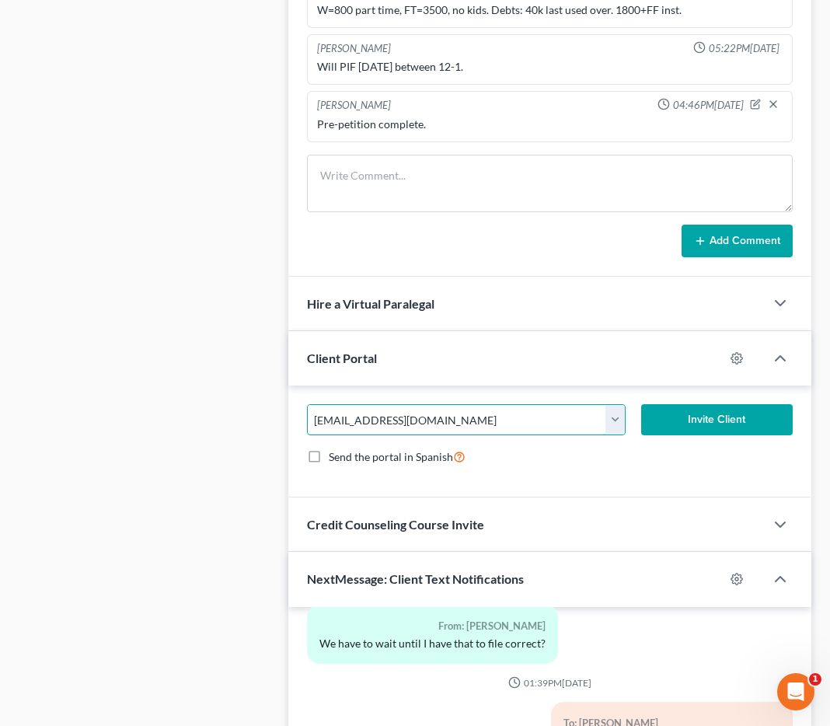
type input "[EMAIL_ADDRESS][DOMAIN_NAME]"
click at [691, 417] on button "Invite Client" at bounding box center [716, 419] width 151 height 31
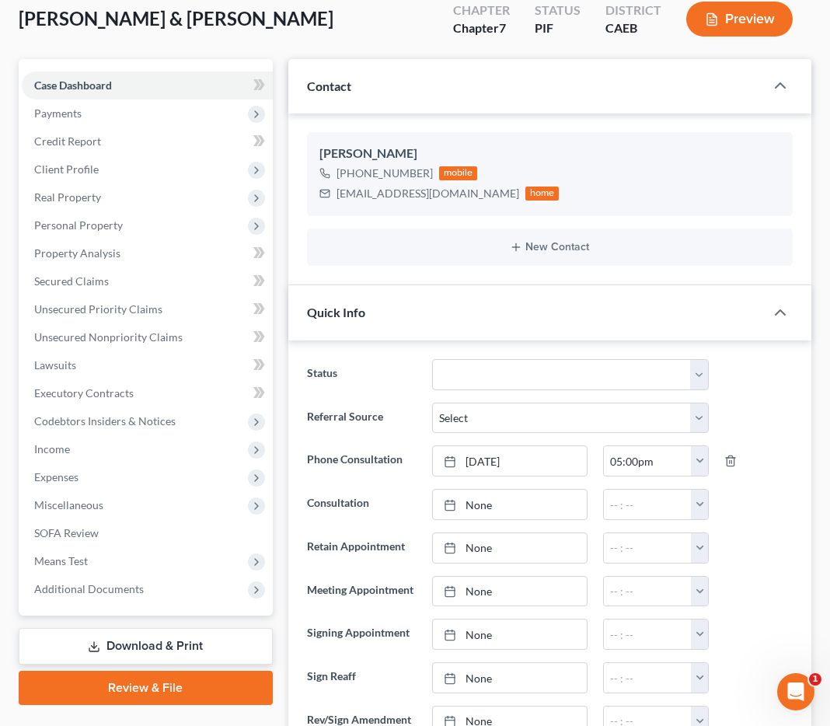
scroll to position [0, 0]
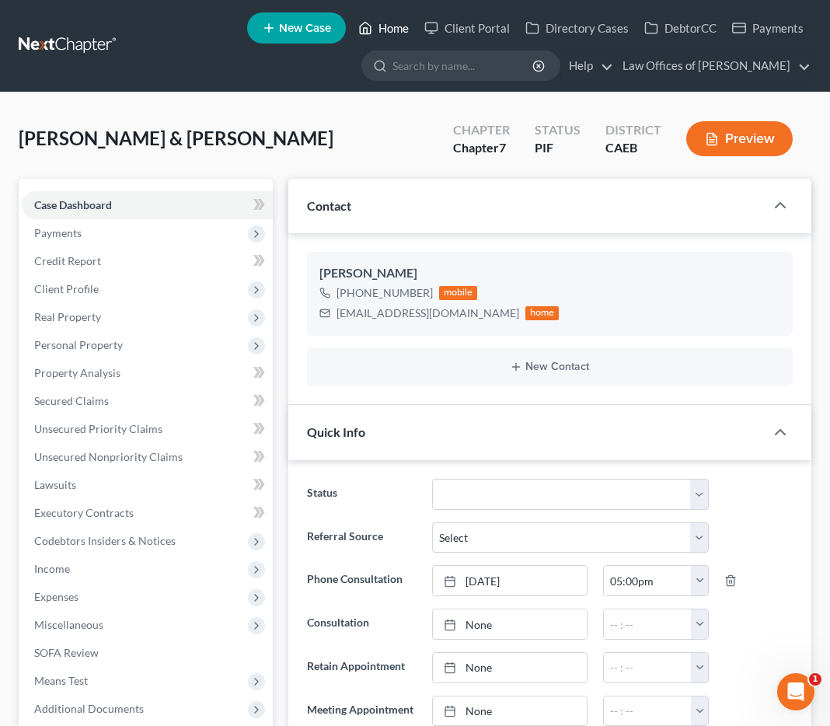
click at [381, 26] on link "Home" at bounding box center [383, 28] width 66 height 28
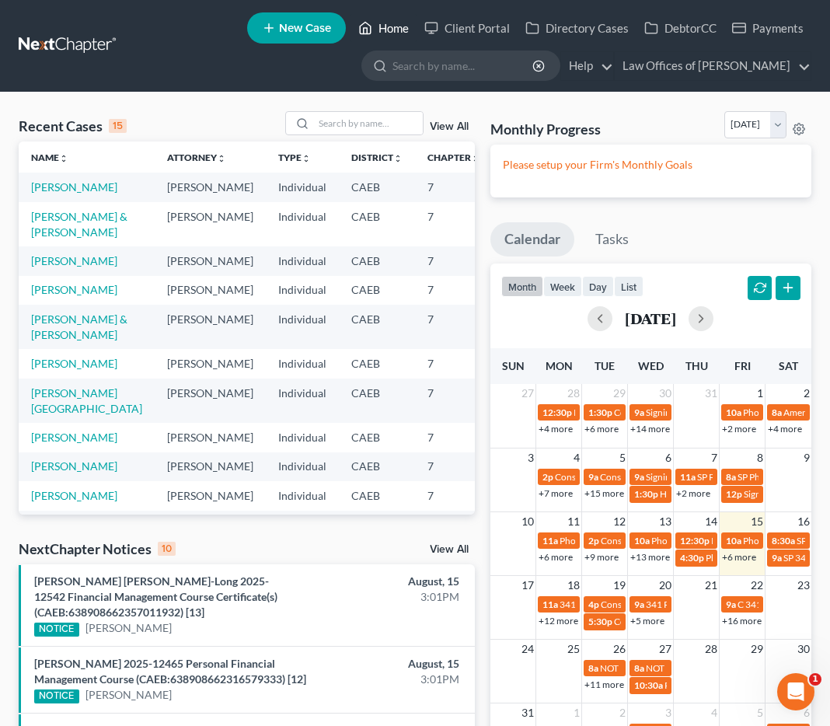
click at [398, 26] on link "Home" at bounding box center [383, 28] width 66 height 28
click at [389, 30] on link "Home" at bounding box center [383, 28] width 66 height 28
click at [355, 128] on input "search" at bounding box center [368, 123] width 109 height 23
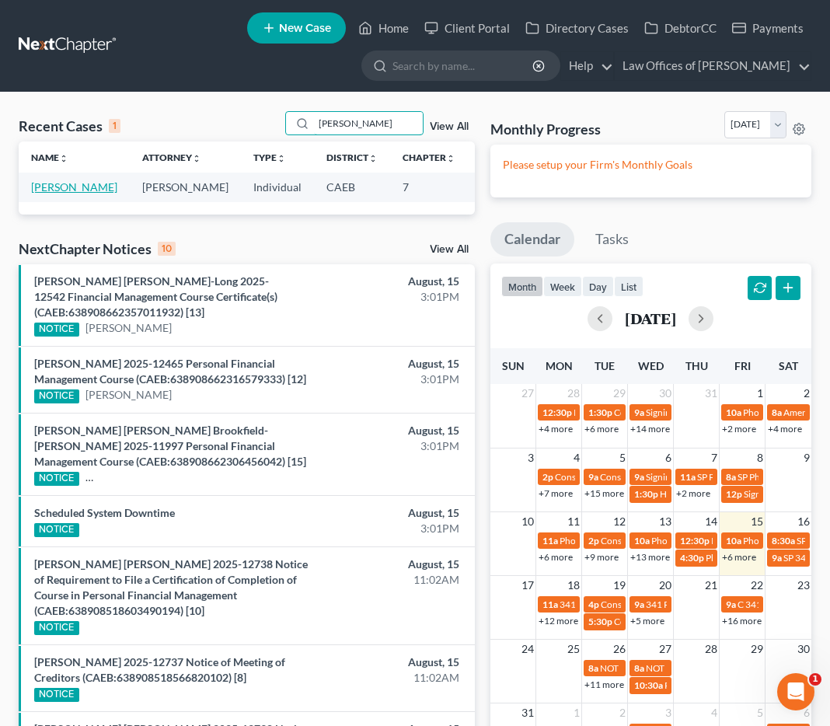
type input "davis jessica"
click at [44, 193] on link "Davis, Jessica" at bounding box center [74, 186] width 86 height 13
select select "11"
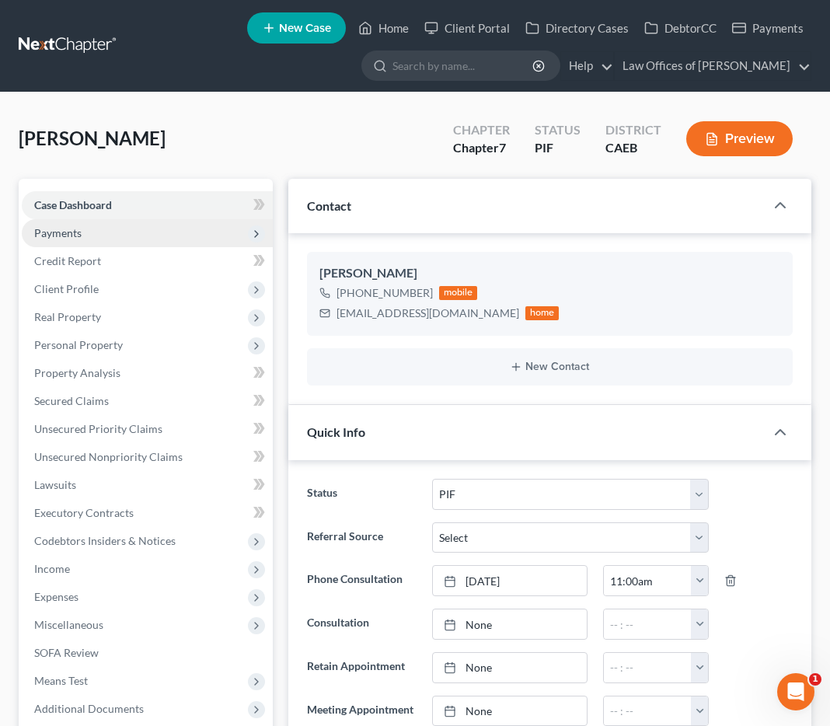
click at [55, 233] on span "Payments" at bounding box center [57, 232] width 47 height 13
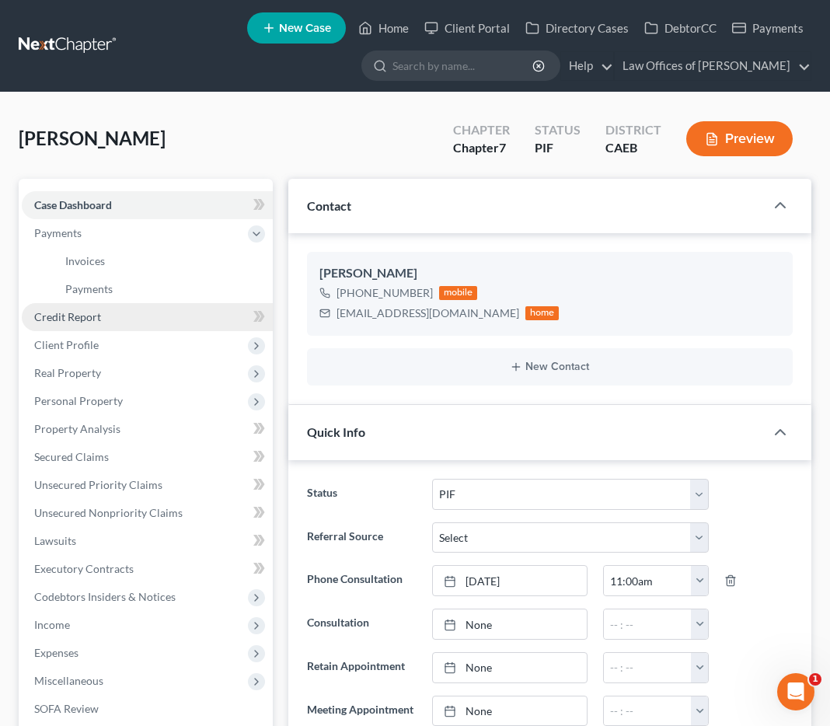
scroll to position [1, 0]
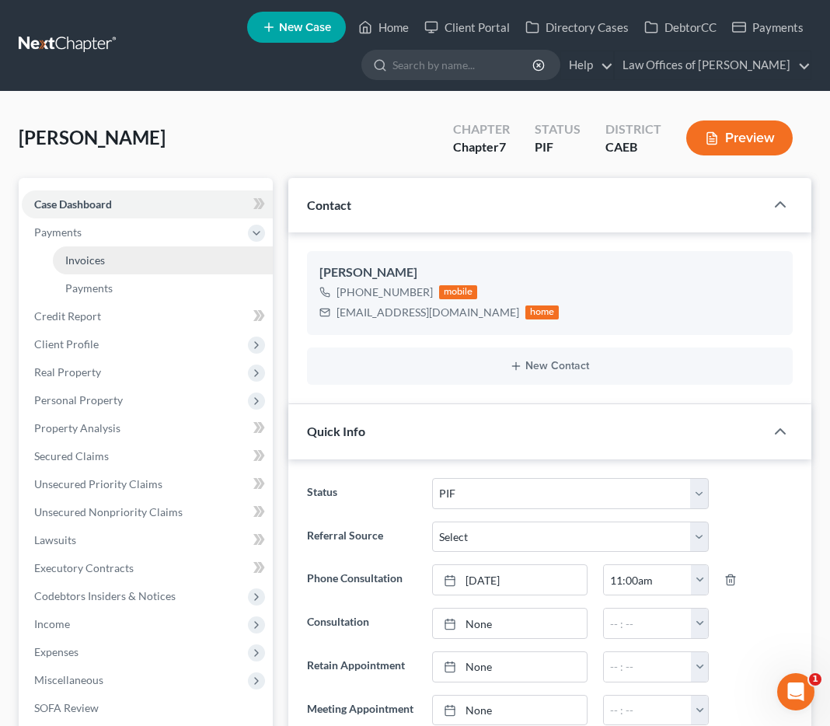
click at [102, 263] on span "Invoices" at bounding box center [85, 259] width 40 height 13
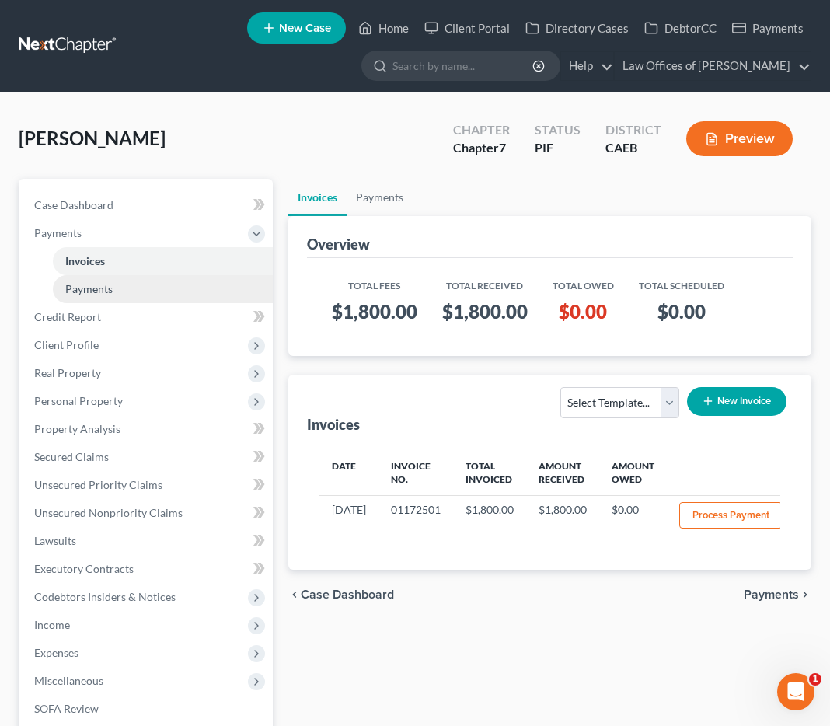
click at [85, 296] on link "Payments" at bounding box center [163, 289] width 220 height 28
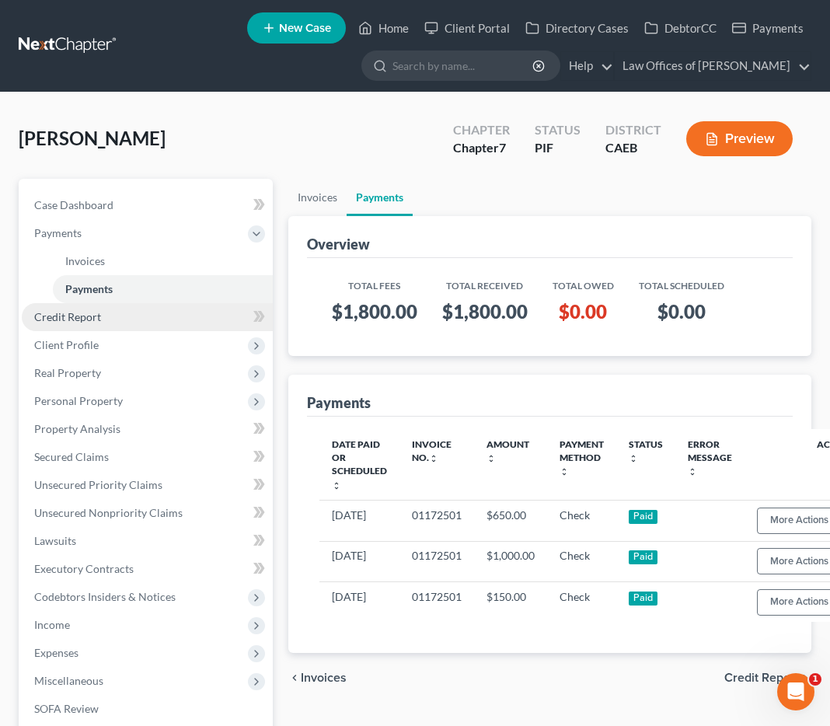
scroll to position [214, 0]
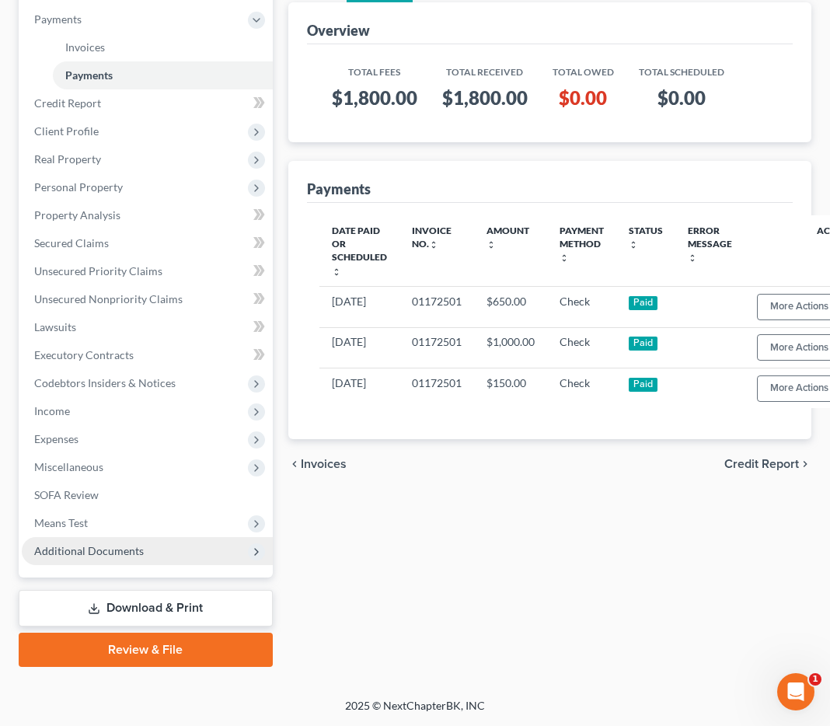
click at [99, 550] on span "Additional Documents" at bounding box center [89, 550] width 110 height 13
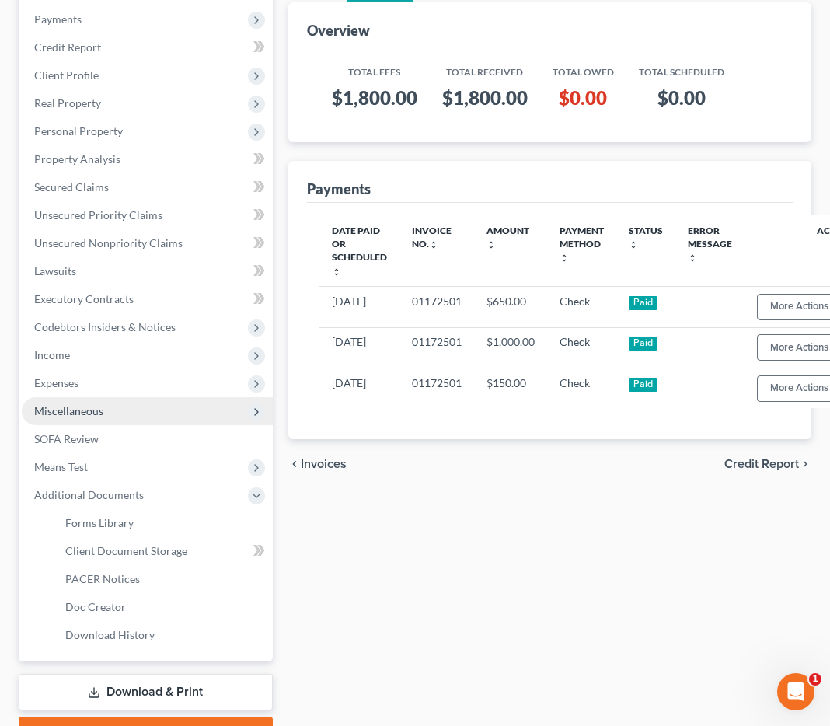
click at [80, 418] on span "Miscellaneous" at bounding box center [147, 411] width 251 height 28
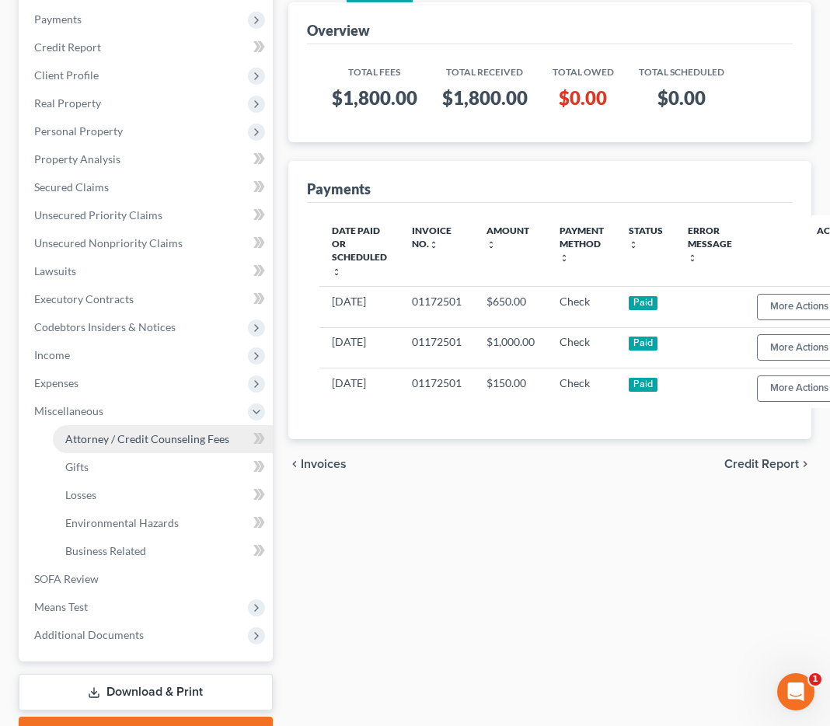
click at [106, 432] on span "Attorney / Credit Counseling Fees" at bounding box center [147, 438] width 164 height 13
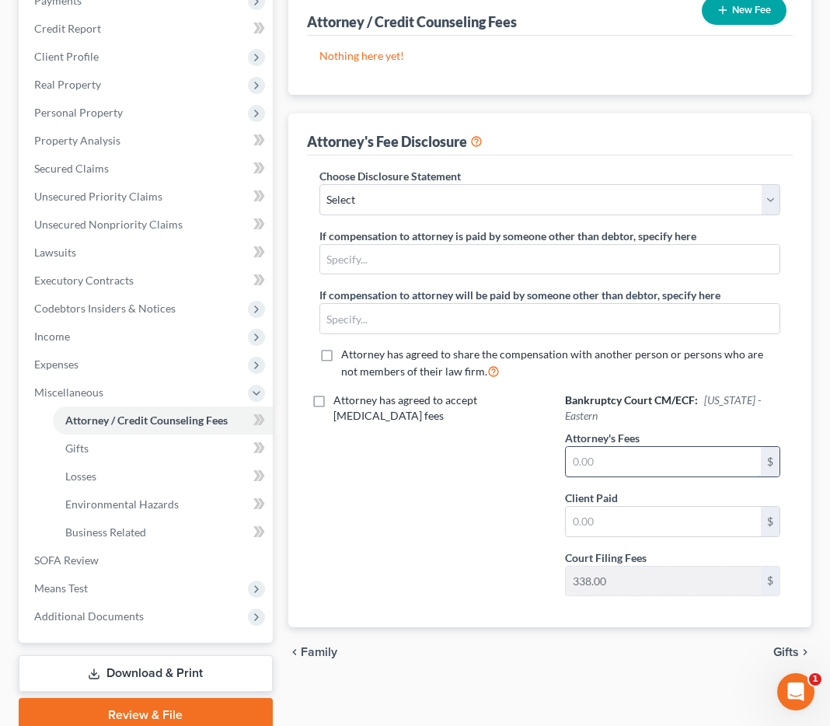
scroll to position [248, 0]
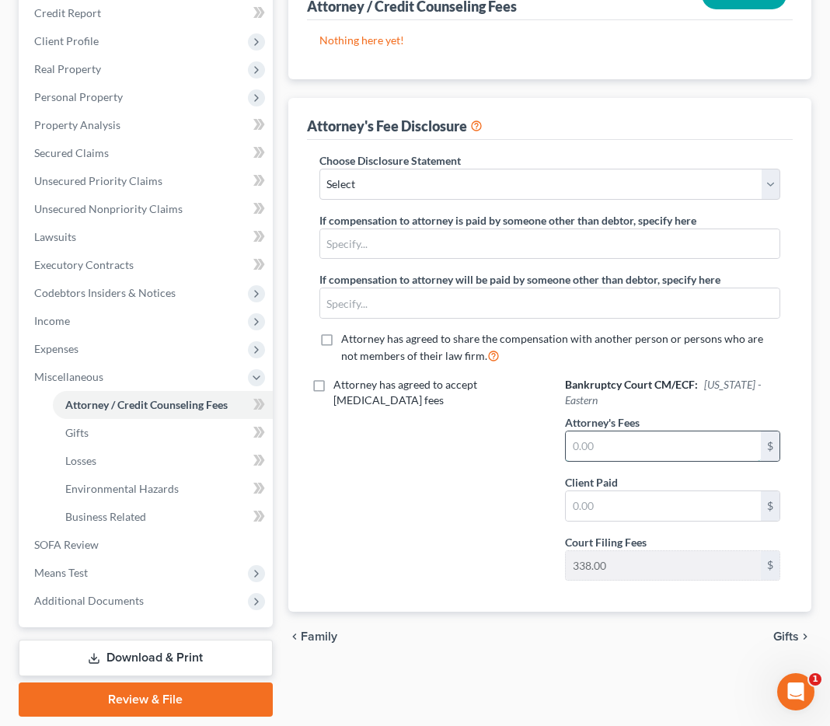
click at [613, 452] on input "text" at bounding box center [663, 446] width 195 height 30
type input "4"
type input "1,800"
click at [608, 510] on input "text" at bounding box center [663, 506] width 195 height 30
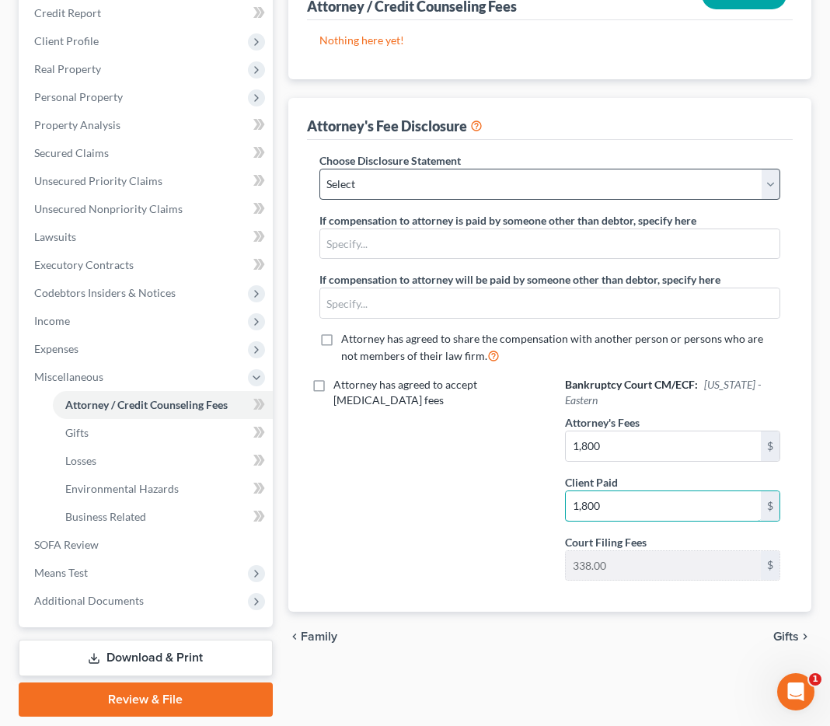
type input "1,800"
click at [412, 183] on select "Select Disclosure" at bounding box center [549, 184] width 461 height 31
select select "0"
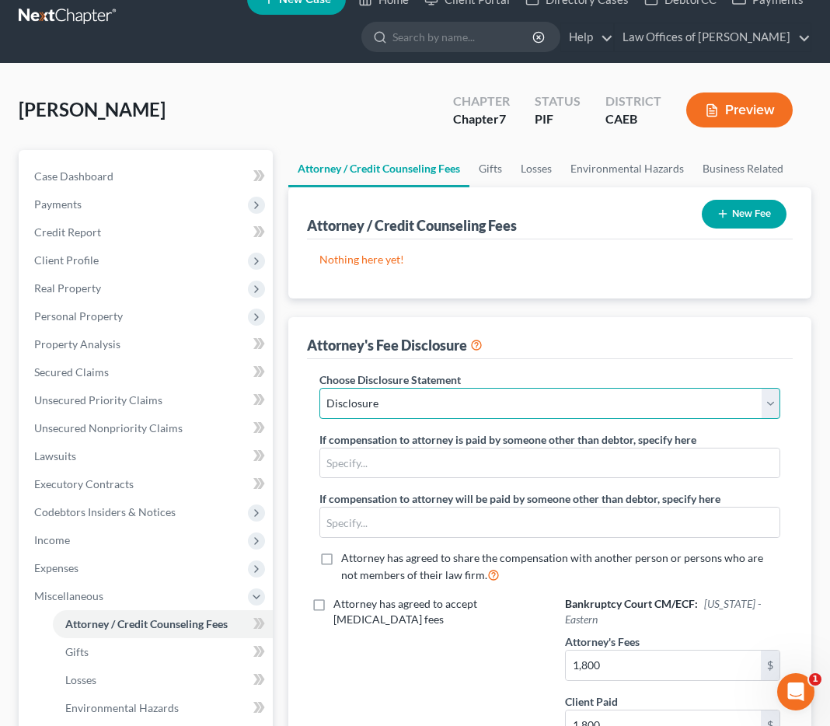
scroll to position [0, 0]
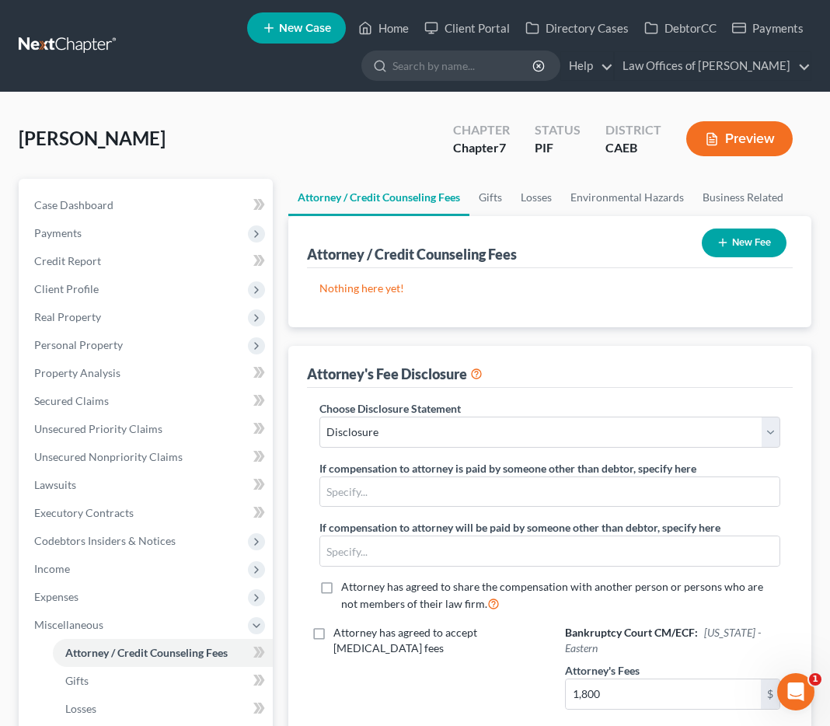
click at [744, 244] on button "New Fee" at bounding box center [744, 242] width 85 height 29
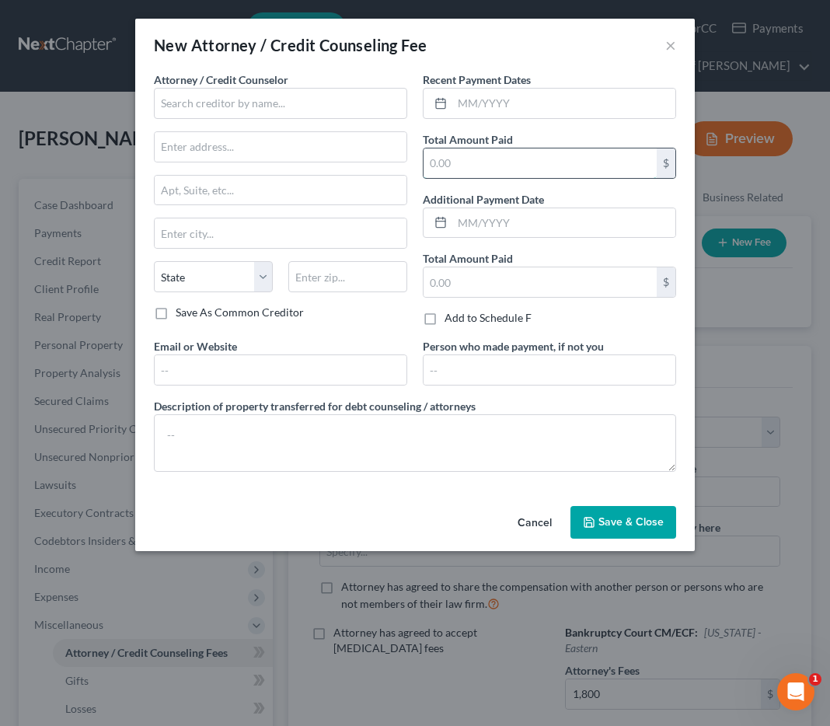
click at [484, 158] on input "text" at bounding box center [539, 163] width 233 height 30
type input "1,800"
click at [488, 89] on input "text" at bounding box center [563, 104] width 223 height 30
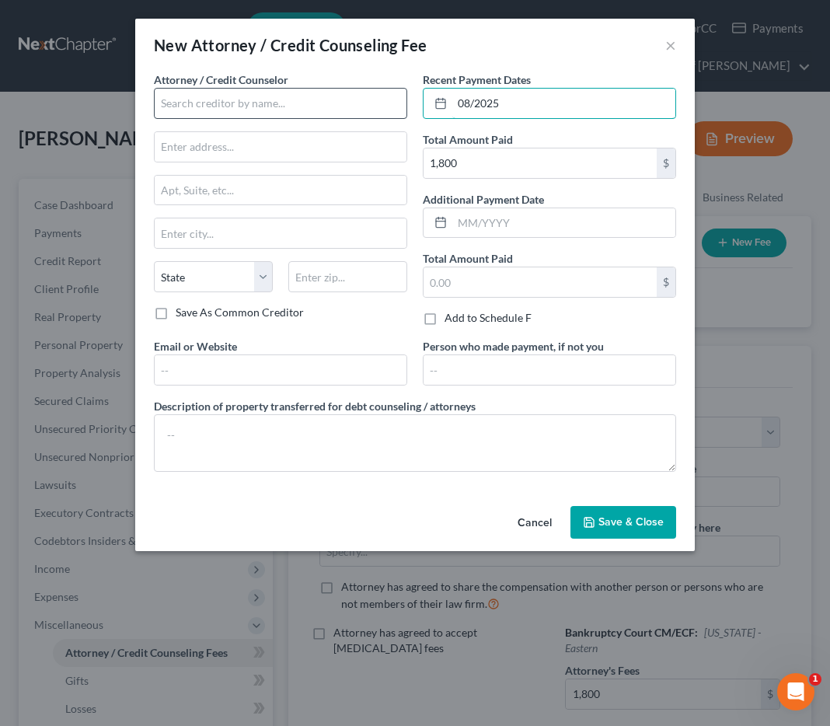
type input "08/2025"
click at [360, 107] on input "text" at bounding box center [280, 103] width 253 height 31
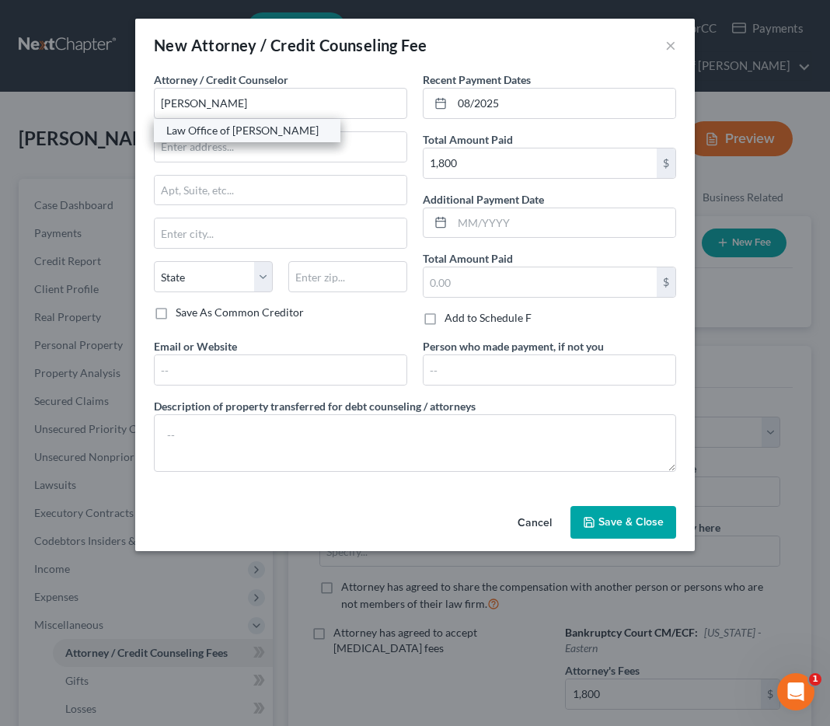
click at [294, 127] on div "Law Office of [PERSON_NAME]" at bounding box center [247, 131] width 162 height 16
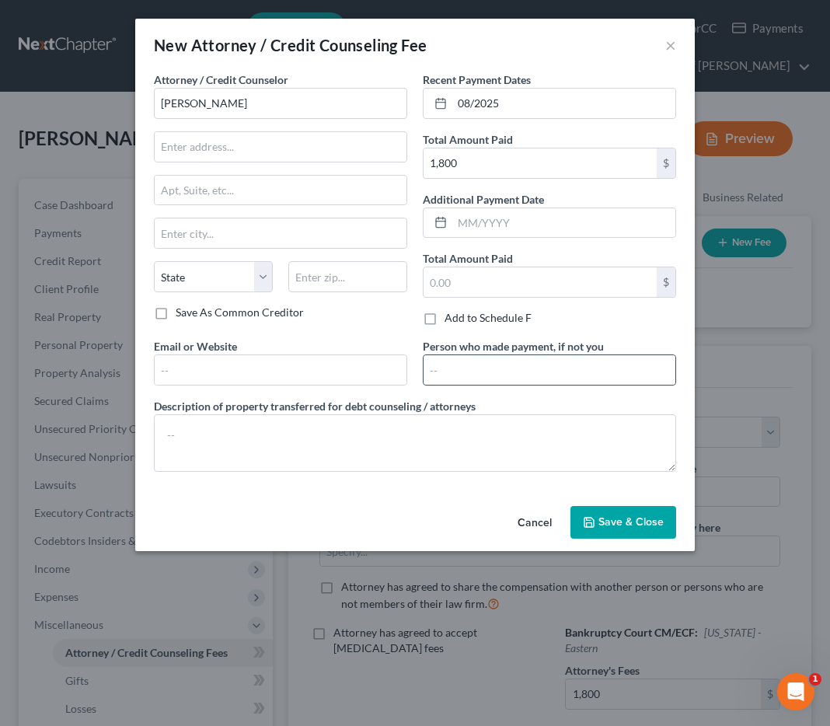
type input "Law Office of [PERSON_NAME]"
type input "[STREET_ADDRESS]"
type input "[GEOGRAPHIC_DATA]"
select select "4"
type input "93301"
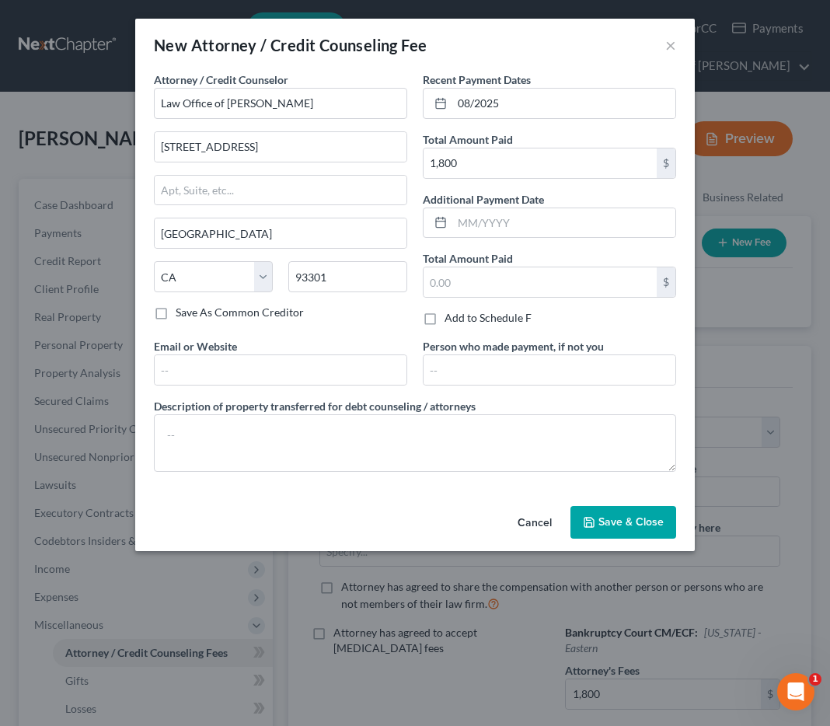
click at [615, 517] on span "Save & Close" at bounding box center [630, 521] width 65 height 13
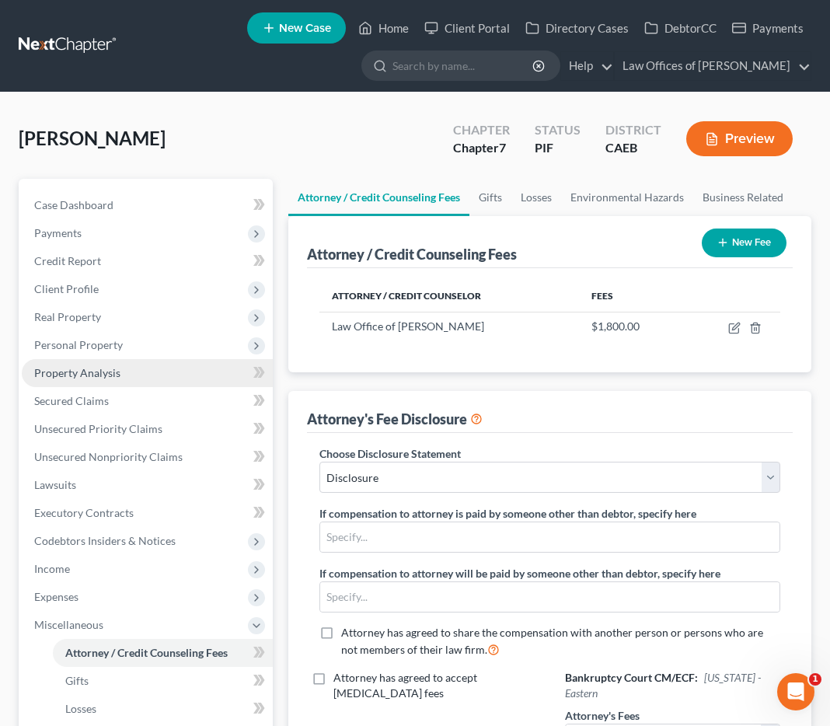
scroll to position [40, 0]
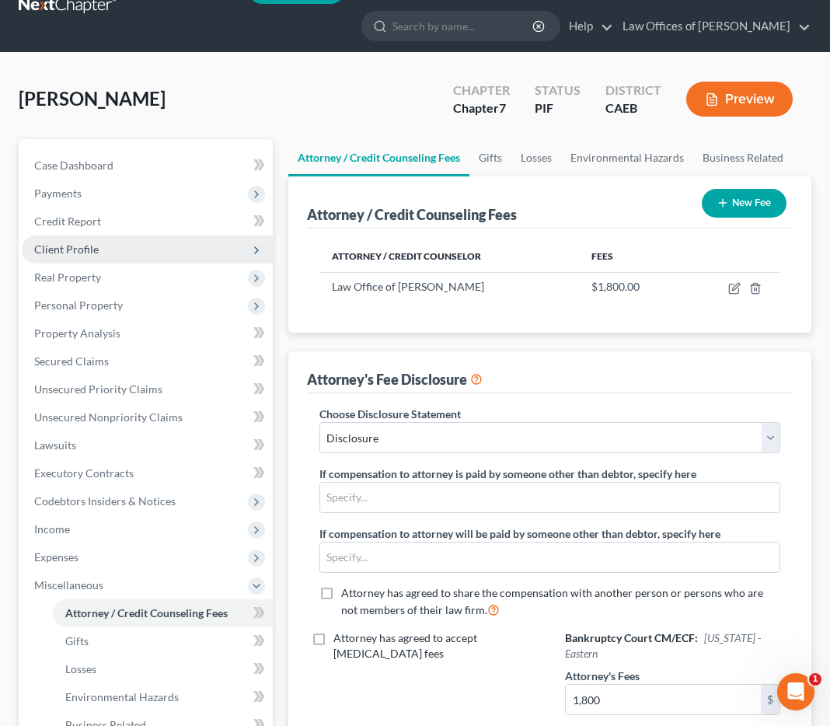
click at [85, 250] on span "Client Profile" at bounding box center [66, 248] width 64 height 13
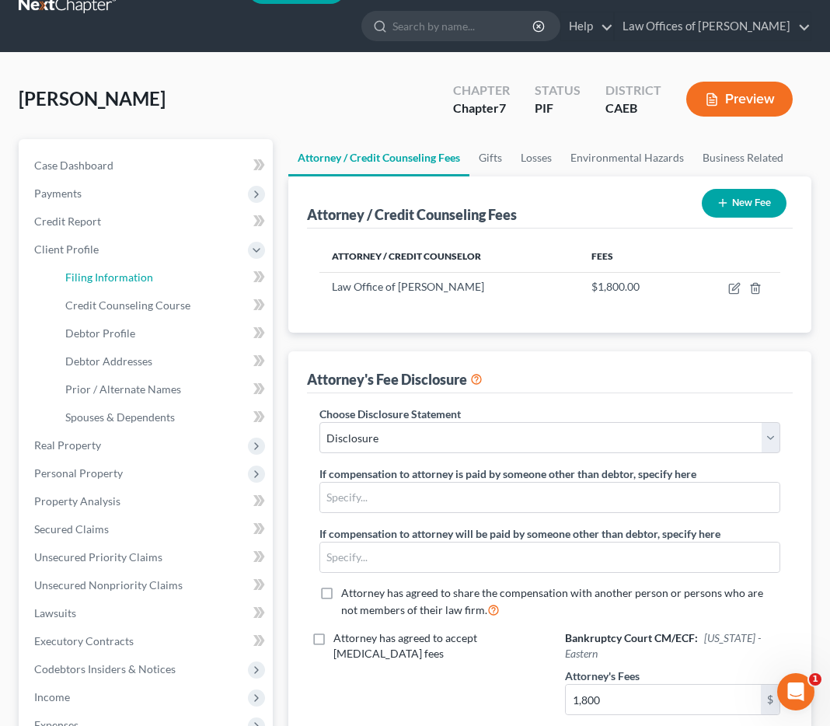
drag, startPoint x: 92, startPoint y: 279, endPoint x: 282, endPoint y: 291, distance: 190.7
click at [92, 279] on span "Filing Information" at bounding box center [109, 276] width 88 height 13
select select "1"
select select "0"
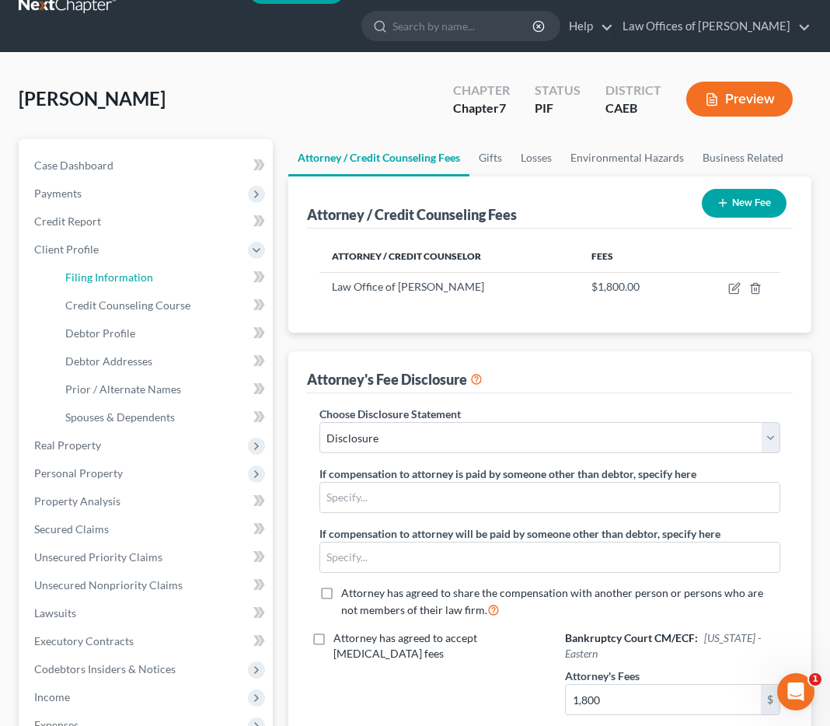
select select "8"
select select "0"
select select "4"
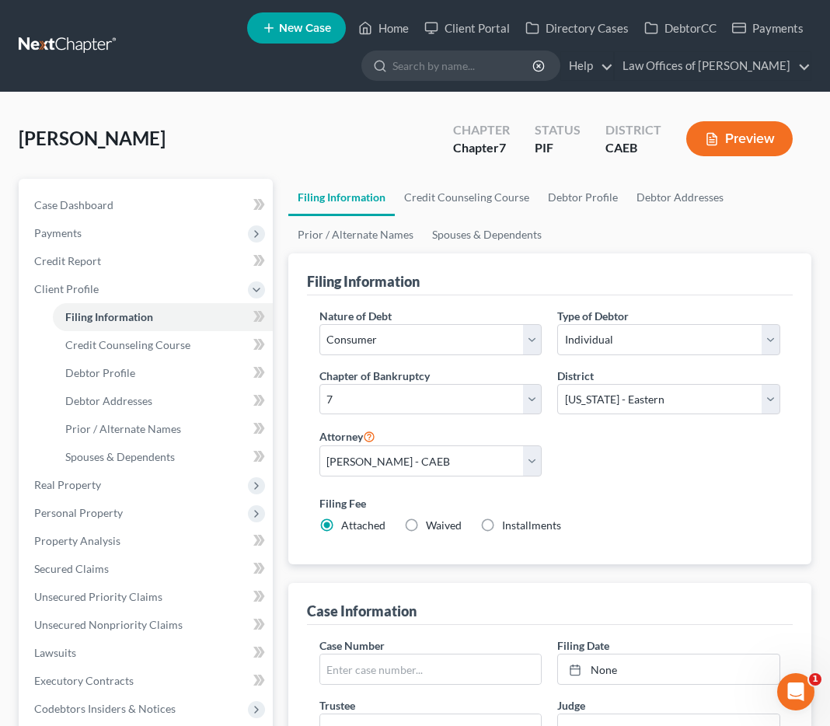
click at [507, 526] on span "Installments" at bounding box center [531, 524] width 59 height 13
click at [508, 526] on input "Installments Installments" at bounding box center [513, 522] width 10 height 10
radio input "true"
radio input "false"
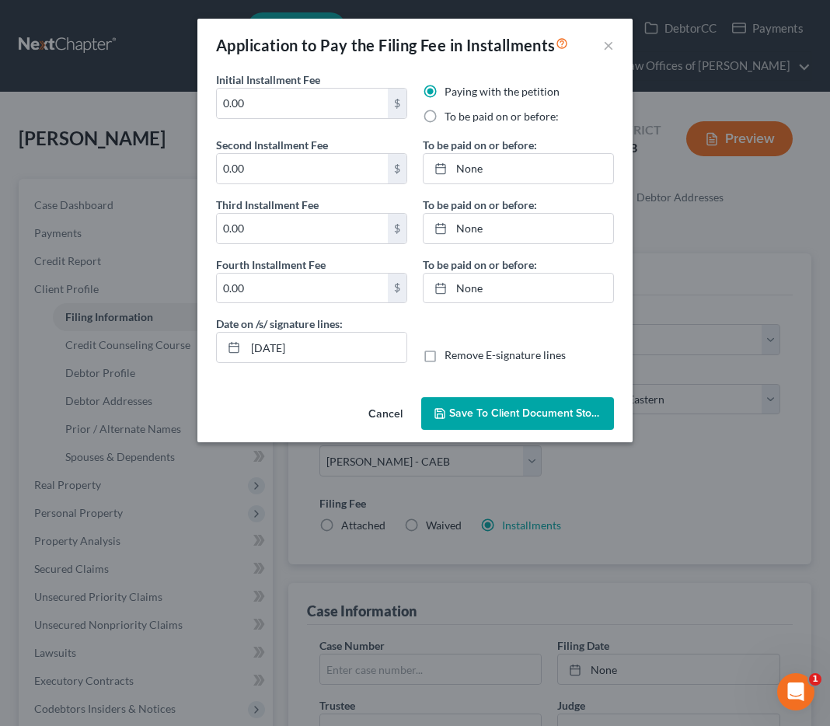
scroll to position [558, 0]
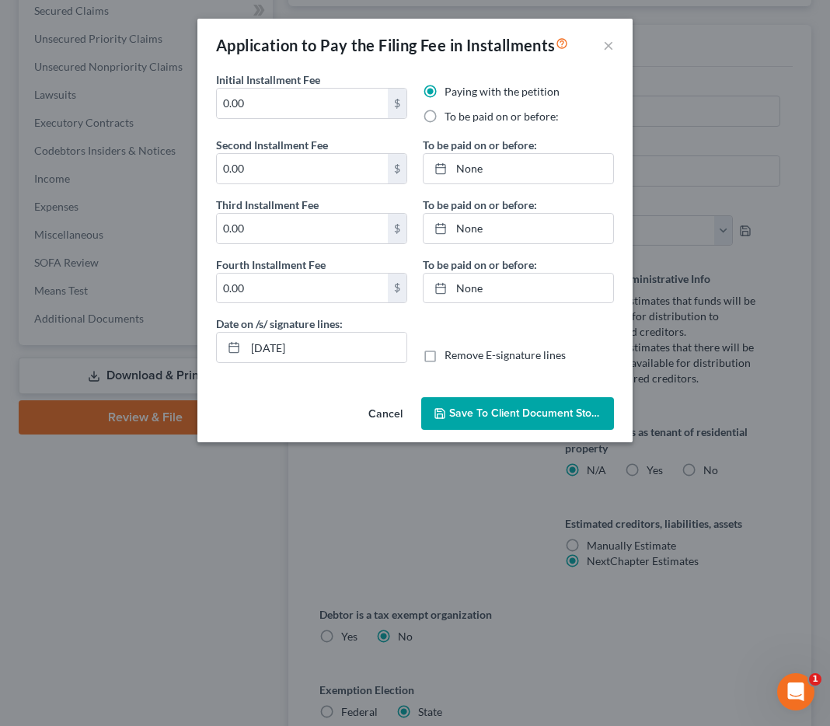
click at [378, 409] on button "Cancel" at bounding box center [385, 414] width 59 height 31
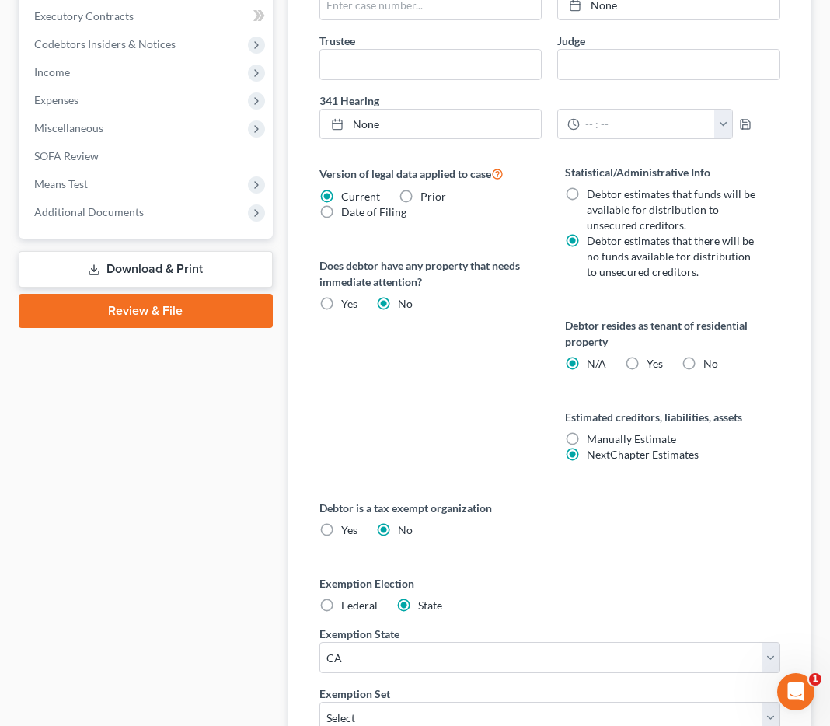
scroll to position [757, 0]
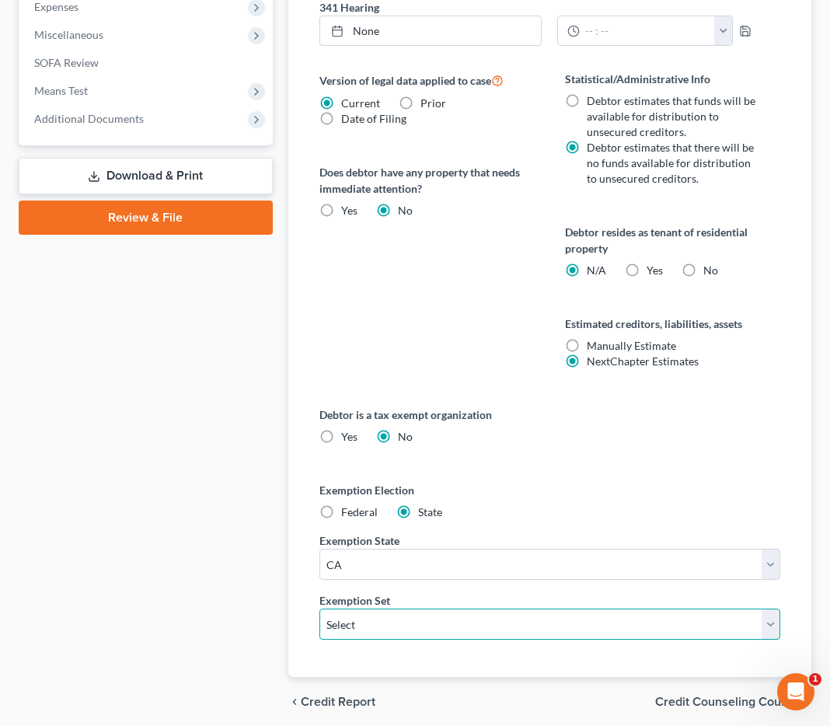
click at [428, 622] on select "Select 703 704" at bounding box center [549, 623] width 461 height 31
select select "0"
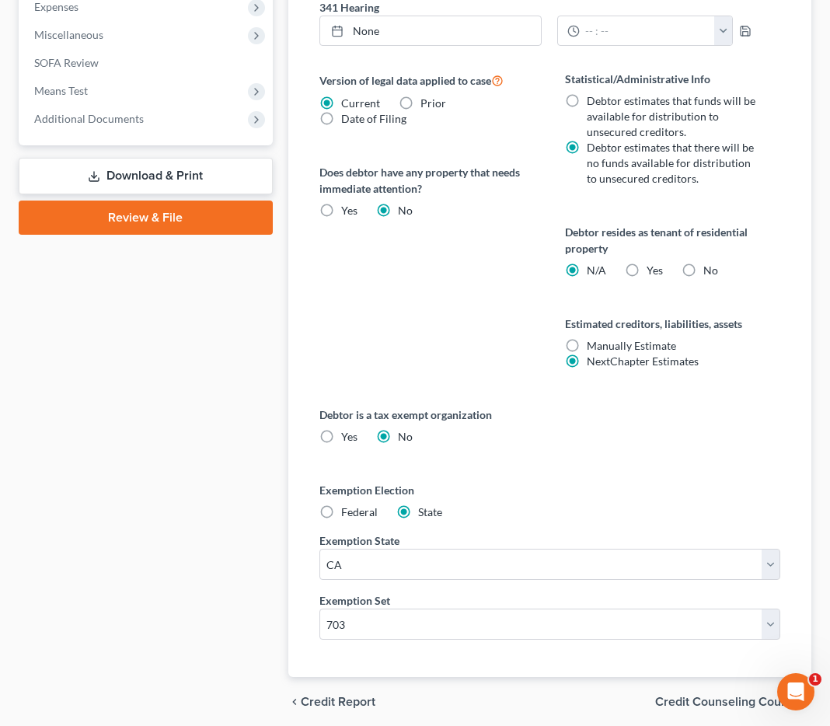
click at [646, 273] on label "Yes Yes" at bounding box center [654, 271] width 16 height 16
click at [653, 273] on input "Yes Yes" at bounding box center [658, 268] width 10 height 10
radio input "true"
radio input "false"
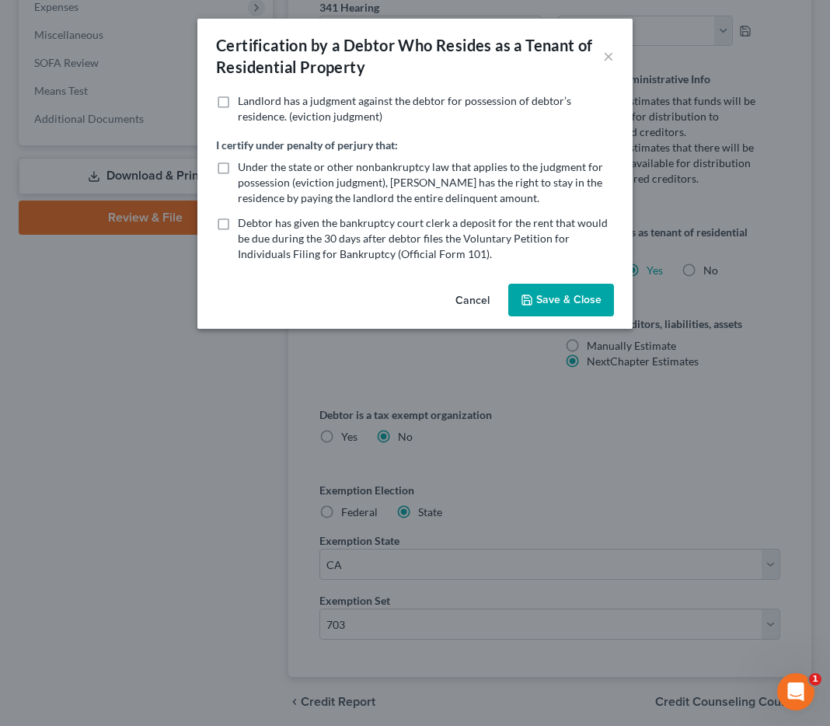
click at [302, 371] on div "Certification by a Debtor Who Resides as a Tenant of Residential Property × Lan…" at bounding box center [415, 363] width 830 height 726
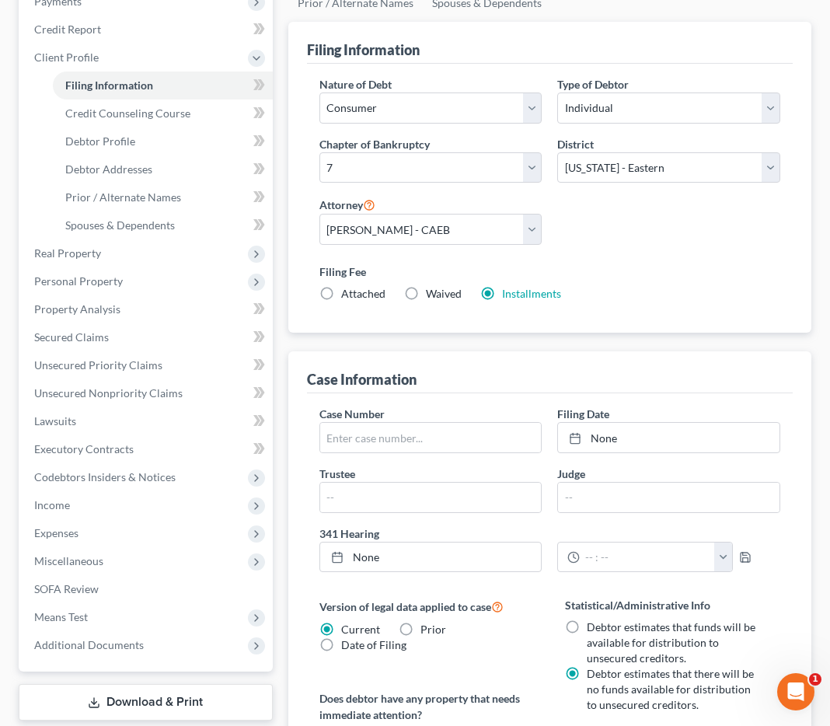
scroll to position [219, 0]
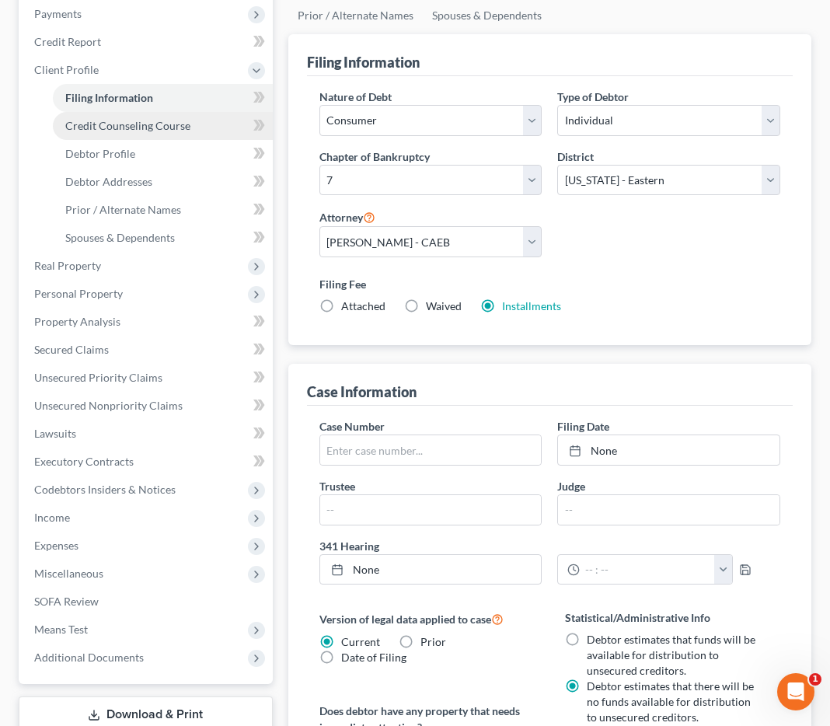
click at [129, 127] on span "Credit Counseling Course" at bounding box center [127, 125] width 125 height 13
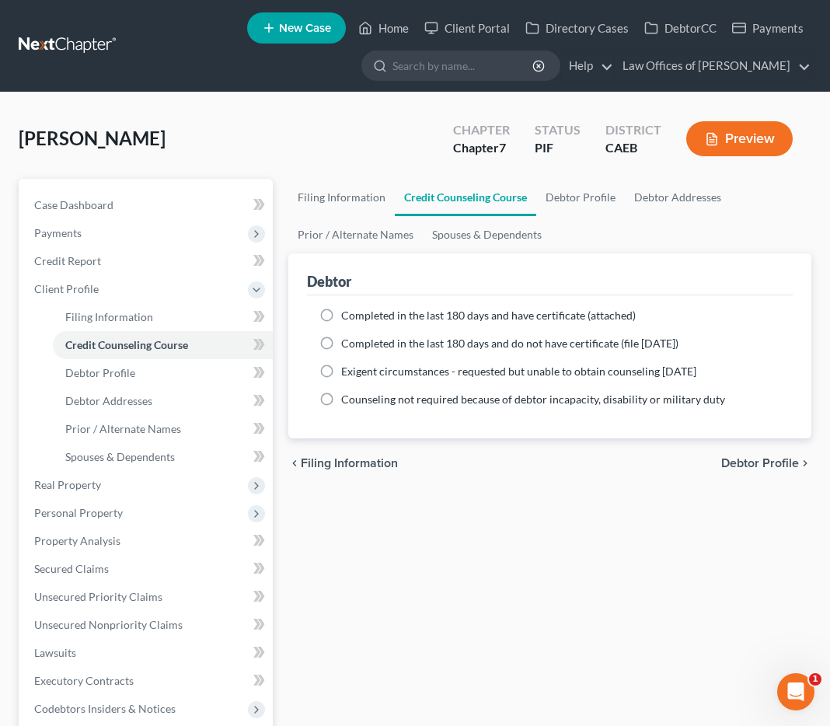
click at [341, 318] on label "Completed in the last 180 days and have certificate (attached)" at bounding box center [488, 316] width 294 height 16
click at [347, 318] on input "Completed in the last 180 days and have certificate (attached)" at bounding box center [352, 313] width 10 height 10
radio input "true"
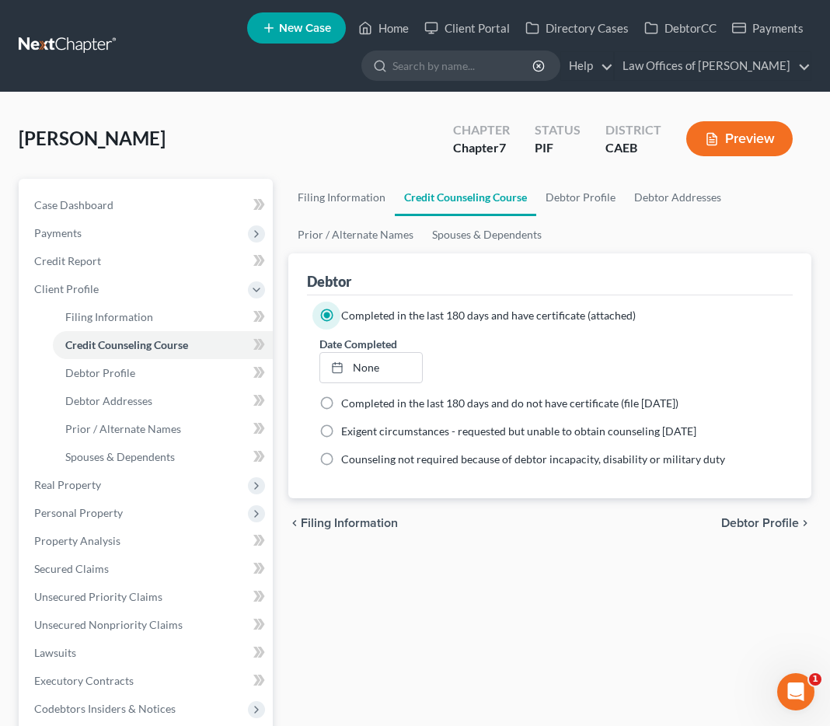
scroll to position [1, 0]
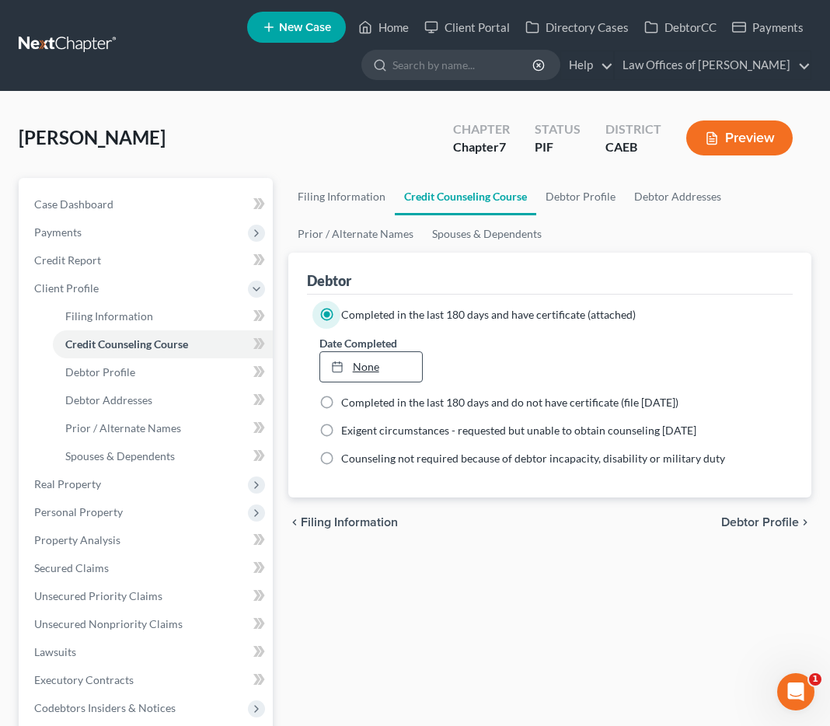
click at [376, 366] on link "None" at bounding box center [371, 367] width 102 height 30
type input "[DATE]"
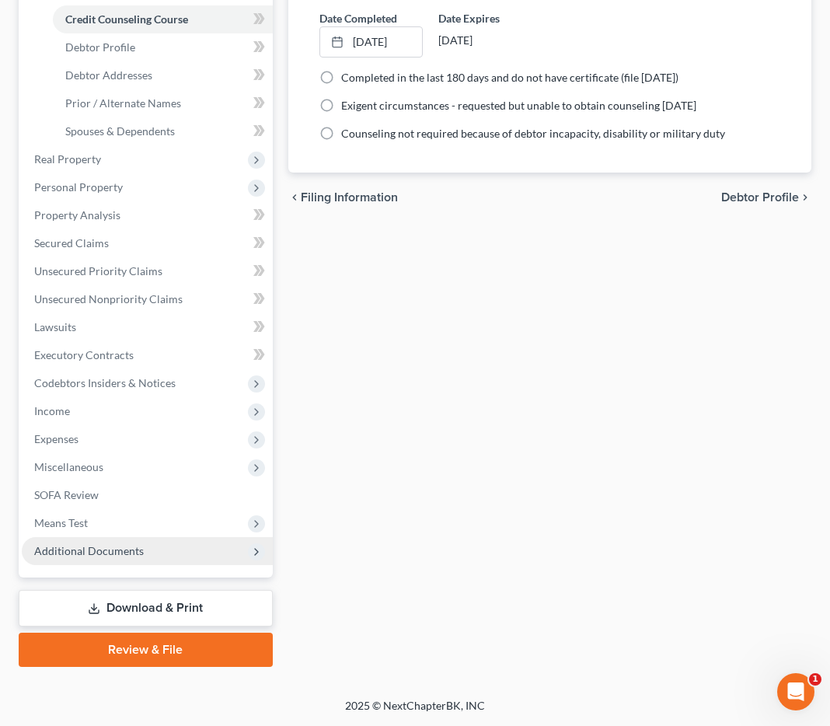
click at [99, 557] on span "Additional Documents" at bounding box center [147, 551] width 251 height 28
click at [91, 549] on span "Additional Documents" at bounding box center [89, 550] width 110 height 13
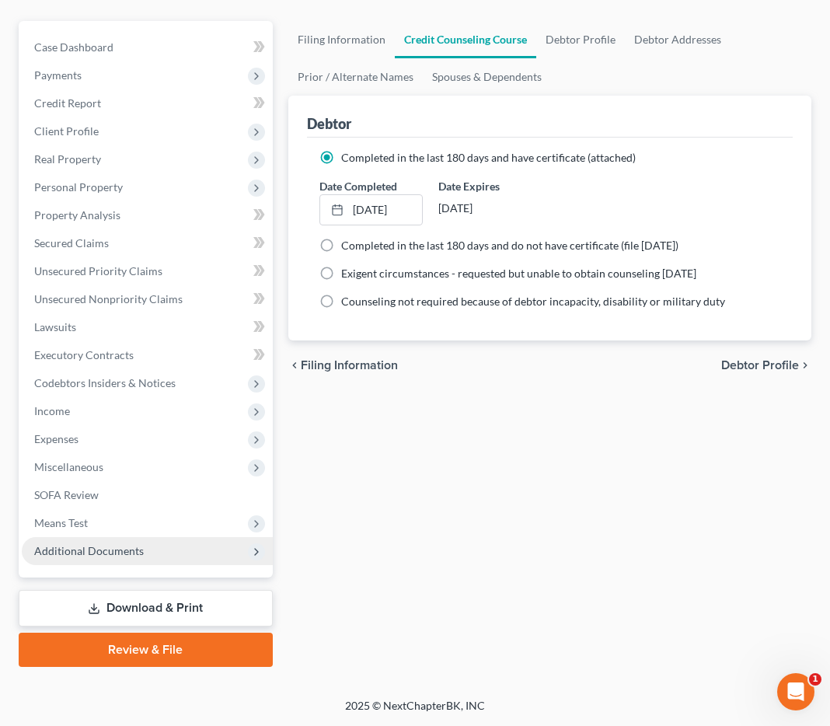
scroll to position [158, 0]
click at [86, 554] on span "Additional Documents" at bounding box center [89, 550] width 110 height 13
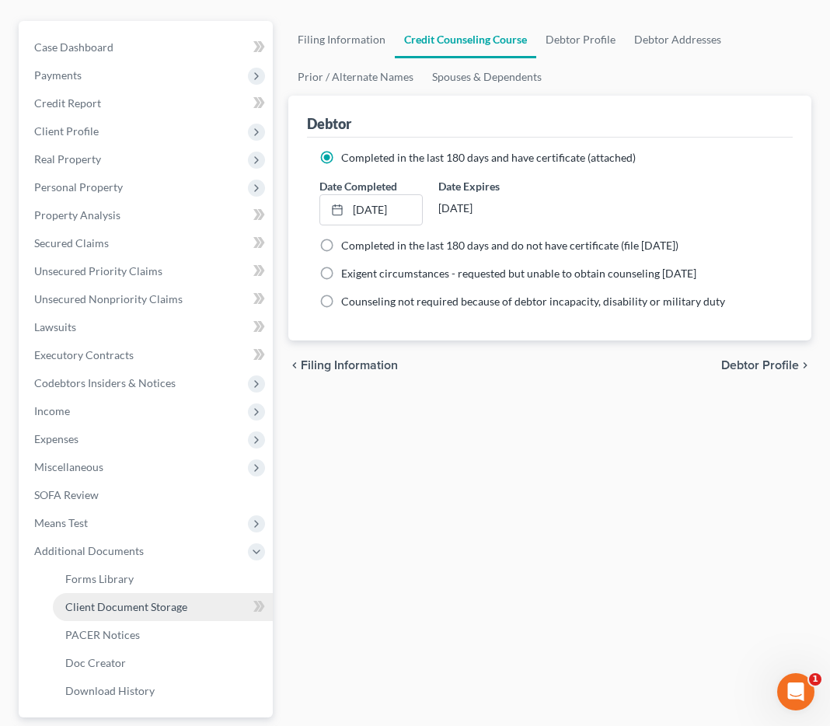
click at [141, 603] on span "Client Document Storage" at bounding box center [126, 606] width 122 height 13
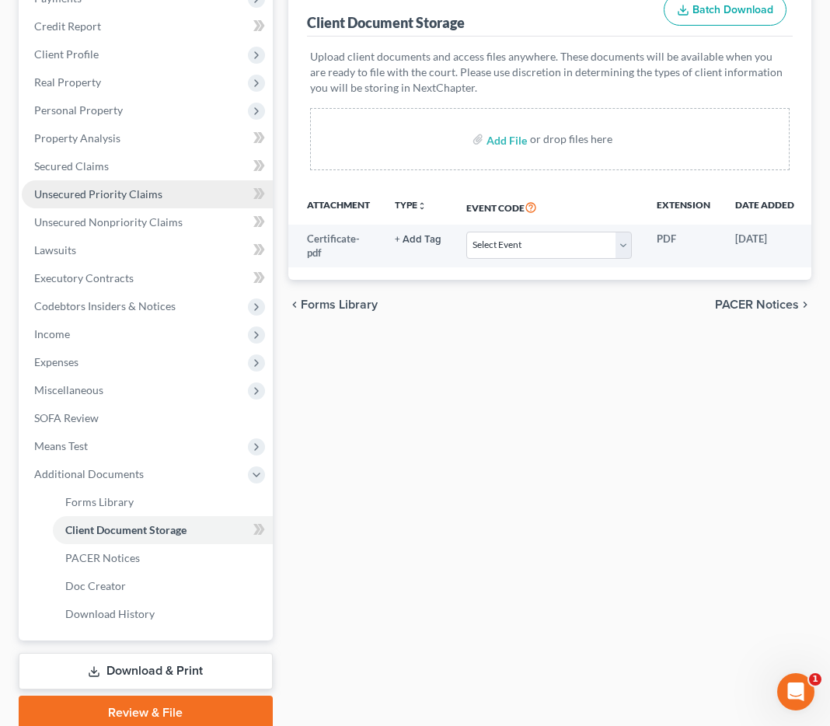
scroll to position [237, 0]
